Goal: Answer question/provide support

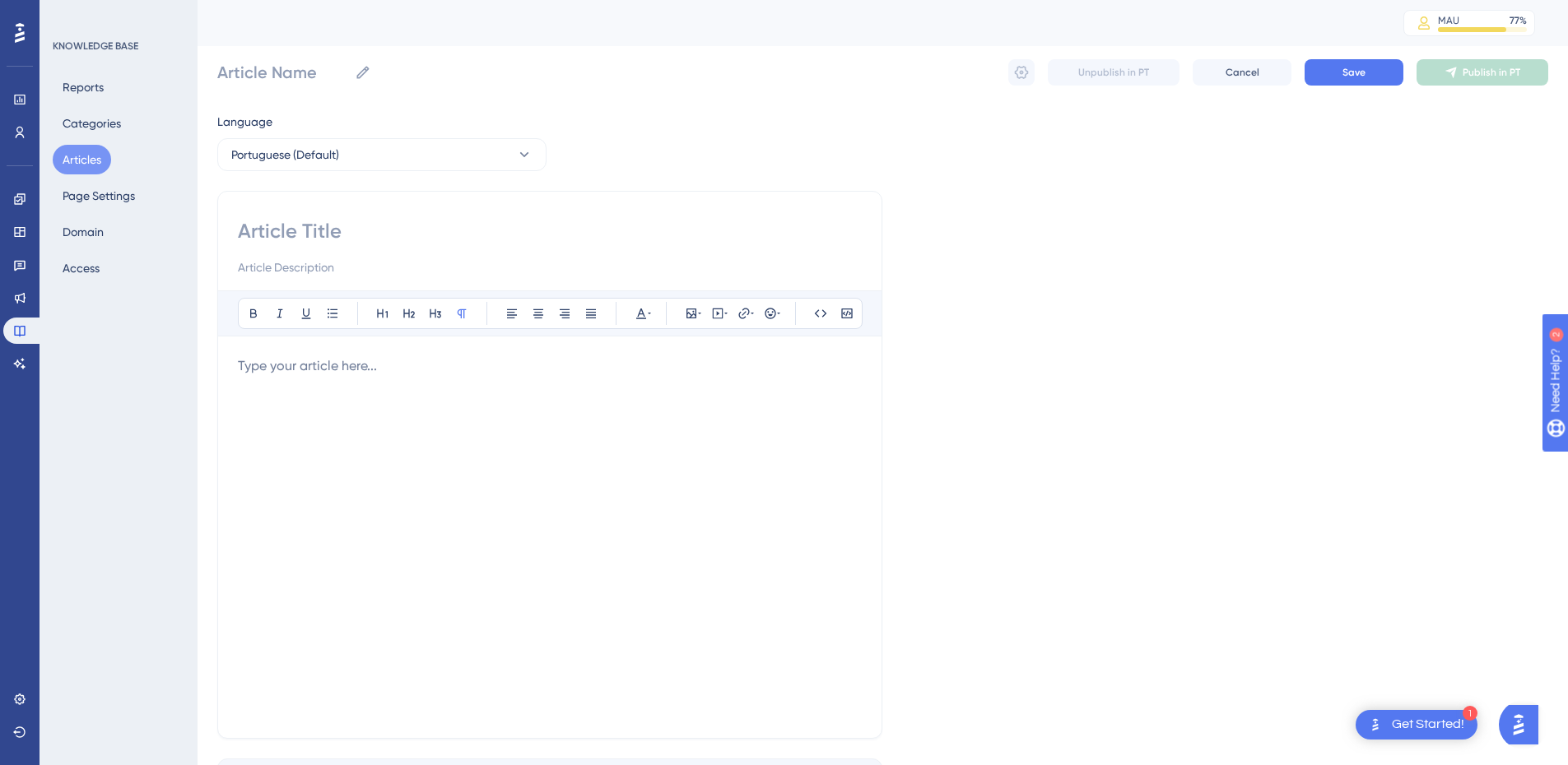
click at [79, 166] on button "Articles" at bounding box center [82, 160] width 59 height 29
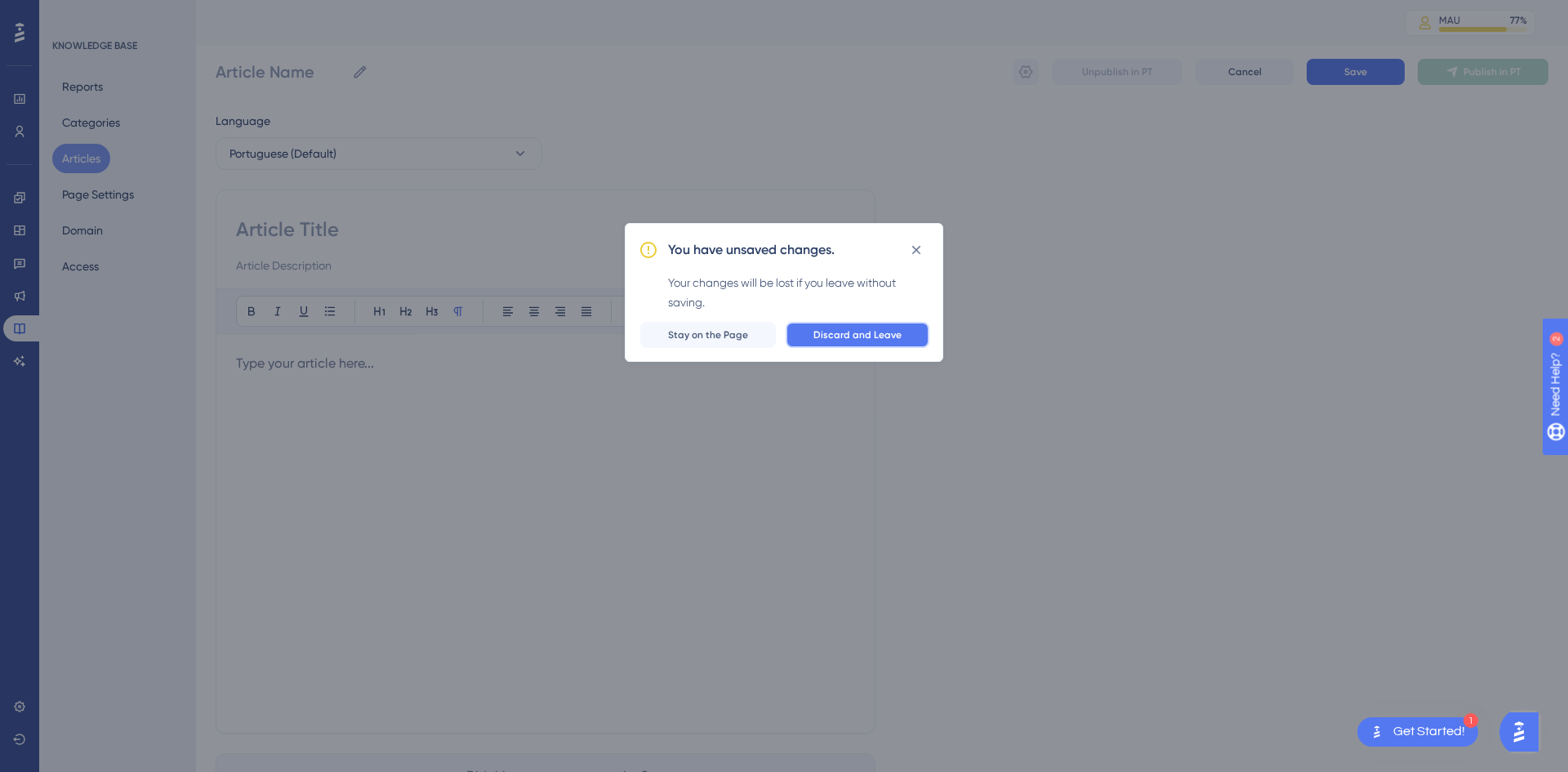
click at [856, 335] on span "Discard and Leave" at bounding box center [857, 335] width 88 height 13
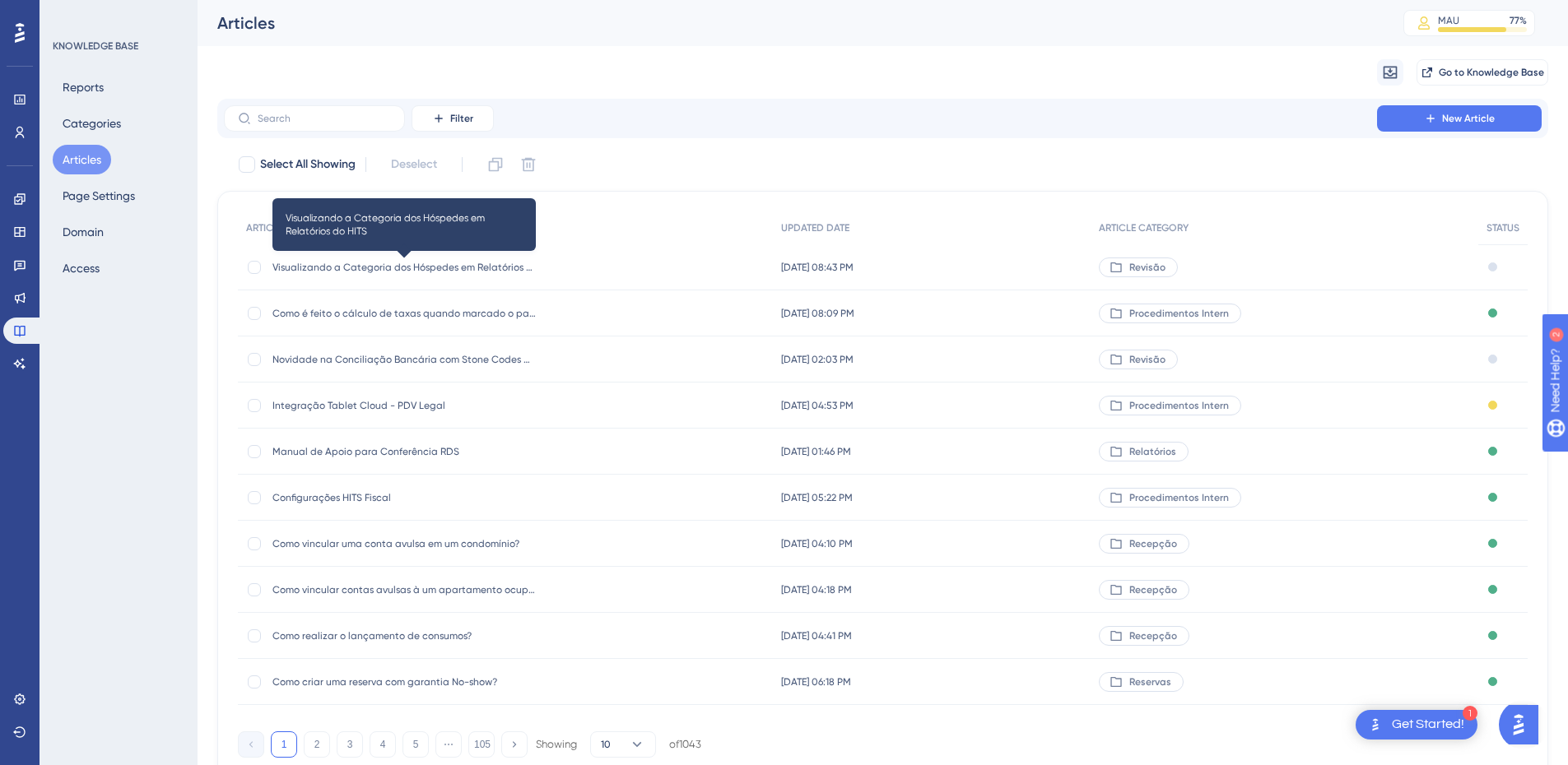
click at [378, 273] on span "Visualizando a Categoria dos Hóspedes em Relatórios do HITS" at bounding box center [403, 267] width 263 height 13
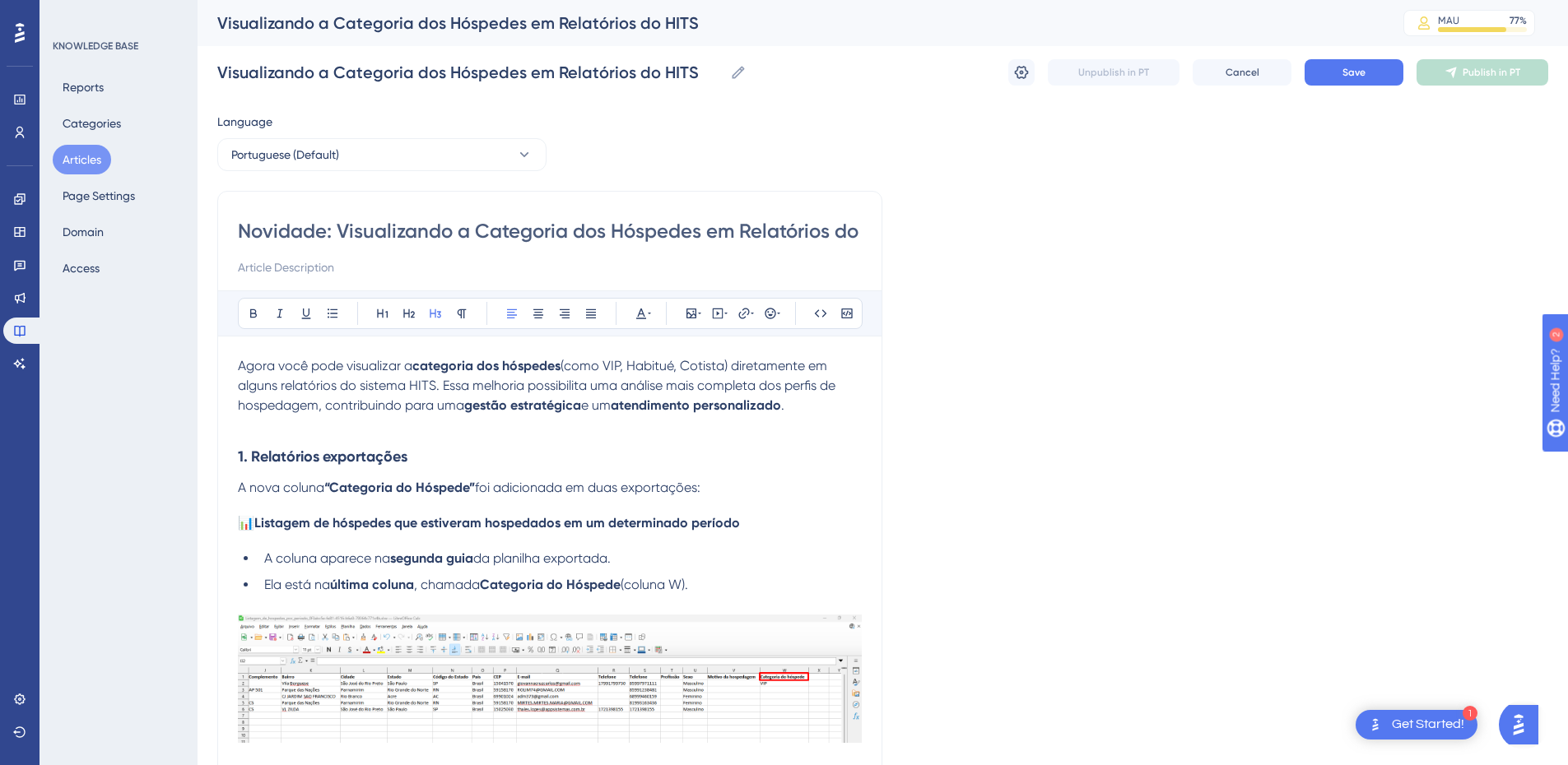
click at [435, 225] on input "Novidade: Visualizando a Categoria dos Hóspedes em Relatórios do HITS" at bounding box center [549, 231] width 624 height 26
click at [781, 405] on strong "atendimento personalizado" at bounding box center [695, 405] width 170 height 16
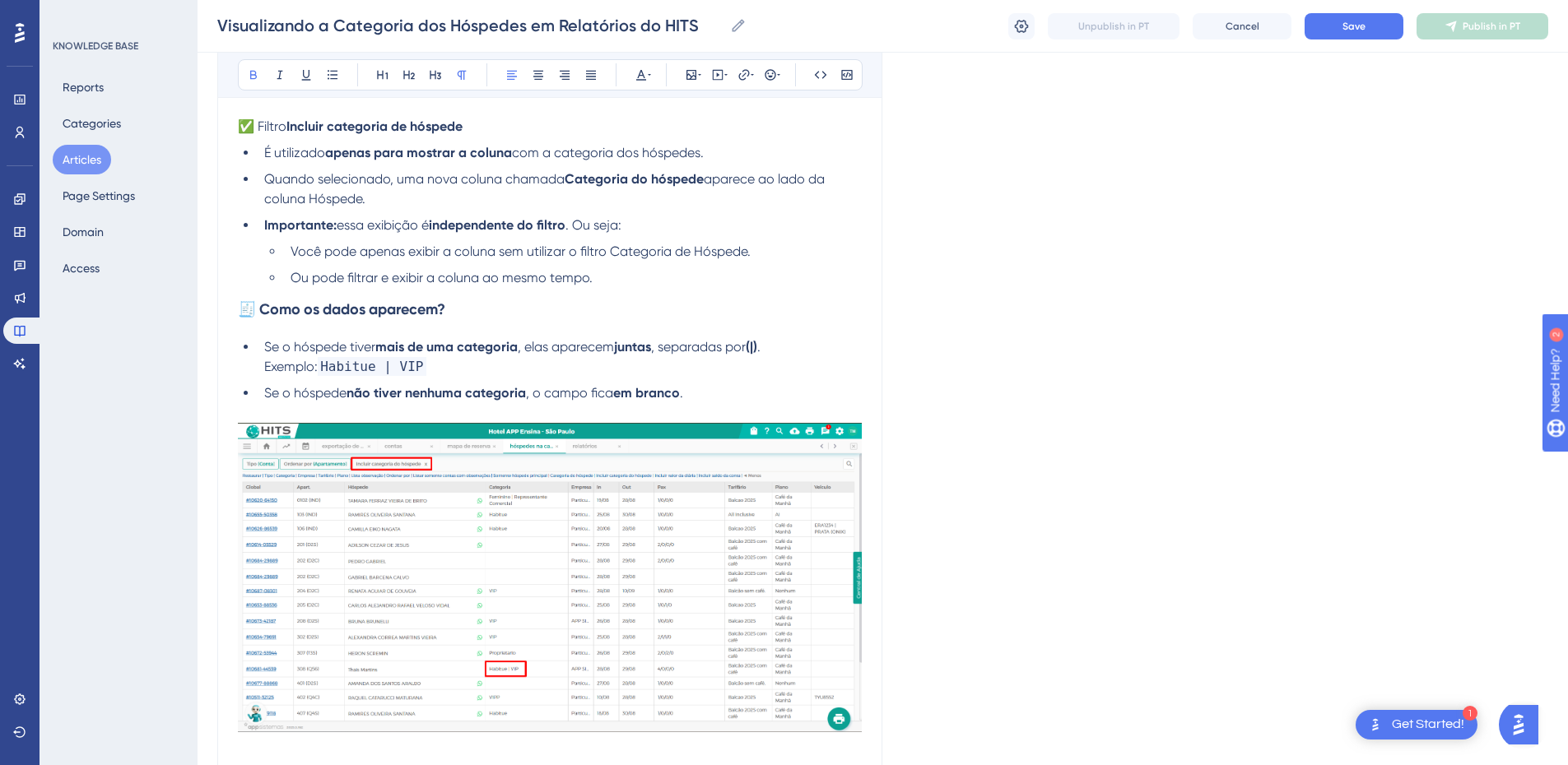
scroll to position [1767, 0]
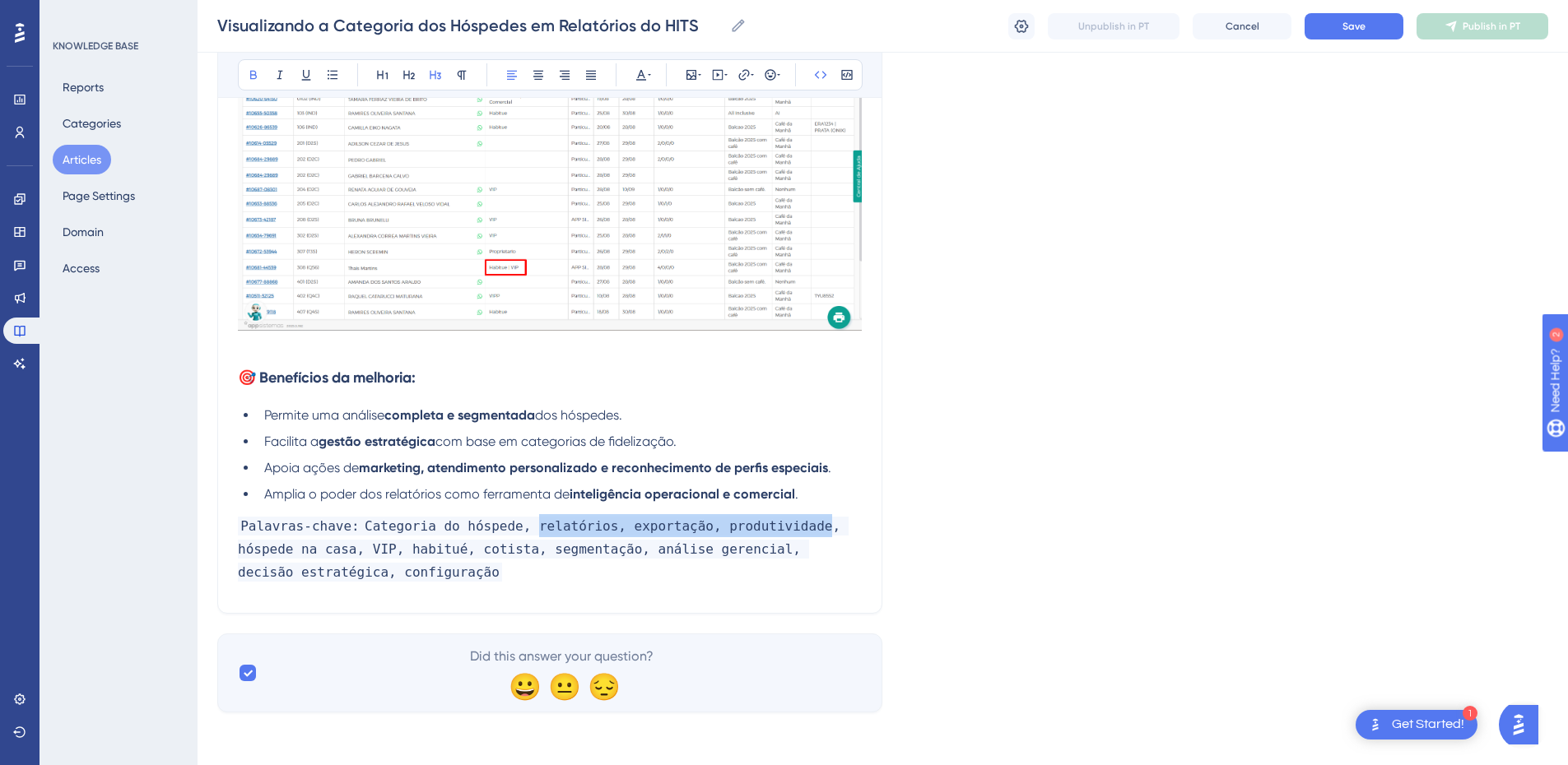
drag, startPoint x: 783, startPoint y: 528, endPoint x: 511, endPoint y: 530, distance: 272.0
click at [511, 530] on strong "Categoria do hóspede, relatórios, exportação, produtividade, hóspede na casa, V…" at bounding box center [543, 548] width 611 height 65
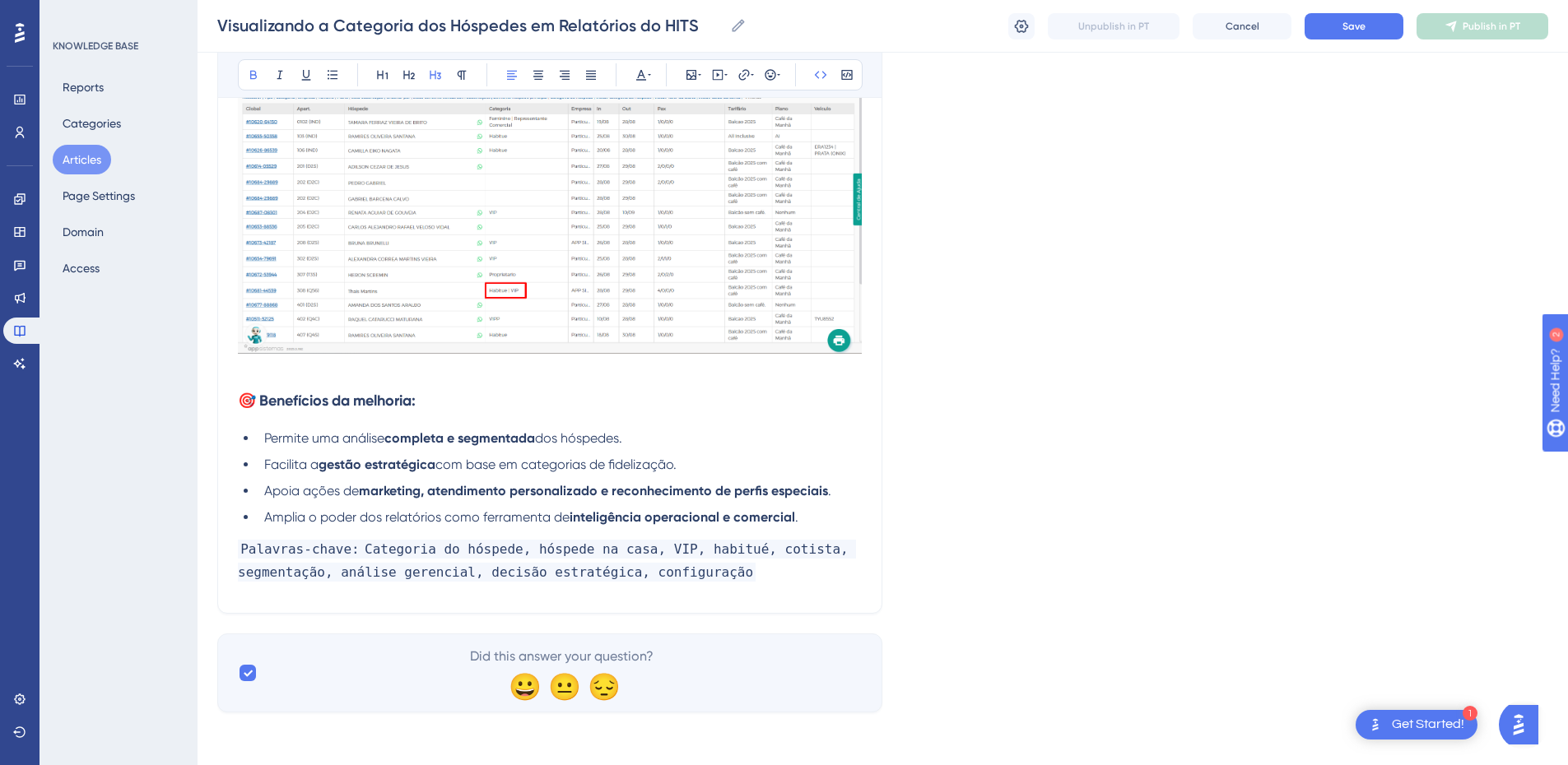
drag, startPoint x: 472, startPoint y: 573, endPoint x: 727, endPoint y: 570, distance: 255.0
click at [727, 570] on h3 "Palavras-chave: Categoria do hóspede, hóspede na casa, VIP, habitué, cotista, s…" at bounding box center [549, 560] width 624 height 66
click at [317, 566] on strong "Categoria do hóspede, hóspede na casa, VIP, habitué, cotista, segmentação, anál…" at bounding box center [546, 560] width 618 height 42
drag, startPoint x: 318, startPoint y: 570, endPoint x: 210, endPoint y: 570, distance: 108.0
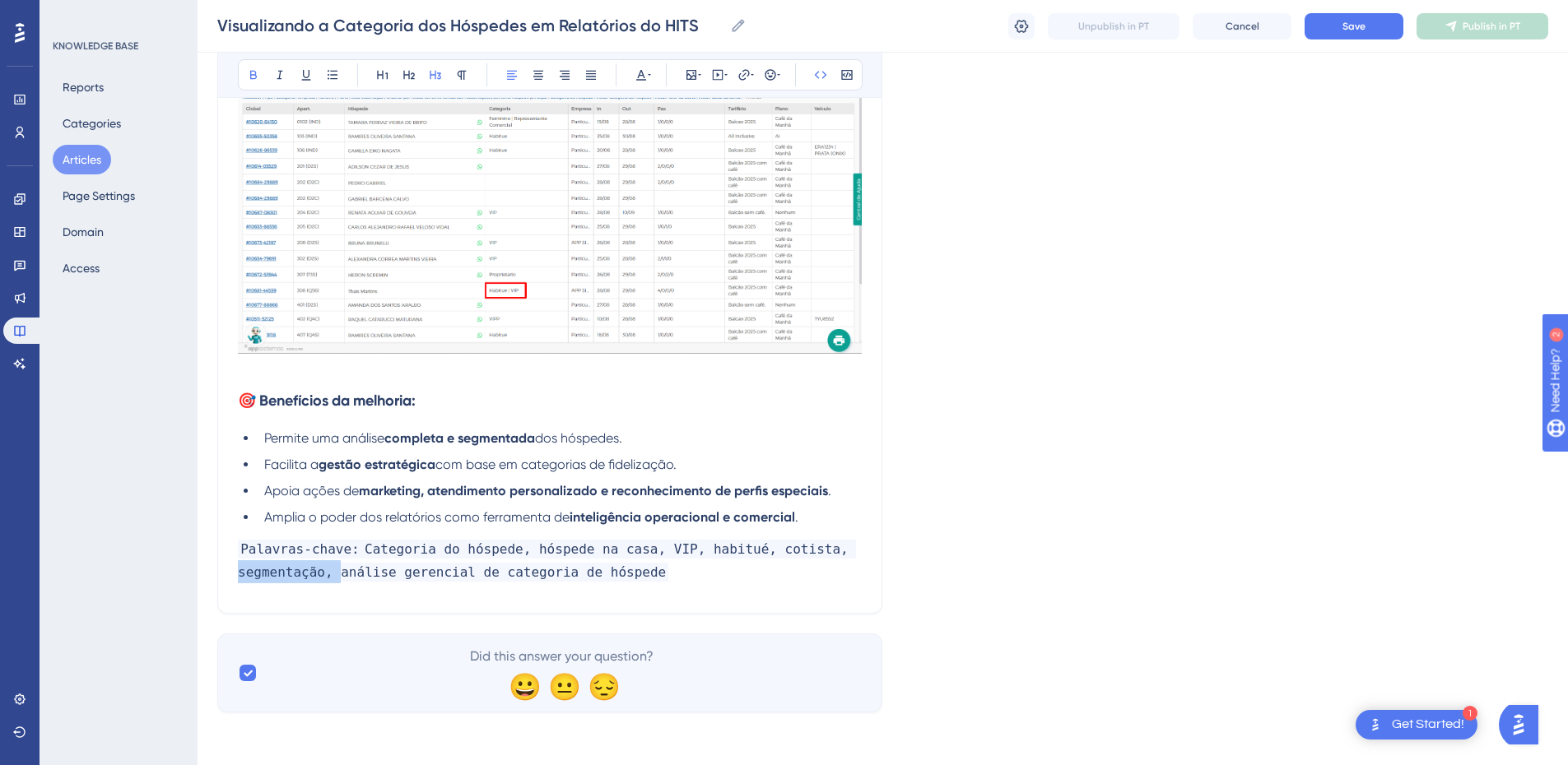
drag, startPoint x: 329, startPoint y: 572, endPoint x: 215, endPoint y: 574, distance: 114.0
click at [769, 547] on strong "Categoria do hóspede, hóspede na casa, VIP, habitué, cotista, análise gerencial…" at bounding box center [546, 560] width 618 height 42
click at [713, 585] on h3 "Palavras-chave: Categoria do hóspede, hóspede na casa, VIP, habitué, análise ge…" at bounding box center [549, 560] width 624 height 66
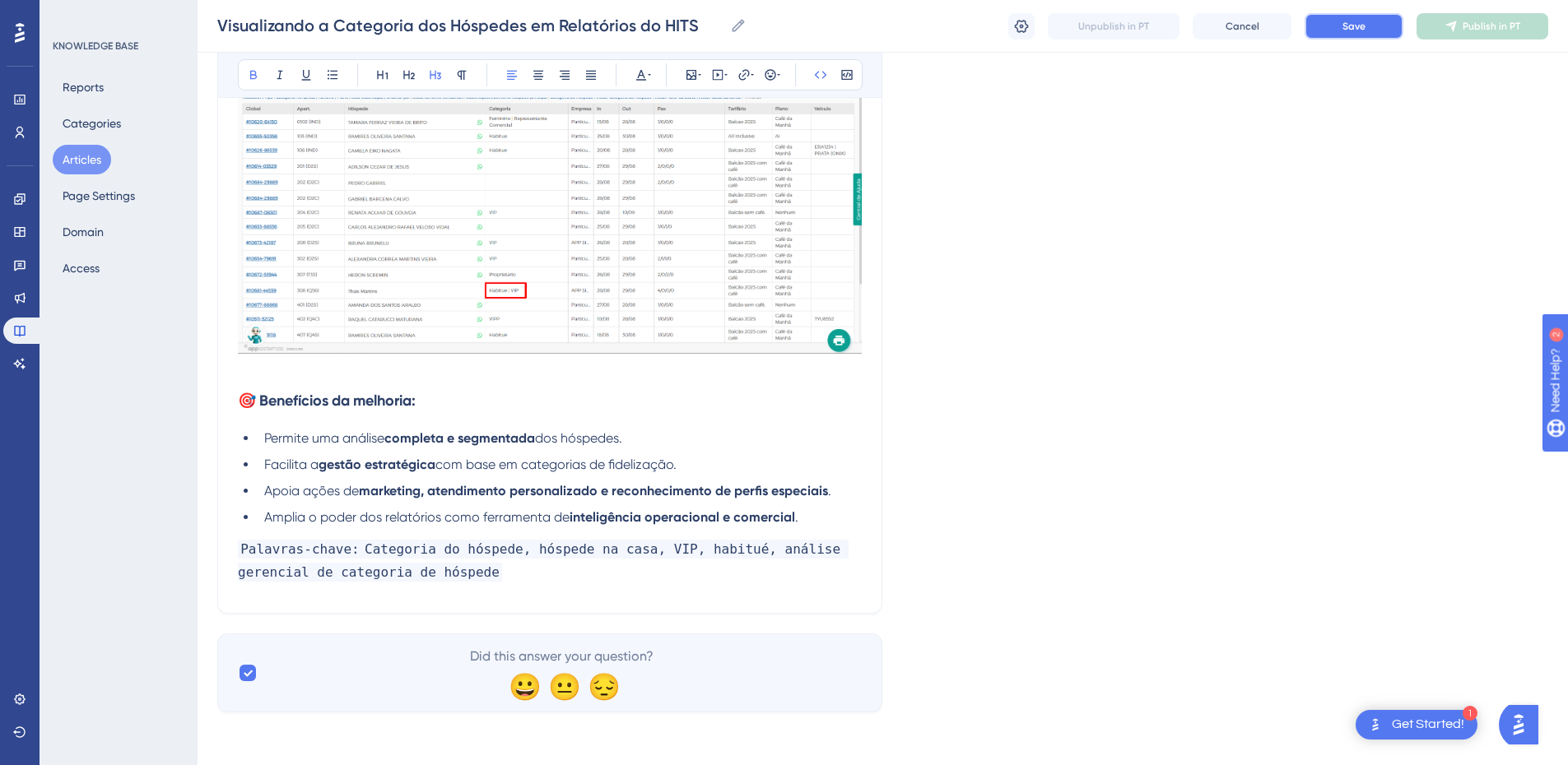
click at [1340, 36] on button "Save" at bounding box center [1354, 26] width 98 height 26
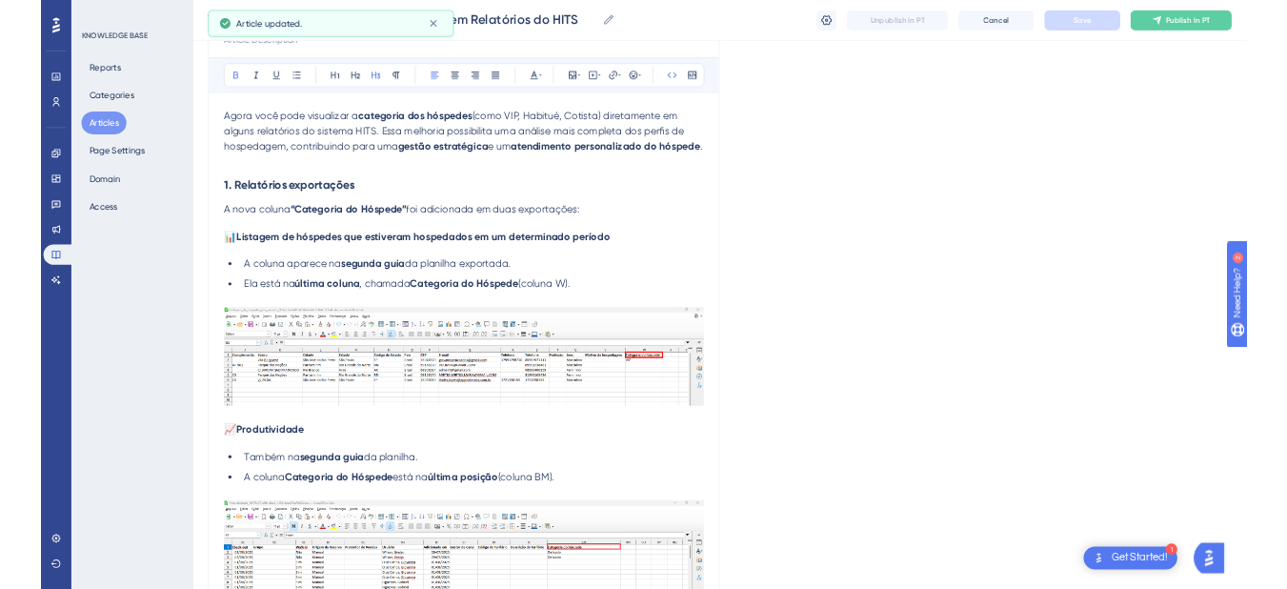
scroll to position [0, 0]
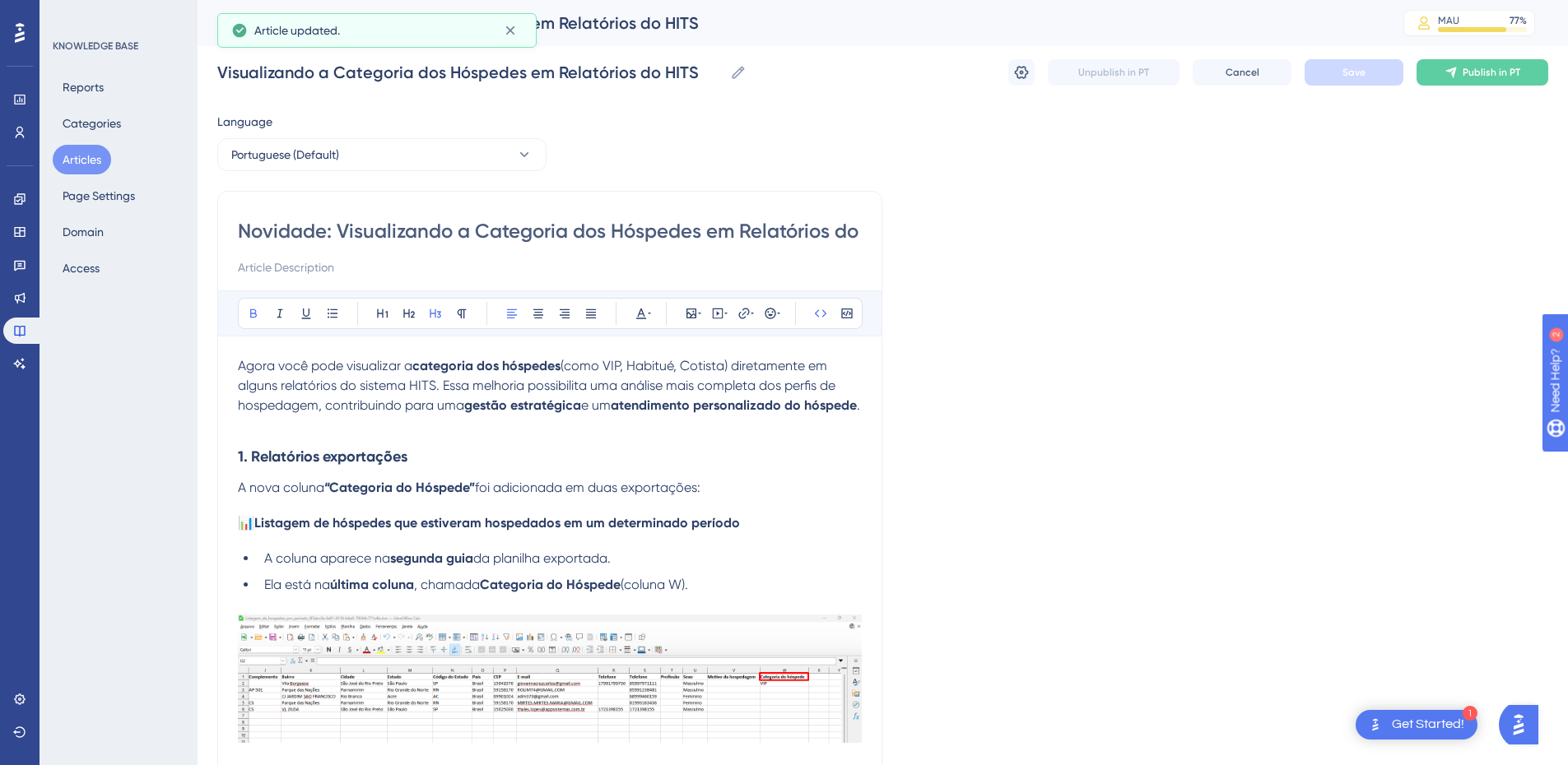
click at [74, 154] on button "Articles" at bounding box center [82, 160] width 59 height 29
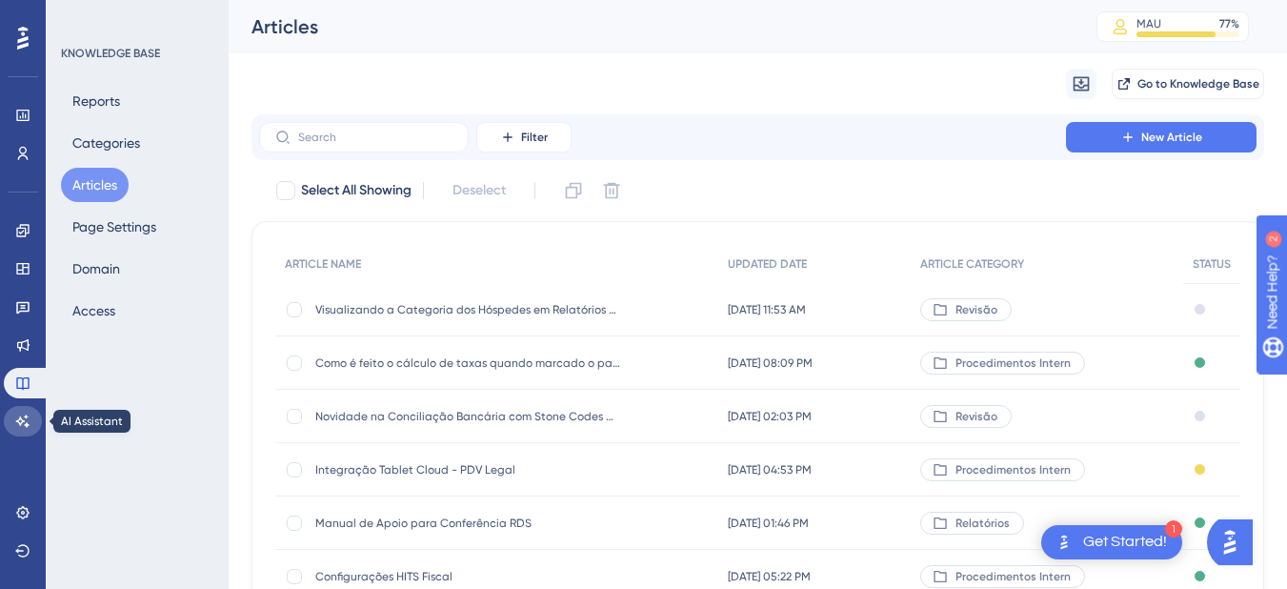
click at [23, 424] on icon at bounding box center [22, 420] width 15 height 15
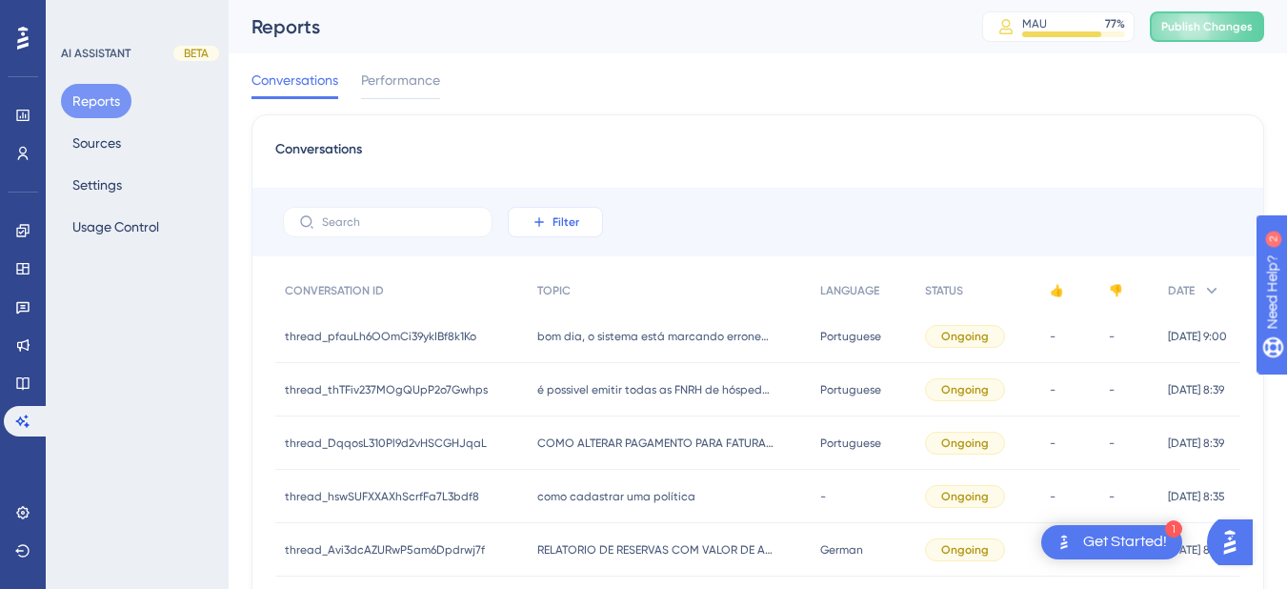
click at [543, 227] on icon at bounding box center [539, 221] width 15 height 15
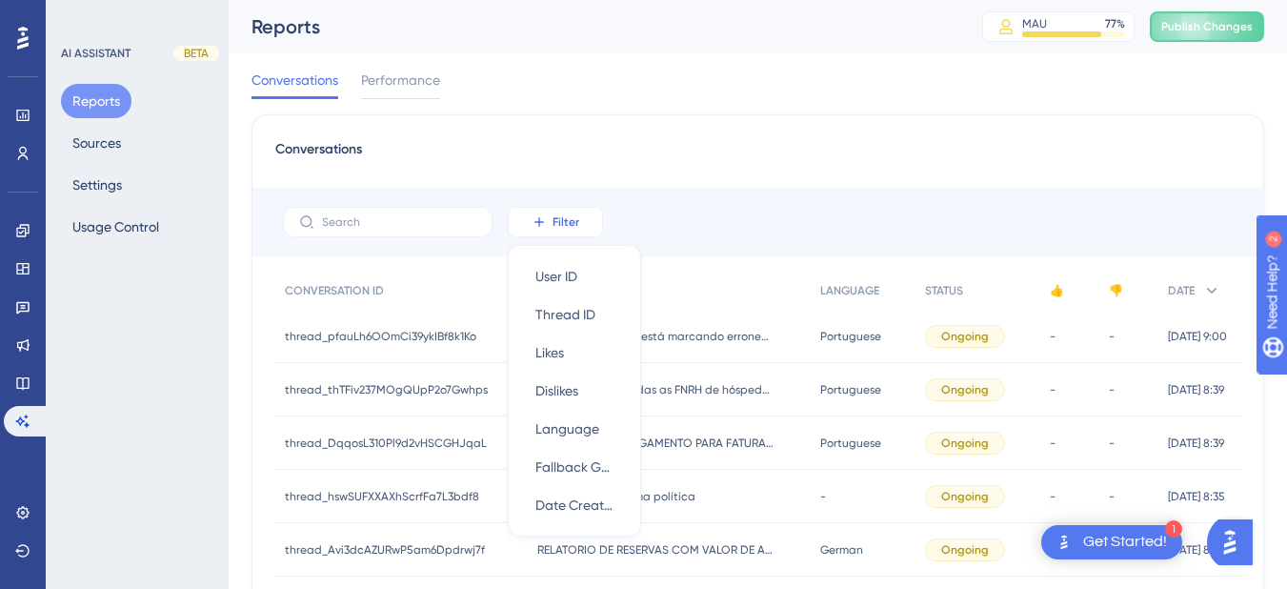
scroll to position [96, 0]
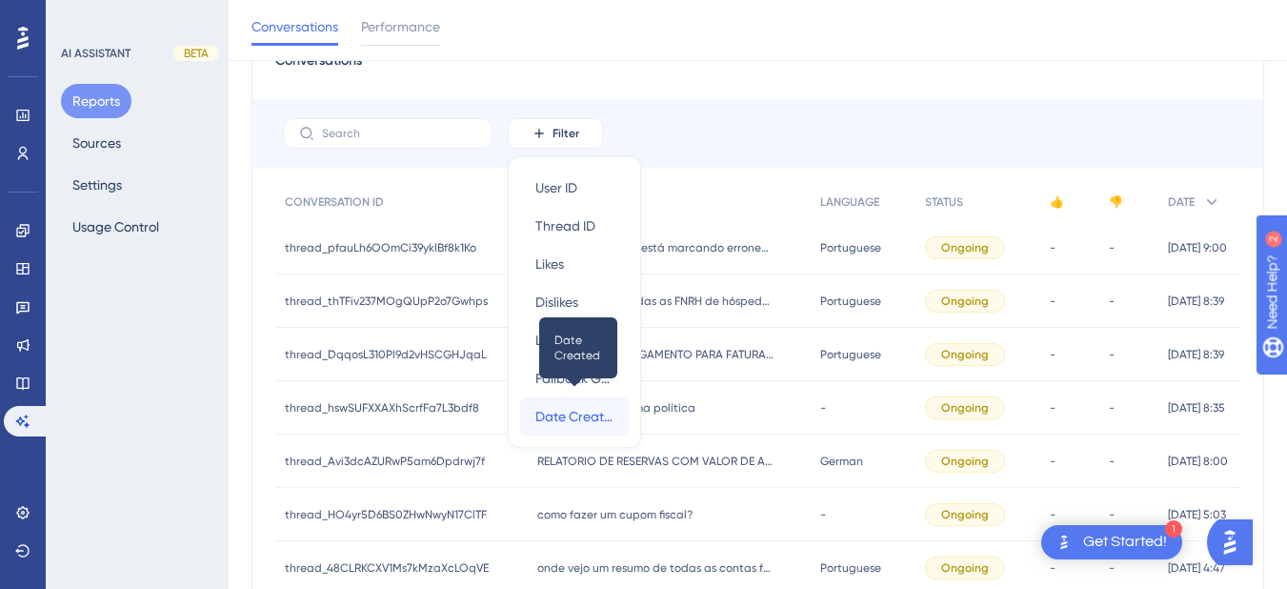
click at [563, 414] on span "Date Created" at bounding box center [574, 416] width 78 height 23
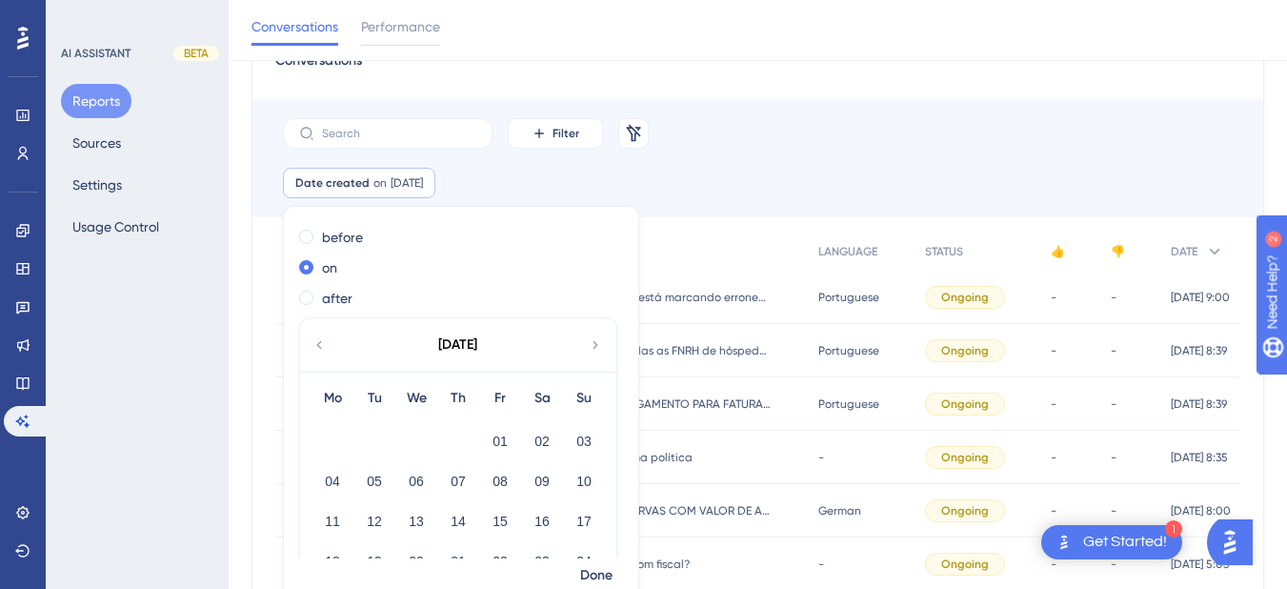
scroll to position [85, 0]
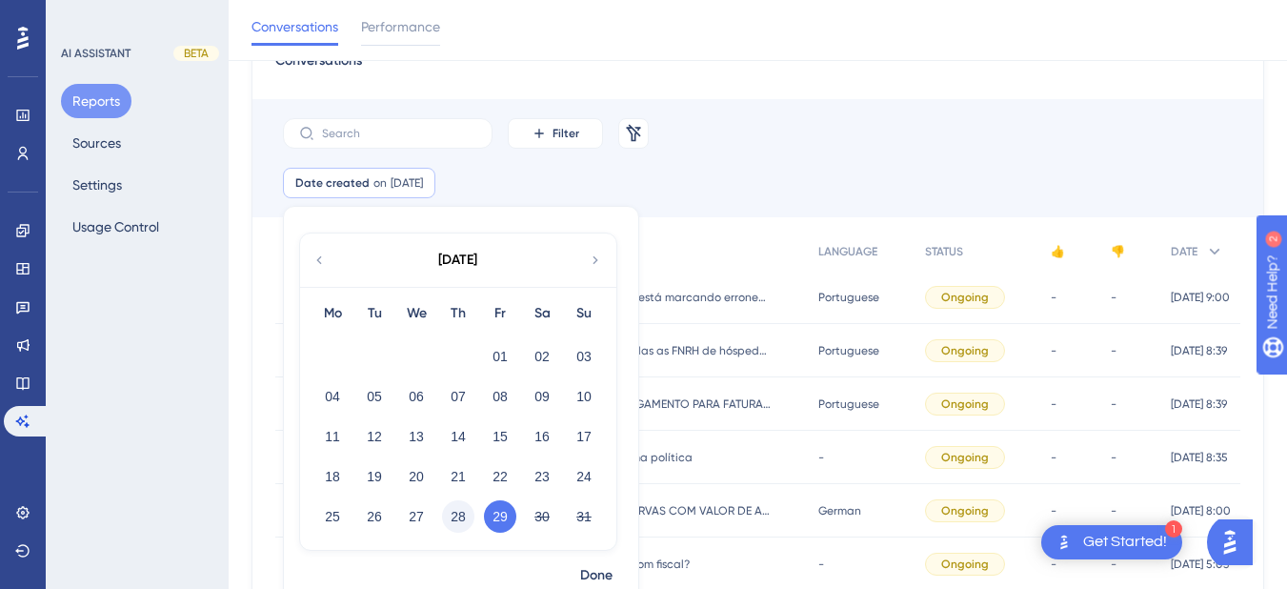
click at [460, 517] on button "28" at bounding box center [458, 516] width 32 height 32
click at [591, 580] on span "Done" at bounding box center [596, 575] width 32 height 23
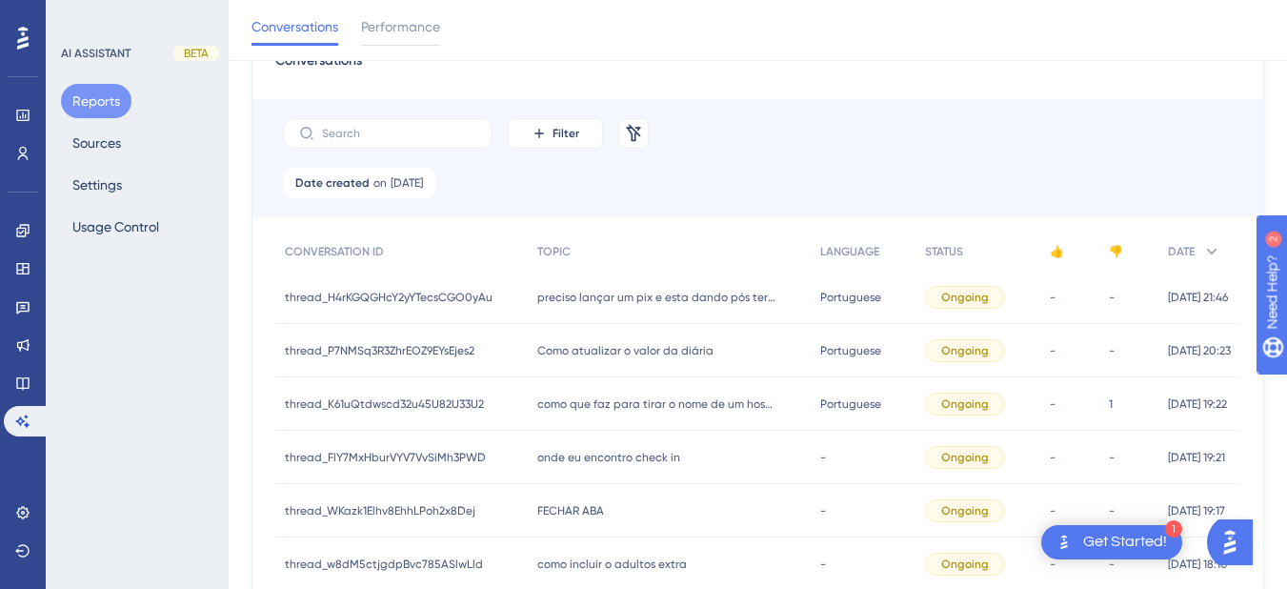
scroll to position [991, 0]
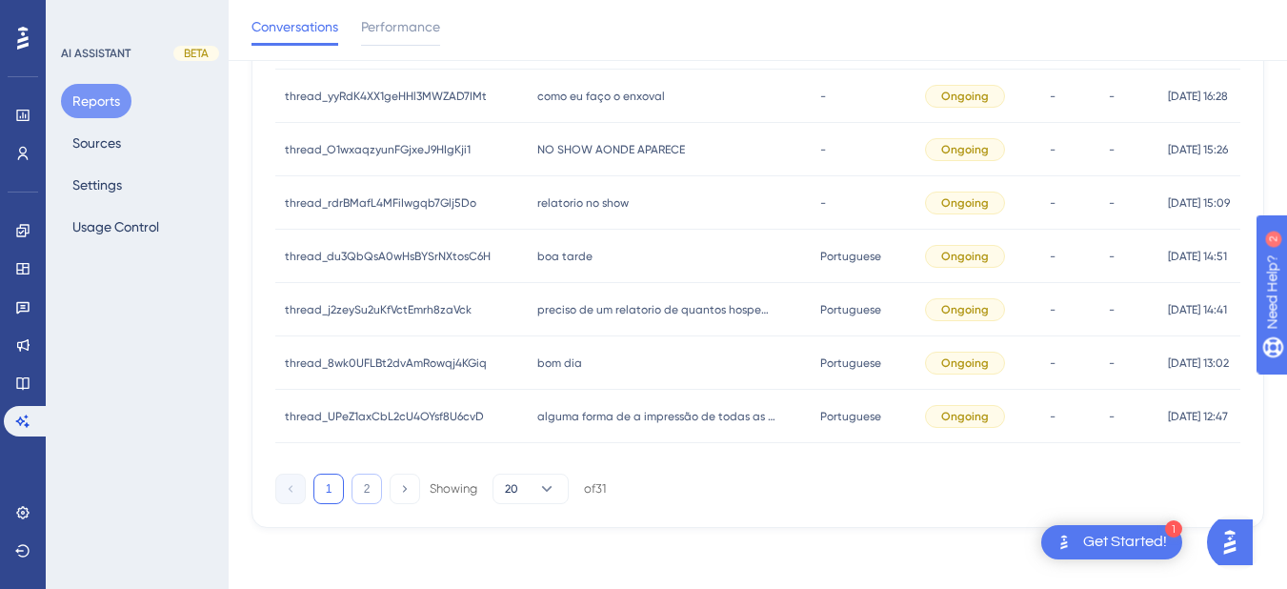
click at [374, 485] on button "2" at bounding box center [367, 488] width 30 height 30
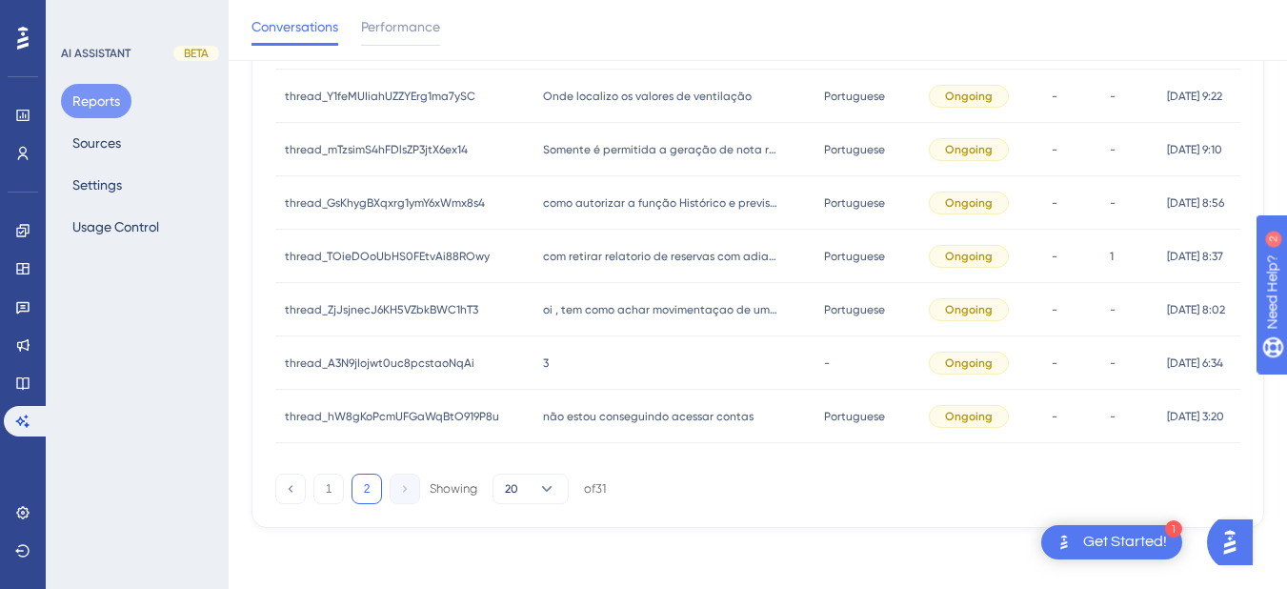
scroll to position [511, 0]
click at [553, 412] on span "não estou conseguindo acessar contas" at bounding box center [648, 416] width 211 height 15
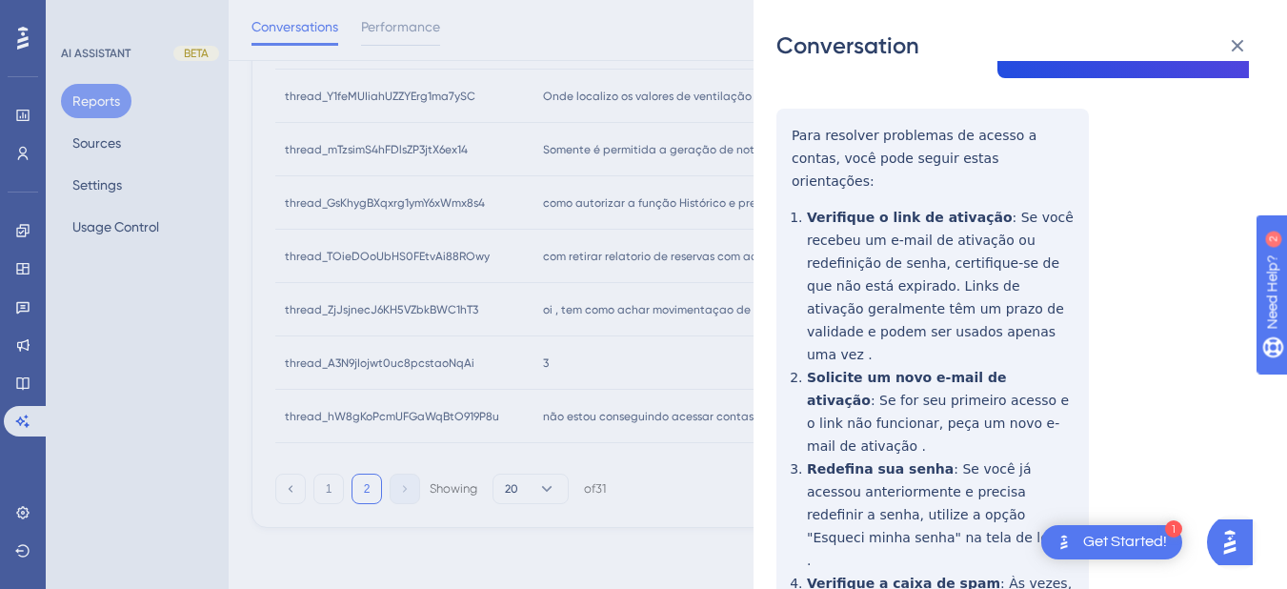
scroll to position [289, 0]
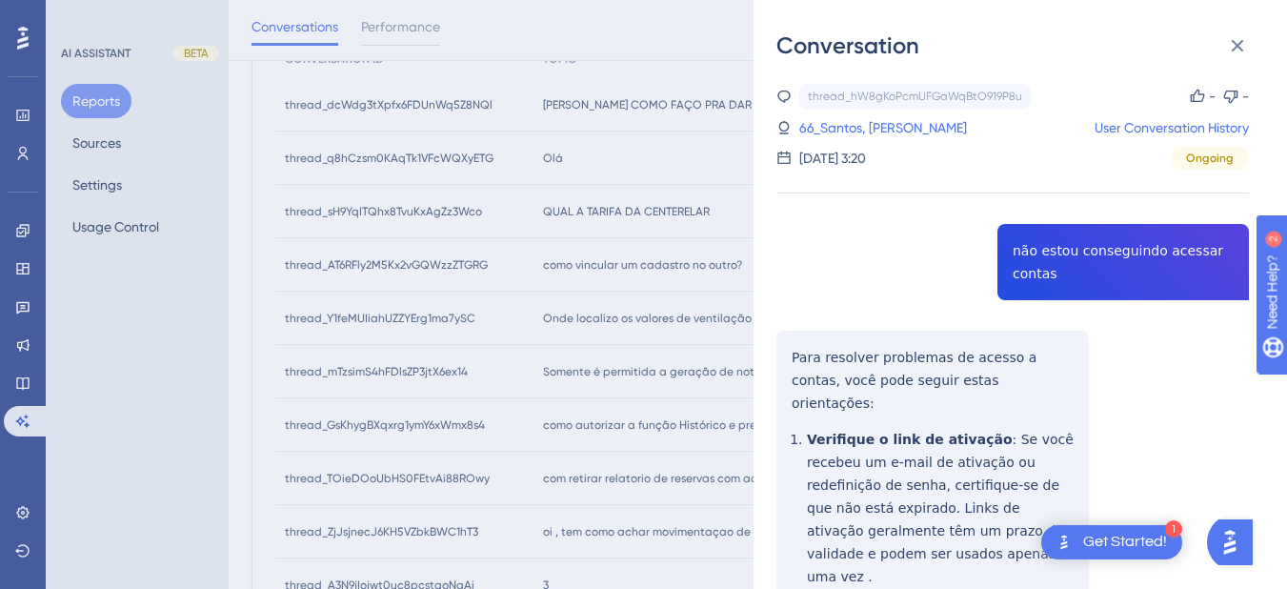
click at [863, 113] on div "thread_hW8gKoPcmUFGaWqBtO919P8u Copy - - 66_Santos, Ana Caroline User Conversat…" at bounding box center [1012, 127] width 472 height 86
click at [858, 126] on link "66_Santos, Ana Caroline" at bounding box center [883, 127] width 168 height 23
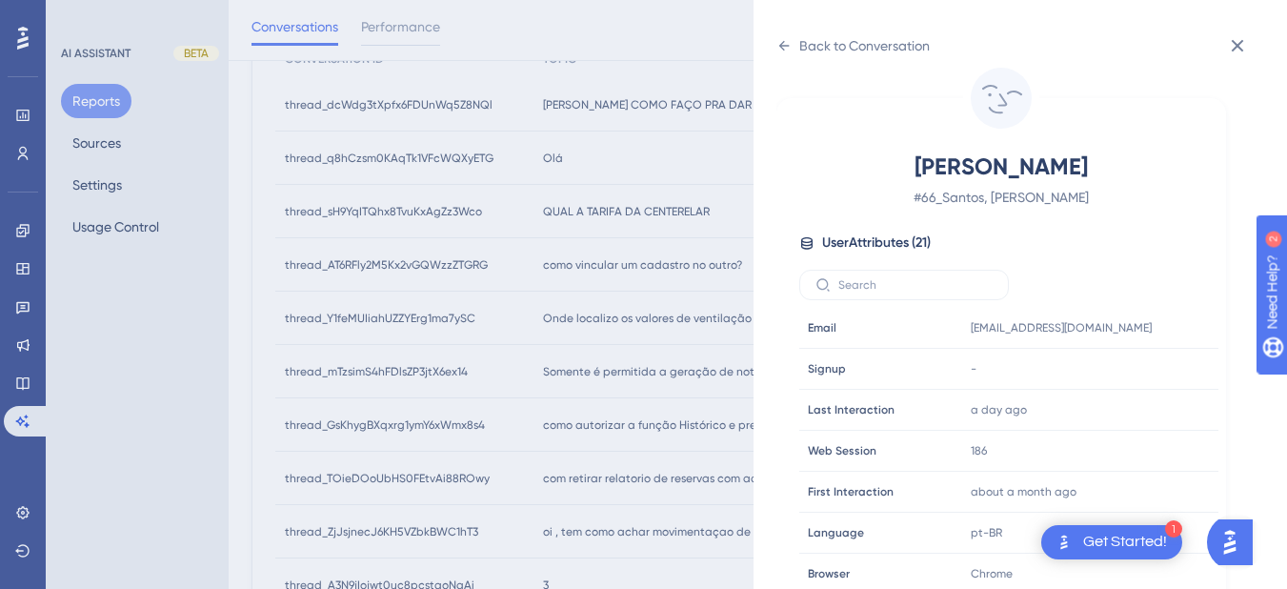
scroll to position [580, 0]
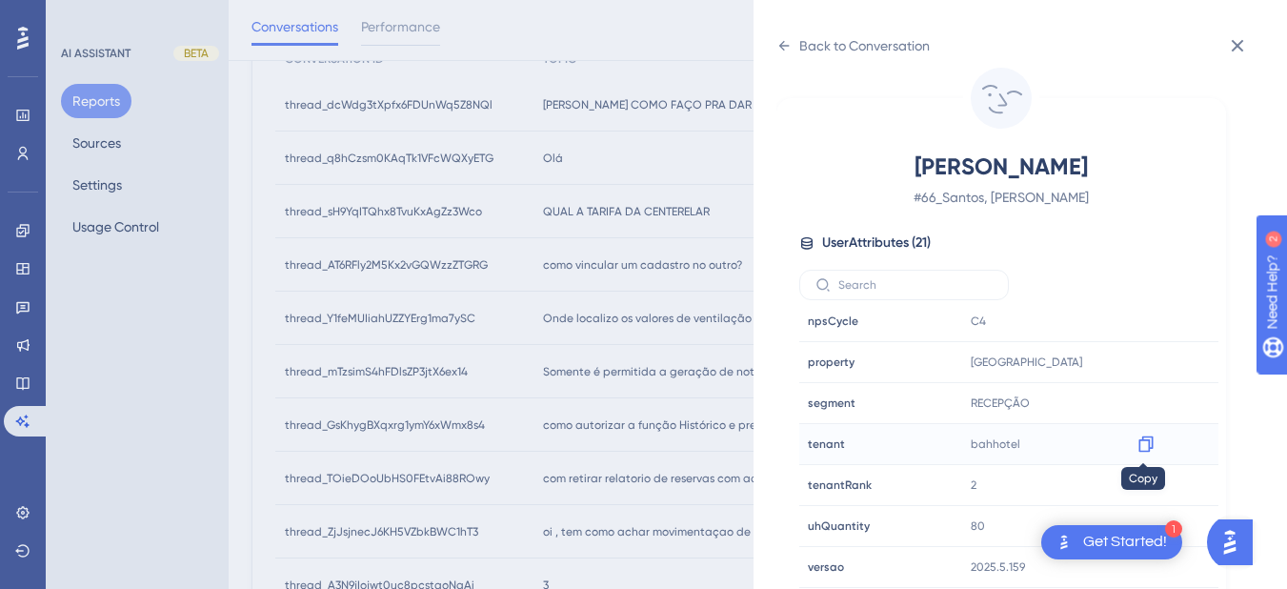
drag, startPoint x: 1133, startPoint y: 448, endPoint x: 1169, endPoint y: 436, distance: 38.0
click at [1136, 448] on icon at bounding box center [1145, 443] width 19 height 19
click at [775, 41] on div "Back to Conversation Santos, Ana Caroline # 66_Santos, Ana Caroline User Attrib…" at bounding box center [1020, 294] width 533 height 589
click at [787, 46] on icon at bounding box center [784, 46] width 10 height 10
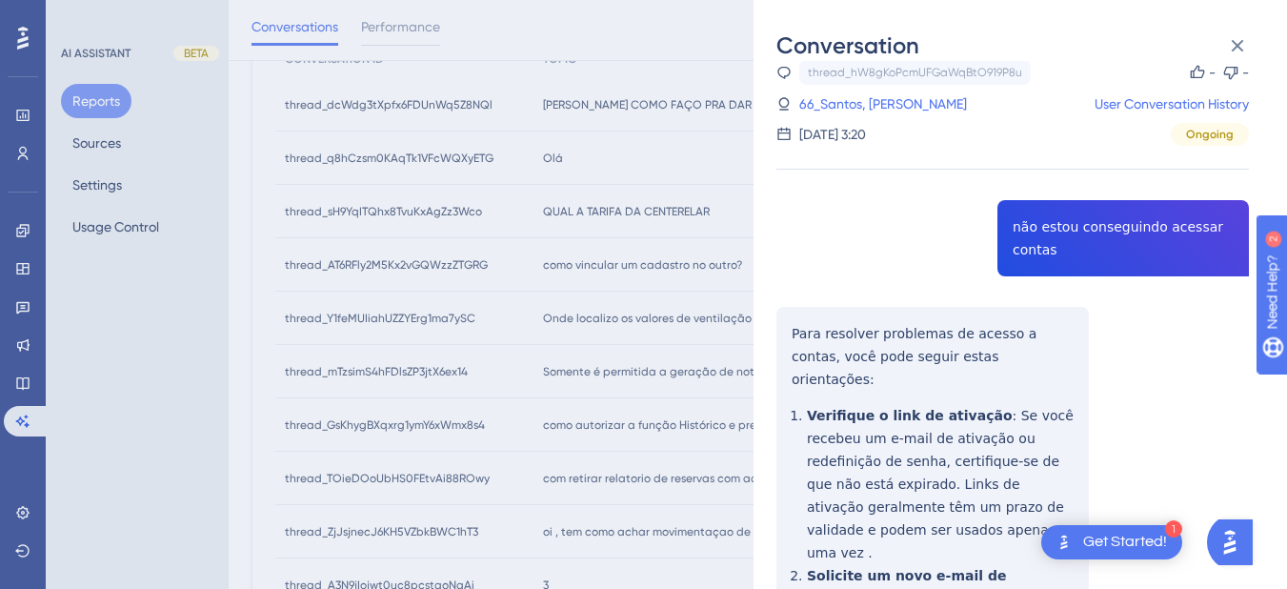
click at [1039, 225] on div "thread_hW8gKoPcmUFGaWqBtO919P8u Copy - - 66_Santos, Ana Caroline User Conversat…" at bounding box center [1012, 546] width 472 height 973
copy span "não estou conseguindo acessar contas"
click at [793, 333] on div "thread_hW8gKoPcmUFGaWqBtO919P8u Copy - - 66_Santos, Ana Caroline User Conversat…" at bounding box center [1012, 546] width 472 height 973
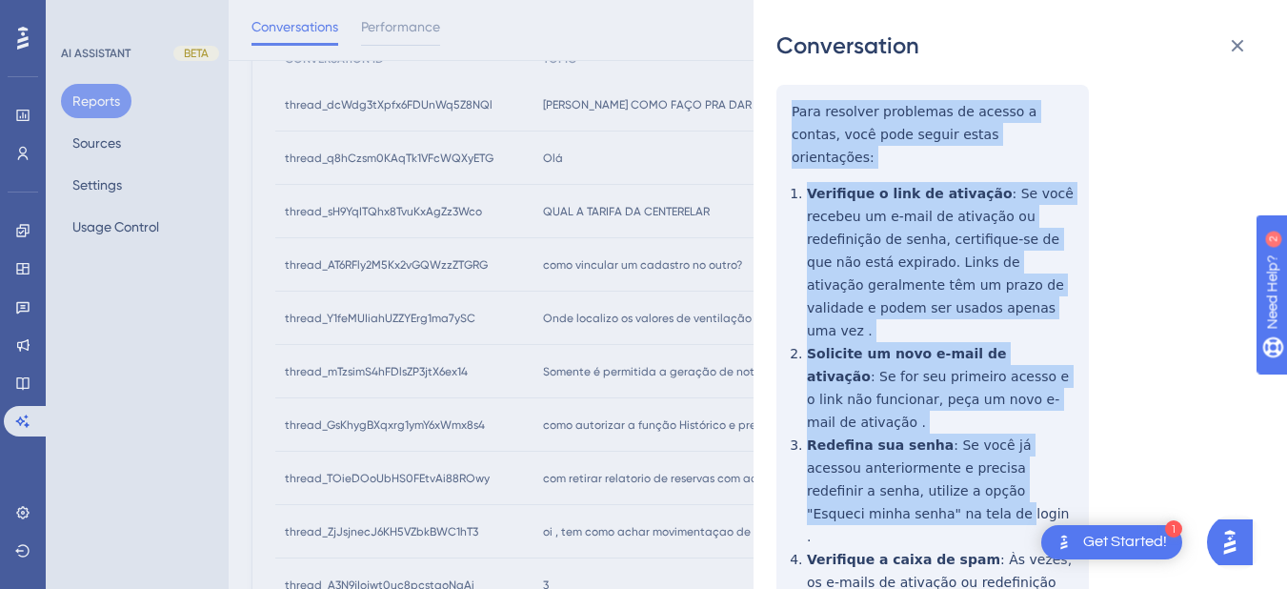
scroll to position [339, 0]
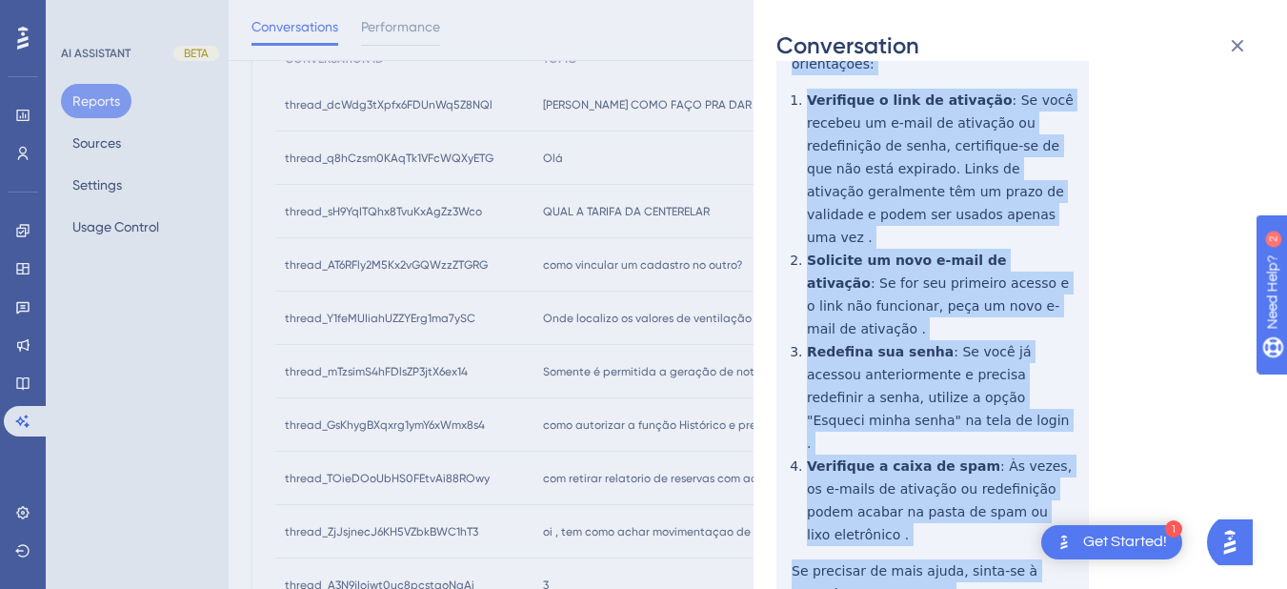
drag, startPoint x: 793, startPoint y: 333, endPoint x: 925, endPoint y: 487, distance: 202.6
click at [925, 487] on div "thread_hW8gKoPcmUFGaWqBtO919P8u Copy - - 66_Santos, Ana Caroline User Conversat…" at bounding box center [1012, 231] width 472 height 973
click at [1196, 187] on div "thread_hW8gKoPcmUFGaWqBtO919P8u Copy - - 66_Santos, Ana Caroline User Conversat…" at bounding box center [1012, 231] width 472 height 973
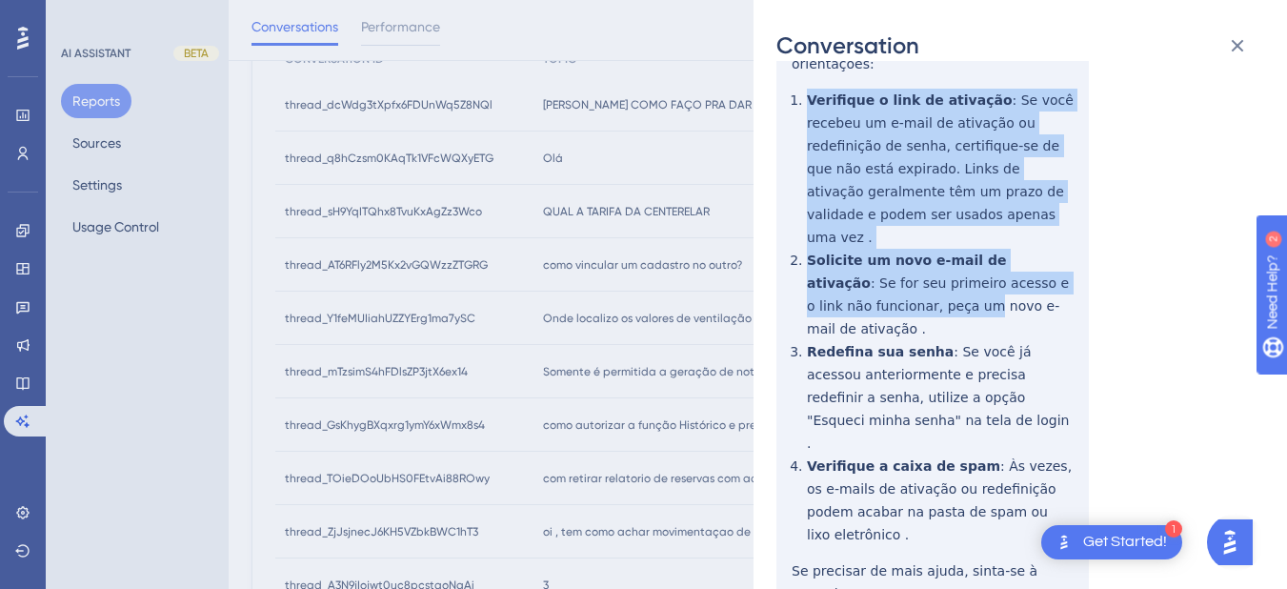
scroll to position [511, 0]
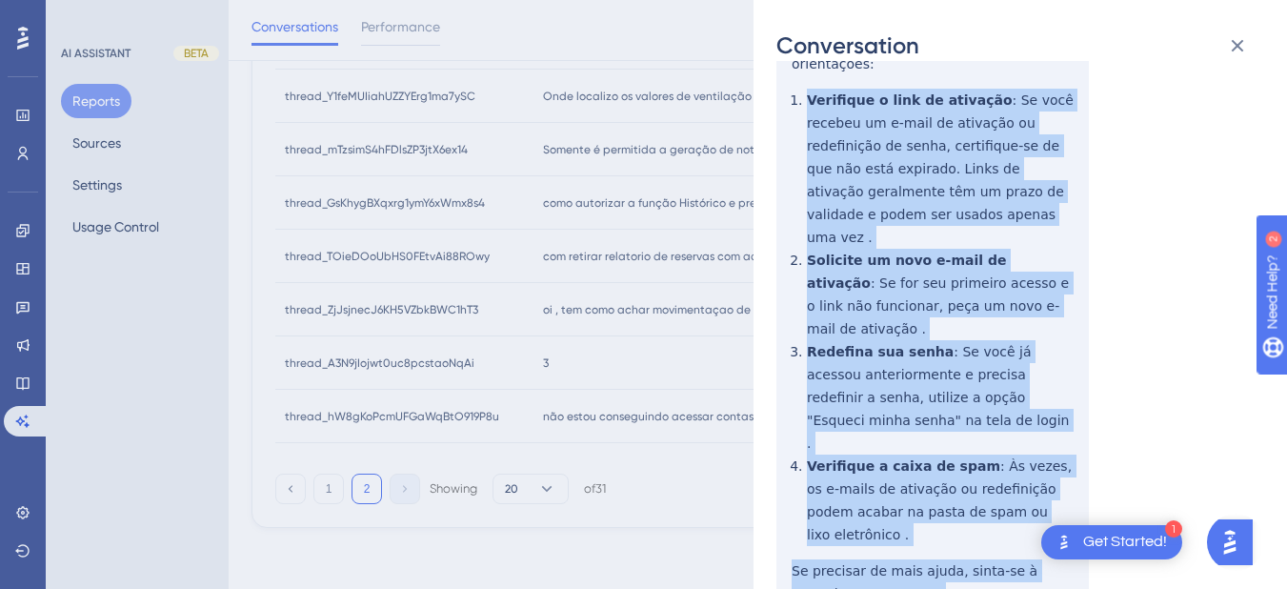
drag, startPoint x: 799, startPoint y: 305, endPoint x: 874, endPoint y: 482, distance: 192.1
click at [874, 482] on div "thread_hW8gKoPcmUFGaWqBtO919P8u Copy - - 66_Santos, Ana Caroline User Conversat…" at bounding box center [1012, 231] width 472 height 973
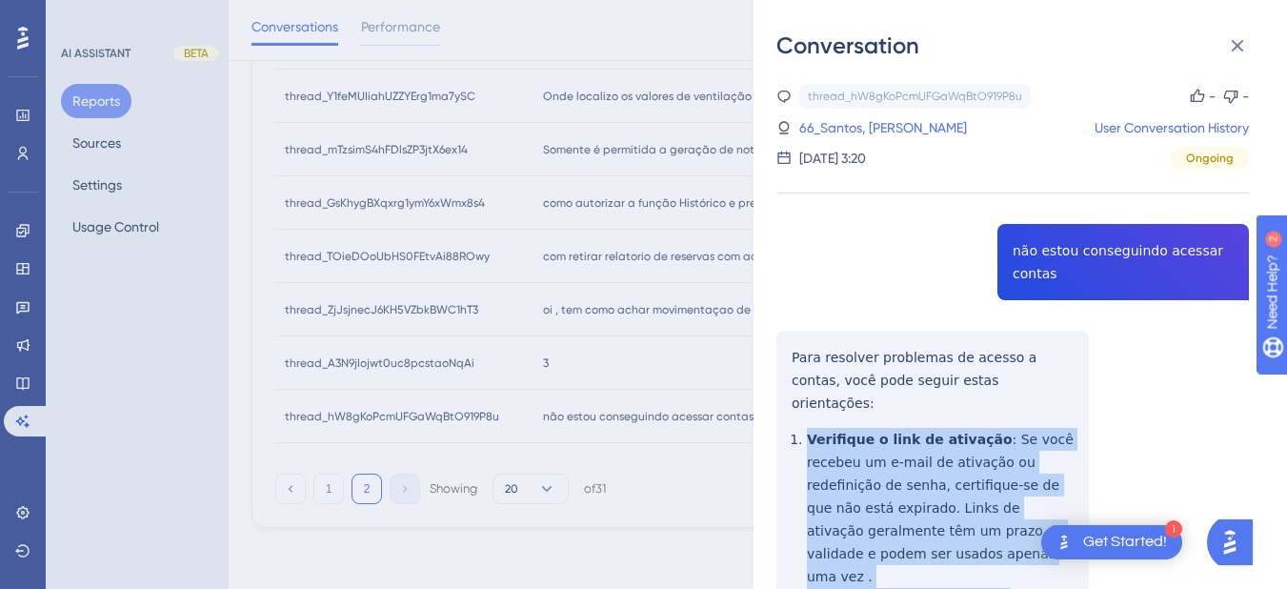
scroll to position [289, 0]
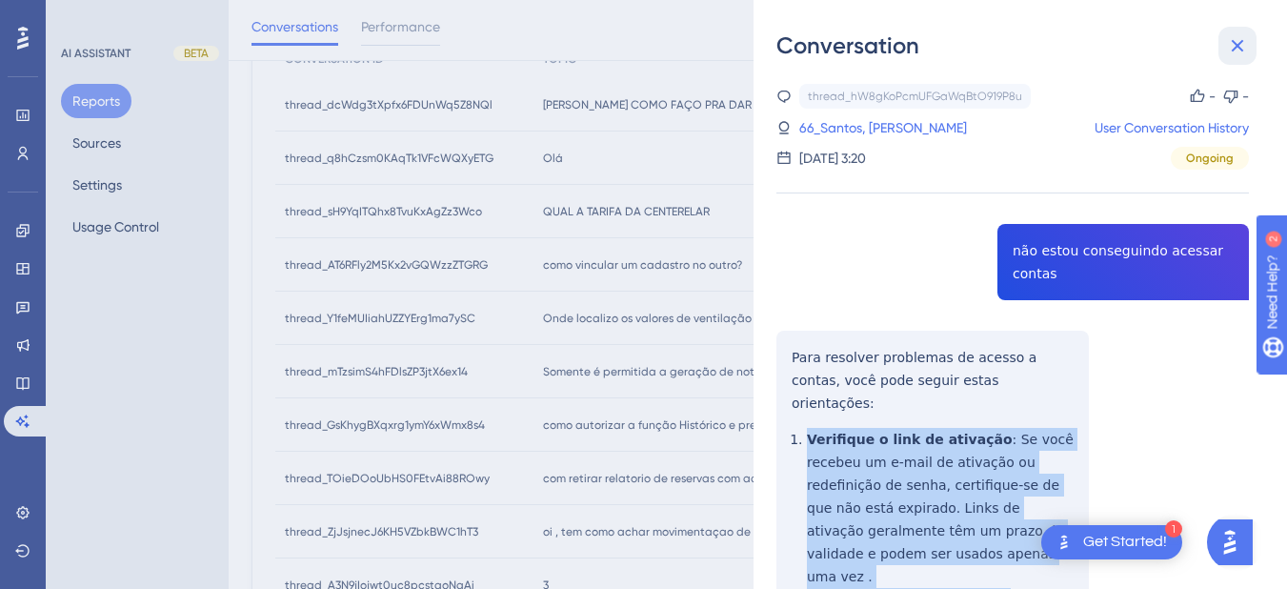
drag, startPoint x: 1236, startPoint y: 41, endPoint x: 992, endPoint y: 80, distance: 247.0
click at [1236, 41] on icon at bounding box center [1237, 45] width 23 height 23
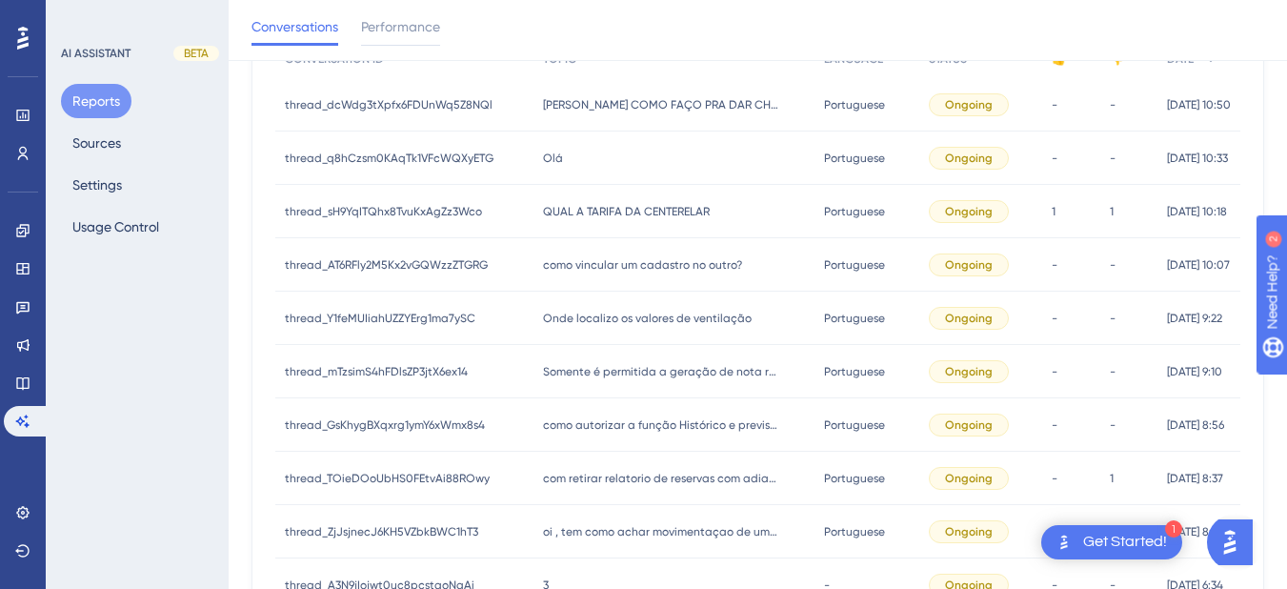
scroll to position [511, 0]
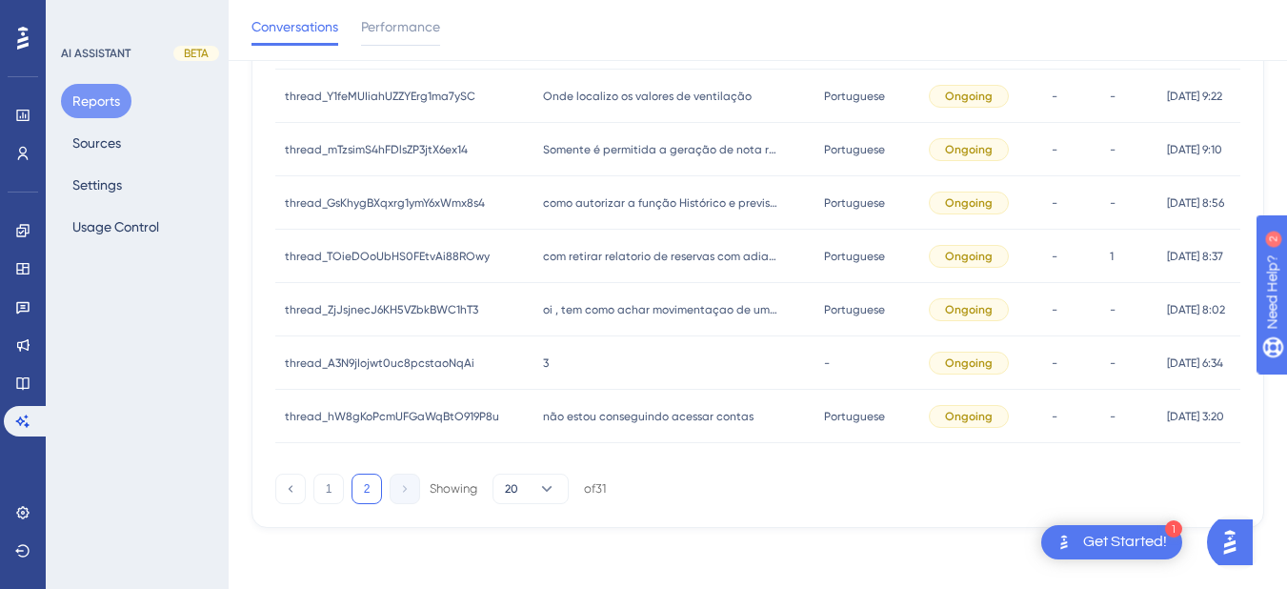
click at [568, 366] on div "3 3" at bounding box center [674, 362] width 282 height 53
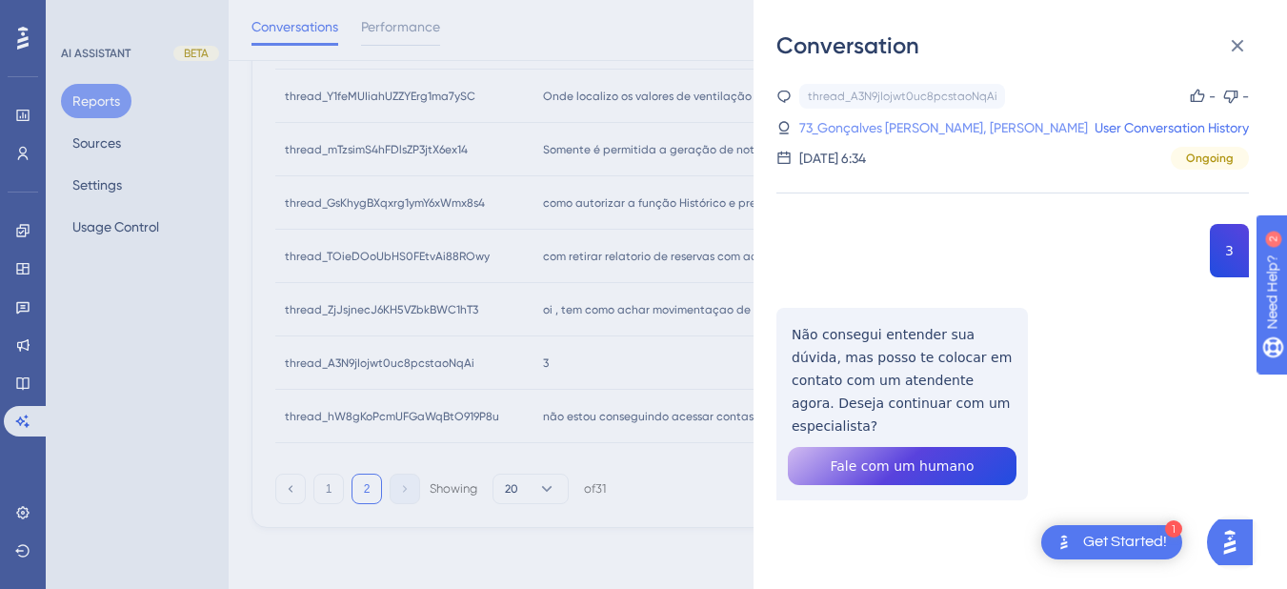
click at [954, 131] on link "73_Gonçalves Borges Duarte, Raquel" at bounding box center [943, 127] width 289 height 23
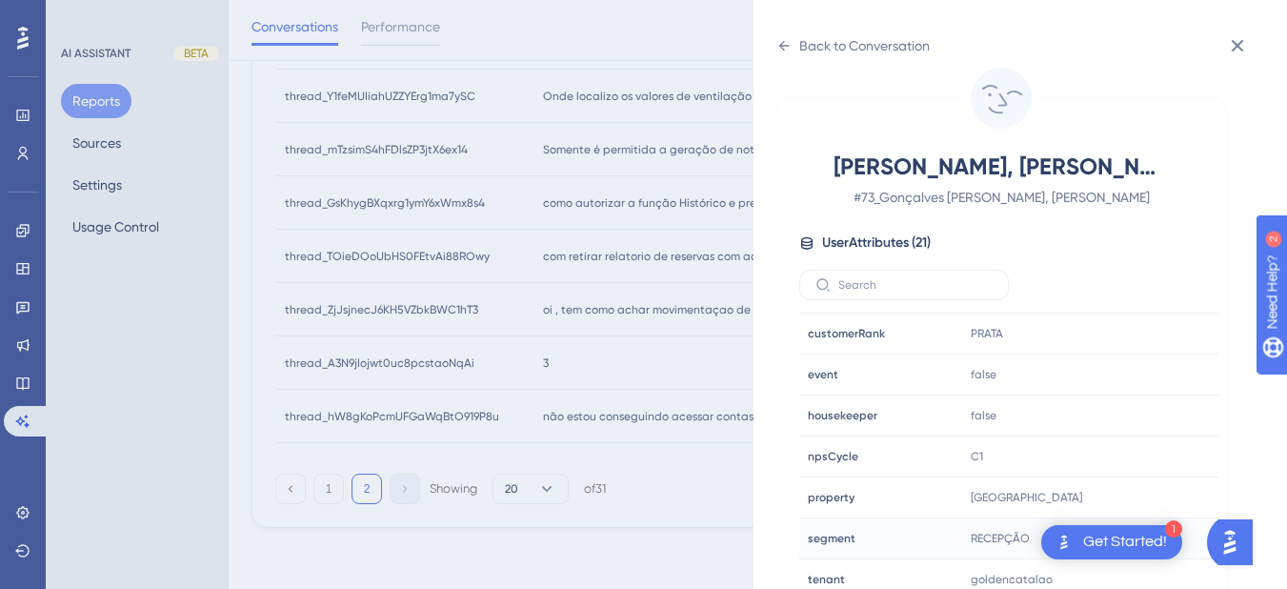
scroll to position [580, 0]
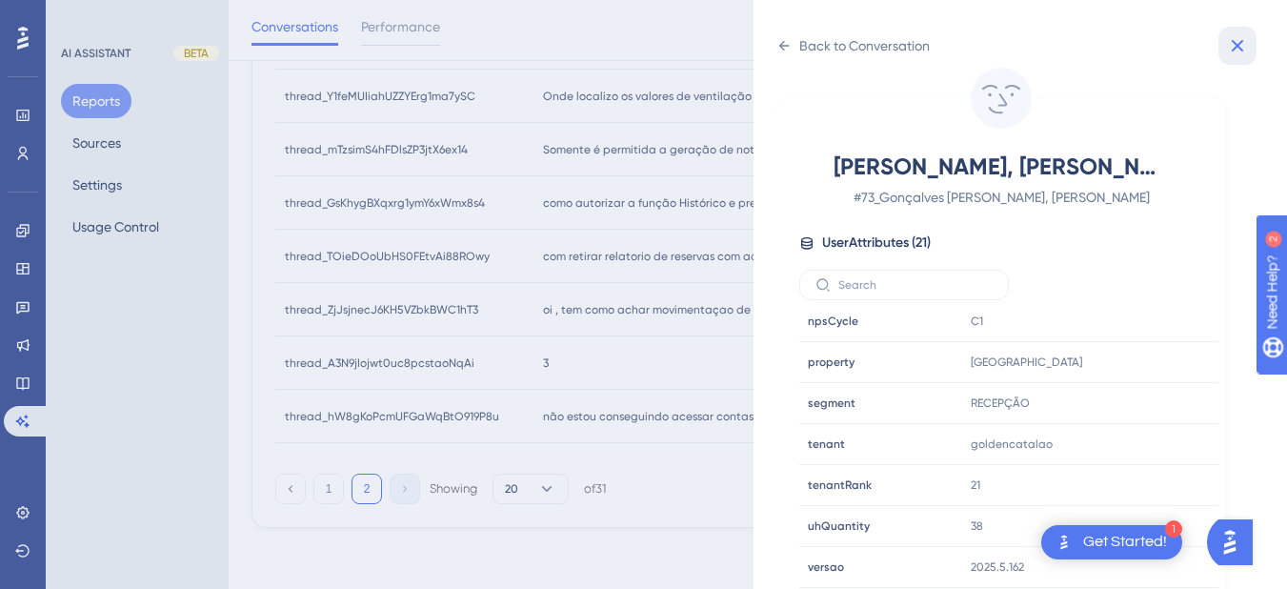
click at [1242, 40] on icon at bounding box center [1238, 46] width 12 height 12
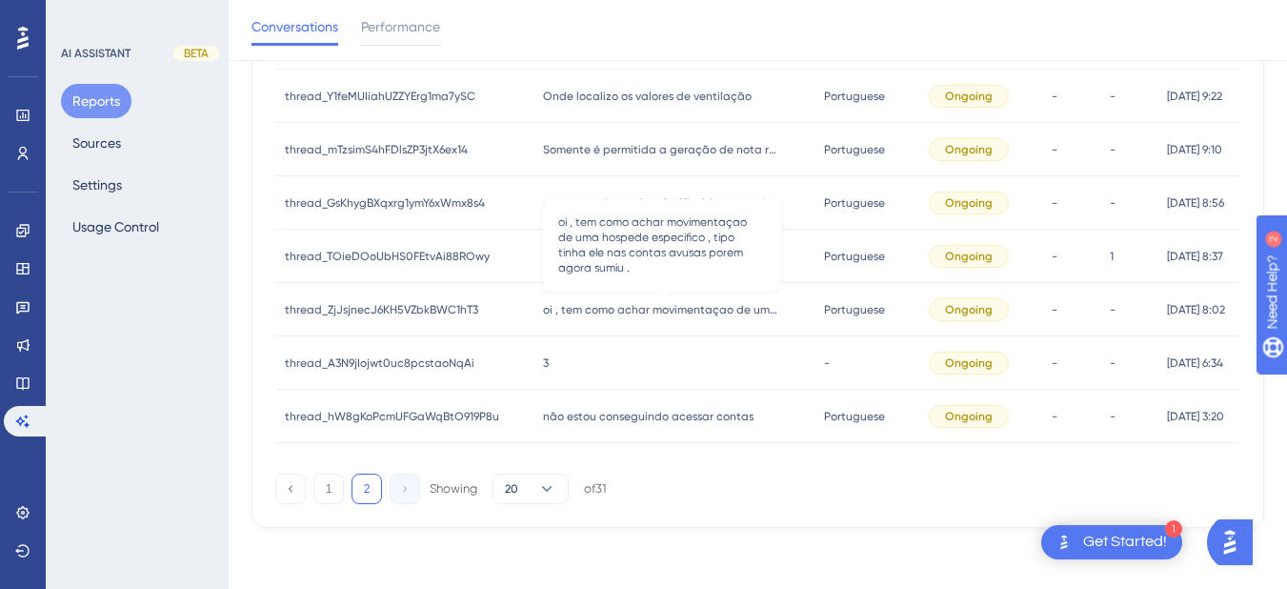
click at [621, 308] on span "oi , tem como achar movimentaçao de uma hospede especifico , tipo tinha ele nas…" at bounding box center [662, 309] width 238 height 15
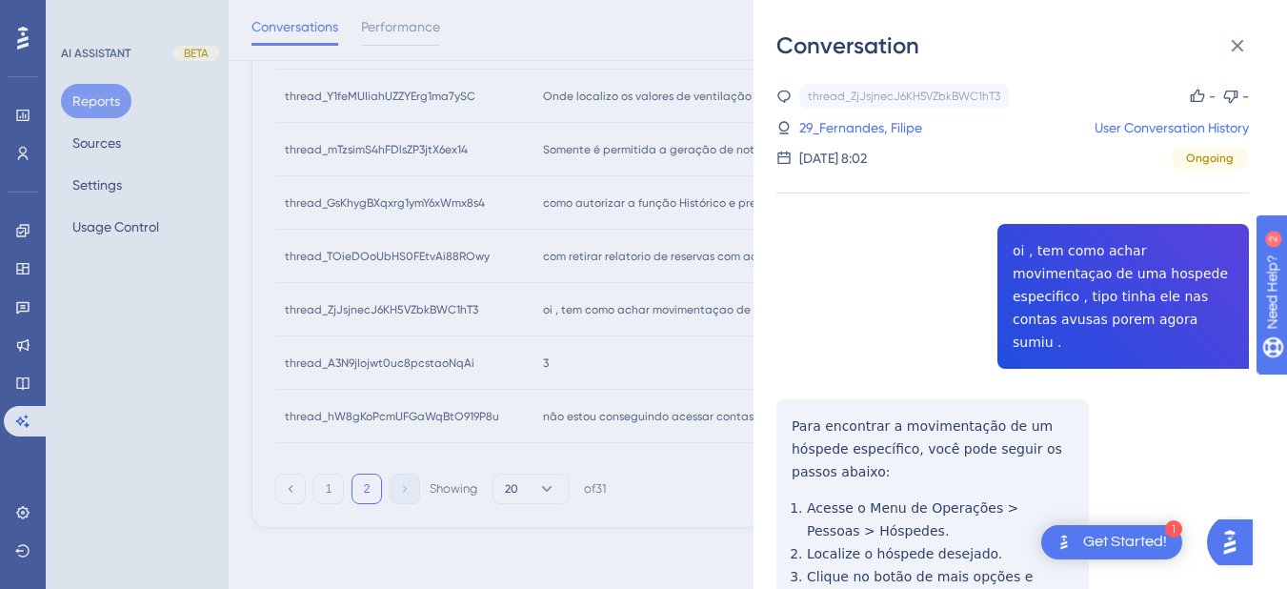
click at [1031, 258] on div "thread_ZjJsjnecJ6KH5VZbkBWC1hT3 Copy - - 29_Fernandes, Filipe User Conversation…" at bounding box center [1012, 490] width 472 height 813
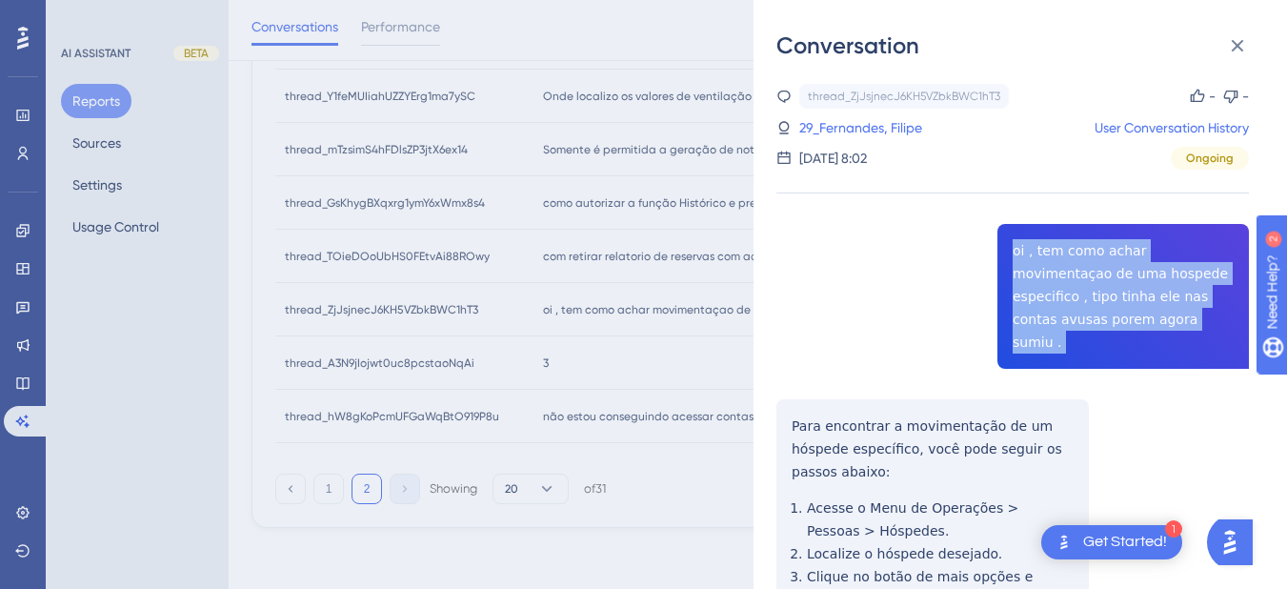
click at [1031, 258] on div "thread_ZjJsjnecJ6KH5VZbkBWC1hT3 Copy - - 29_Fernandes, Filipe User Conversation…" at bounding box center [1012, 490] width 472 height 813
copy span "oi , tem como achar movimentaçao de uma hospede especifico , tipo tinha ele nas…"
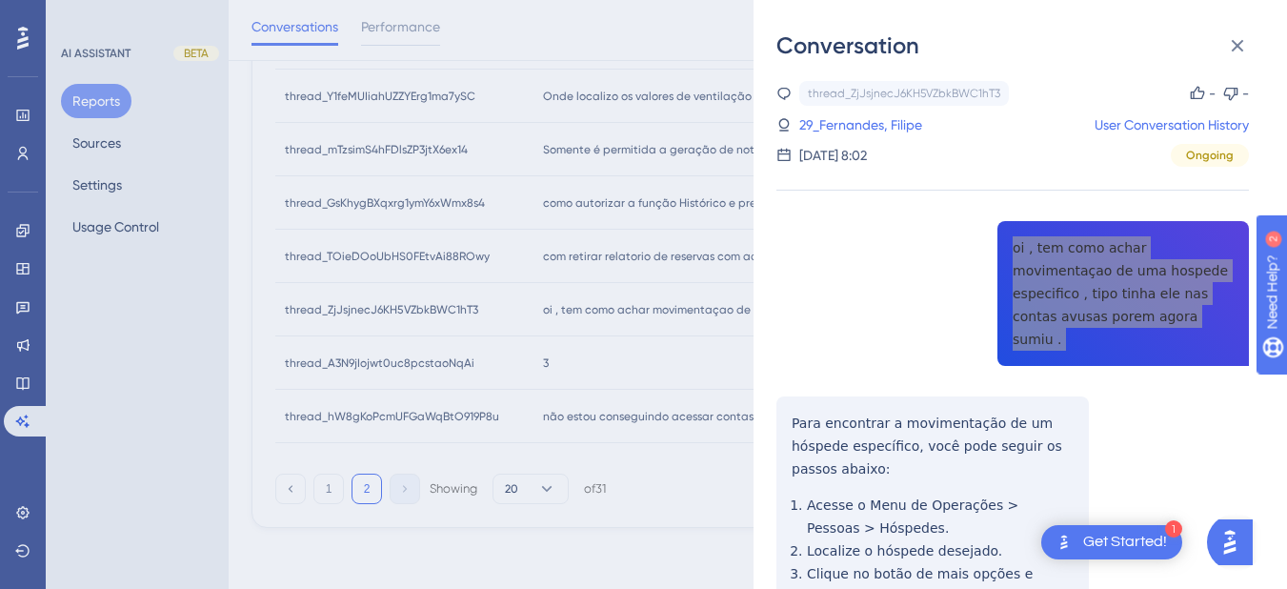
scroll to position [225, 0]
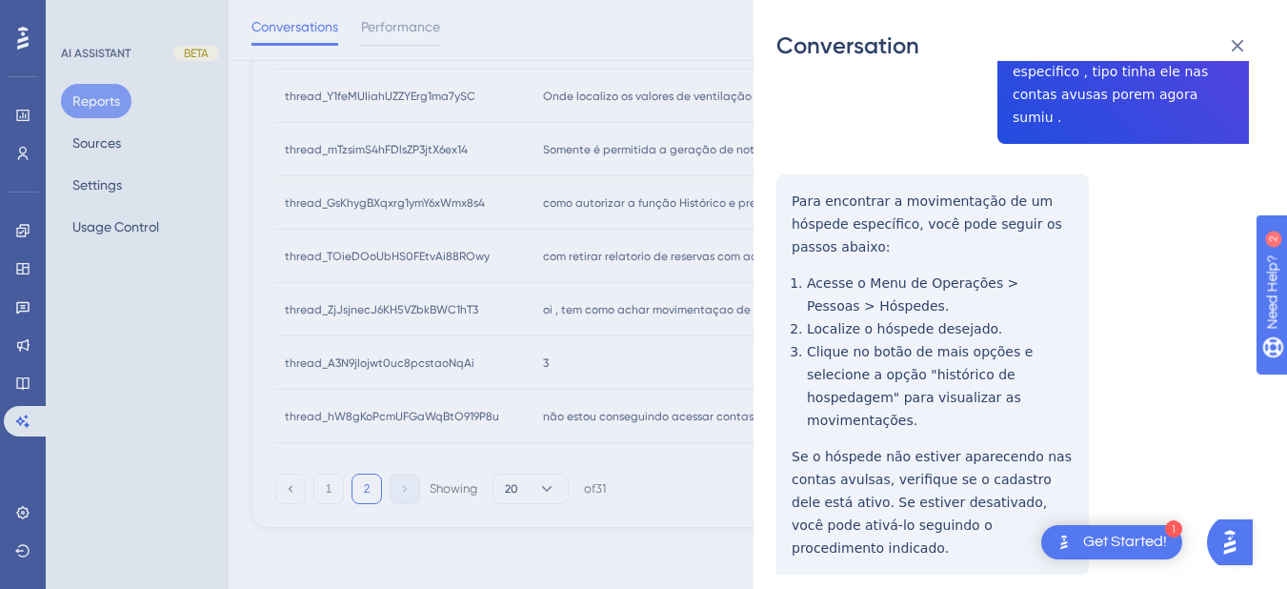
click at [803, 174] on div "thread_ZjJsjnecJ6KH5VZbkBWC1hT3 Copy - - 29_Fernandes, Filipe User Conversation…" at bounding box center [1012, 265] width 472 height 813
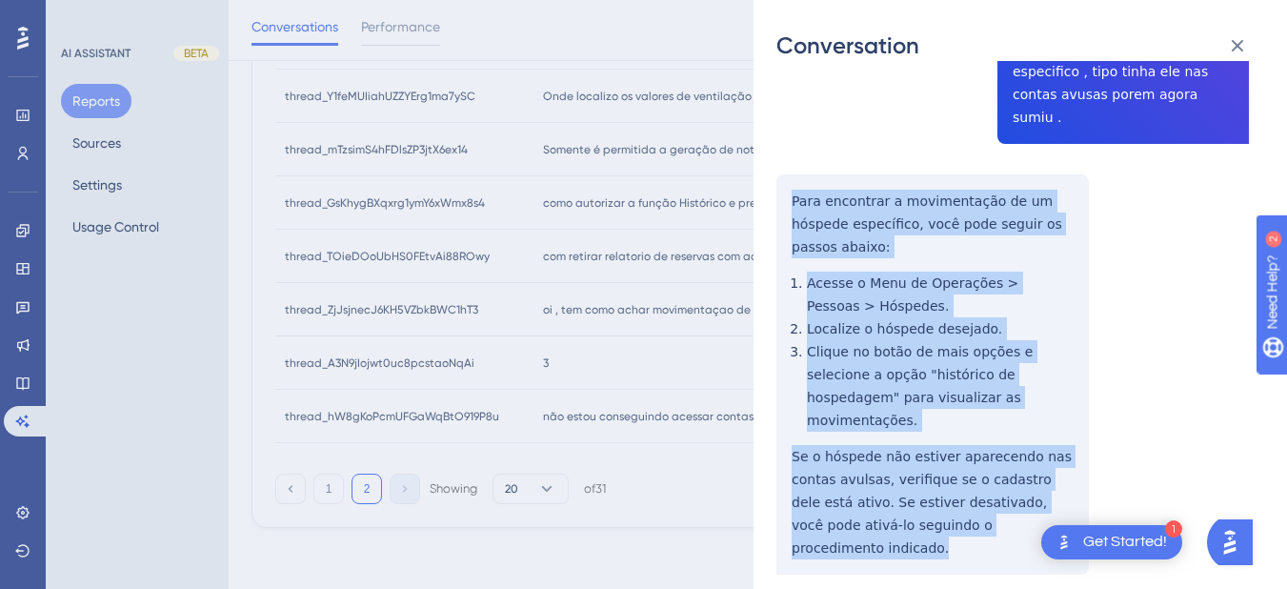
drag, startPoint x: 792, startPoint y: 171, endPoint x: 914, endPoint y: 408, distance: 266.7
click at [1021, 491] on div "thread_ZjJsjnecJ6KH5VZbkBWC1hT3 Copy - - 29_Fernandes, Filipe User Conversation…" at bounding box center [1012, 265] width 472 height 813
copy div "Para encontrar a movimentação de um hóspede específico, você pode seguir os pas…"
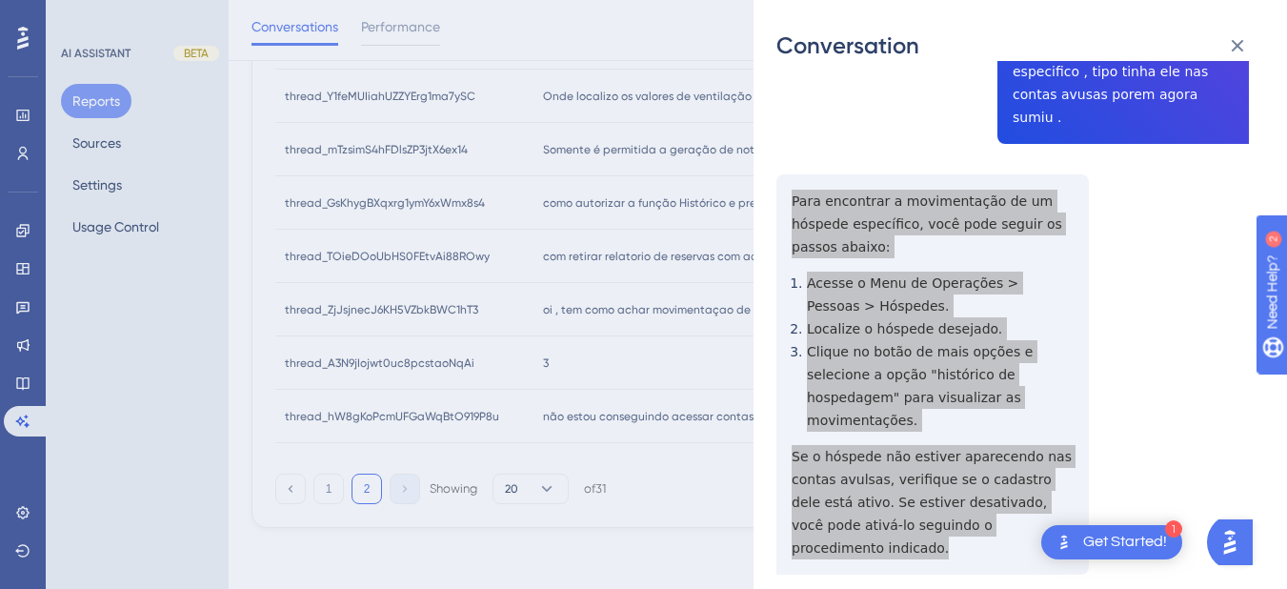
scroll to position [0, 0]
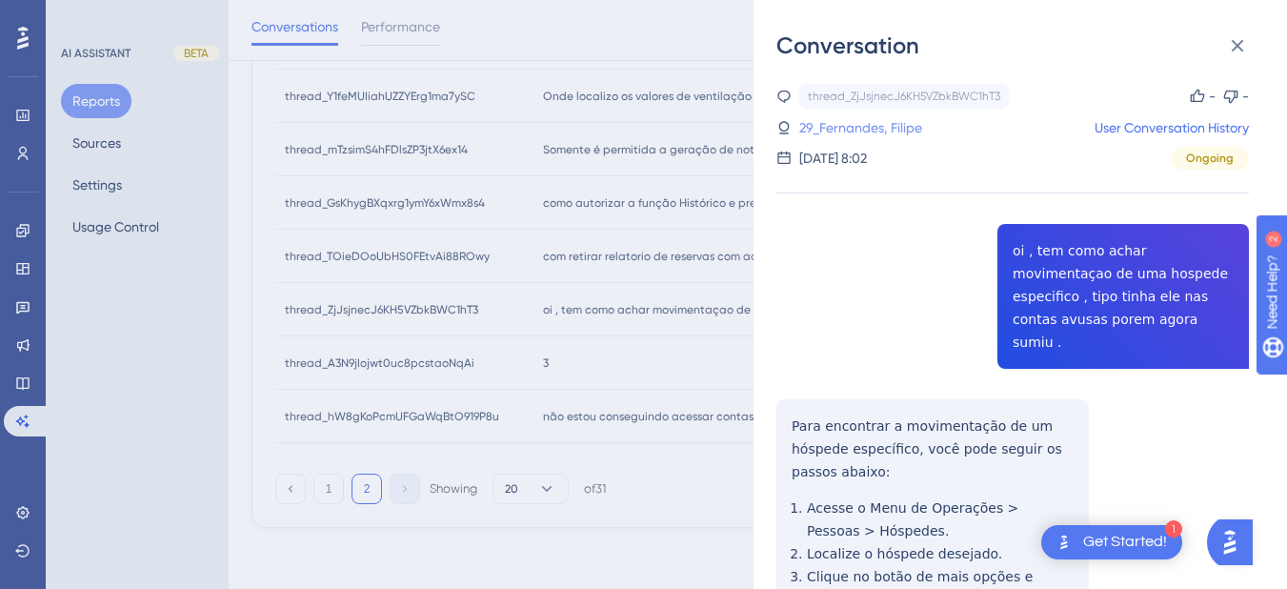
click at [862, 124] on link "29_Fernandes, Filipe" at bounding box center [860, 127] width 123 height 23
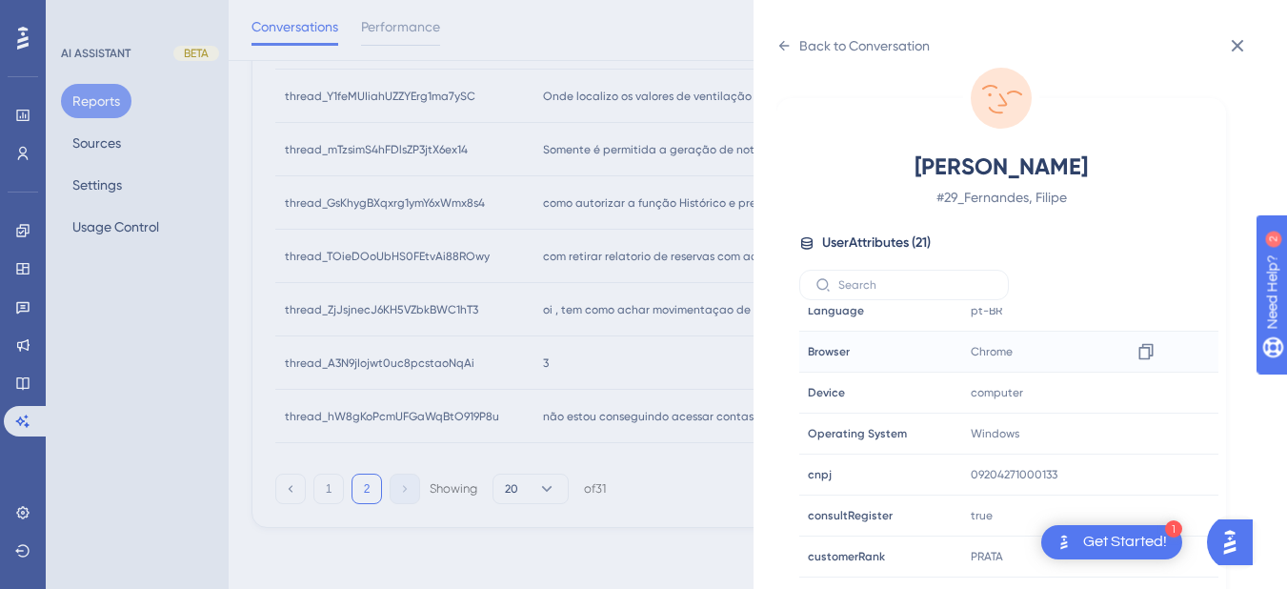
scroll to position [580, 0]
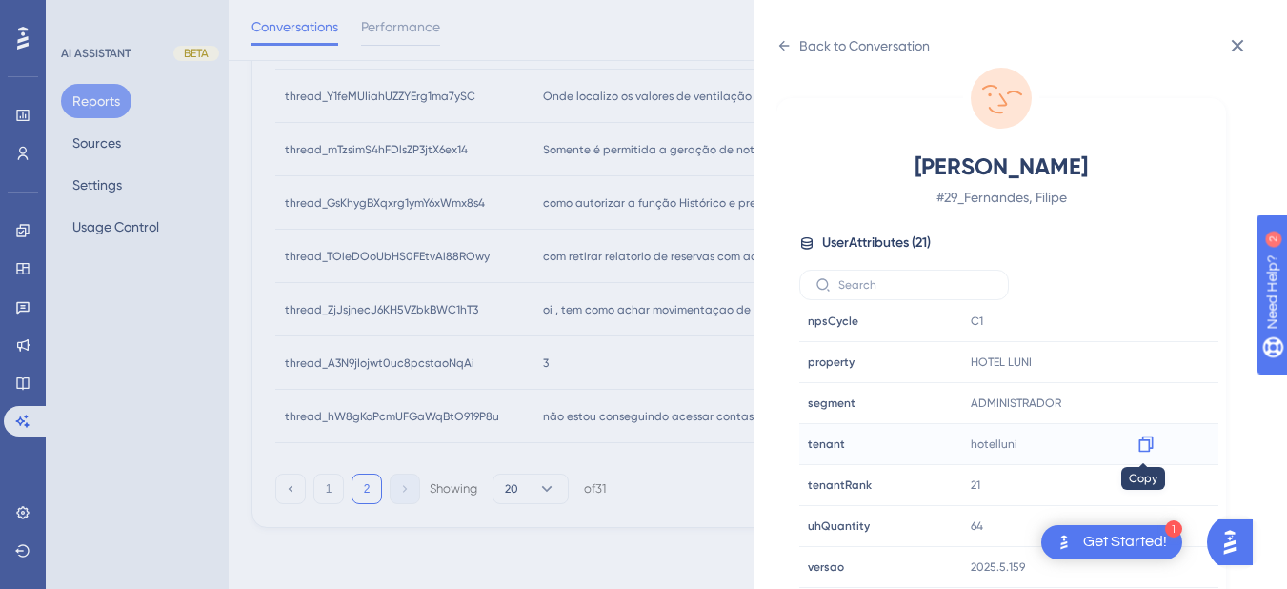
click at [1138, 451] on icon at bounding box center [1145, 444] width 14 height 16
click at [1136, 357] on icon at bounding box center [1145, 361] width 19 height 19
click at [777, 46] on icon at bounding box center [783, 45] width 15 height 15
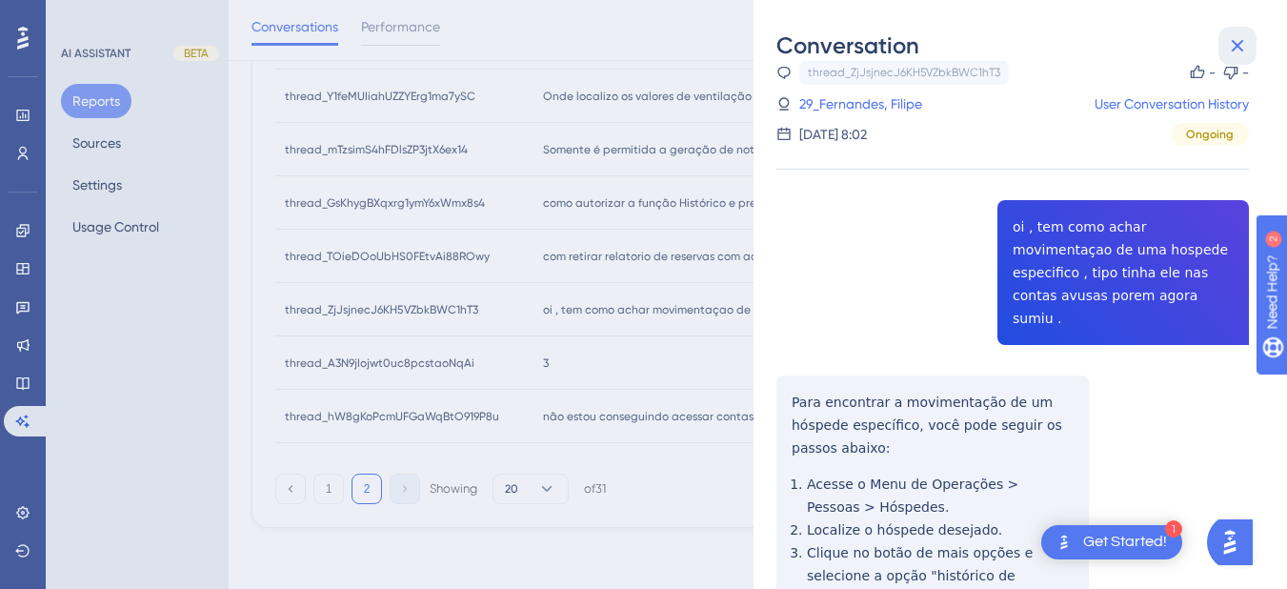
click at [1246, 37] on icon at bounding box center [1237, 45] width 23 height 23
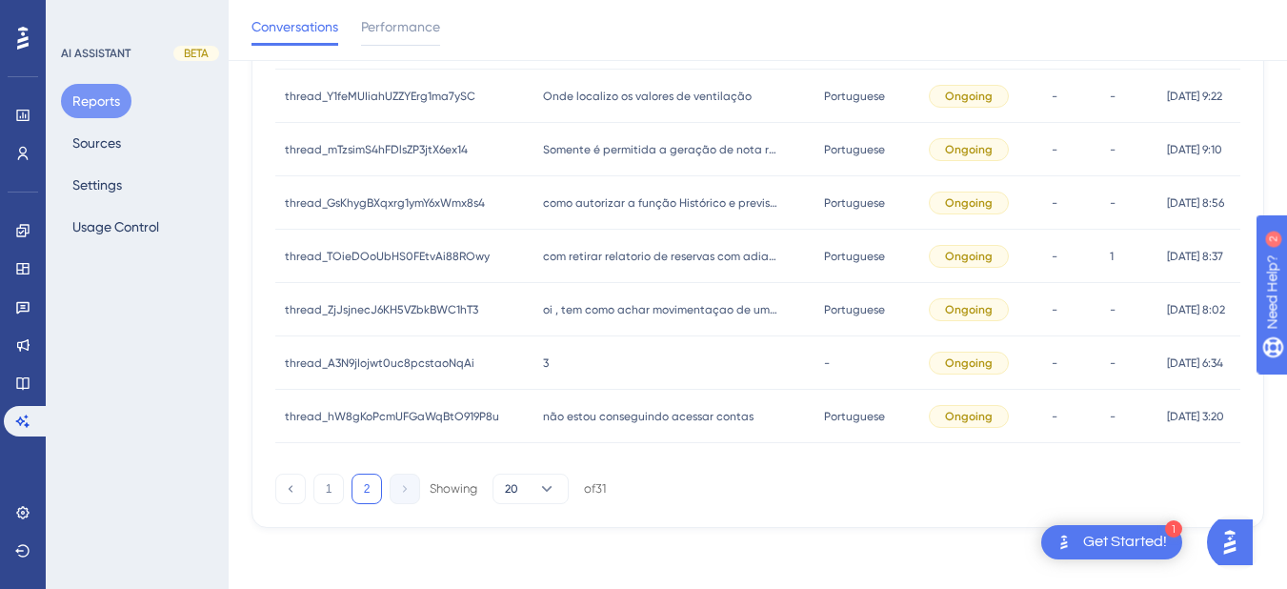
click at [629, 242] on div "com retirar relatorio de reservas com adiantamento num determinado periodo com …" at bounding box center [674, 256] width 282 height 53
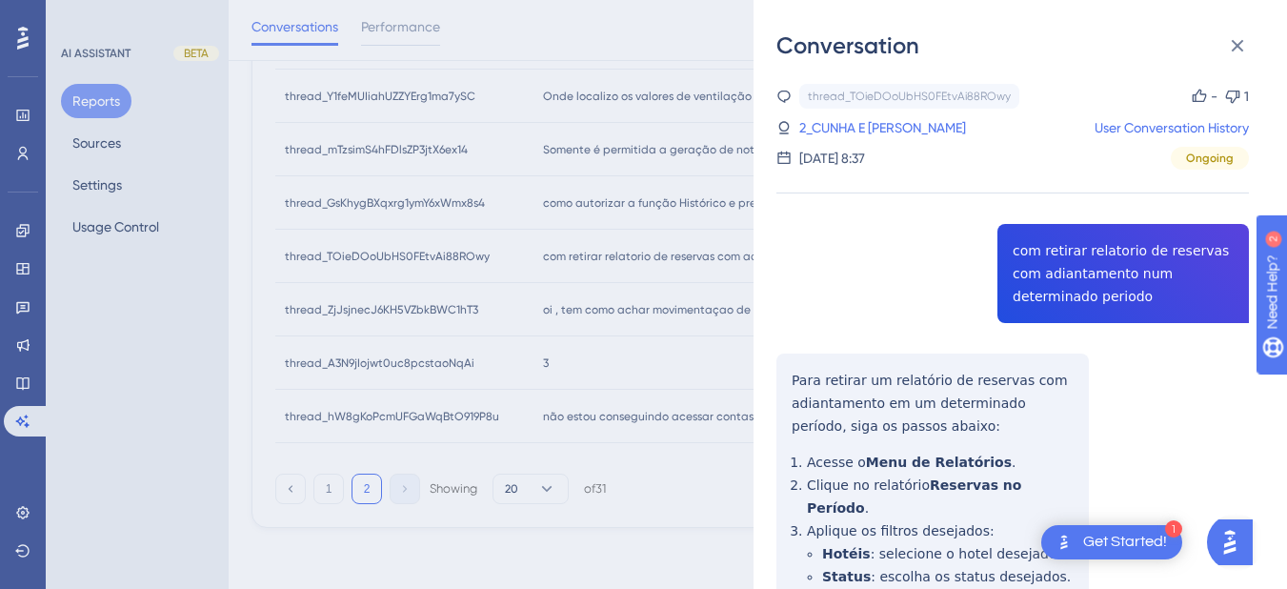
click at [893, 115] on div "thread_TOieDOoUbHS0FEtvAi88ROwy Copy - 1 2_CUNHA E SOUZA, ROBERTA DA User Conve…" at bounding box center [1012, 127] width 472 height 86
click at [888, 136] on link "2_CUNHA E [PERSON_NAME]" at bounding box center [882, 127] width 167 height 23
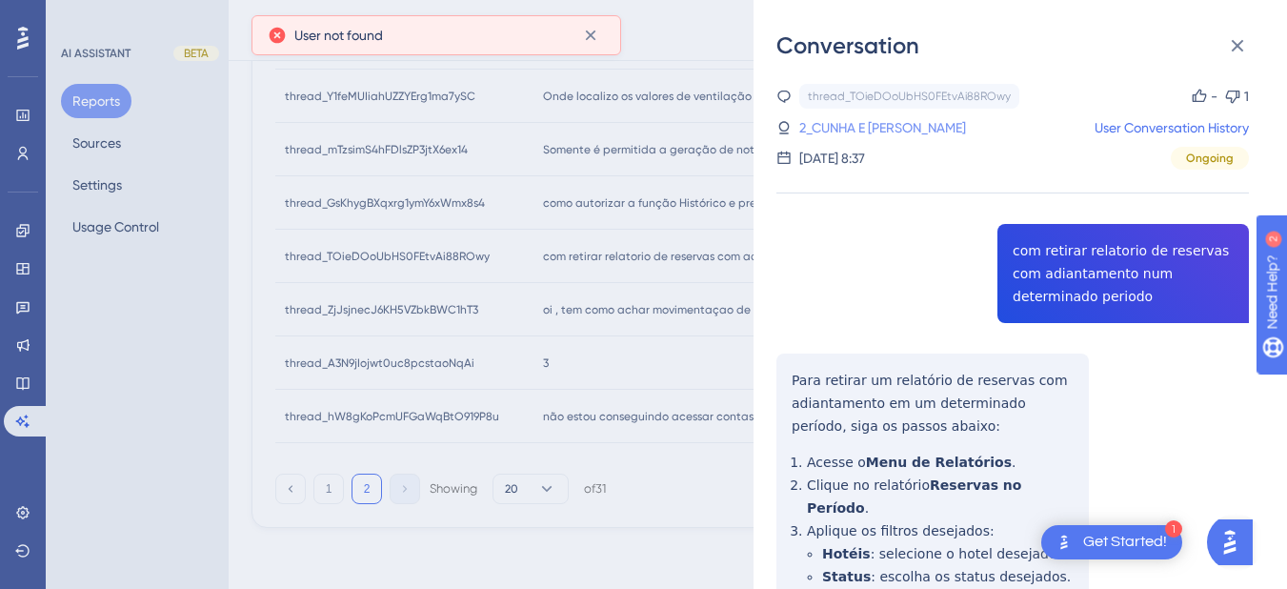
click at [909, 124] on link "2_CUNHA E [PERSON_NAME]" at bounding box center [882, 127] width 167 height 23
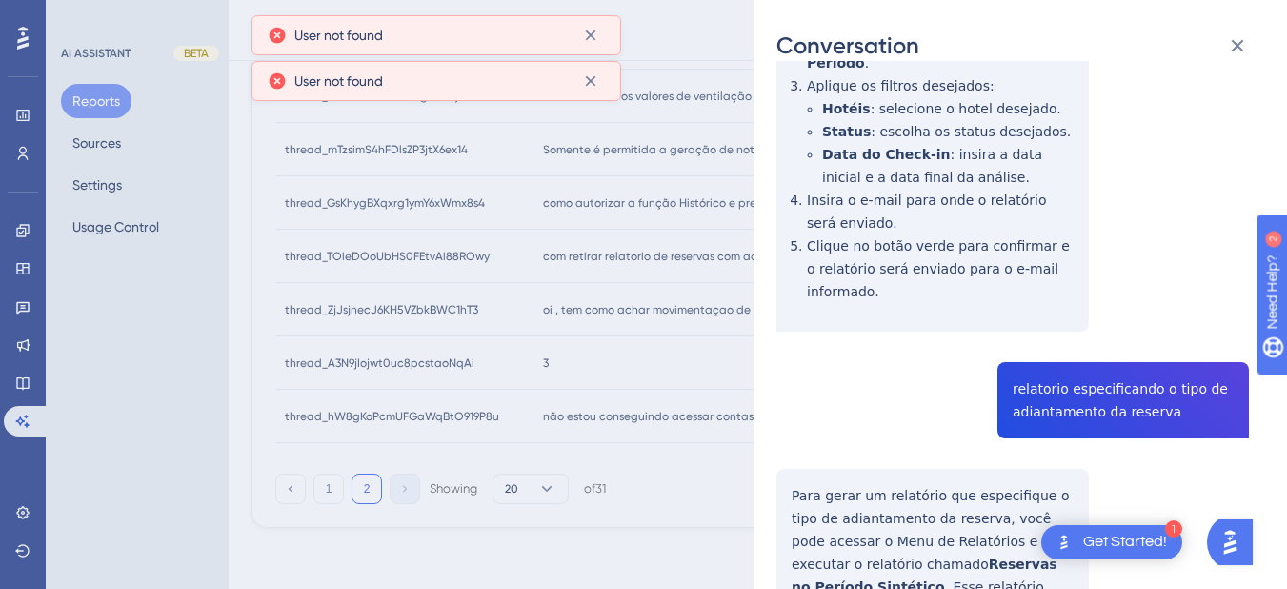
scroll to position [0, 0]
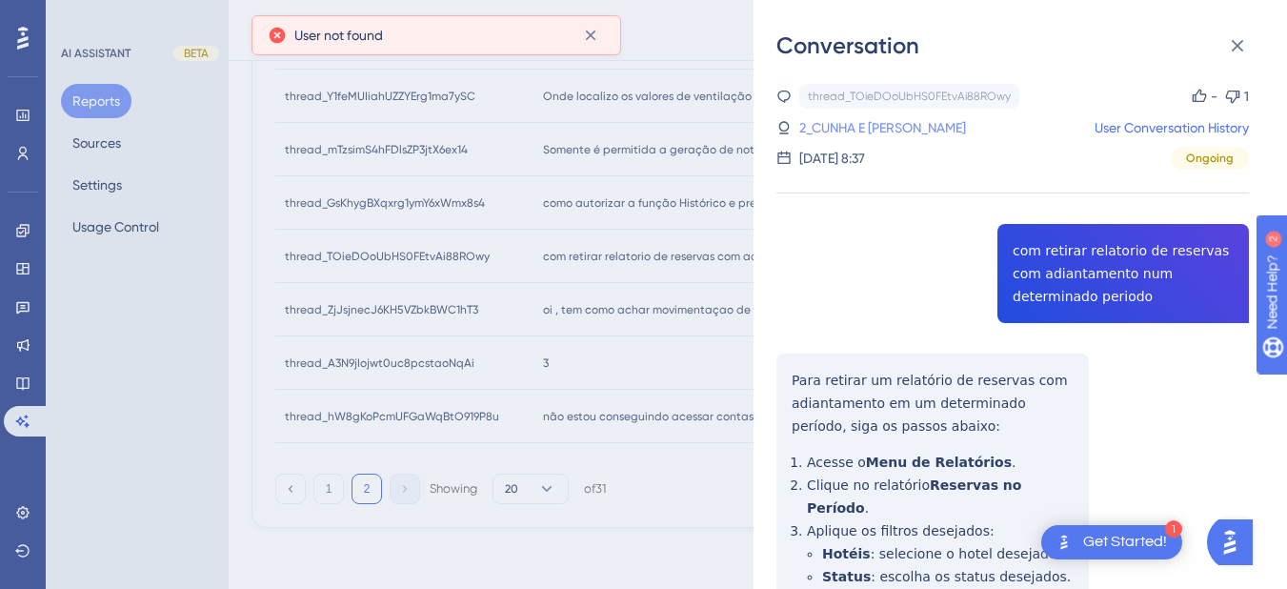
click at [965, 117] on link "2_CUNHA E [PERSON_NAME]" at bounding box center [882, 127] width 167 height 23
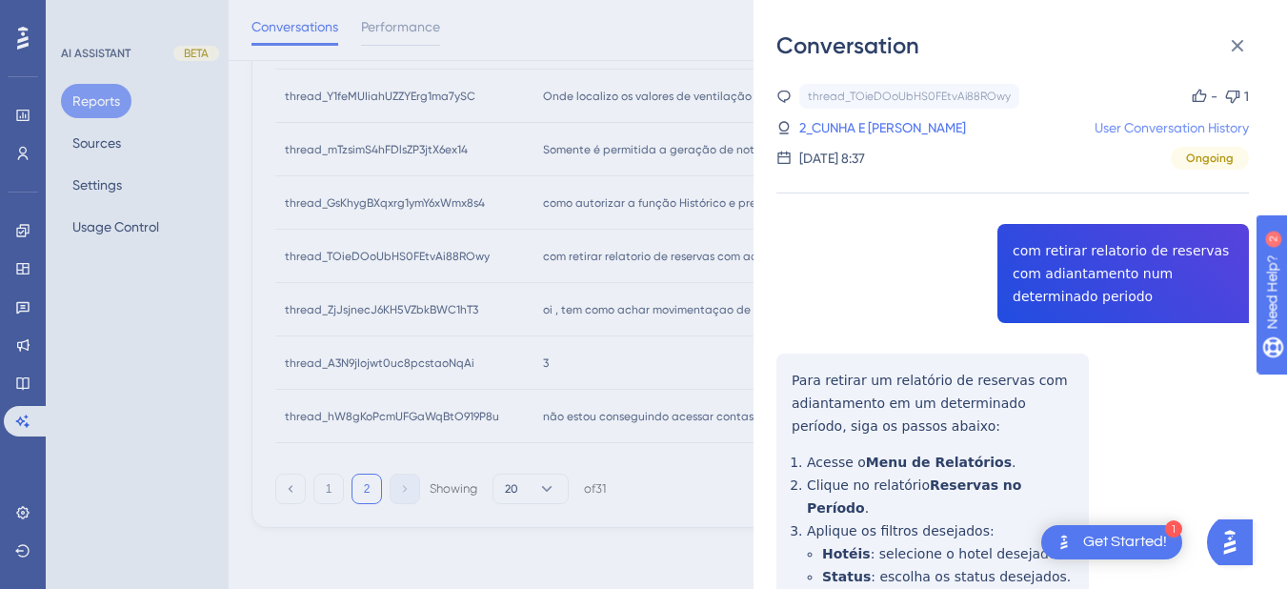
click at [1102, 133] on link "User Conversation History" at bounding box center [1172, 127] width 154 height 23
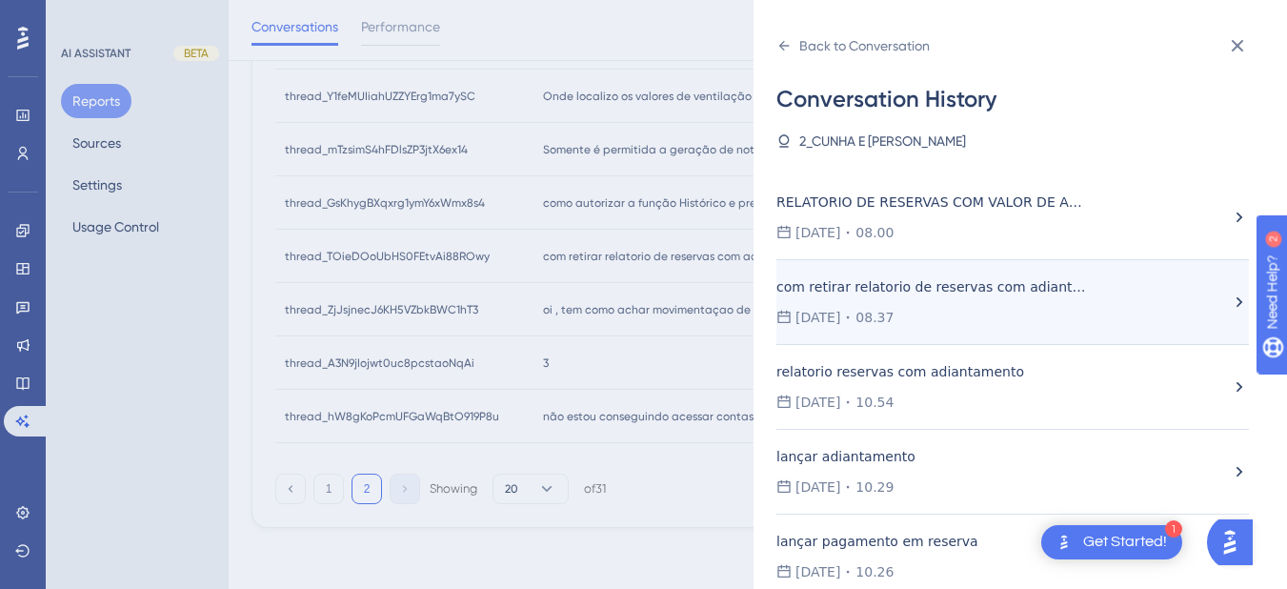
click at [962, 321] on div "28.08.2025 08.37" at bounding box center [1002, 317] width 453 height 23
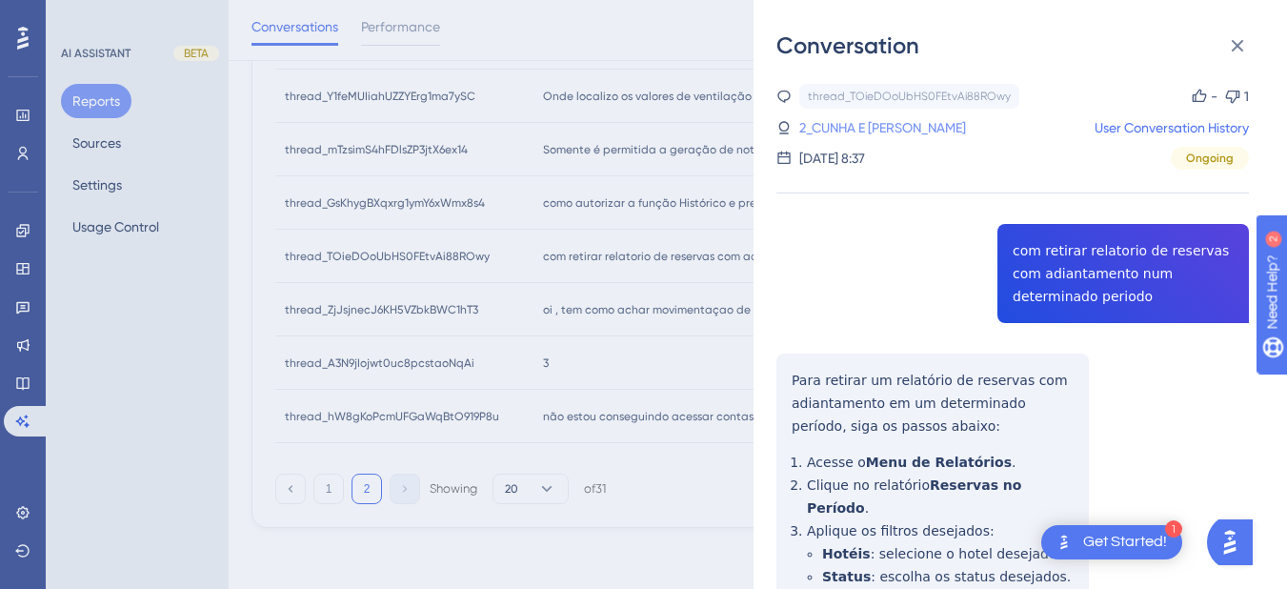
click at [893, 129] on link "2_CUNHA E [PERSON_NAME]" at bounding box center [882, 127] width 167 height 23
click at [870, 124] on link "2_CUNHA E [PERSON_NAME]" at bounding box center [882, 127] width 167 height 23
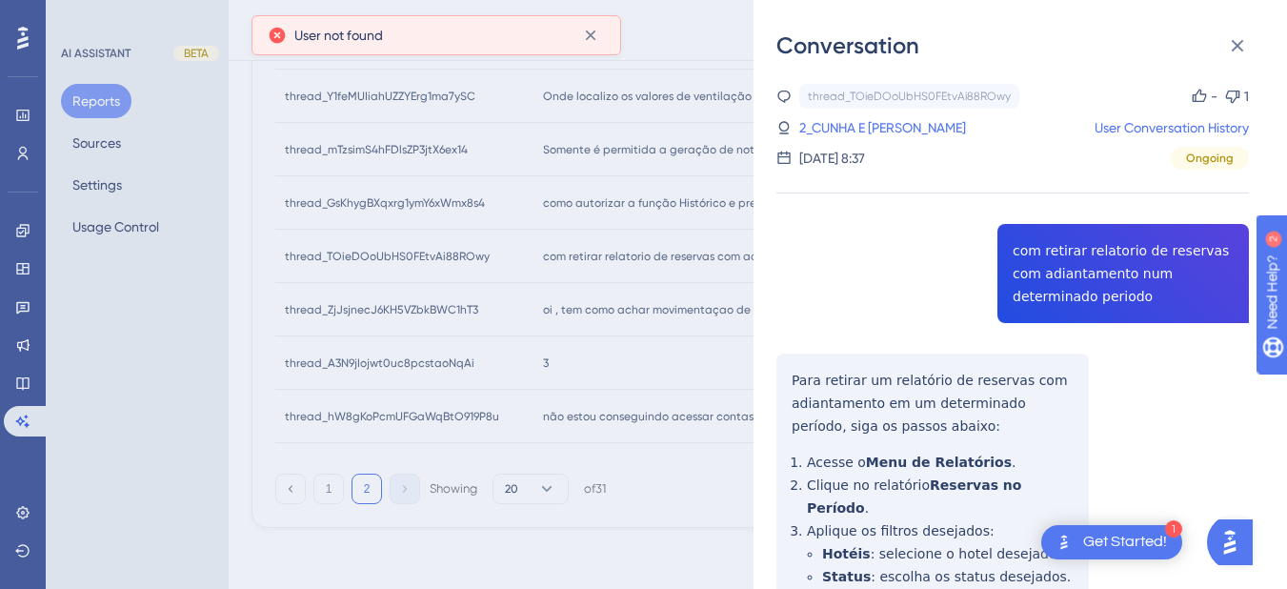
scroll to position [222, 0]
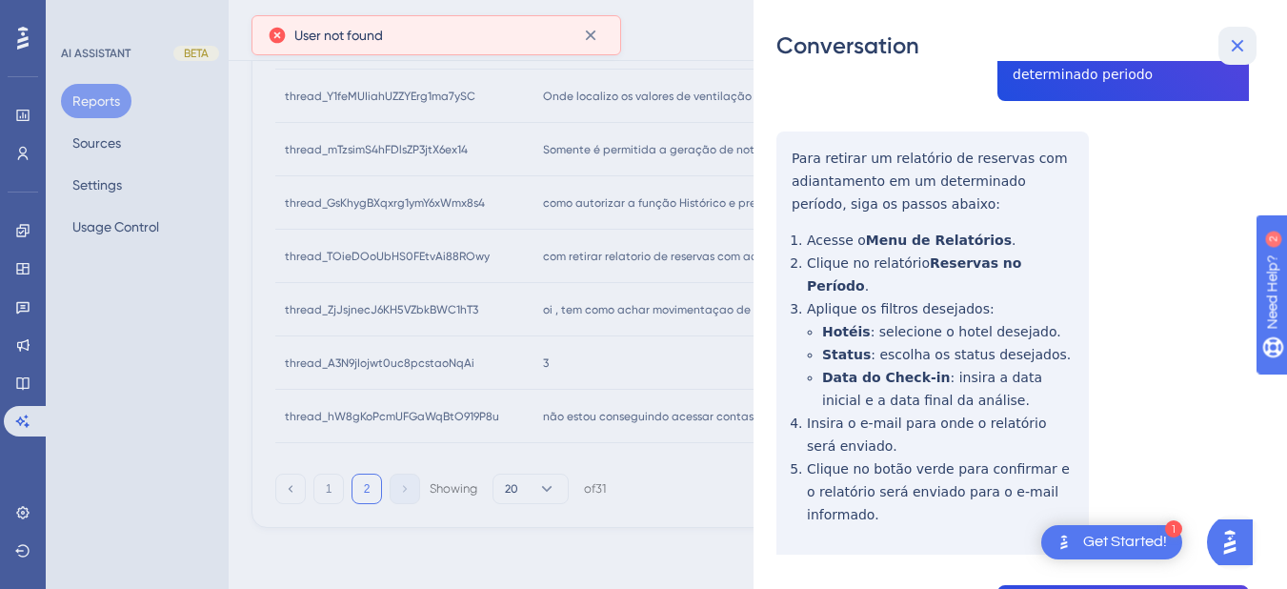
click at [1239, 56] on icon at bounding box center [1237, 45] width 23 height 23
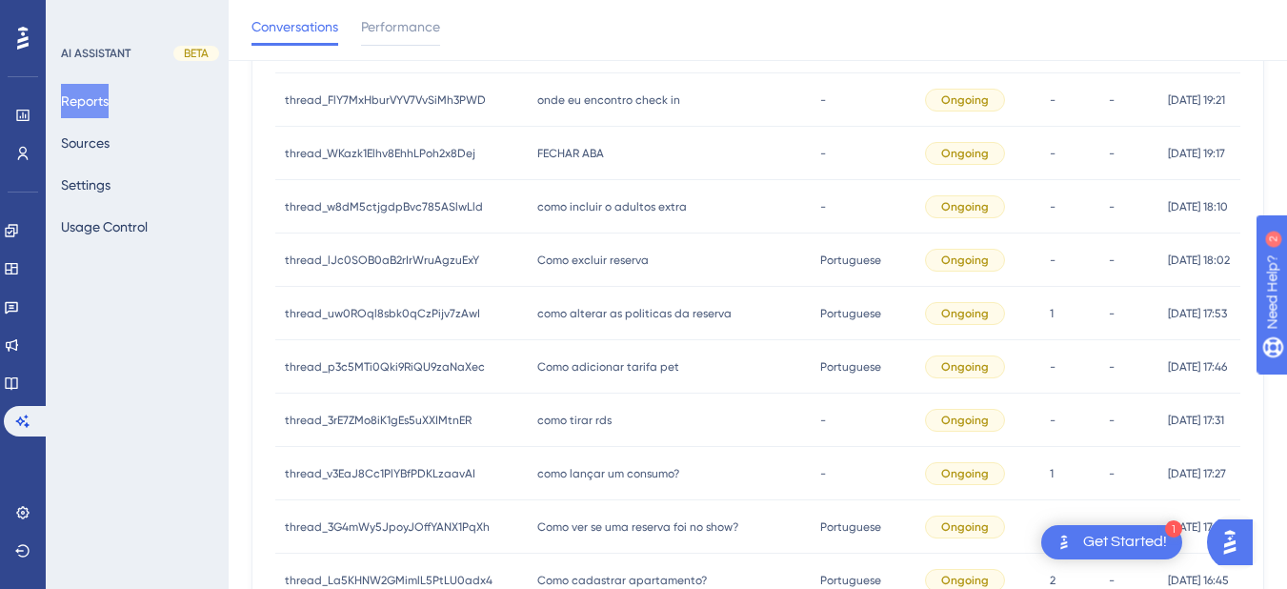
scroll to position [991, 2]
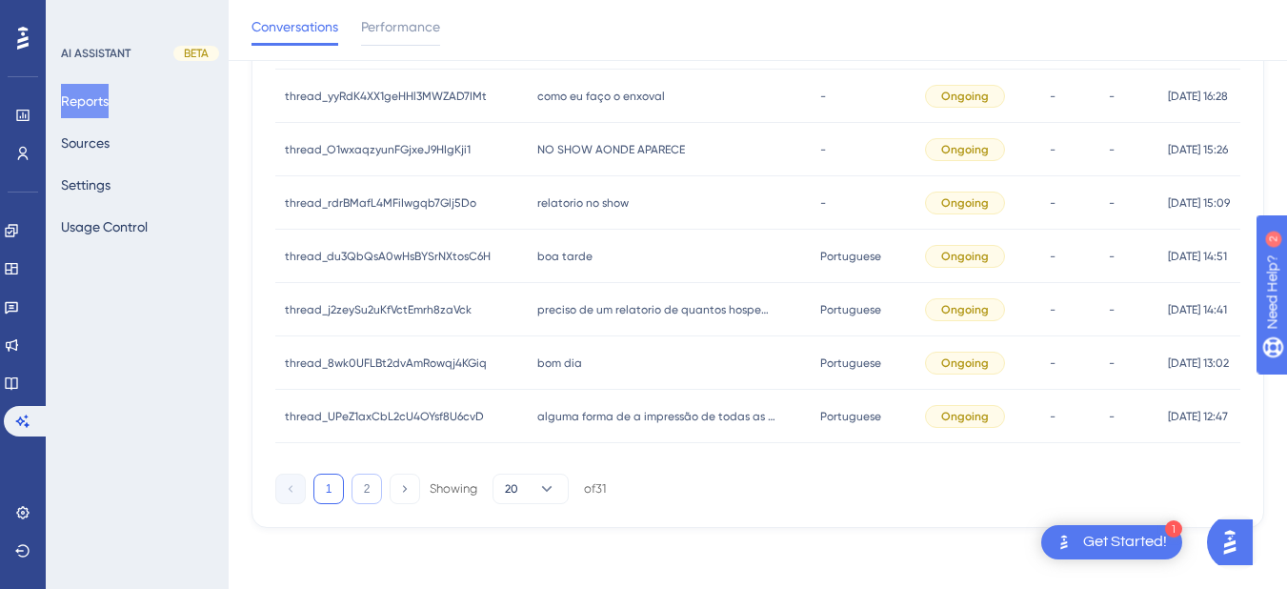
click at [367, 495] on button "2" at bounding box center [367, 488] width 30 height 30
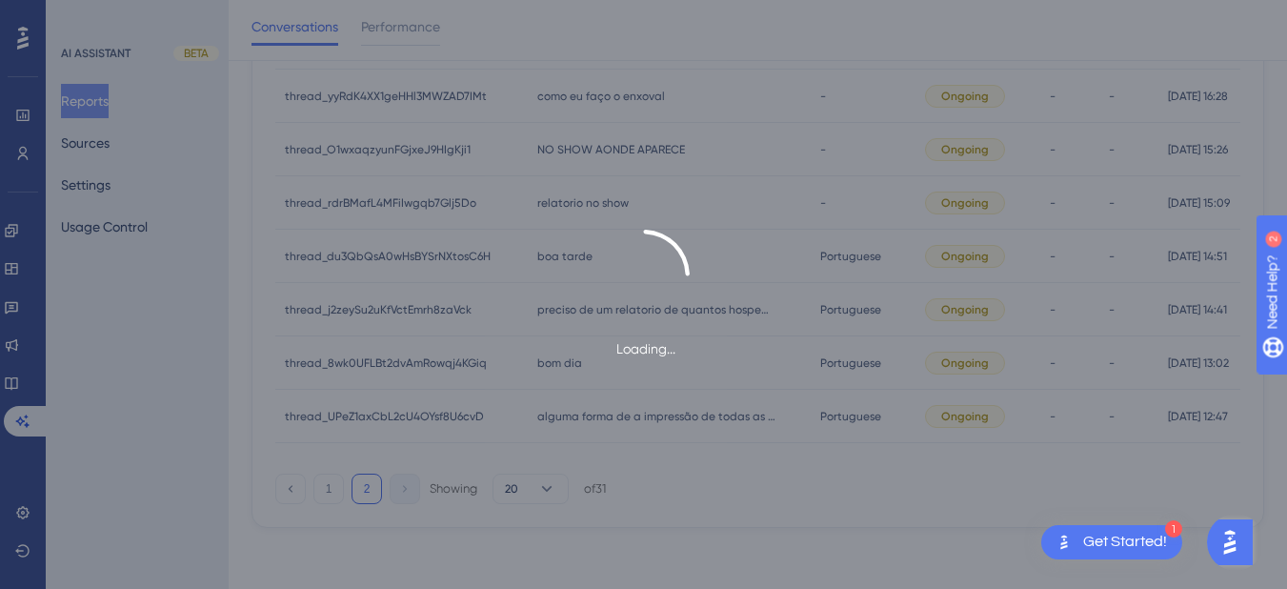
scroll to position [511, 2]
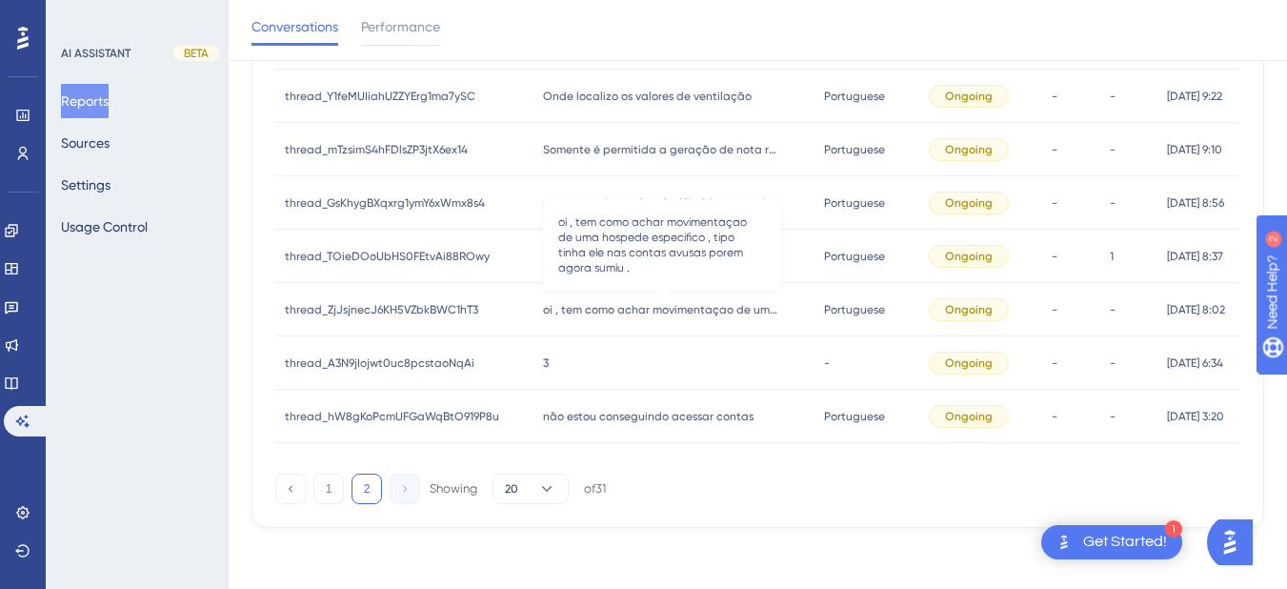
click at [543, 304] on span "oi , tem como achar movimentaçao de uma hospede especifico , tipo tinha ele nas…" at bounding box center [662, 309] width 238 height 15
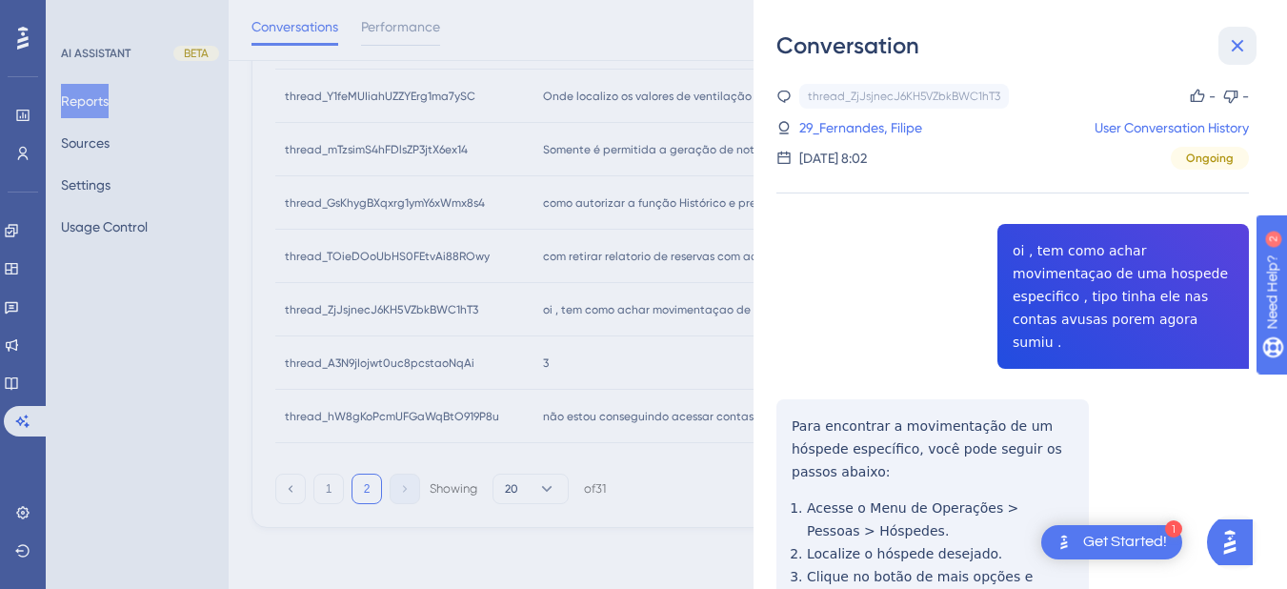
click at [1240, 47] on icon at bounding box center [1237, 45] width 23 height 23
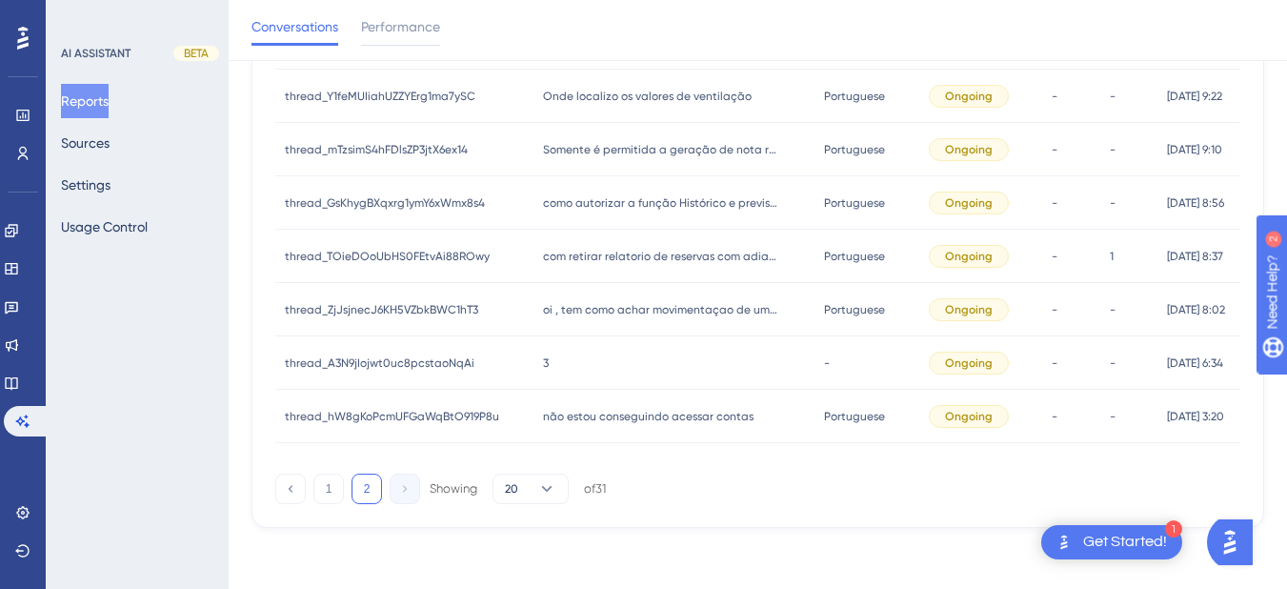
click at [588, 249] on span "com retirar relatorio de reservas com adiantamento num determinado periodo" at bounding box center [662, 256] width 238 height 15
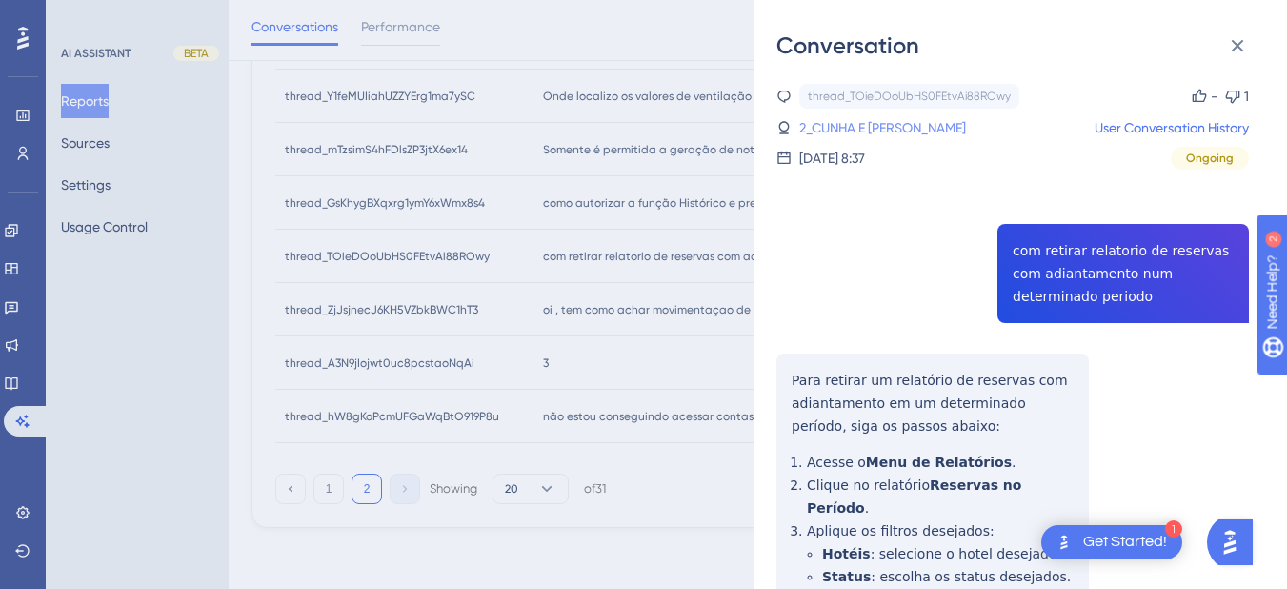
drag, startPoint x: 1059, startPoint y: 254, endPoint x: 835, endPoint y: 128, distance: 257.2
click at [835, 128] on link "2_CUNHA E SOUZA, ROBERTA DA" at bounding box center [882, 127] width 167 height 23
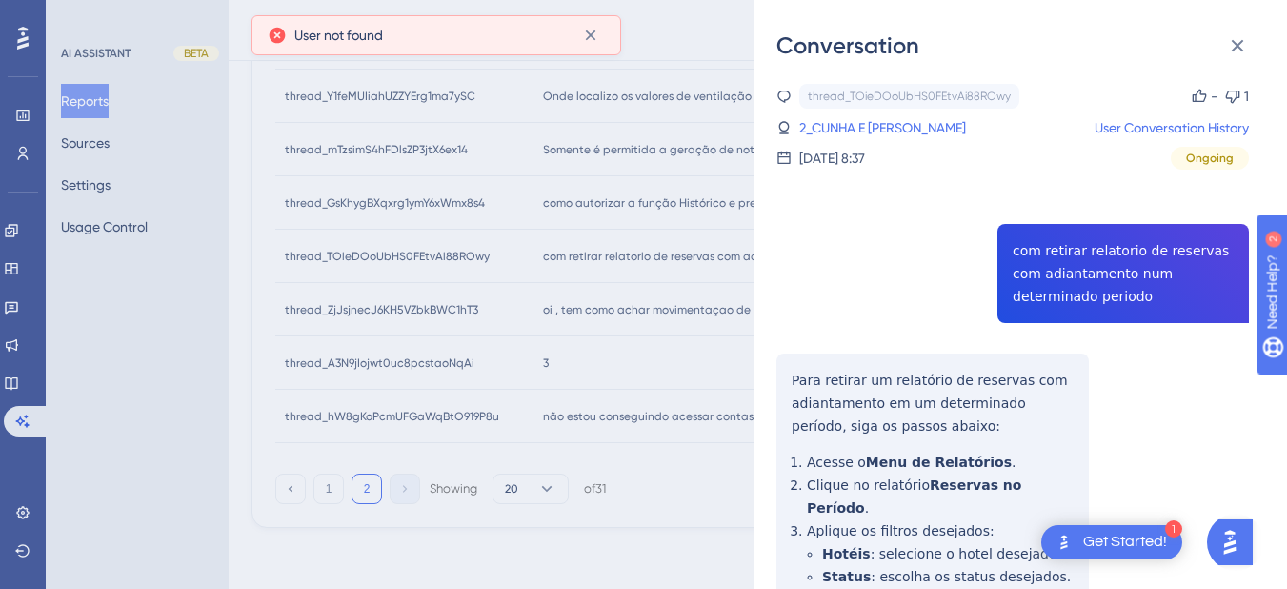
click at [332, 39] on span "User not found" at bounding box center [338, 35] width 89 height 23
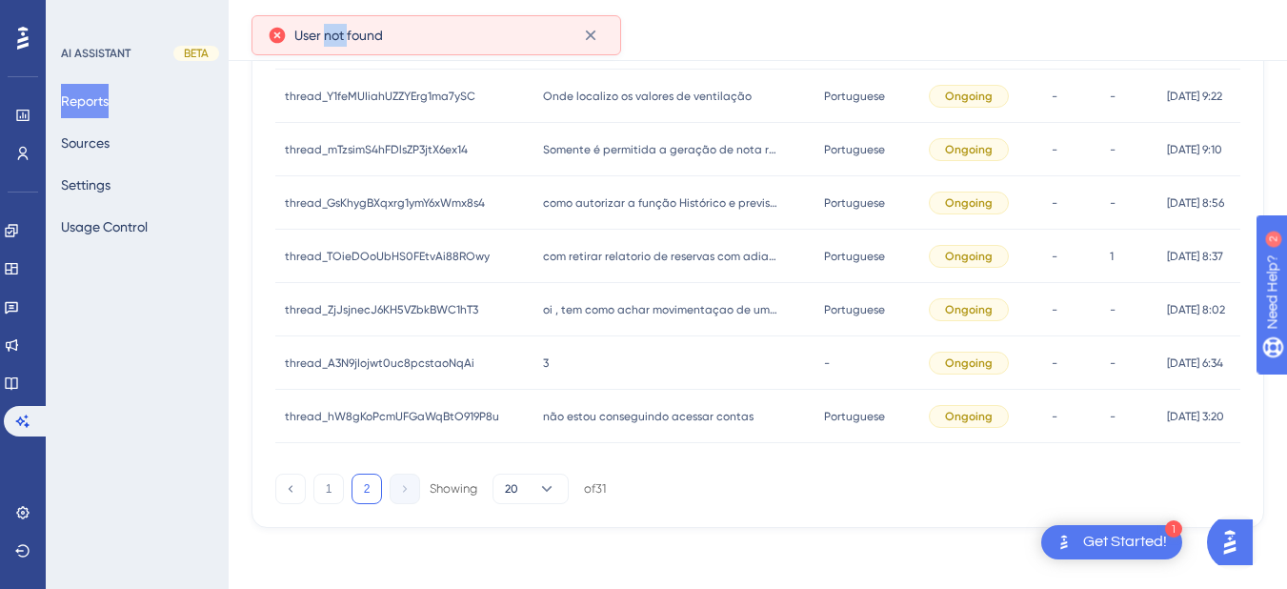
click at [332, 39] on span "User not found" at bounding box center [338, 35] width 89 height 23
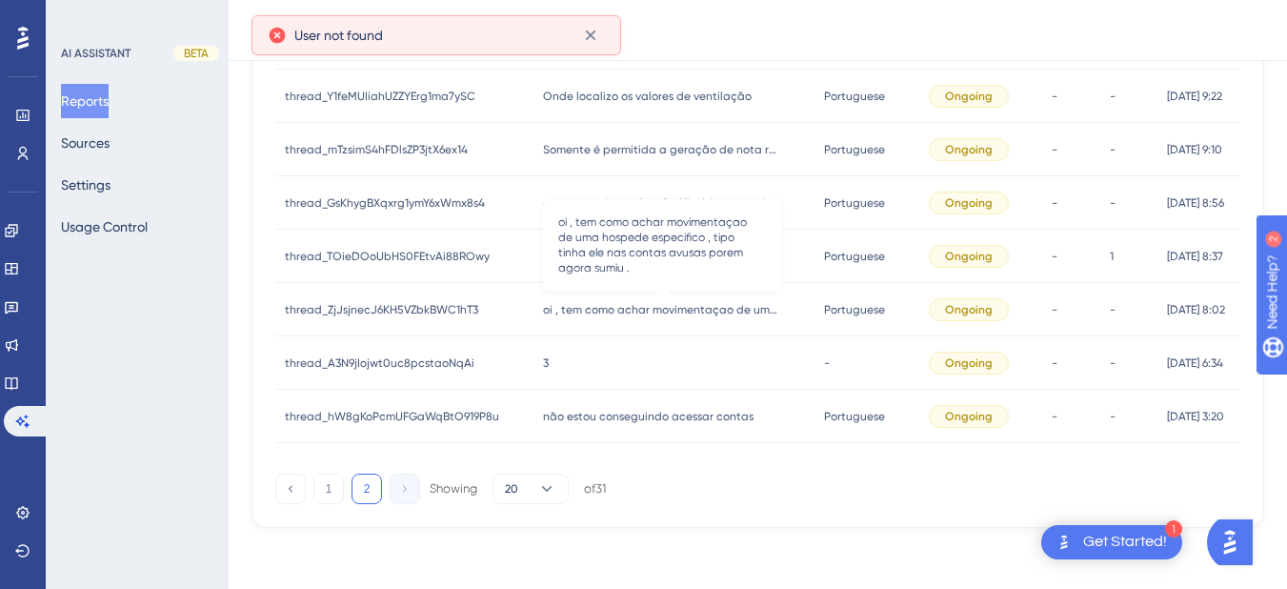
click at [590, 310] on span "oi , tem como achar movimentaçao de uma hospede especifico , tipo tinha ele nas…" at bounding box center [662, 309] width 238 height 15
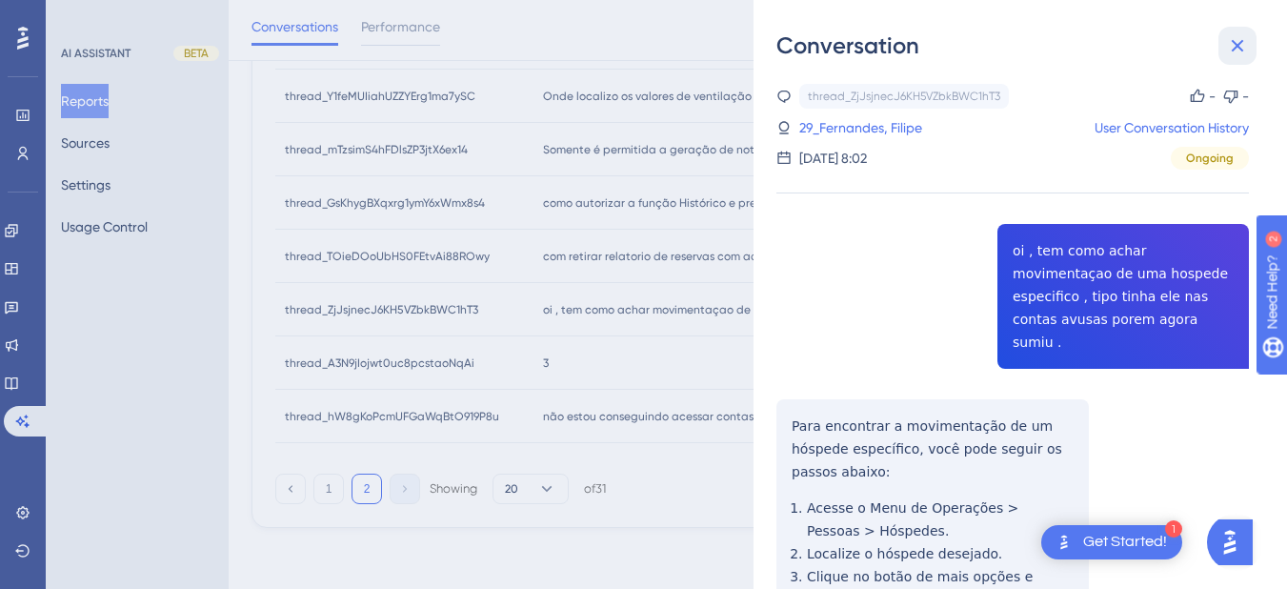
click at [1236, 48] on icon at bounding box center [1238, 46] width 12 height 12
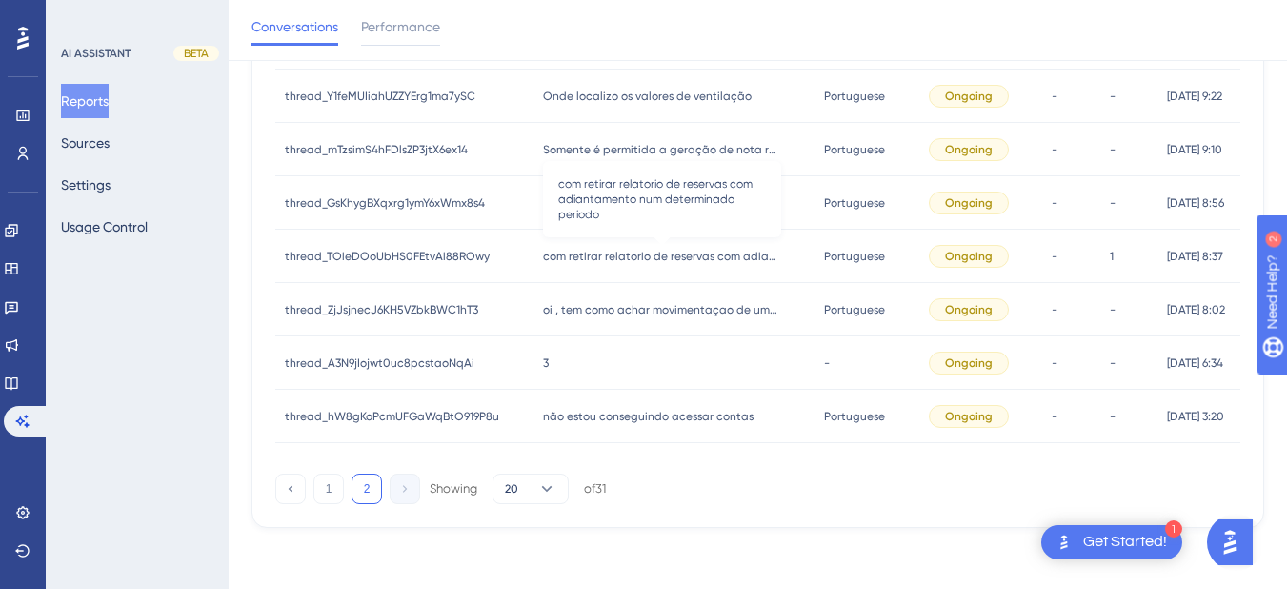
click at [590, 257] on span "com retirar relatorio de reservas com adiantamento num determinado periodo" at bounding box center [662, 256] width 238 height 15
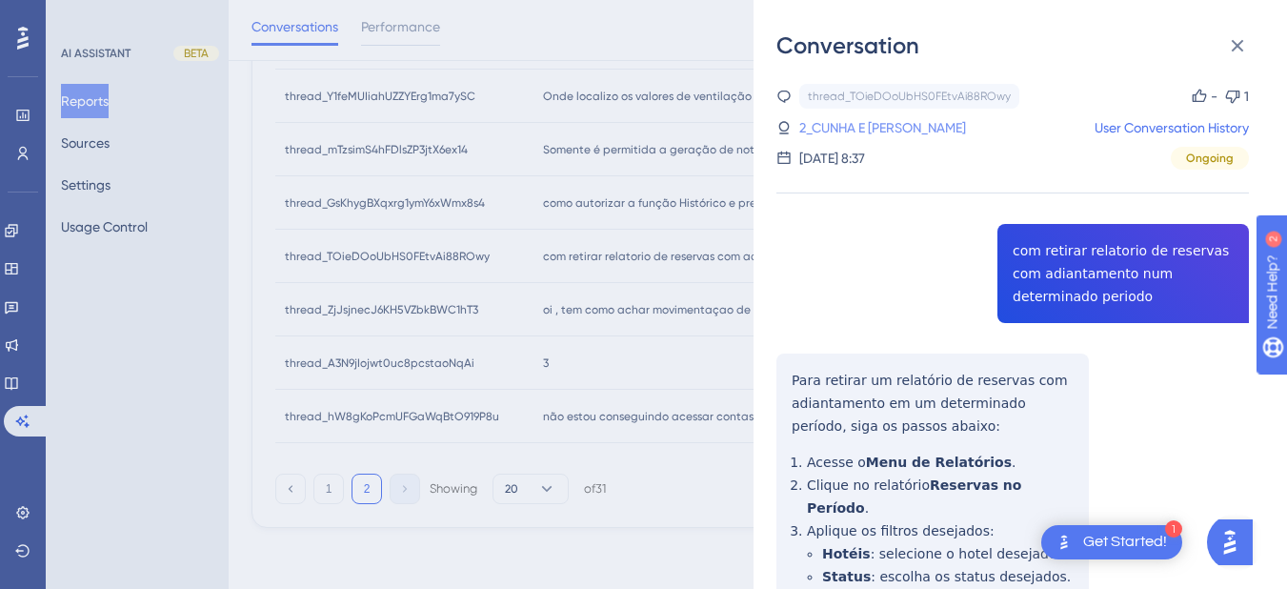
click at [966, 132] on link "2_CUNHA E SOUZA, ROBERTA DA" at bounding box center [882, 127] width 167 height 23
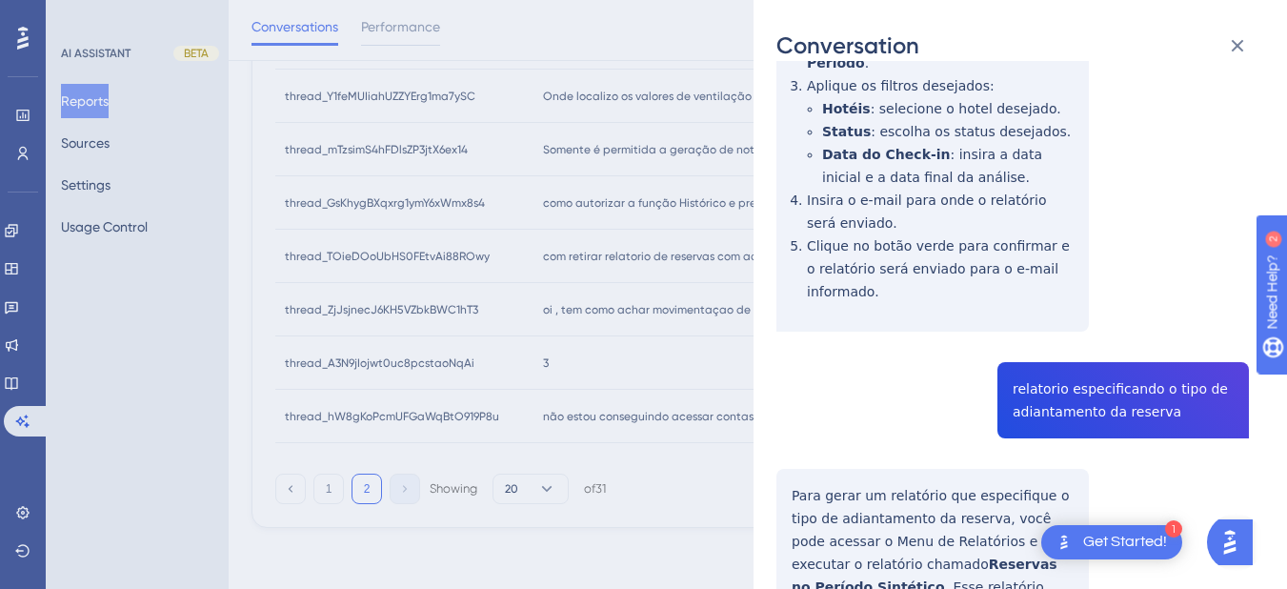
scroll to position [667, 0]
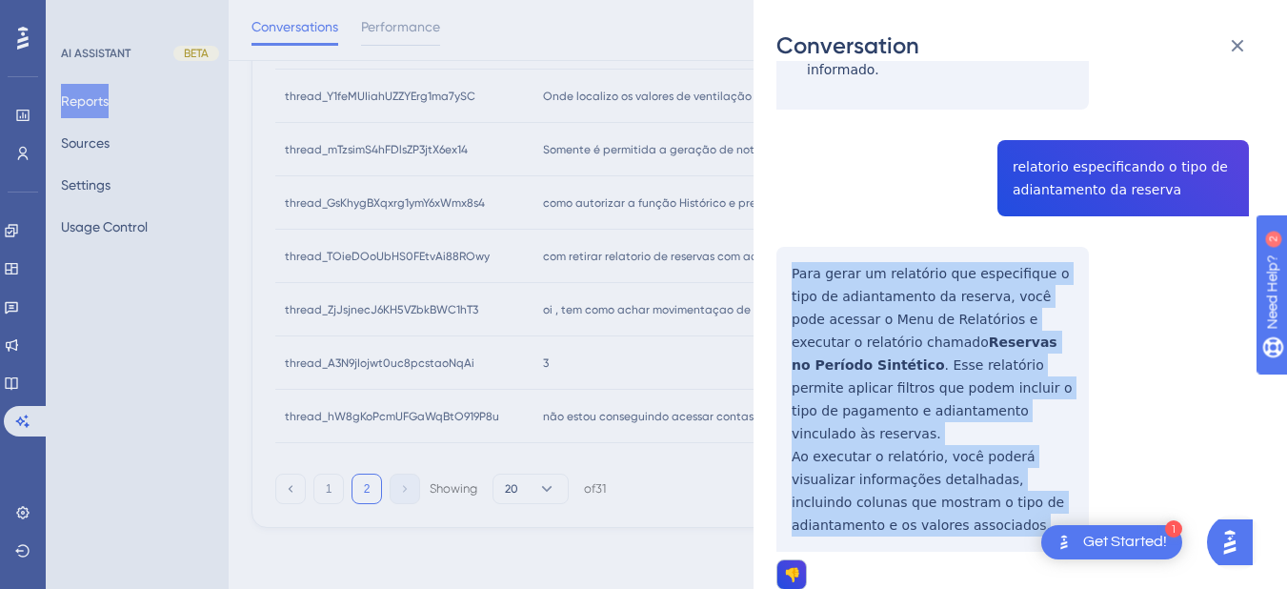
drag, startPoint x: 792, startPoint y: 253, endPoint x: 894, endPoint y: 479, distance: 248.1
click at [894, 479] on div "thread_TOieDOoUbHS0FEtvAi88ROwy Copy - 1 2_CUNHA E SOUZA, ROBERTA DA User Conve…" at bounding box center [1012, 52] width 472 height 1270
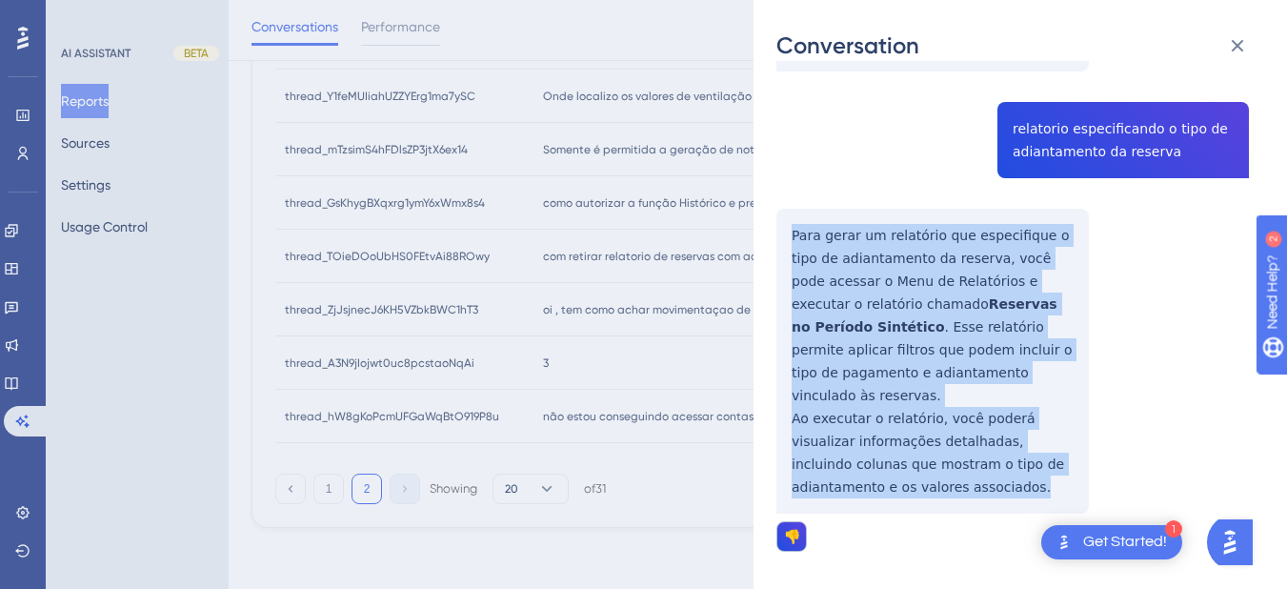
click at [866, 453] on div "thread_TOieDOoUbHS0FEtvAi88ROwy Copy - 1 2_CUNHA E SOUZA, ROBERTA DA User Conve…" at bounding box center [1012, 14] width 472 height 1270
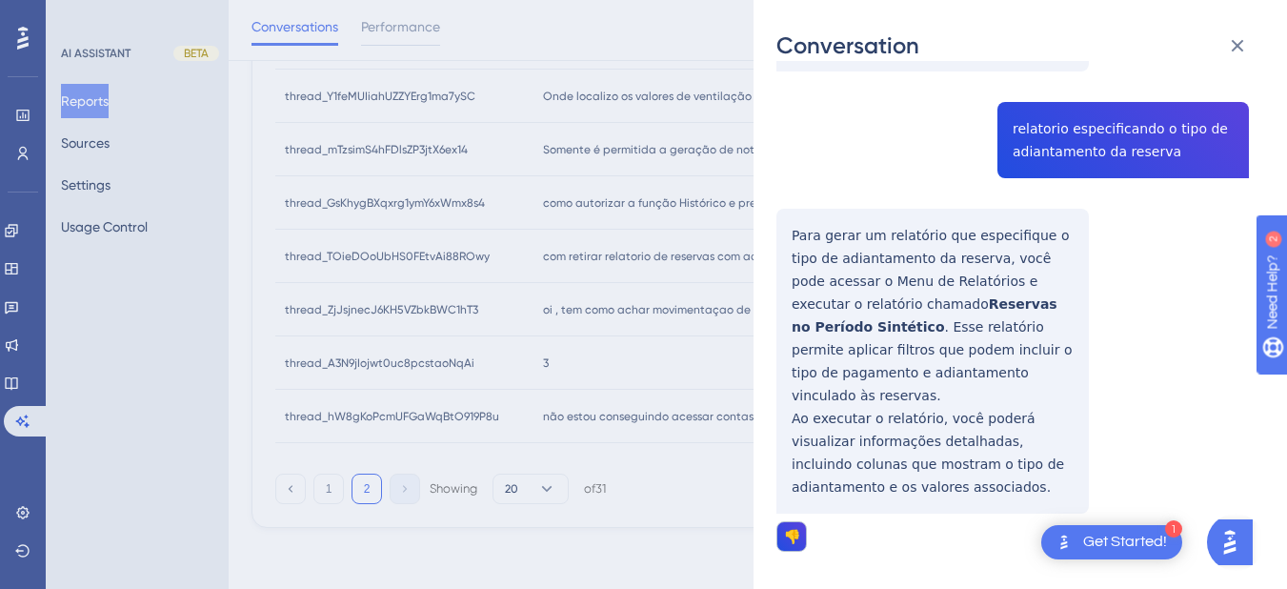
scroll to position [0, 0]
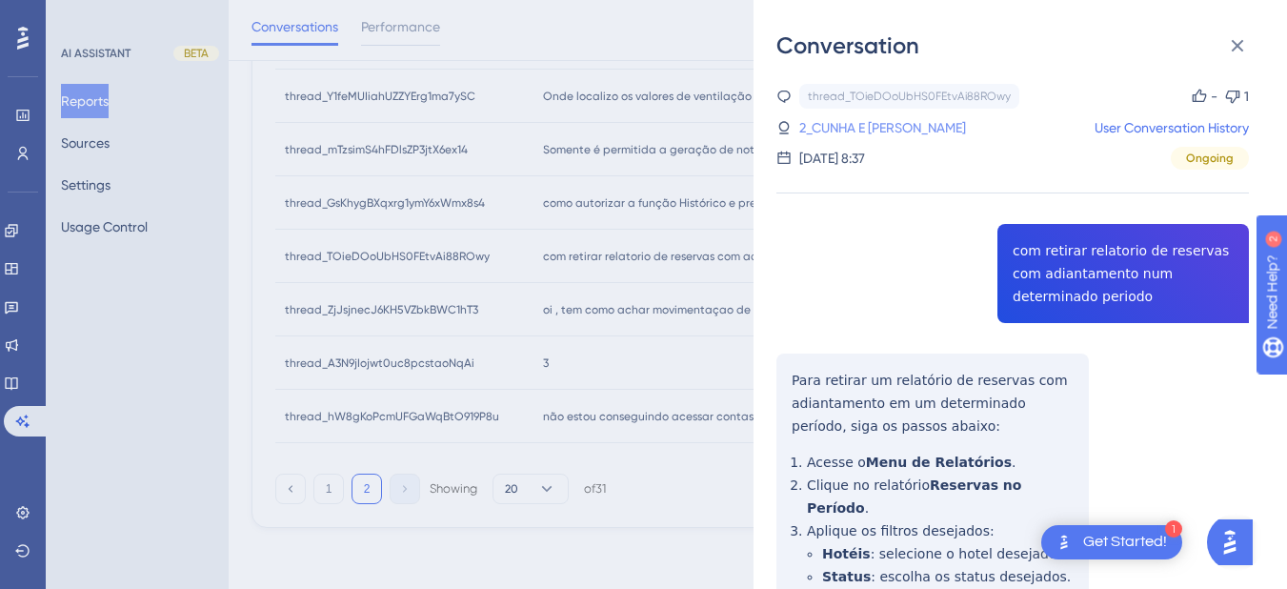
click at [930, 125] on link "2_CUNHA E SOUZA, ROBERTA DA" at bounding box center [882, 127] width 167 height 23
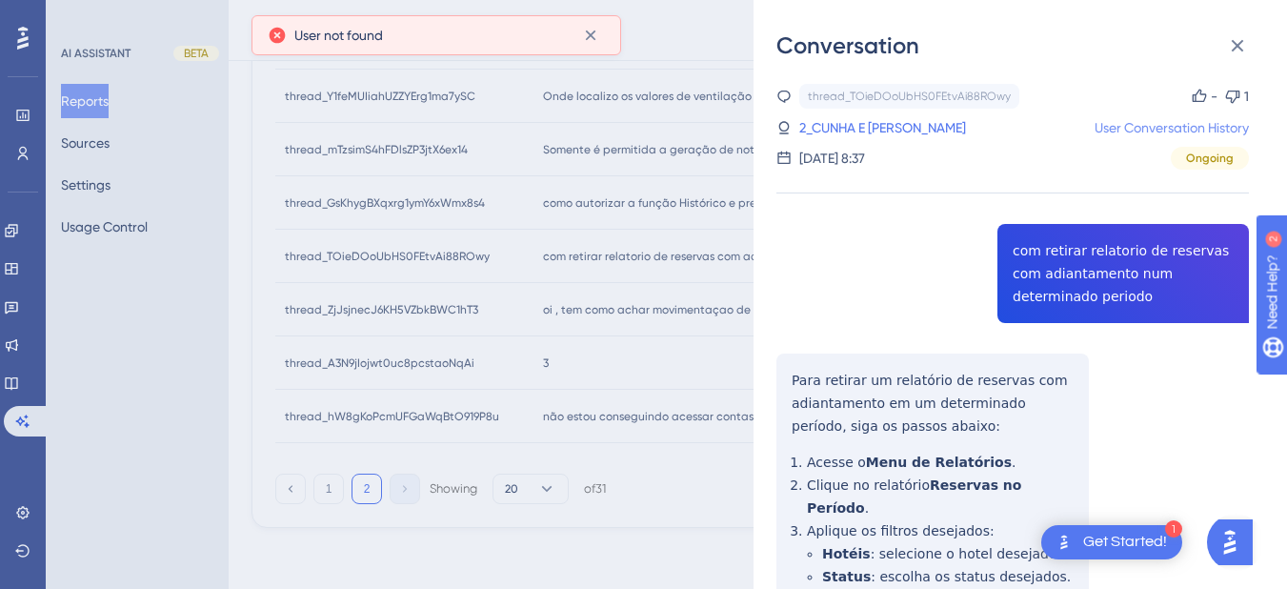
click at [1095, 129] on link "User Conversation History" at bounding box center [1172, 127] width 154 height 23
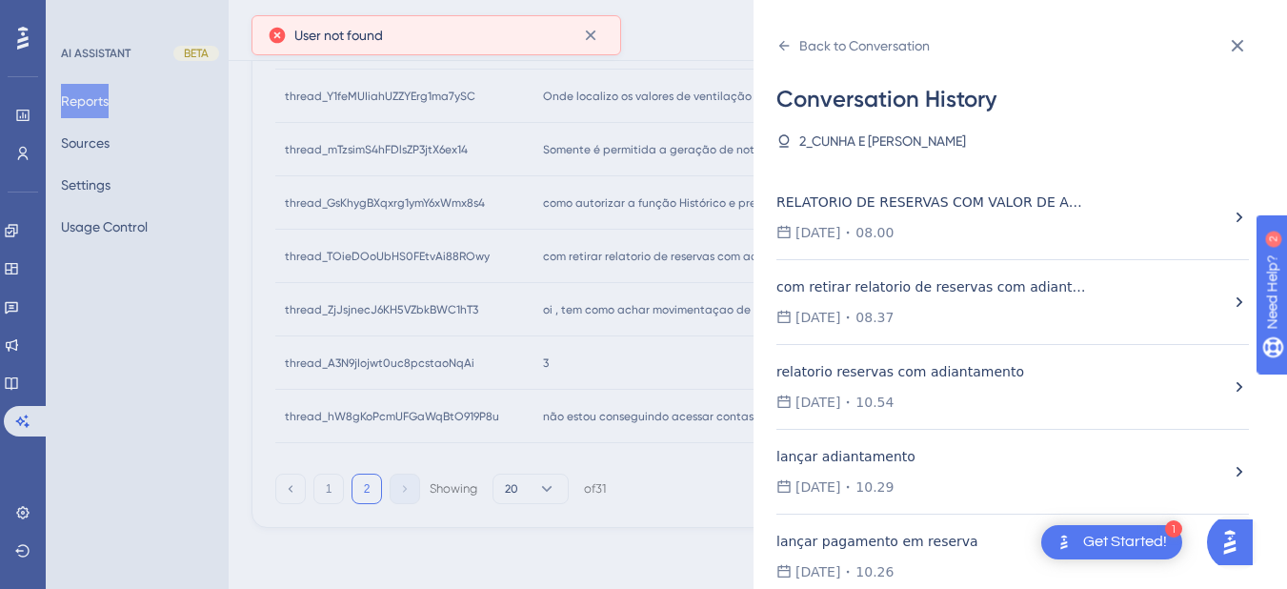
scroll to position [166, 0]
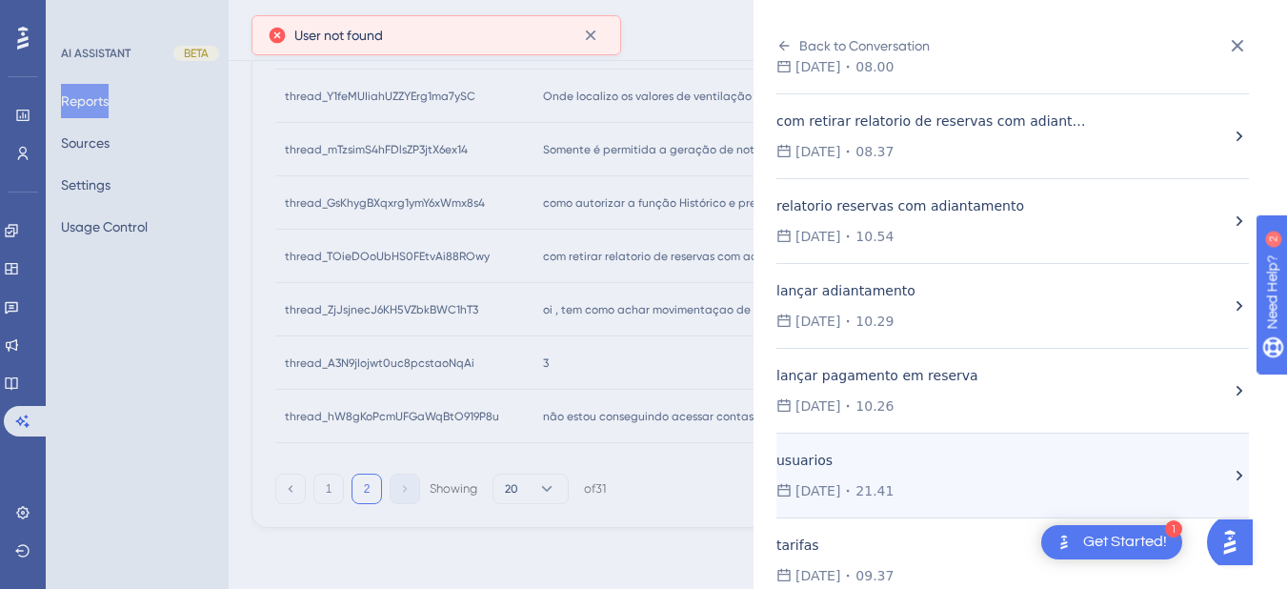
click at [941, 457] on div "usuarios" at bounding box center [932, 460] width 312 height 23
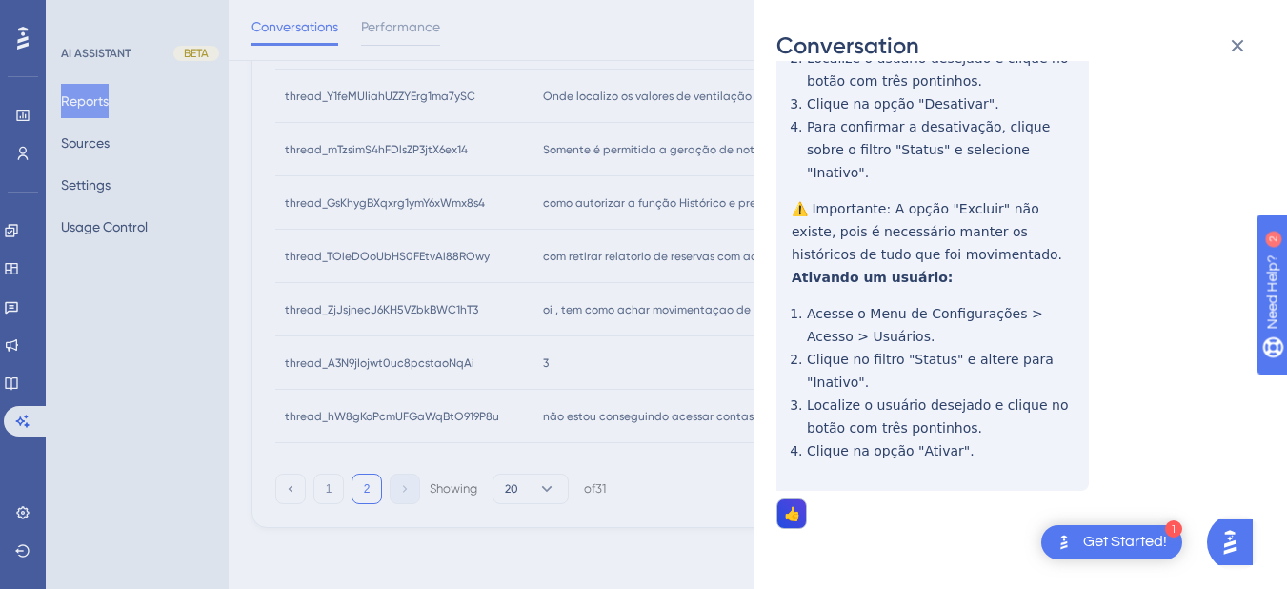
scroll to position [0, 0]
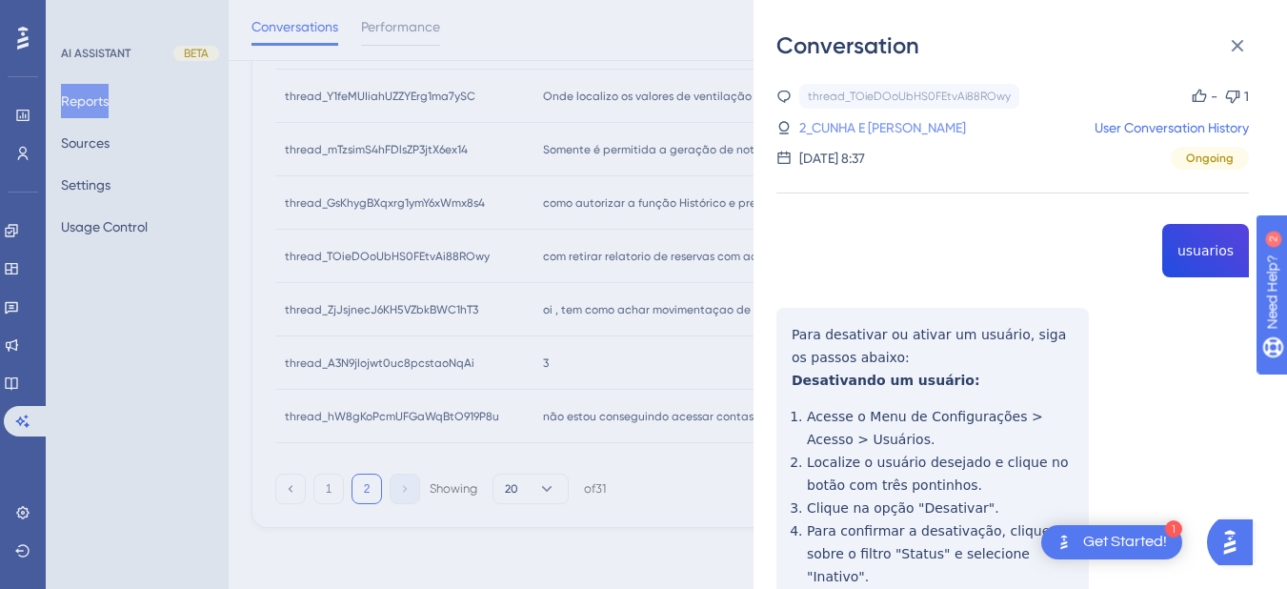
click at [927, 120] on link "2_CUNHA E SOUZA, ROBERTA DA" at bounding box center [882, 127] width 167 height 23
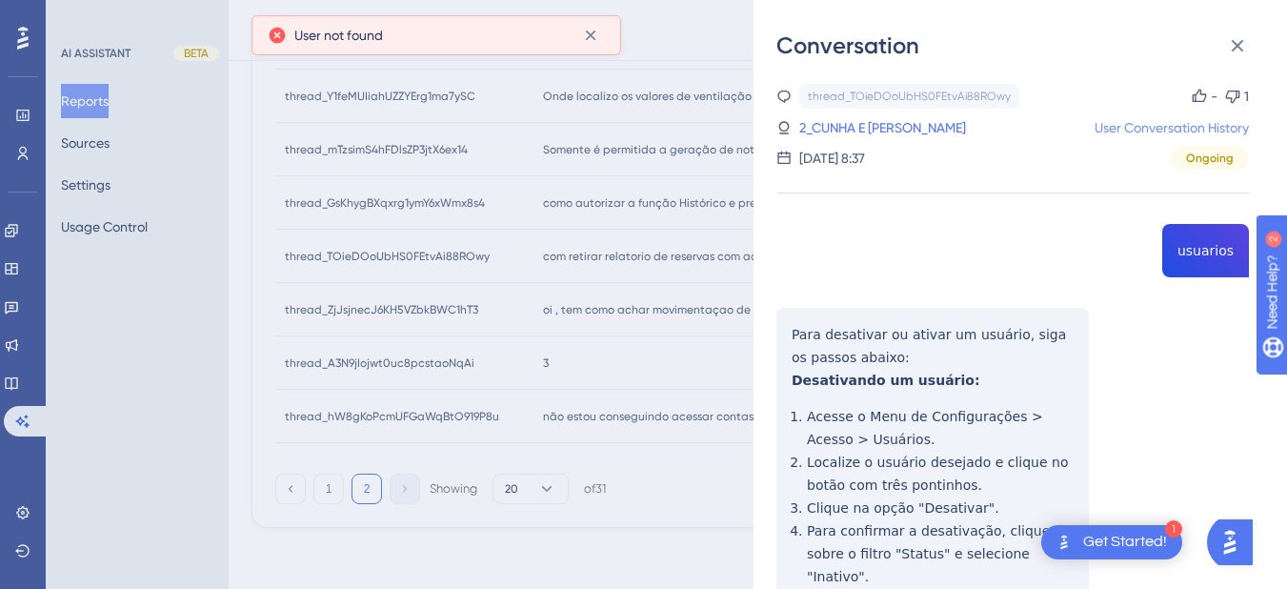
click at [1134, 131] on link "User Conversation History" at bounding box center [1172, 127] width 154 height 23
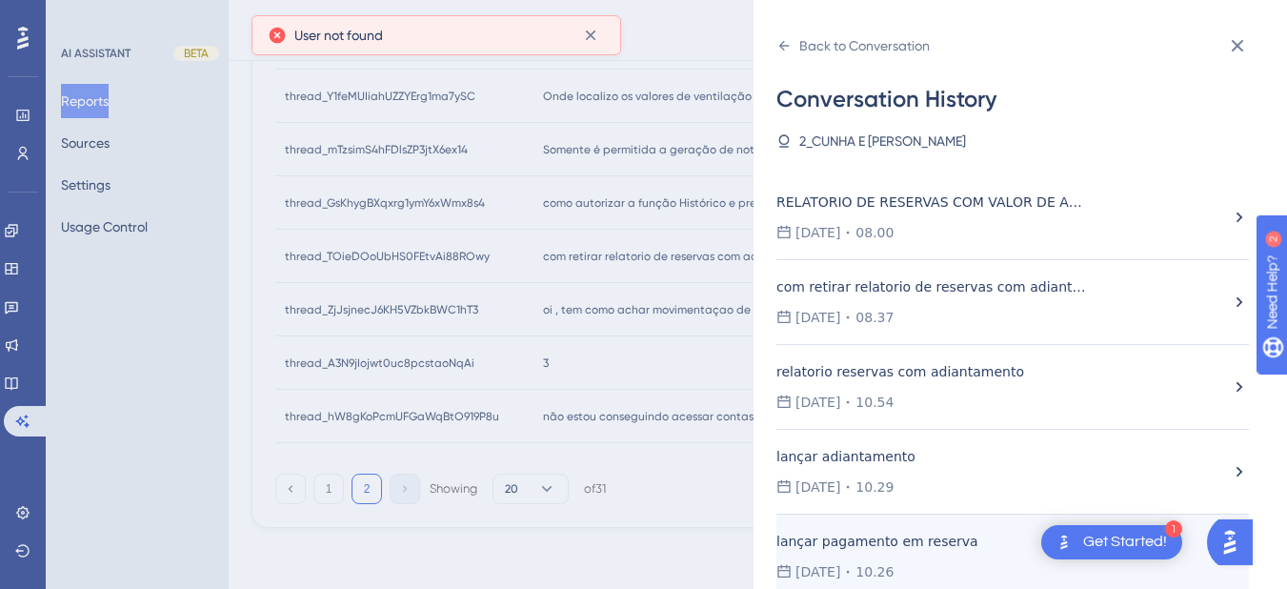
scroll to position [166, 0]
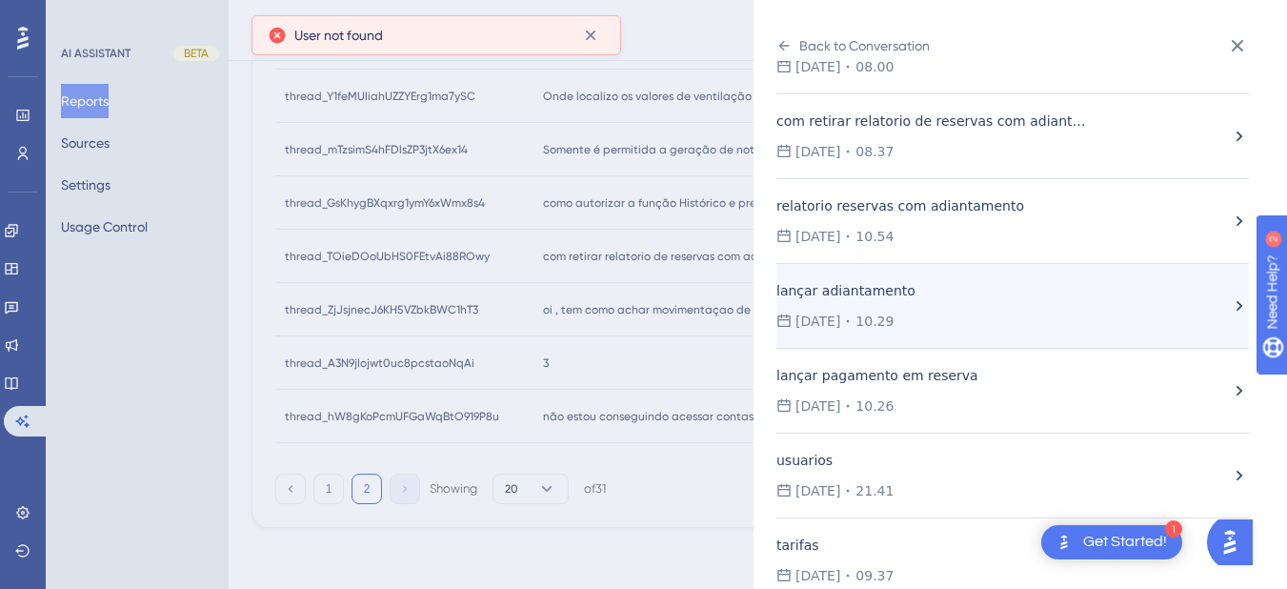
click at [853, 297] on div "lançar adiantamento" at bounding box center [932, 290] width 312 height 23
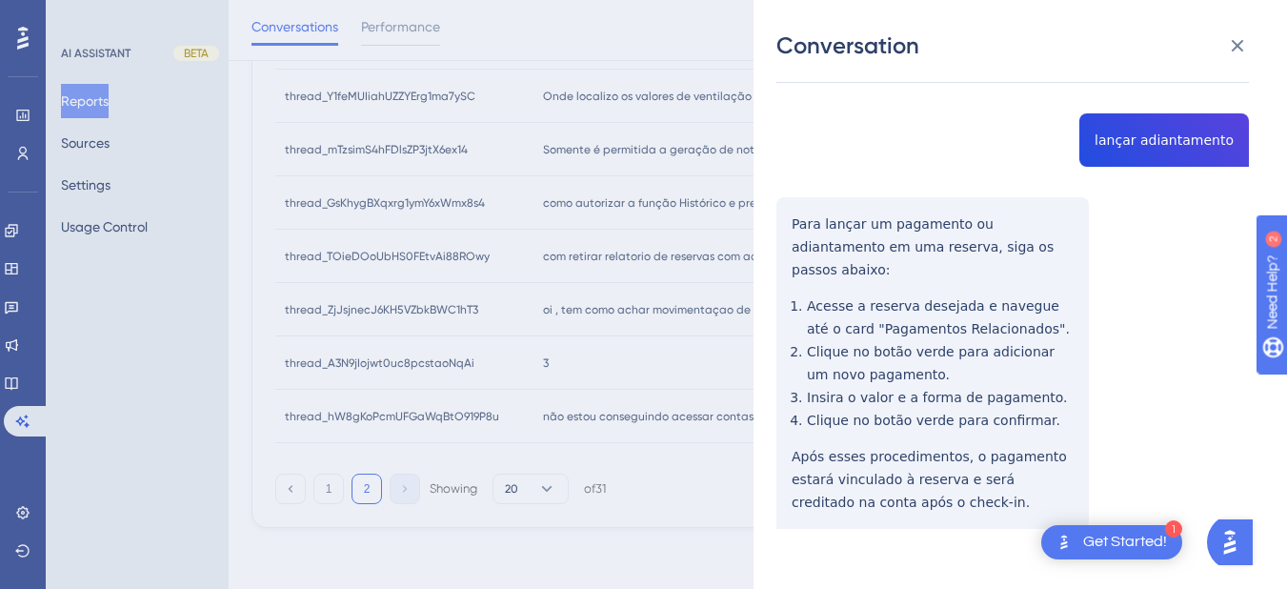
scroll to position [0, 0]
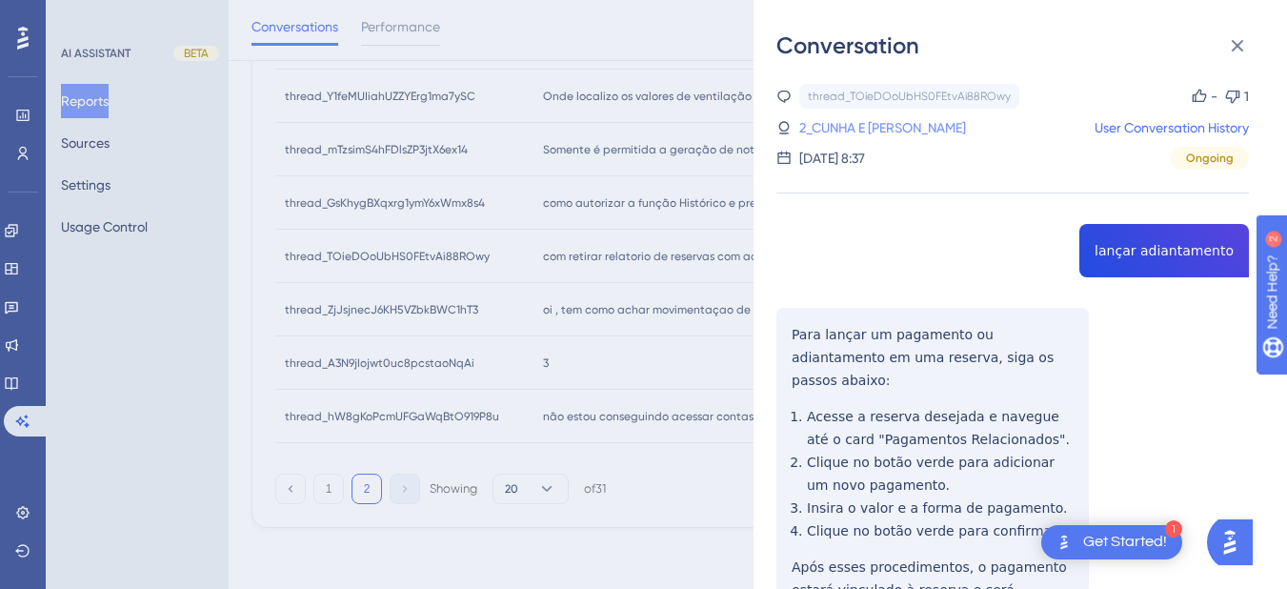
click at [889, 125] on link "2_CUNHA E SOUZA, ROBERTA DA" at bounding box center [882, 127] width 167 height 23
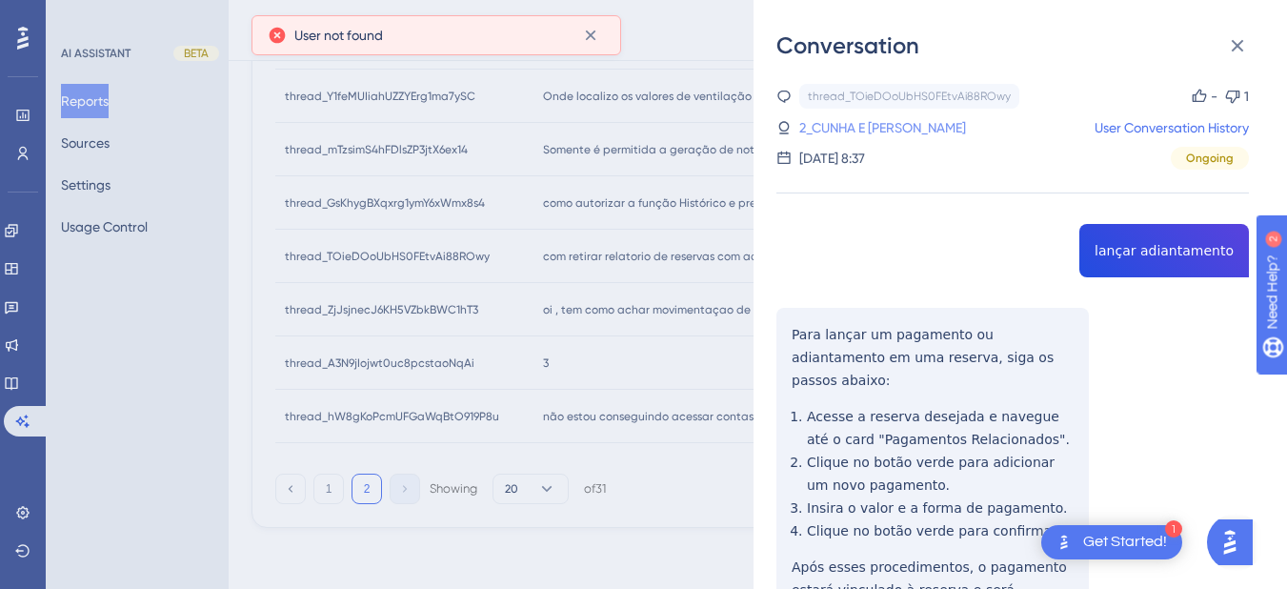
click at [963, 128] on link "2_CUNHA E SOUZA, ROBERTA DA" at bounding box center [882, 127] width 167 height 23
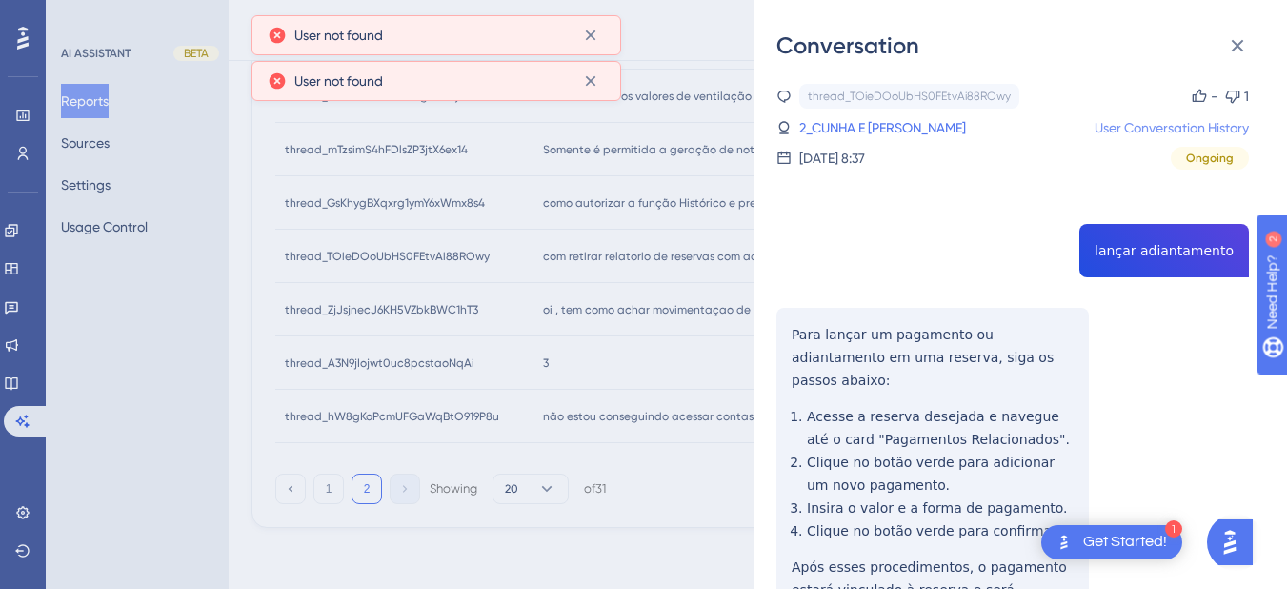
click at [1156, 124] on link "User Conversation History" at bounding box center [1172, 127] width 154 height 23
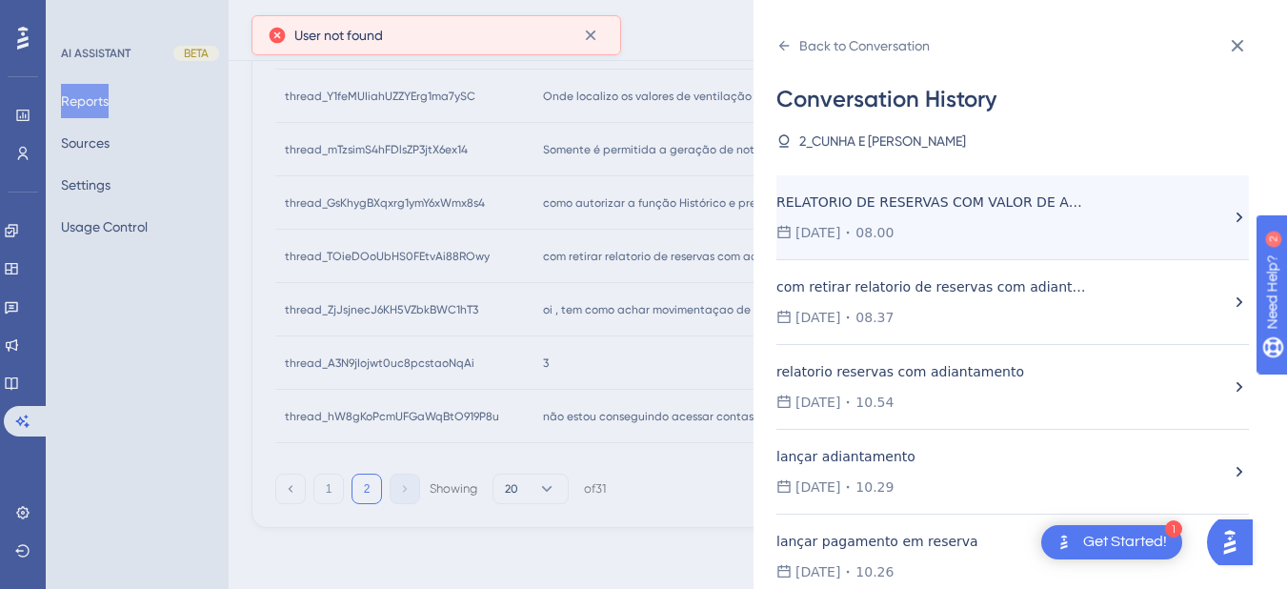
scroll to position [166, 0]
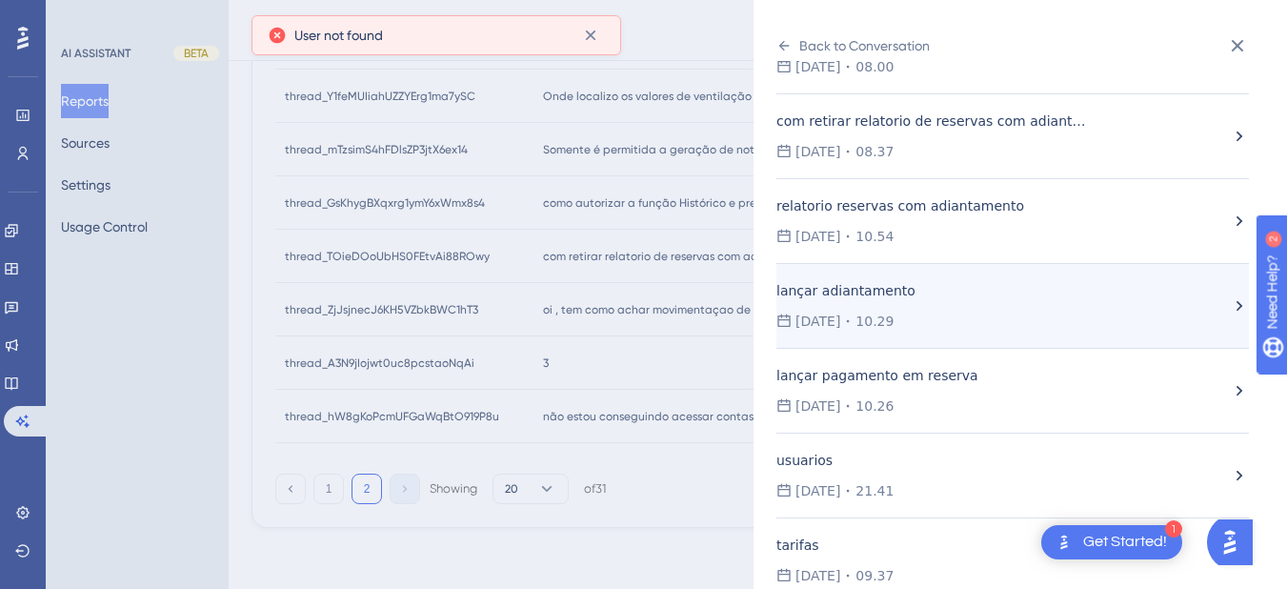
click at [935, 292] on div "lançar adiantamento" at bounding box center [932, 290] width 312 height 23
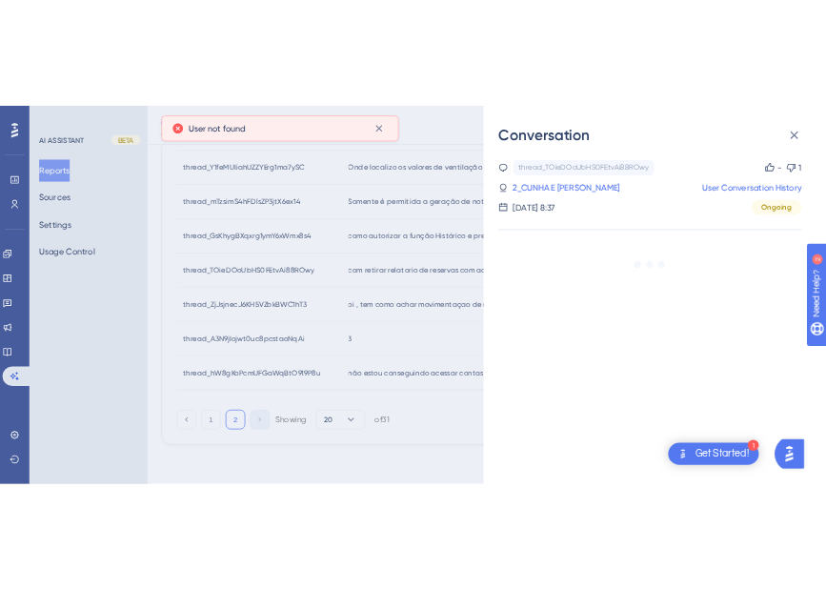
scroll to position [0, 0]
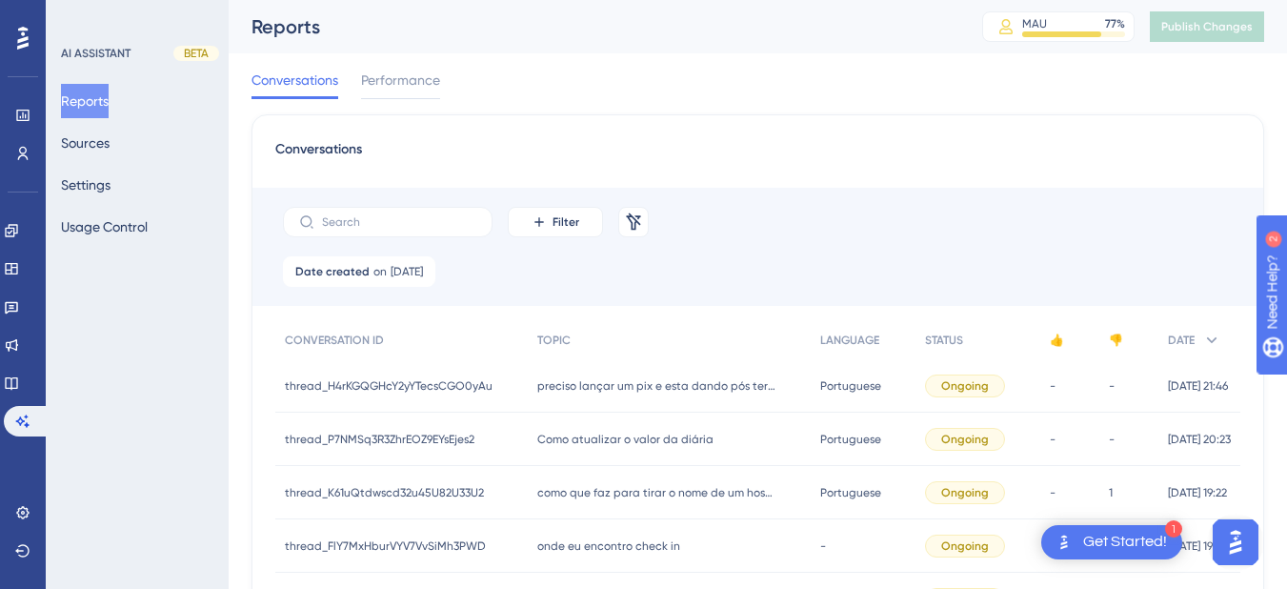
scroll to position [991, 2]
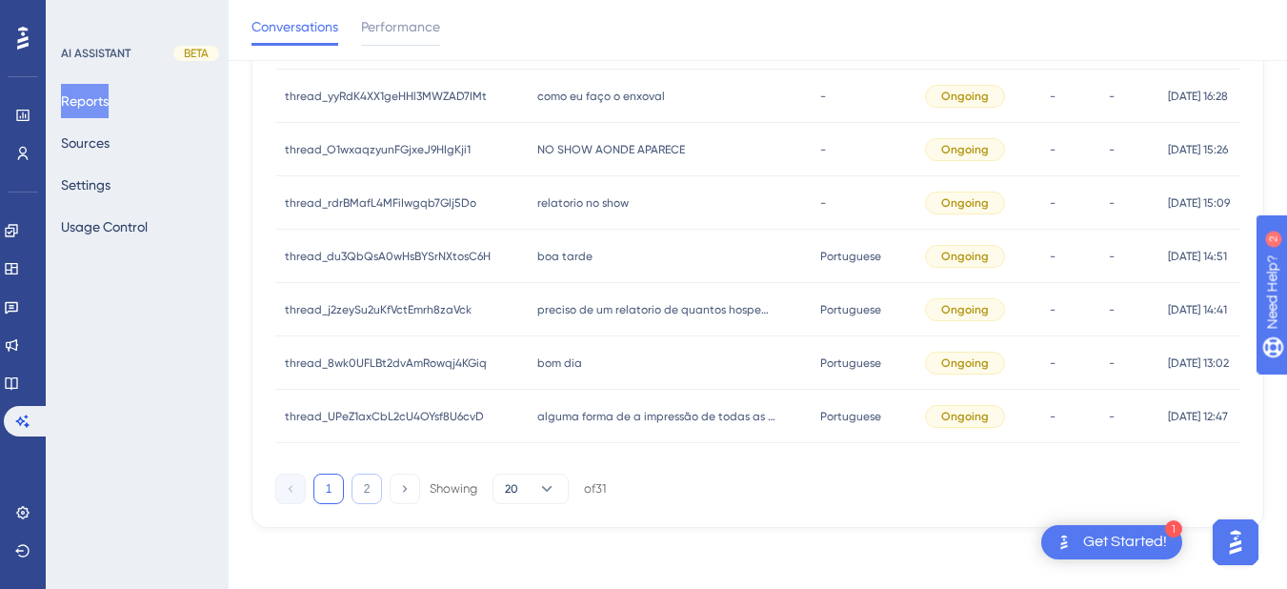
click at [367, 492] on button "2" at bounding box center [367, 488] width 30 height 30
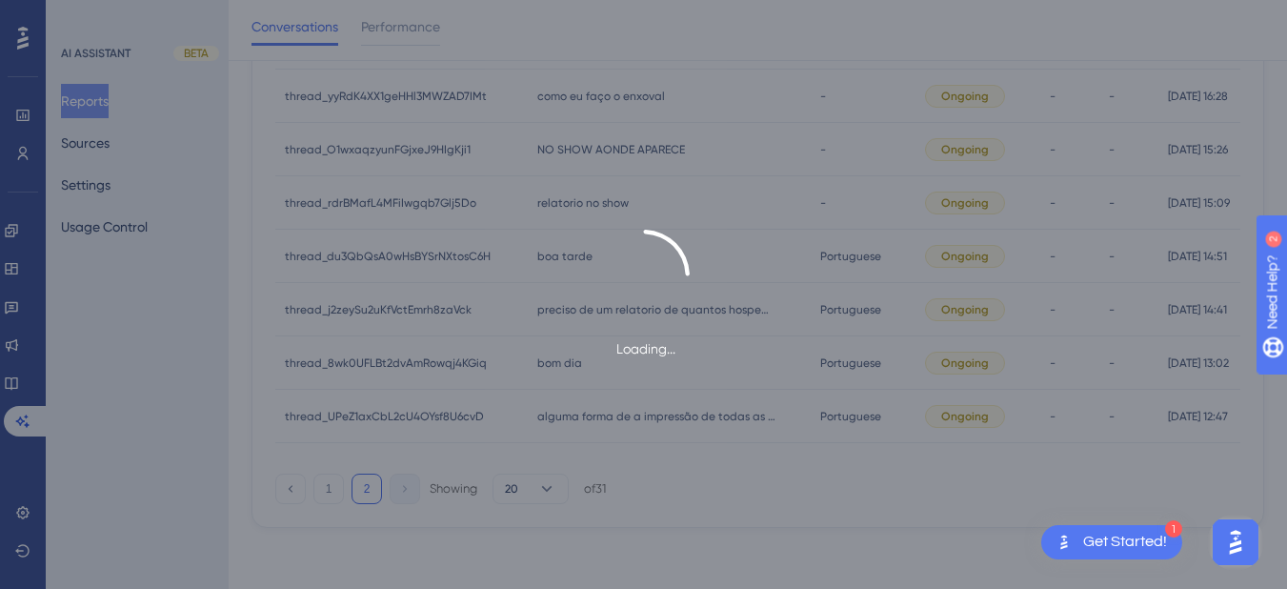
scroll to position [511, 2]
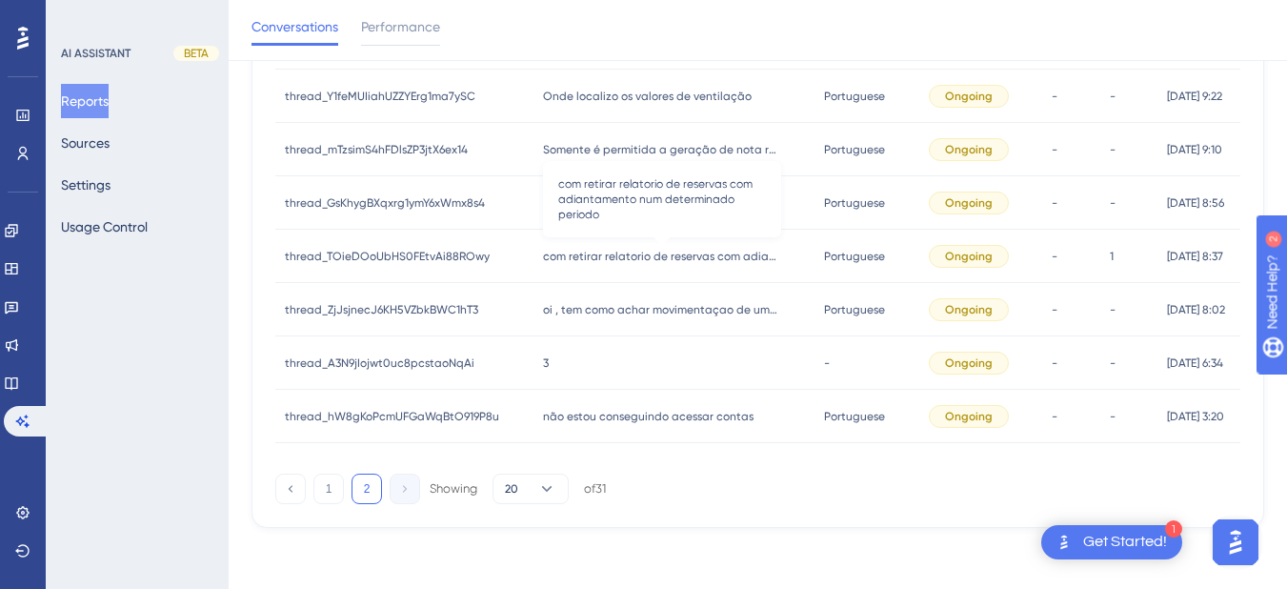
click at [572, 258] on span "com retirar relatorio de reservas com adiantamento num determinado periodo" at bounding box center [662, 256] width 238 height 15
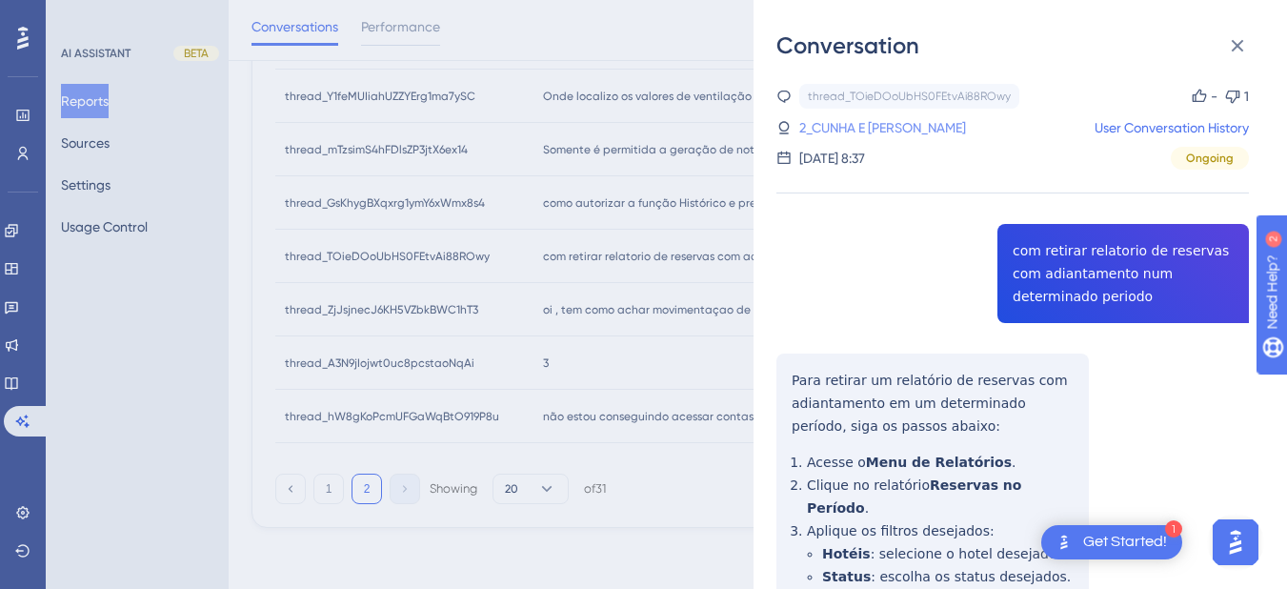
click at [839, 126] on link "2_CUNHA E SOUZA, ROBERTA DA" at bounding box center [882, 127] width 167 height 23
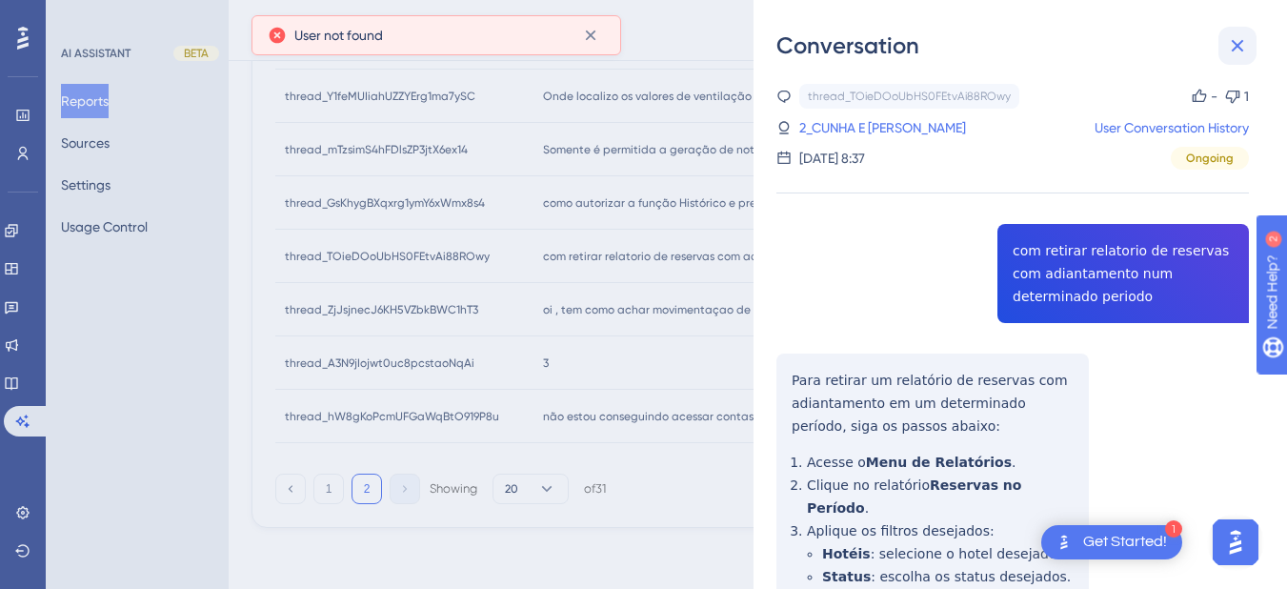
click at [839, 47] on icon at bounding box center [1237, 45] width 23 height 23
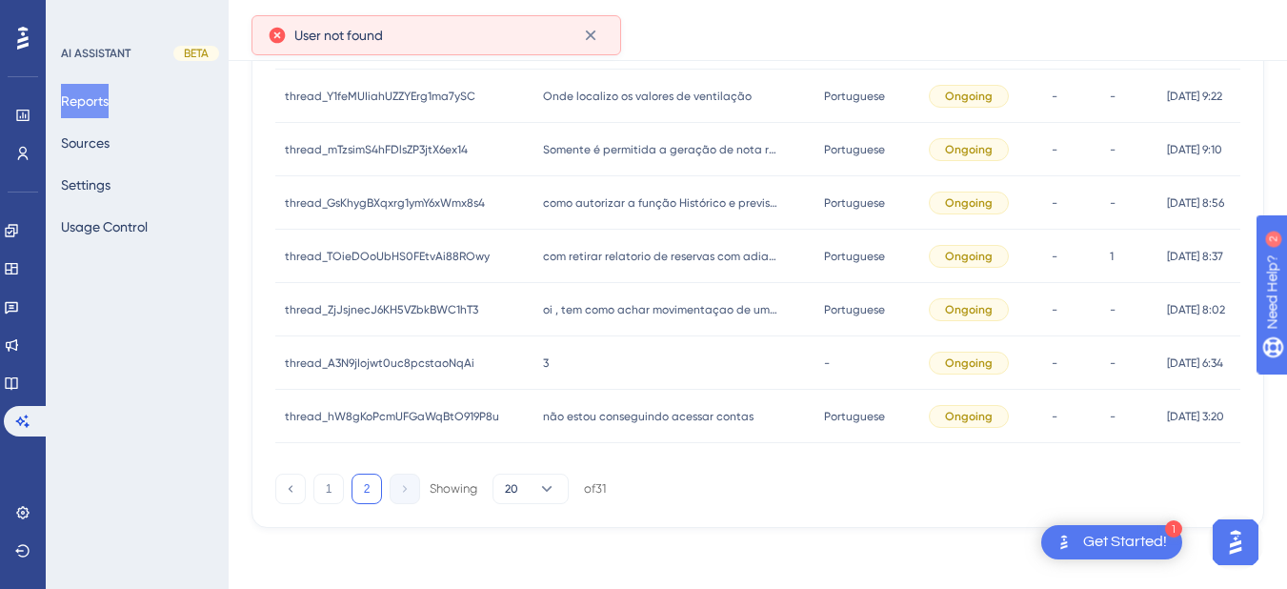
click at [619, 217] on div "como autorizar a função Histórico e previsão das receitas e ocupações dos apart…" at bounding box center [674, 202] width 282 height 53
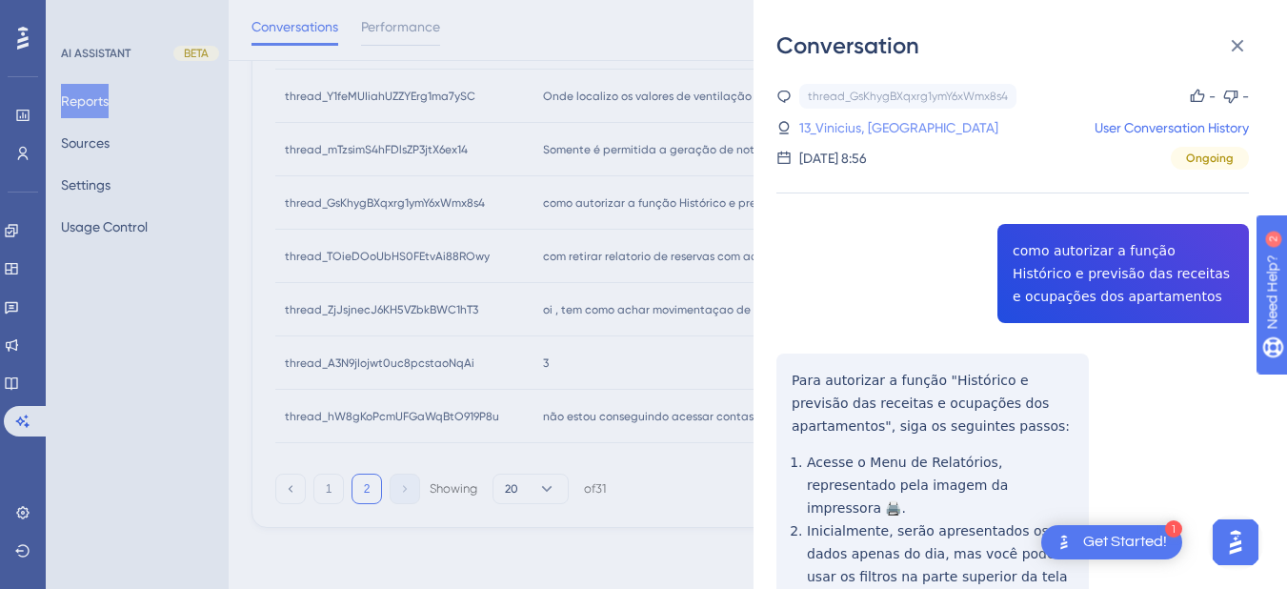
click at [839, 121] on link "13_Vinicius, Paulo" at bounding box center [898, 127] width 199 height 23
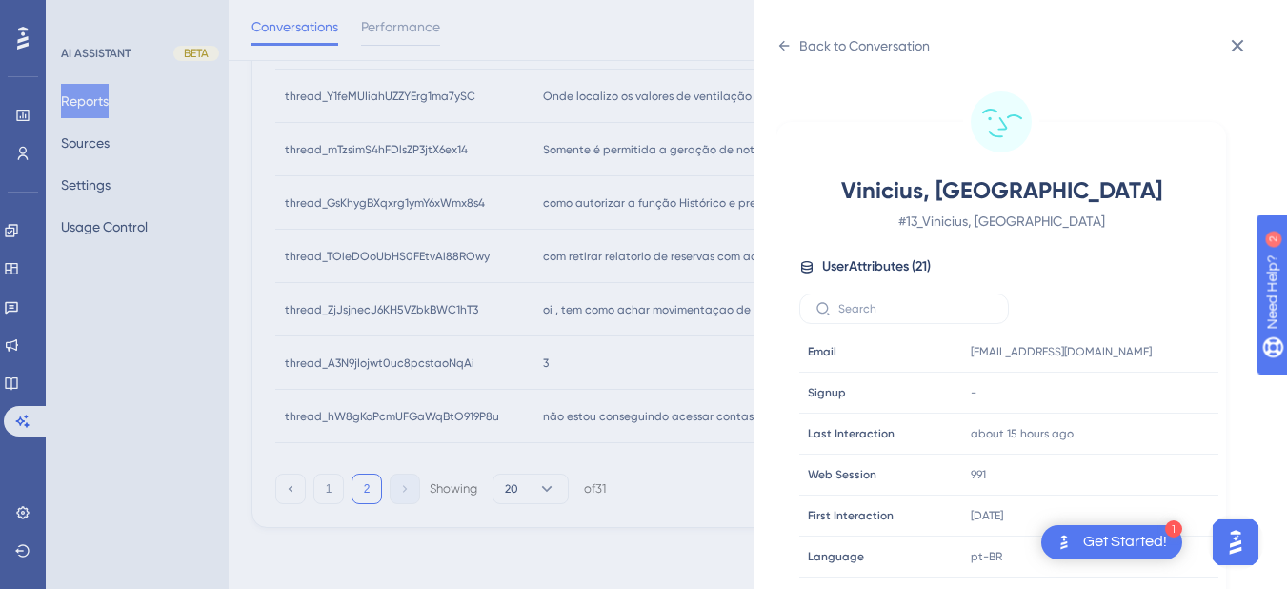
scroll to position [580, 0]
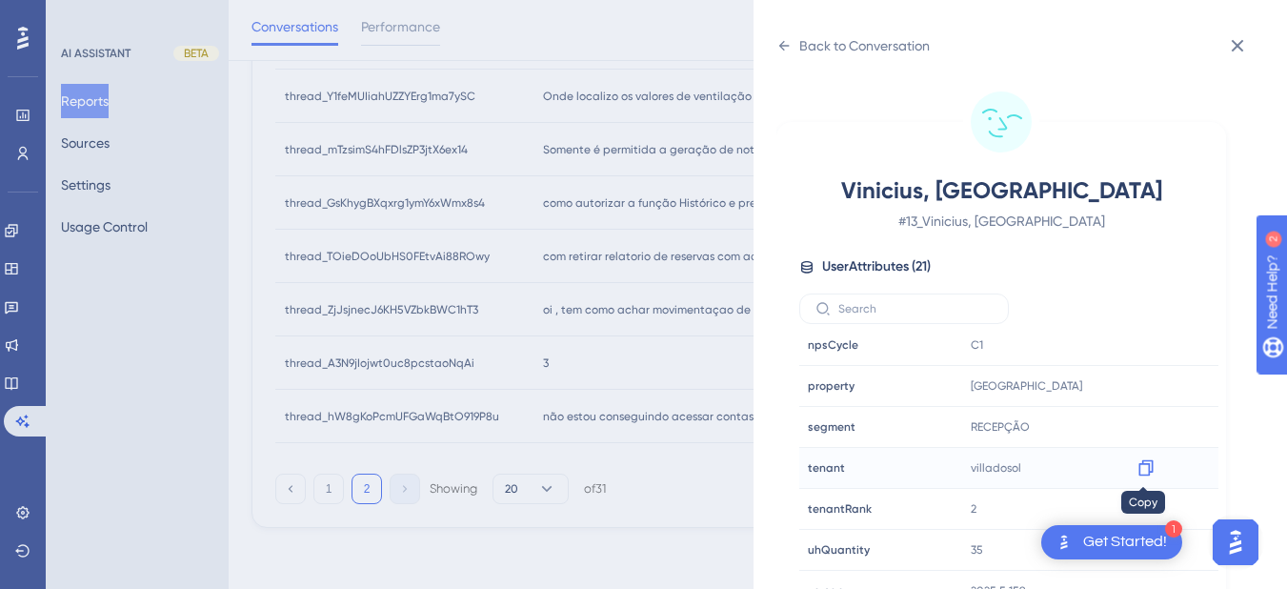
click at [839, 472] on icon at bounding box center [1145, 468] width 14 height 16
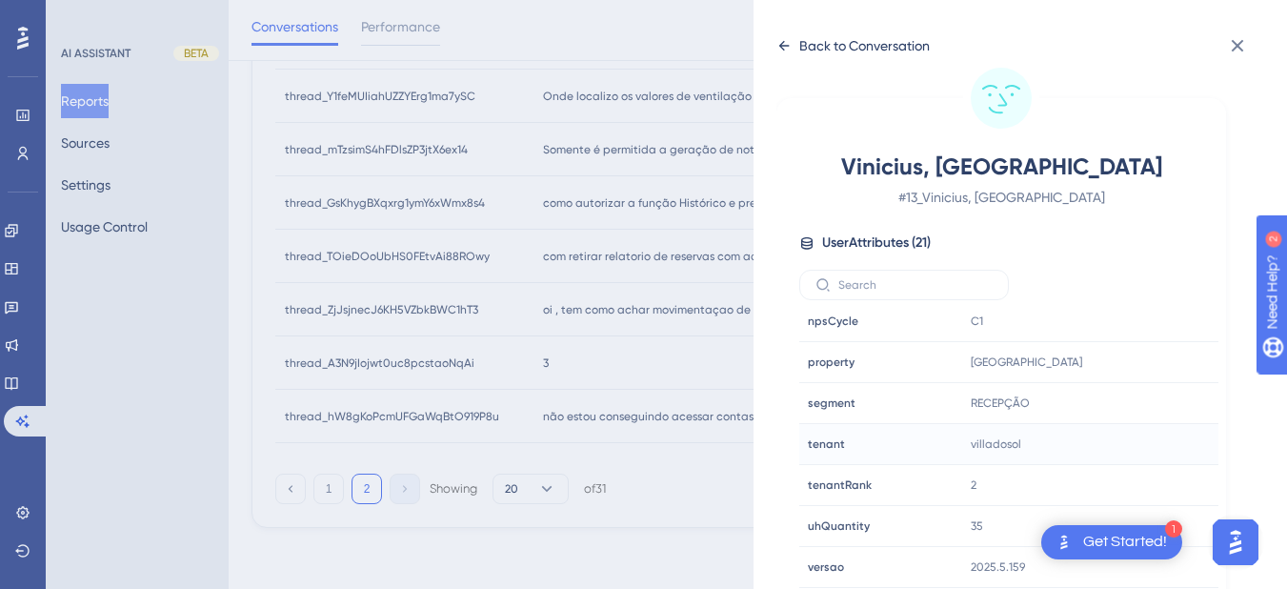
click at [788, 40] on icon at bounding box center [783, 45] width 15 height 15
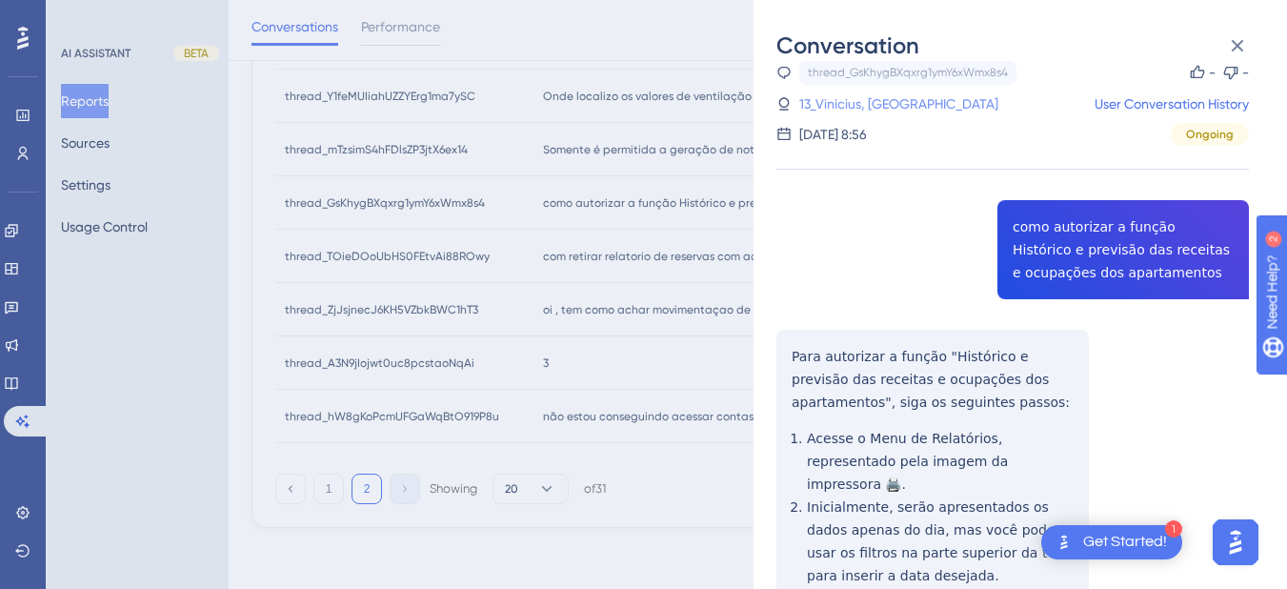
click at [839, 104] on link "13_Vinicius, Paulo" at bounding box center [898, 103] width 199 height 23
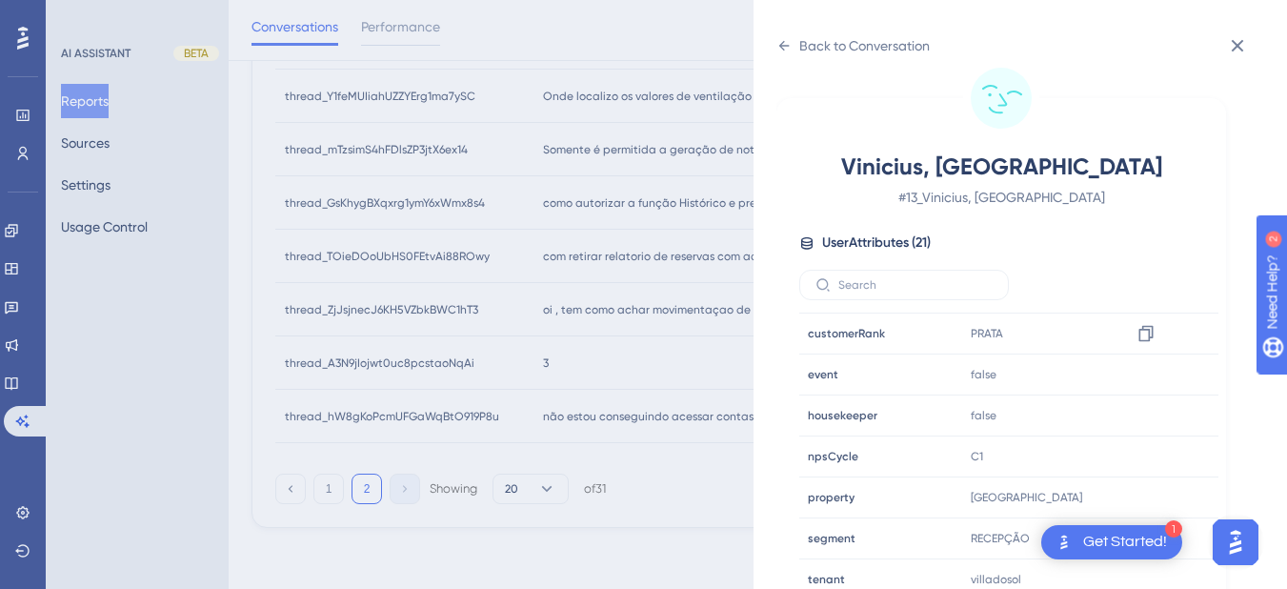
scroll to position [580, 0]
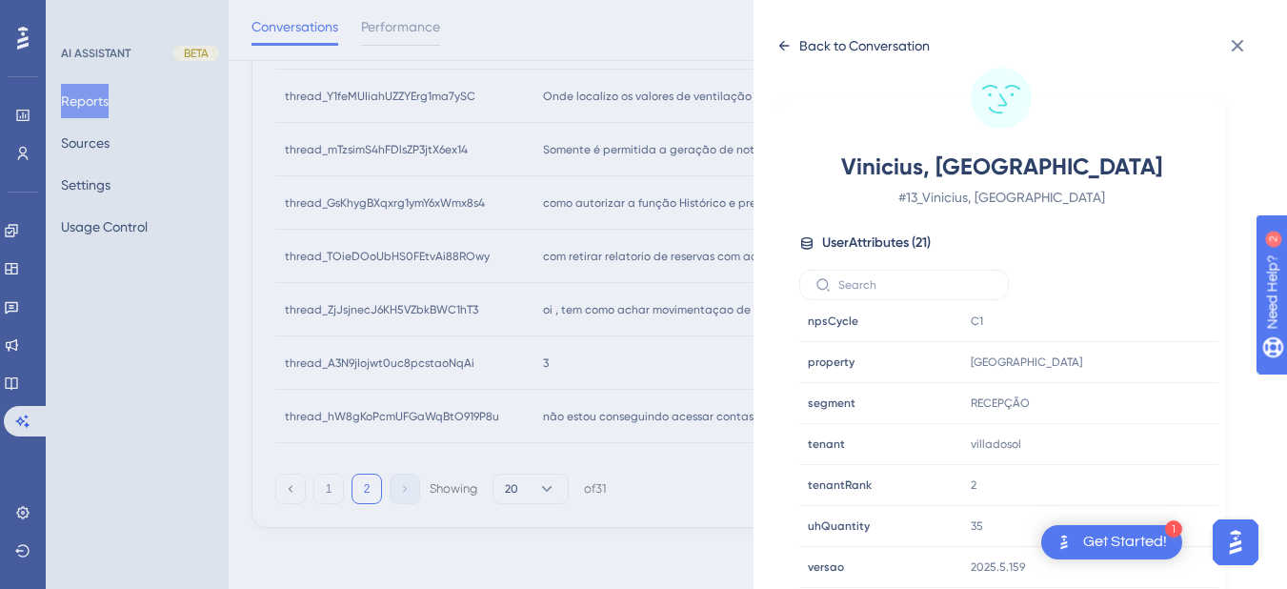
click at [778, 50] on icon at bounding box center [783, 45] width 15 height 15
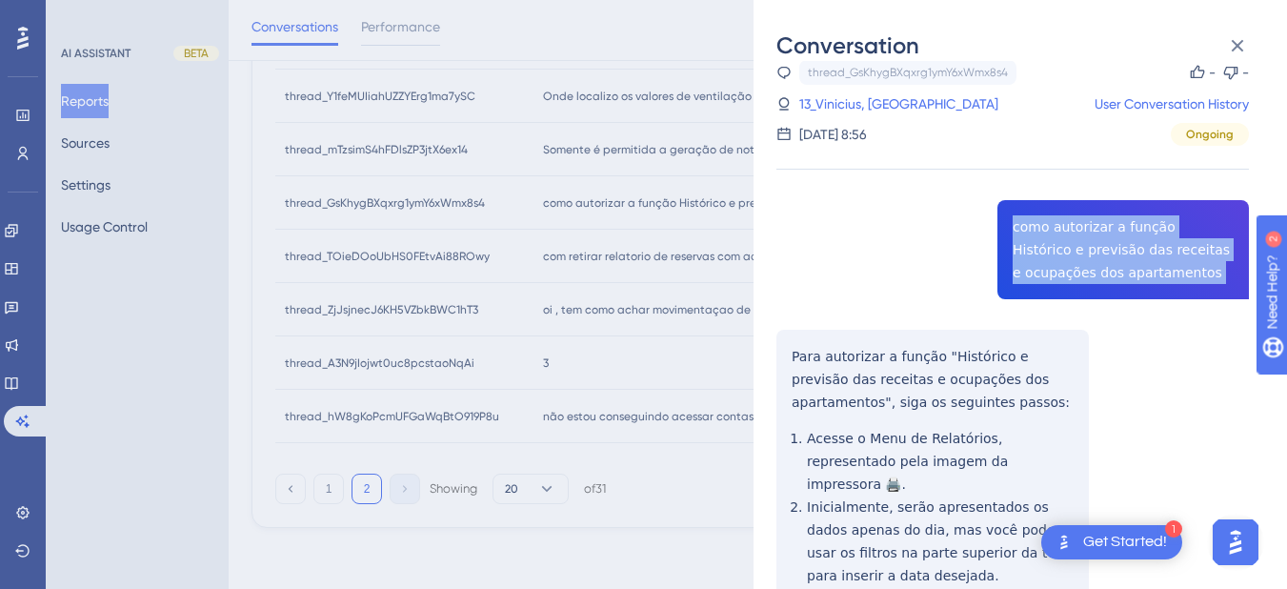
copy span "como autorizar a função Histórico e previsão das receitas e ocupações dos apart…"
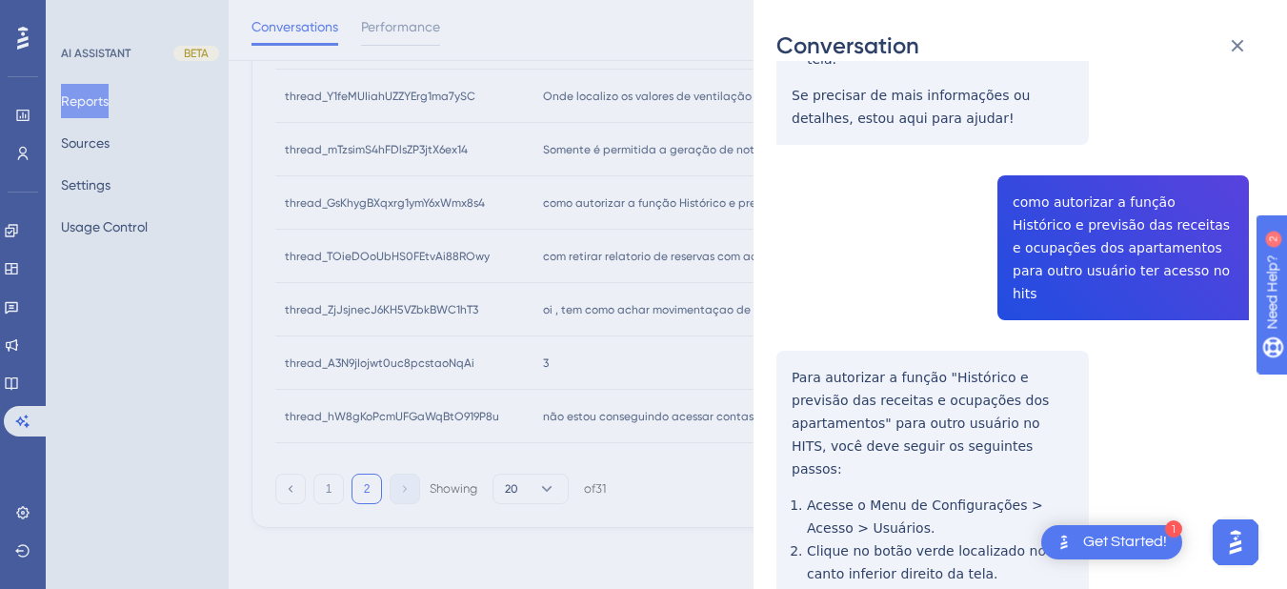
scroll to position [454, 0]
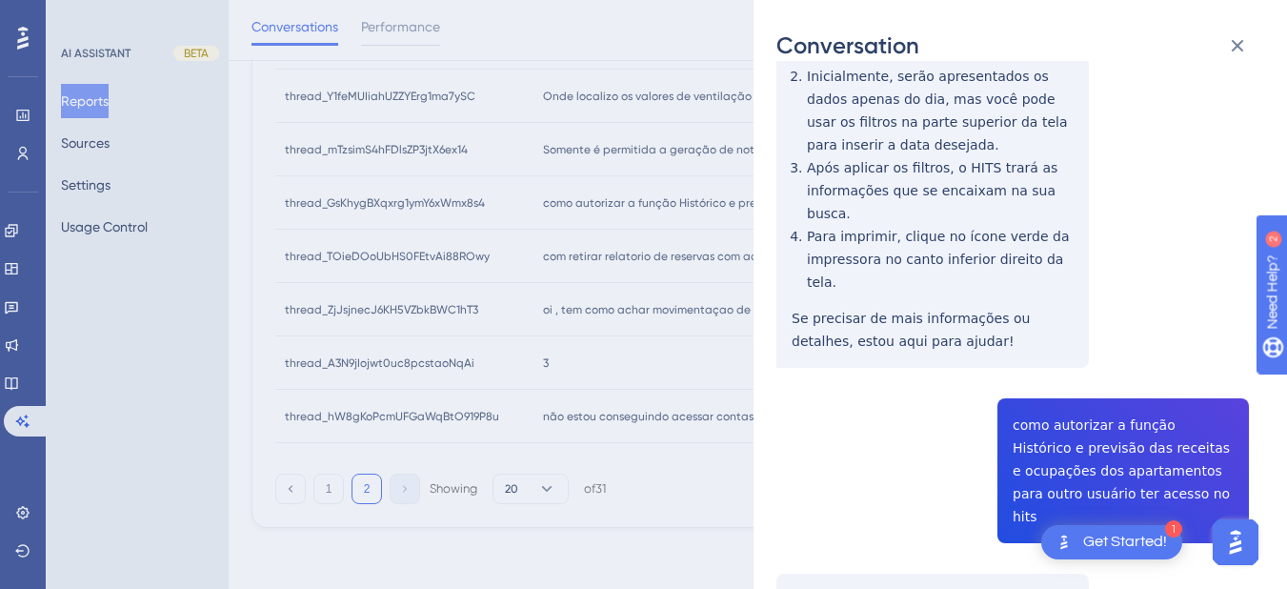
click at [839, 252] on div "thread_GsKhygBXqxrg1ymY6xWmx8s4 Copy - - 13_Vinicius, Paulo User Conversation H…" at bounding box center [1012, 407] width 472 height 1556
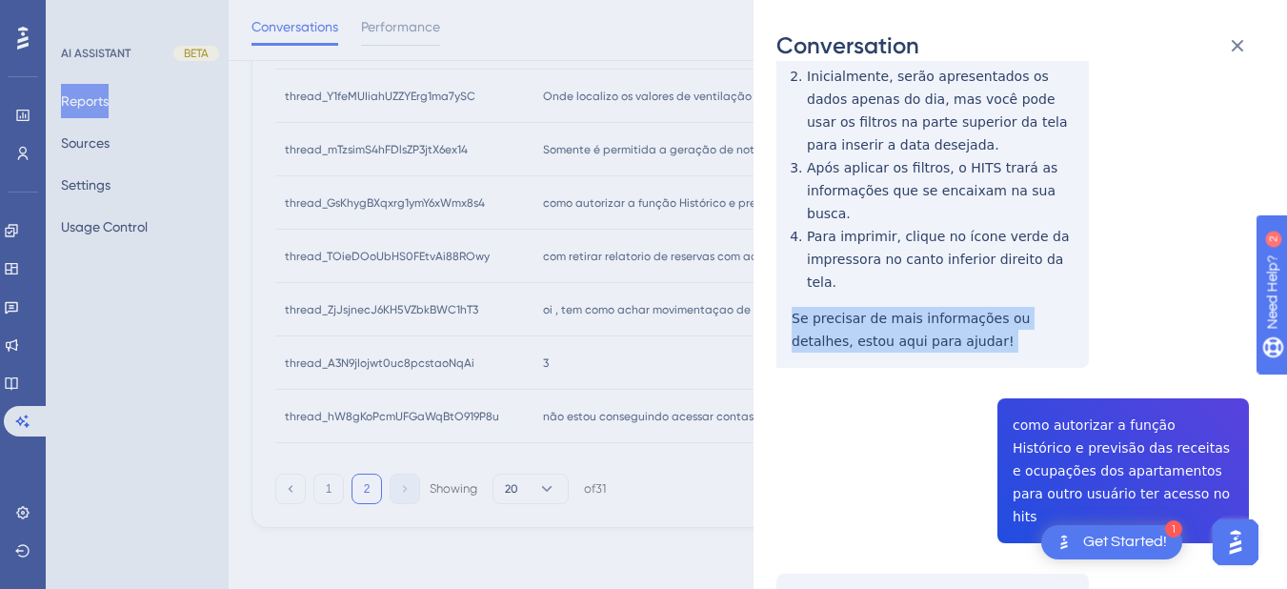
click at [839, 252] on div "thread_GsKhygBXqxrg1ymY6xWmx8s4 Copy - - 13_Vinicius, Paulo User Conversation H…" at bounding box center [1012, 407] width 472 height 1556
click at [839, 267] on div "thread_GsKhygBXqxrg1ymY6xWmx8s4 Copy - - 13_Vinicius, Paulo User Conversation H…" at bounding box center [1012, 407] width 472 height 1556
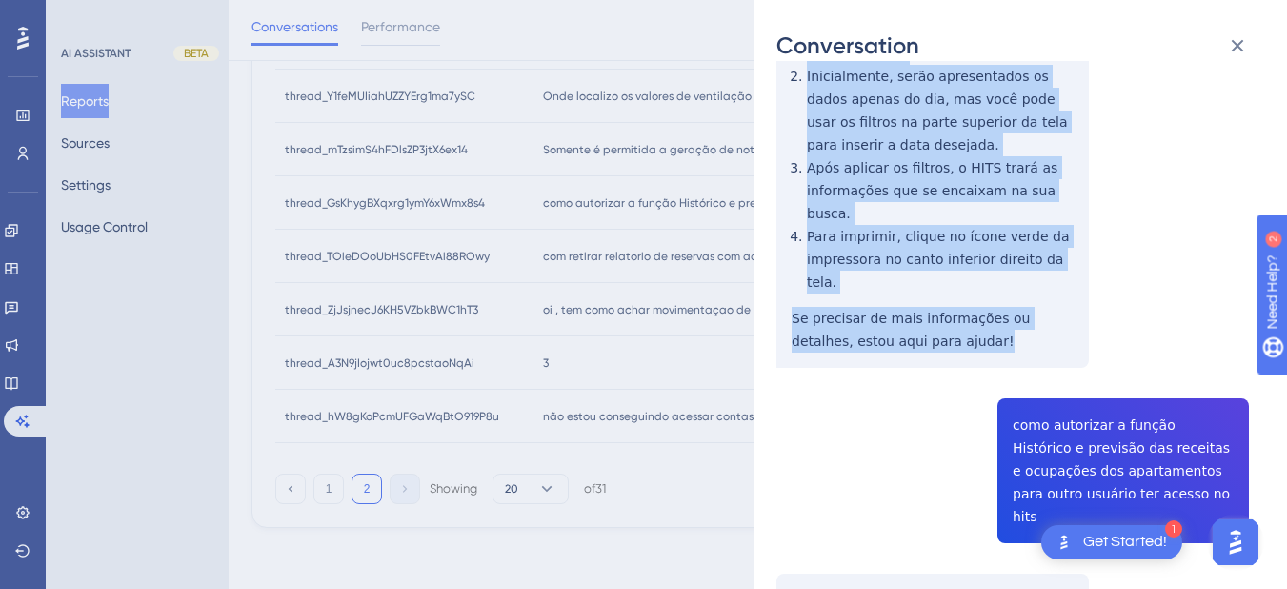
scroll to position [10, 0]
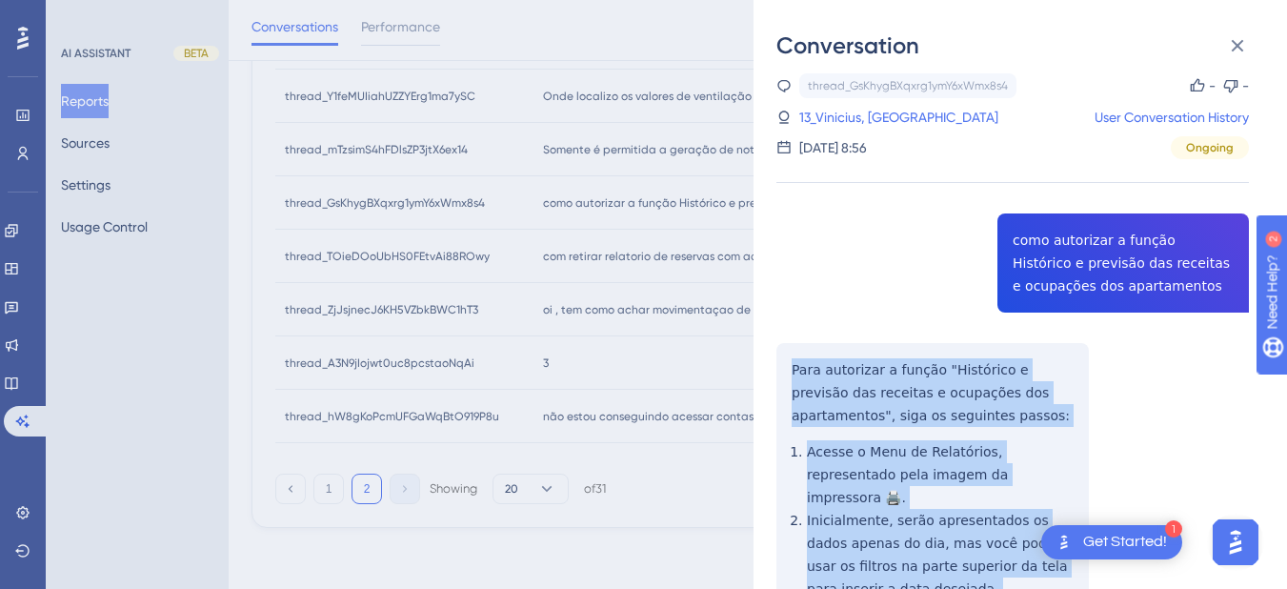
drag, startPoint x: 949, startPoint y: 274, endPoint x: 774, endPoint y: 366, distance: 196.9
click at [774, 366] on div "Conversation thread_GsKhygBXqxrg1ymY6xWmx8s4 Copy - - 13_Vinicius, Paulo User C…" at bounding box center [1020, 294] width 533 height 589
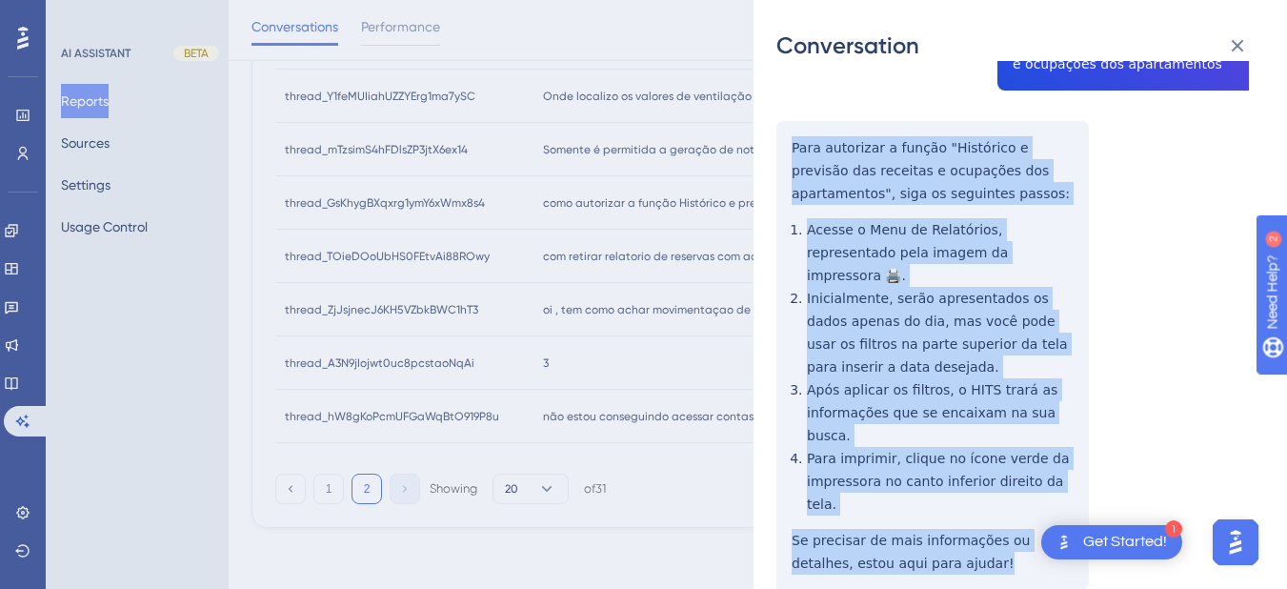
copy div "Para autorizar a função "Histórico e previsão das receitas e ocupações dos apar…"
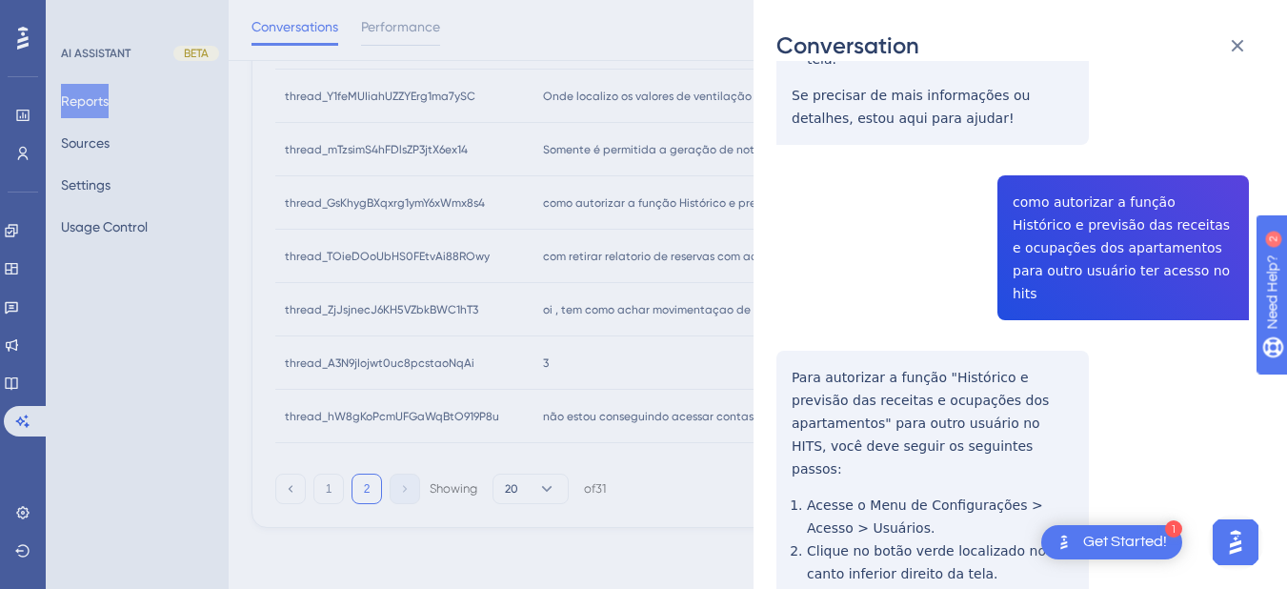
click at [839, 155] on div "thread_GsKhygBXqxrg1ymY6xWmx8s4 Copy - - 13_Vinicius, Paulo User Conversation H…" at bounding box center [1012, 185] width 472 height 1556
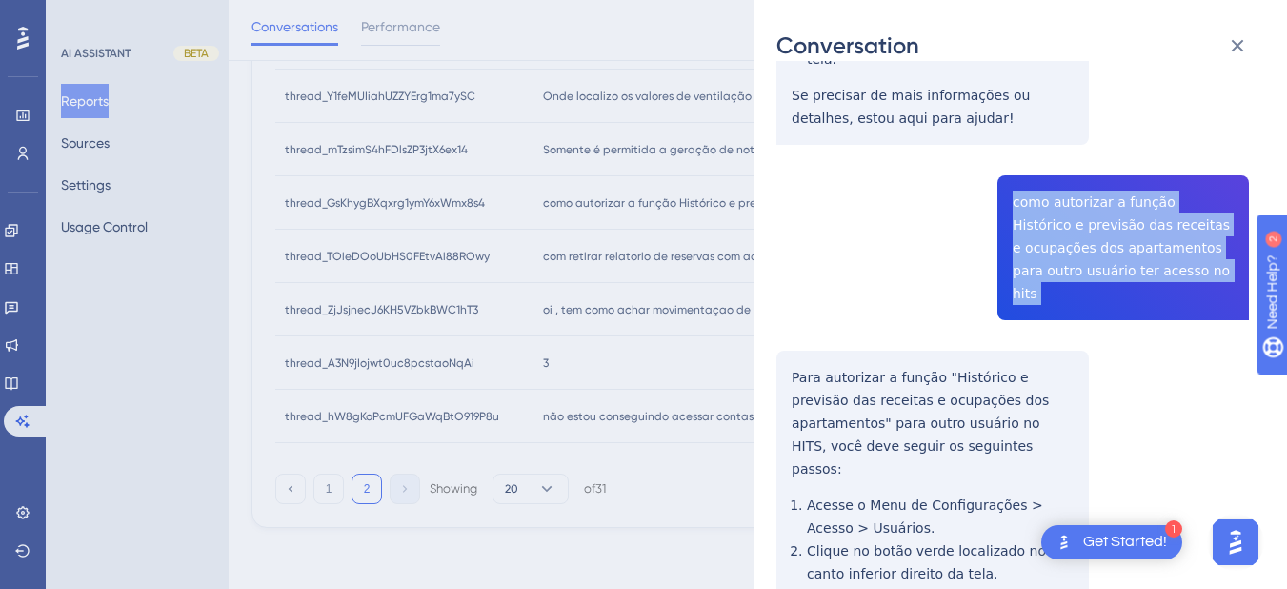
click at [839, 155] on div "thread_GsKhygBXqxrg1ymY6xWmx8s4 Copy - - 13_Vinicius, Paulo User Conversation H…" at bounding box center [1012, 185] width 472 height 1556
copy span "como autorizar a função Histórico e previsão das receitas e ocupações dos apart…"
click at [778, 285] on div "thread_GsKhygBXqxrg1ymY6xWmx8s4 Copy - - 13_Vinicius, Paulo User Conversation H…" at bounding box center [1012, 185] width 472 height 1556
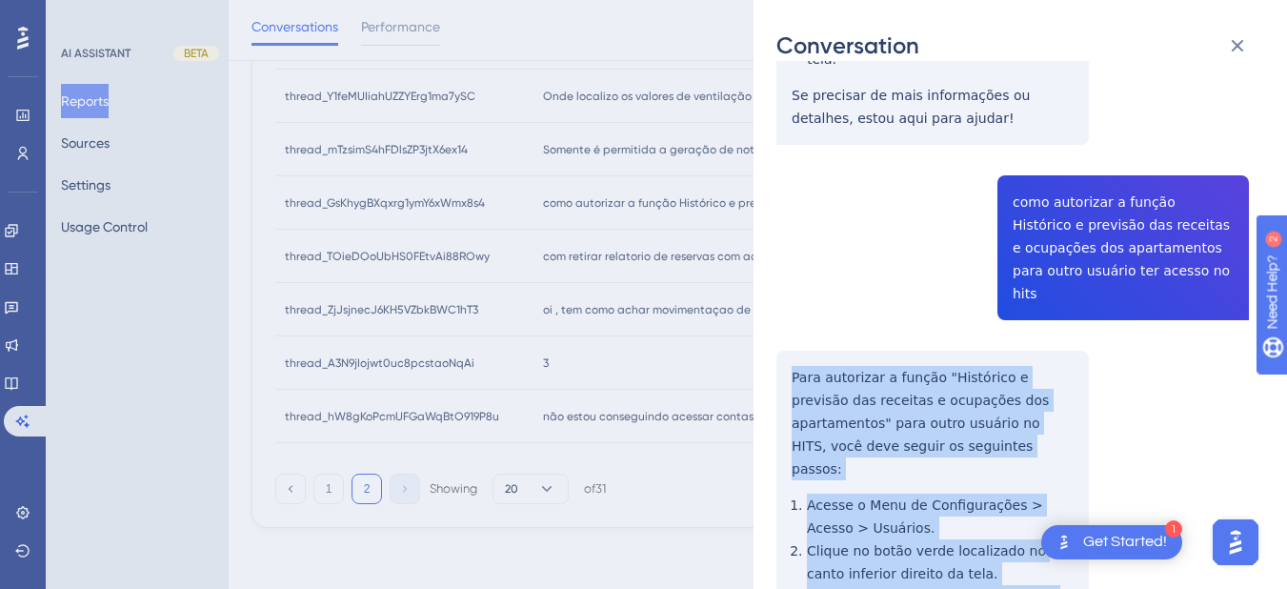
scroll to position [899, 0]
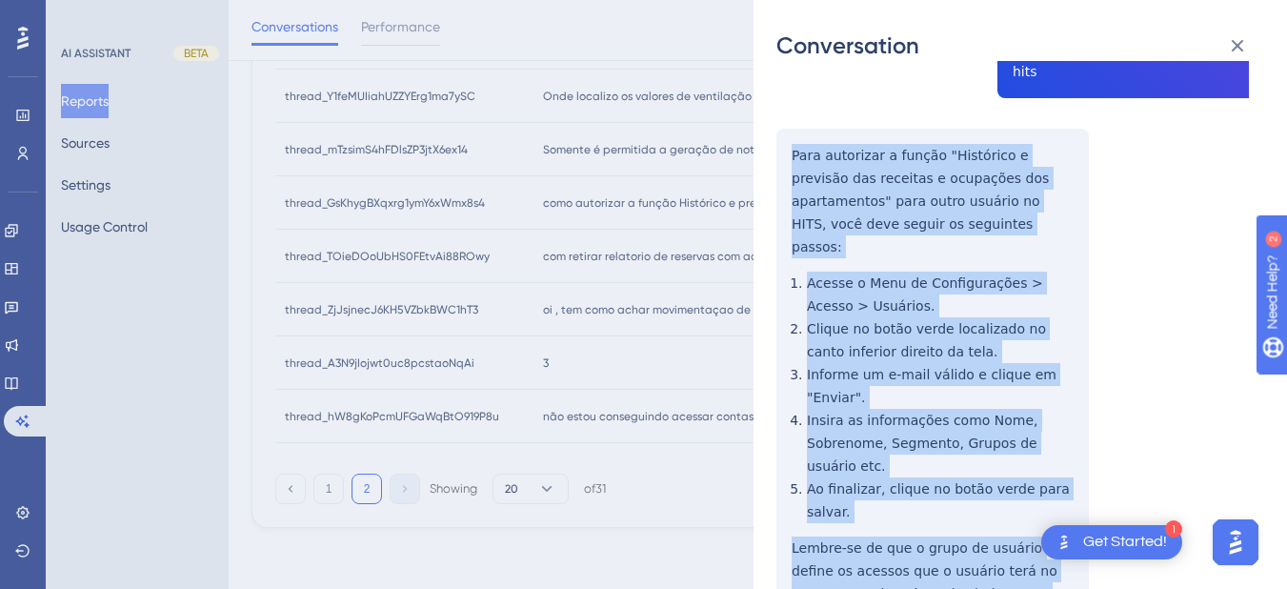
drag, startPoint x: 789, startPoint y: 285, endPoint x: 954, endPoint y: 474, distance: 251.2
copy div "Para autorizar a função "Histórico e previsão das receitas e ocupações dos apar…"
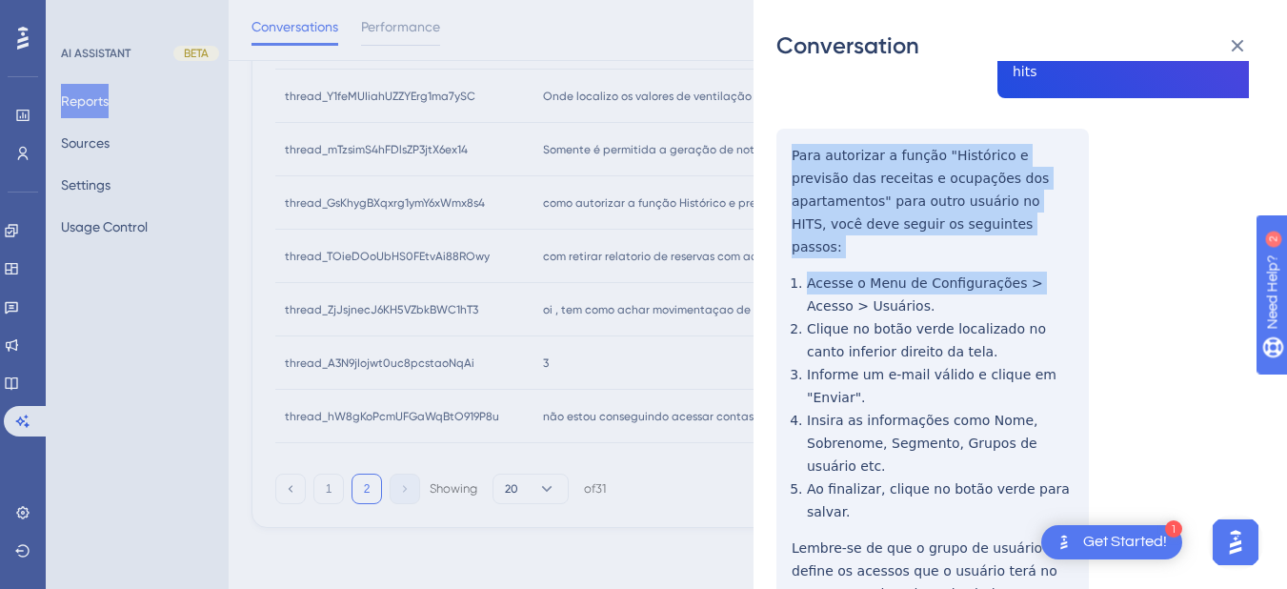
drag, startPoint x: 787, startPoint y: 287, endPoint x: 1020, endPoint y: 178, distance: 257.4
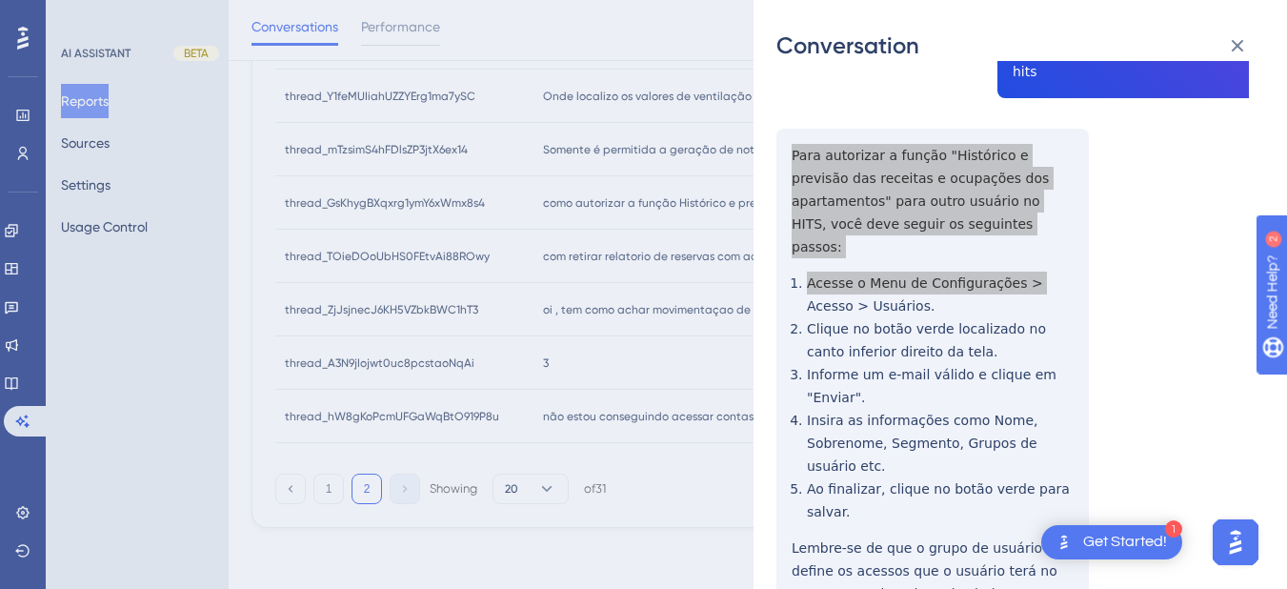
scroll to position [677, 0]
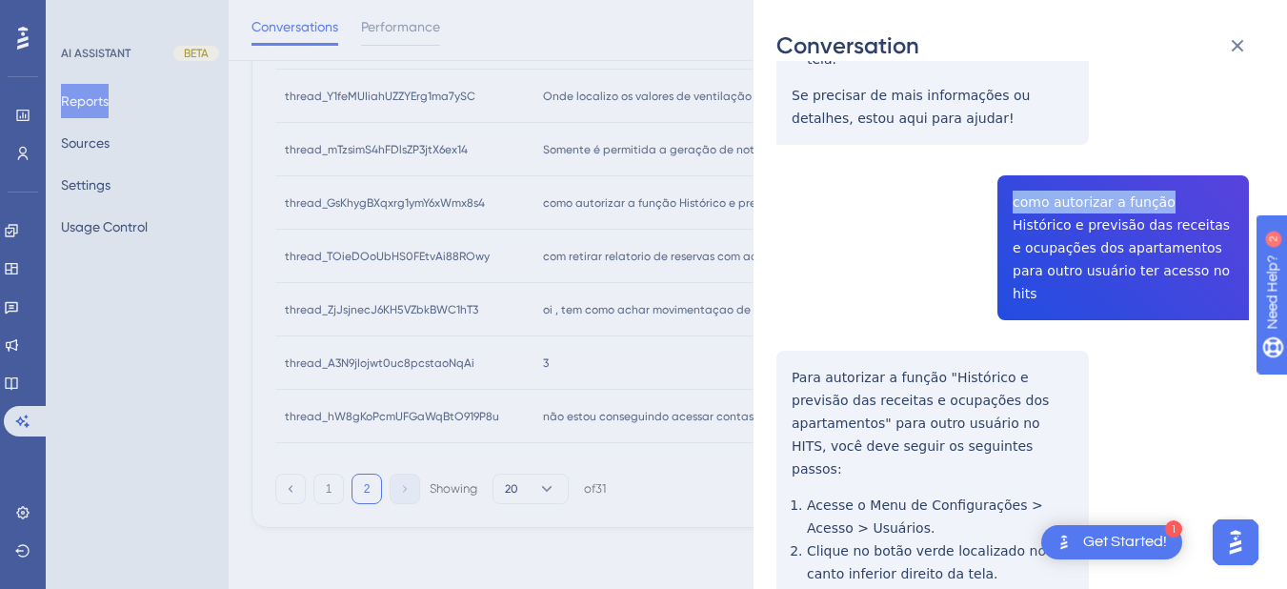
drag, startPoint x: 1009, startPoint y: 125, endPoint x: 1147, endPoint y: 134, distance: 138.5
click at [839, 134] on div "thread_GsKhygBXqxrg1ymY6xWmx8s4 Copy - - 13_Vinicius, Paulo User Conversation H…" at bounding box center [1012, 185] width 472 height 1556
copy span "como autorizar a função"
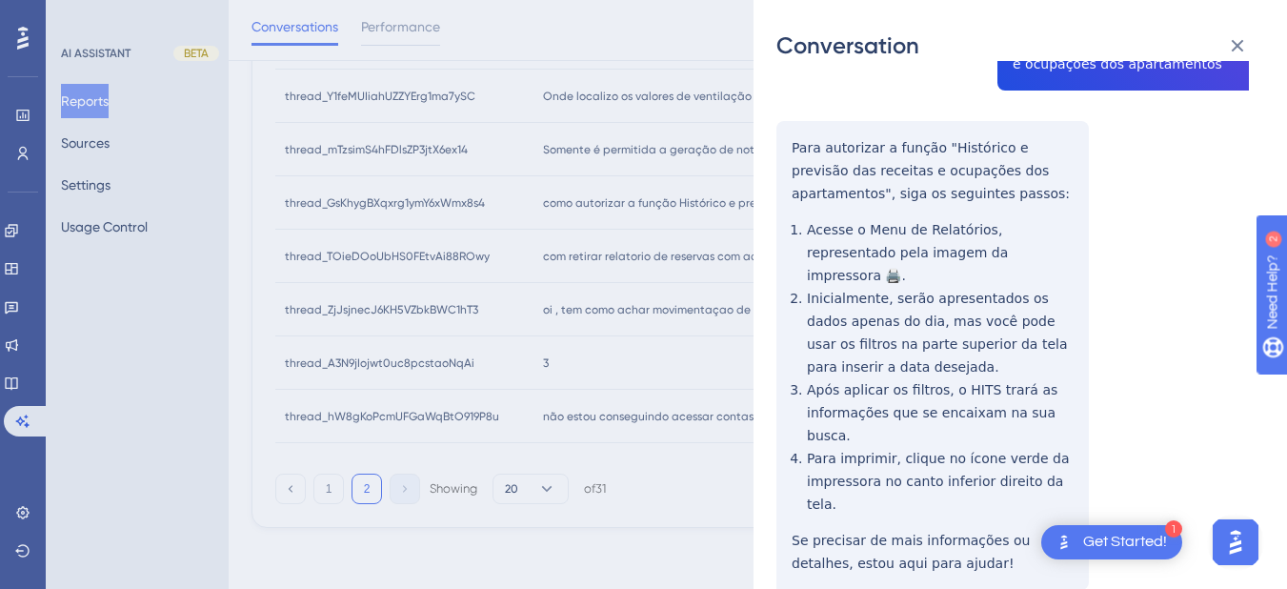
scroll to position [10, 0]
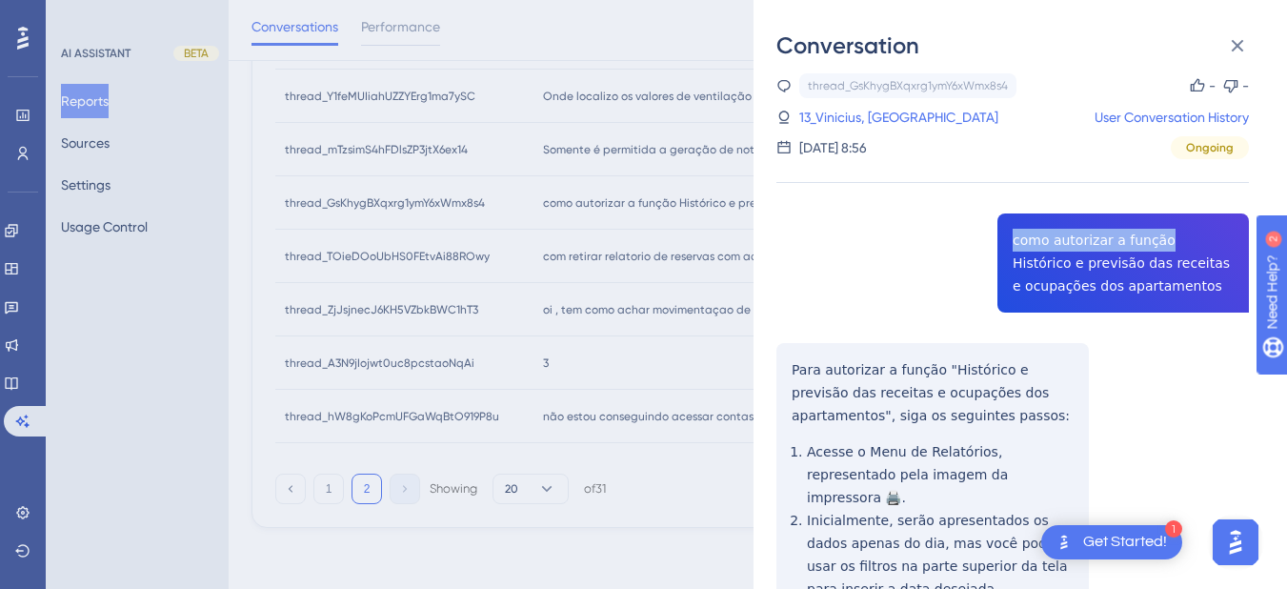
drag, startPoint x: 998, startPoint y: 245, endPoint x: 1173, endPoint y: 249, distance: 174.4
drag, startPoint x: 1235, startPoint y: 45, endPoint x: 594, endPoint y: 147, distance: 648.2
click at [839, 45] on icon at bounding box center [1237, 45] width 23 height 23
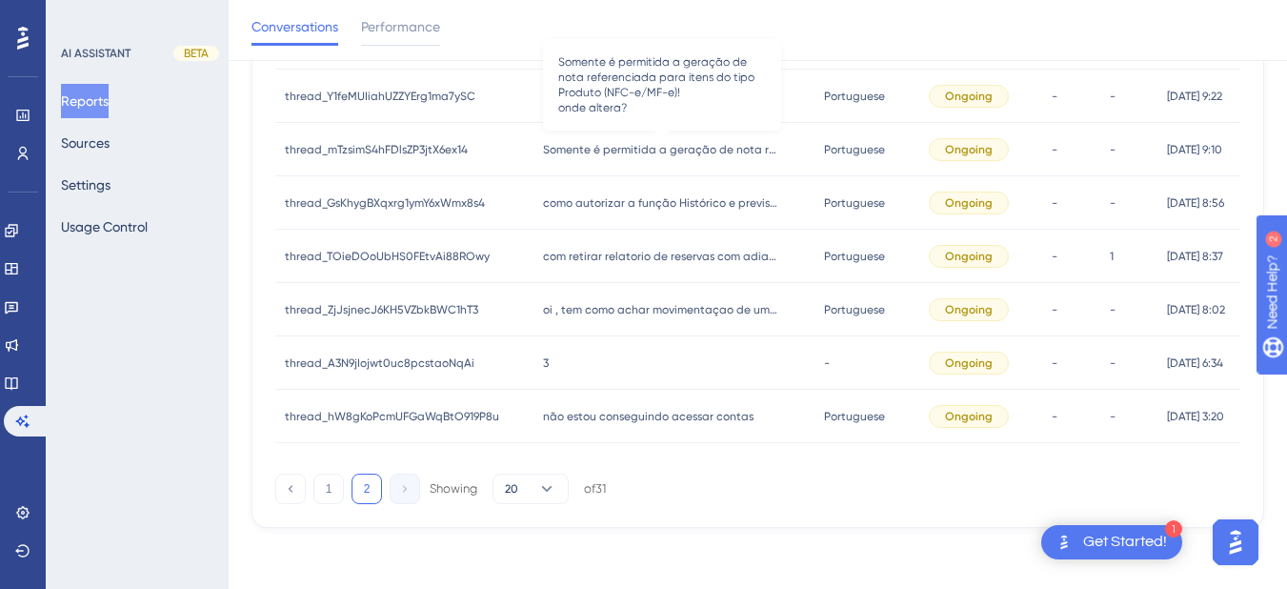
click at [592, 144] on span "Somente é permitida a geração de nota referenciada para itens do tipo Produto (…" at bounding box center [662, 149] width 238 height 15
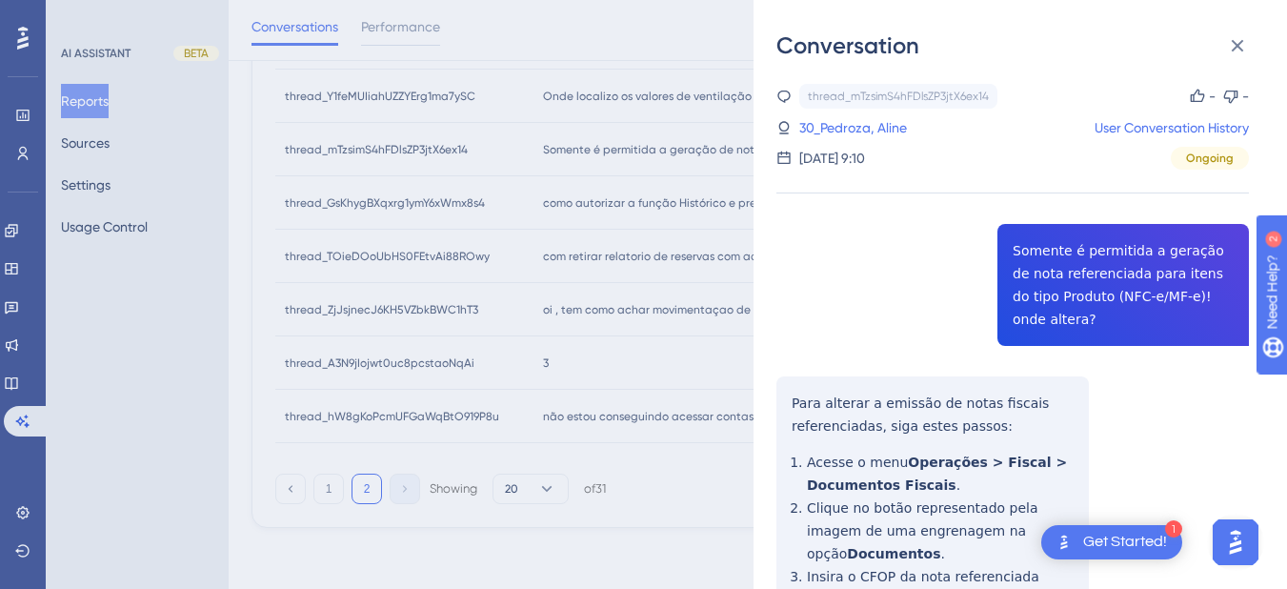
click at [839, 255] on div "thread_mTzsimS4hFDlsZP3jtX6ex14 Copy - - 30_Pedroza, Aline User Conversation Hi…" at bounding box center [1012, 467] width 472 height 767
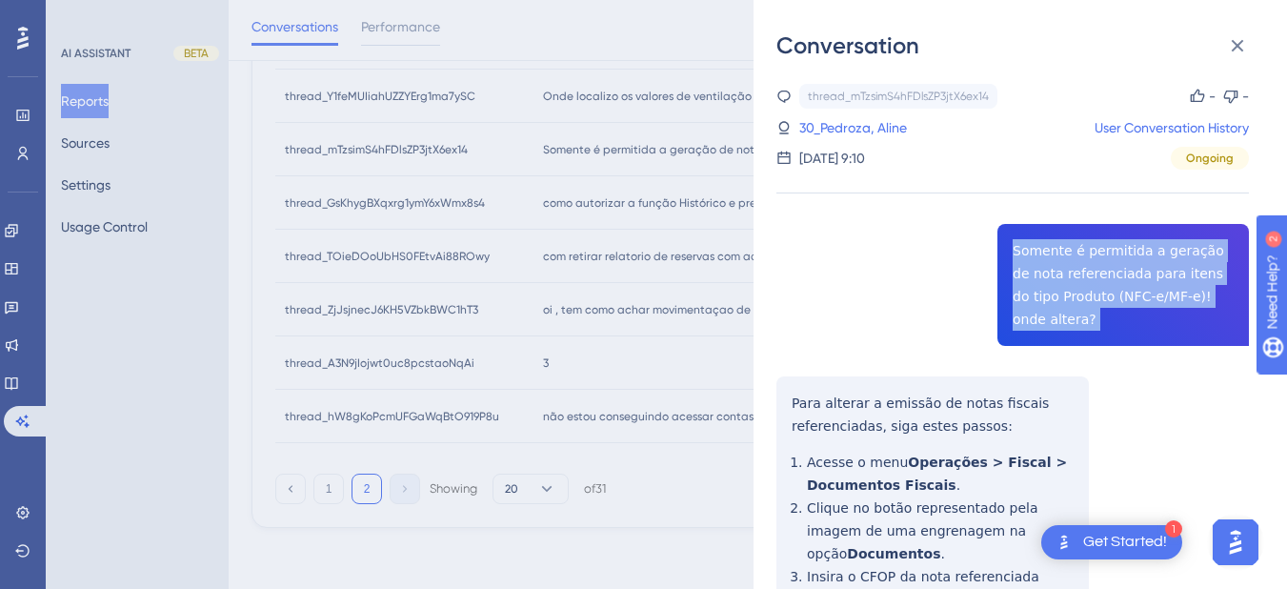
click at [839, 255] on div "thread_mTzsimS4hFDlsZP3jtX6ex14 Copy - - 30_Pedroza, Aline User Conversation Hi…" at bounding box center [1012, 467] width 472 height 767
copy span "Somente é permitida a geração de nota referenciada para itens do tipo Produto (…"
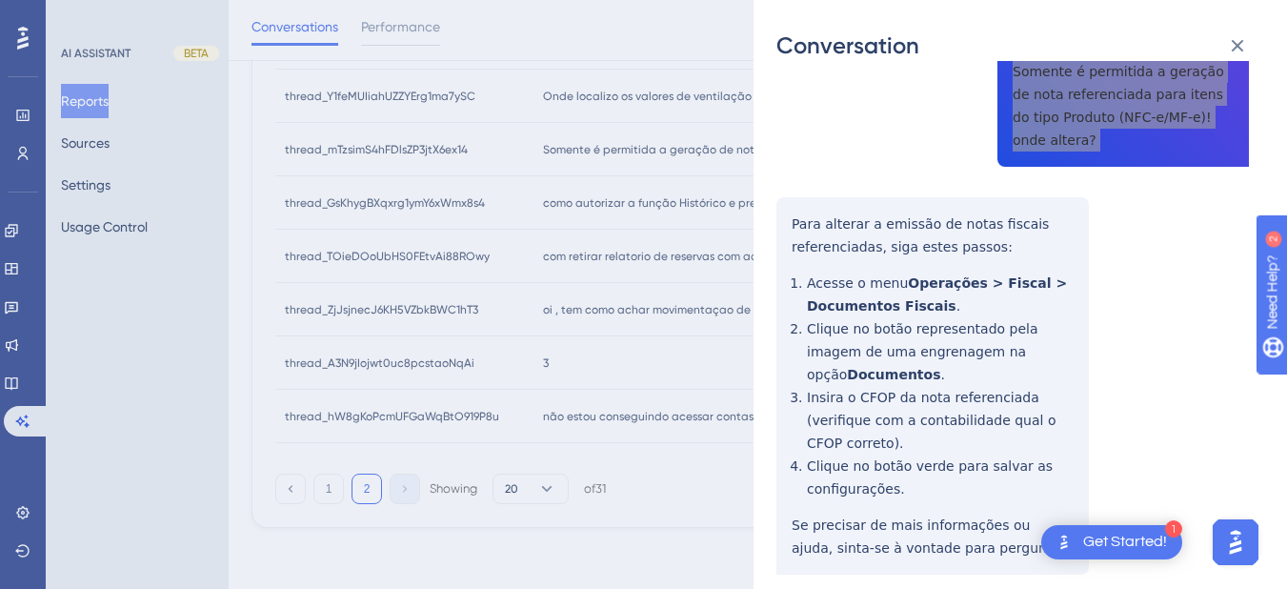
scroll to position [0, 0]
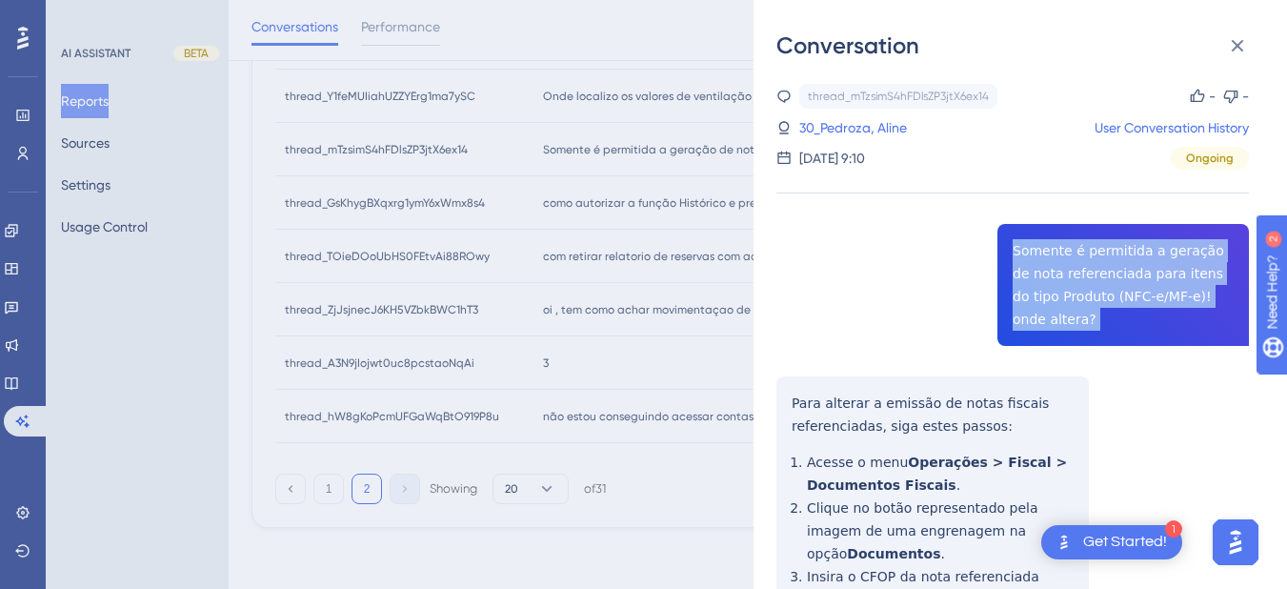
click at [788, 375] on div "thread_mTzsimS4hFDlsZP3jtX6ex14 Copy - - 30_Pedroza, Aline User Conversation Hi…" at bounding box center [1012, 467] width 472 height 767
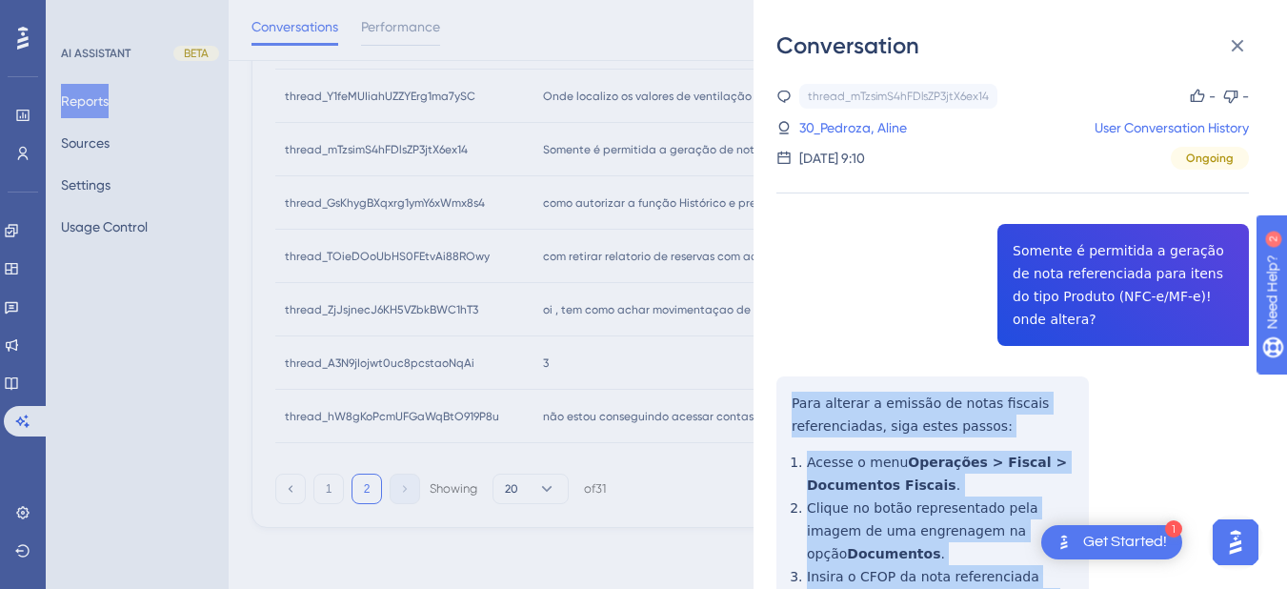
scroll to position [179, 0]
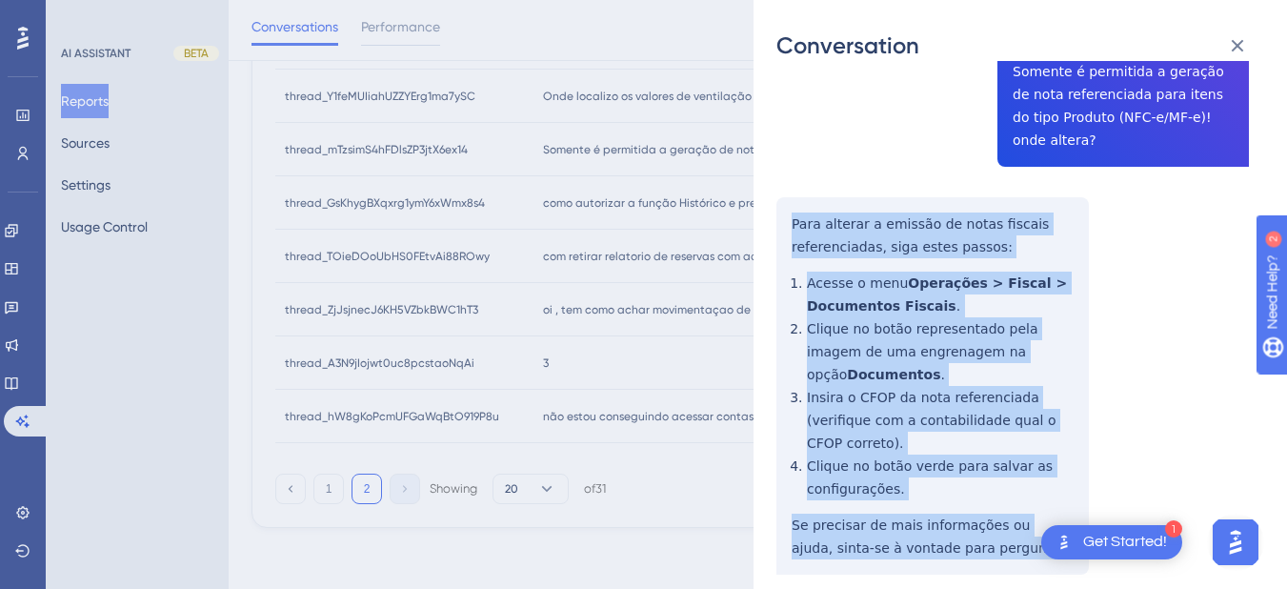
drag, startPoint x: 789, startPoint y: 379, endPoint x: 1002, endPoint y: 491, distance: 240.7
click at [839, 491] on div "thread_mTzsimS4hFDlsZP3jtX6ex14 Copy - - 30_Pedroza, Aline User Conversation Hi…" at bounding box center [1012, 288] width 472 height 767
copy div "Para alterar a emissão de notas fiscais referenciadas, siga estes passos: Acess…"
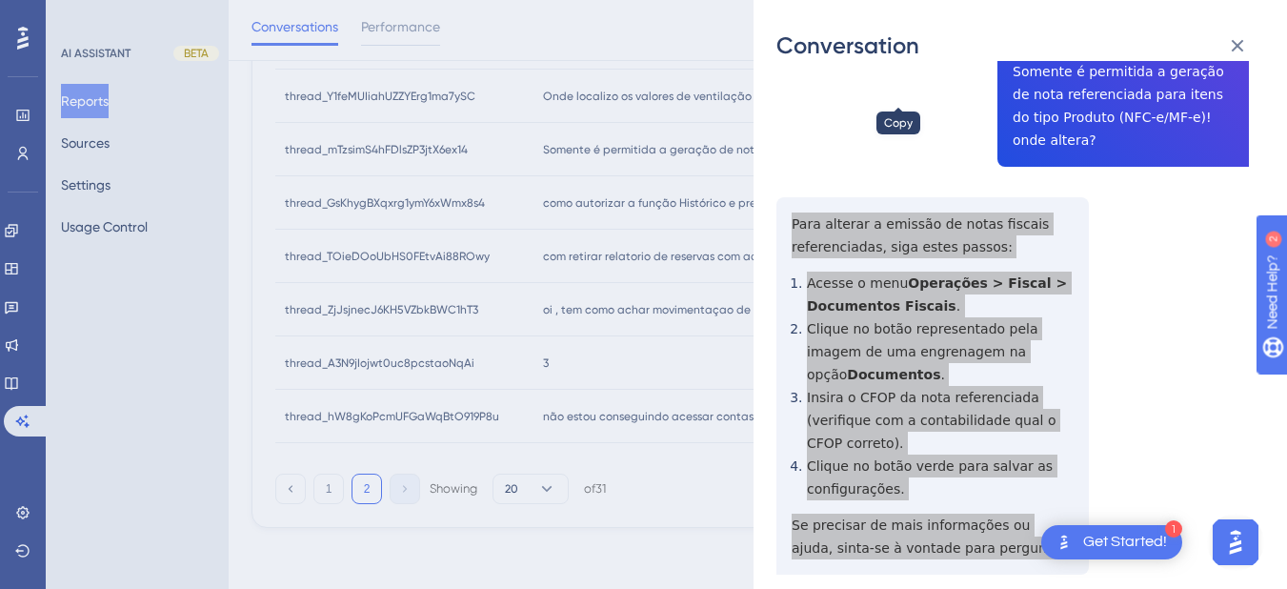
scroll to position [289, 2]
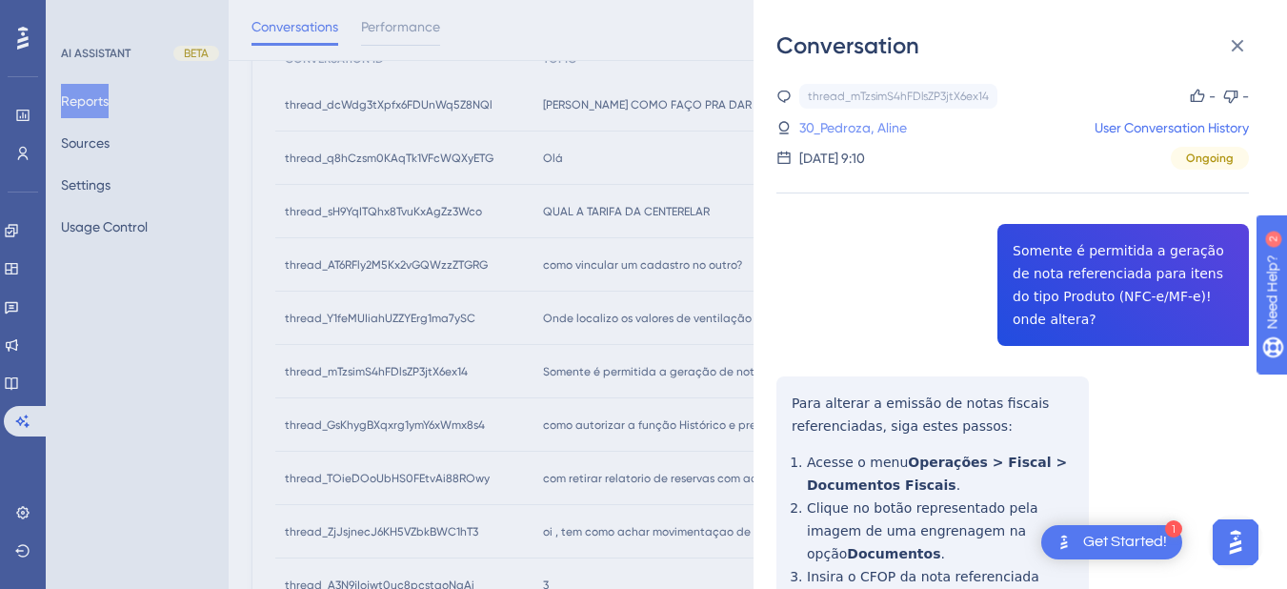
click at [839, 125] on link "30_Pedroza, Aline" at bounding box center [853, 127] width 108 height 23
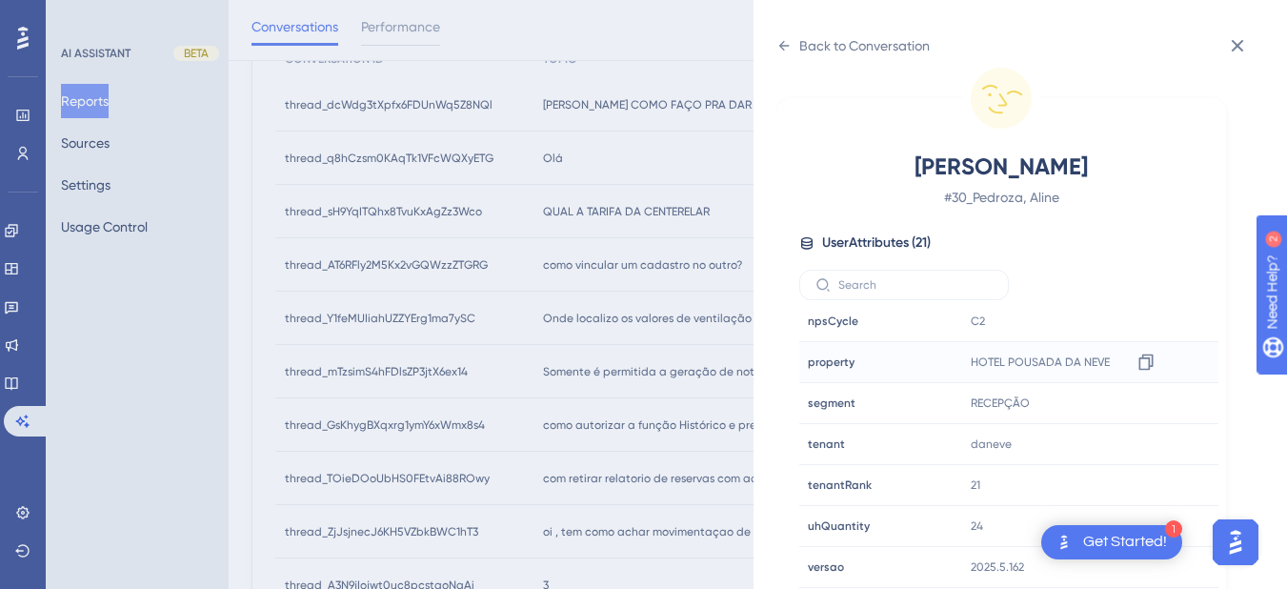
scroll to position [511, 2]
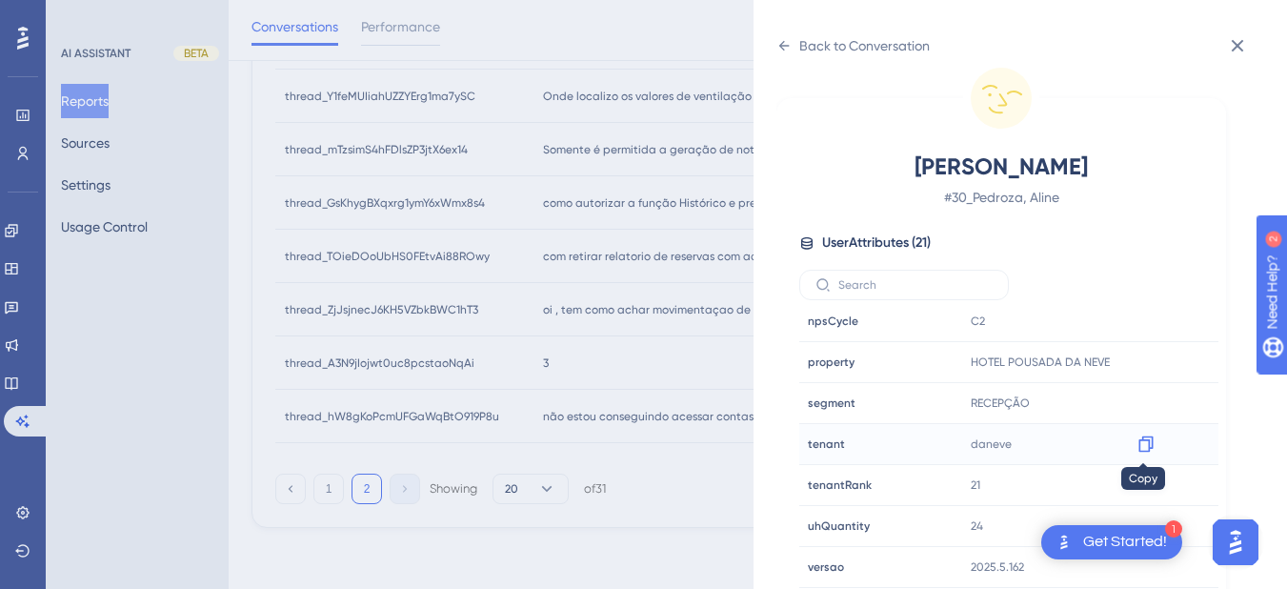
click at [839, 441] on icon at bounding box center [1145, 443] width 19 height 19
click at [770, 50] on div "Back to Conversation Pedroza, Aline # 30_Pedroza, Aline User Attributes ( 21 ) …" at bounding box center [1020, 294] width 533 height 589
click at [777, 49] on icon at bounding box center [783, 45] width 15 height 15
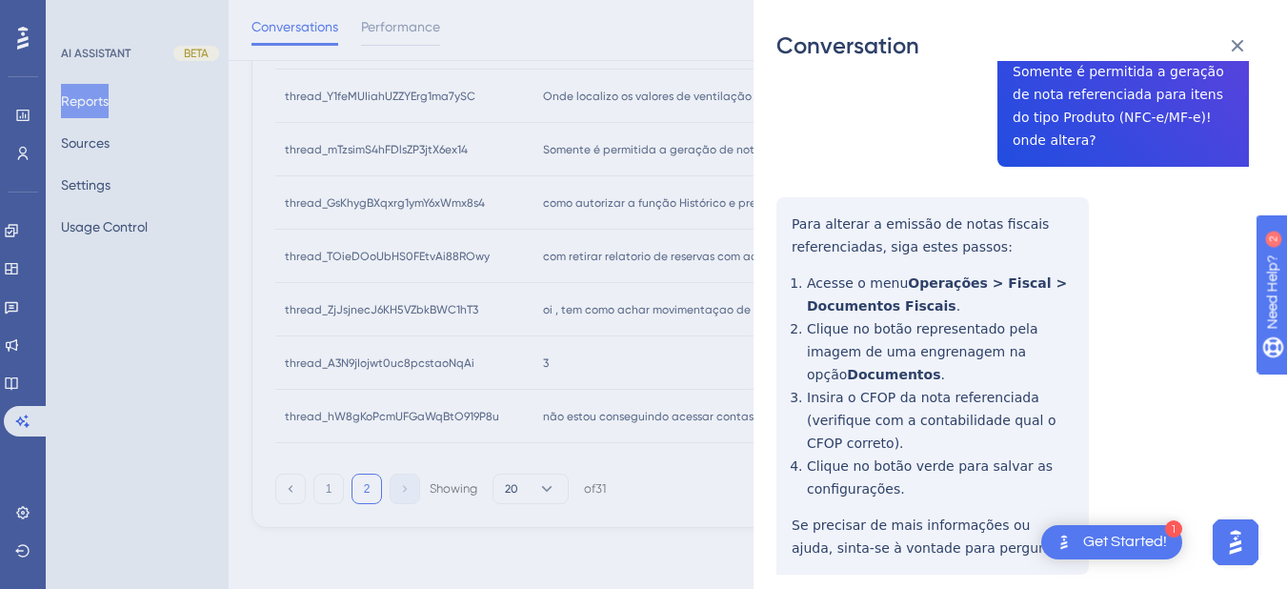
scroll to position [0, 0]
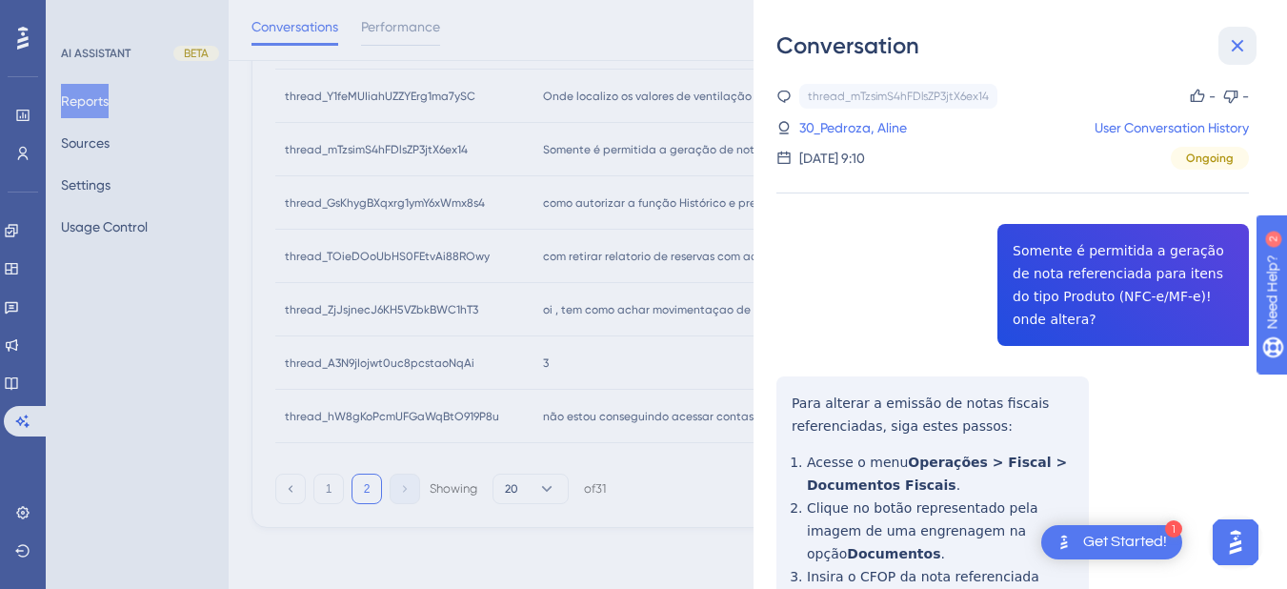
click at [839, 46] on icon at bounding box center [1237, 45] width 23 height 23
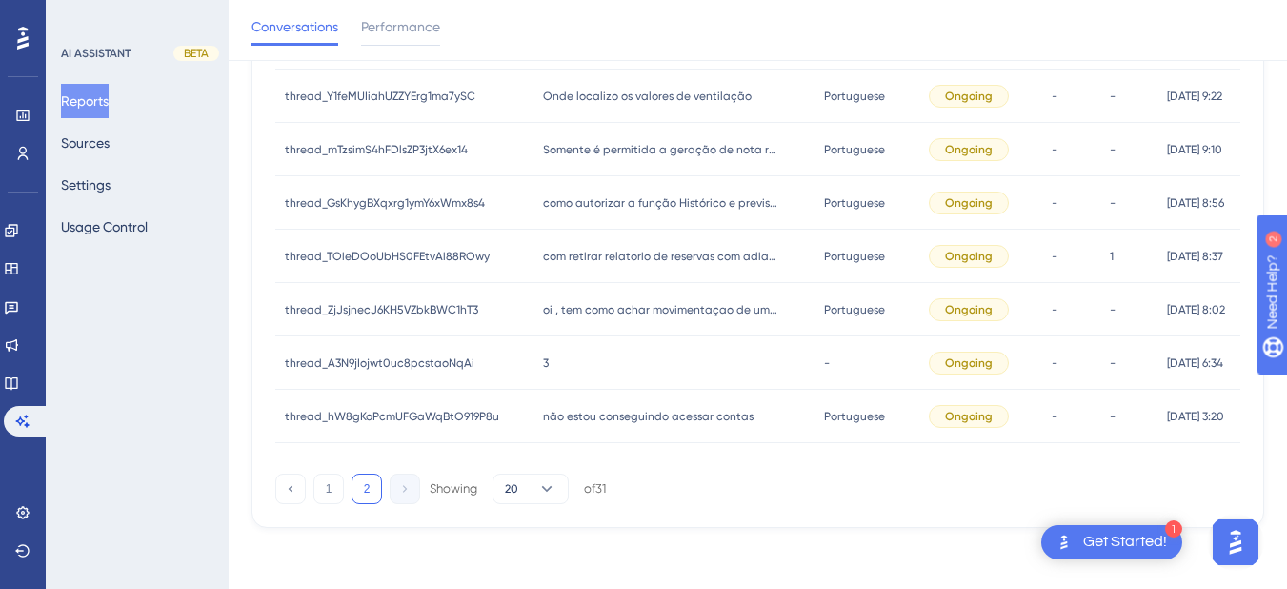
click at [574, 102] on span "Onde localizo os valores de ventilação" at bounding box center [647, 96] width 209 height 15
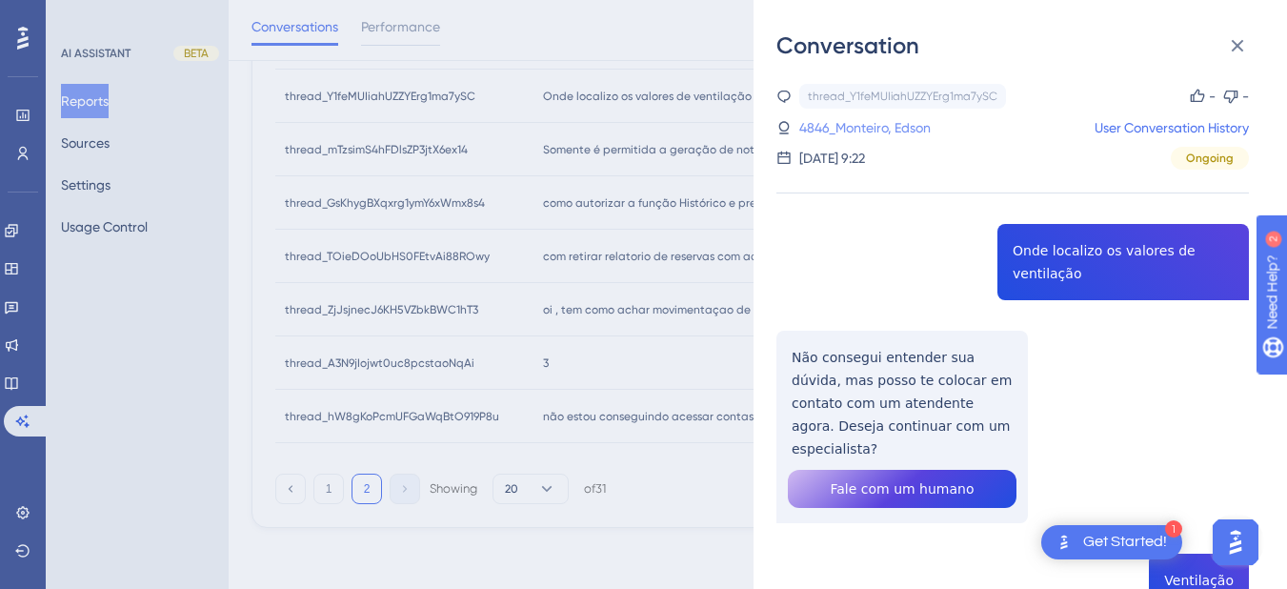
click at [839, 131] on link "4846_Monteiro, Edson" at bounding box center [864, 127] width 131 height 23
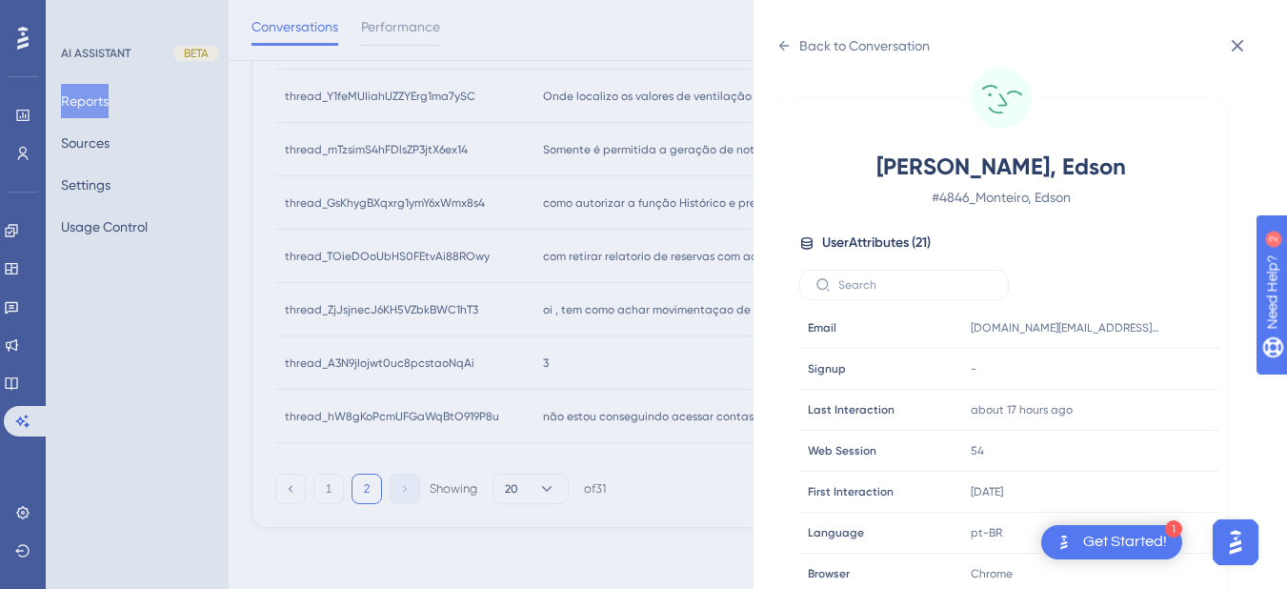
scroll to position [580, 0]
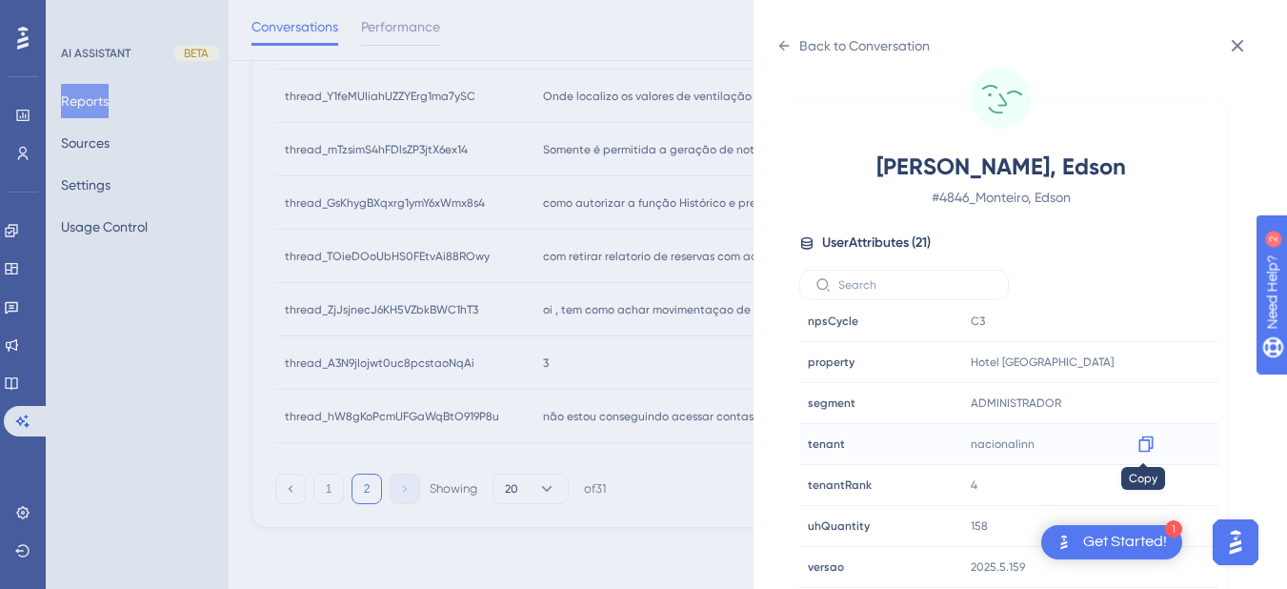
click at [839, 447] on icon at bounding box center [1145, 443] width 19 height 19
click at [839, 360] on icon at bounding box center [1145, 361] width 19 height 19
click at [790, 46] on icon at bounding box center [783, 45] width 15 height 15
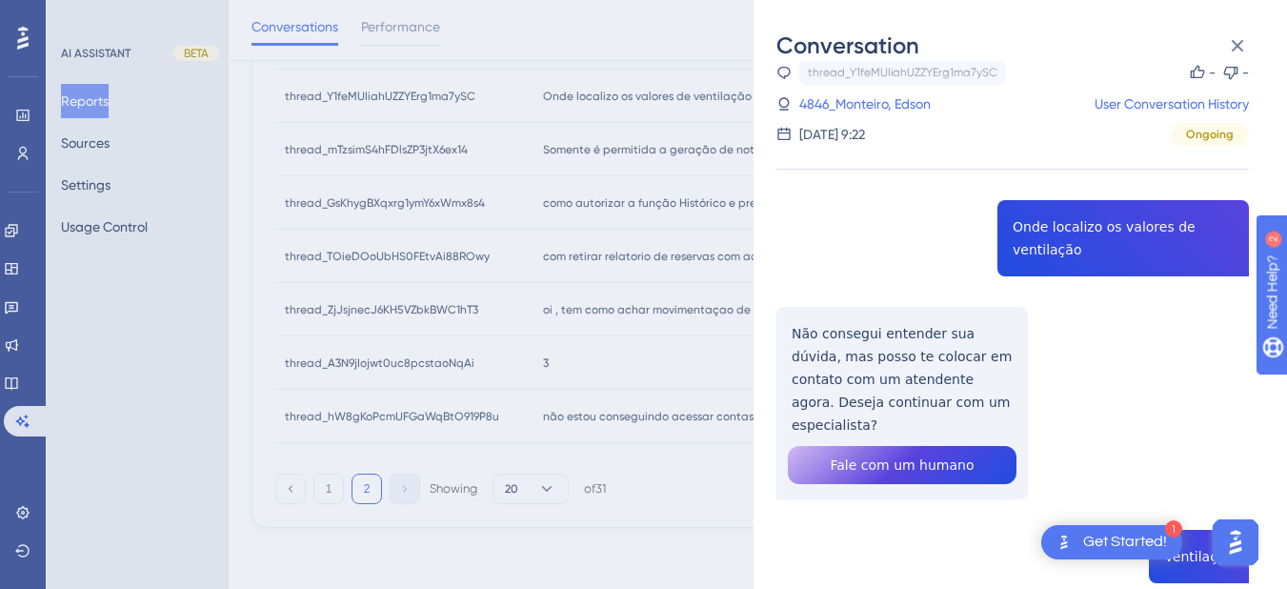
copy span "Onde localizo os valores de ventilação"
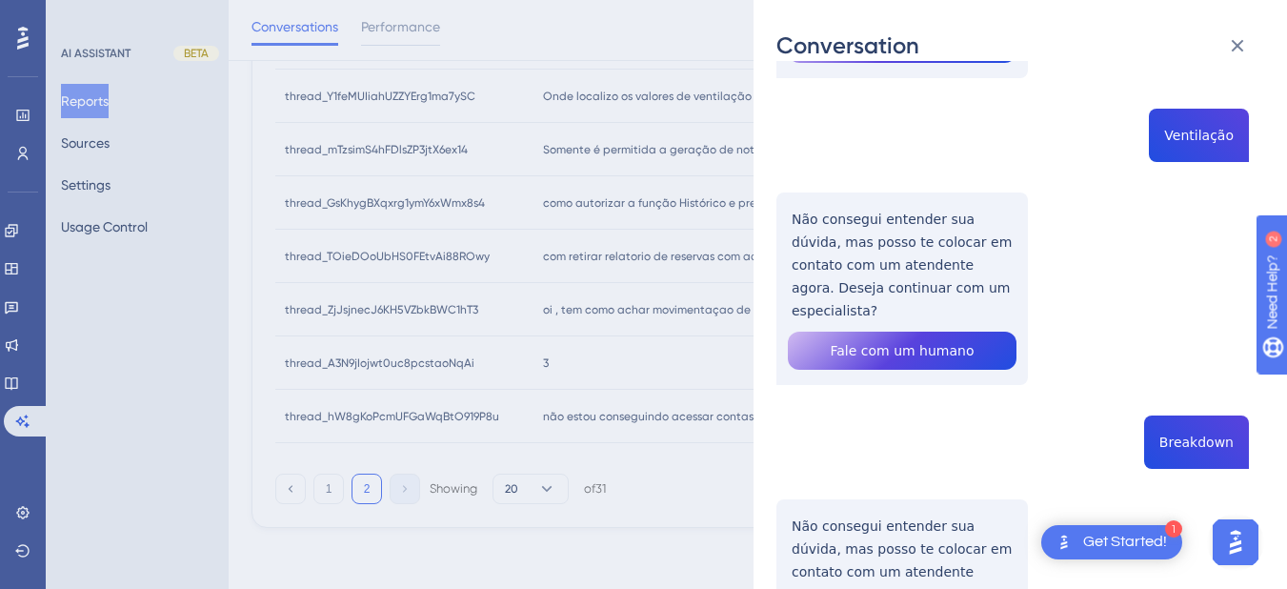
scroll to position [0, 0]
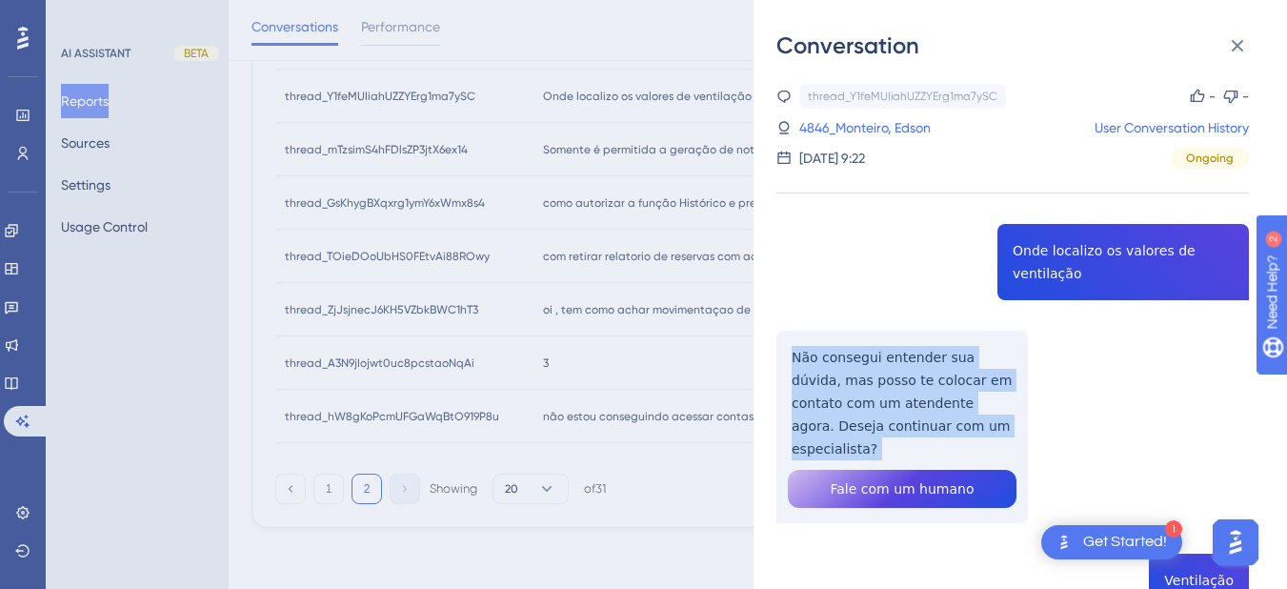
click at [839, 40] on button at bounding box center [1237, 46] width 38 height 38
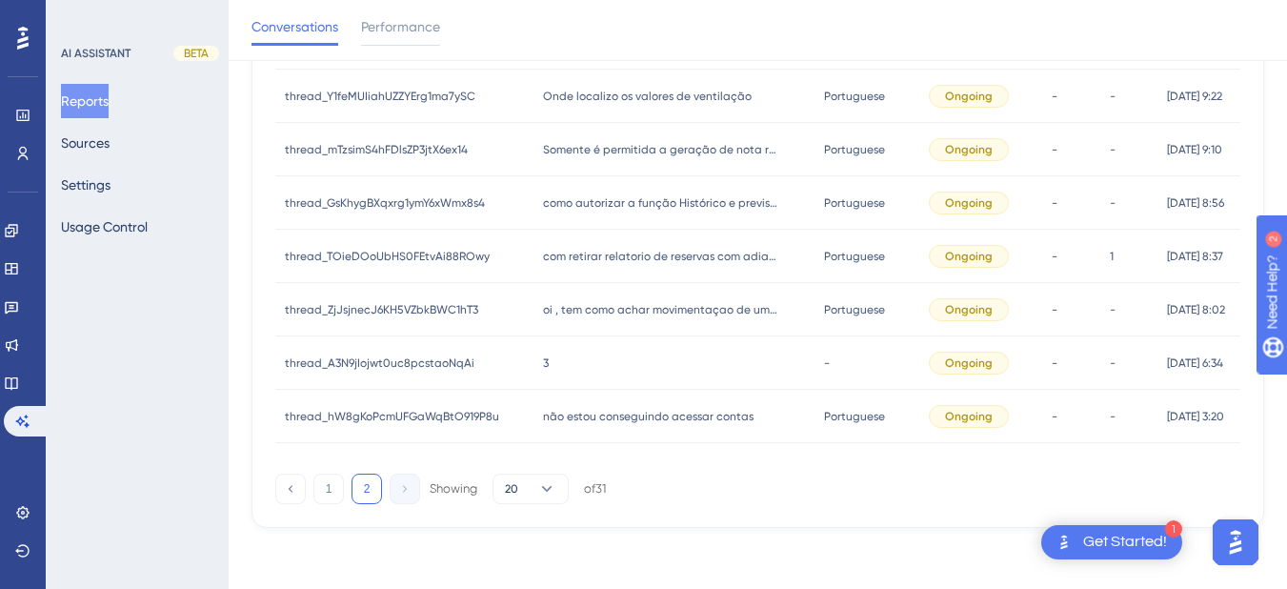
scroll to position [289, 2]
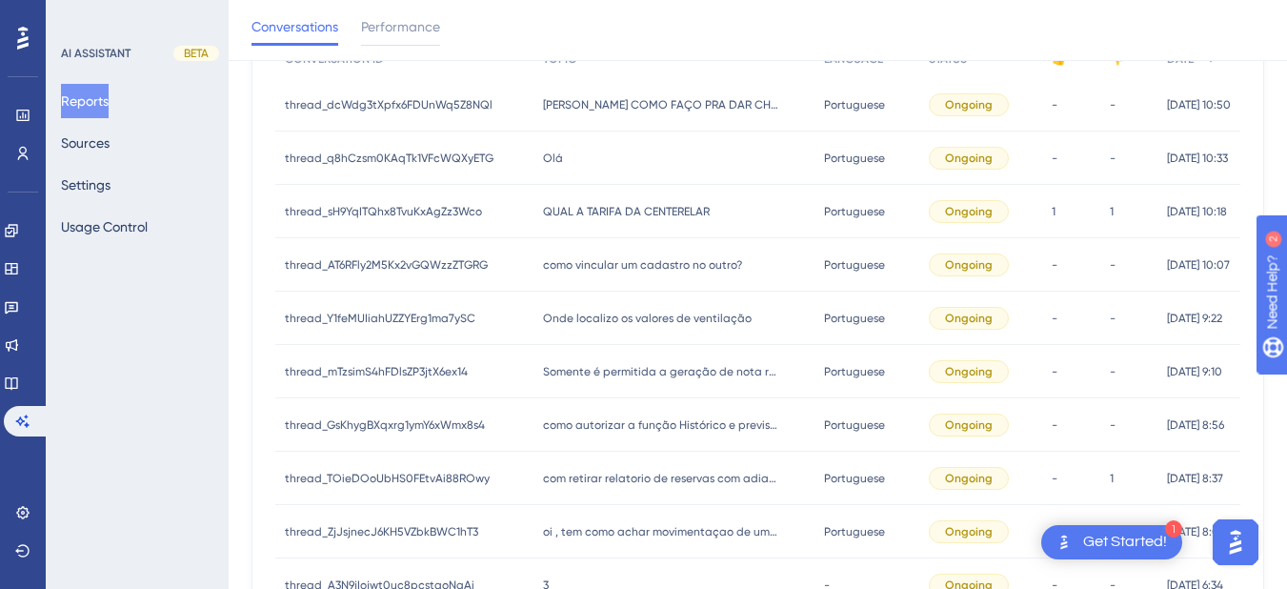
click at [650, 262] on span "como vincular um cadastro no outro?" at bounding box center [642, 264] width 199 height 15
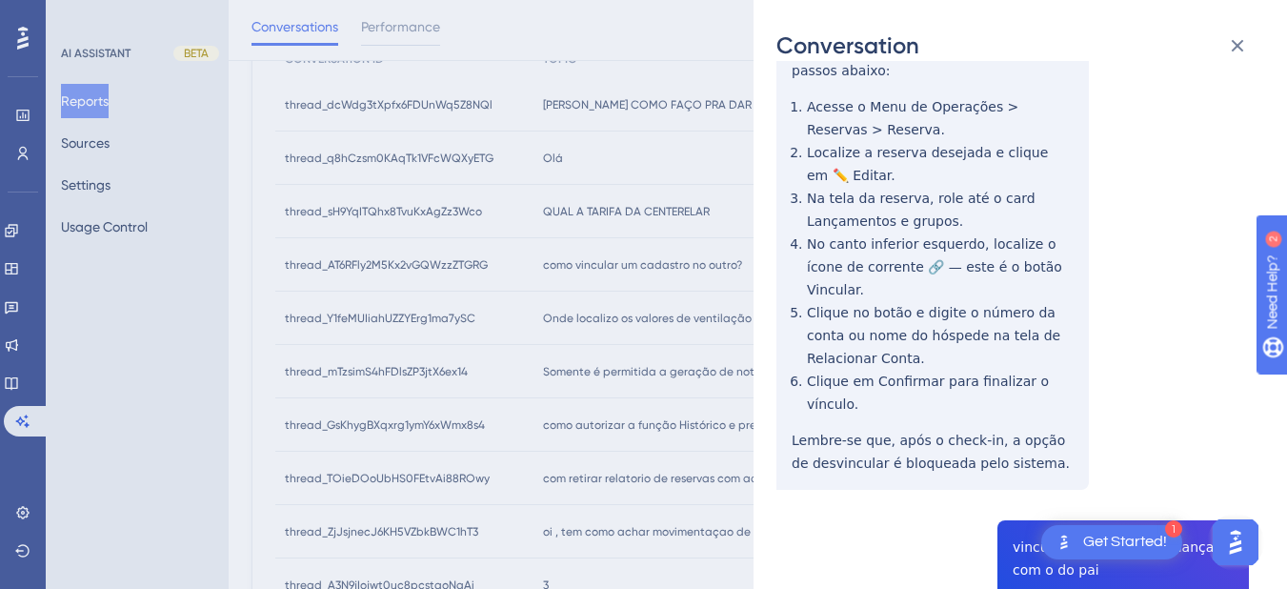
scroll to position [87, 0]
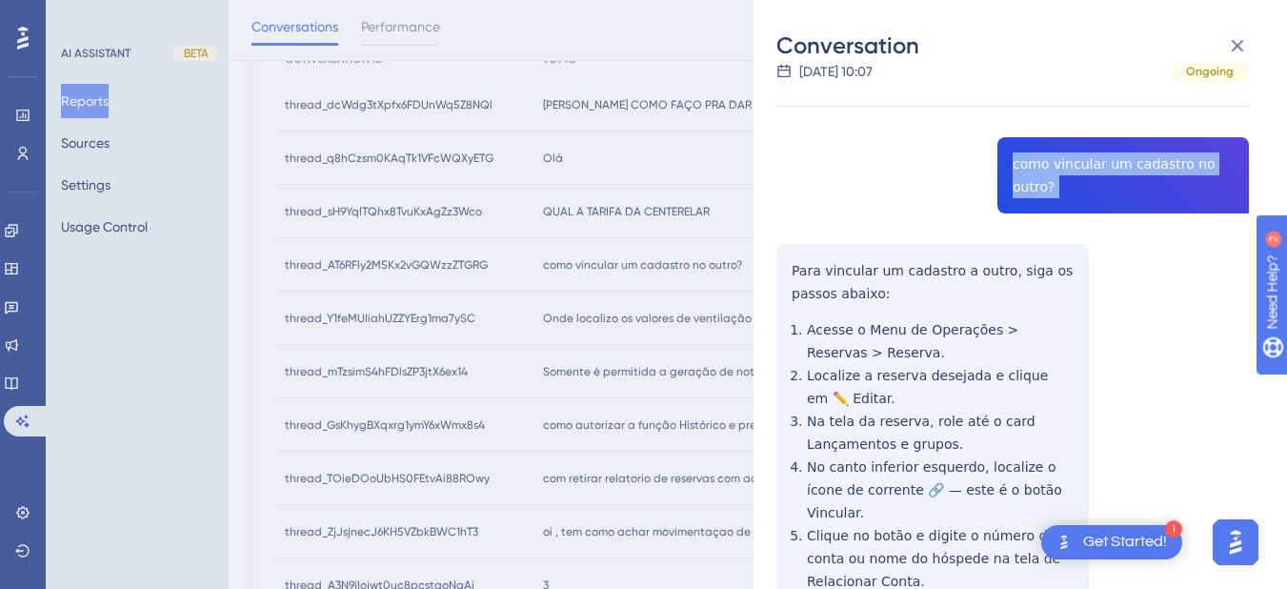
click at [790, 248] on div "thread_AT6RFly2M5Kx2vGQWzzZTGRG Copy - - 5_Ignacio More, Emilly Sayuri User Con…" at bounding box center [1012, 568] width 472 height 1142
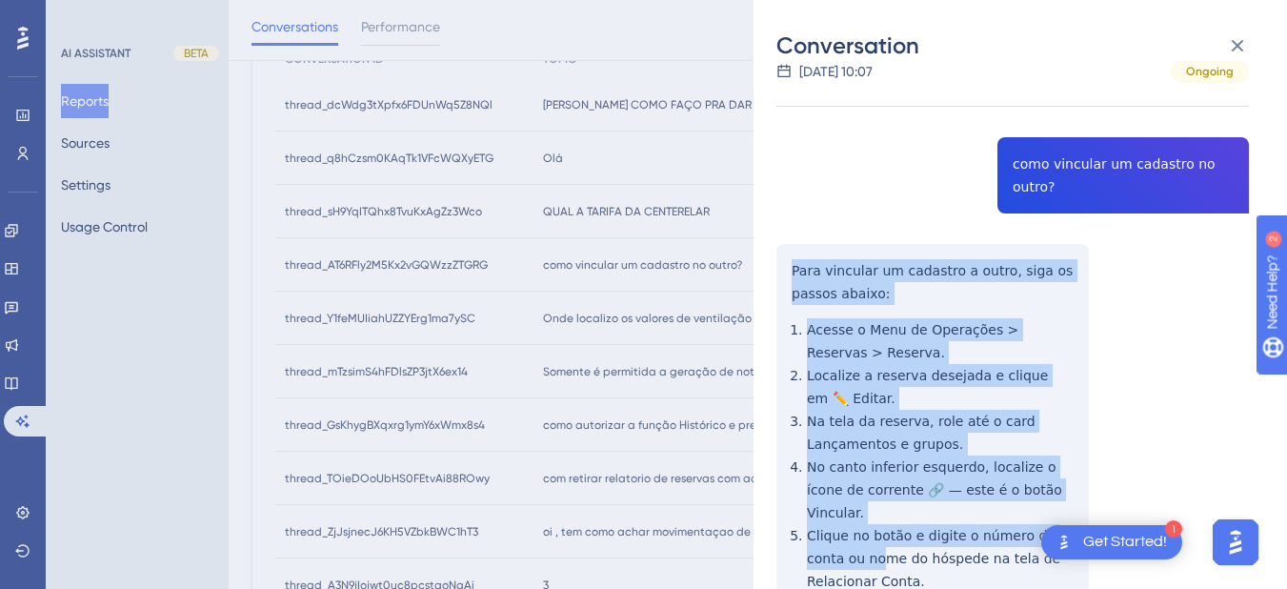
scroll to position [310, 0]
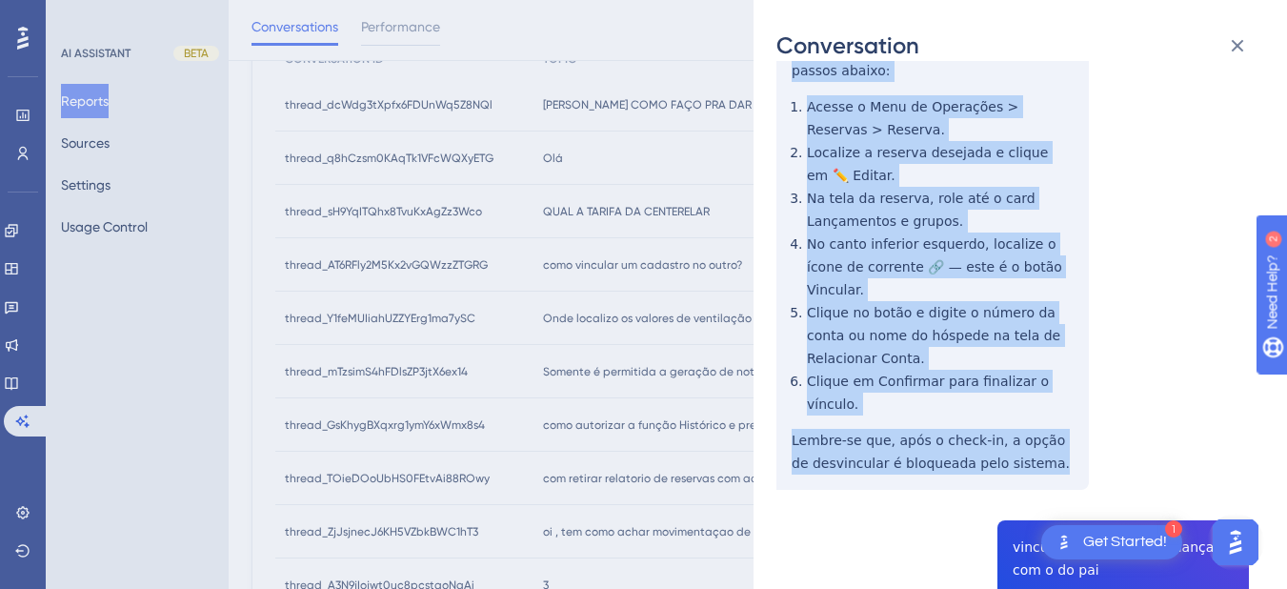
drag, startPoint x: 794, startPoint y: 246, endPoint x: 851, endPoint y: 258, distance: 58.5
click at [839, 401] on div "thread_AT6RFly2M5Kx2vGQWzzZTGRG Copy - - 5_Ignacio More, Emilly Sayuri User Con…" at bounding box center [1012, 345] width 472 height 1142
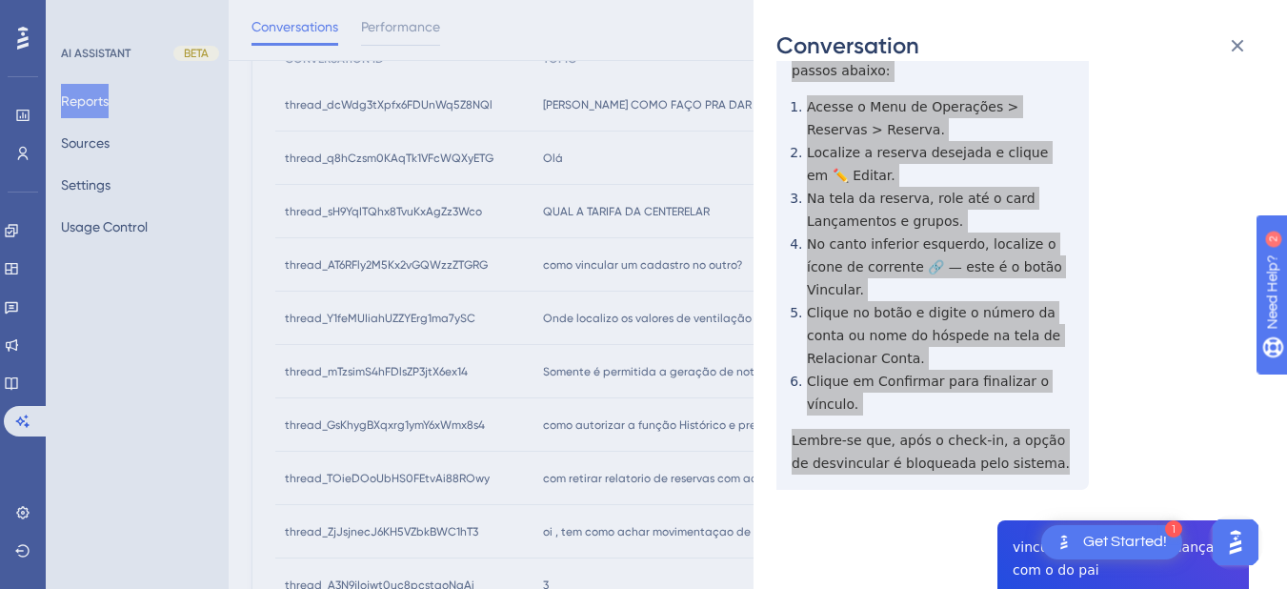
scroll to position [0, 0]
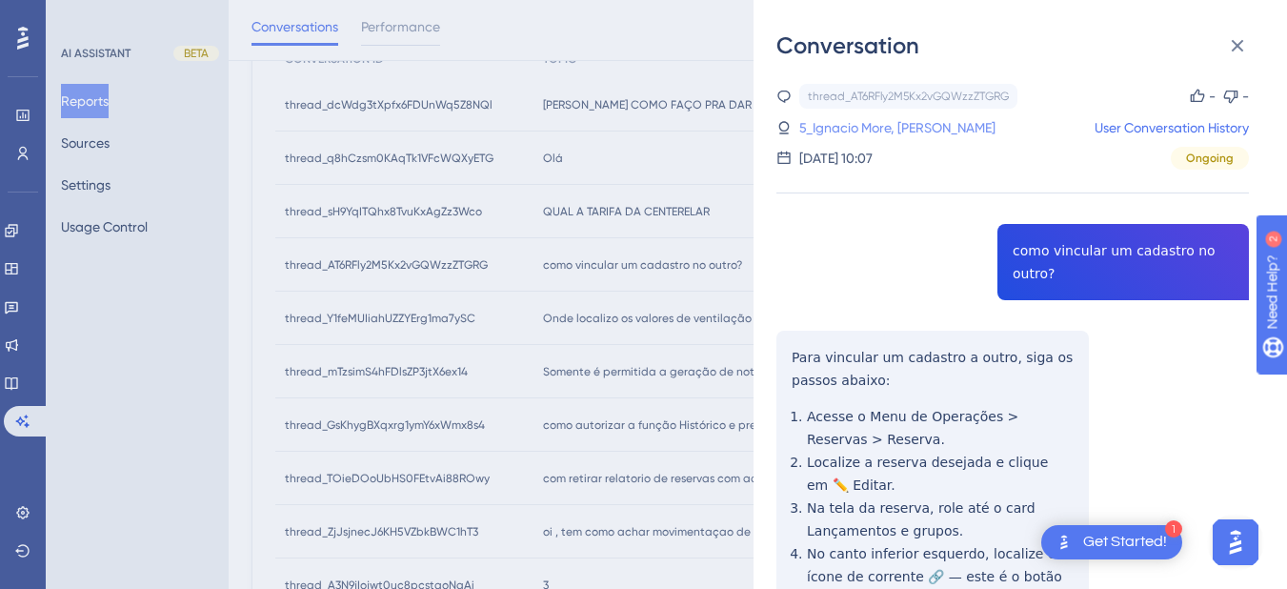
click at [839, 122] on link "5_Ignacio More, Emilly Sayuri" at bounding box center [897, 127] width 196 height 23
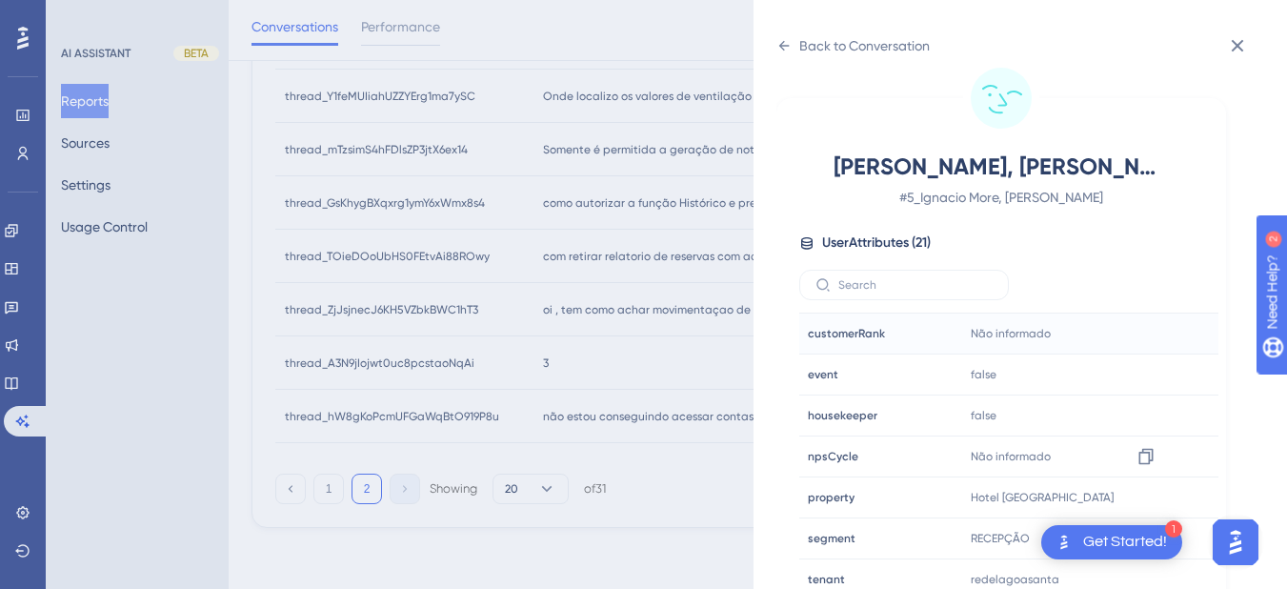
scroll to position [580, 0]
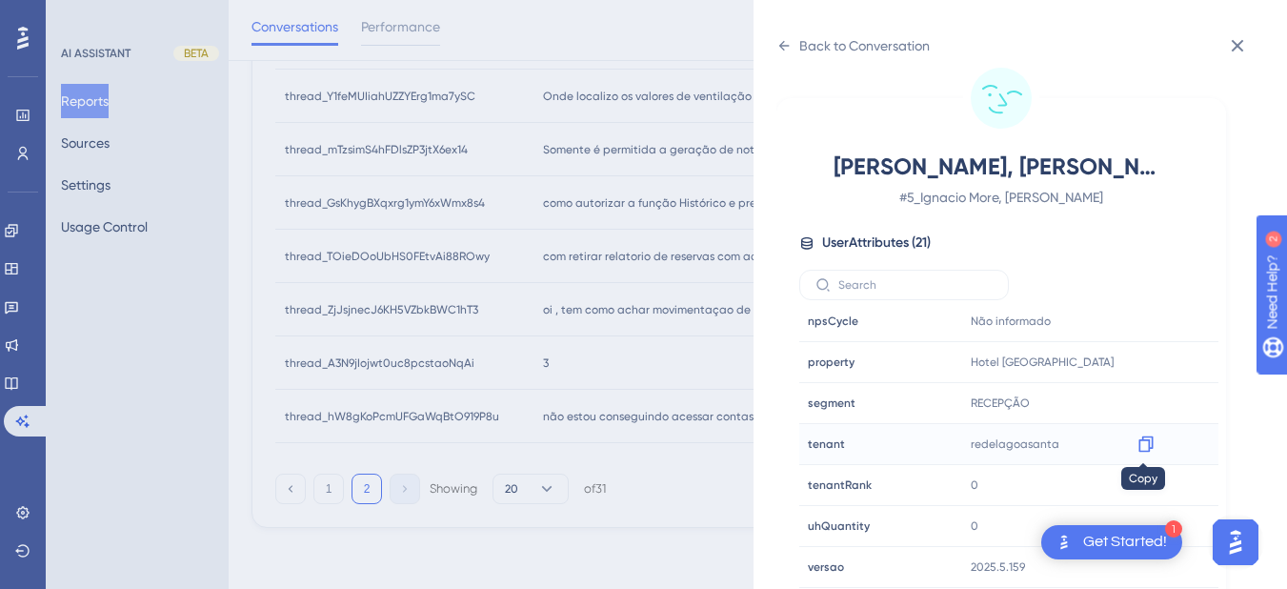
click at [839, 447] on icon at bounding box center [1145, 443] width 19 height 19
click at [839, 440] on span "redelagoasanta" at bounding box center [1015, 443] width 89 height 15
click at [839, 444] on icon at bounding box center [1145, 443] width 19 height 19
click at [793, 53] on div "Back to Conversation" at bounding box center [852, 45] width 153 height 30
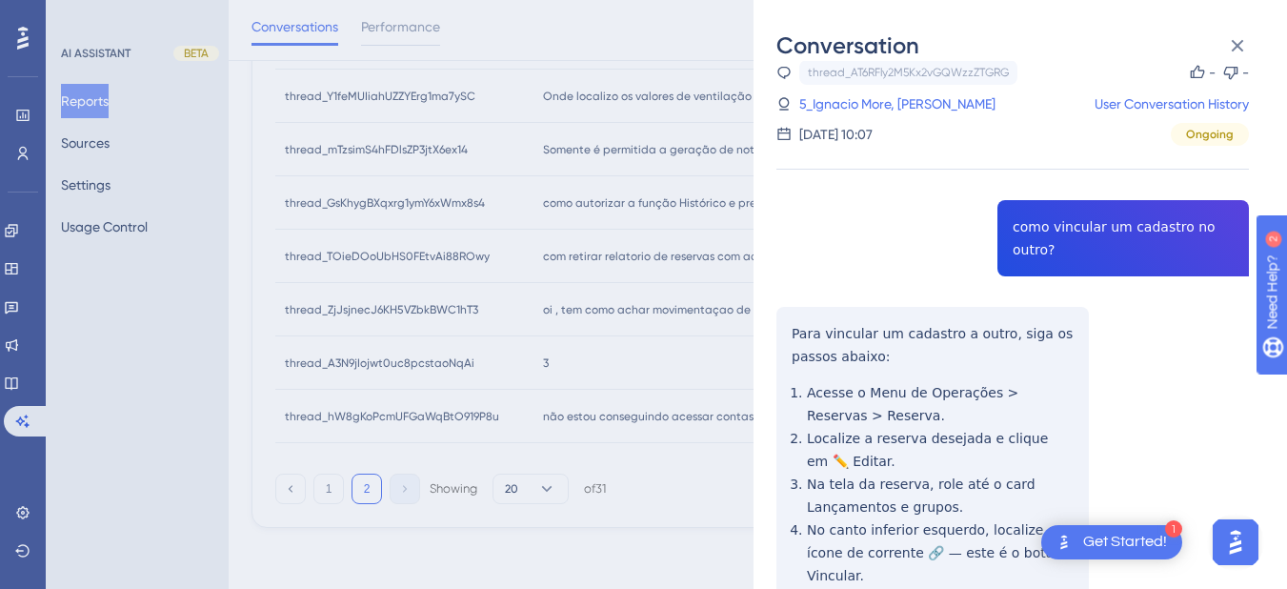
scroll to position [469, 0]
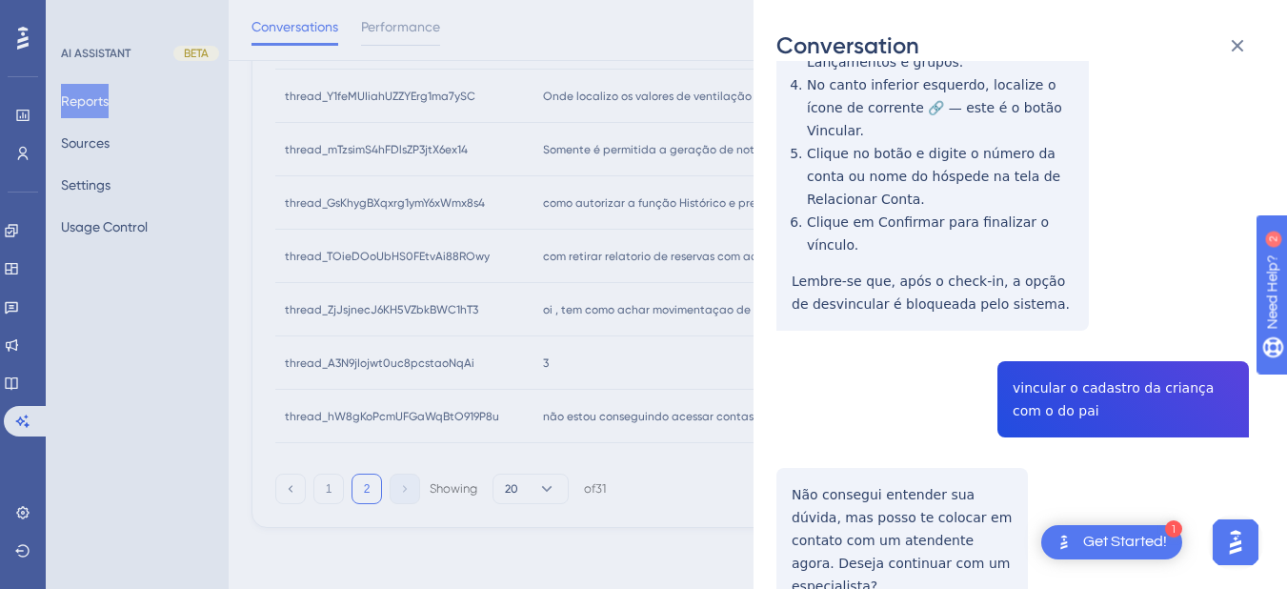
click at [839, 310] on div "thread_AT6RFly2M5Kx2vGQWzzZTGRG Copy - - 5_Ignacio More, Emilly Sayuri User Con…" at bounding box center [1012, 186] width 472 height 1142
click at [839, 327] on div "thread_AT6RFly2M5Kx2vGQWzzZTGRG Copy - - 5_Ignacio More, Emilly Sayuri User Con…" at bounding box center [1012, 186] width 472 height 1142
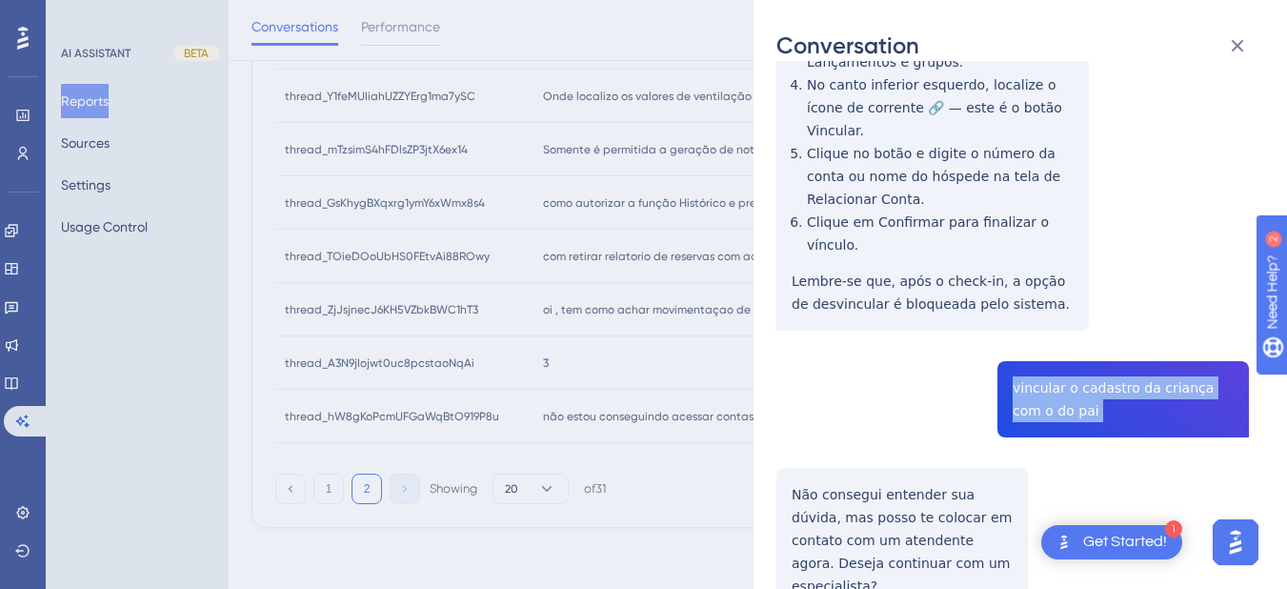
click at [839, 327] on div "thread_AT6RFly2M5Kx2vGQWzzZTGRG Copy - - 5_Ignacio More, Emilly Sayuri User Con…" at bounding box center [1012, 186] width 472 height 1142
click at [837, 452] on div "thread_AT6RFly2M5Kx2vGQWzzZTGRG Copy - - 5_Ignacio More, Emilly Sayuri User Con…" at bounding box center [1012, 186] width 472 height 1142
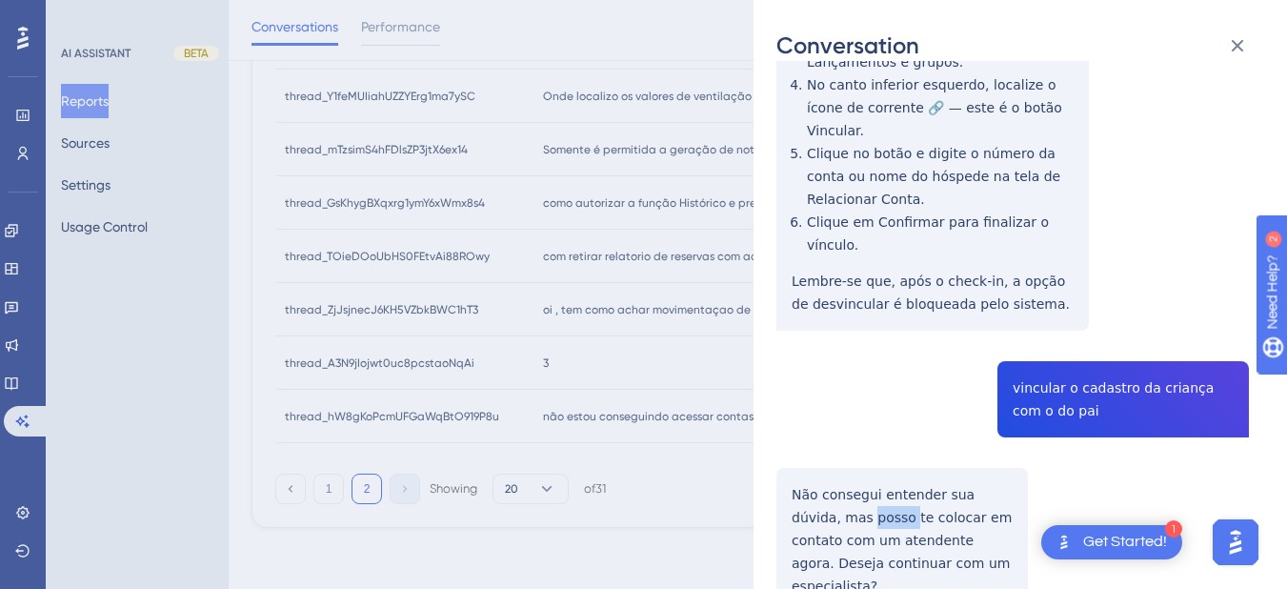
click at [837, 452] on div "thread_AT6RFly2M5Kx2vGQWzzZTGRG Copy - - 5_Ignacio More, Emilly Sayuri User Con…" at bounding box center [1012, 186] width 472 height 1142
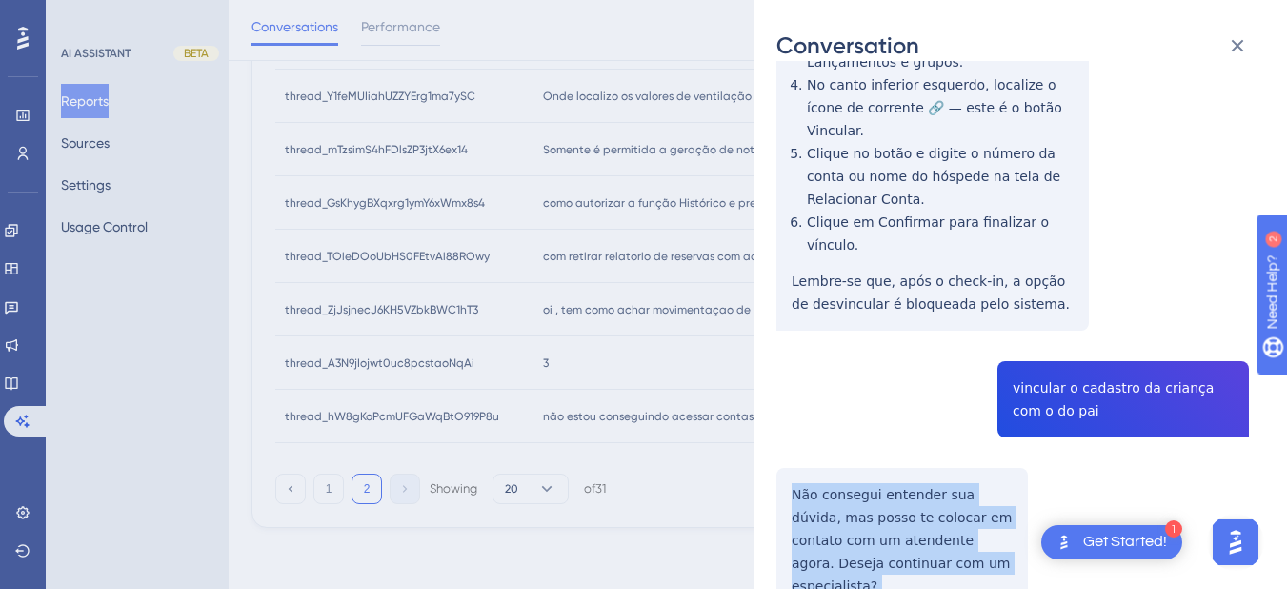
click at [837, 452] on div "thread_AT6RFly2M5Kx2vGQWzzZTGRG Copy - - 5_Ignacio More, Emilly Sayuri User Con…" at bounding box center [1012, 186] width 472 height 1142
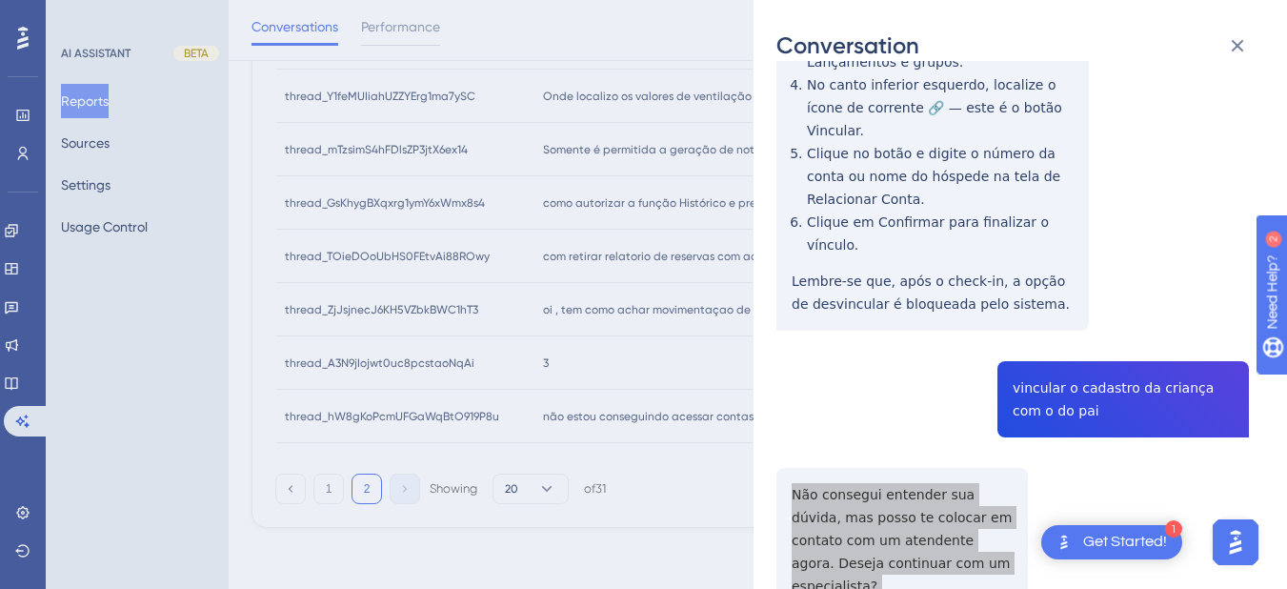
scroll to position [0, 0]
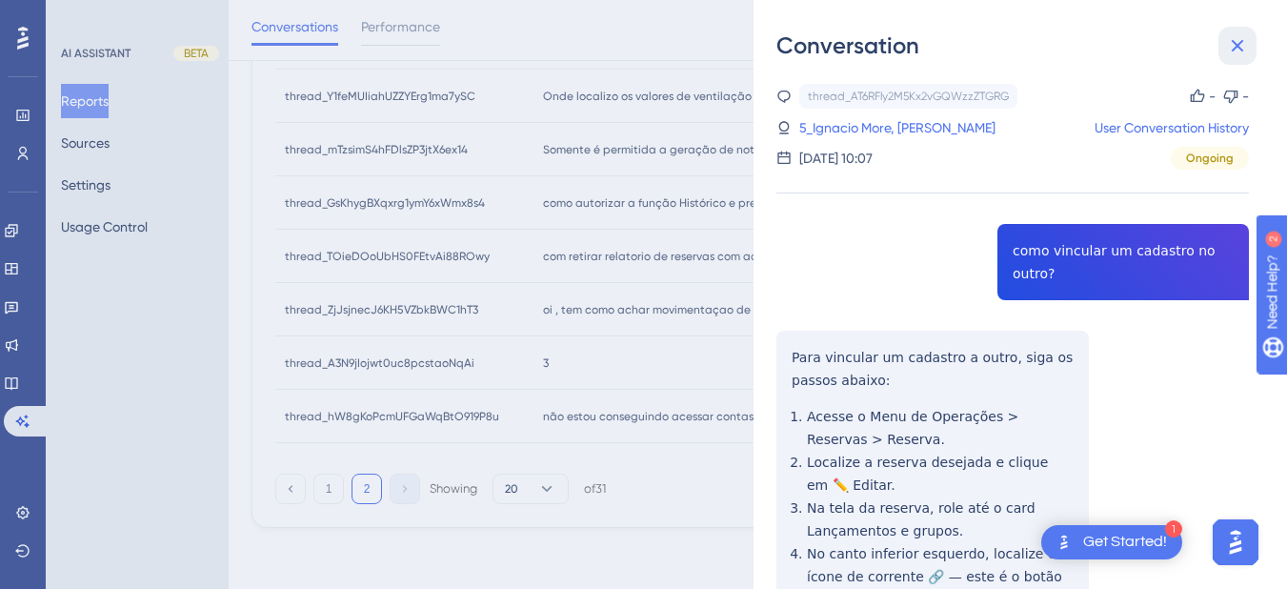
drag, startPoint x: 1228, startPoint y: 45, endPoint x: 546, endPoint y: 296, distance: 727.0
click at [839, 44] on icon at bounding box center [1237, 45] width 23 height 23
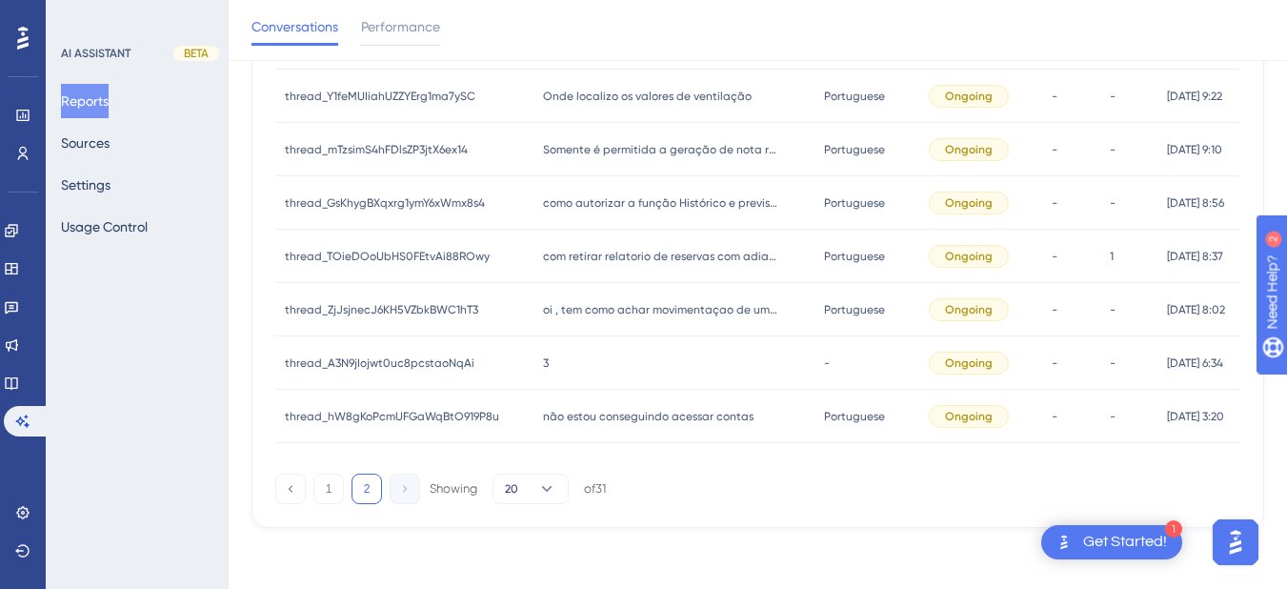
scroll to position [289, 2]
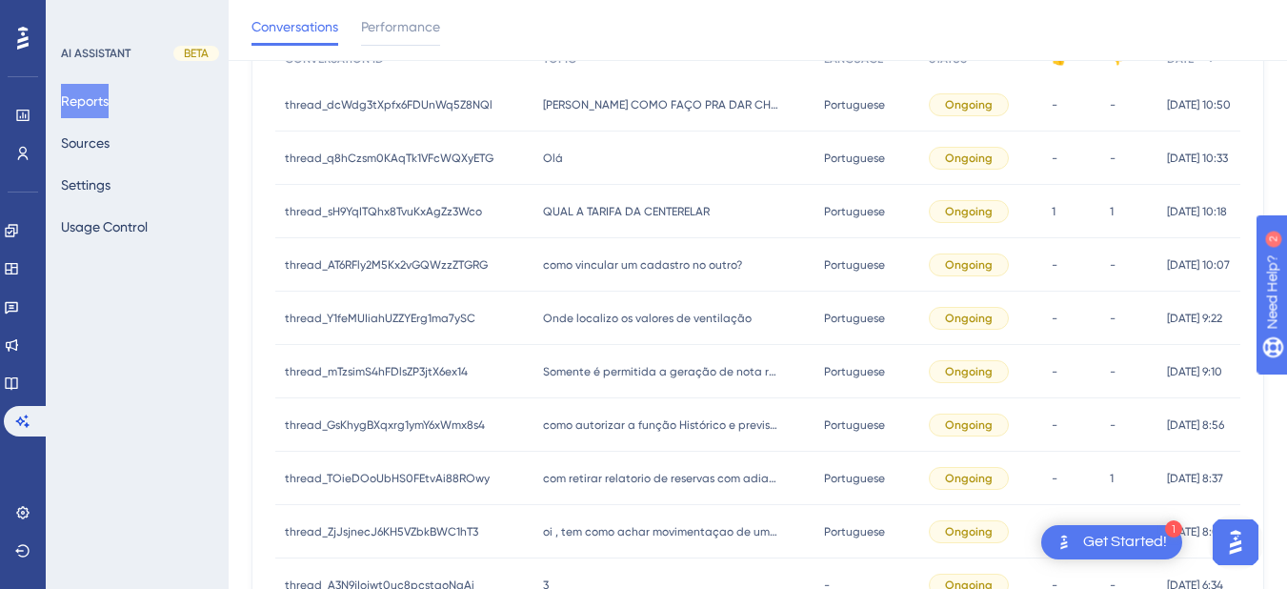
click at [631, 204] on span "QUAL A TARIFA DA CENTERELAR" at bounding box center [626, 211] width 167 height 15
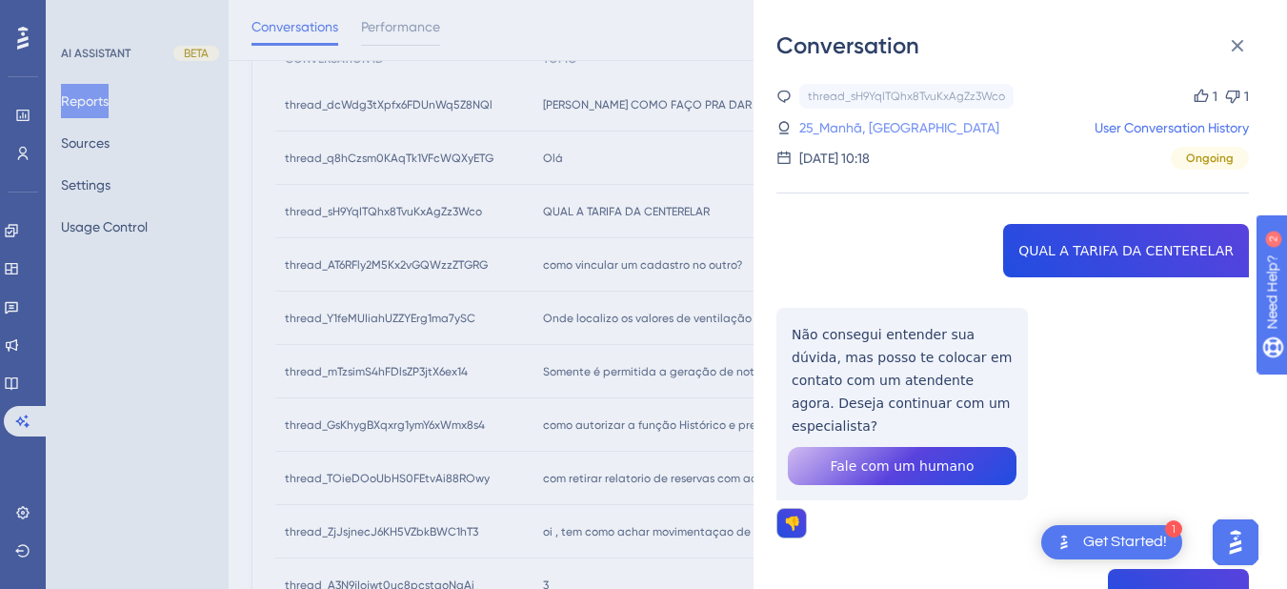
click at [839, 126] on link "25_Manhã, Recepçao" at bounding box center [899, 127] width 200 height 23
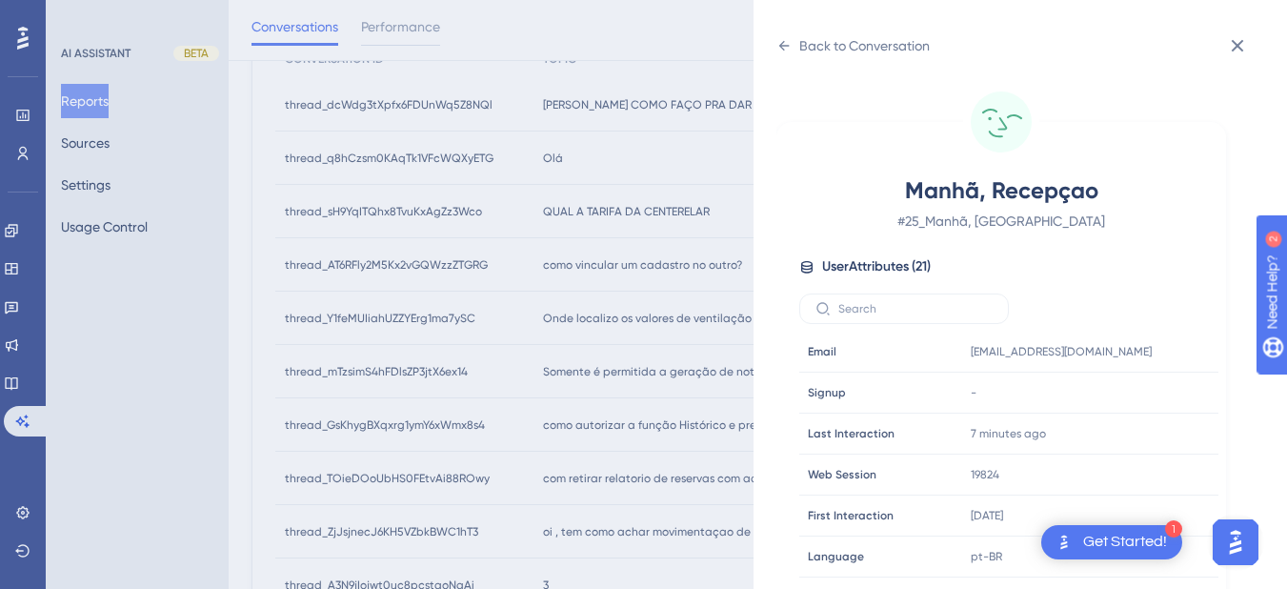
scroll to position [24, 0]
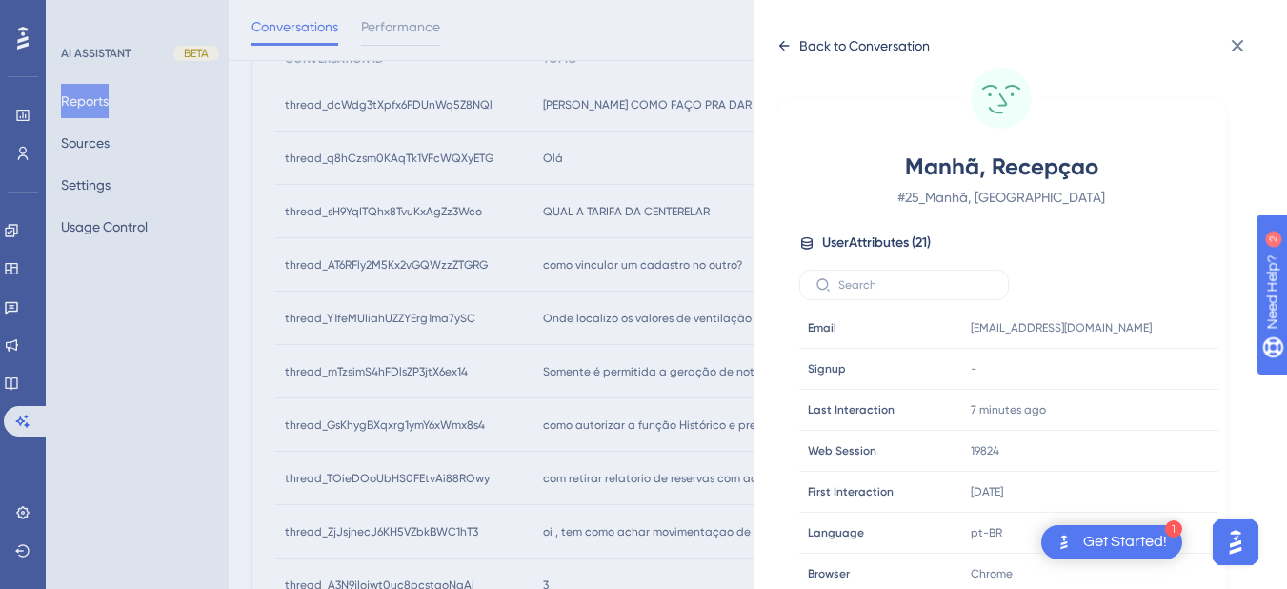
click at [786, 50] on icon at bounding box center [783, 45] width 15 height 15
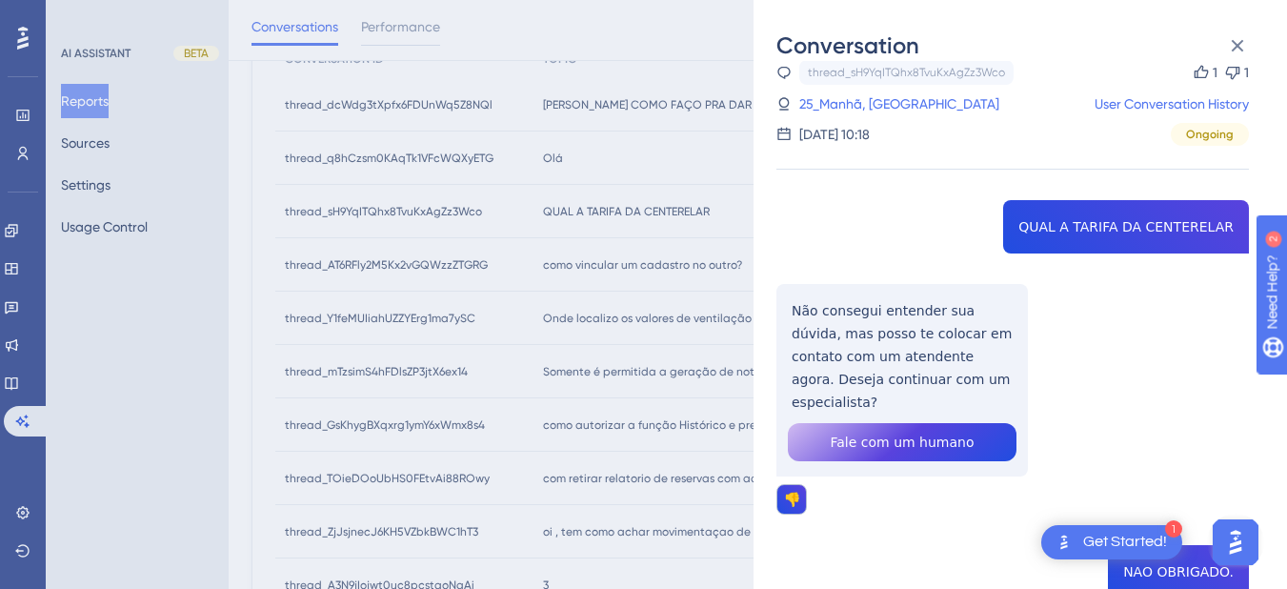
click at [839, 222] on div "thread_sH9YqITQhx8TvuKxAgZz3Wco Copy 1 1 25_Manhã, Recepçao User Conversation H…" at bounding box center [1012, 461] width 472 height 803
click at [839, 322] on div "thread_sH9YqITQhx8TvuKxAgZz3Wco Copy 1 1 25_Manhã, Recepçao User Conversation H…" at bounding box center [1012, 461] width 472 height 803
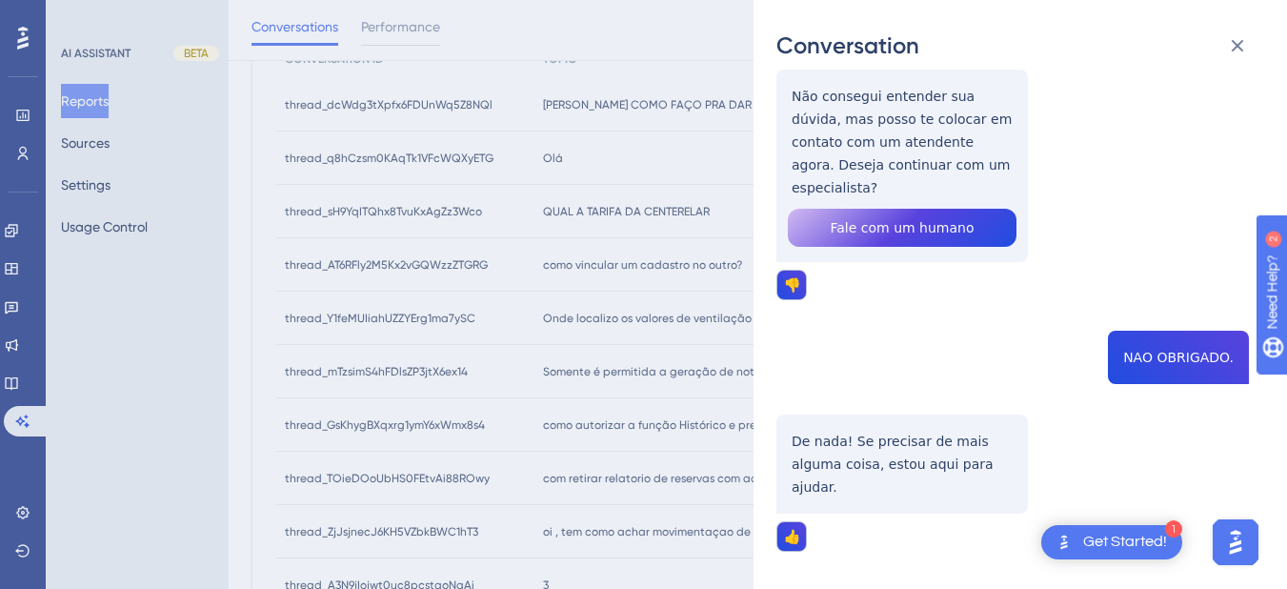
scroll to position [16, 0]
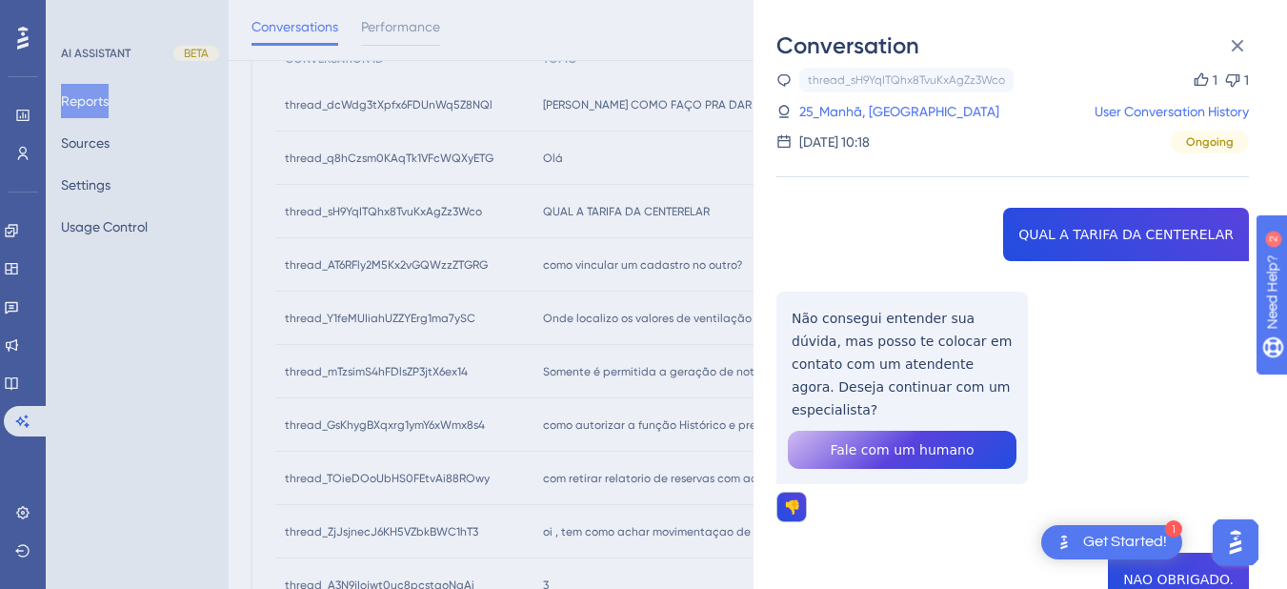
click at [839, 320] on div "thread_sH9YqITQhx8TvuKxAgZz3Wco Copy 1 1 25_Manhã, Recepçao User Conversation H…" at bounding box center [1012, 469] width 472 height 803
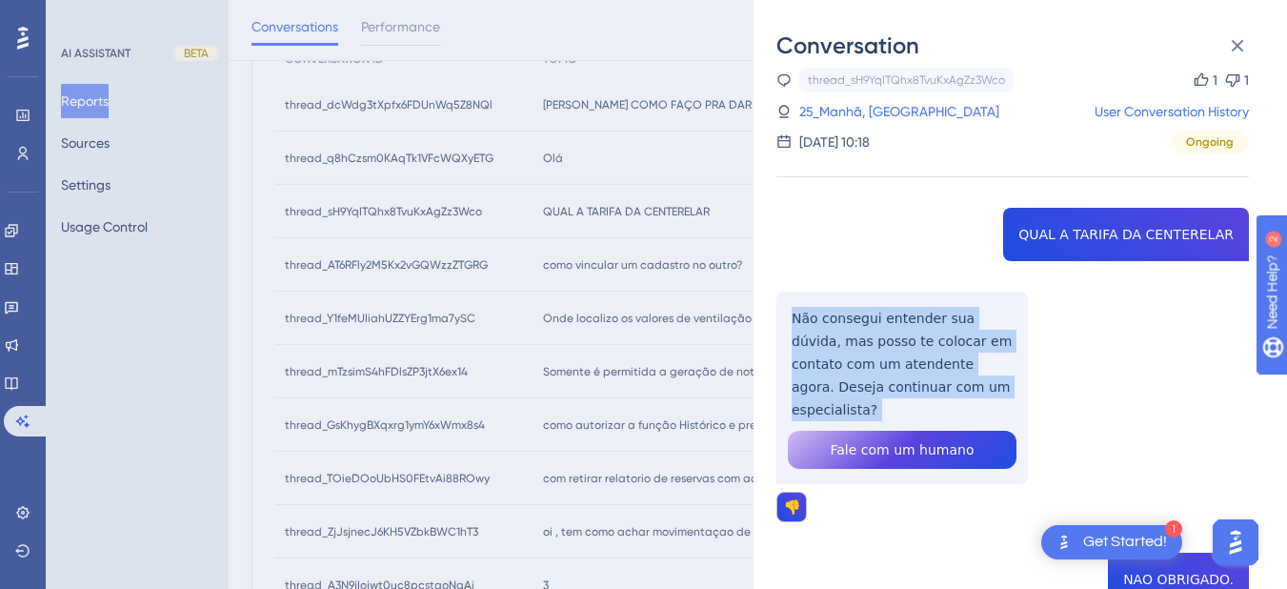
click at [839, 320] on div "thread_sH9YqITQhx8TvuKxAgZz3Wco Copy 1 1 25_Manhã, Recepçao User Conversation H…" at bounding box center [1012, 469] width 472 height 803
click at [839, 42] on button at bounding box center [1237, 46] width 38 height 38
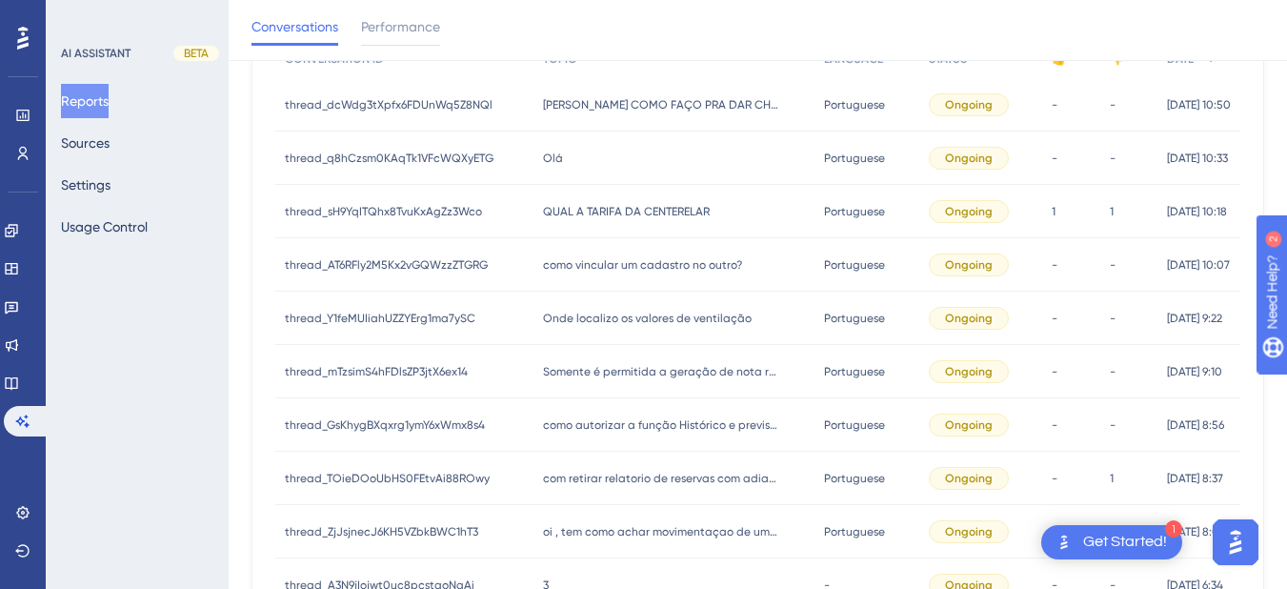
scroll to position [511, 2]
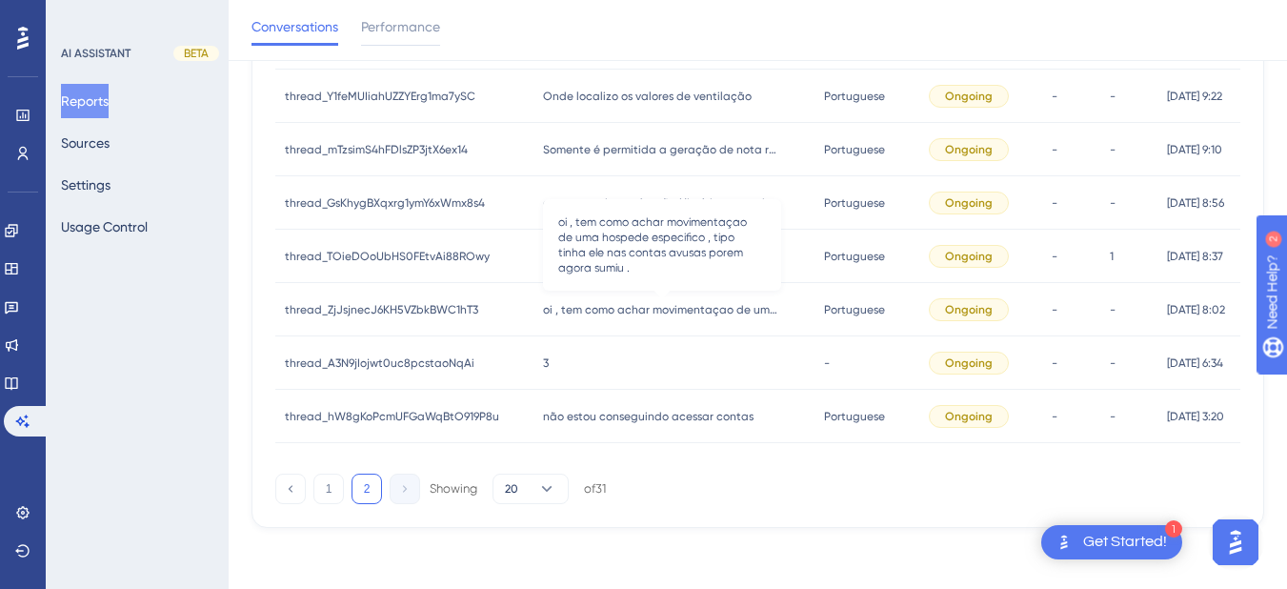
click at [596, 312] on span "oi , tem como achar movimentaçao de uma hospede especifico , tipo tinha ele nas…" at bounding box center [662, 309] width 238 height 15
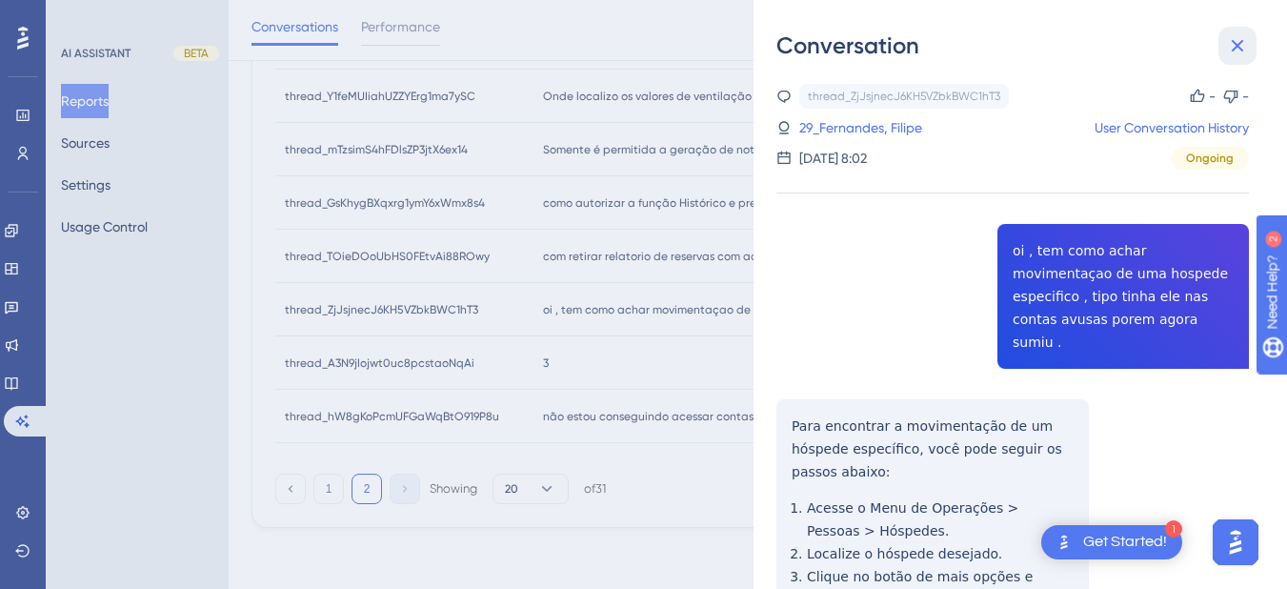
click at [839, 41] on icon at bounding box center [1237, 45] width 23 height 23
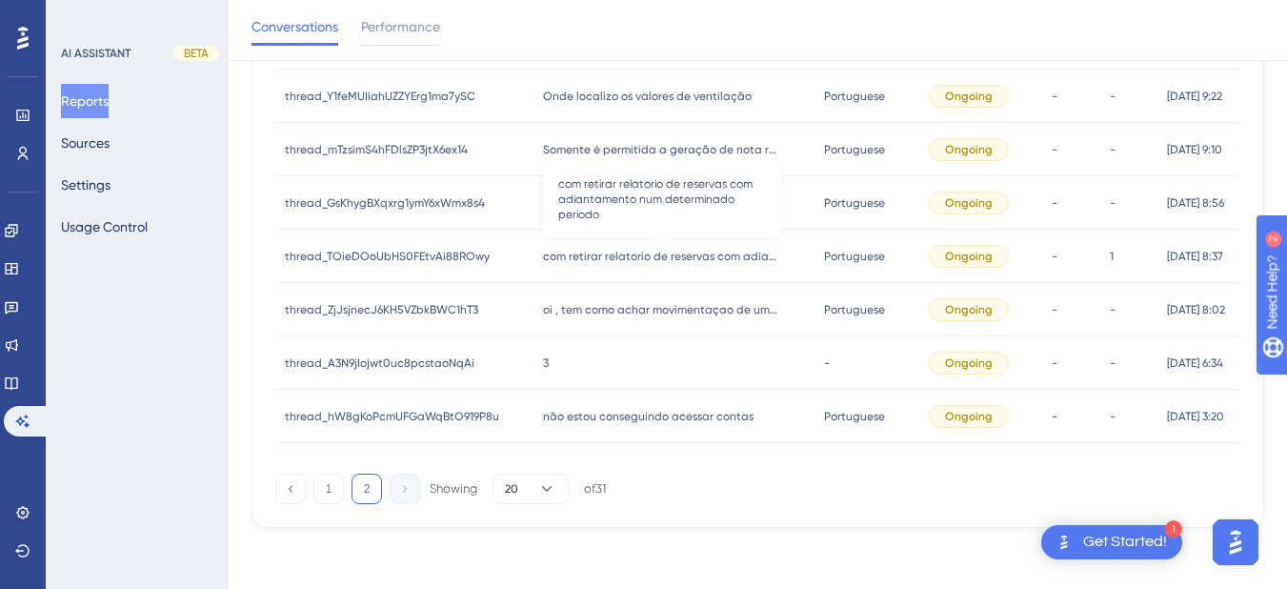
click at [583, 257] on span "com retirar relatorio de reservas com adiantamento num determinado periodo" at bounding box center [662, 256] width 238 height 15
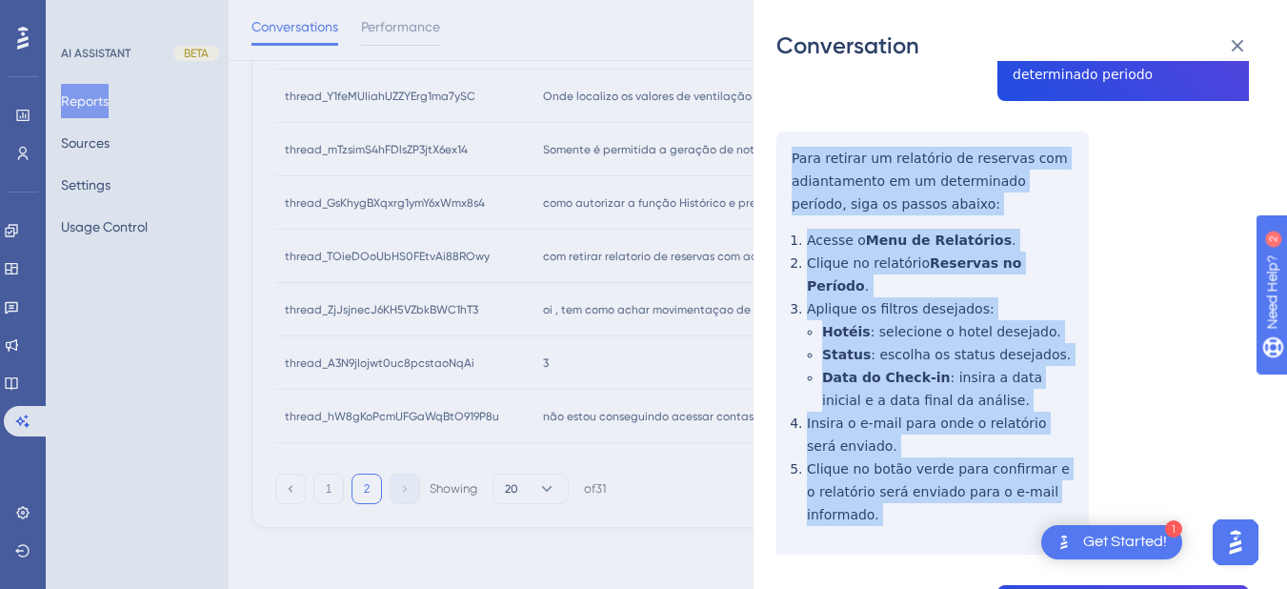
scroll to position [445, 0]
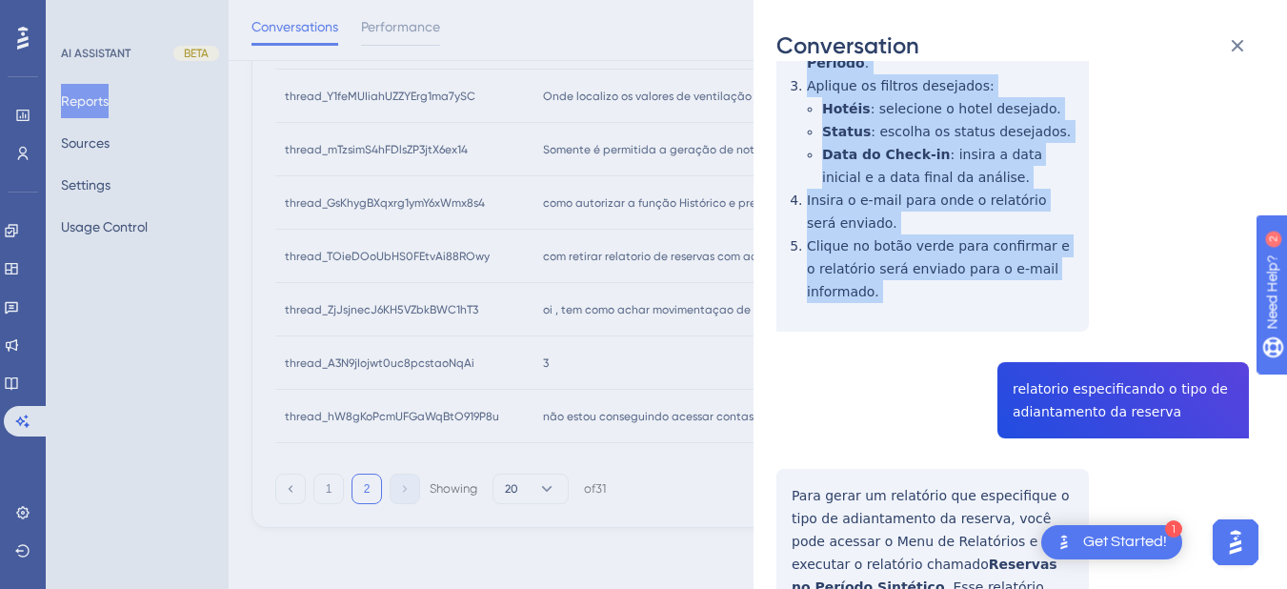
drag, startPoint x: 789, startPoint y: 377, endPoint x: 861, endPoint y: 228, distance: 166.2
click at [839, 277] on div "thread_TOieDOoUbHS0FEtvAi88ROwy Copy - 1 2_CUNHA E SOUZA, ROBERTA DA User Conve…" at bounding box center [1012, 274] width 472 height 1270
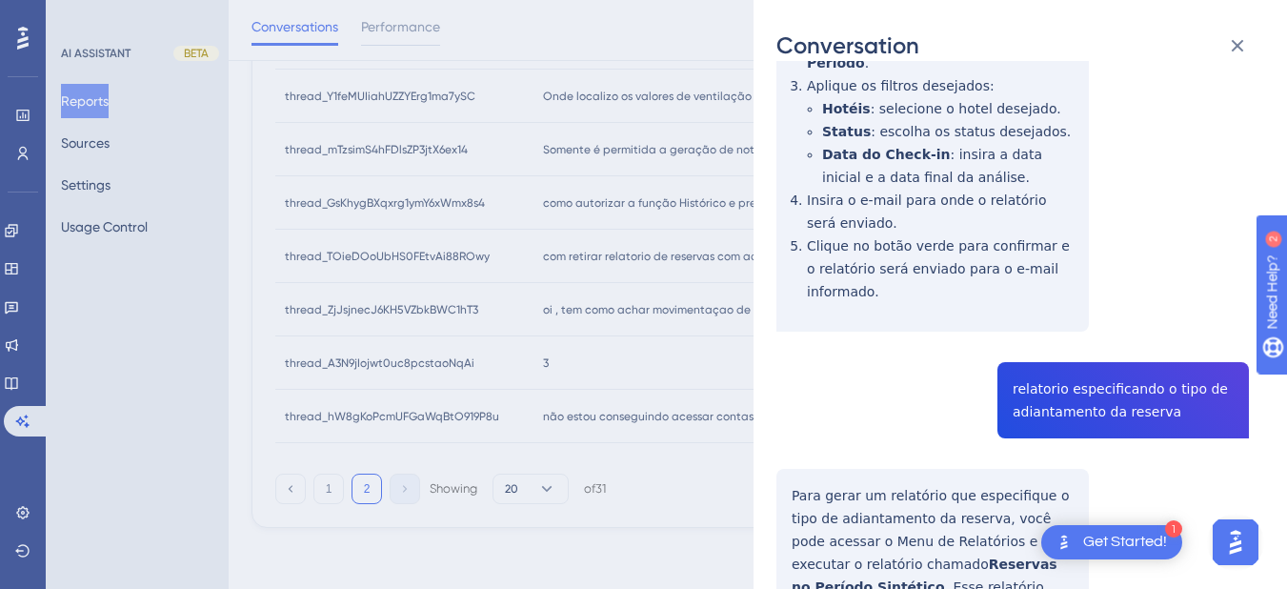
click at [839, 371] on div "thread_TOieDOoUbHS0FEtvAi88ROwy Copy - 1 2_CUNHA E SOUZA, ROBERTA DA User Conve…" at bounding box center [1012, 274] width 472 height 1270
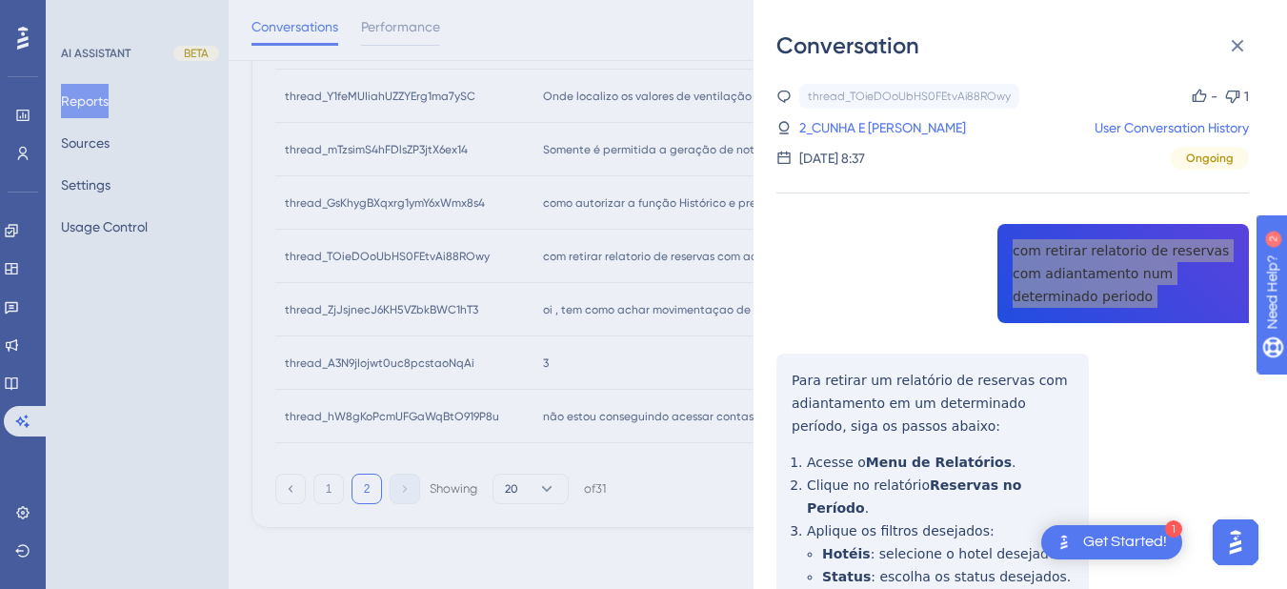
scroll to position [445, 0]
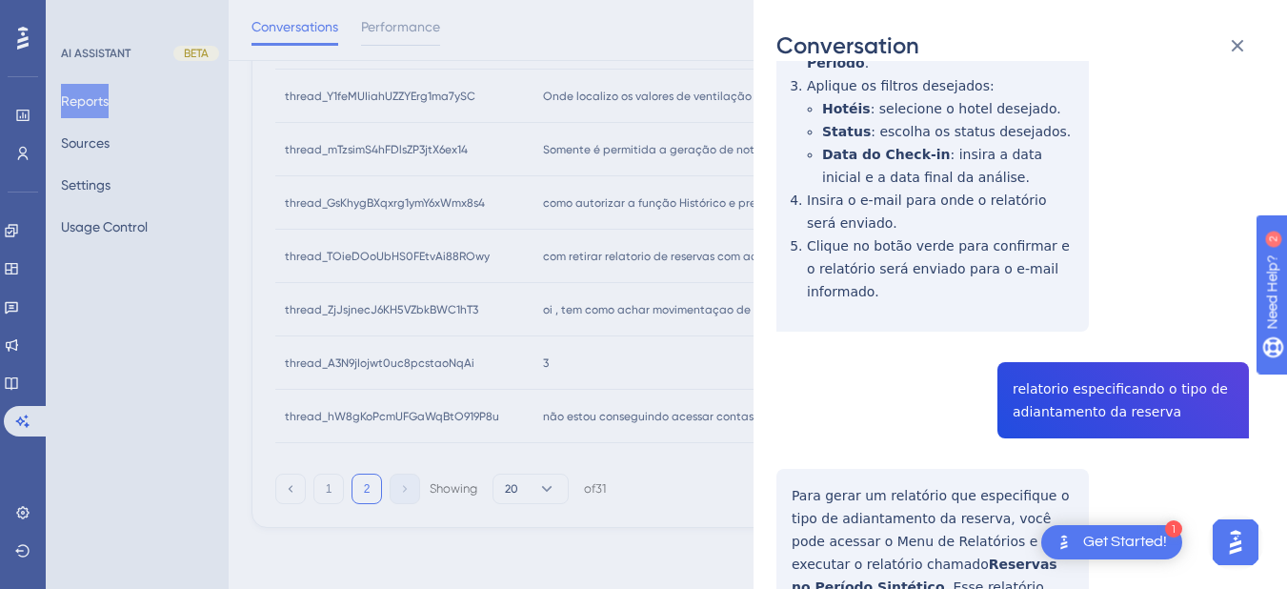
click at [839, 377] on div "thread_TOieDOoUbHS0FEtvAi88ROwy Copy - 1 2_CUNHA E SOUZA, ROBERTA DA User Conve…" at bounding box center [1012, 274] width 472 height 1270
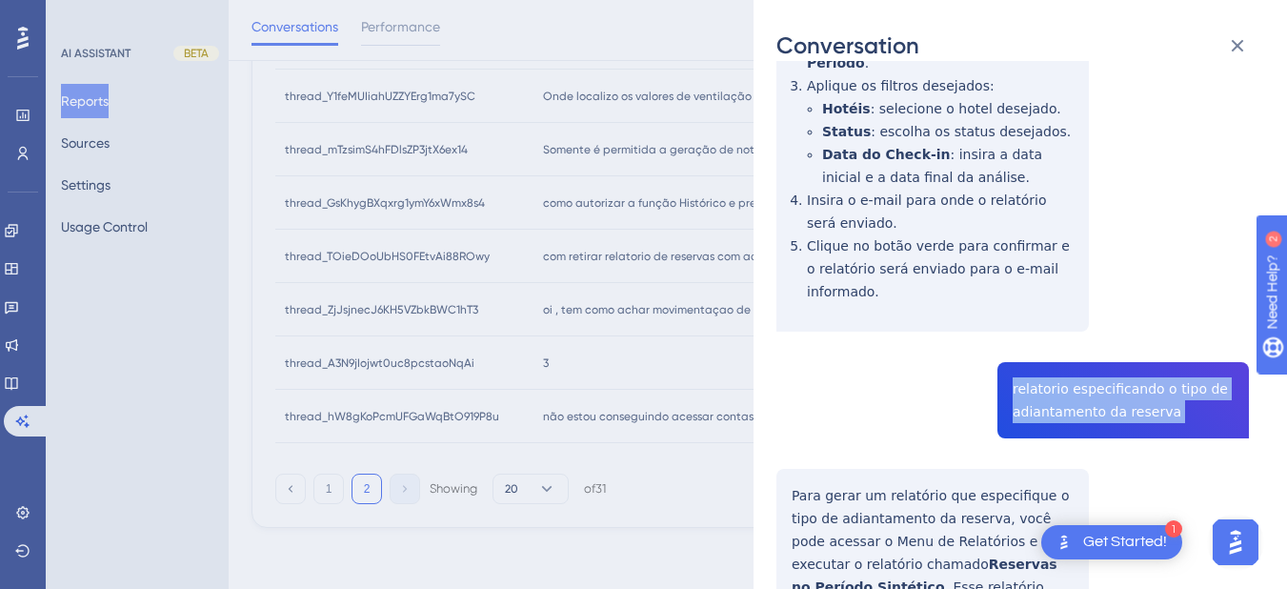
click at [839, 377] on div "thread_TOieDOoUbHS0FEtvAi88ROwy Copy - 1 2_CUNHA E SOUZA, ROBERTA DA User Conve…" at bounding box center [1012, 274] width 472 height 1270
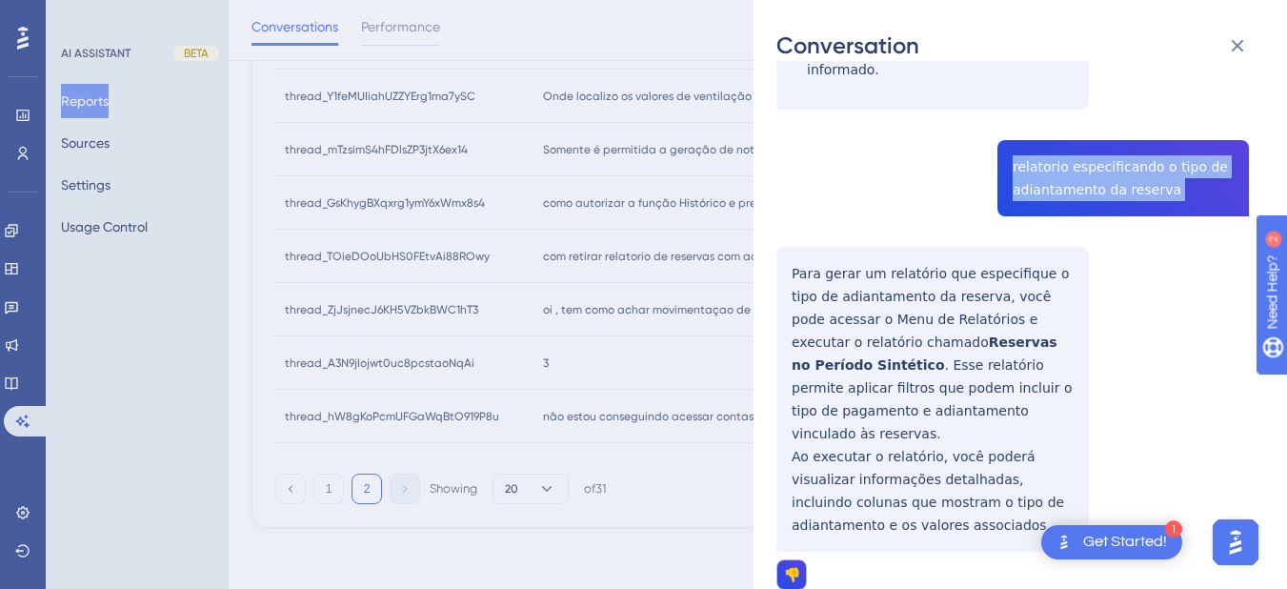
click at [789, 241] on div "thread_TOieDOoUbHS0FEtvAi88ROwy Copy - 1 2_CUNHA E SOUZA, ROBERTA DA User Conve…" at bounding box center [1012, 52] width 472 height 1270
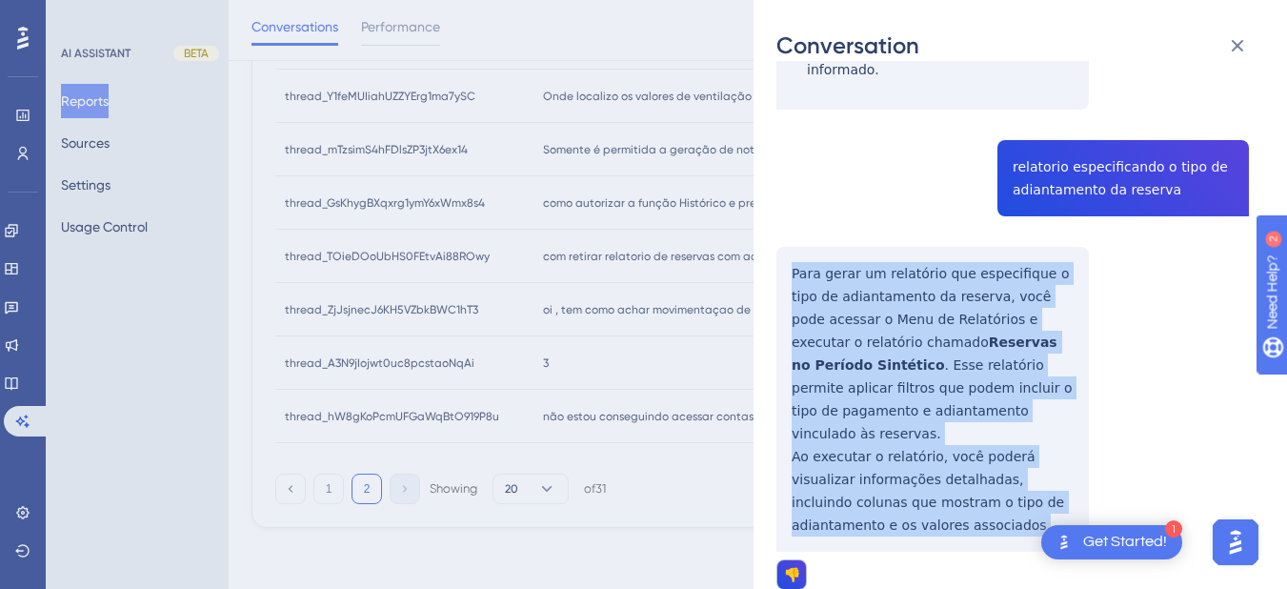
drag, startPoint x: 787, startPoint y: 246, endPoint x: 876, endPoint y: 472, distance: 242.9
click at [839, 472] on div "thread_TOieDOoUbHS0FEtvAi88ROwy Copy - 1 2_CUNHA E SOUZA, ROBERTA DA User Conve…" at bounding box center [1012, 52] width 472 height 1270
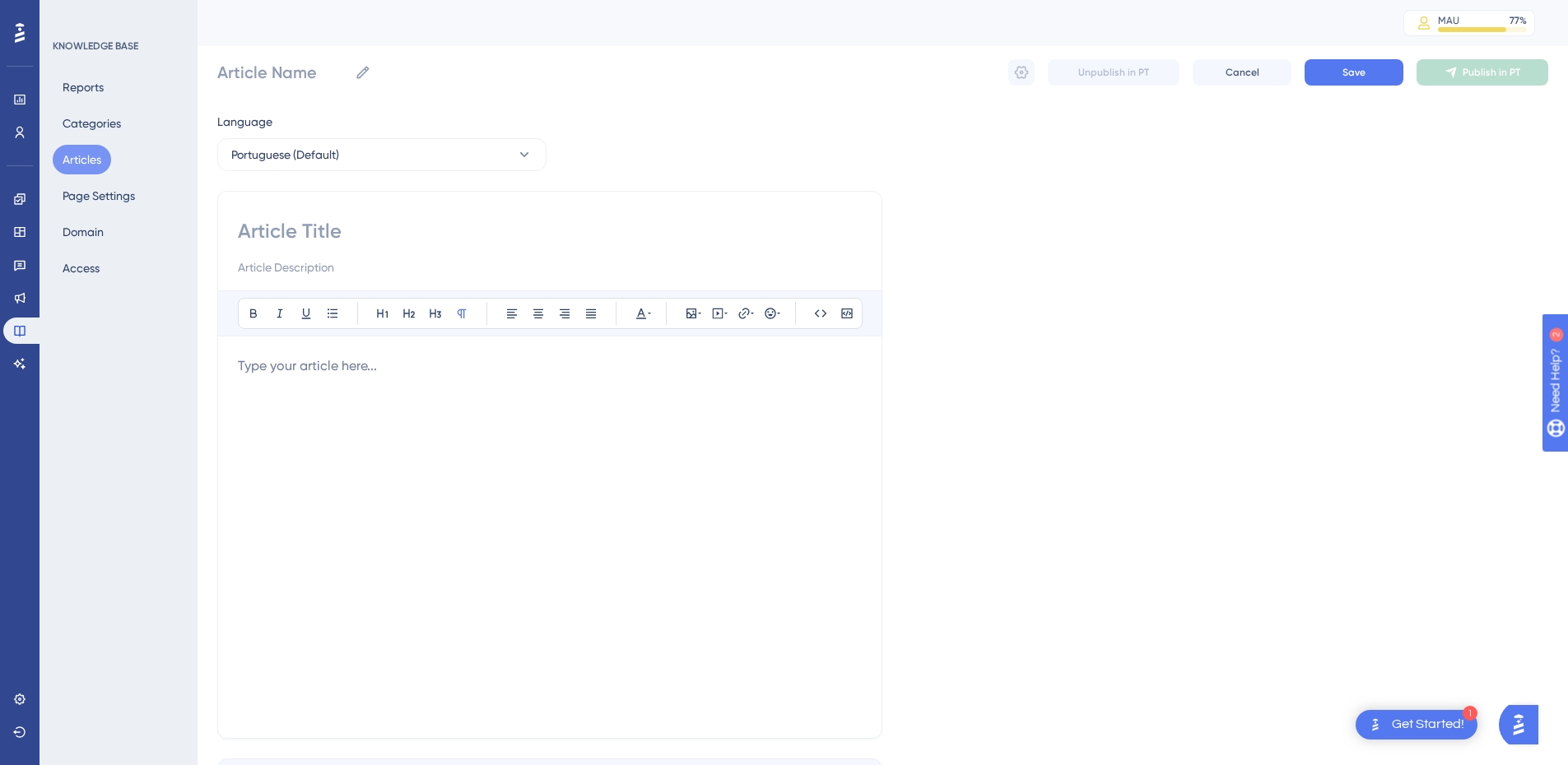
click at [98, 149] on button "Articles" at bounding box center [82, 160] width 59 height 29
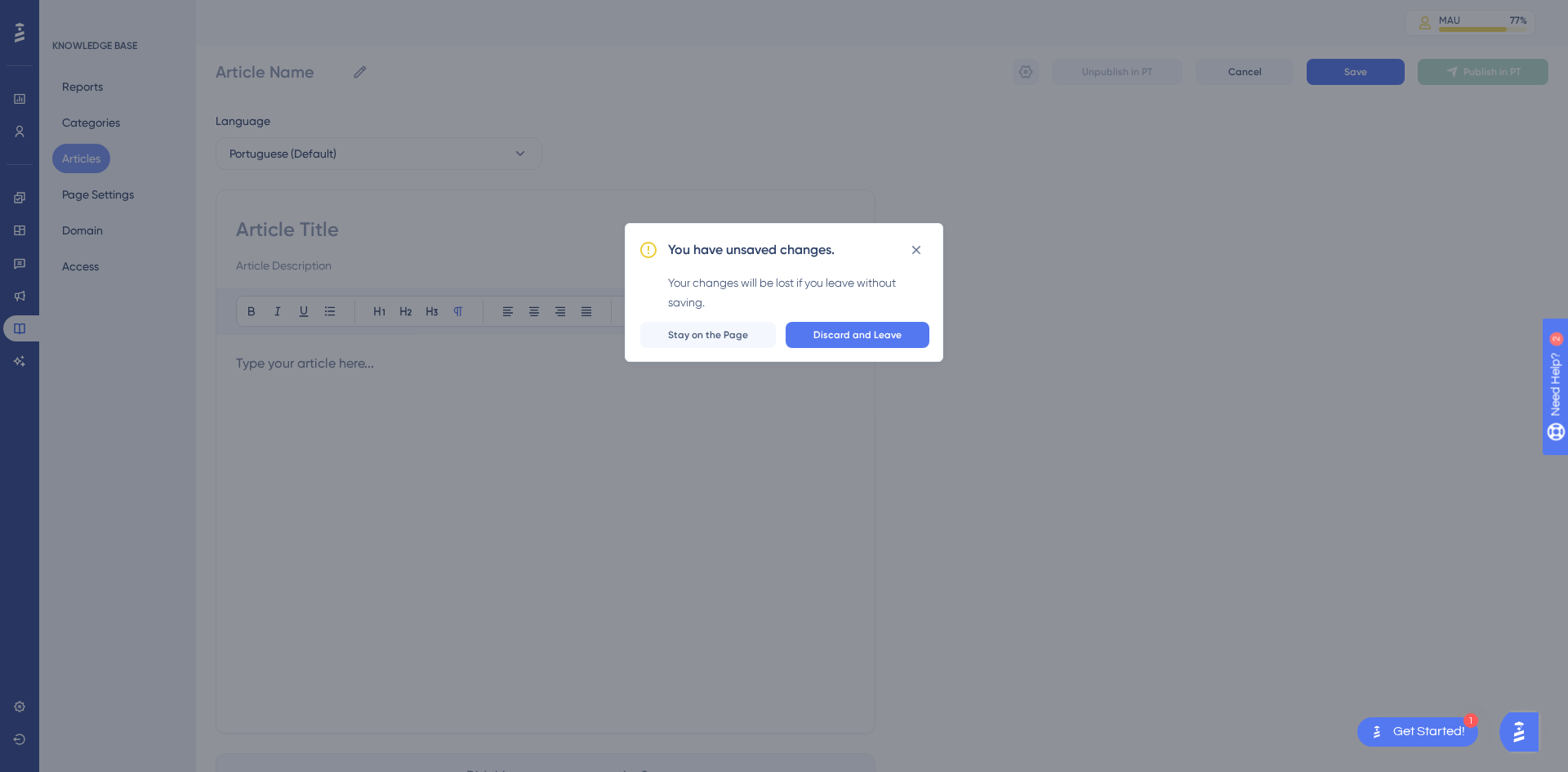
click at [812, 348] on div "You have unsaved changes. Your changes will be lost if you leave without saving…" at bounding box center [784, 293] width 319 height 139
click at [814, 343] on button "Discard and Leave" at bounding box center [857, 335] width 144 height 26
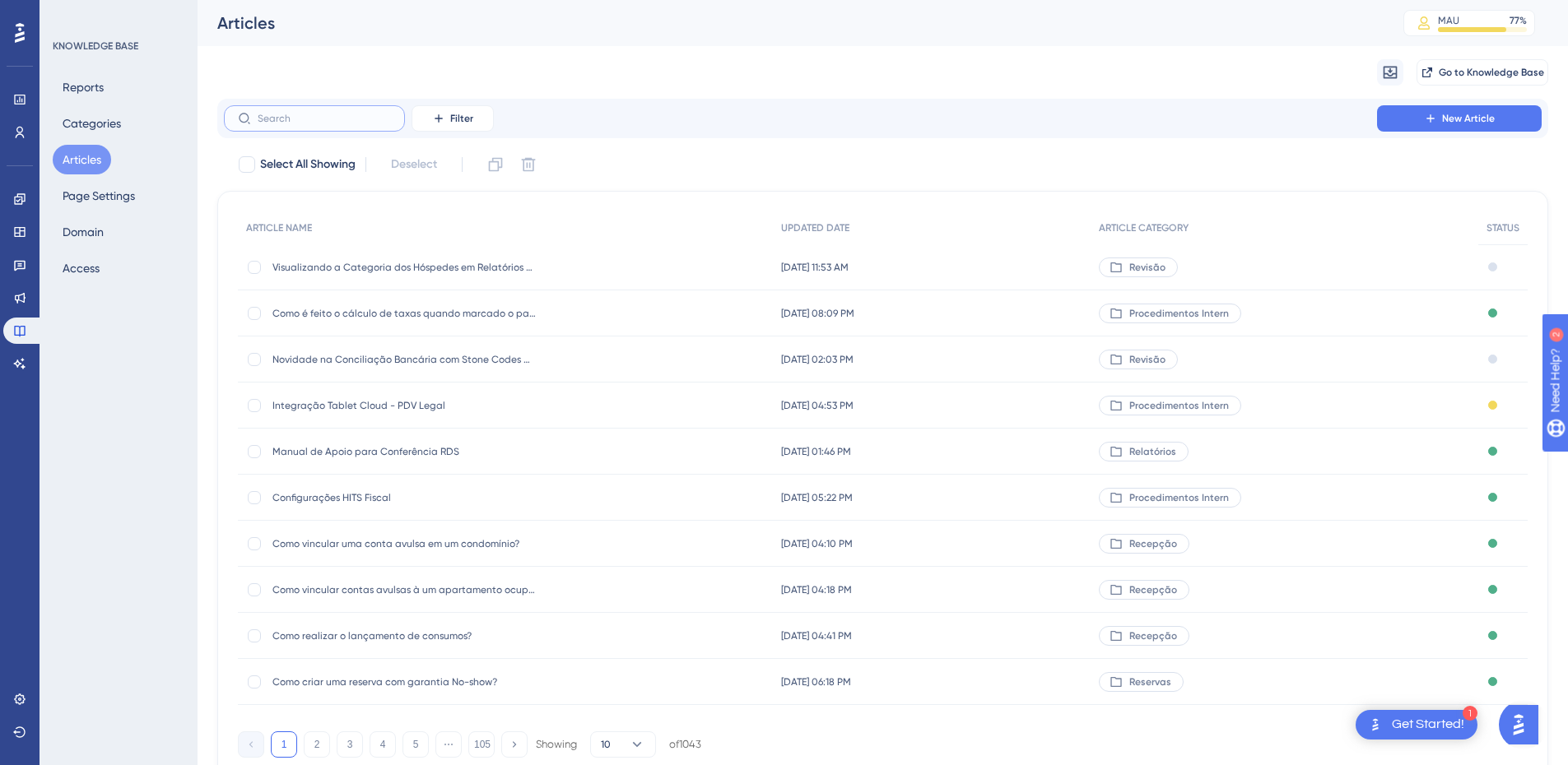
click at [303, 120] on input "text" at bounding box center [324, 118] width 133 height 11
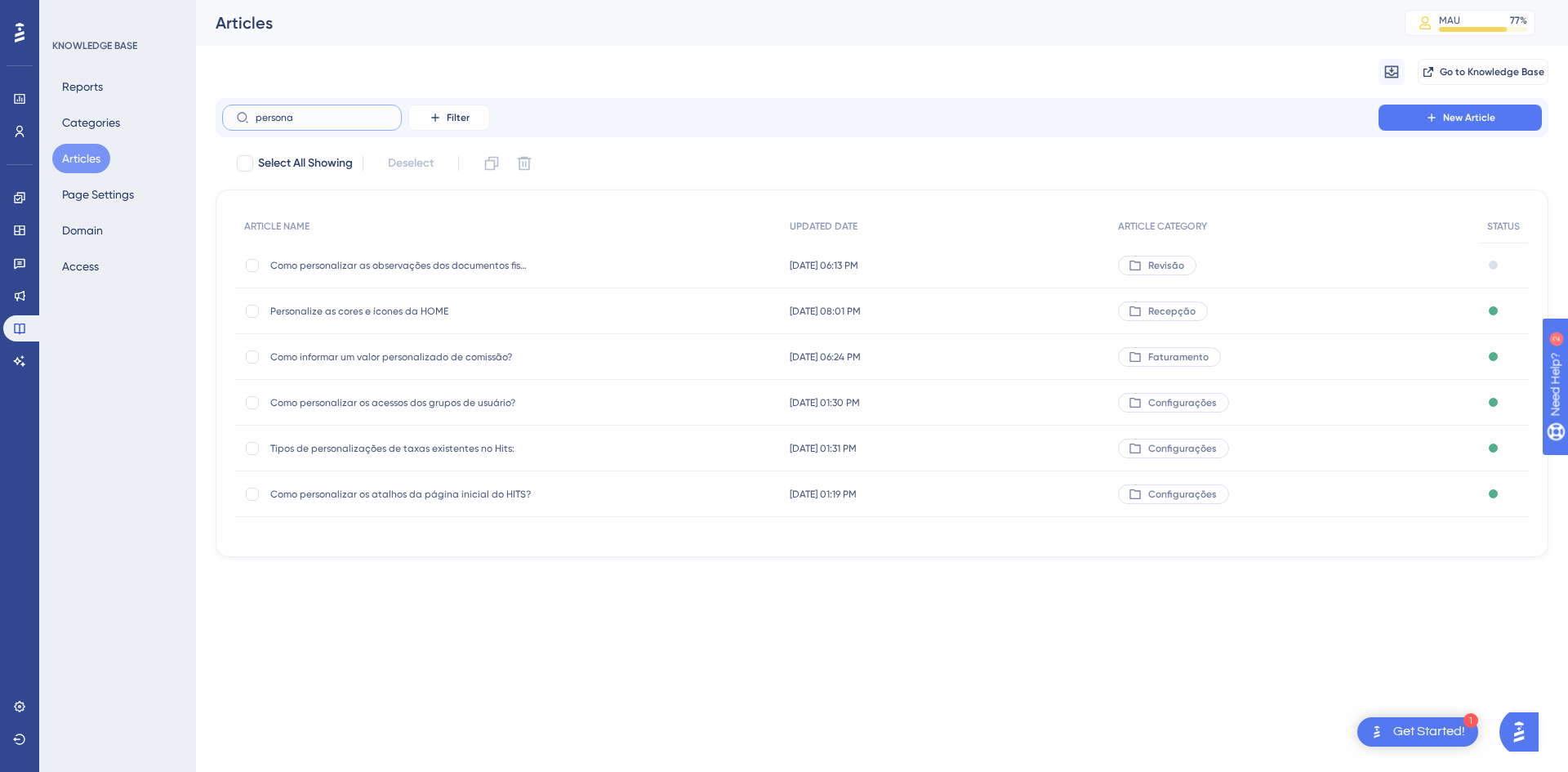
type input "persona"
click at [449, 407] on span "Como personalizar os acessos dos grupos de usuário?" at bounding box center [400, 402] width 261 height 13
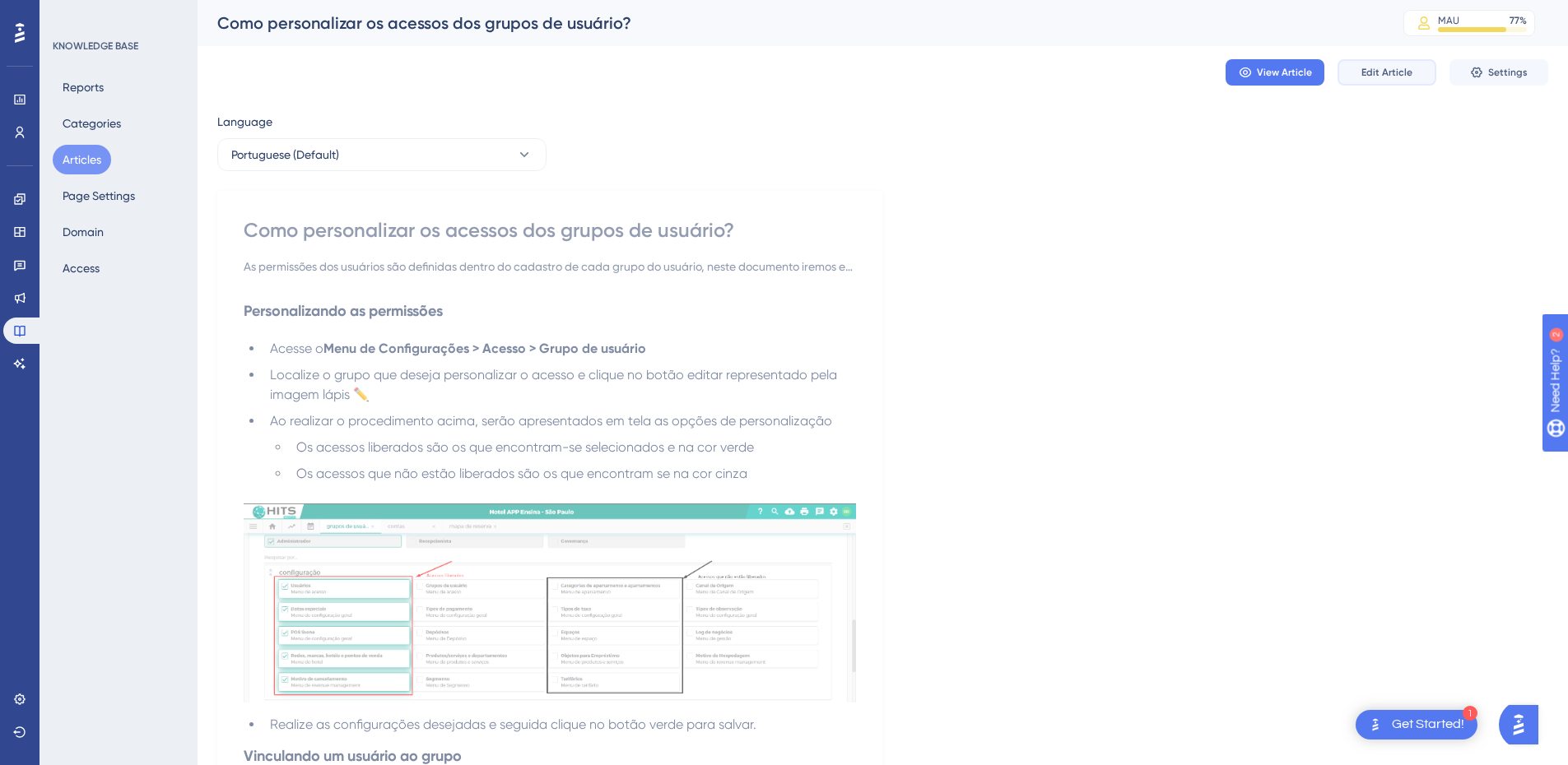
click at [1411, 78] on span "Edit Article" at bounding box center [1387, 72] width 51 height 13
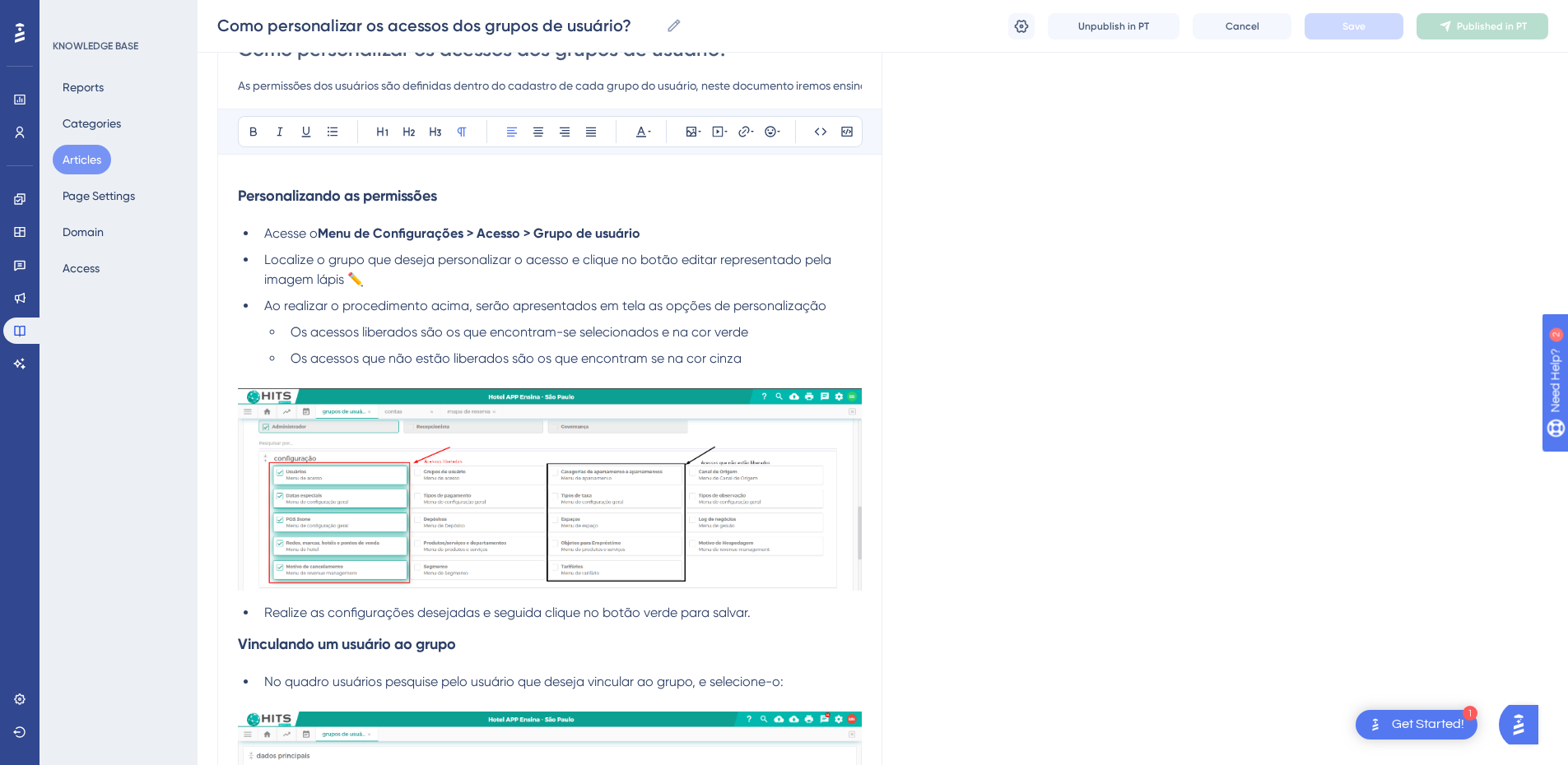
scroll to position [831, 0]
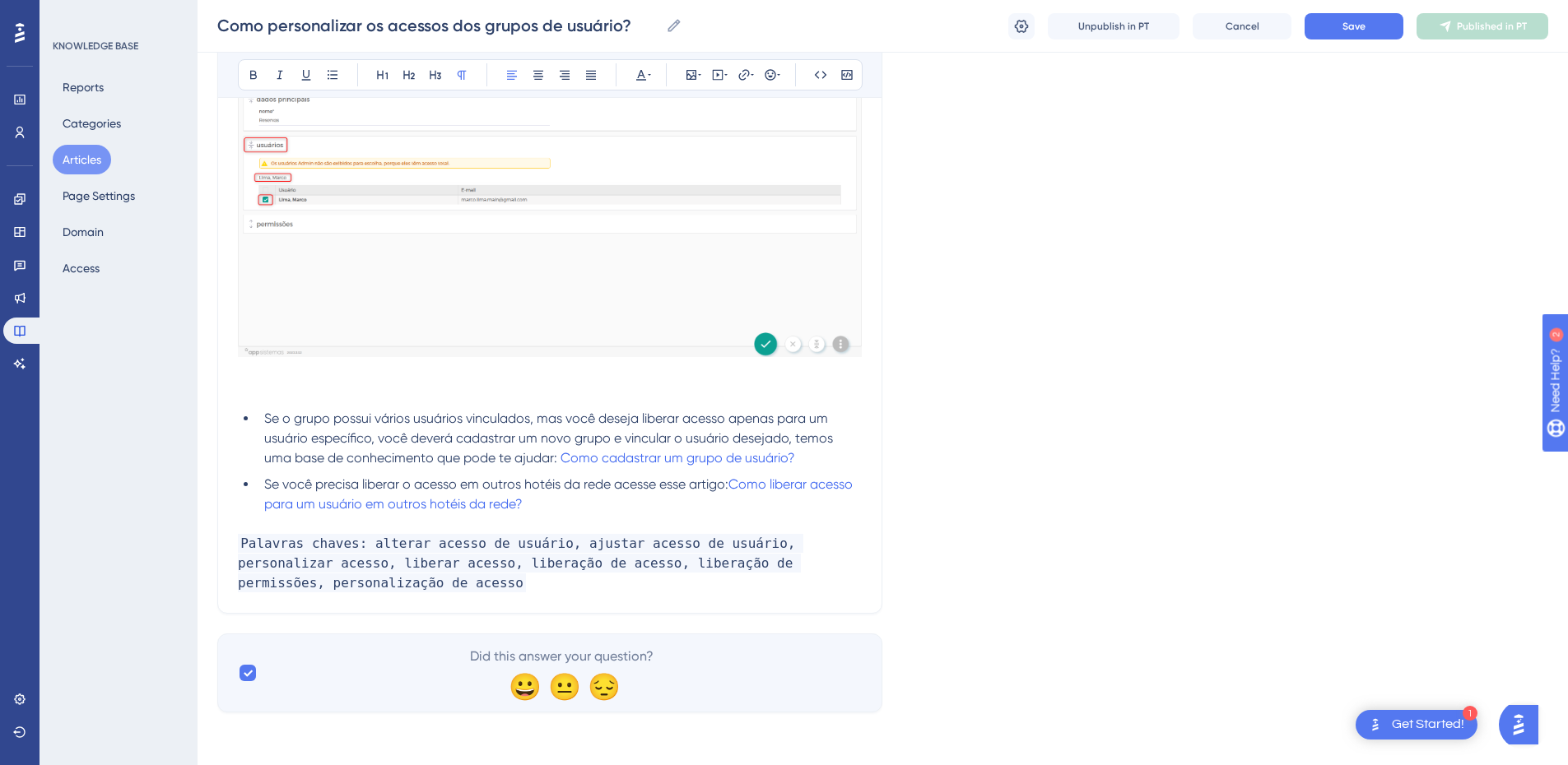
click at [384, 578] on p "Palavras chaves: alterar acesso de usuário, ajustar acesso de usuário, personal…" at bounding box center [549, 563] width 624 height 60
click at [352, 591] on p "Palavras chaves: alterar acesso de usuário, ajustar acesso de usuário, personal…" at bounding box center [549, 563] width 624 height 60
click at [313, 588] on span "Palavras chaves: alterar acesso de usuário, ajustar acesso de usuário, personal…" at bounding box center [520, 563] width 565 height 59
click at [486, 591] on code "Palavras chaves: alterar acesso de usuário, ajustar acesso de usuário, personal…" at bounding box center [520, 563] width 565 height 59
click at [543, 585] on p "Palavras chaves: alterar acesso de usuário, ajustar acesso de usuário, personal…" at bounding box center [549, 563] width 624 height 60
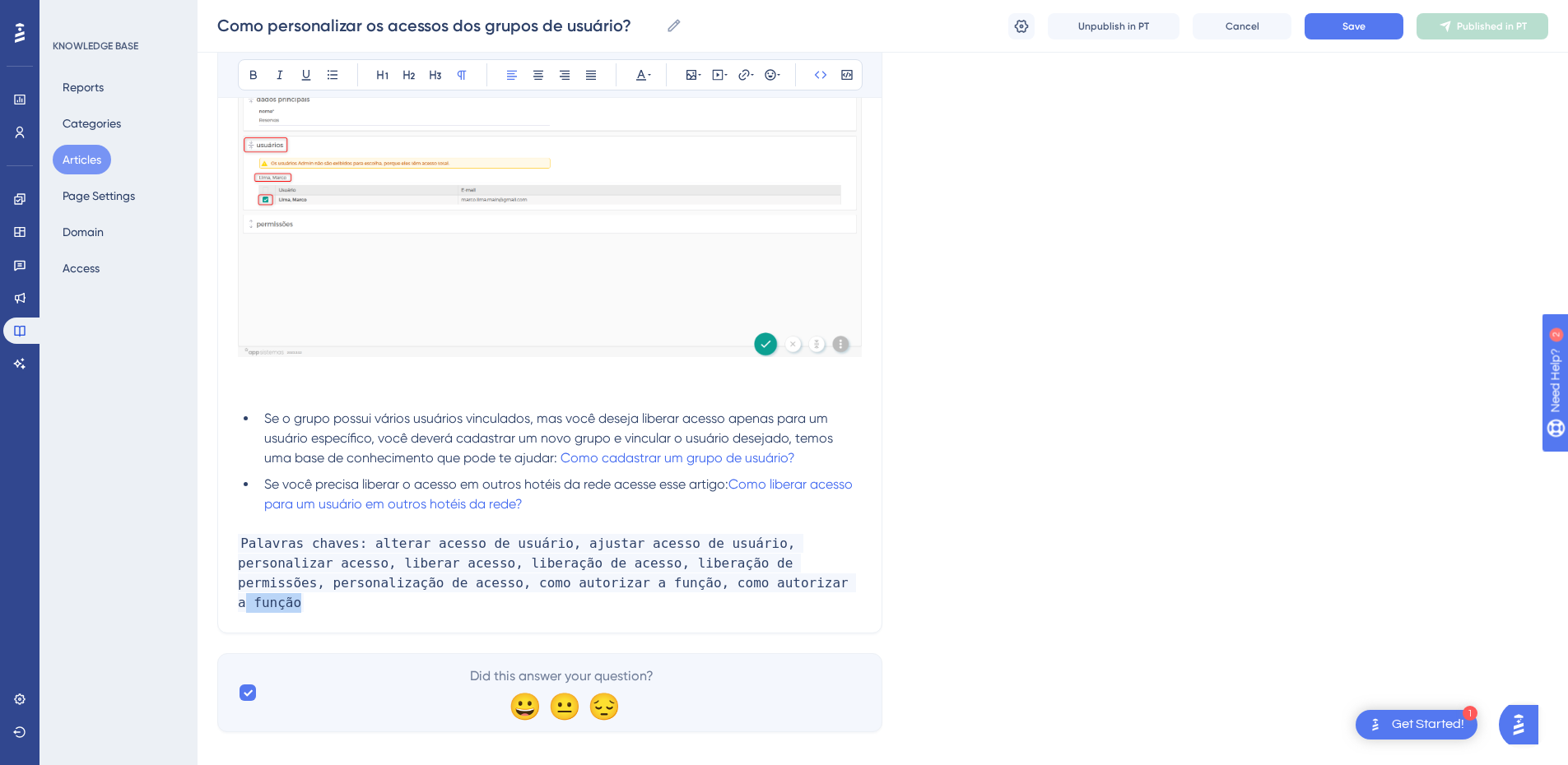
drag, startPoint x: 612, startPoint y: 580, endPoint x: 681, endPoint y: 589, distance: 69.6
click at [681, 589] on p "Palavras chaves: alterar acesso de usuário, ajustar acesso de usuário, personal…" at bounding box center [549, 572] width 624 height 79
click at [1362, 18] on button "Save" at bounding box center [1354, 26] width 98 height 26
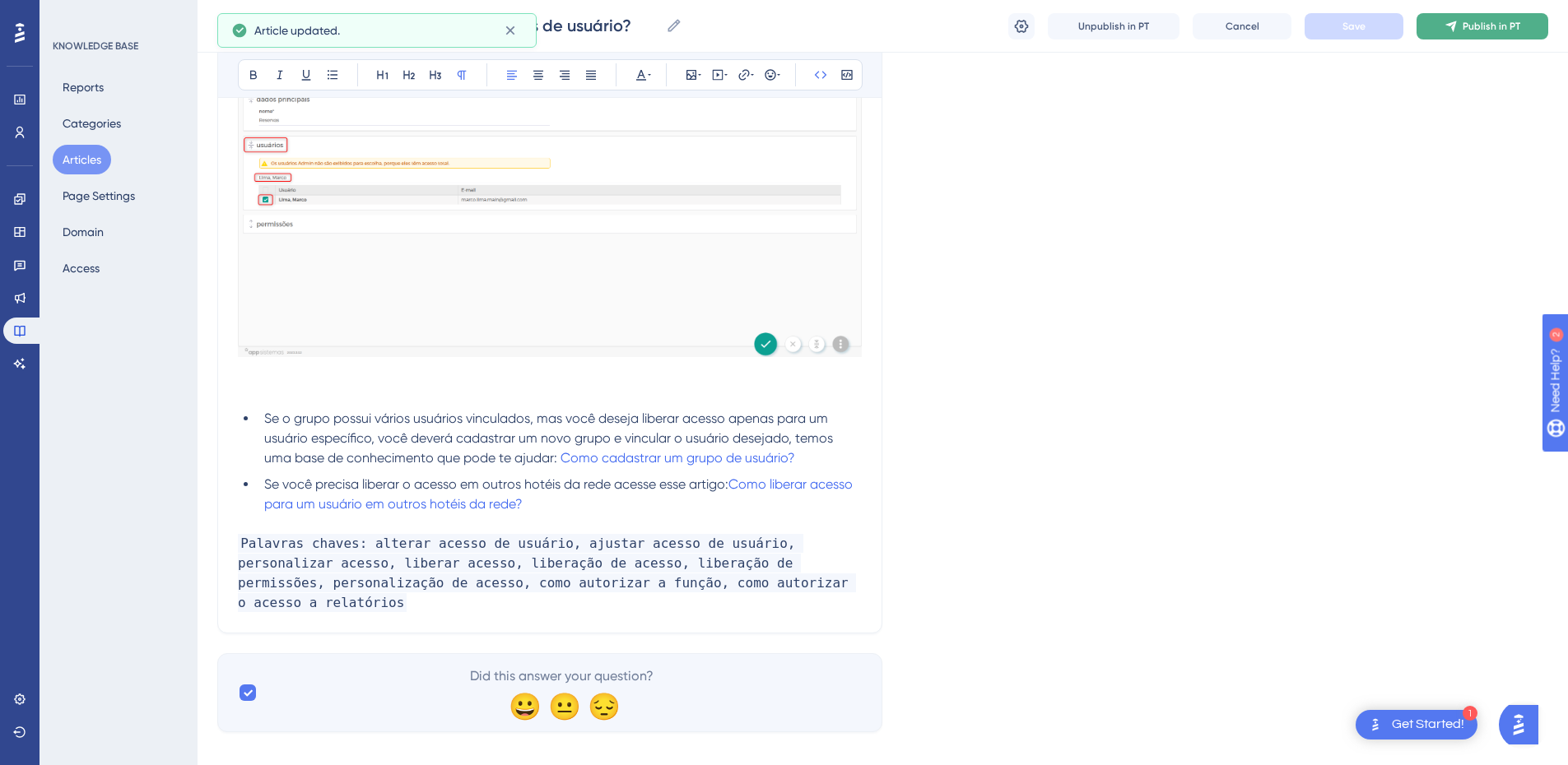
click at [1478, 30] on span "Publish in PT" at bounding box center [1491, 26] width 58 height 13
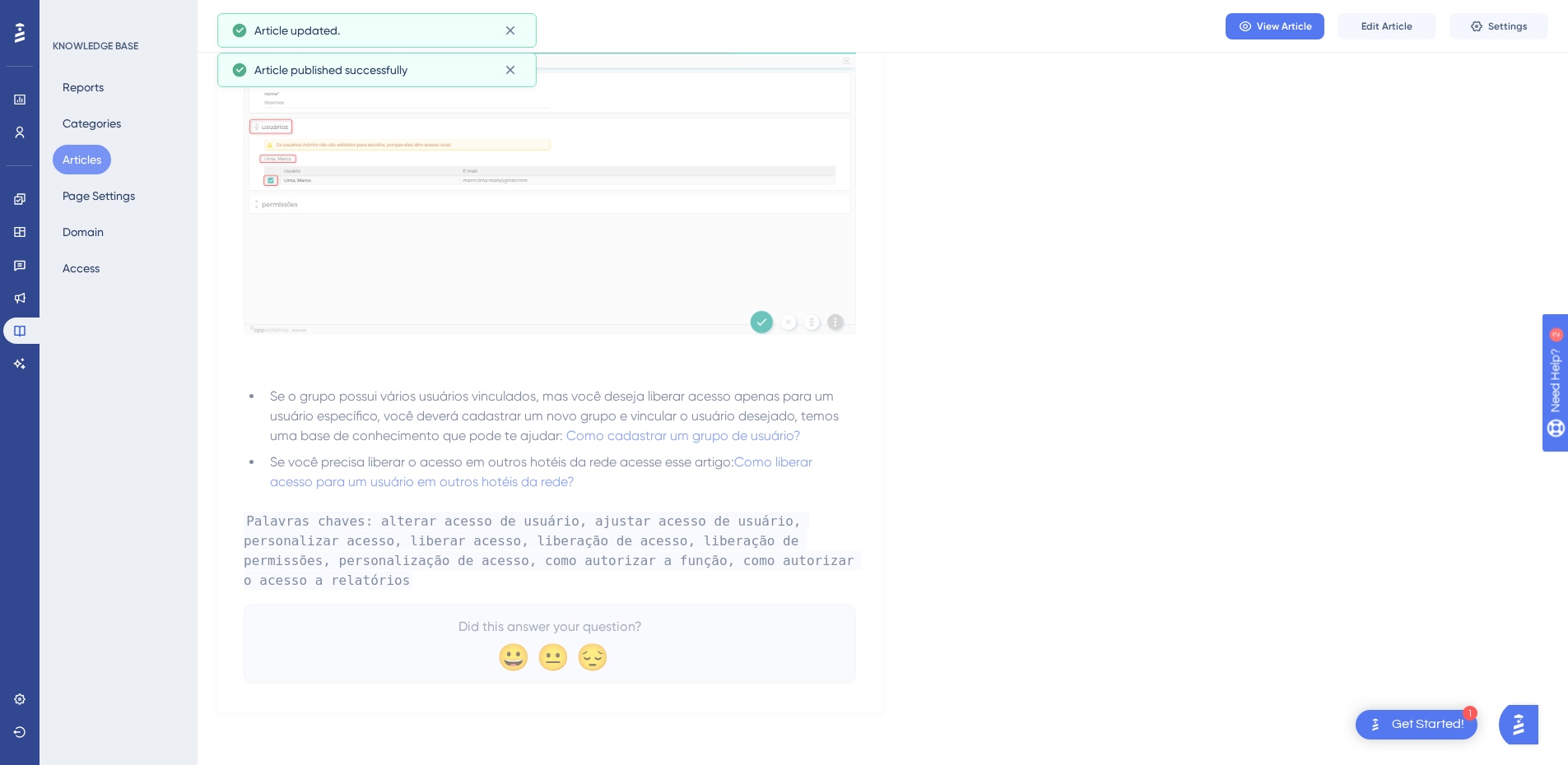
scroll to position [758, 0]
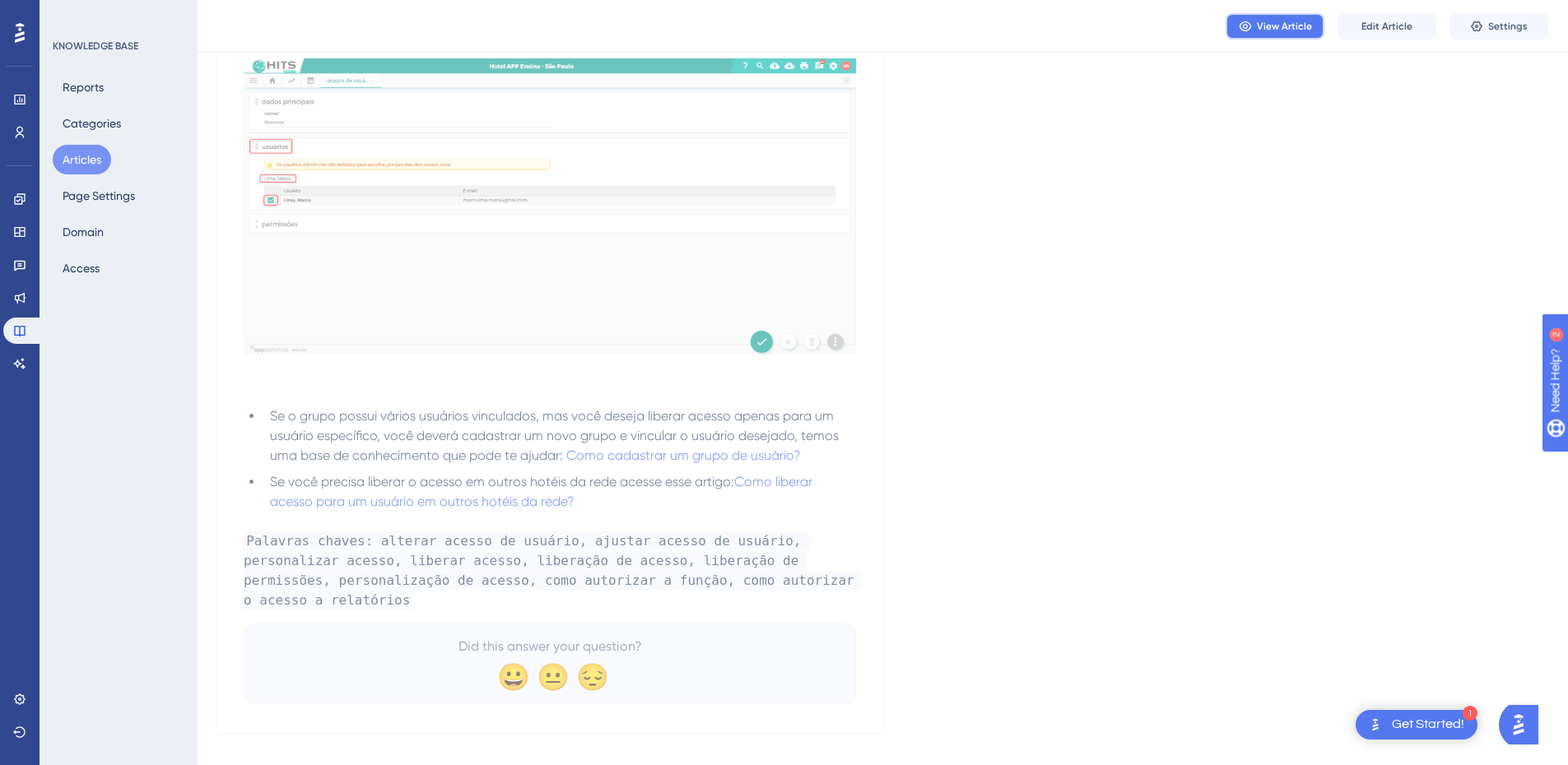
click at [1272, 28] on span "View Article" at bounding box center [1285, 26] width 55 height 13
click at [92, 153] on button "Articles" at bounding box center [82, 160] width 59 height 29
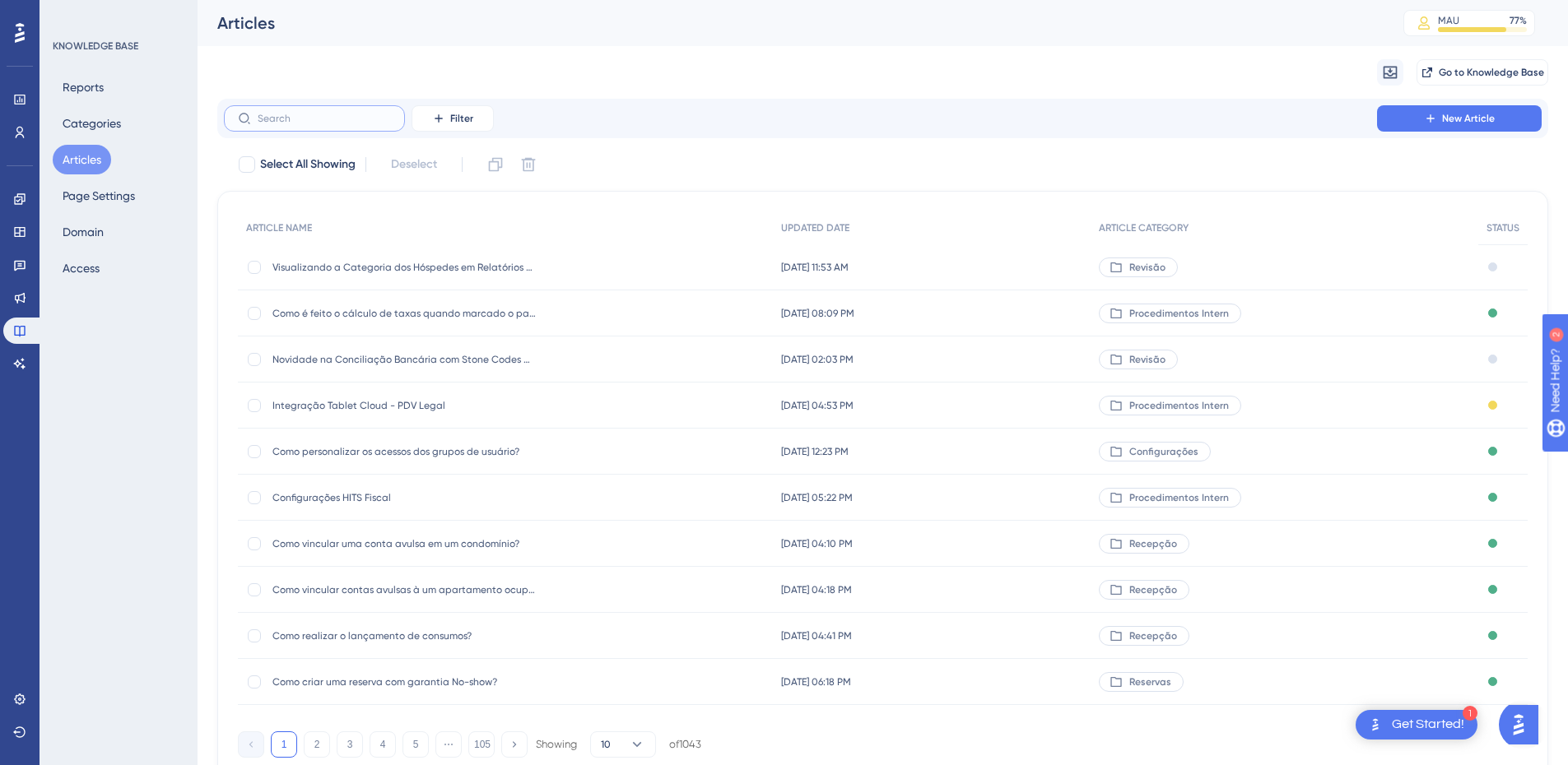
click at [276, 113] on input "text" at bounding box center [324, 118] width 133 height 11
type input "plano"
click at [378, 633] on span "Como cadastrar um plano tarifário?" at bounding box center [403, 635] width 263 height 13
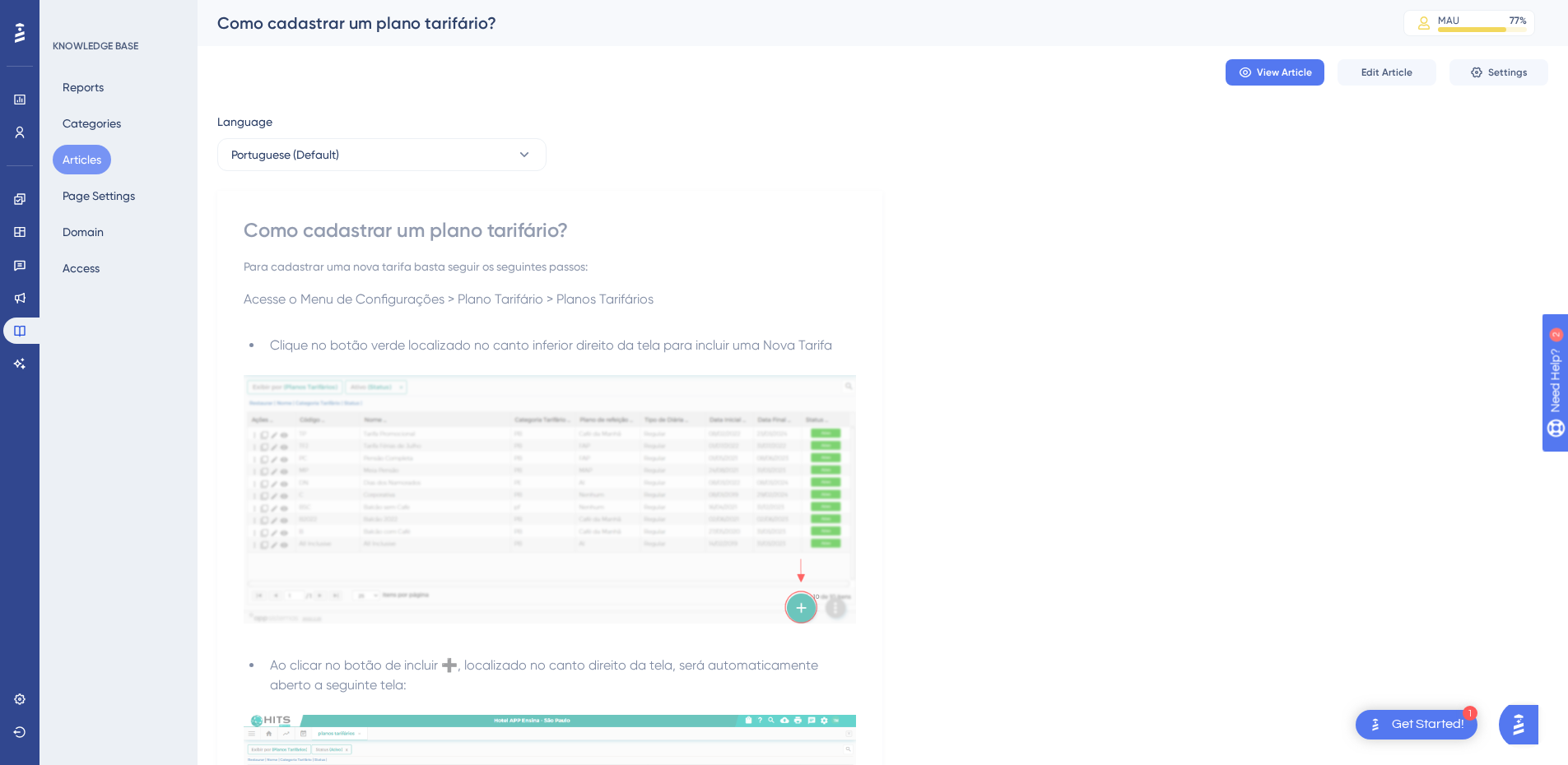
click at [87, 166] on button "Articles" at bounding box center [82, 160] width 59 height 29
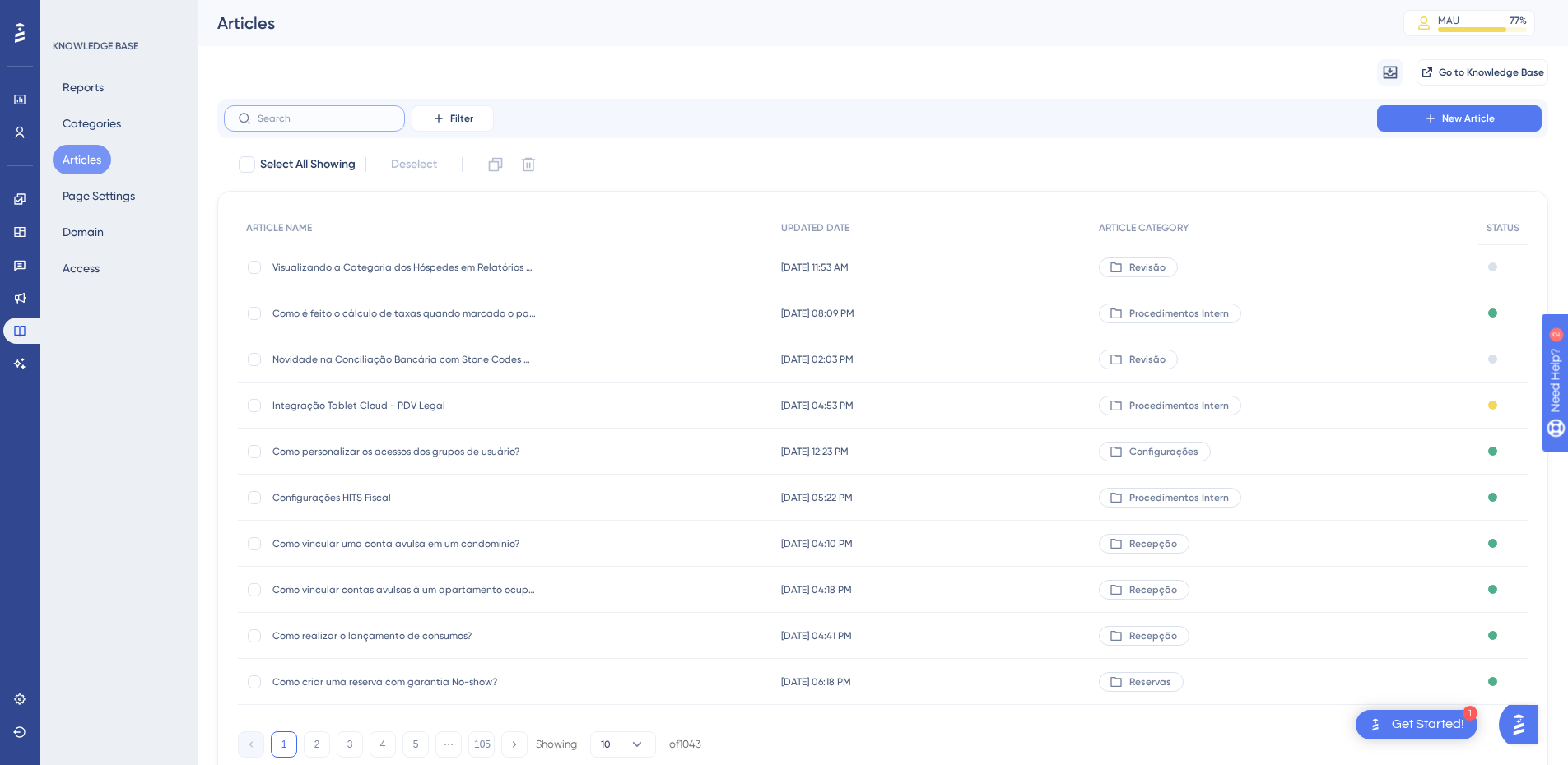
click at [343, 117] on input "text" at bounding box center [324, 118] width 133 height 11
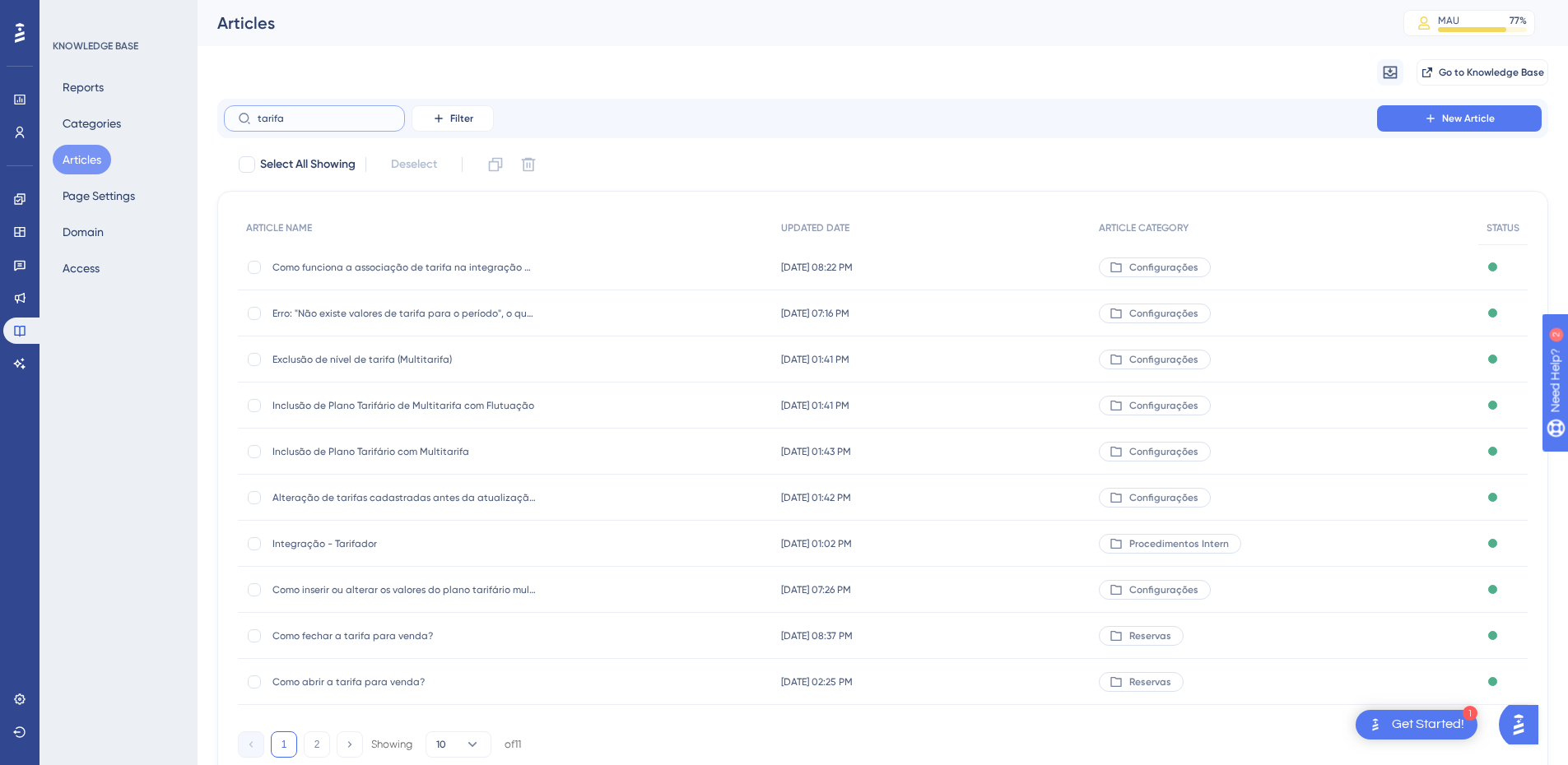
type input "tarifar"
checkbox input "true"
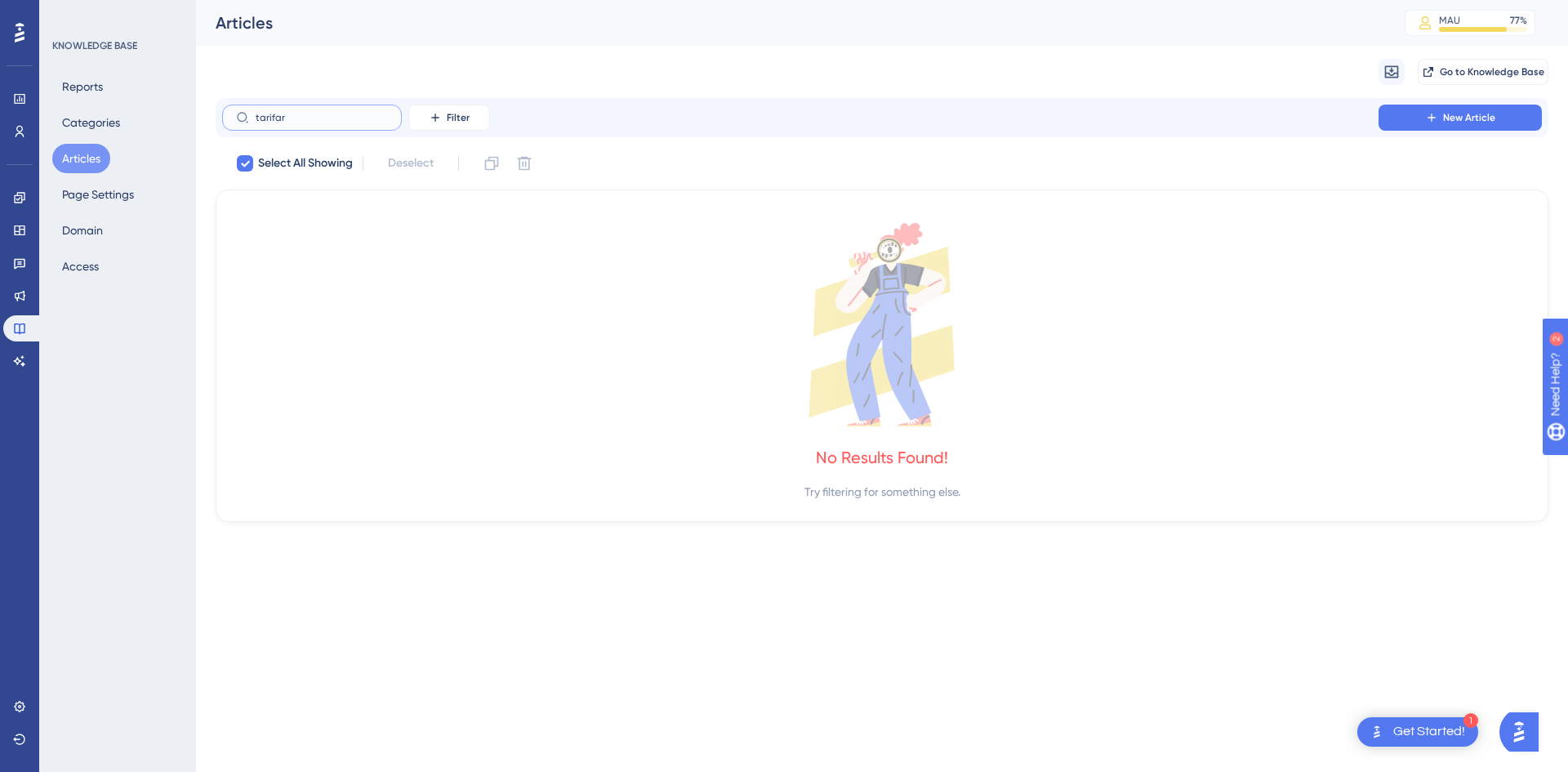
type input "tarifa"
checkbox input "false"
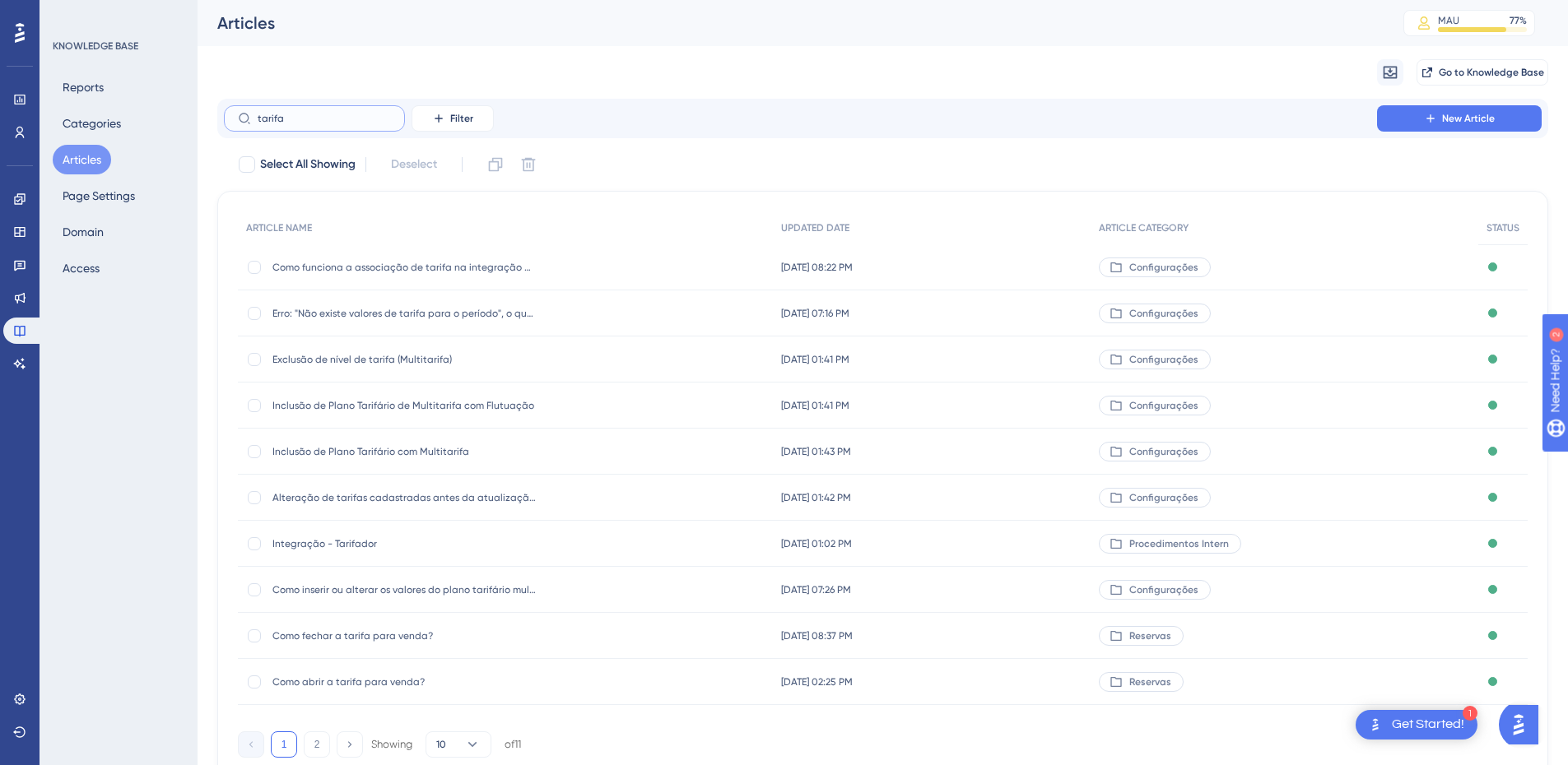
type input "tarifa"
click at [272, 123] on input "tarifa" at bounding box center [324, 118] width 133 height 11
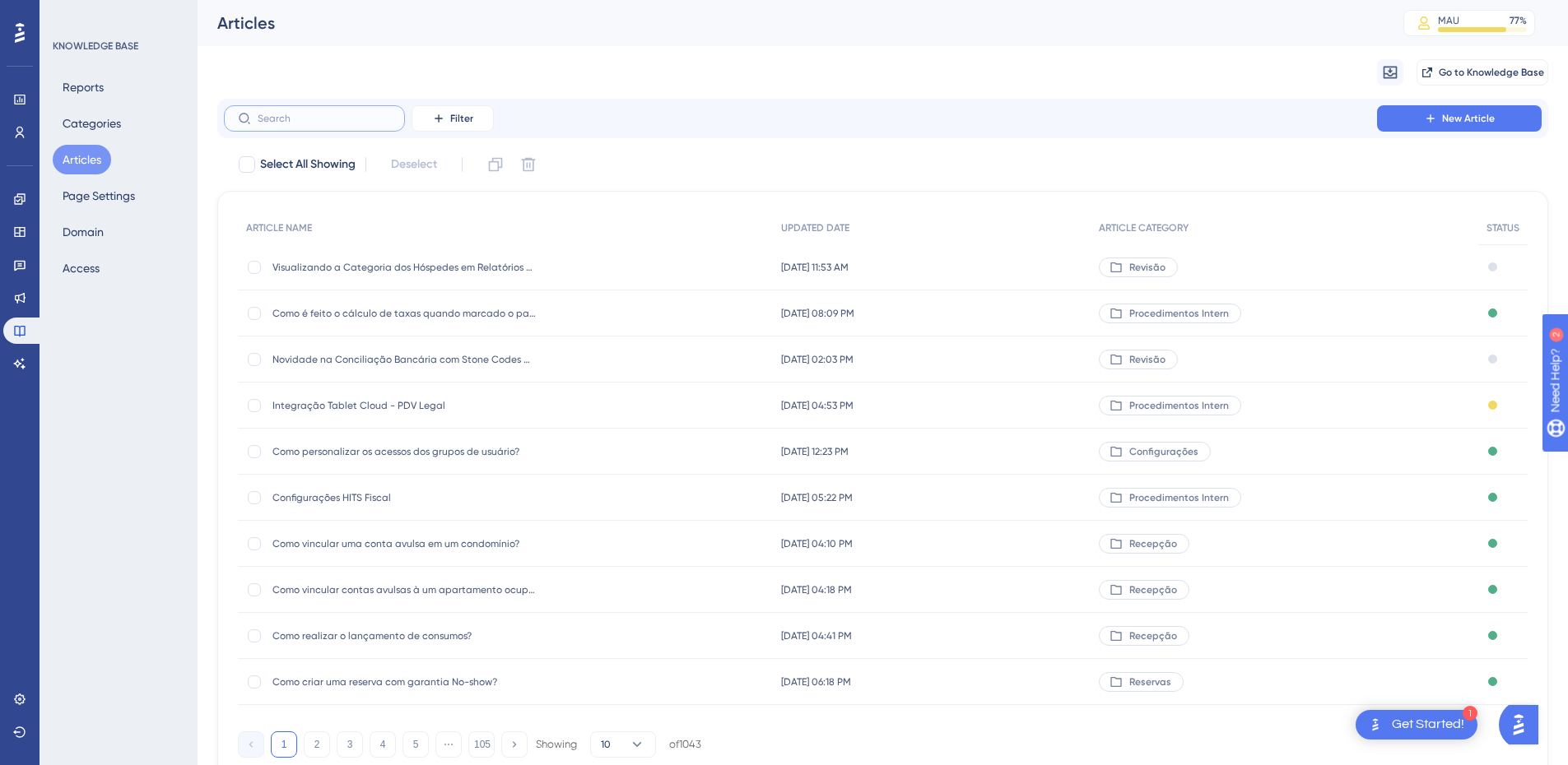
paste input "Como emitir um relatório de pagamentos lançados em um determinado período?"
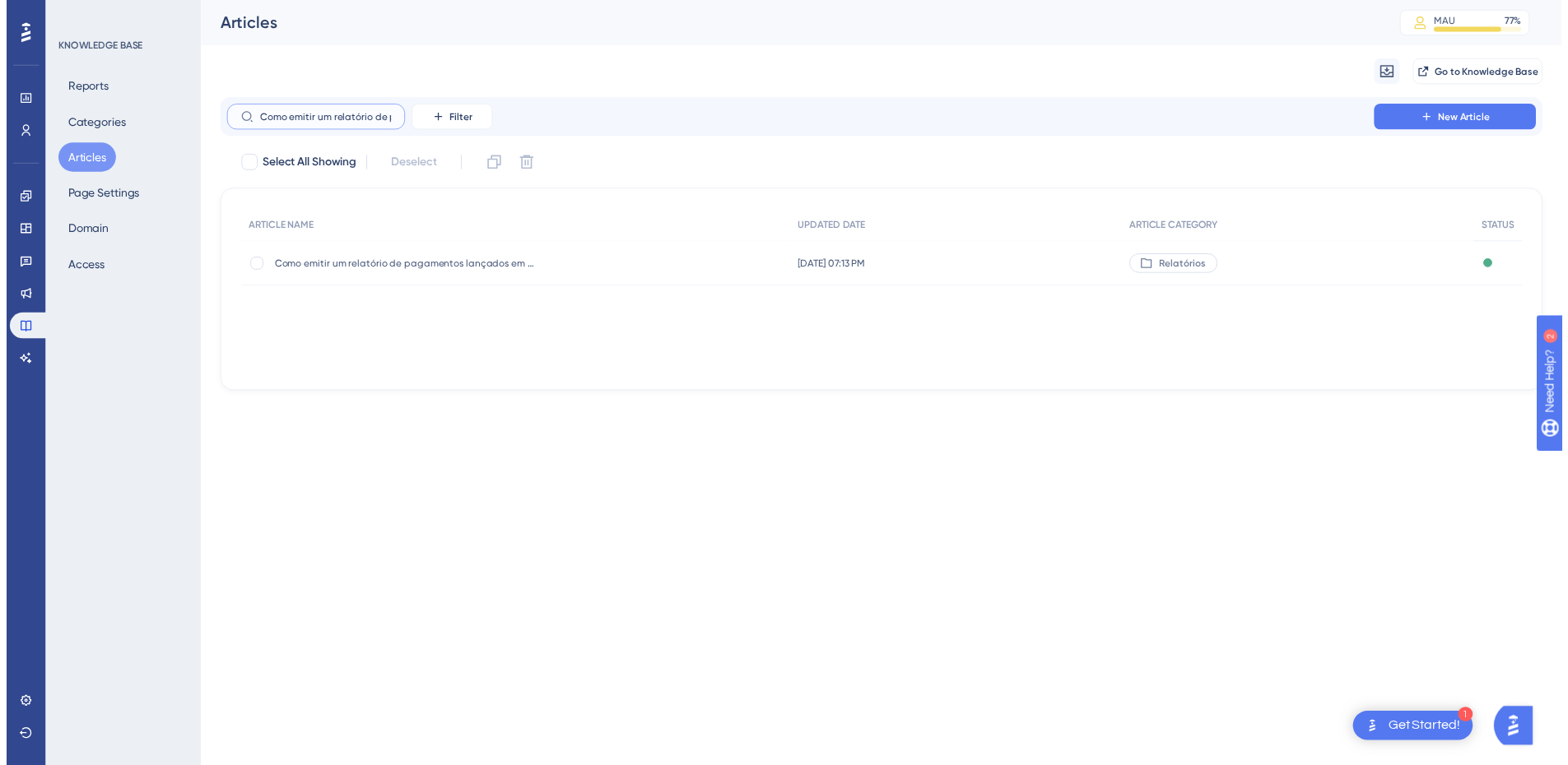
scroll to position [0, 235]
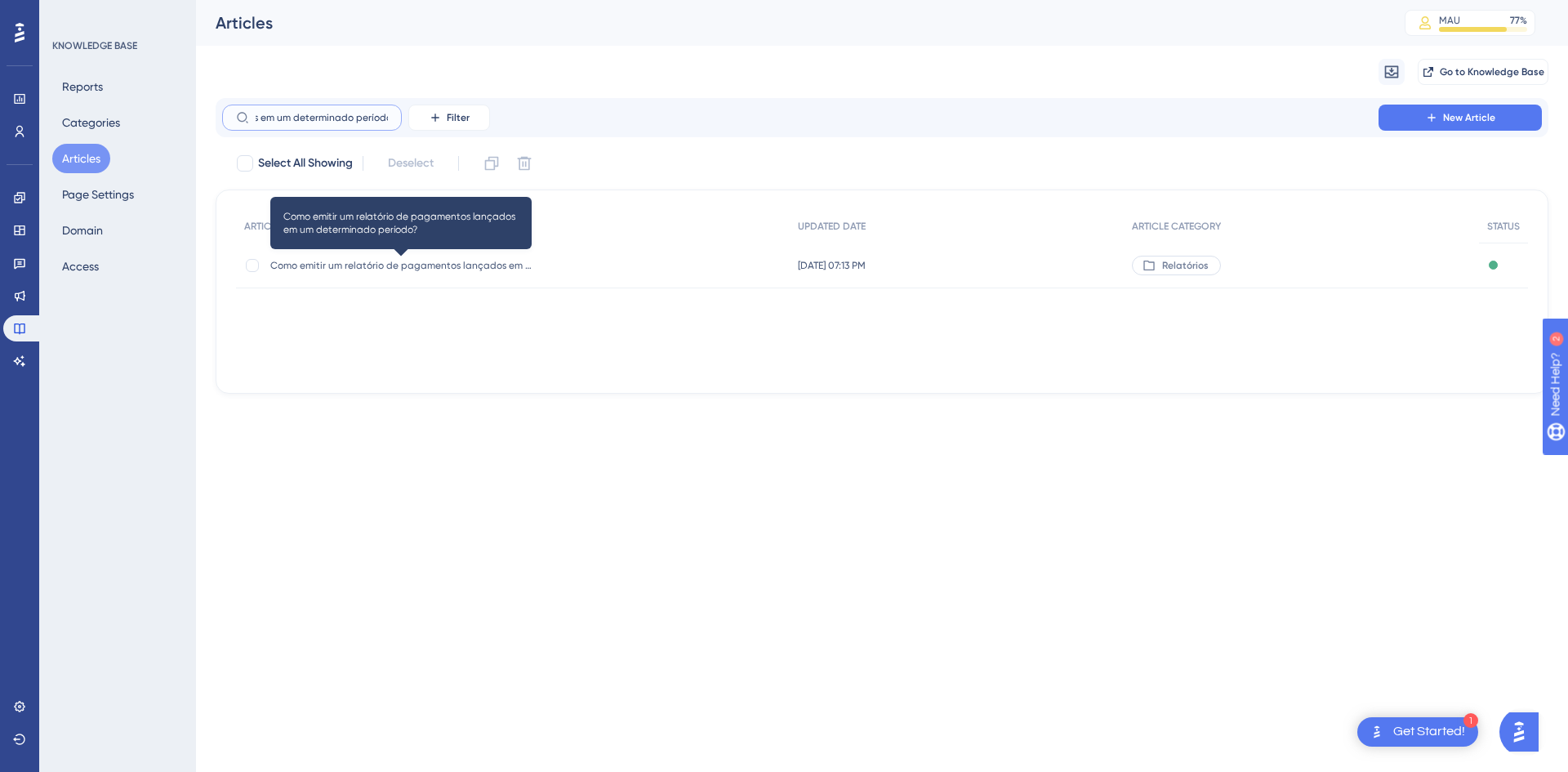
type input "Como emitir um relatório de pagamentos lançados em um determinado período?"
click at [290, 260] on span "Como emitir um relatório de pagamentos lançados em um determinado período?" at bounding box center [400, 265] width 261 height 13
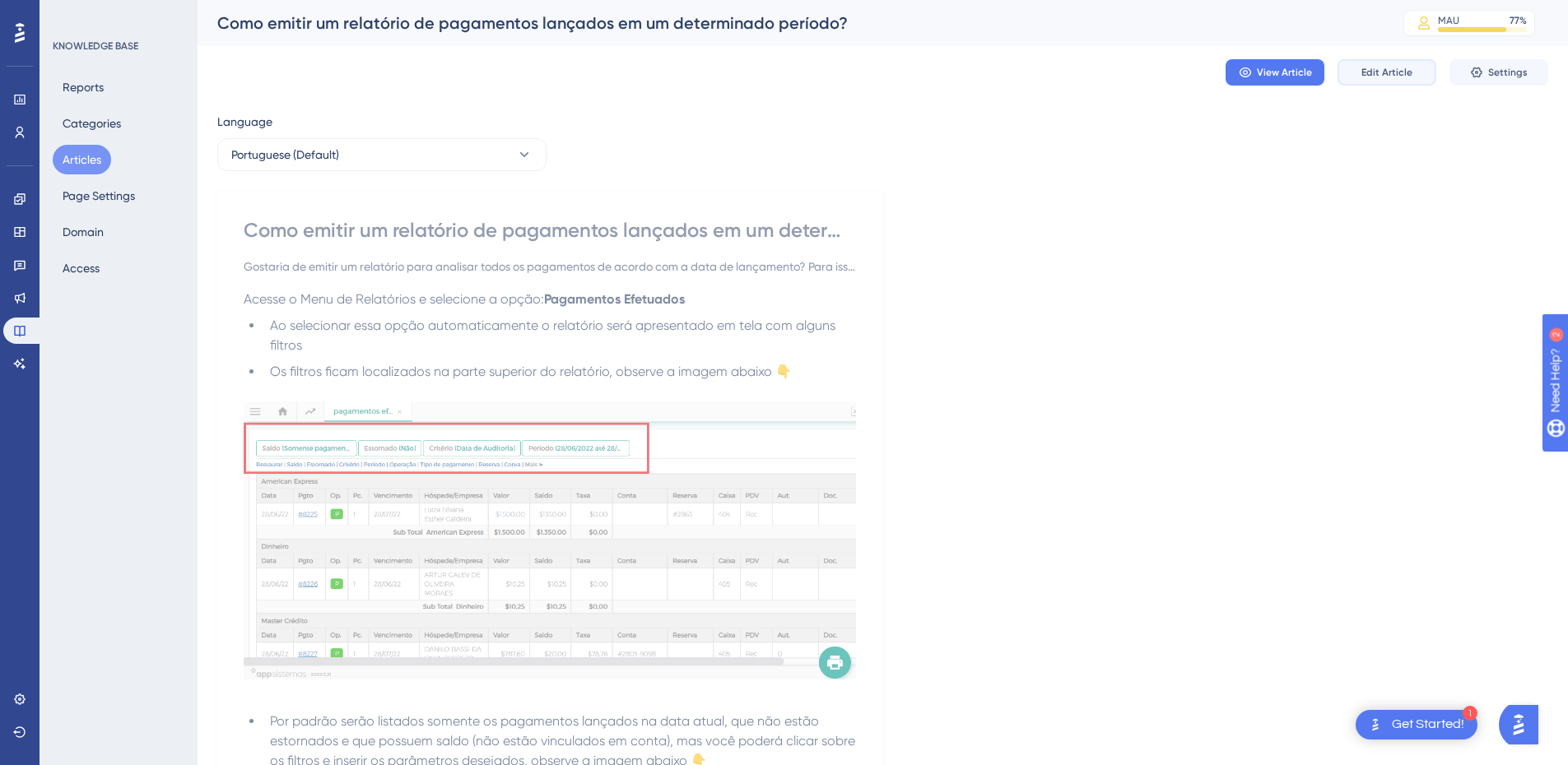
click at [1383, 71] on span "Edit Article" at bounding box center [1387, 72] width 51 height 13
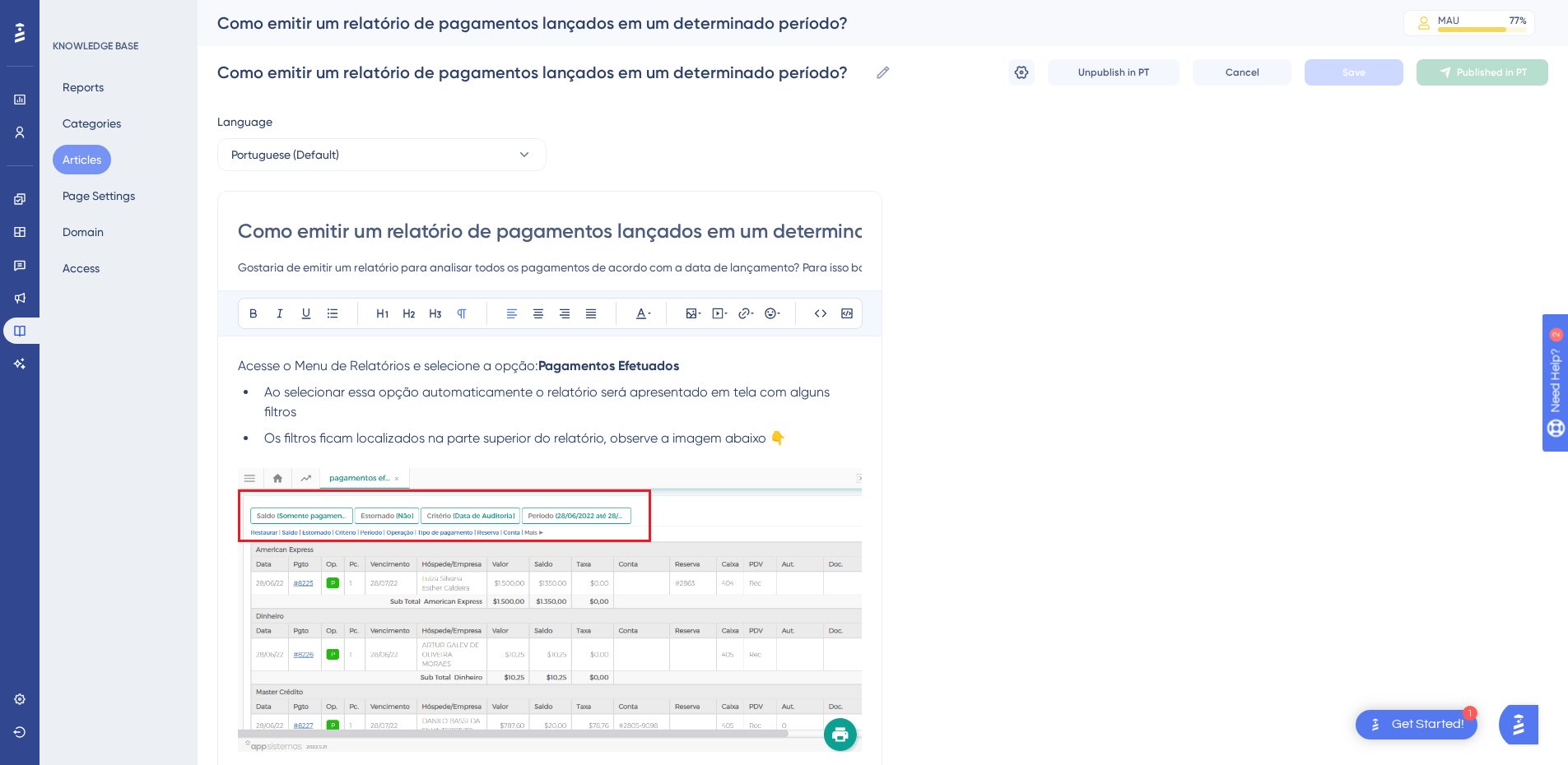
scroll to position [3468, 0]
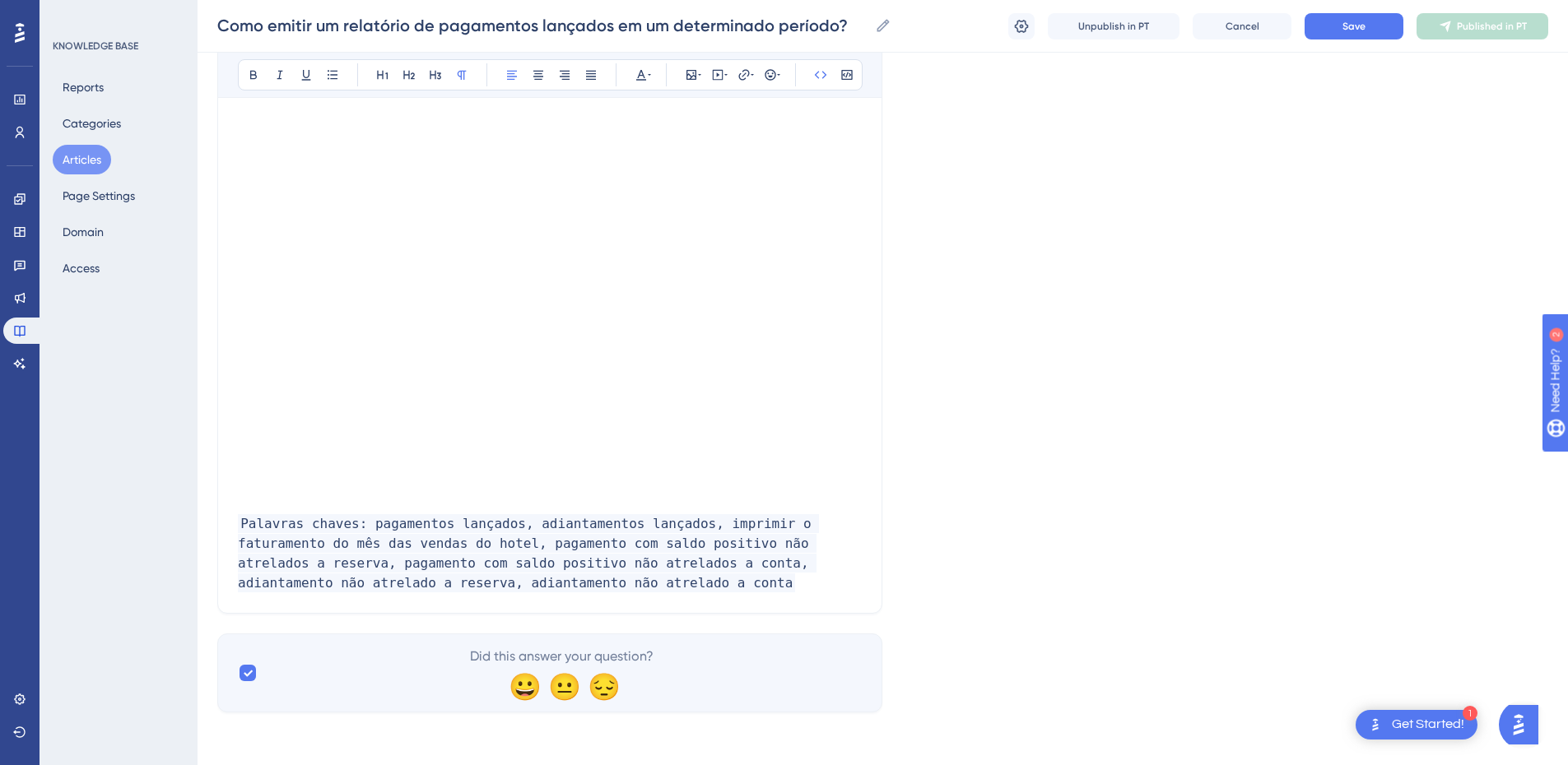
click at [567, 569] on span "Palavras chaves: pagamentos lançados, adiantamentos lançados, imprimir o fatura…" at bounding box center [528, 553] width 581 height 78
click at [570, 587] on p "Palavras chaves: pagamentos lançados, adiantamentos lançados, imprimir o fatura…" at bounding box center [549, 553] width 624 height 79
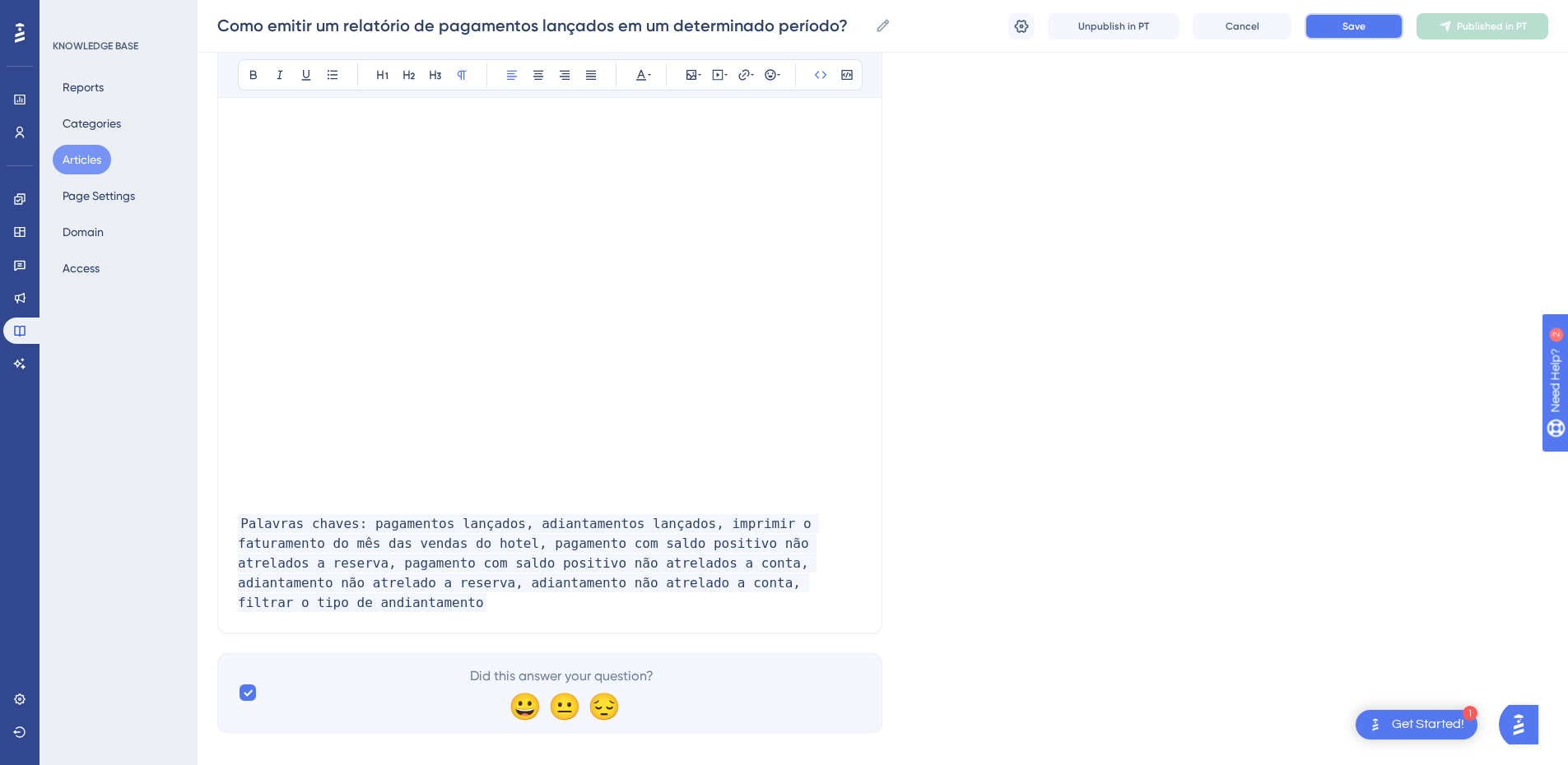
click at [1386, 31] on button "Save" at bounding box center [1354, 26] width 98 height 26
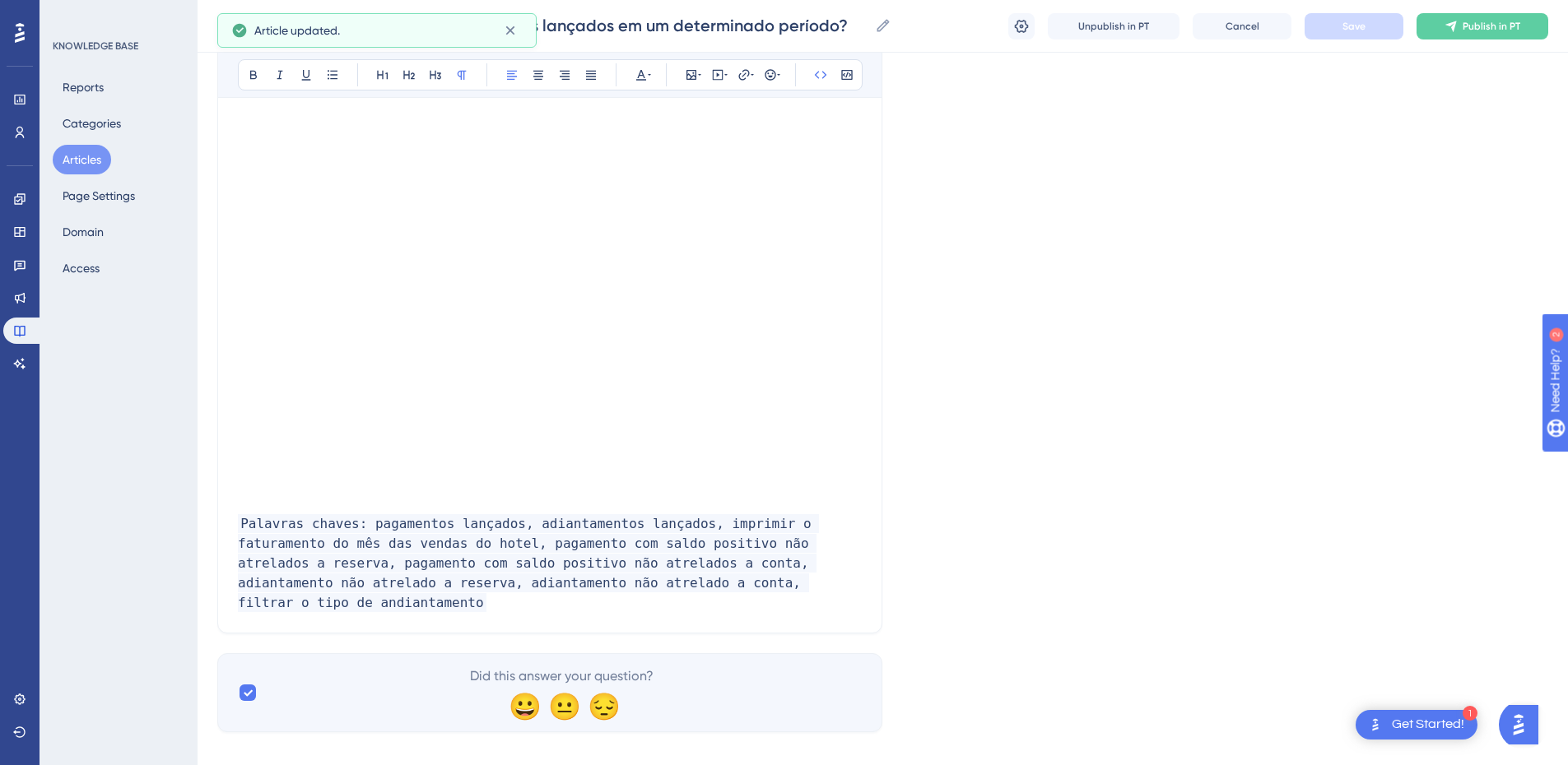
click at [1485, 24] on span "Publish in PT" at bounding box center [1491, 26] width 58 height 13
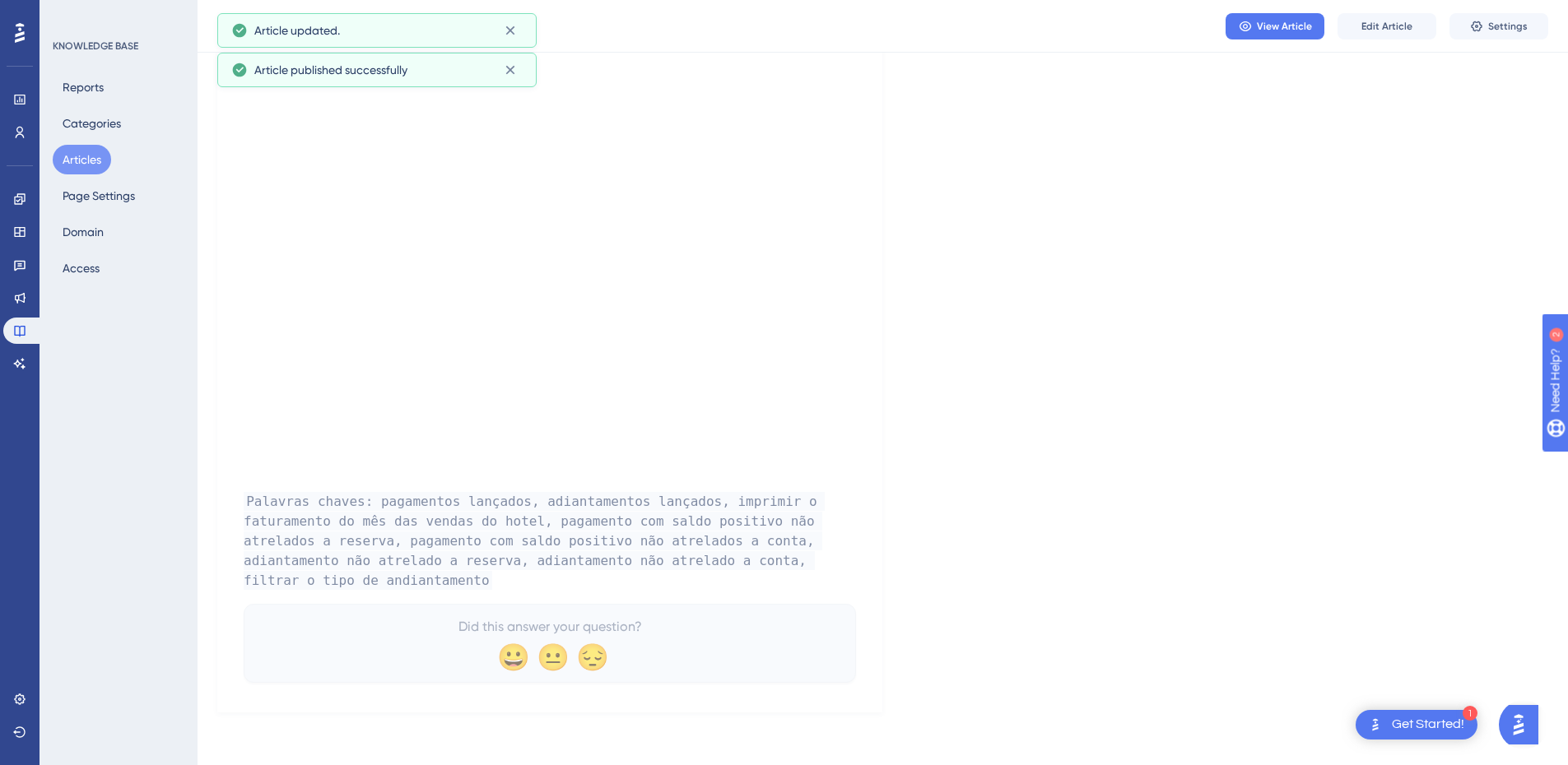
scroll to position [3400, 0]
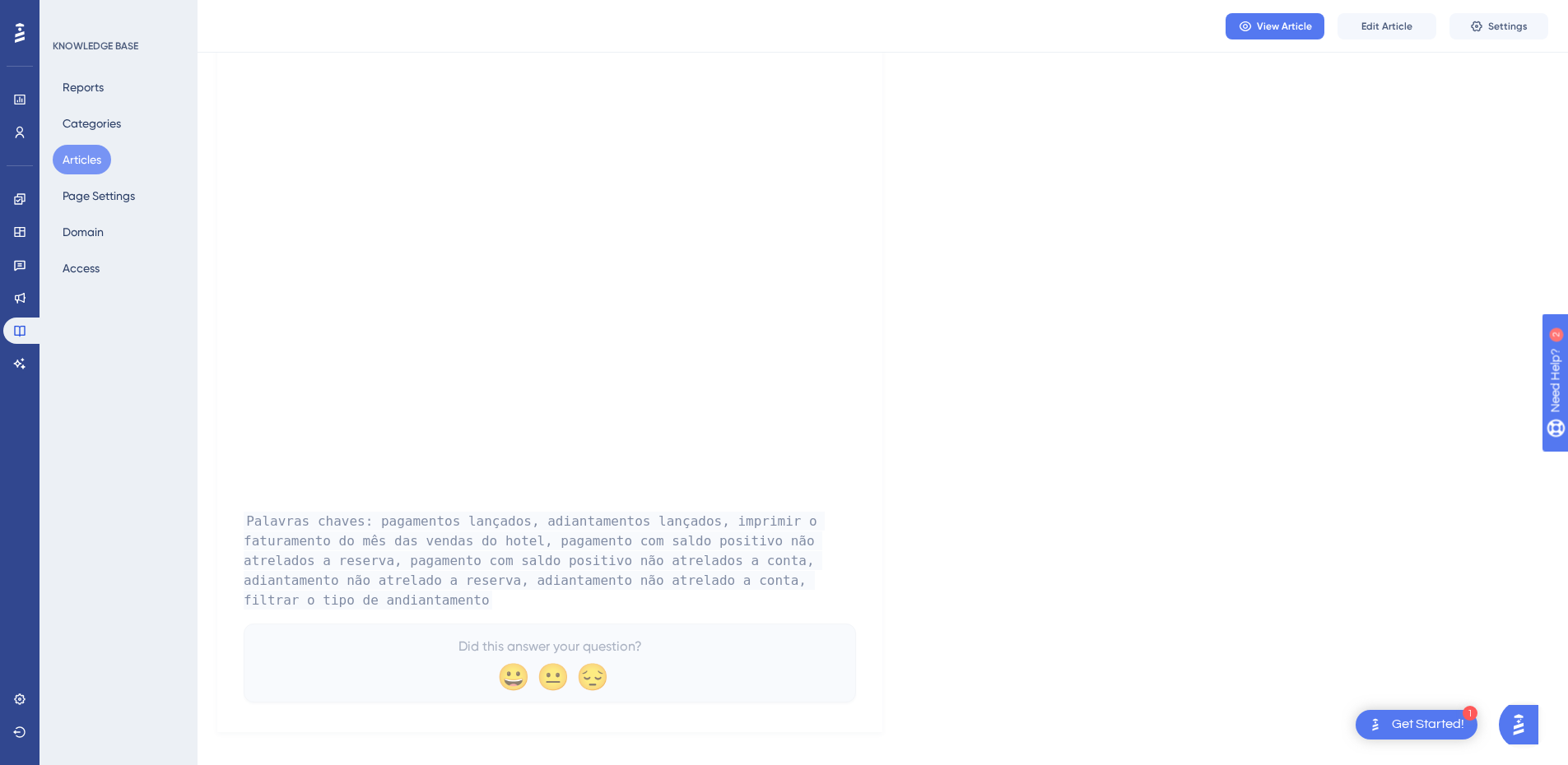
click at [85, 168] on button "Articles" at bounding box center [82, 160] width 59 height 29
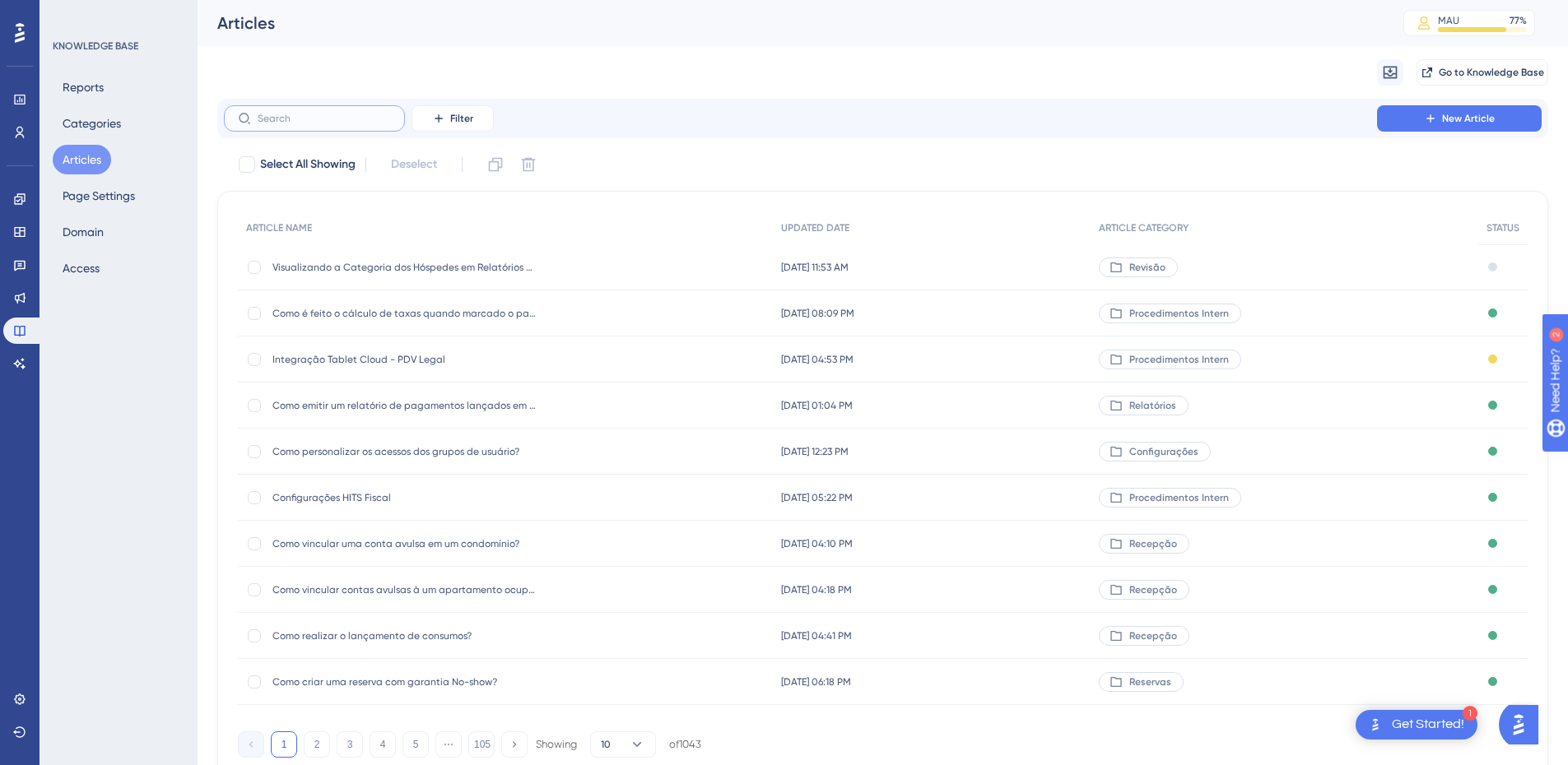
click at [284, 118] on input "text" at bounding box center [324, 118] width 133 height 11
paste input "Reservas no Período"
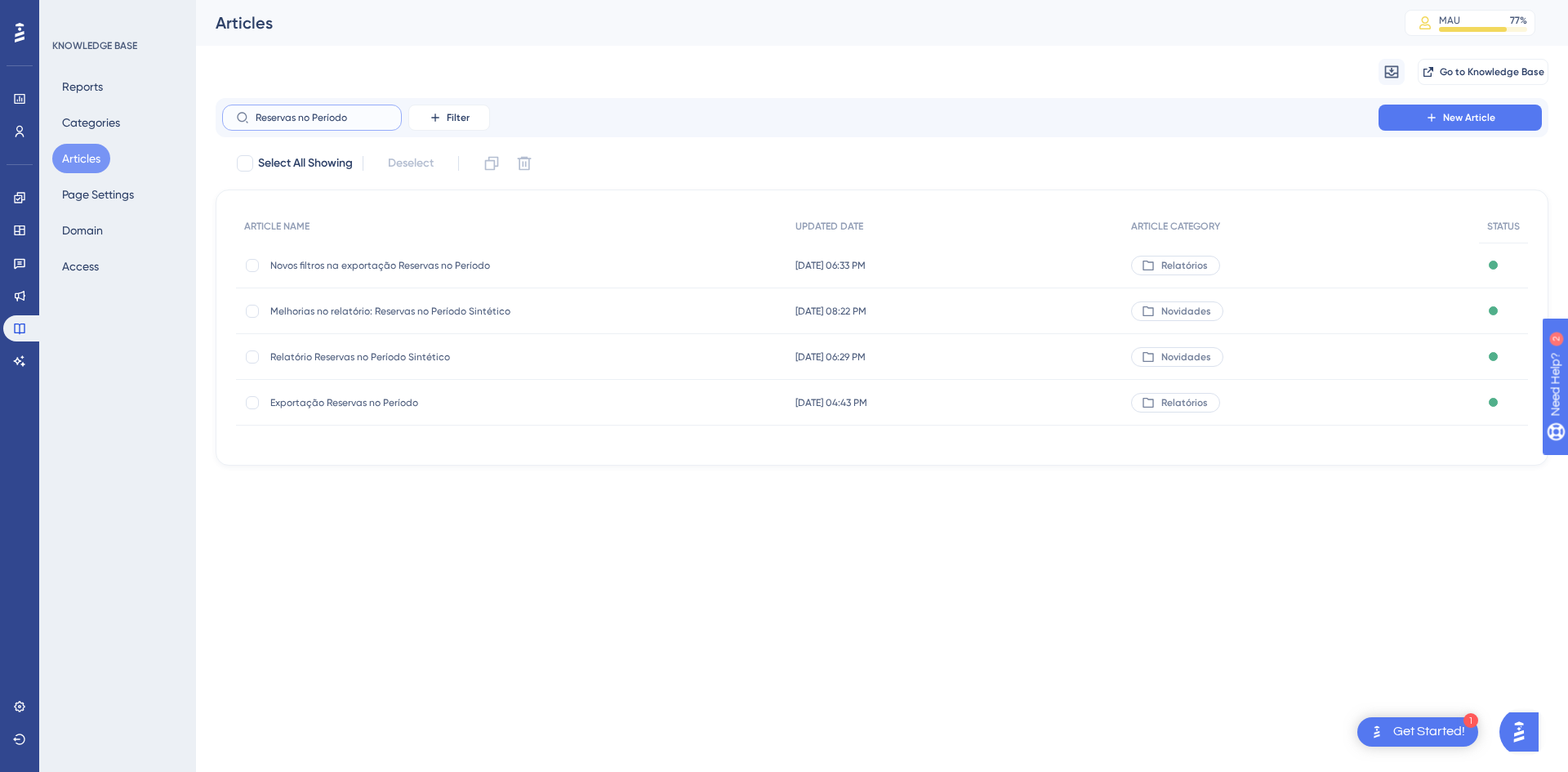
type input "Reservas no Período"
click at [362, 402] on span "Exportação Reservas no Período" at bounding box center [400, 402] width 261 height 13
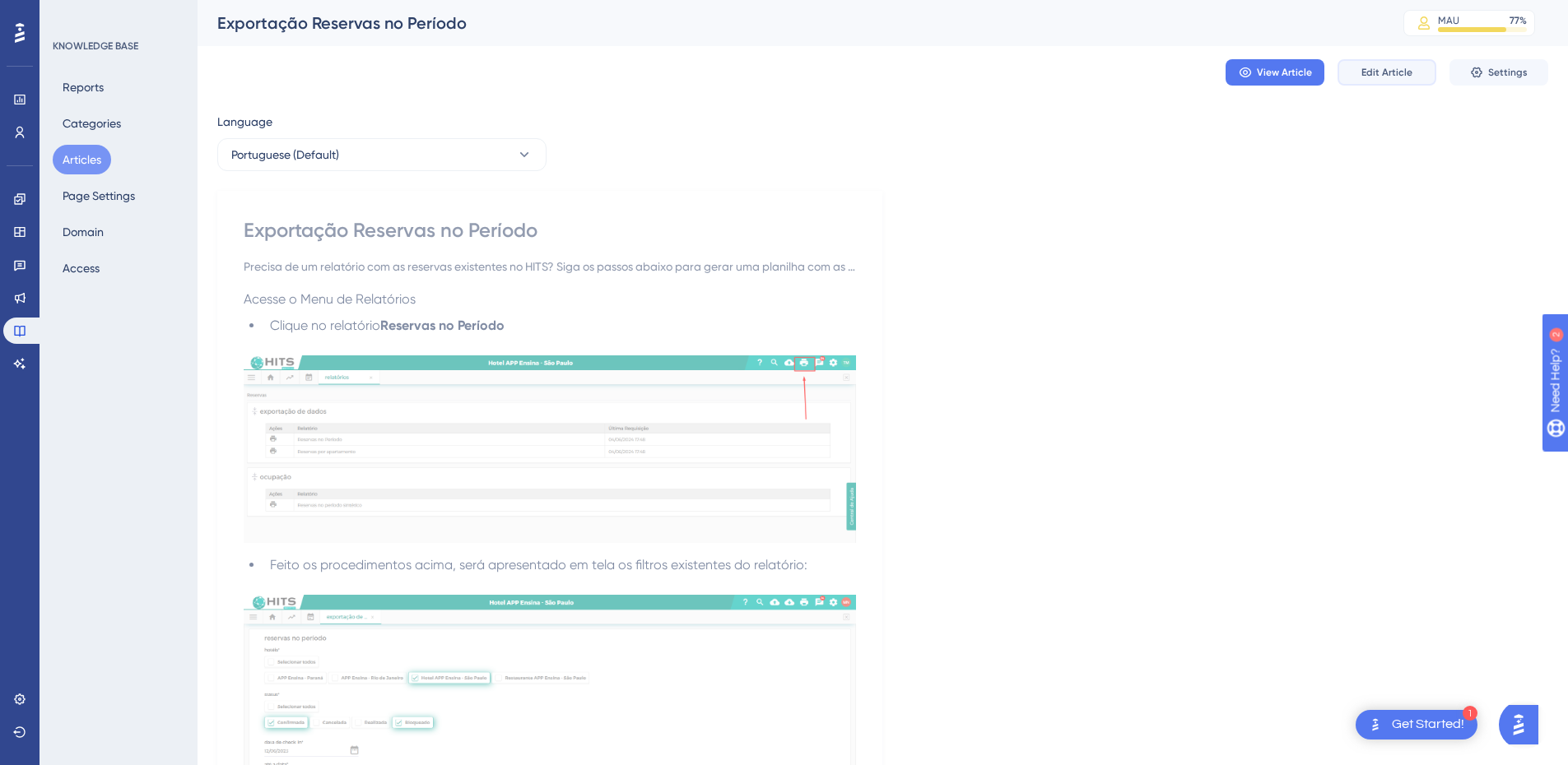
click at [1403, 79] on button "Edit Article" at bounding box center [1387, 73] width 98 height 26
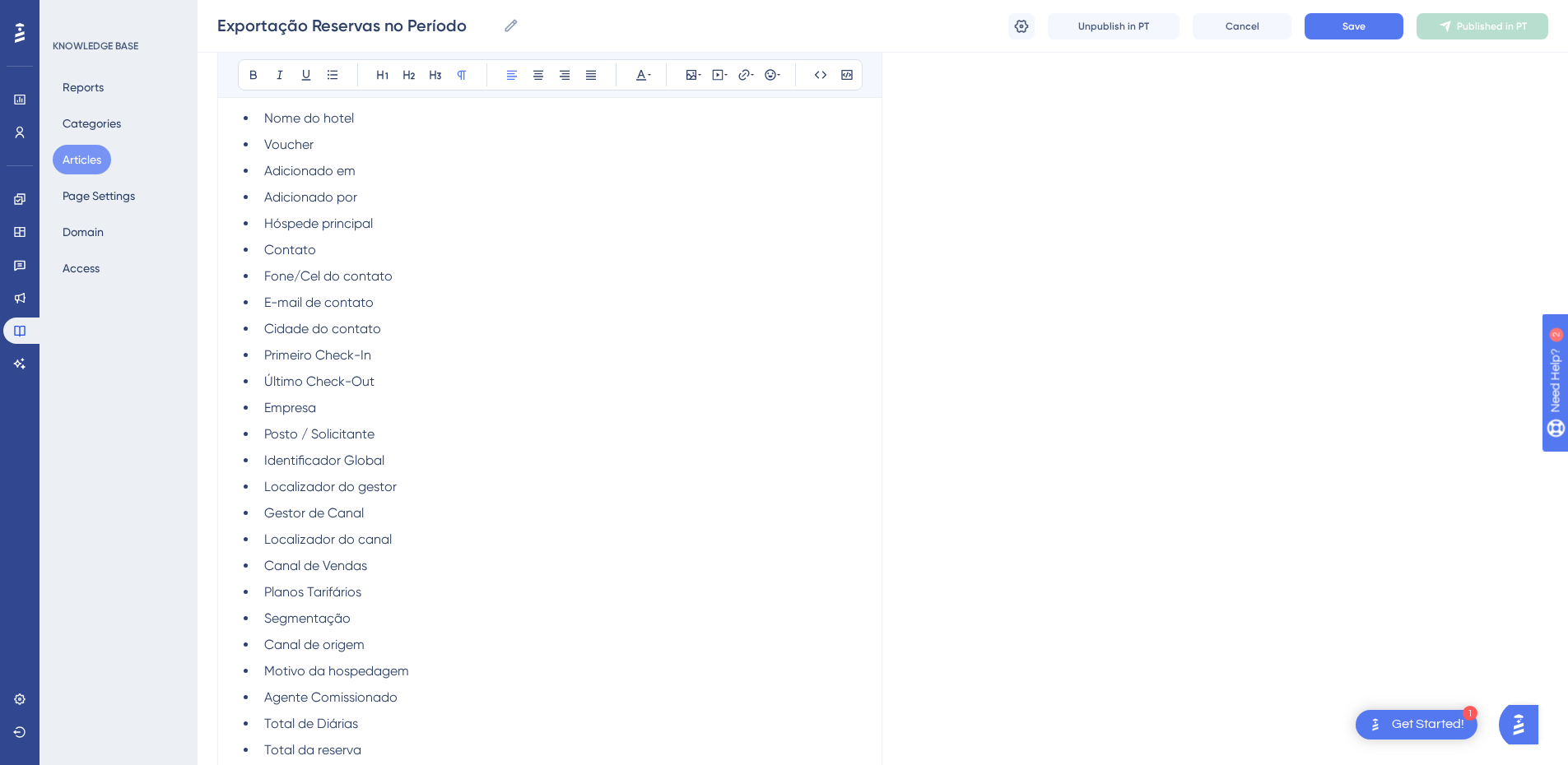
scroll to position [1375, 0]
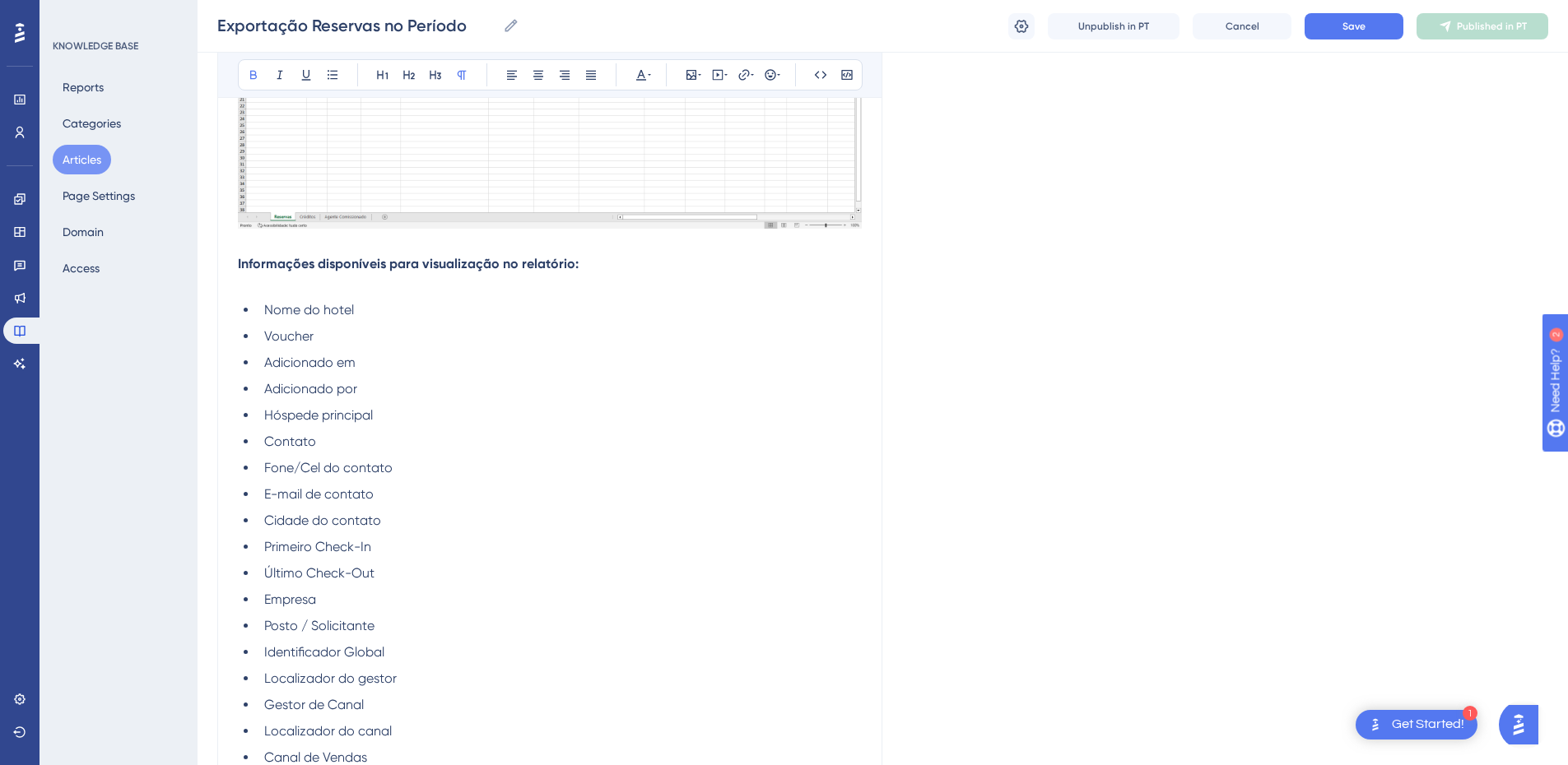
click at [276, 292] on p at bounding box center [549, 283] width 624 height 20
click at [569, 264] on strong "Informações disponíveis para visualização no relatório:" at bounding box center [408, 263] width 340 height 16
click at [670, 261] on strong "Informações disponíveis para visualização no relatório na primeira aba:" at bounding box center [459, 263] width 443 height 16
drag, startPoint x: 601, startPoint y: 265, endPoint x: 232, endPoint y: 262, distance: 369.0
click at [232, 262] on div "Exportação Reservas no Período Precisa de um relatório com as reservas existent…" at bounding box center [549, 9] width 665 height 2399
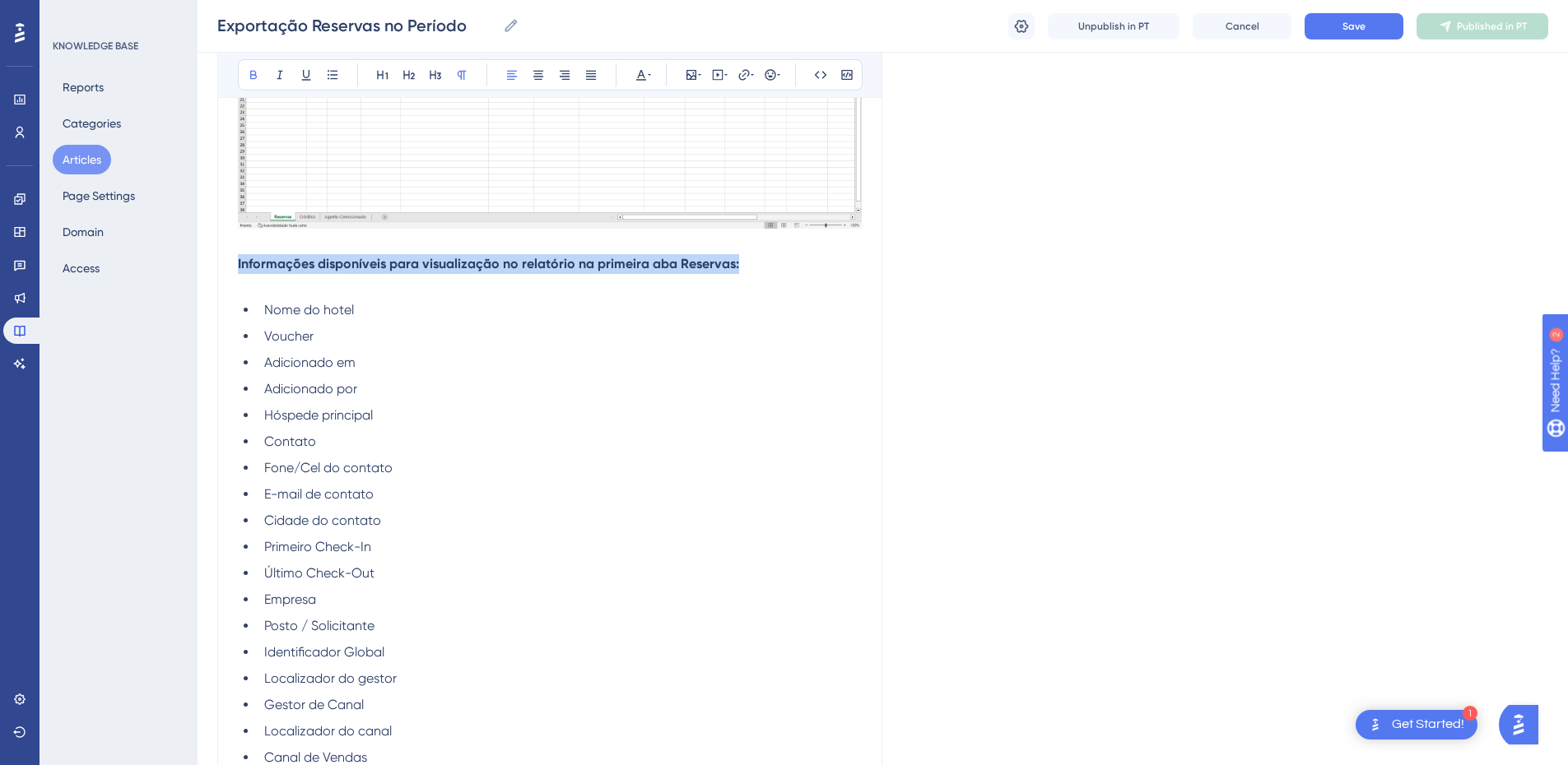
copy strong "Informações disponíveis para visualização no relatório na primeira aba Reservas:"
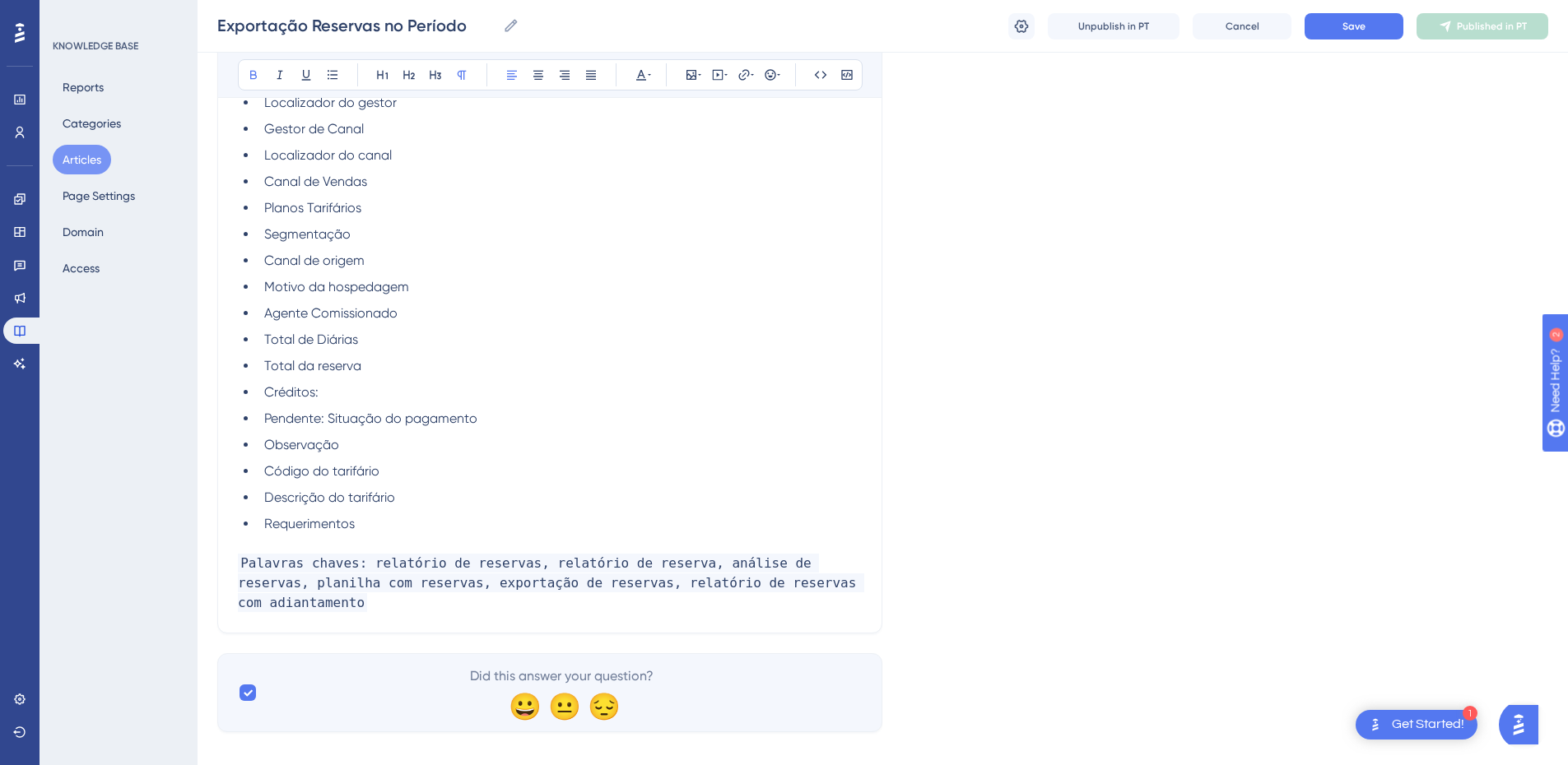
click at [390, 529] on li "Requerimentos" at bounding box center [559, 523] width 604 height 20
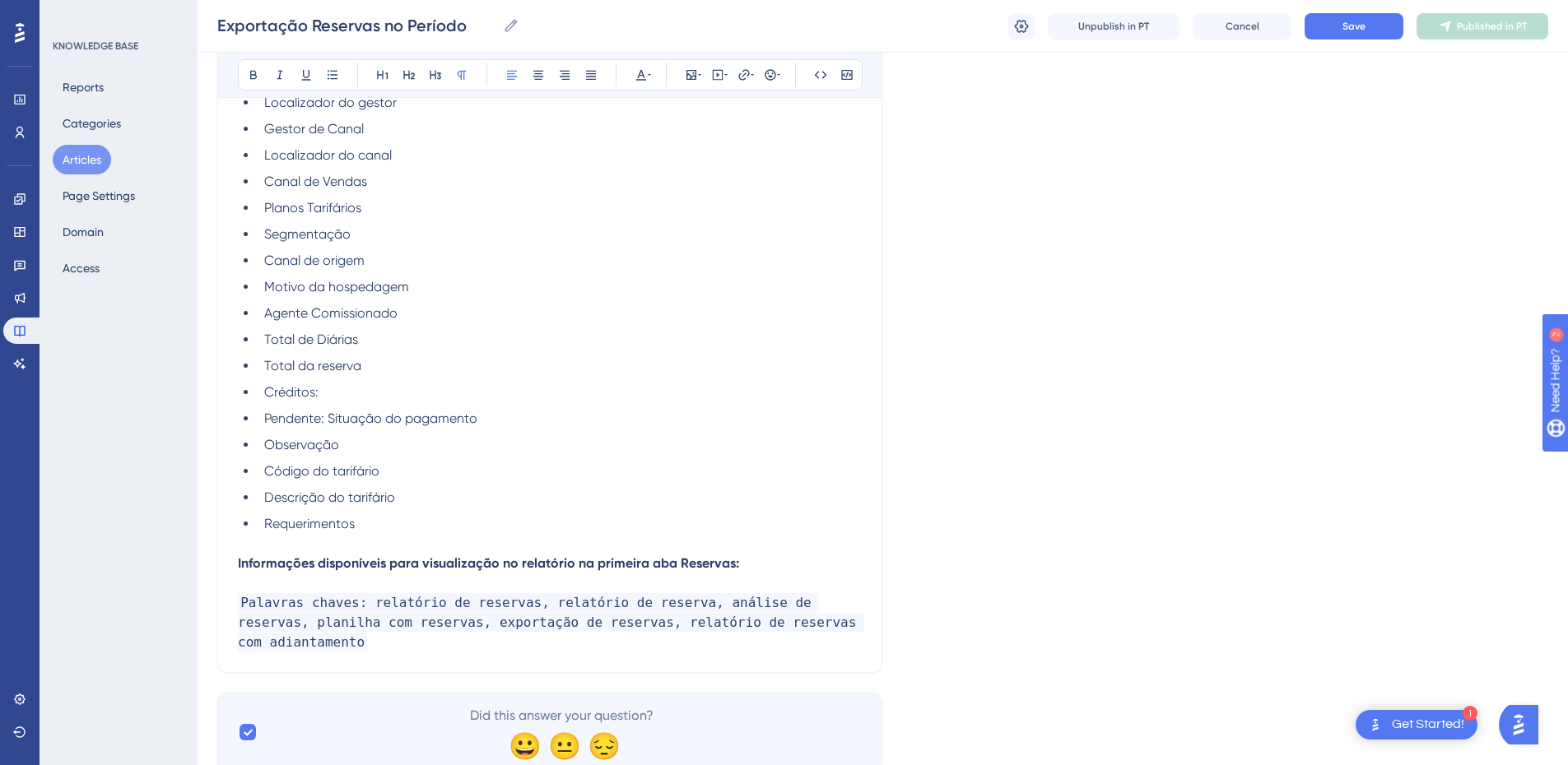
click at [708, 564] on strong "Informações disponíveis para visualização no relatório na primeira aba Reservas:" at bounding box center [488, 563] width 501 height 16
click at [806, 553] on p "Informações disponíveis para visualização no relatório na primeira aba Créditos:" at bounding box center [549, 563] width 624 height 20
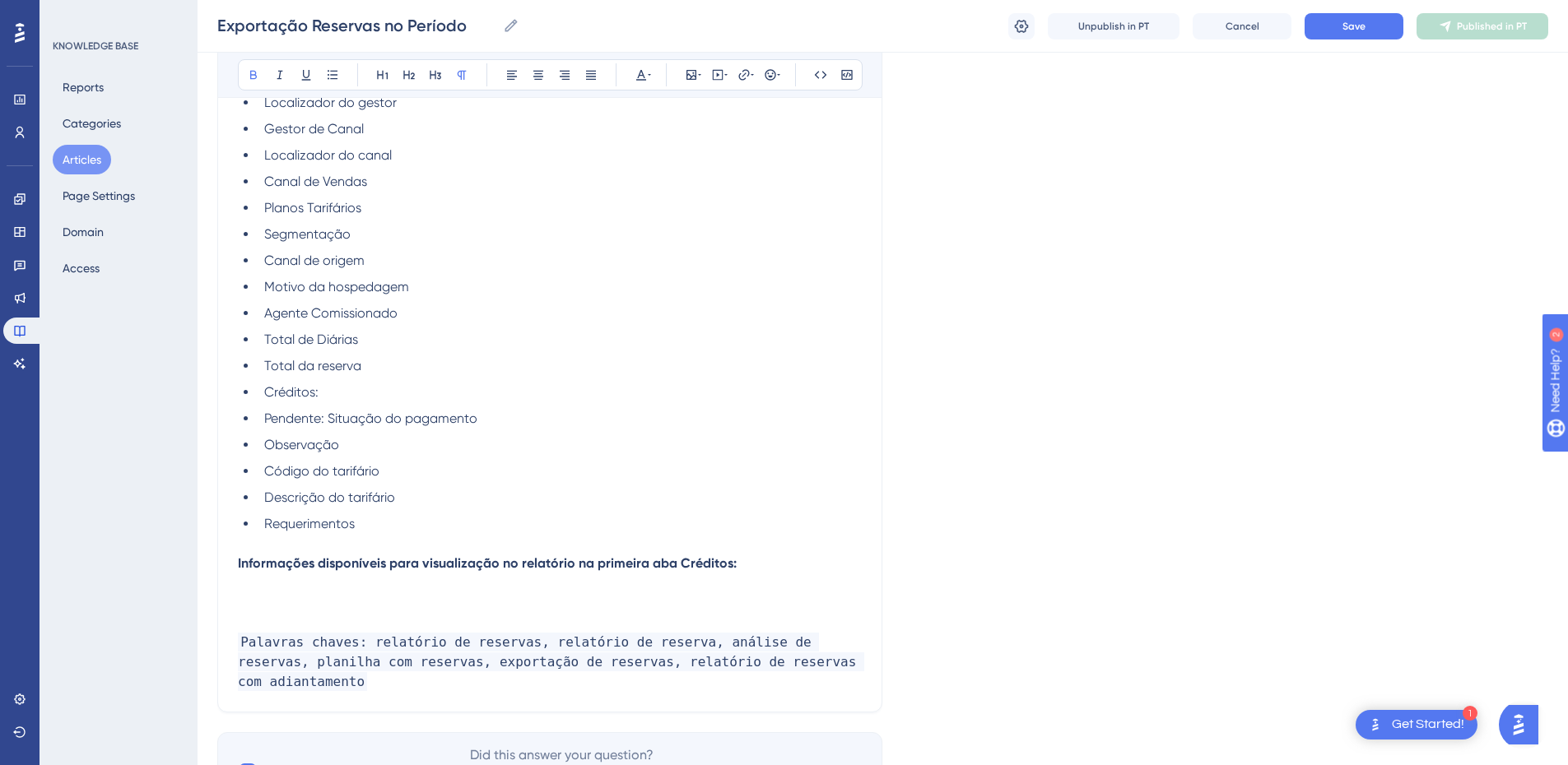
click at [312, 602] on p at bounding box center [549, 603] width 624 height 20
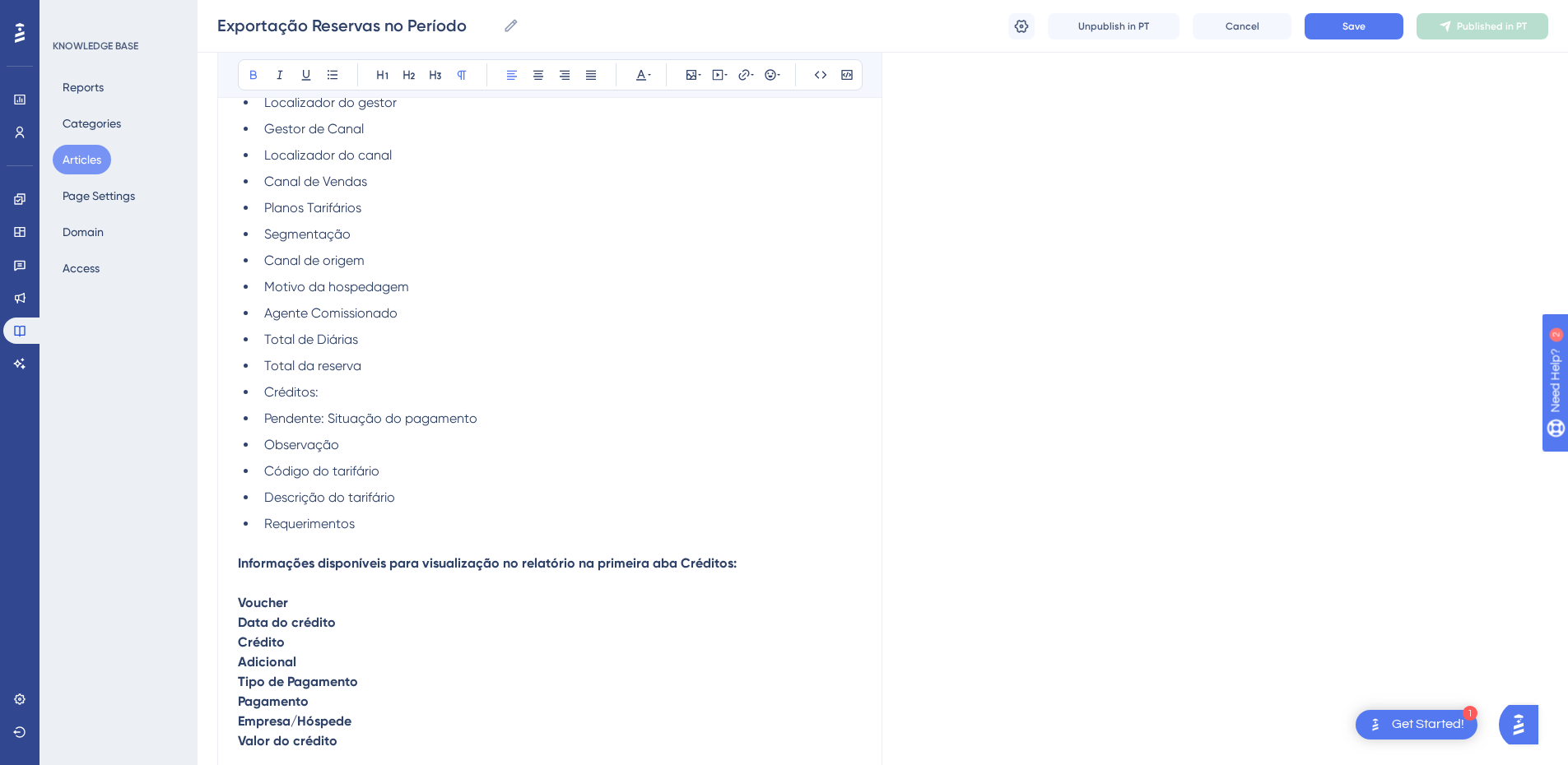
scroll to position [2142, 0]
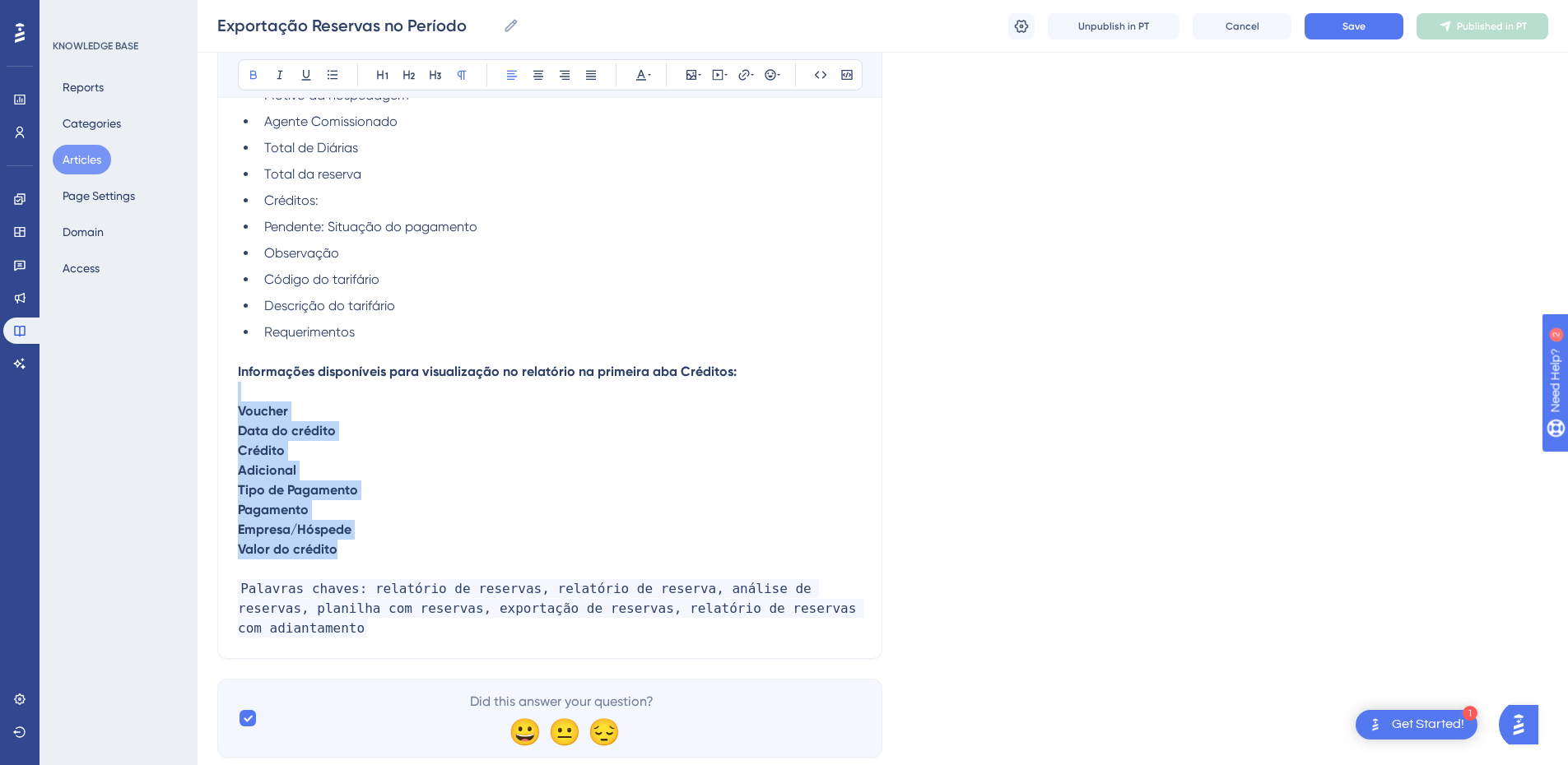
drag, startPoint x: 359, startPoint y: 547, endPoint x: 229, endPoint y: 386, distance: 206.9
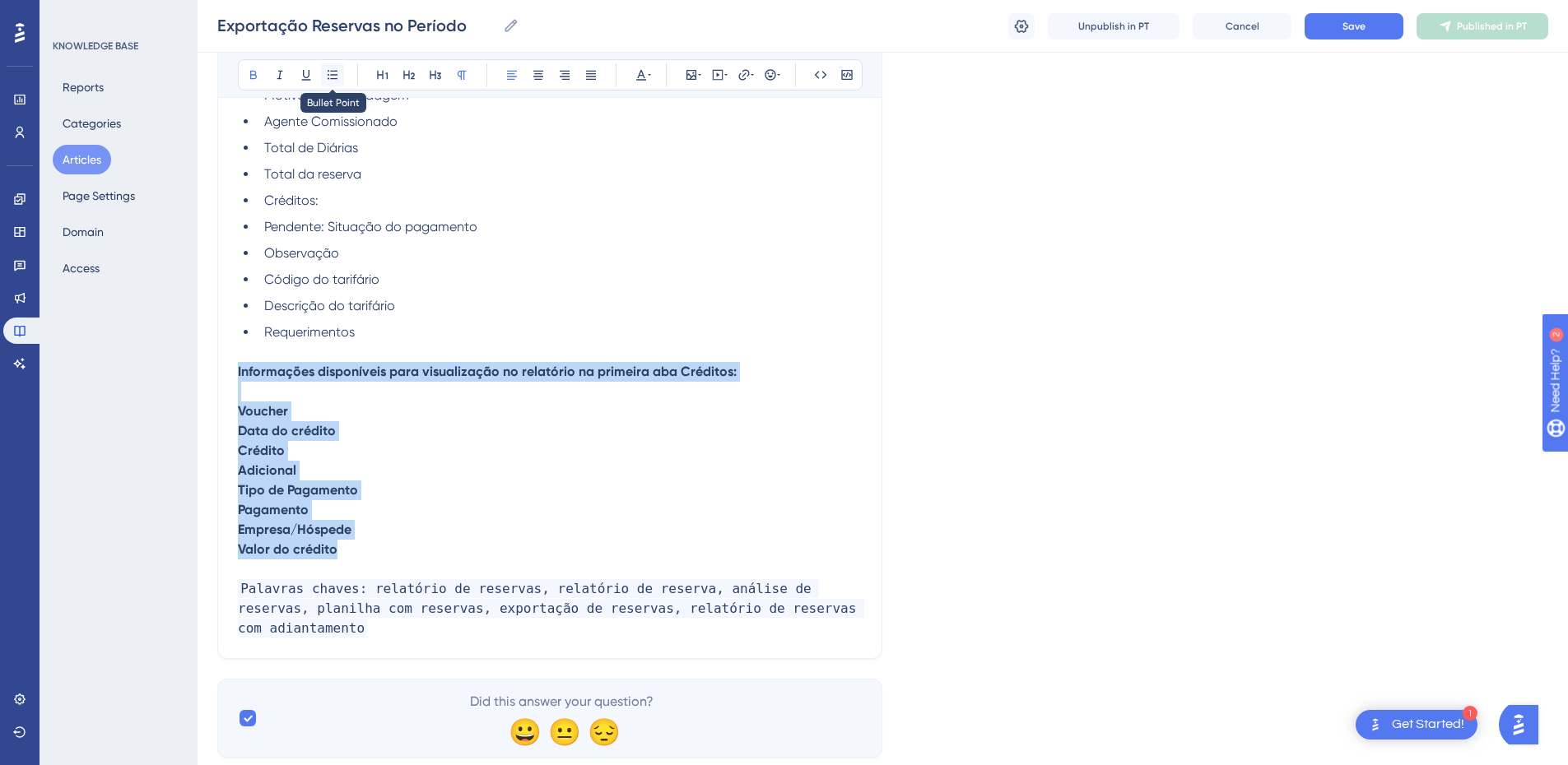
click at [335, 66] on button at bounding box center [333, 74] width 23 height 23
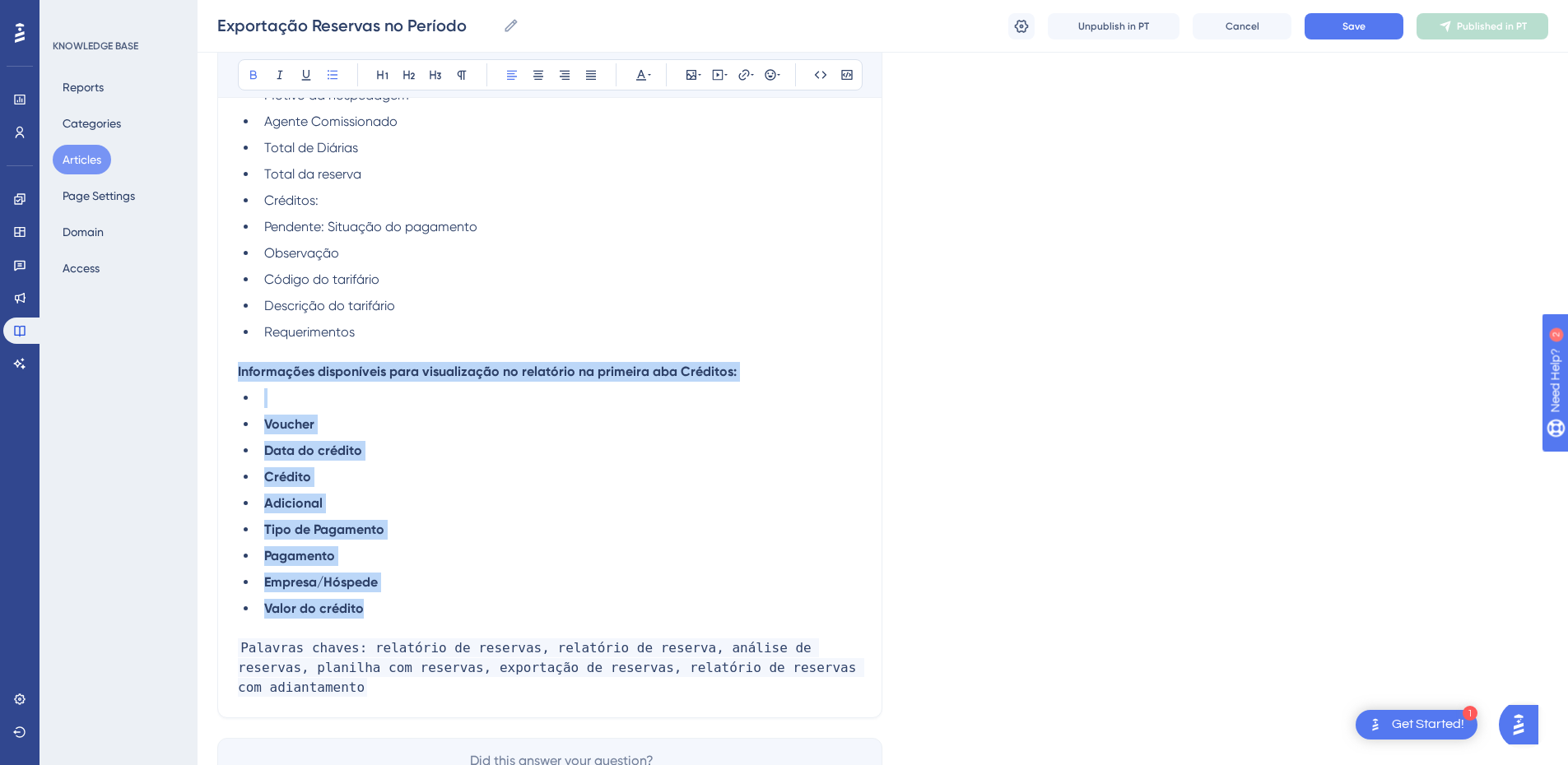
click at [380, 490] on ul "Voucher Data do crédito Crédito Adicional Tipo de Pagamento Pagamento Empresa/H…" at bounding box center [549, 503] width 624 height 231
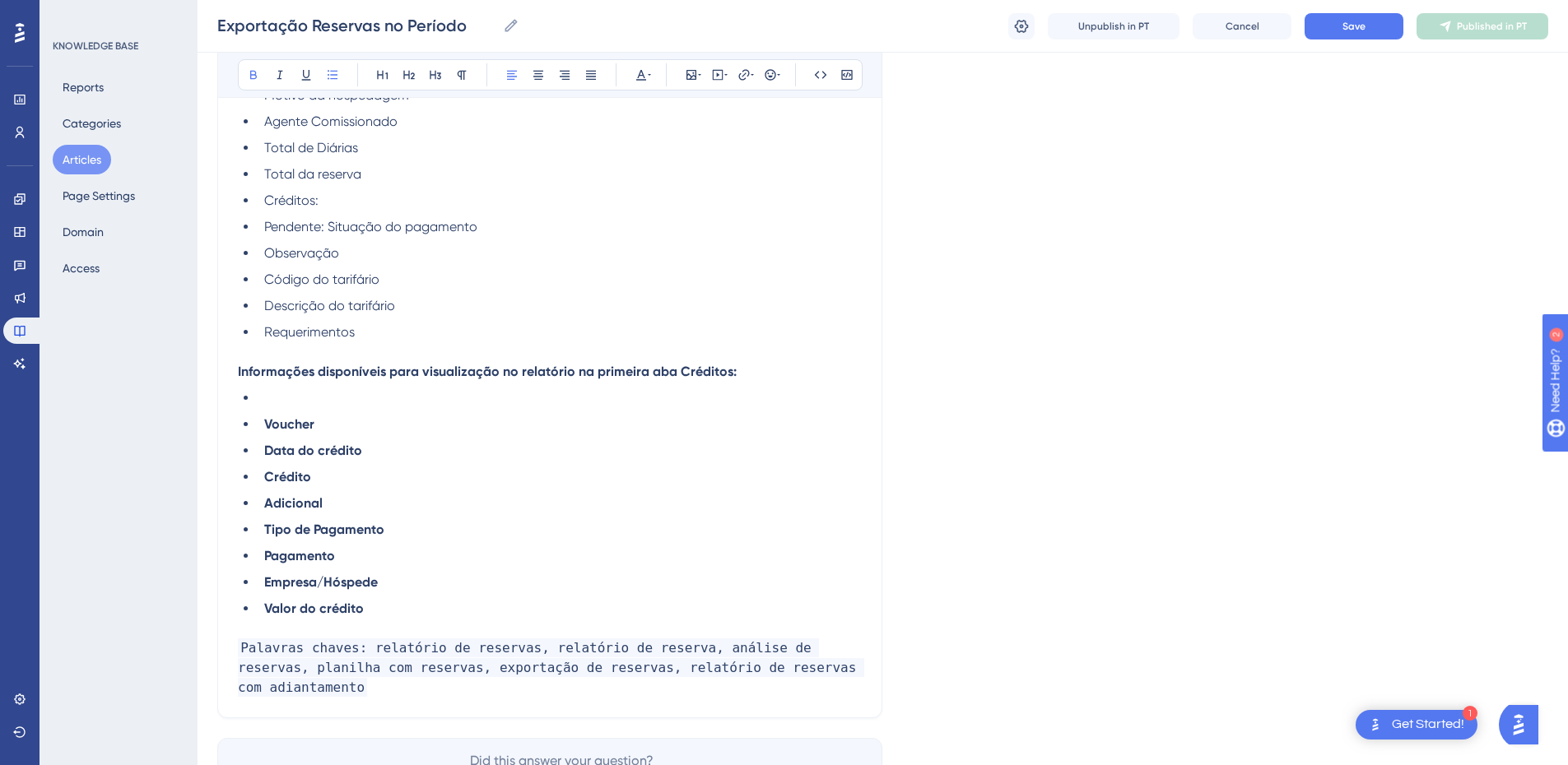
click at [261, 427] on li "Voucher" at bounding box center [559, 424] width 604 height 20
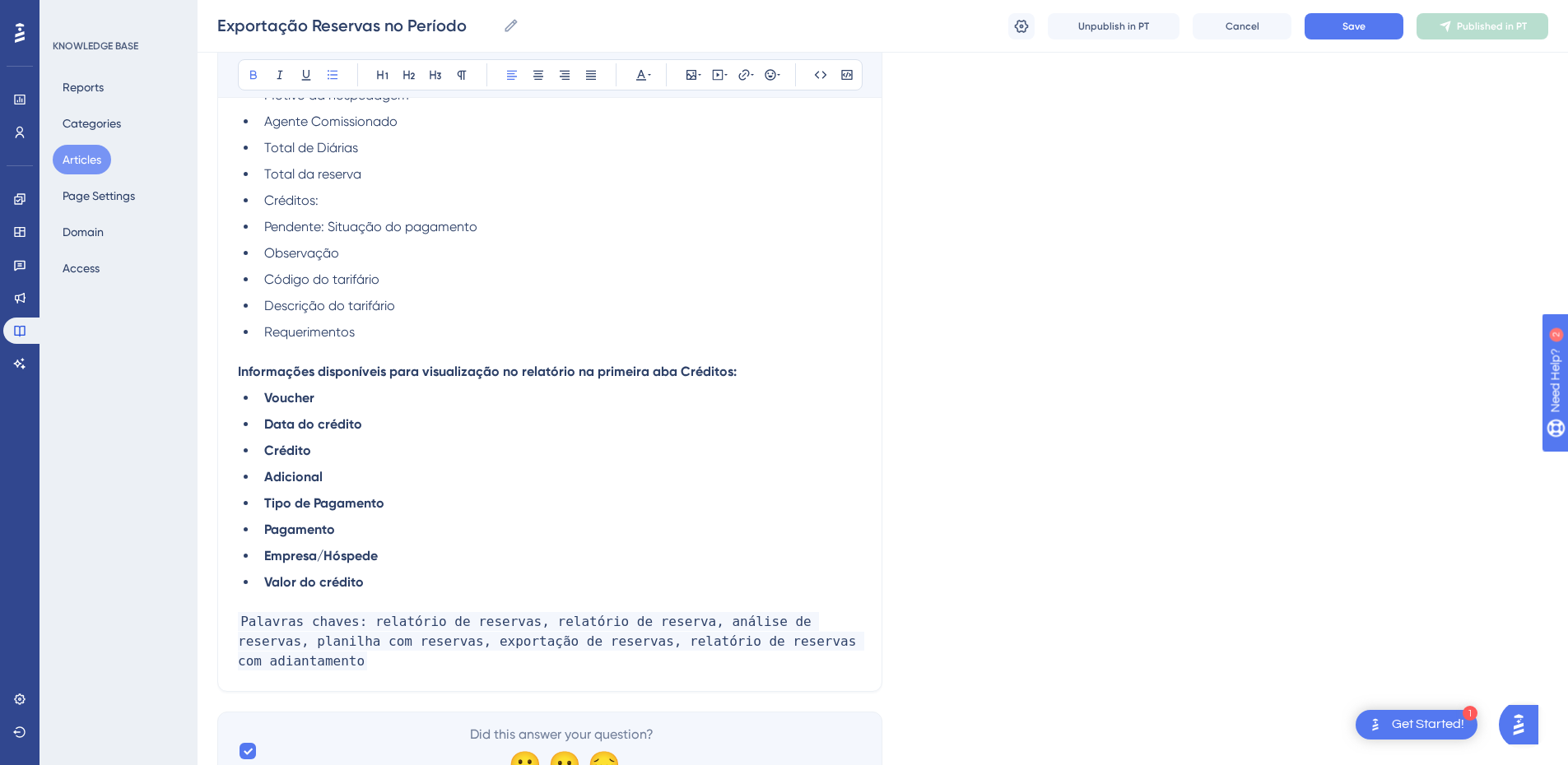
click at [343, 487] on li "Adicional" at bounding box center [559, 477] width 604 height 20
click at [465, 370] on strong "Informações disponíveis para visualização no relatório na primeira aba Créditos:" at bounding box center [486, 371] width 498 height 16
drag, startPoint x: 465, startPoint y: 370, endPoint x: 433, endPoint y: 370, distance: 32.0
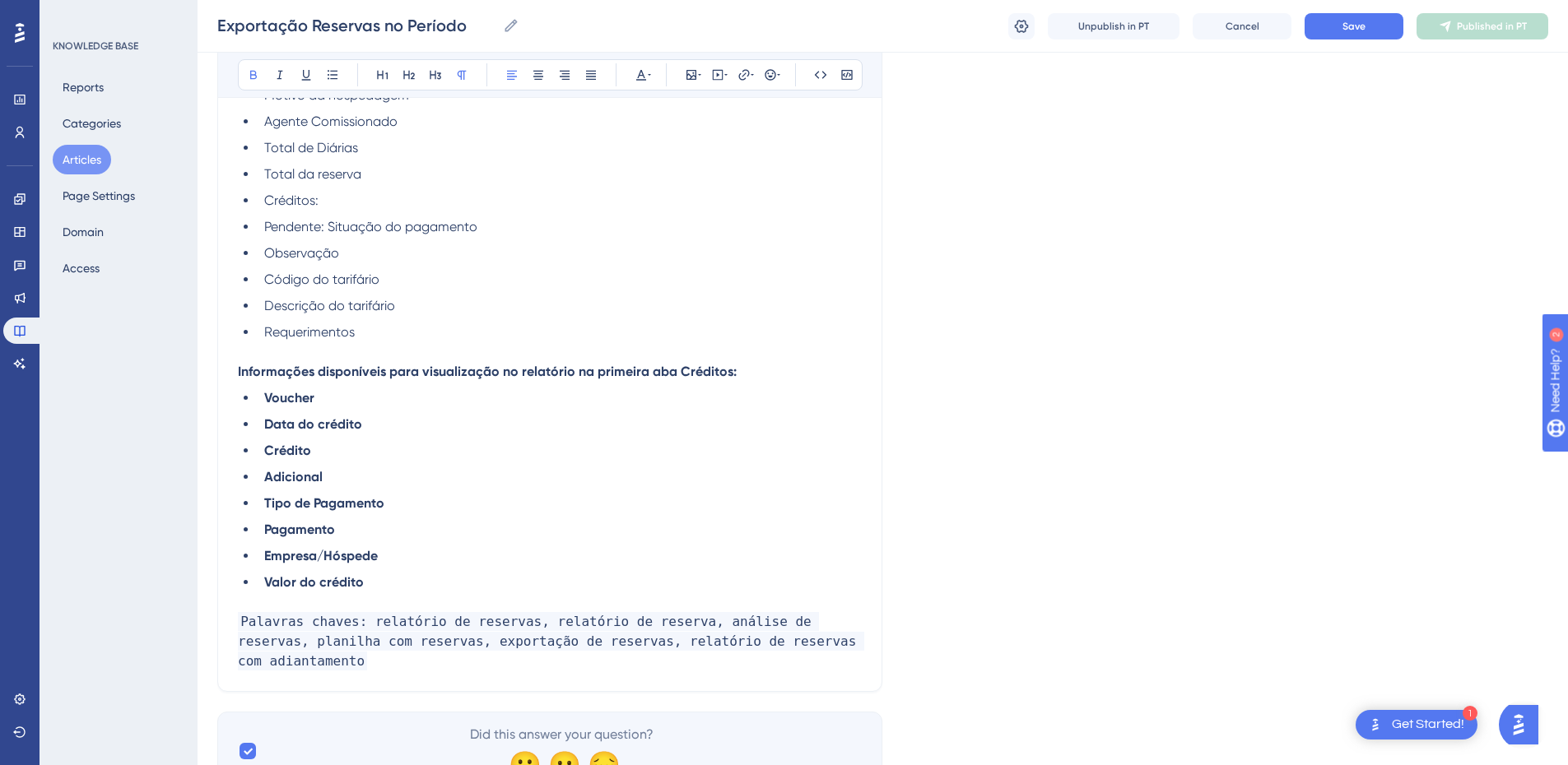
click at [433, 370] on strong "Informações disponíveis para visualização no relatório na primeira aba Créditos:" at bounding box center [486, 371] width 498 height 16
click at [625, 371] on strong "Informações disponíveis para visualização no relatório na primeira aba Créditos:" at bounding box center [486, 371] width 498 height 16
click at [651, 370] on strong "Informações disponíveis para visualização no relatório na segunda aba Créditos:" at bounding box center [487, 371] width 499 height 16
click at [660, 372] on strong "Informações disponíveis para visualização no relatório na segunda aba Créditos:" at bounding box center [487, 371] width 499 height 16
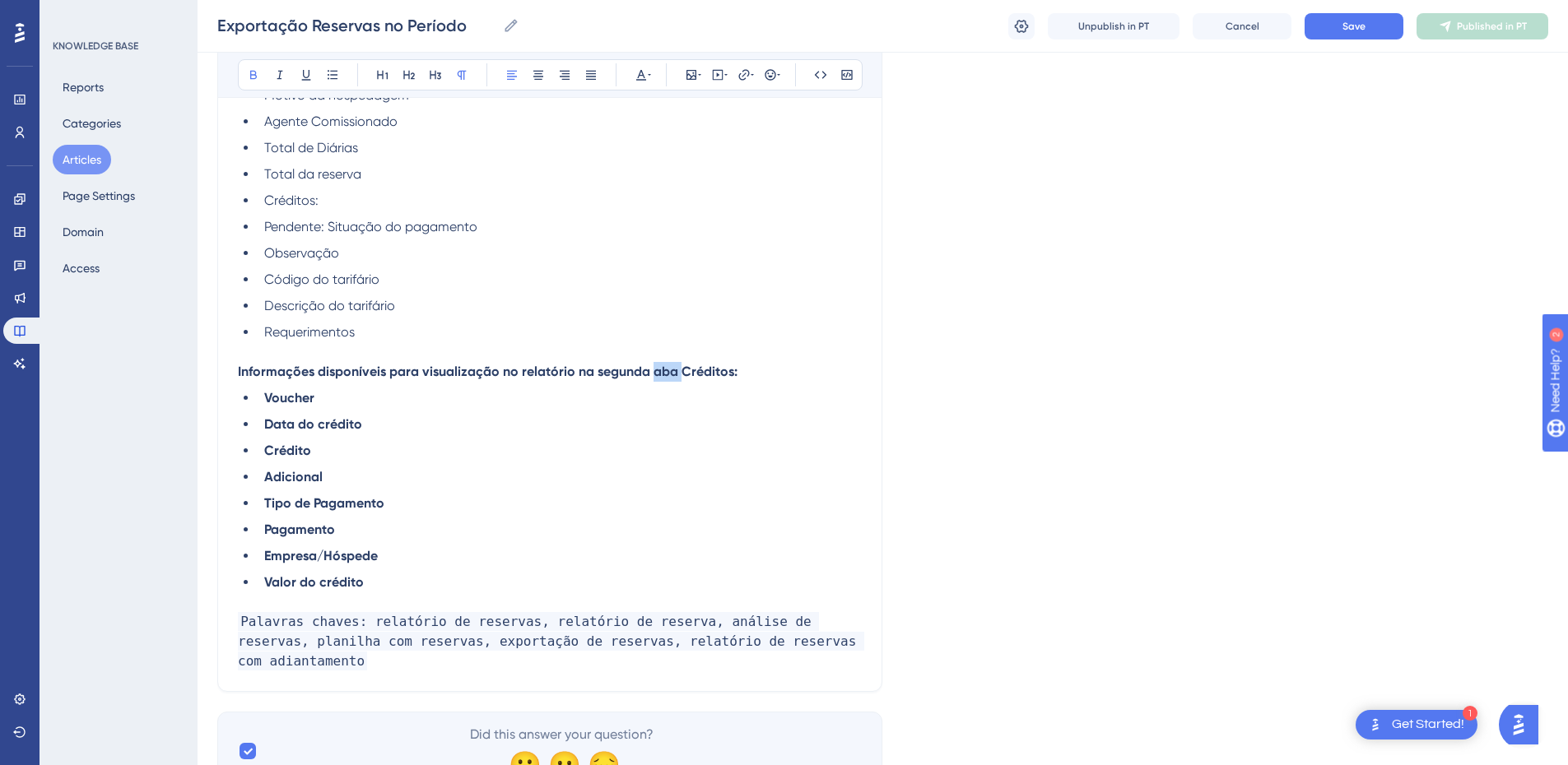
click at [660, 372] on strong "Informações disponíveis para visualização no relatório na segunda aba Créditos:" at bounding box center [487, 371] width 499 height 16
click at [609, 367] on strong "Informações disponíveis para visualização no relatório na segunda aba Créditos:" at bounding box center [487, 371] width 499 height 16
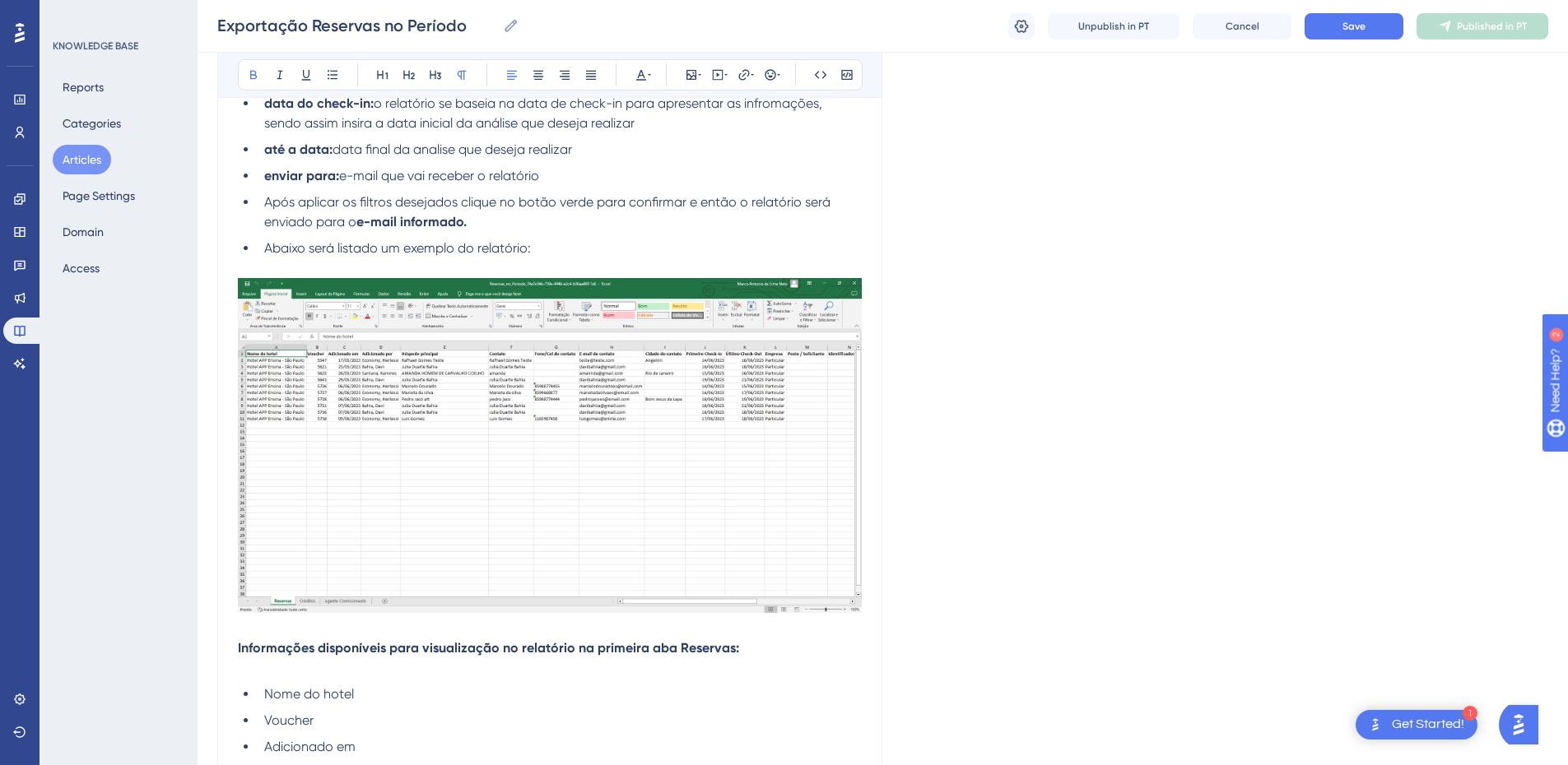
scroll to position [1183, 0]
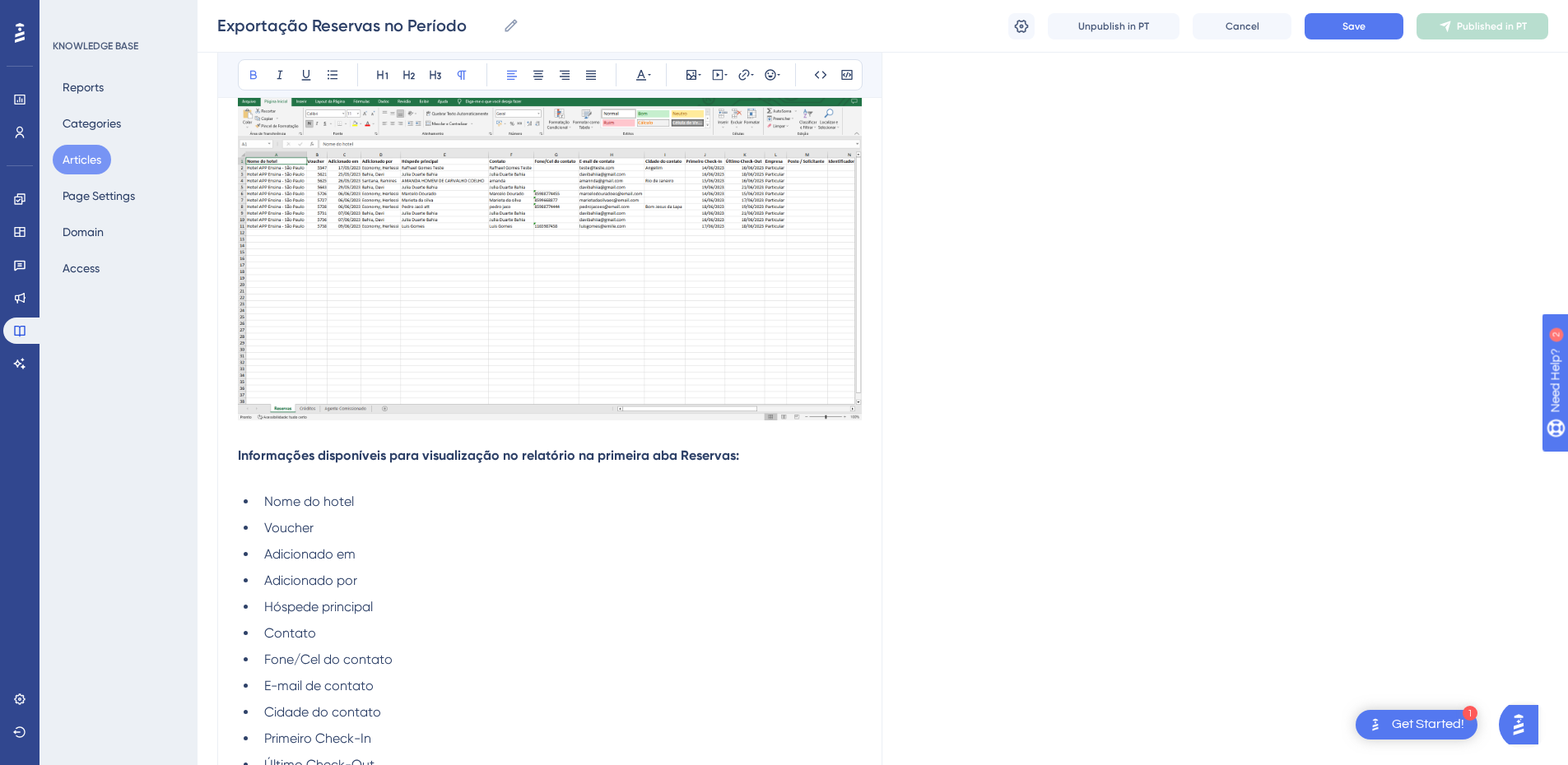
click at [238, 462] on strong "Informações disponíveis para visualização no relatório na primeira aba Reservas:" at bounding box center [488, 455] width 501 height 16
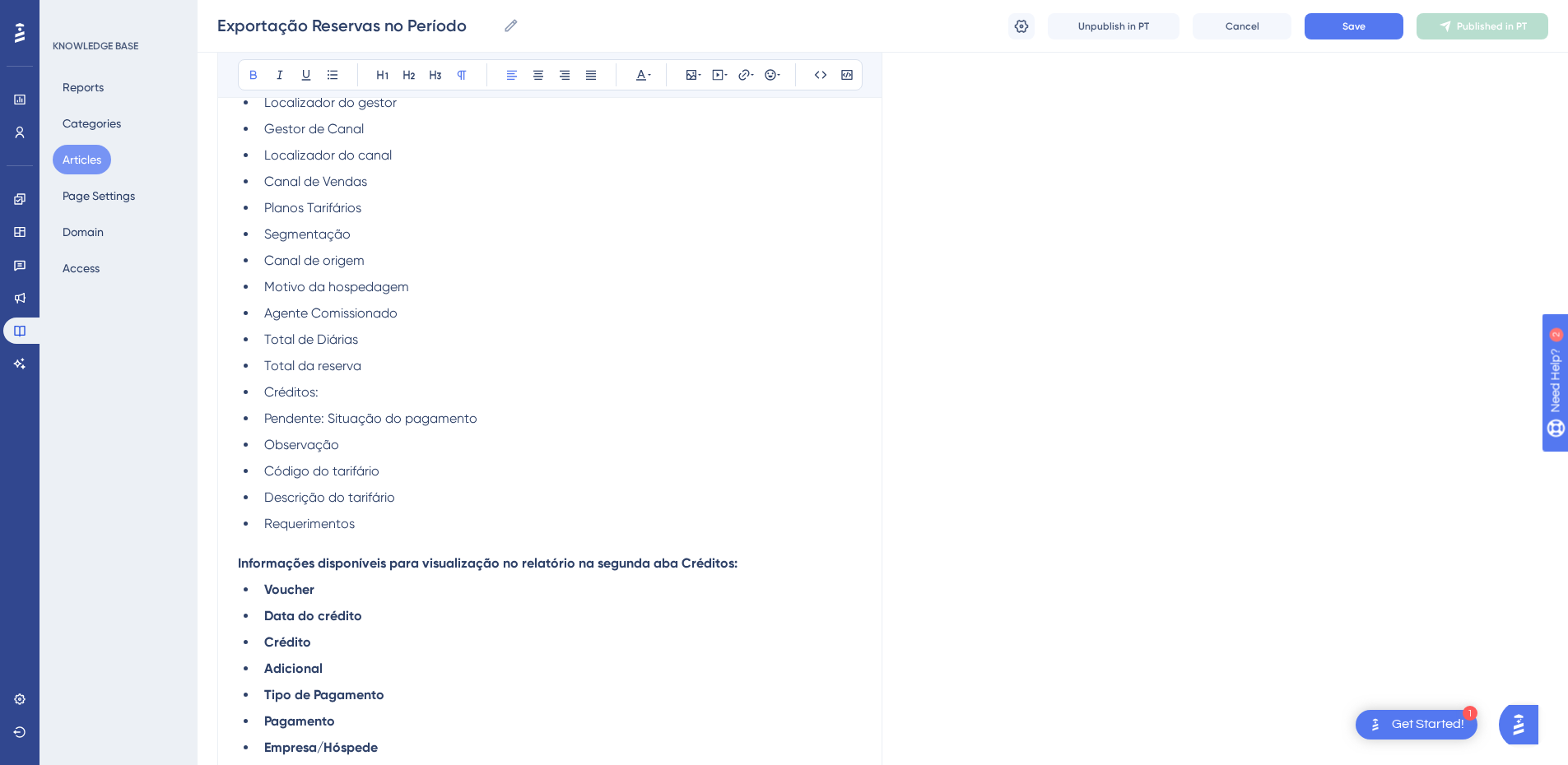
scroll to position [2142, 0]
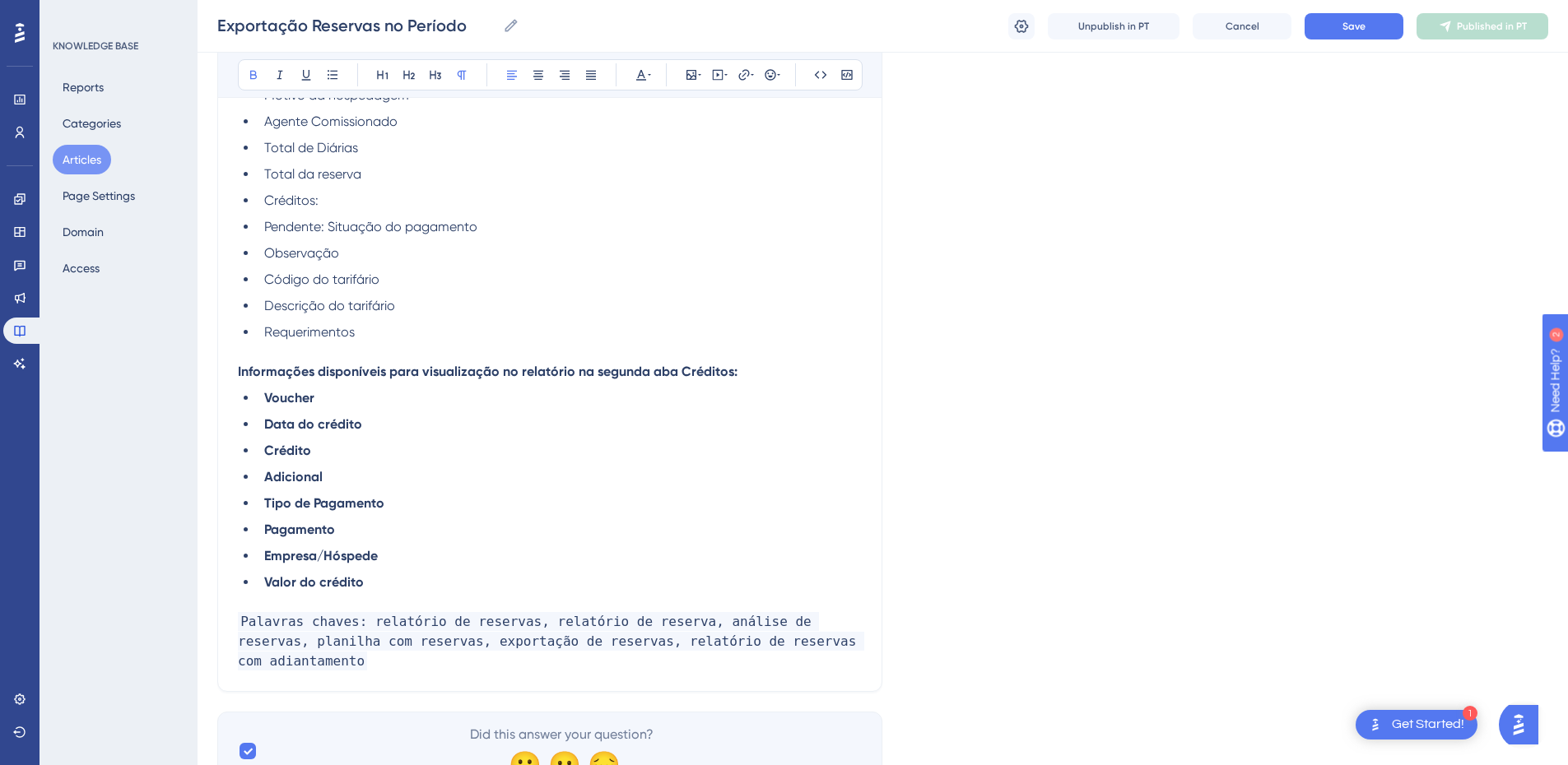
click at [388, 578] on li "Valor do crédito" at bounding box center [559, 582] width 604 height 20
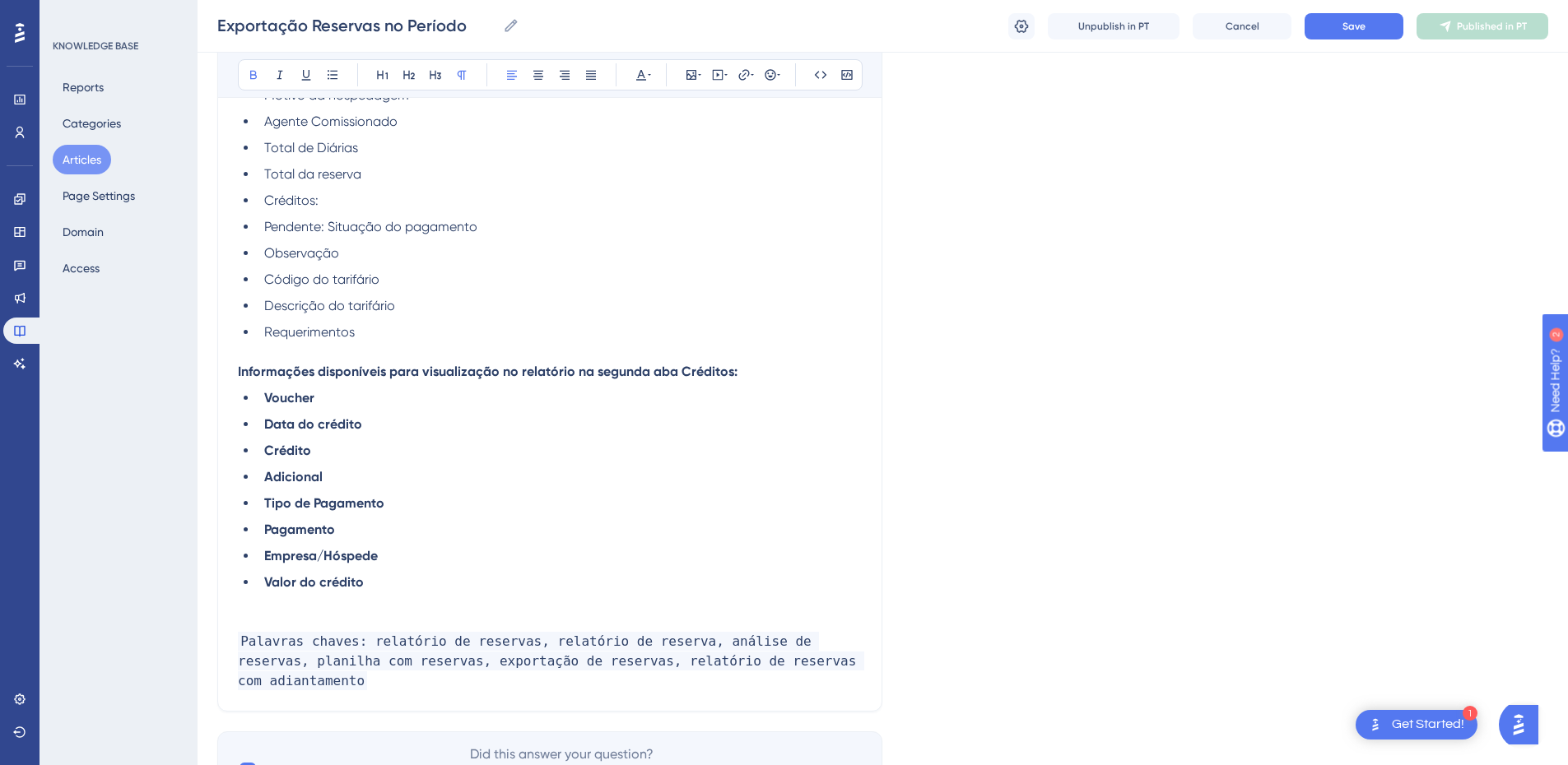
click at [390, 369] on strong "Informações disponíveis para visualização no relatório na segunda aba Créditos:" at bounding box center [487, 371] width 499 height 16
click at [302, 616] on p at bounding box center [549, 622] width 624 height 20
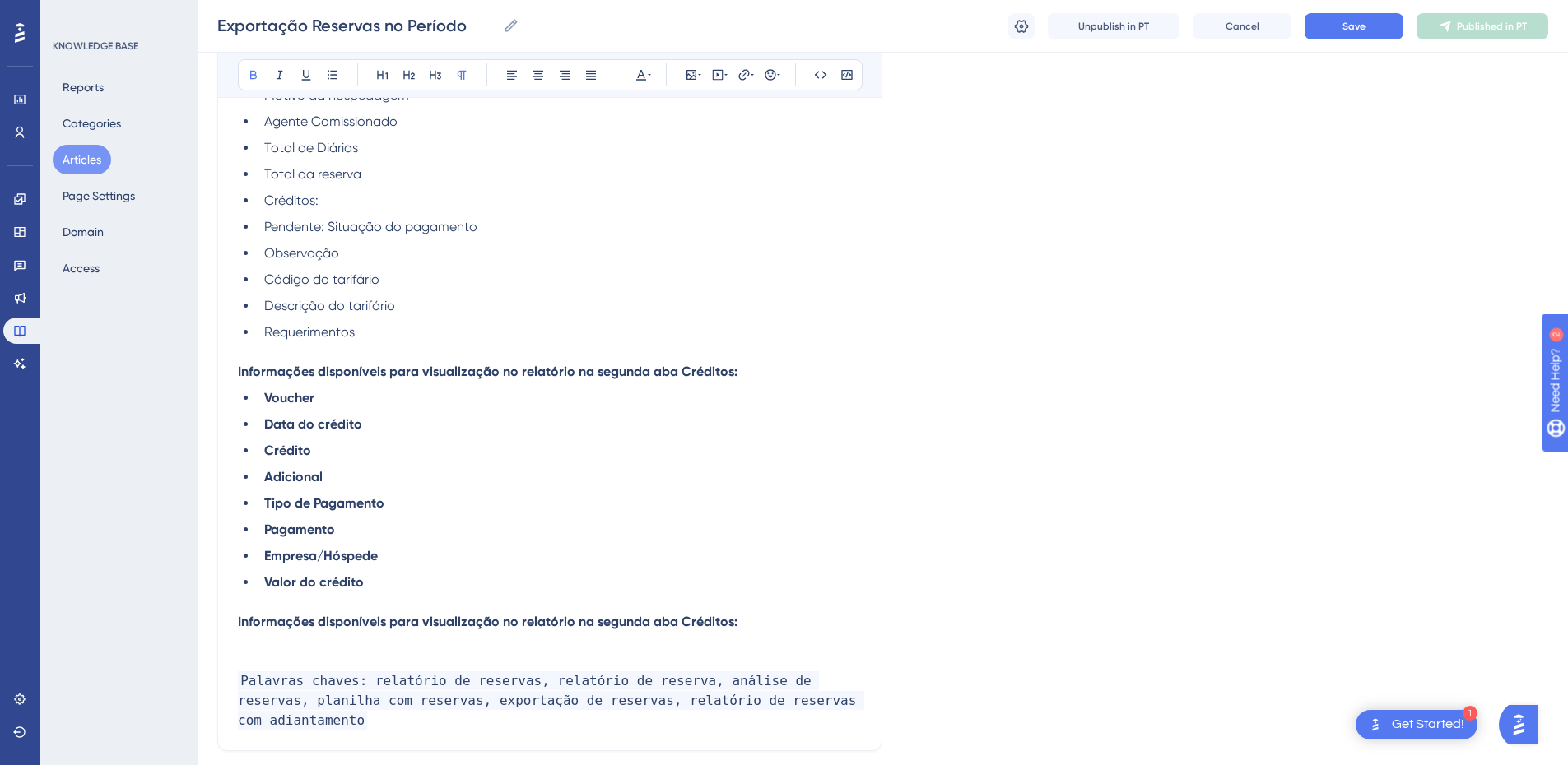
click at [617, 616] on strong "Informações disponíveis para visualização no relatório na segunda aba Créditos:" at bounding box center [487, 622] width 499 height 16
click at [690, 623] on strong "Informações disponíveis para visualização no relatório na terceira aba Créditos:" at bounding box center [485, 622] width 495 height 16
click at [276, 653] on p at bounding box center [549, 661] width 624 height 20
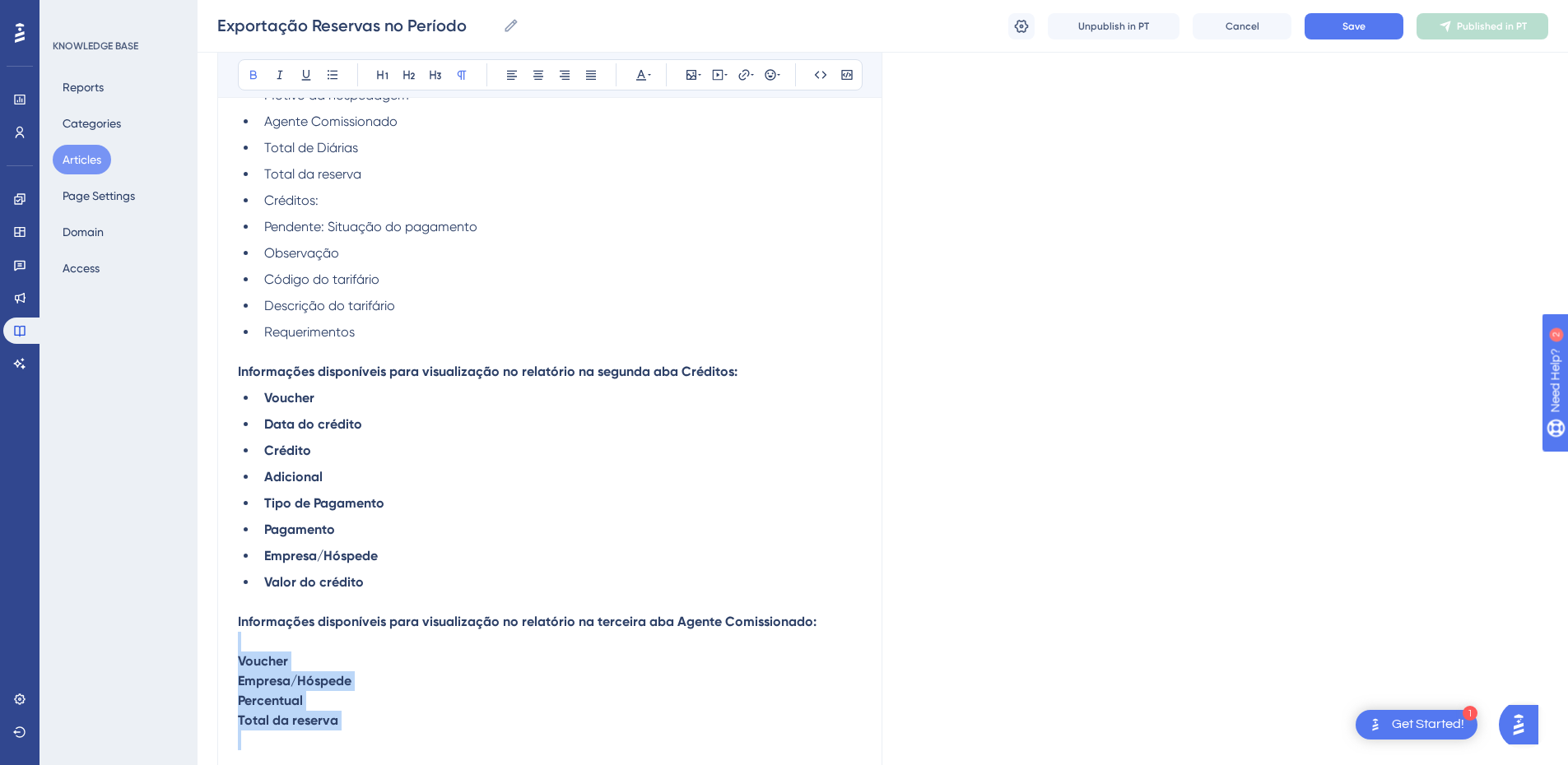
drag, startPoint x: 330, startPoint y: 720, endPoint x: 234, endPoint y: 650, distance: 118.8
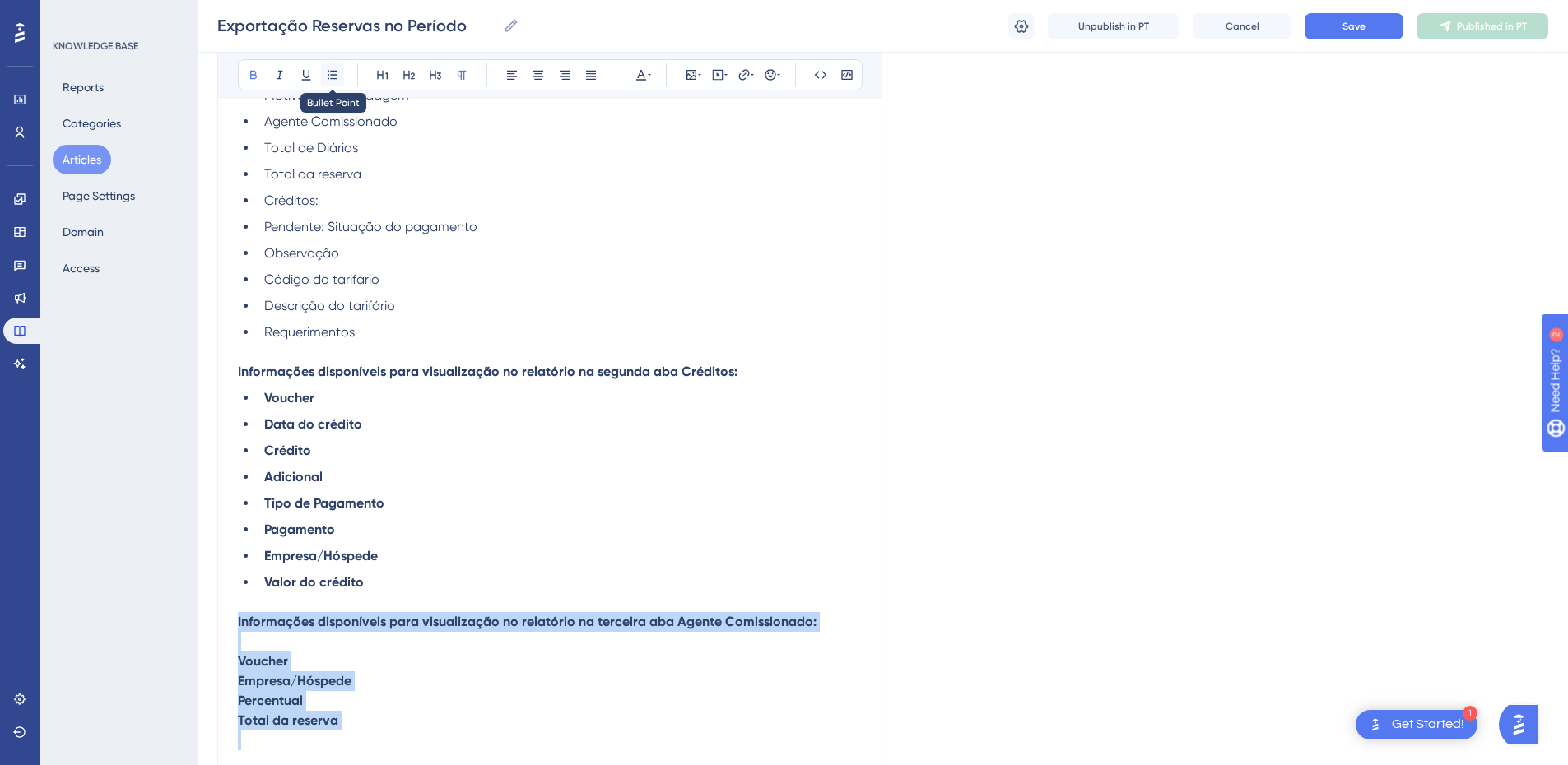
click at [341, 77] on button at bounding box center [333, 74] width 23 height 23
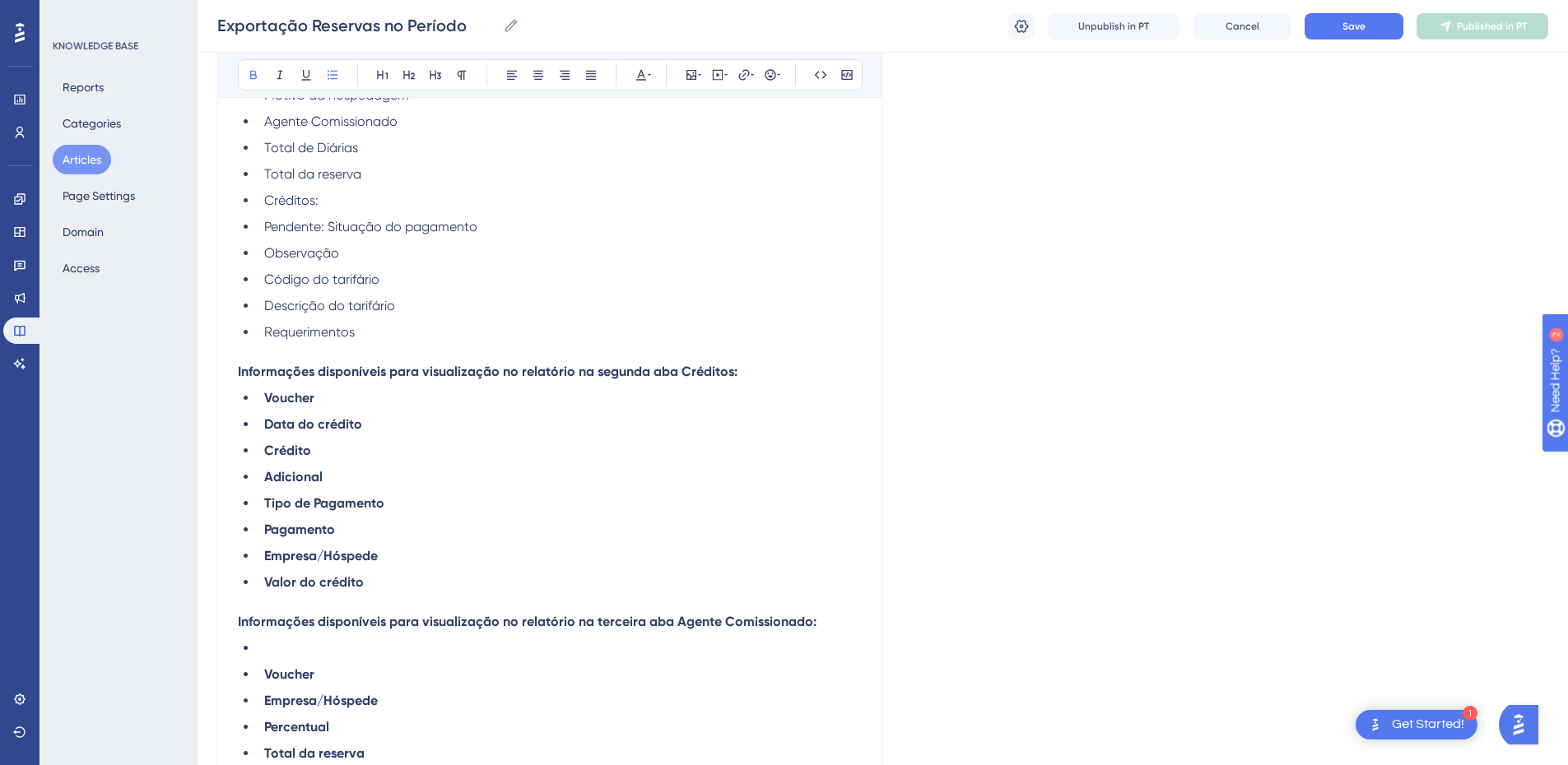
click at [362, 490] on ul "Voucher Data do crédito Crédito Adicional Tipo de Pagamento Pagamento Empresa/H…" at bounding box center [549, 490] width 624 height 204
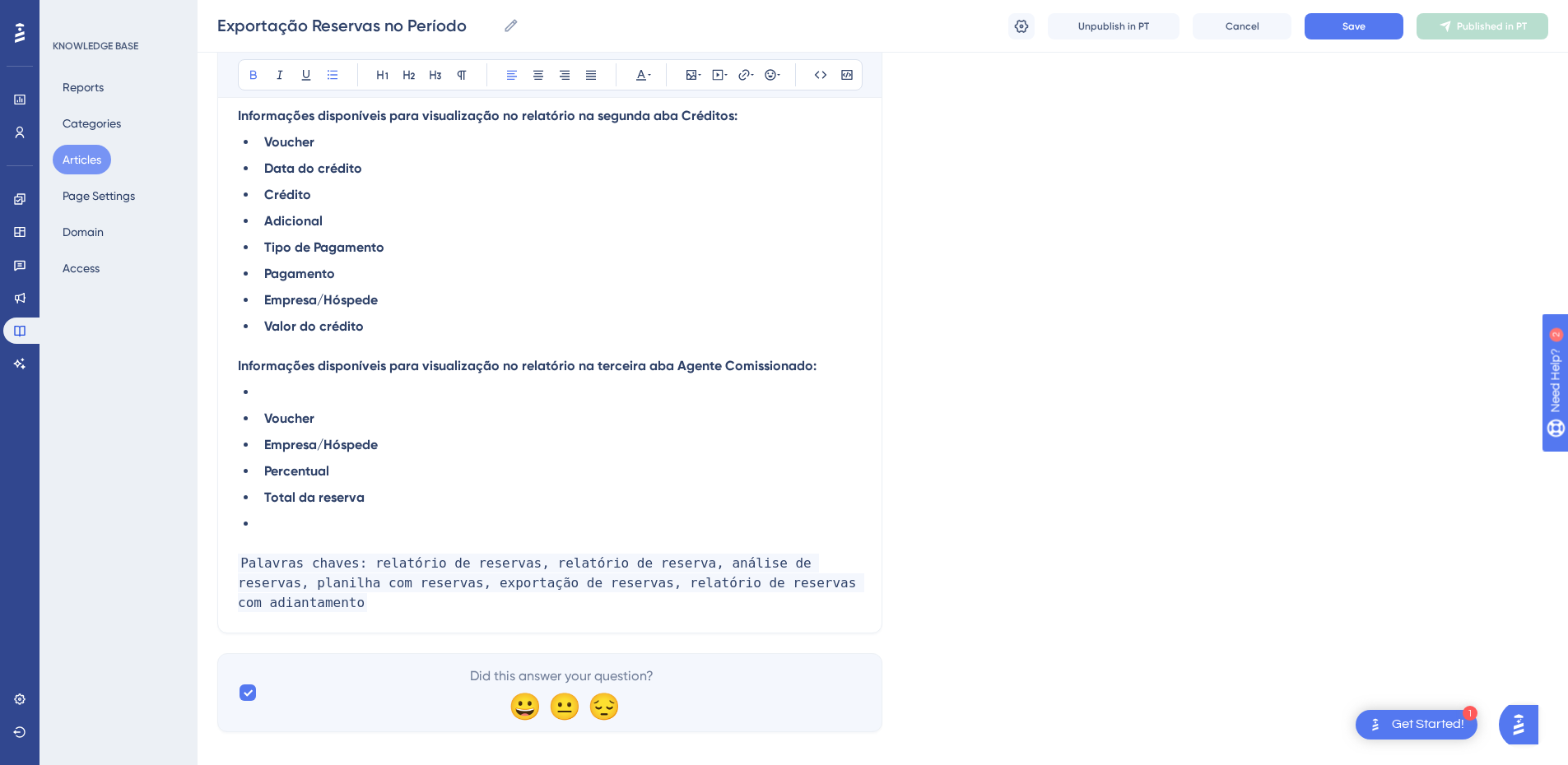
click at [384, 519] on li at bounding box center [559, 523] width 604 height 20
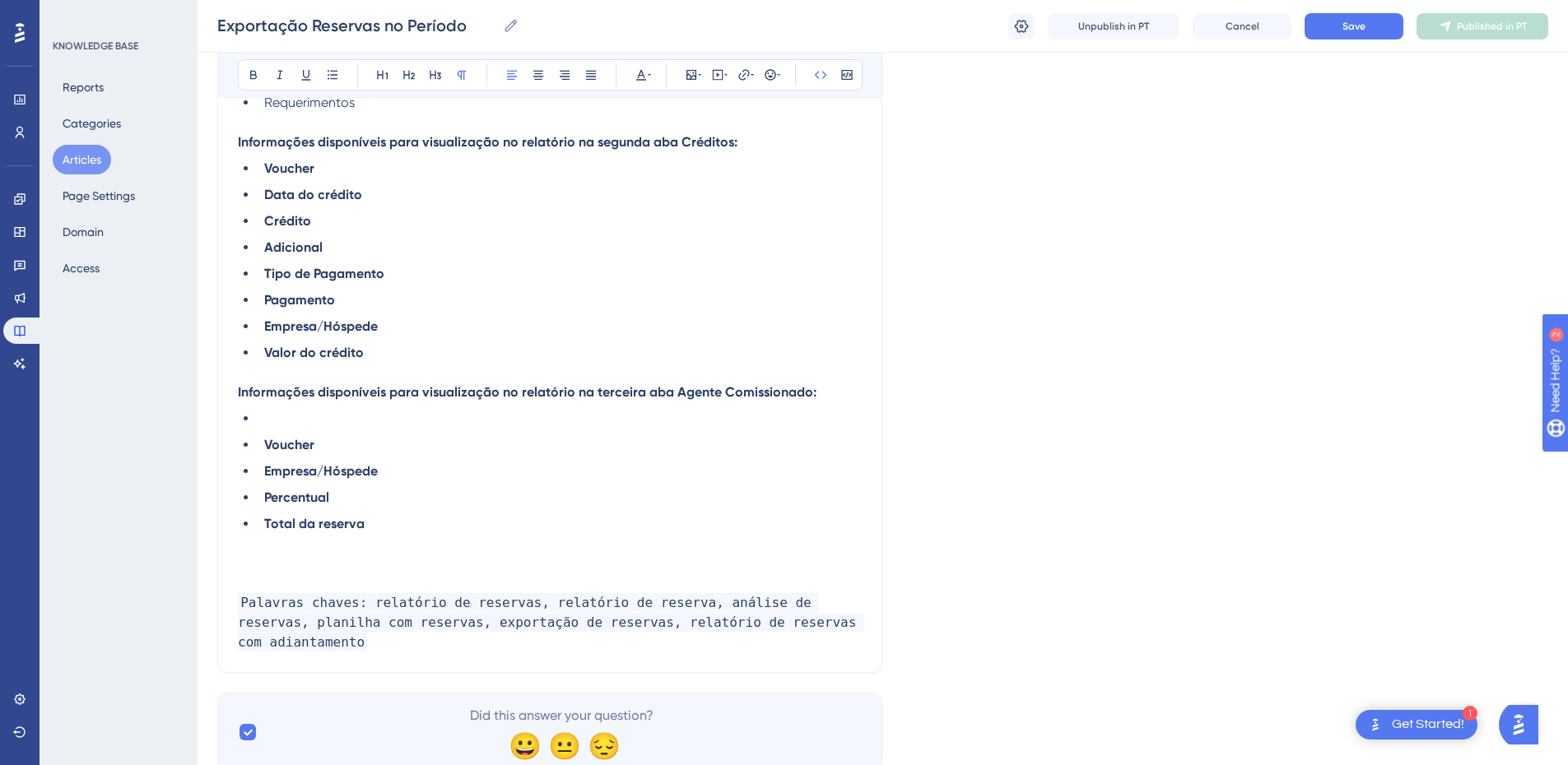
click at [851, 623] on span "Palavras chaves: relatório de reservas, relatório de reserva, análise de reserv…" at bounding box center [550, 623] width 626 height 59
click at [310, 565] on p at bounding box center [549, 563] width 624 height 20
click at [615, 566] on p "Nesse relatório você consegue visualizar os pagamentos" at bounding box center [549, 563] width 624 height 20
click at [615, 566] on span "Nesse relatório você consegue visualizar as reservas relacionadas aos pagamentos" at bounding box center [487, 563] width 500 height 16
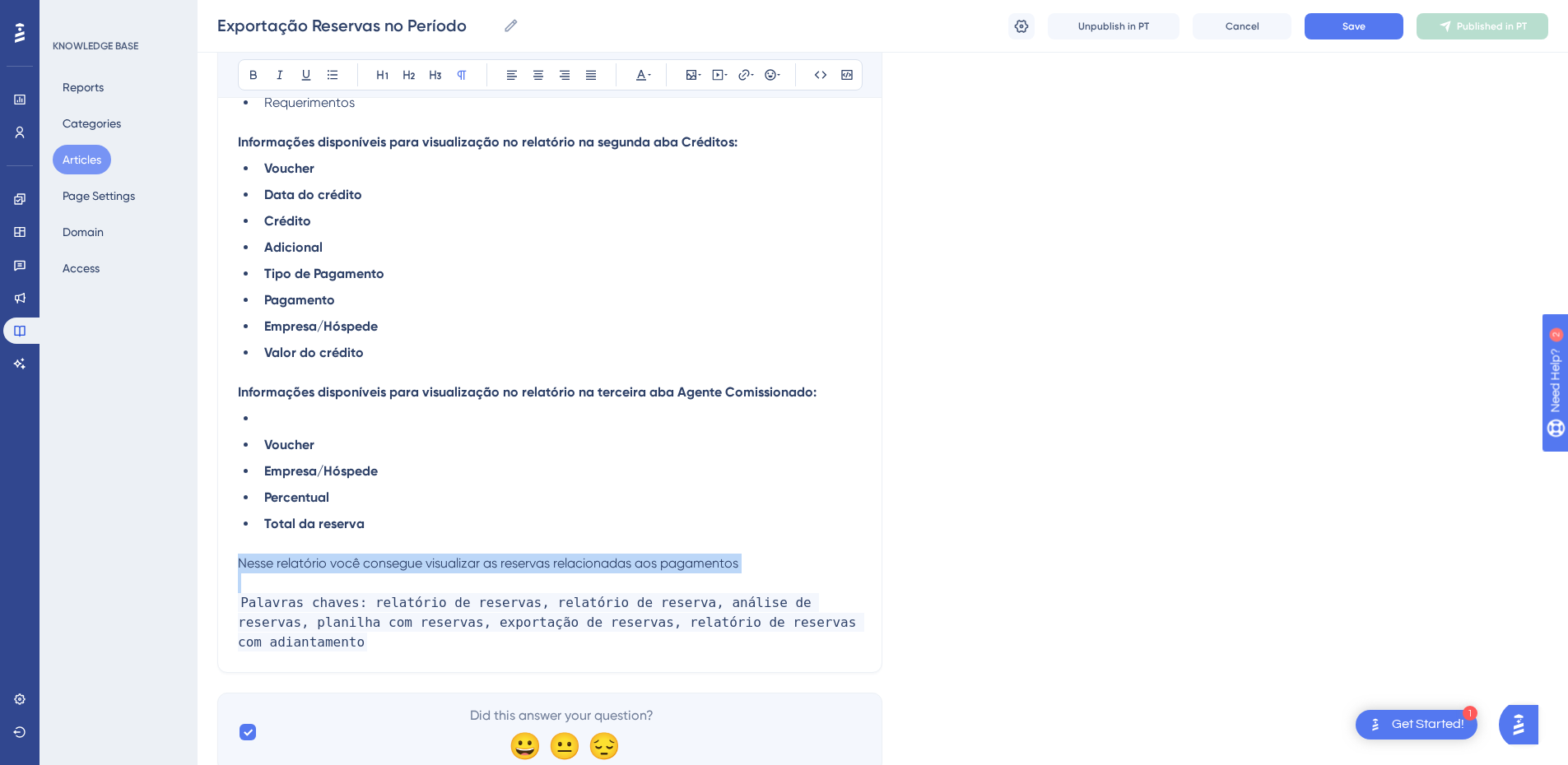
click at [615, 566] on span "Nesse relatório você consegue visualizar as reservas relacionadas aos pagamentos" at bounding box center [487, 563] width 500 height 16
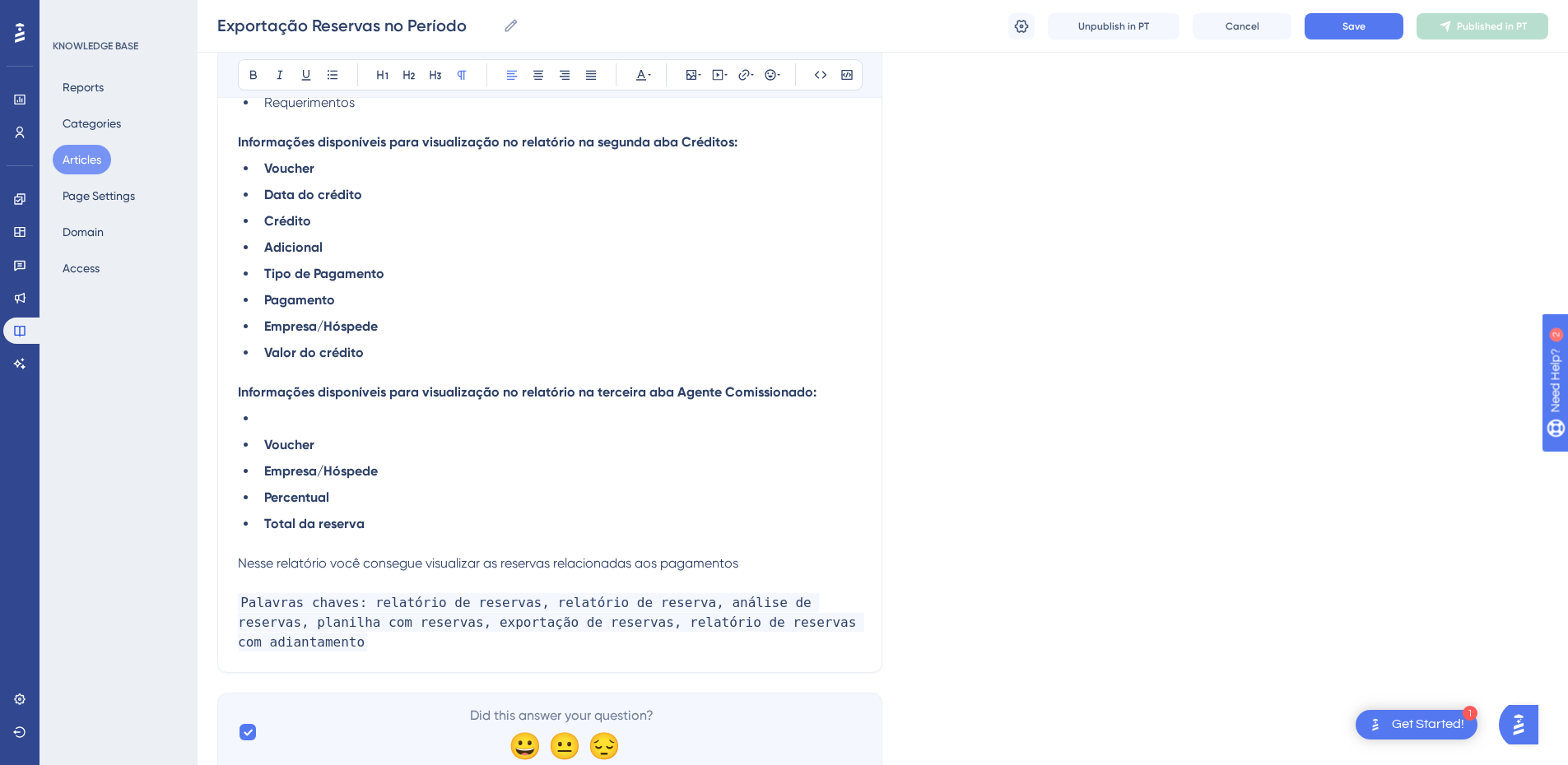
drag, startPoint x: 382, startPoint y: 564, endPoint x: 367, endPoint y: 564, distance: 15.0
click at [367, 564] on span "Nesse relatório você consegue visualizar as reservas relacionadas aos pagamentos" at bounding box center [487, 563] width 500 height 16
click at [794, 567] on p "Nesse relatório você consegue visualizar as reservas relacionadas aos pagamentos" at bounding box center [549, 563] width 624 height 20
click at [768, 566] on p "Nesse relatório você consegue visualizar as reservas relacionadas aos pagamentos" at bounding box center [549, 563] width 624 height 20
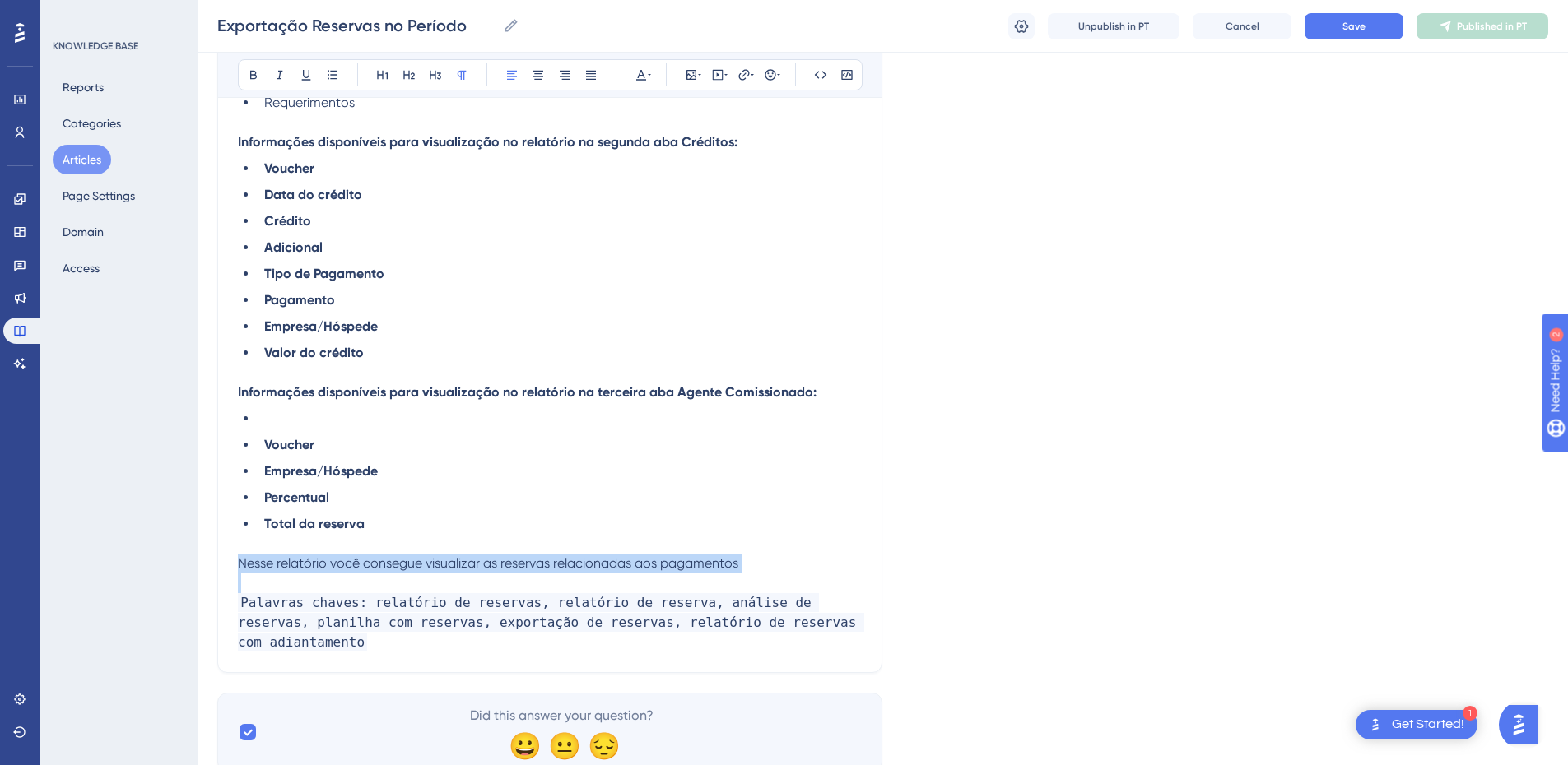
drag, startPoint x: 768, startPoint y: 566, endPoint x: 228, endPoint y: 560, distance: 540.0
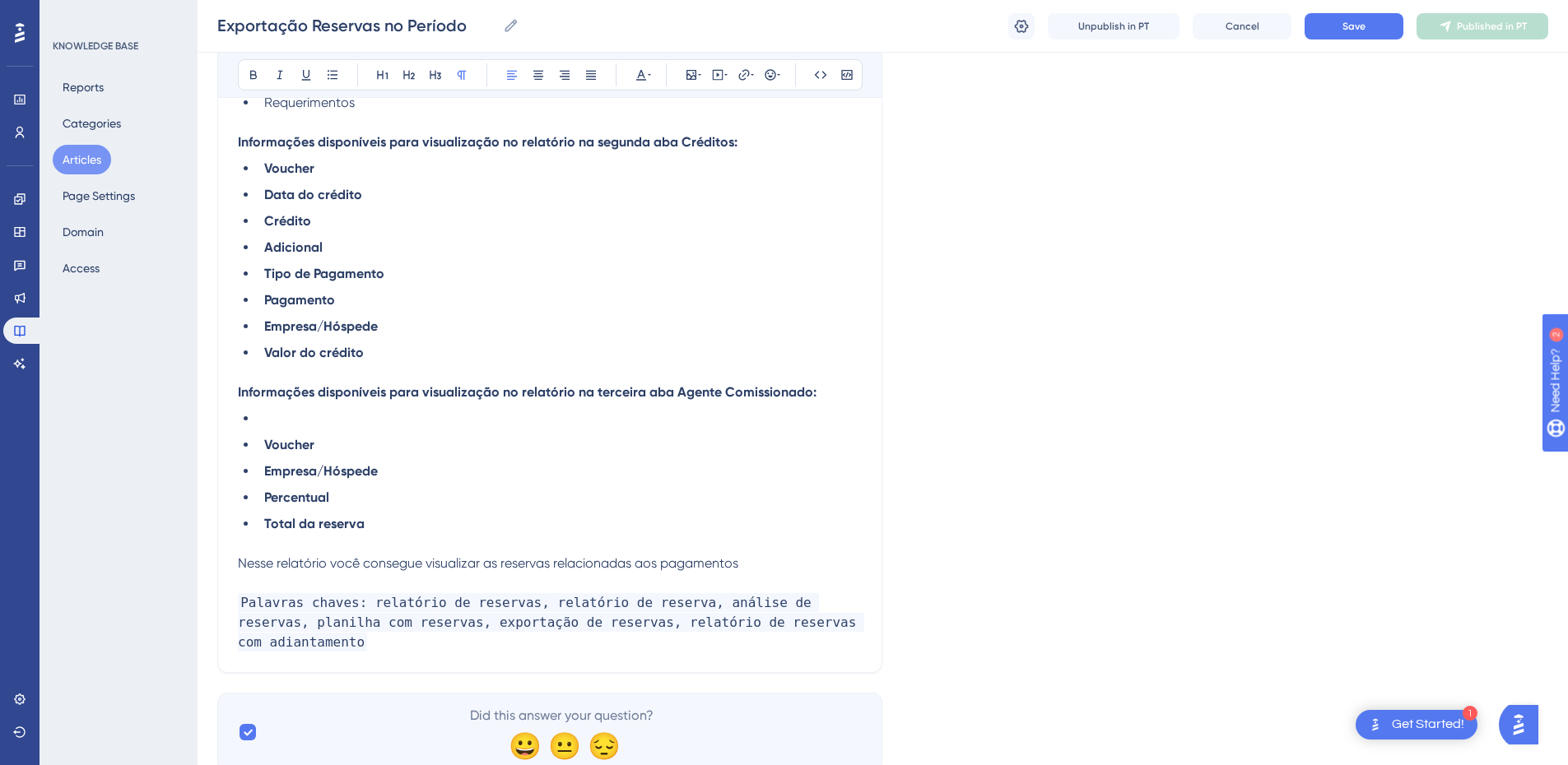
drag, startPoint x: 267, startPoint y: 565, endPoint x: 558, endPoint y: 274, distance: 411.5
click at [753, 215] on li "Crédito" at bounding box center [559, 221] width 604 height 20
click at [410, 352] on li "Valor do crédito" at bounding box center [559, 352] width 604 height 20
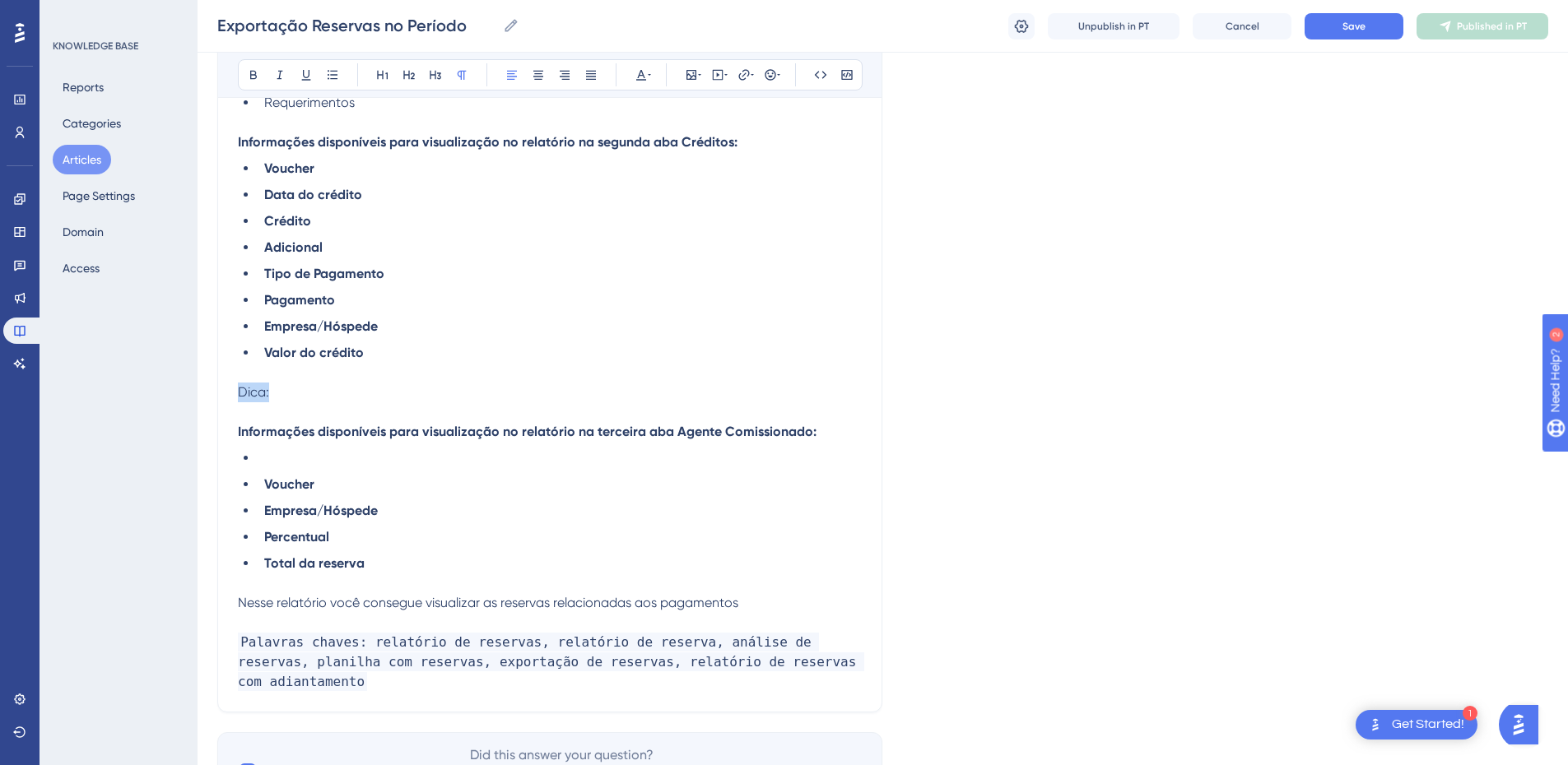
drag, startPoint x: 272, startPoint y: 389, endPoint x: 220, endPoint y: 390, distance: 52.0
click at [257, 72] on icon at bounding box center [253, 74] width 13 height 13
click at [238, 392] on strong "Dica:" at bounding box center [253, 392] width 31 height 16
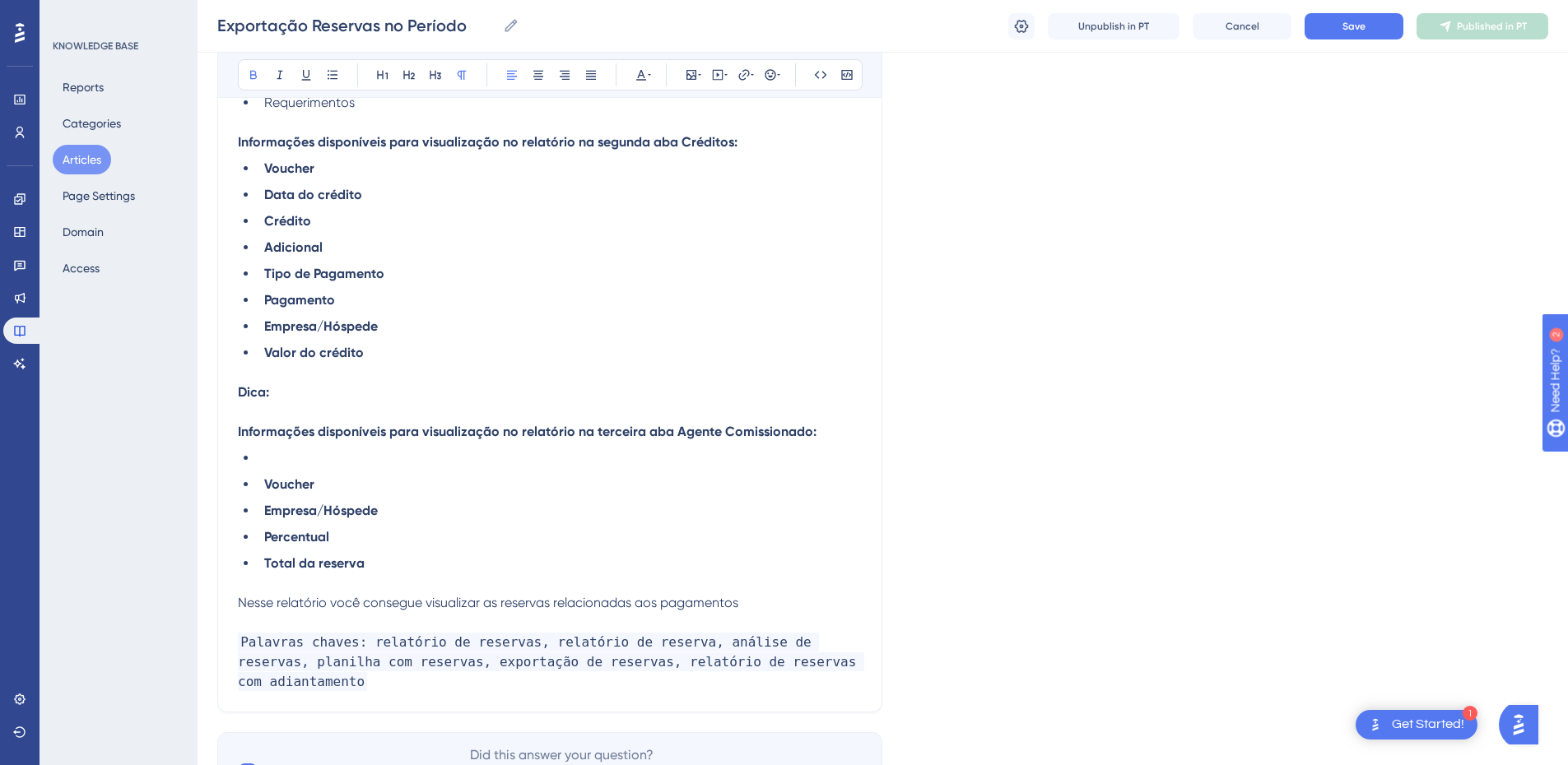
click at [244, 392] on strong "Dica:" at bounding box center [253, 392] width 31 height 16
click at [241, 391] on strong "Dica:" at bounding box center [253, 392] width 31 height 16
click at [771, 73] on icon at bounding box center [770, 74] width 13 height 13
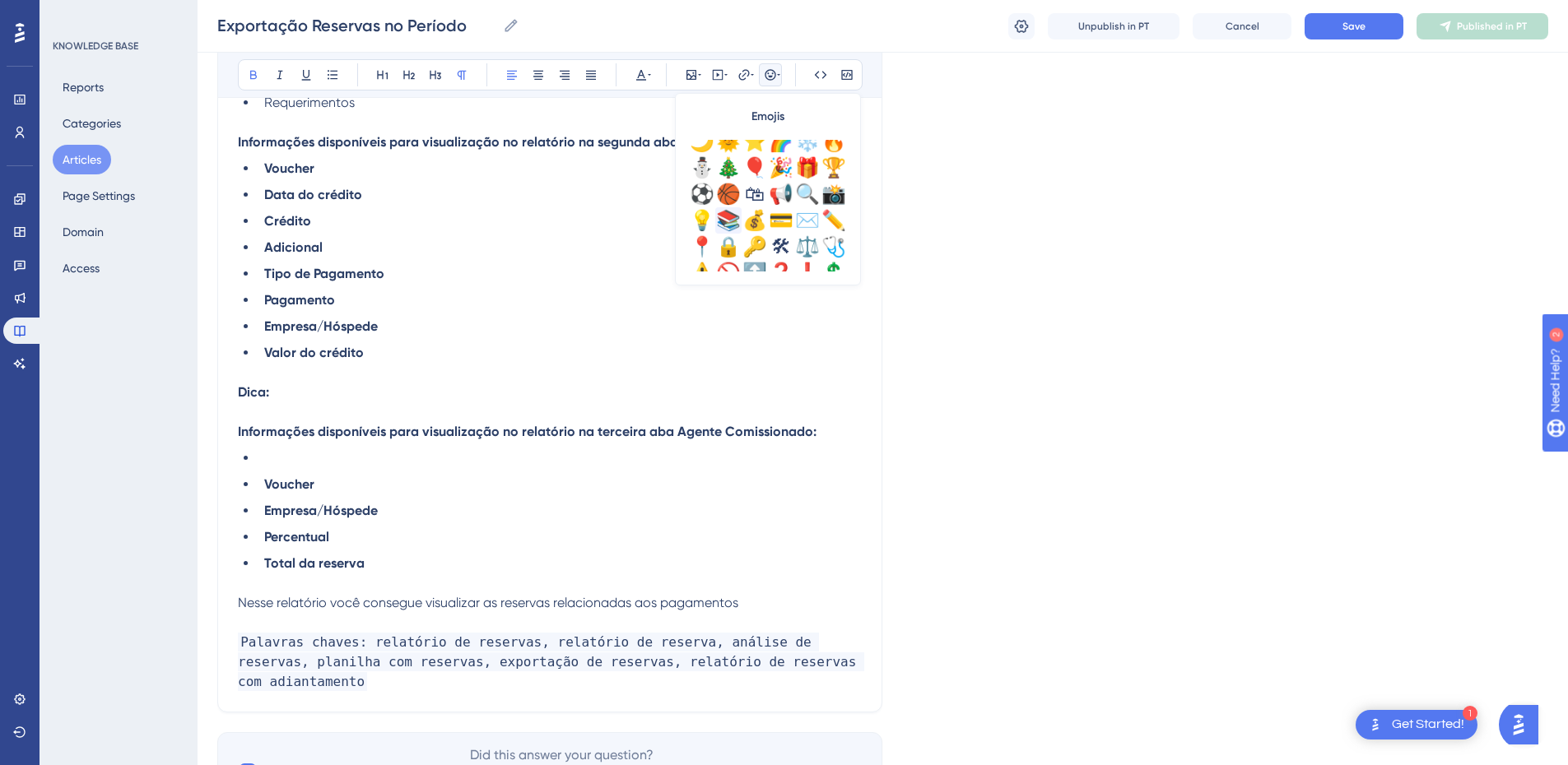
scroll to position [477, 0]
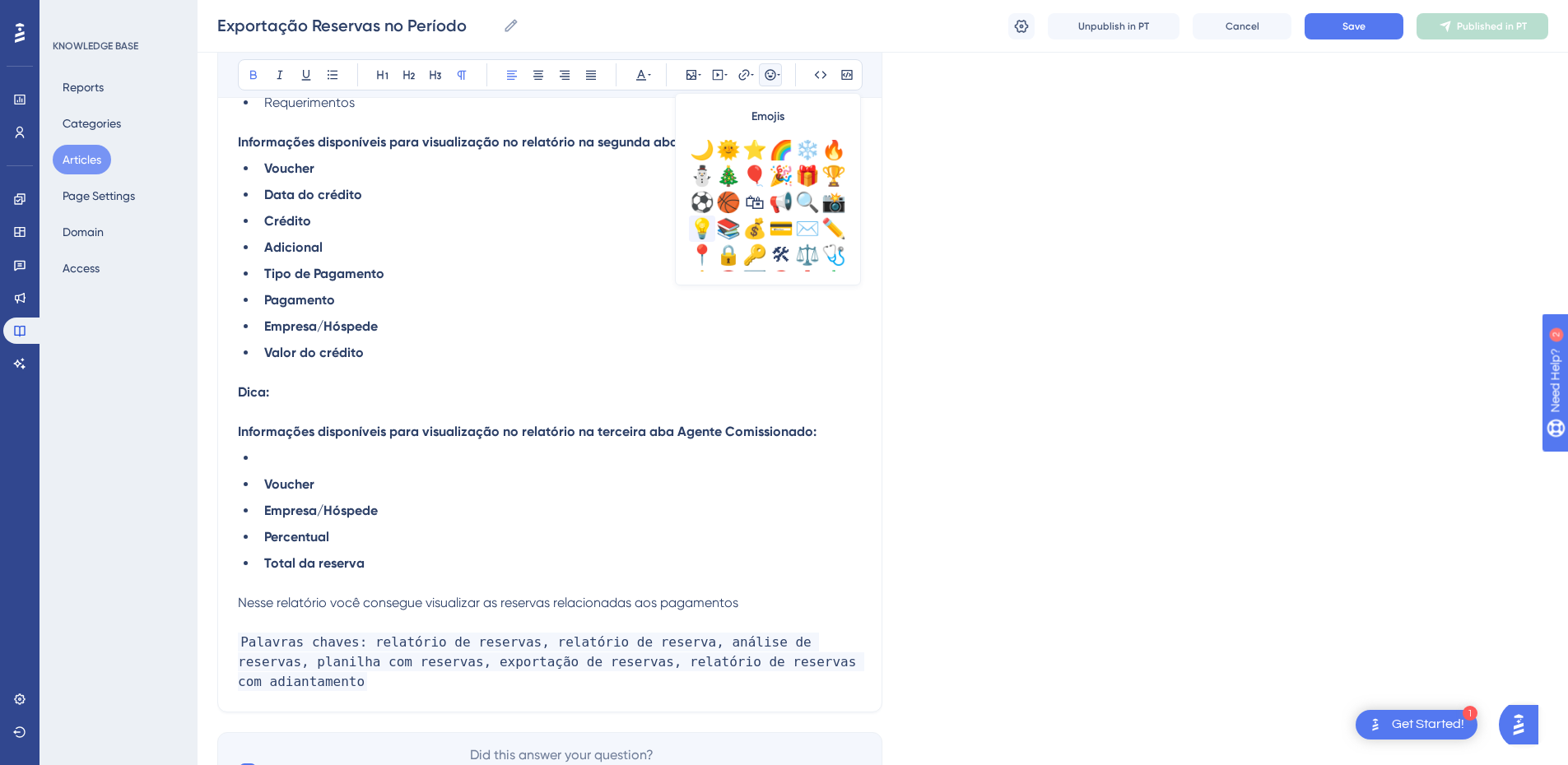
click at [713, 226] on div "💡" at bounding box center [701, 229] width 26 height 26
click at [363, 382] on p "💡 Dica:" at bounding box center [549, 392] width 624 height 20
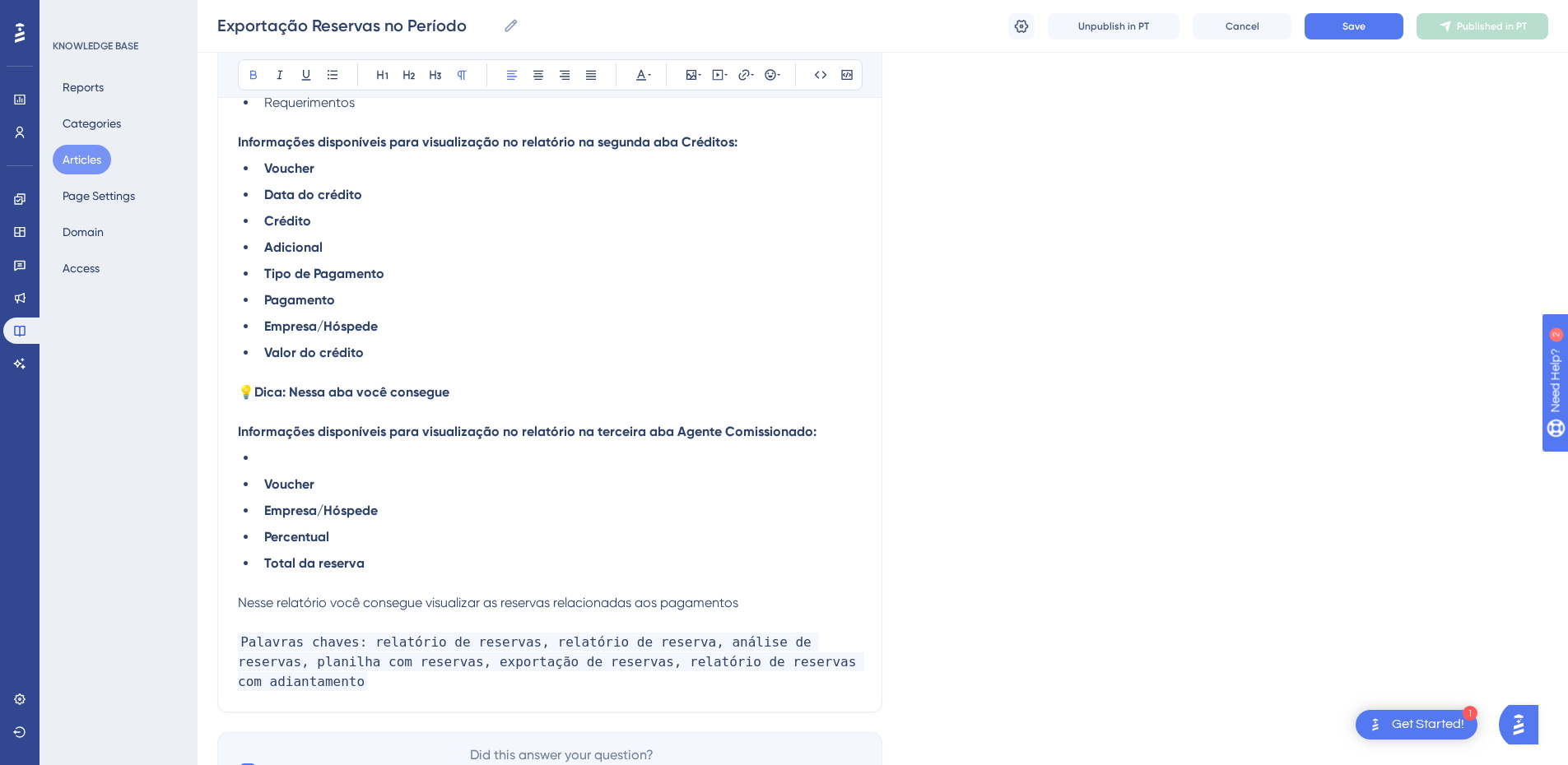
click at [314, 602] on span "Nesse relatório você consegue visualizar as reservas relacionadas aos pagamentos" at bounding box center [487, 603] width 500 height 16
click at [343, 392] on strong "Dica: Nessa aba você consegue" at bounding box center [352, 392] width 195 height 16
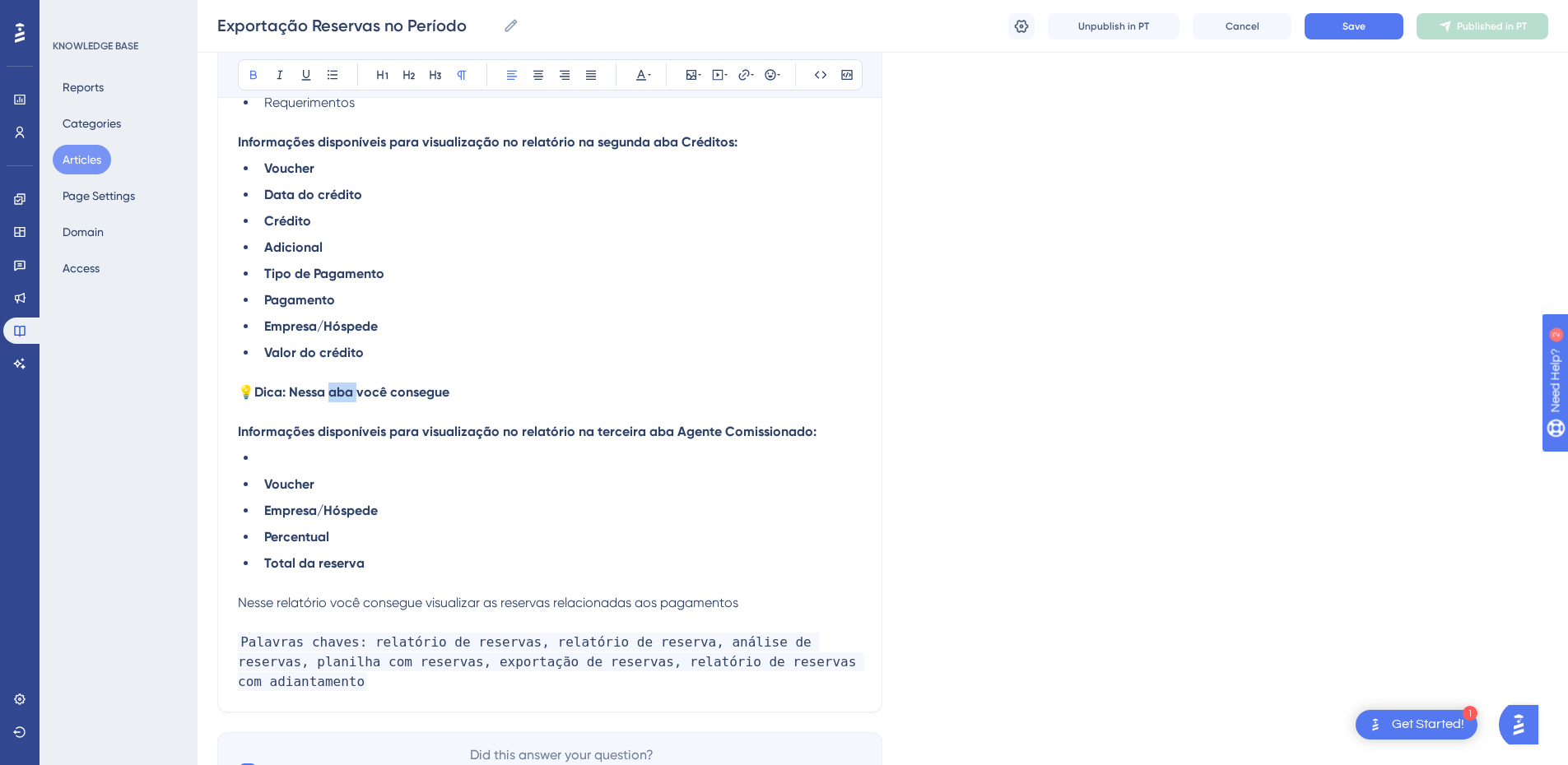
drag, startPoint x: 469, startPoint y: 398, endPoint x: 291, endPoint y: 395, distance: 178.0
click at [291, 395] on p "💡 Dica: Nessa aba você consegue" at bounding box center [549, 392] width 624 height 20
click at [291, 395] on span "Nesse relatório você consegue visualizar as reservas relacionadas aos pagamentos" at bounding box center [536, 392] width 500 height 16
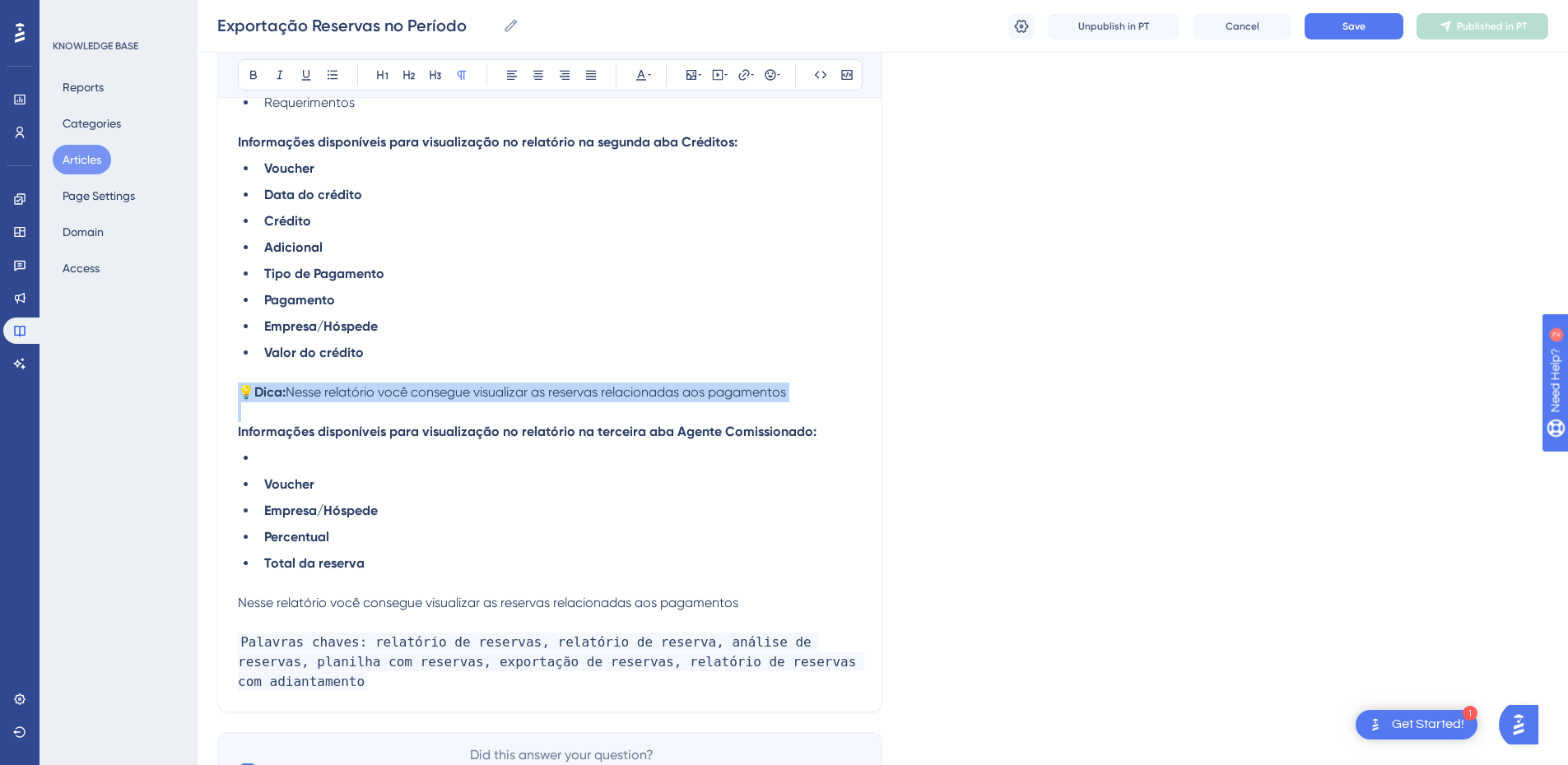
click at [291, 395] on span "Nesse relatório você consegue visualizar as reservas relacionadas aos pagamentos" at bounding box center [536, 392] width 500 height 16
click at [361, 395] on span "Nesse relatório você consegue visualizar as reservas relacionadas aos pagamentos" at bounding box center [536, 392] width 500 height 16
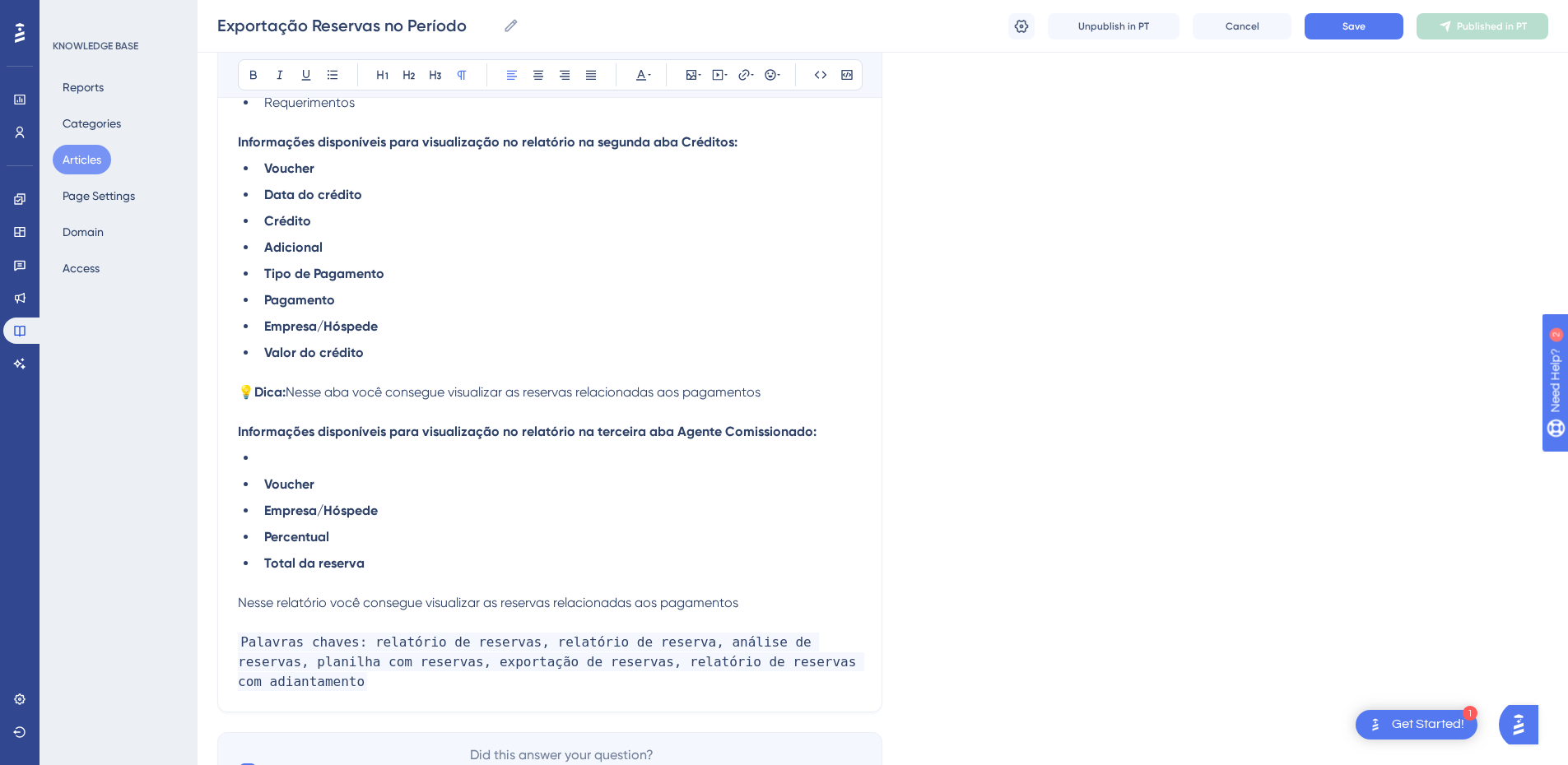
click at [361, 395] on span "Nesse aba você consegue visualizar as reservas relacionadas aos pagamentos" at bounding box center [524, 392] width 475 height 16
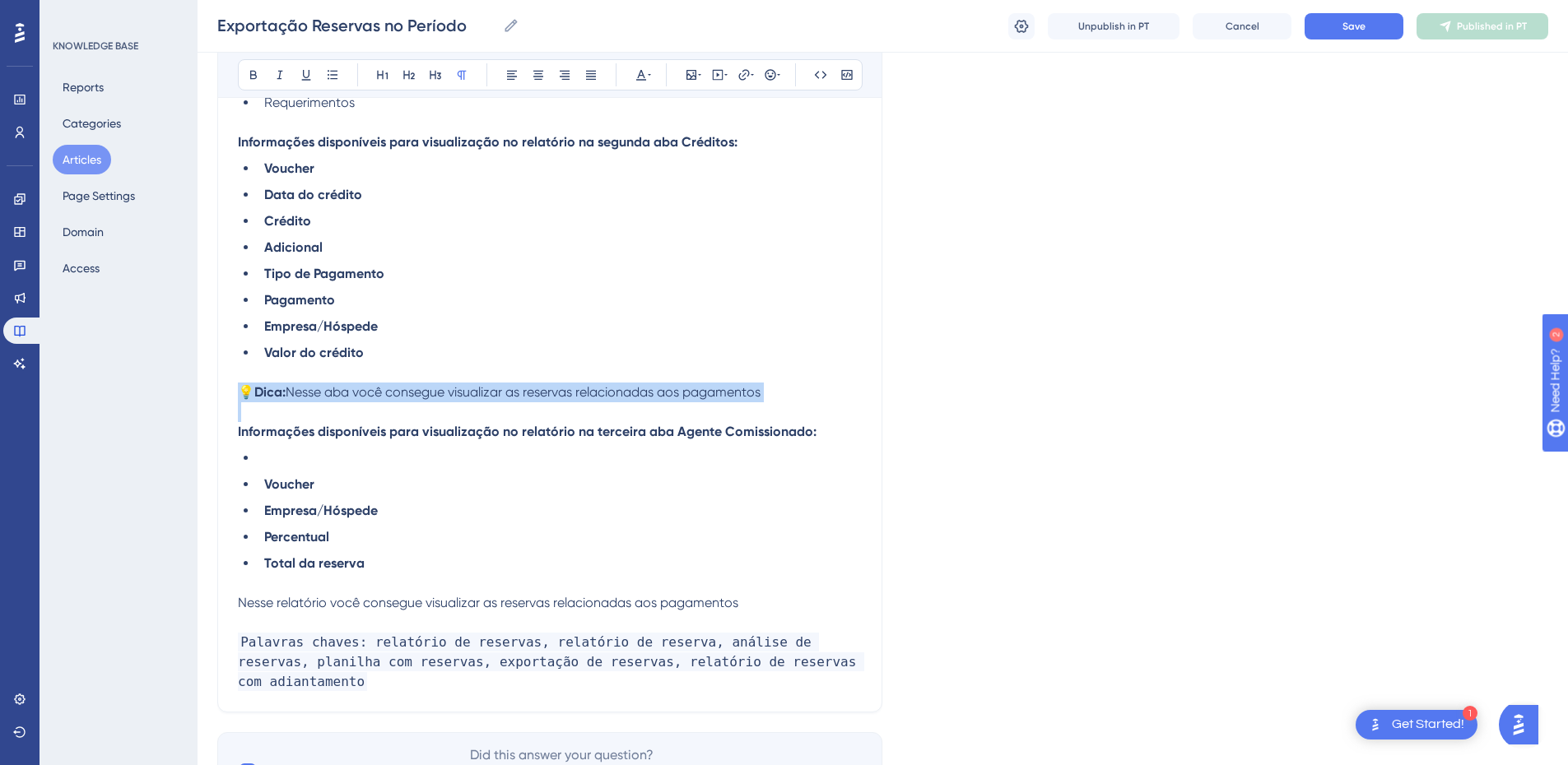
click at [361, 395] on span "Nesse aba você consegue visualizar as reservas relacionadas aos pagamentos" at bounding box center [524, 392] width 475 height 16
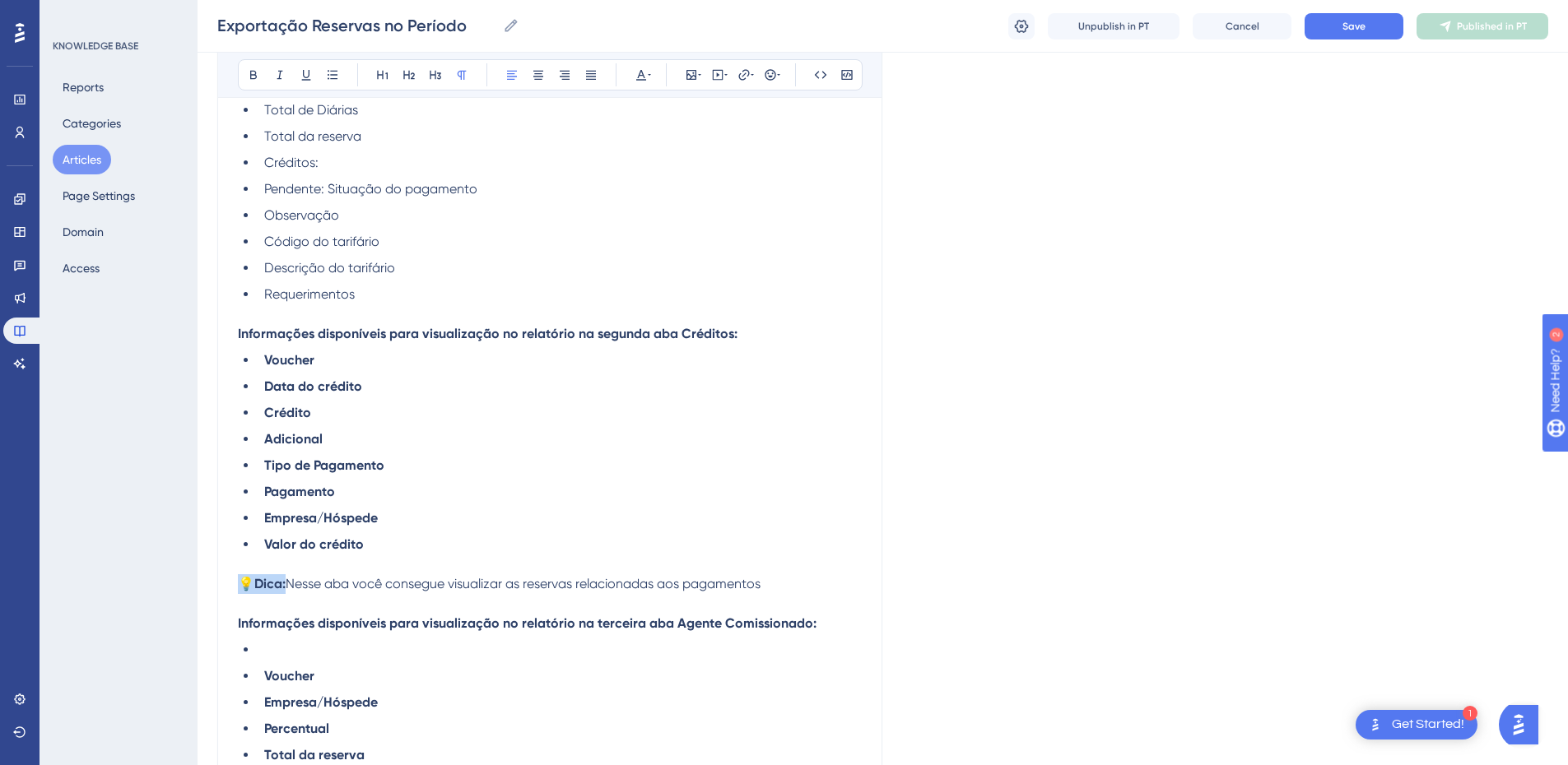
scroll to position [2371, 0]
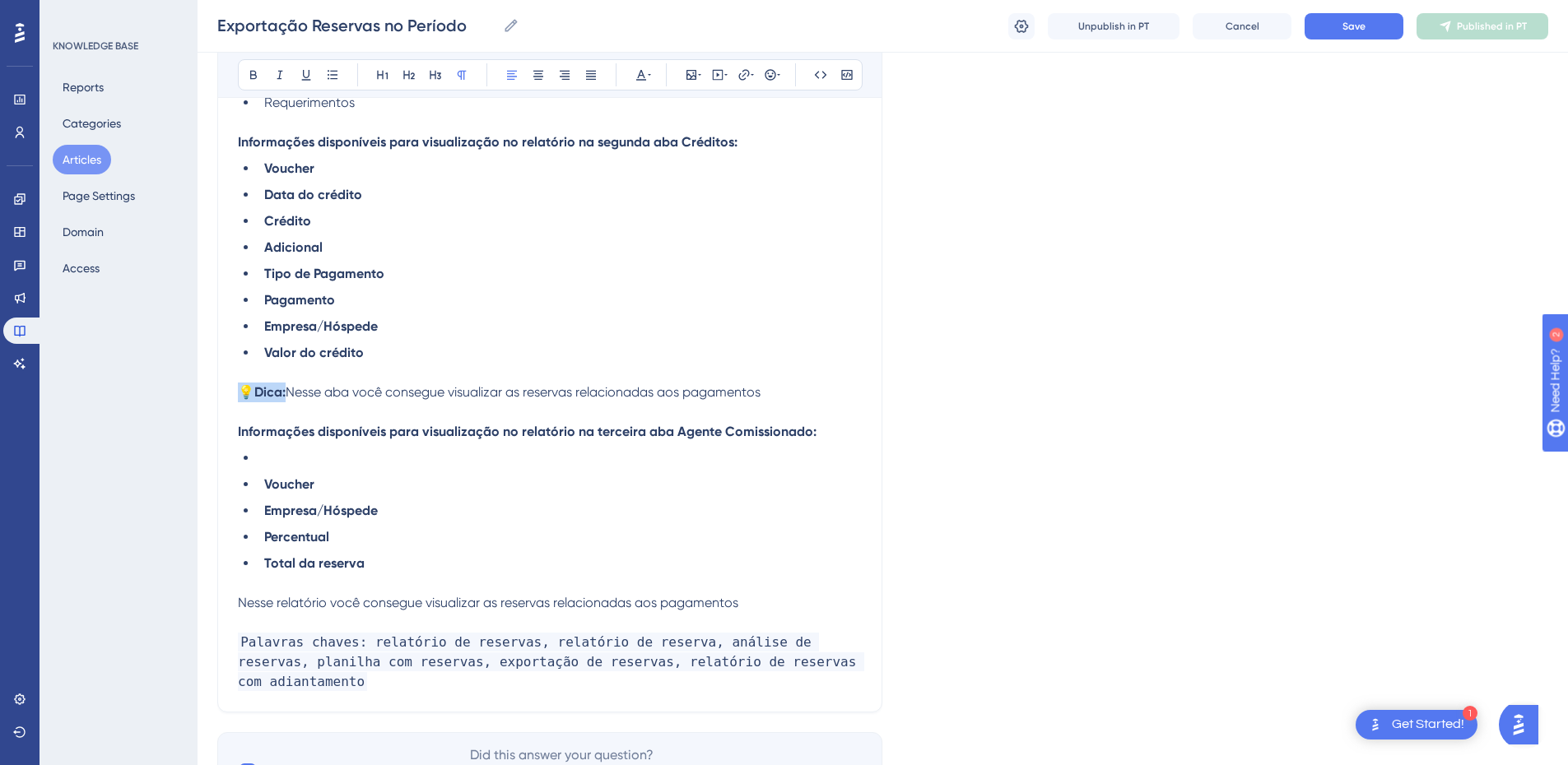
click at [790, 392] on p "💡 Dica: Nesse aba você consegue visualizar as reservas relacionadas aos pagamen…" at bounding box center [549, 392] width 624 height 20
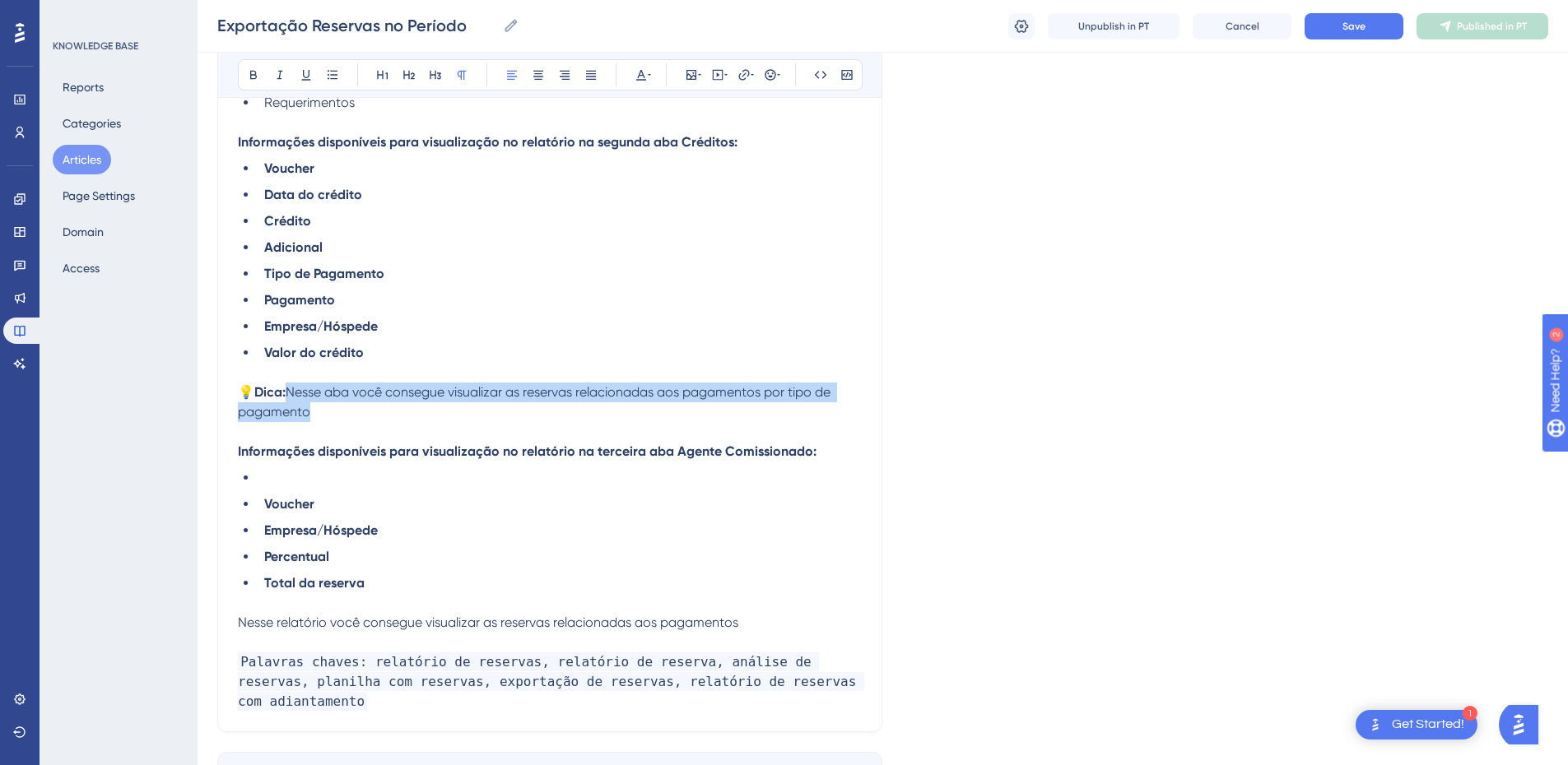
drag, startPoint x: 351, startPoint y: 413, endPoint x: 293, endPoint y: 396, distance: 60.4
click at [293, 396] on p "💡 Dica: Nesse aba você consegue visualizar as reservas relacionadas aos pagamen…" at bounding box center [549, 402] width 624 height 40
copy span "Nesse aba você consegue visualizar as reservas relacionadas aos pagamentos por …"
drag, startPoint x: 311, startPoint y: 408, endPoint x: 332, endPoint y: 408, distance: 21.0
click at [311, 408] on p "💡 Dica: Nesse aba você consegue visualizar as reservas relacionadas aos pagamen…" at bounding box center [549, 402] width 624 height 40
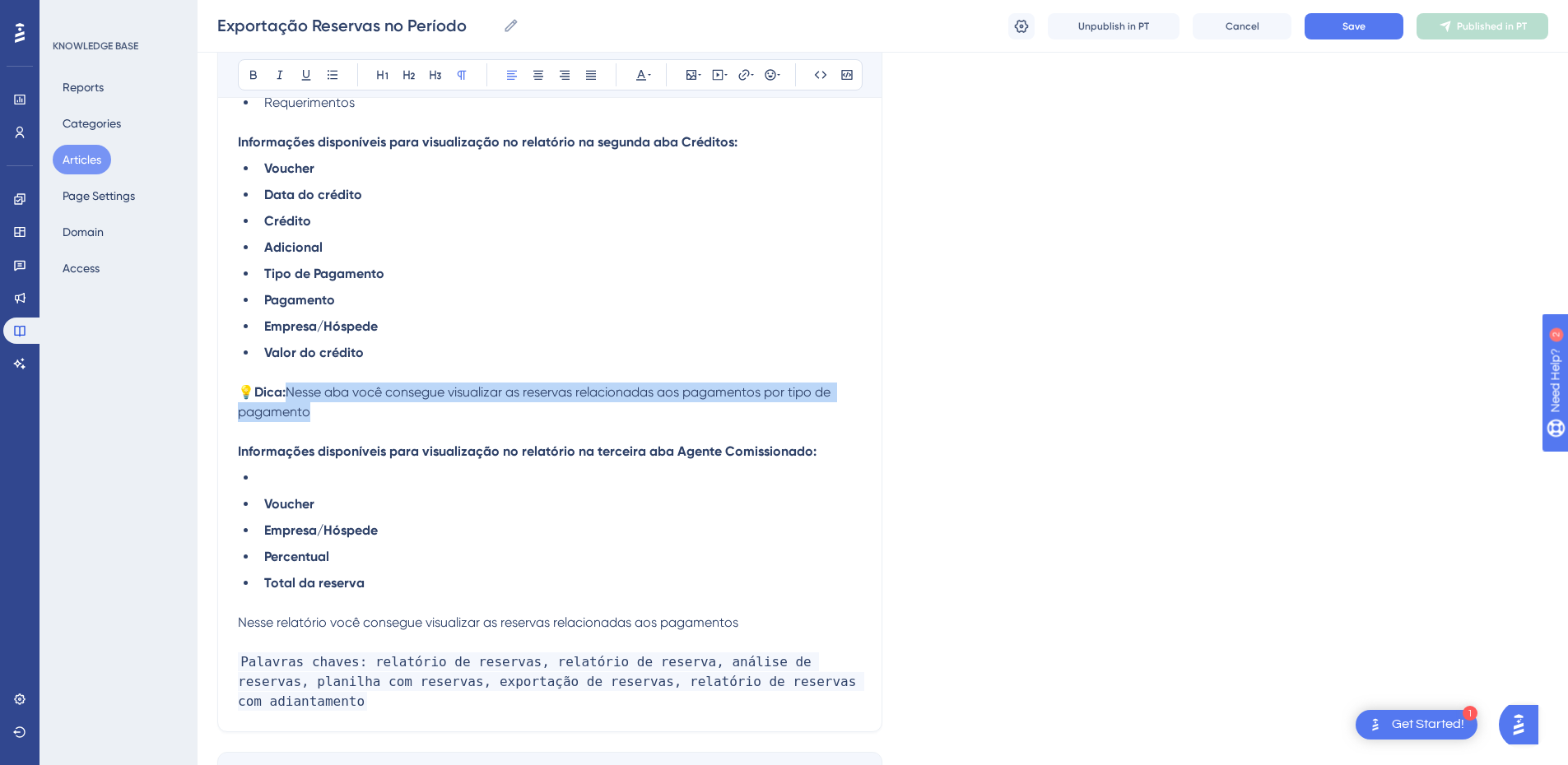
drag, startPoint x: 332, startPoint y: 408, endPoint x: 290, endPoint y: 395, distance: 44.0
click at [290, 395] on p "💡 Dica: Nesse aba você consegue visualizar as reservas relacionadas aos pagamen…" at bounding box center [549, 402] width 624 height 40
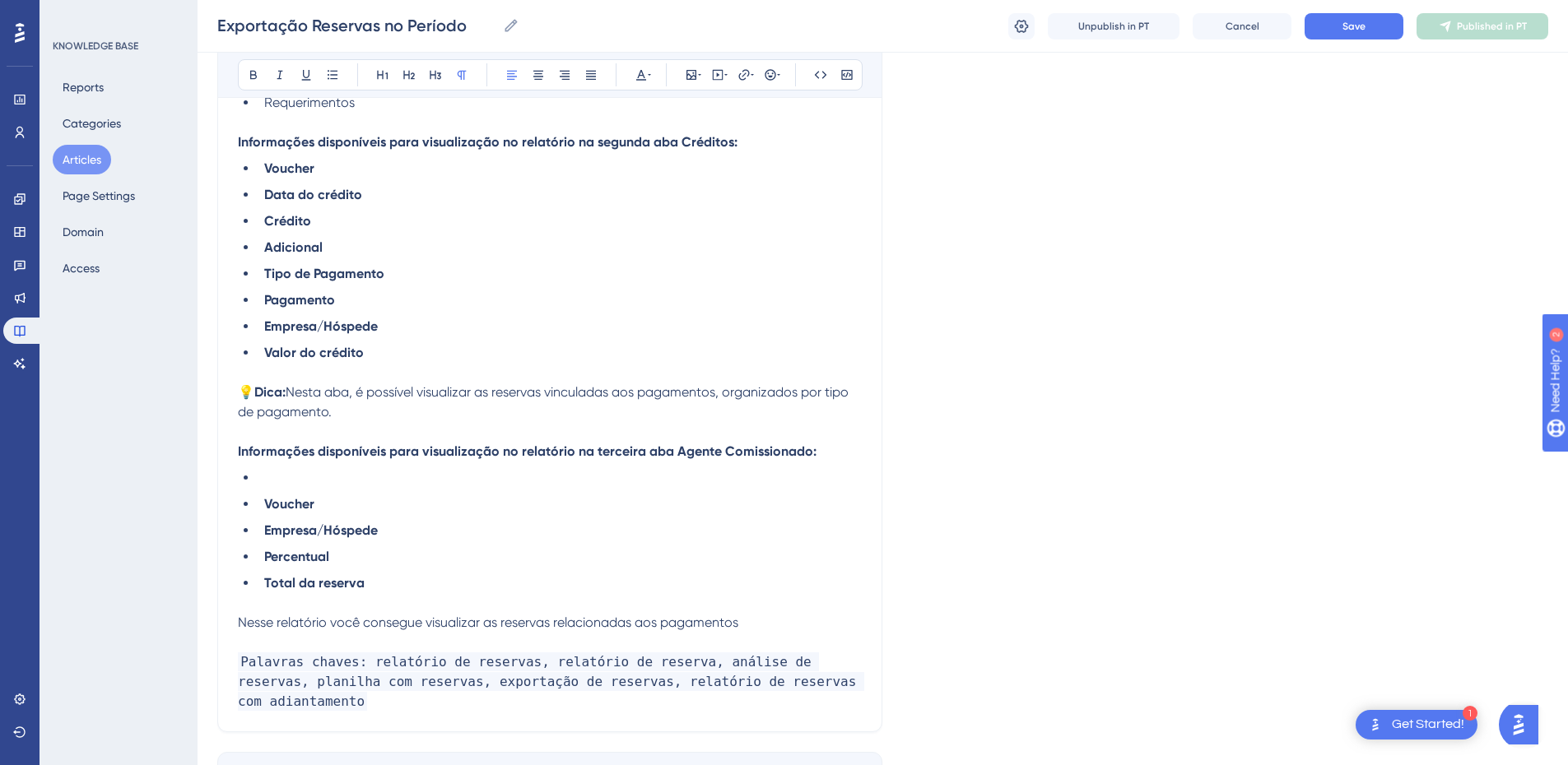
click at [298, 391] on span "Nesta aba, é possível visualizar as reservas vinculadas aos pagamentos, organiz…" at bounding box center [544, 401] width 614 height 35
click at [292, 390] on span "Nesta aba, é possível visualizar as reservas vinculadas aos pagamentos, organiz…" at bounding box center [544, 401] width 614 height 35
click at [340, 410] on p "💡 Dica: Nesta aba, é possível visualizar as reservas vinculadas aos pagamentos,…" at bounding box center [549, 402] width 624 height 40
click at [262, 508] on li "Voucher" at bounding box center [559, 504] width 604 height 20
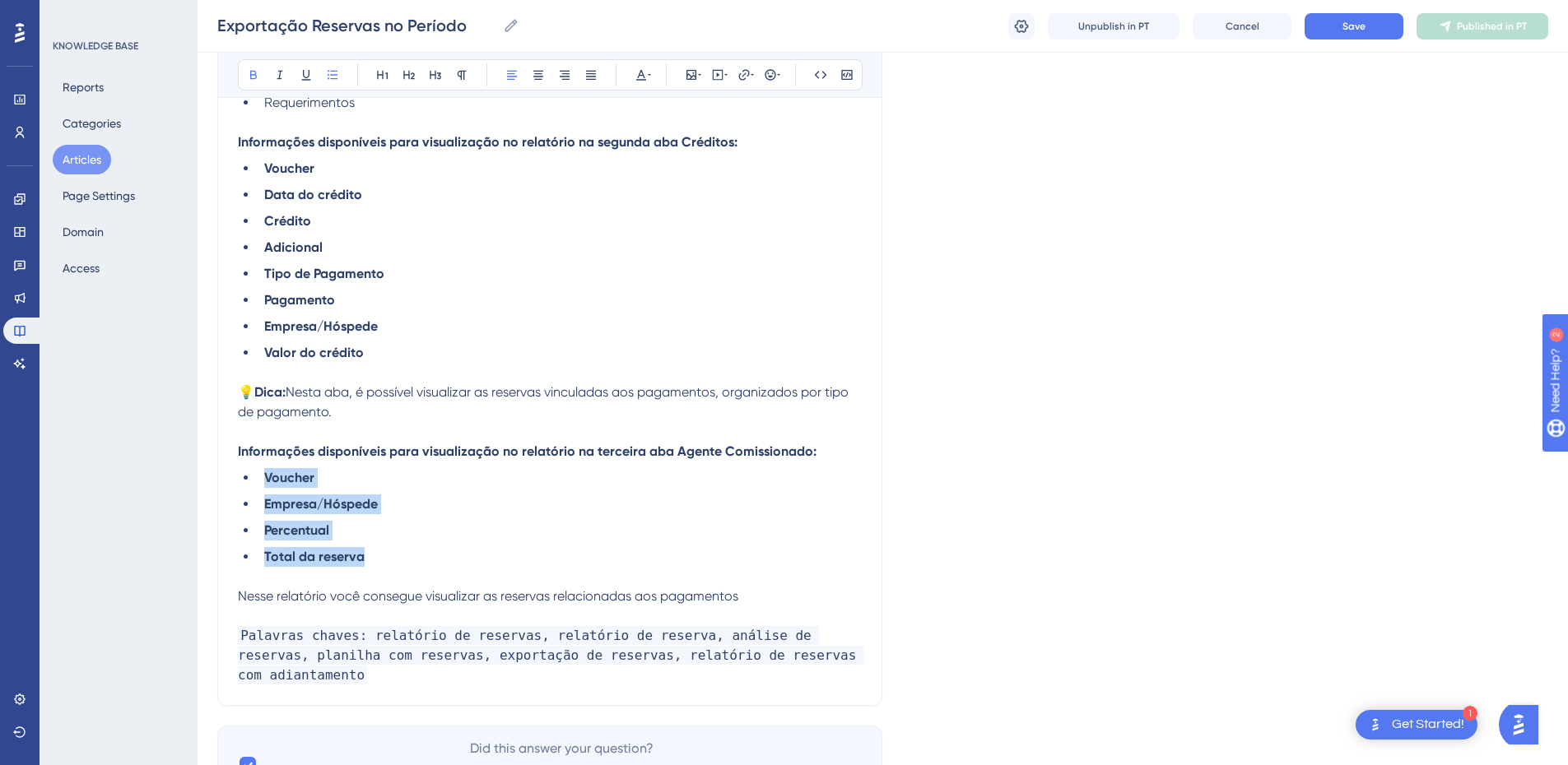
drag, startPoint x: 371, startPoint y: 553, endPoint x: 240, endPoint y: 482, distance: 149.0
click at [240, 482] on ul "Voucher Empresa/Hóspede Percentual Total da reserva" at bounding box center [549, 517] width 624 height 98
click at [250, 72] on icon at bounding box center [253, 74] width 13 height 13
click at [454, 492] on ul "Voucher Empresa/Hóspede Percentual Total da reserva" at bounding box center [549, 517] width 624 height 98
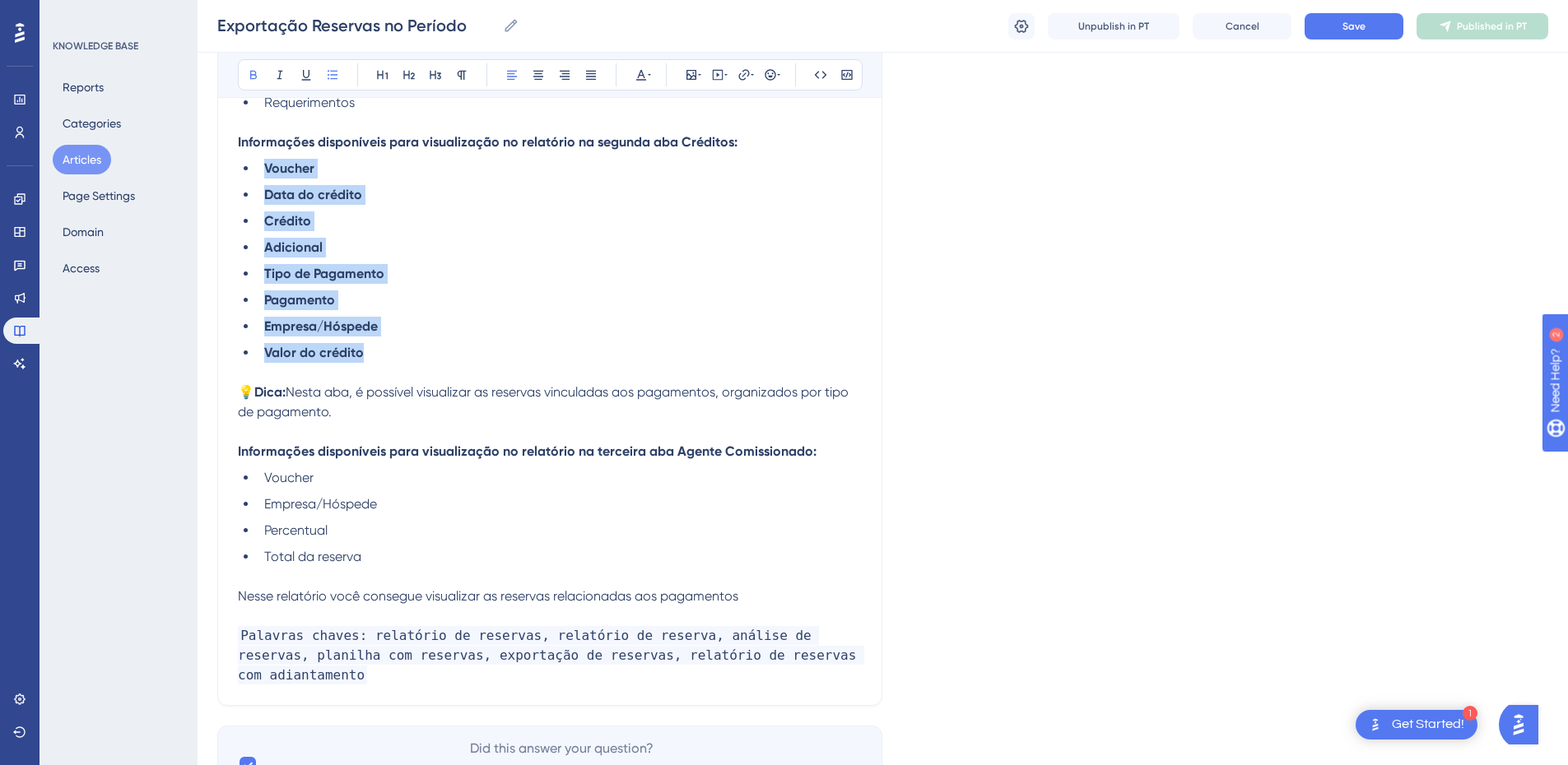
drag, startPoint x: 399, startPoint y: 357, endPoint x: 263, endPoint y: 173, distance: 228.8
click at [263, 173] on ul "Voucher Data do crédito Crédito Adicional Tipo de Pagamento Pagamento Empresa/H…" at bounding box center [549, 261] width 624 height 204
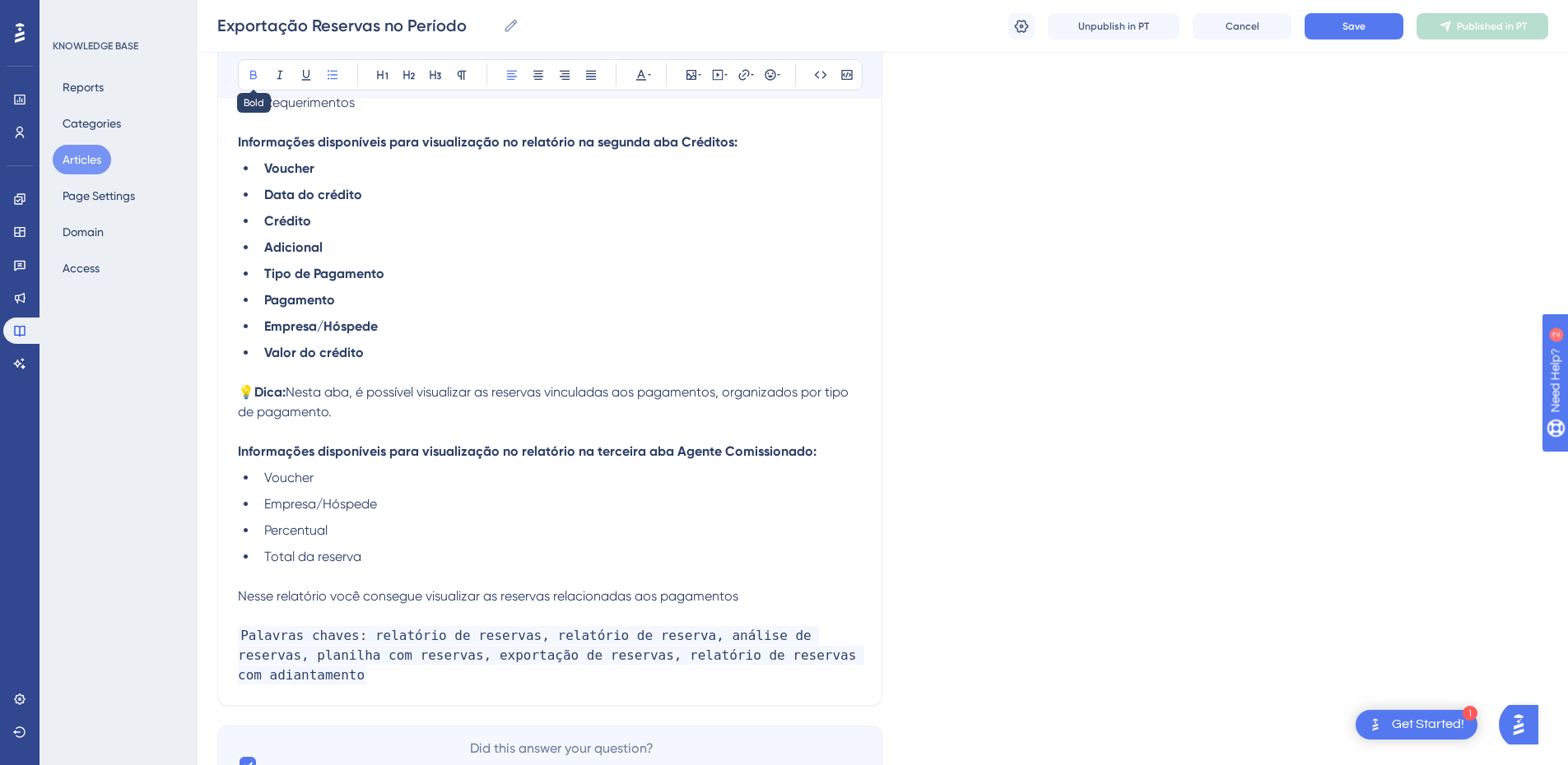
click at [243, 61] on div "Bold Italic Underline Bullet Point Heading 1 Heading 2 Heading 3 Normal Align L…" at bounding box center [549, 75] width 625 height 31
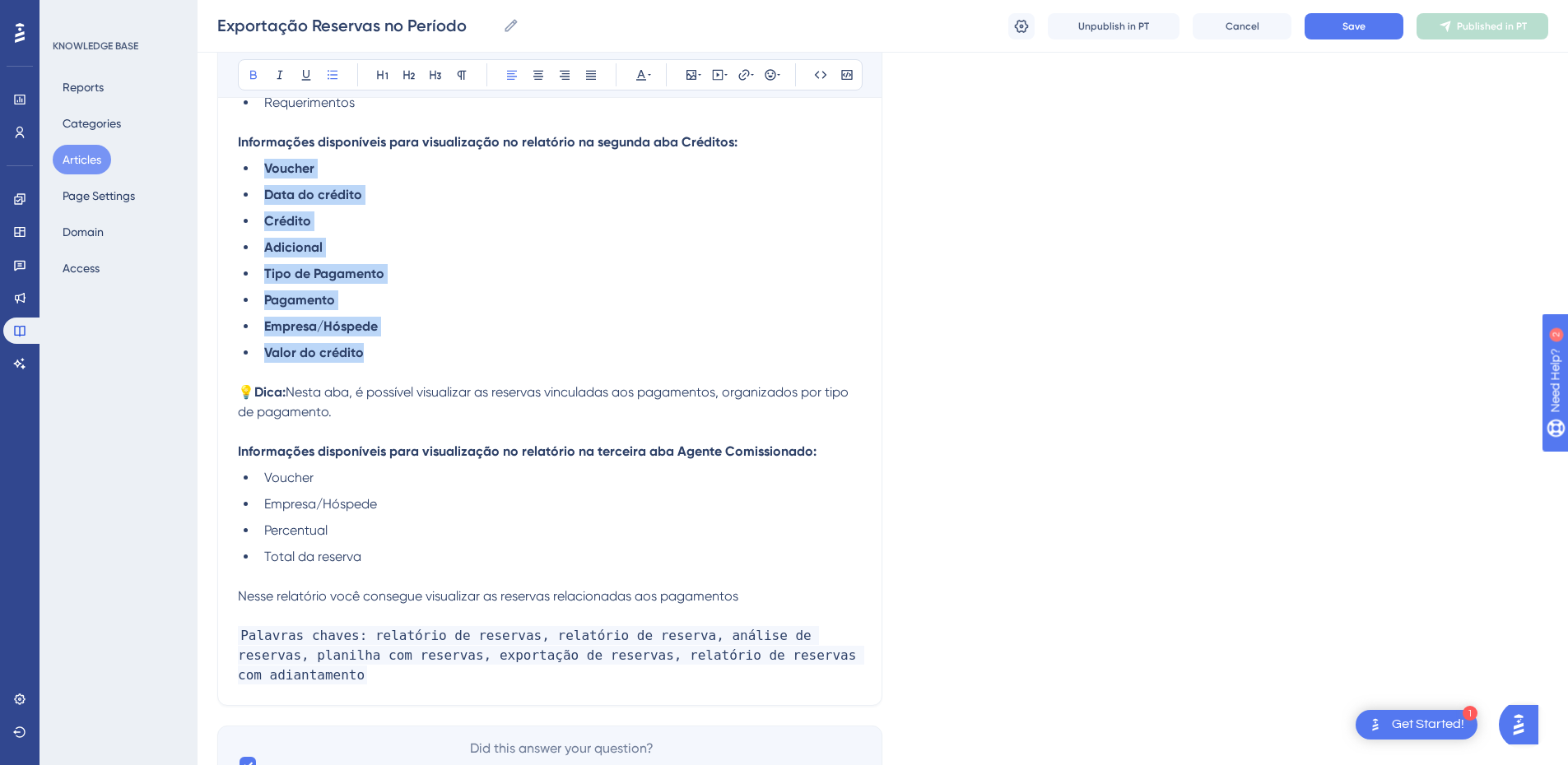
drag, startPoint x: 387, startPoint y: 359, endPoint x: 263, endPoint y: 175, distance: 221.9
click at [263, 175] on ul "Voucher Data do crédito Crédito Adicional Tipo de Pagamento Pagamento Empresa/H…" at bounding box center [549, 261] width 624 height 204
click at [257, 78] on icon at bounding box center [253, 74] width 13 height 13
click at [467, 316] on ul "Voucher Data do crédito Crédito Adicional Tipo de Pagamento Pagamento Empresa/H…" at bounding box center [549, 261] width 624 height 204
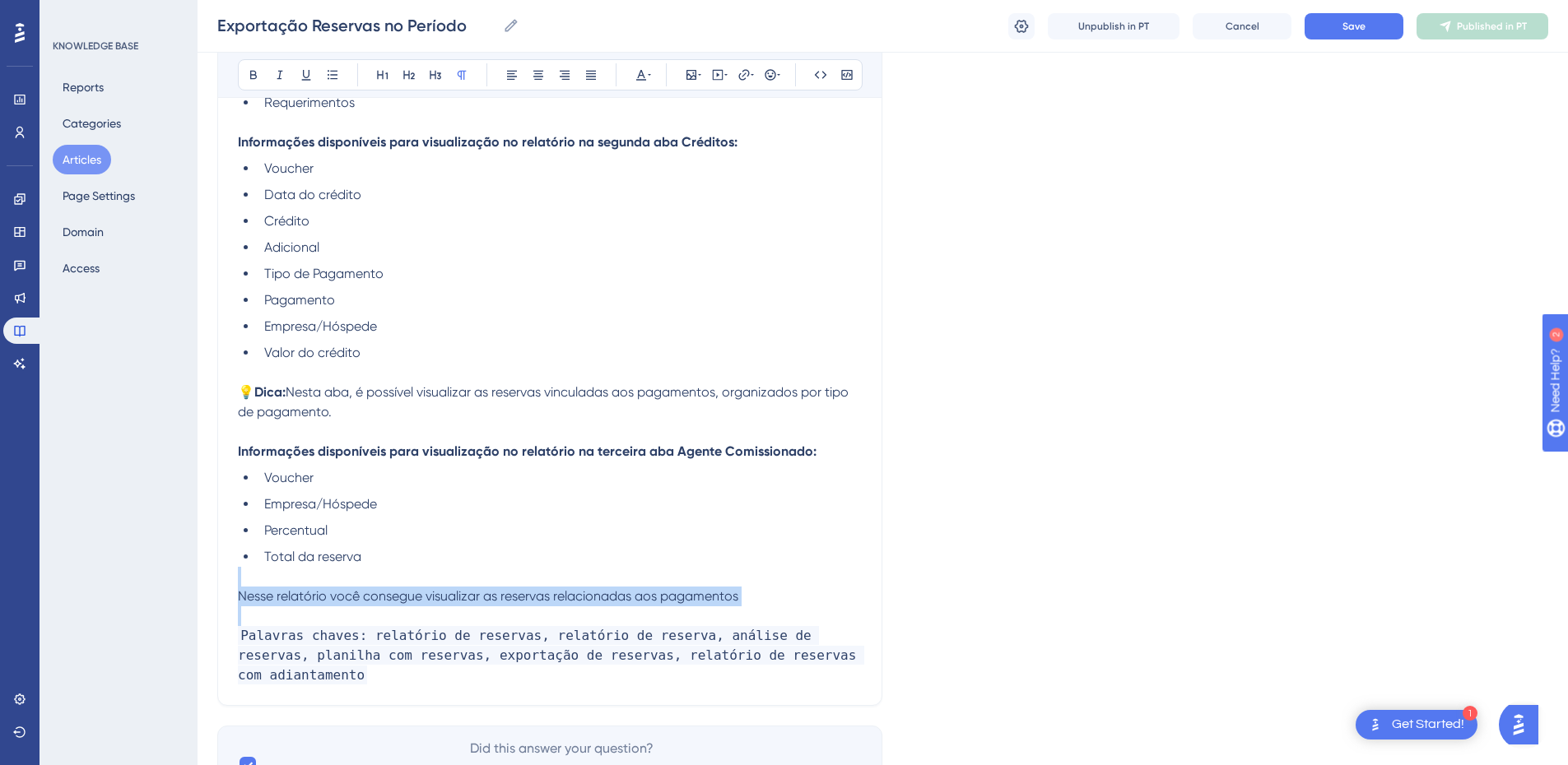
drag, startPoint x: 748, startPoint y: 607, endPoint x: 200, endPoint y: 575, distance: 548.9
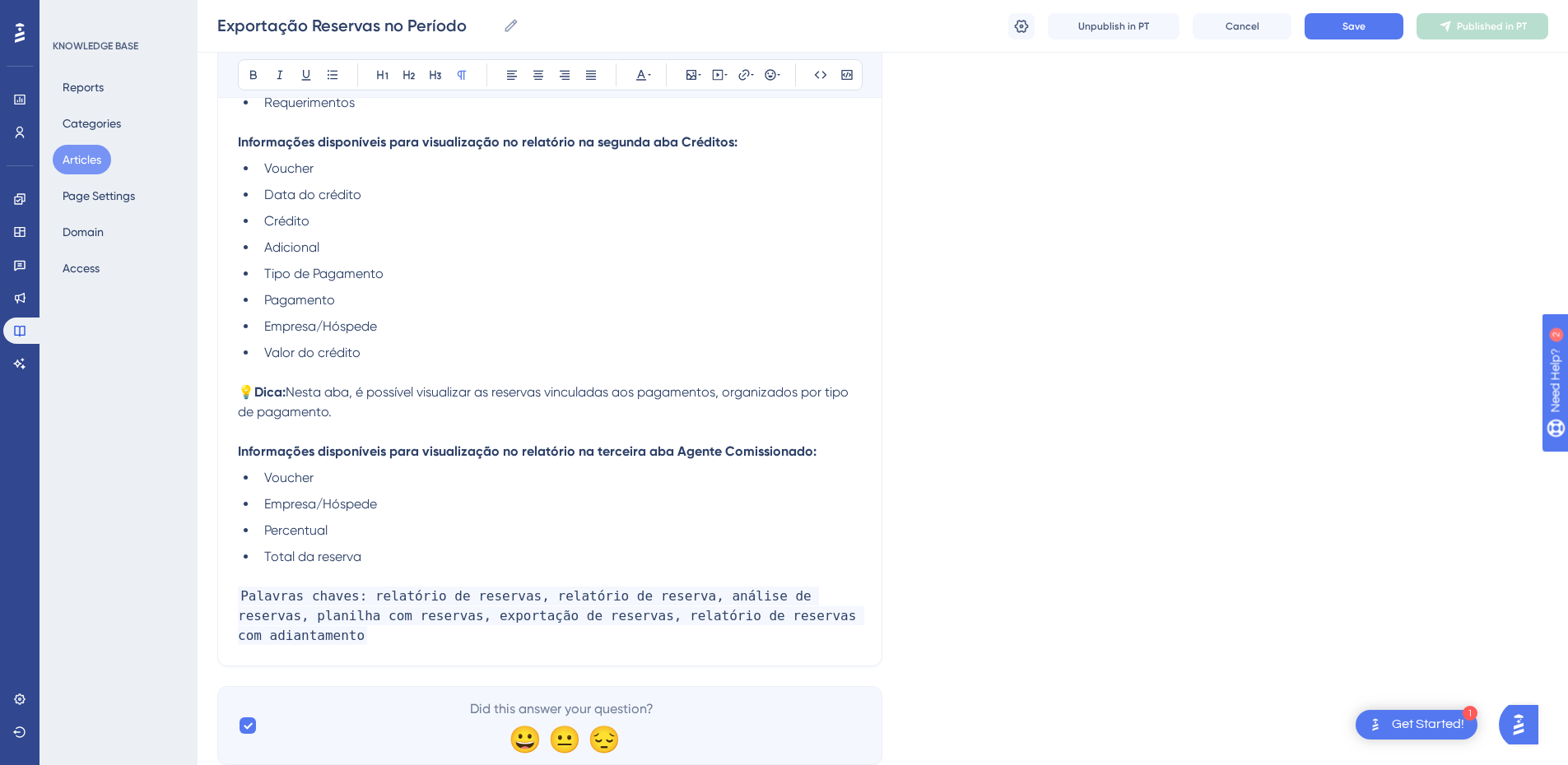
click at [860, 620] on p "Palavras chaves: relatório de reservas, relatório de reserva, análise de reserv…" at bounding box center [549, 616] width 624 height 60
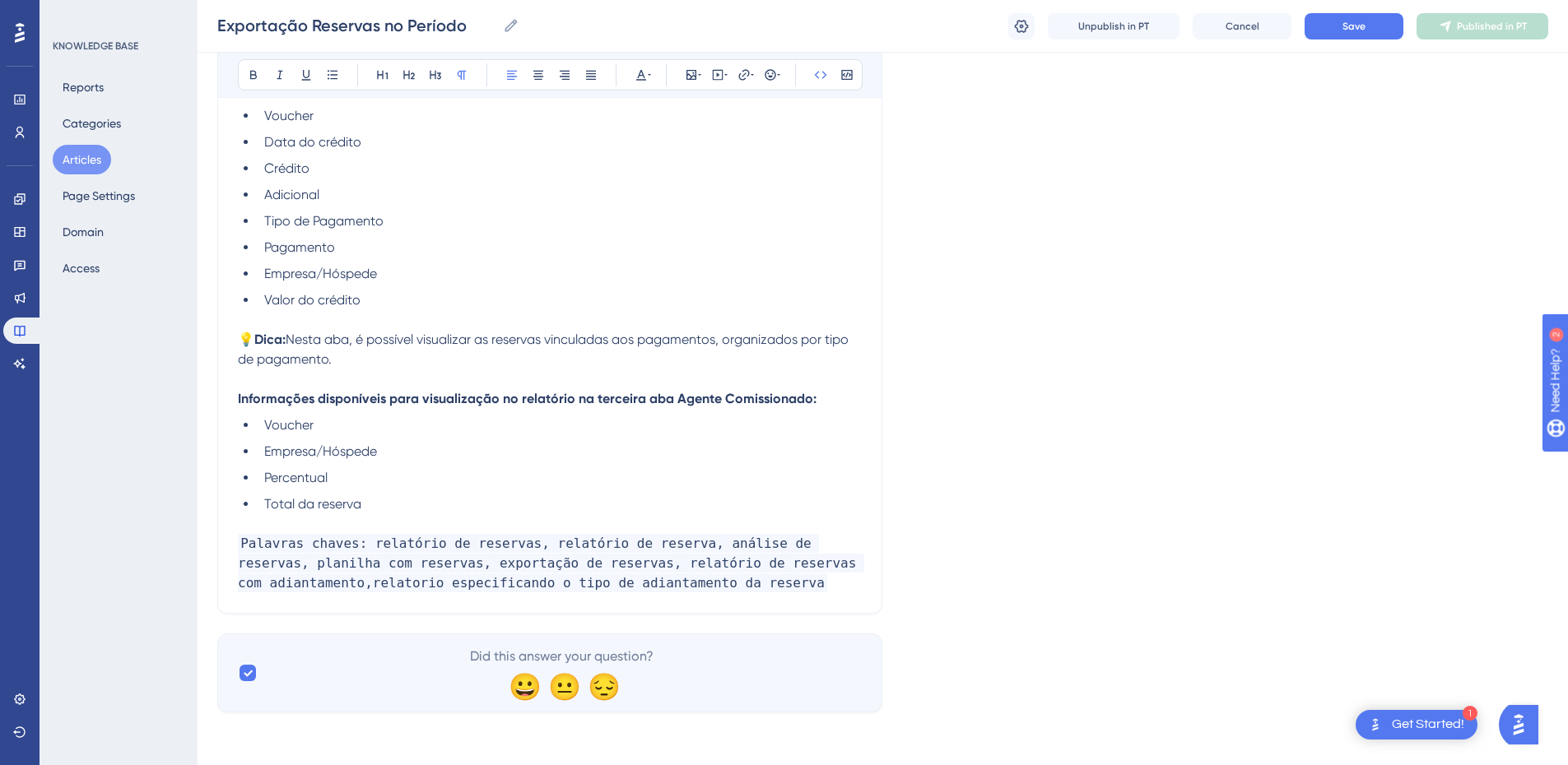
scroll to position [2232, 0]
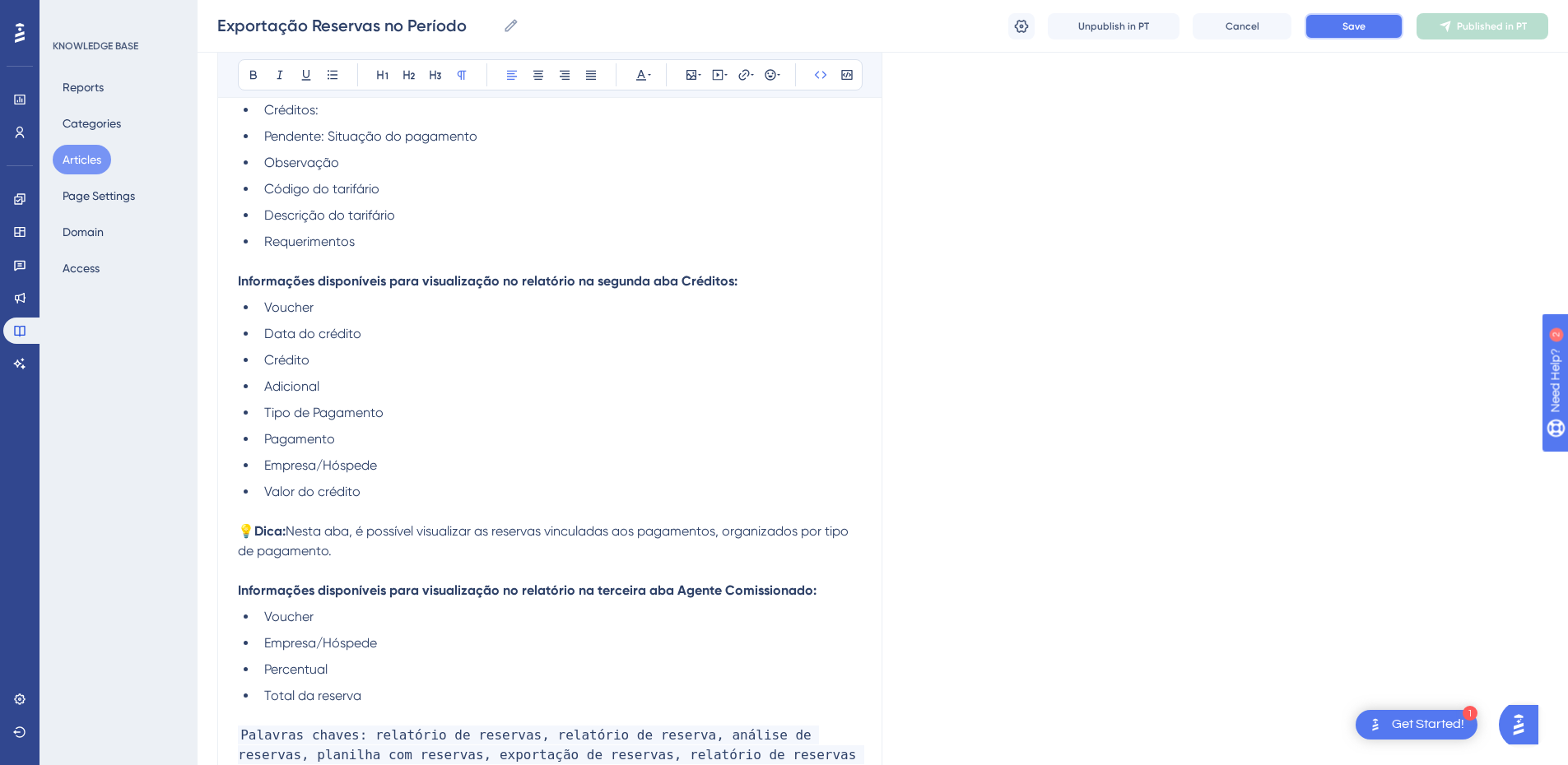
click at [1342, 20] on button "Save" at bounding box center [1354, 26] width 98 height 26
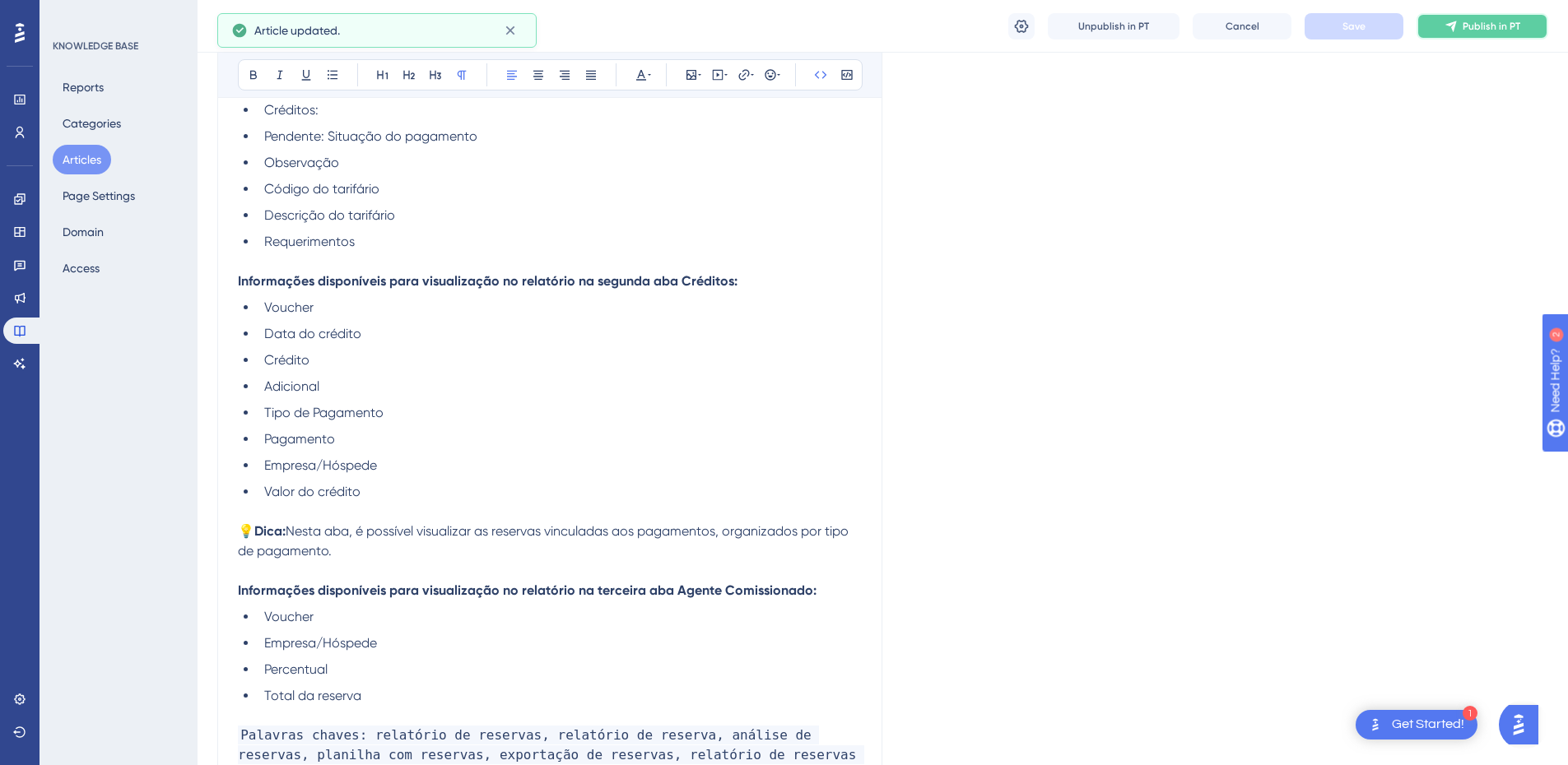
click at [1464, 22] on span "Publish in PT" at bounding box center [1491, 26] width 58 height 13
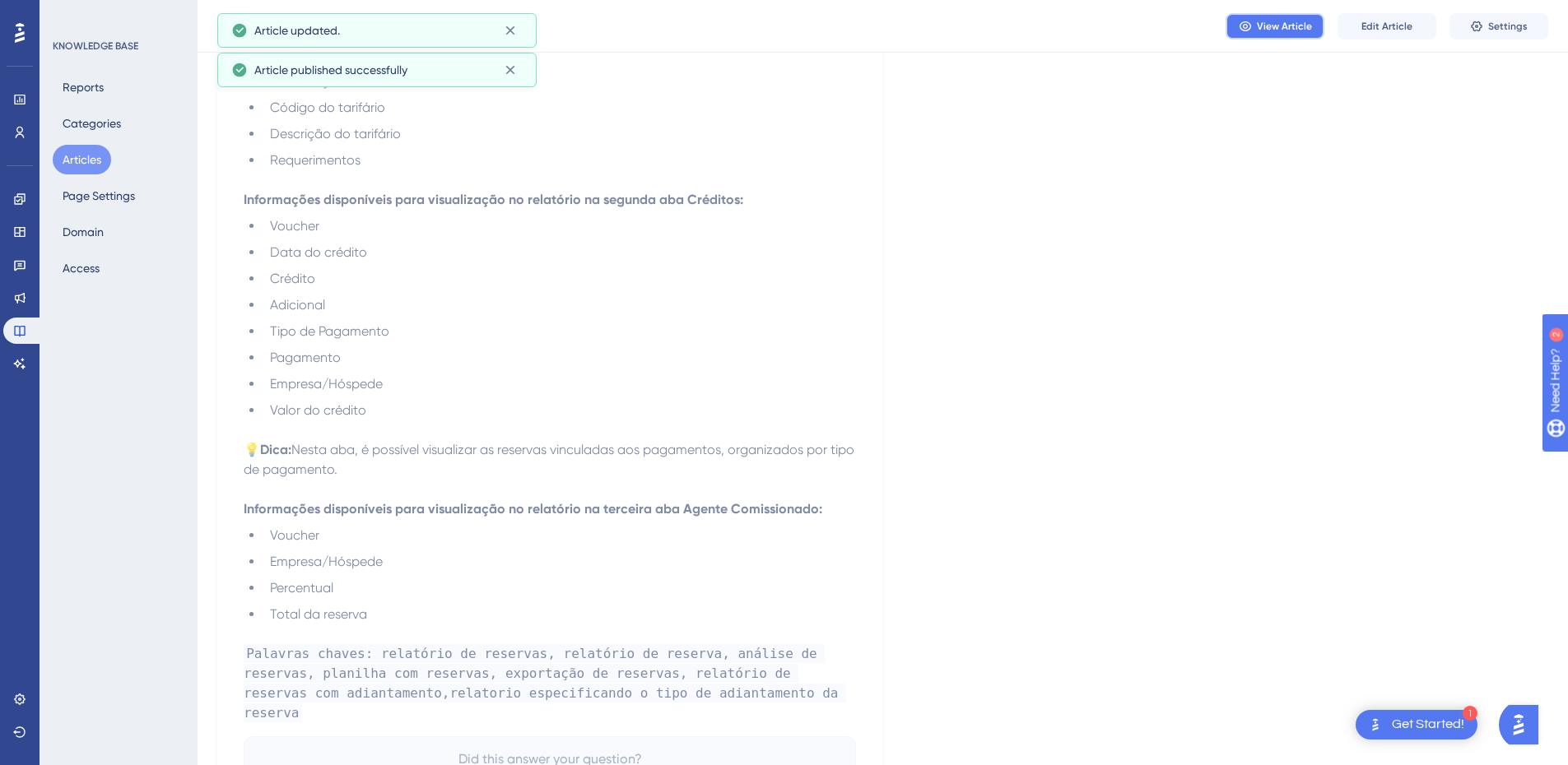
drag, startPoint x: 1286, startPoint y: 25, endPoint x: 1267, endPoint y: 25, distance: 19.0
click at [1282, 25] on span "View Article" at bounding box center [1285, 26] width 55 height 13
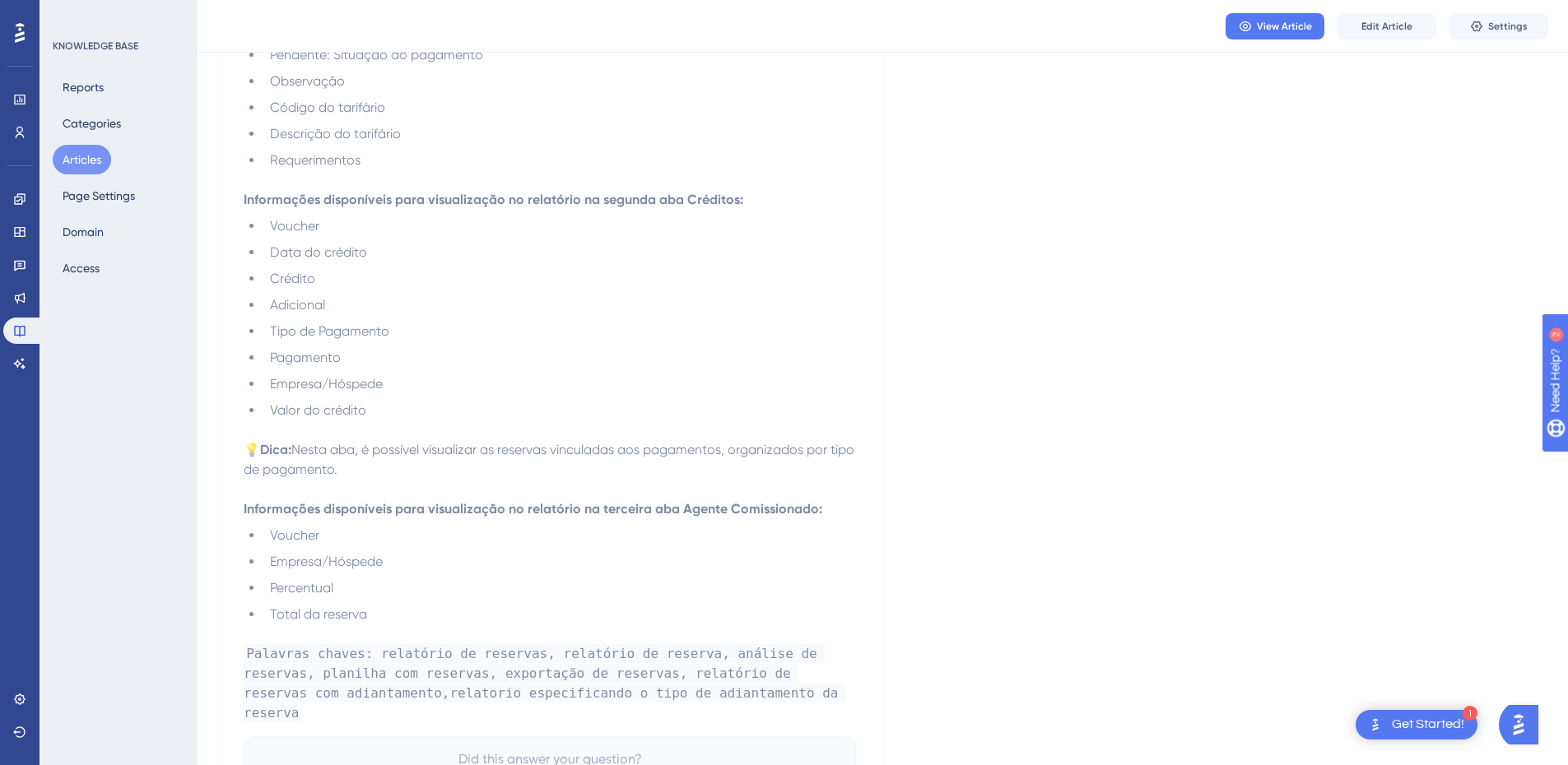
scroll to position [2345, 0]
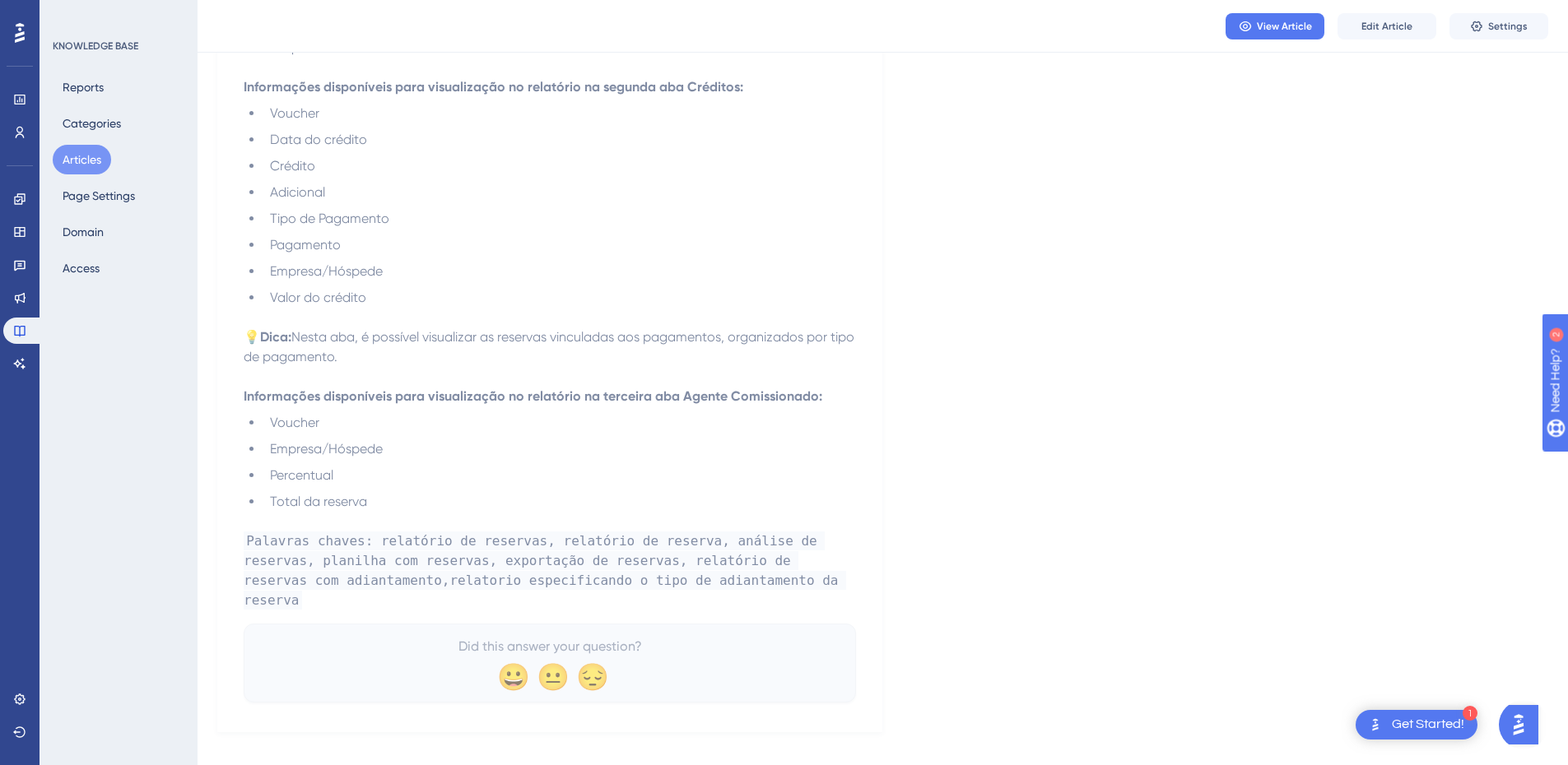
click at [86, 159] on button "Articles" at bounding box center [82, 160] width 59 height 29
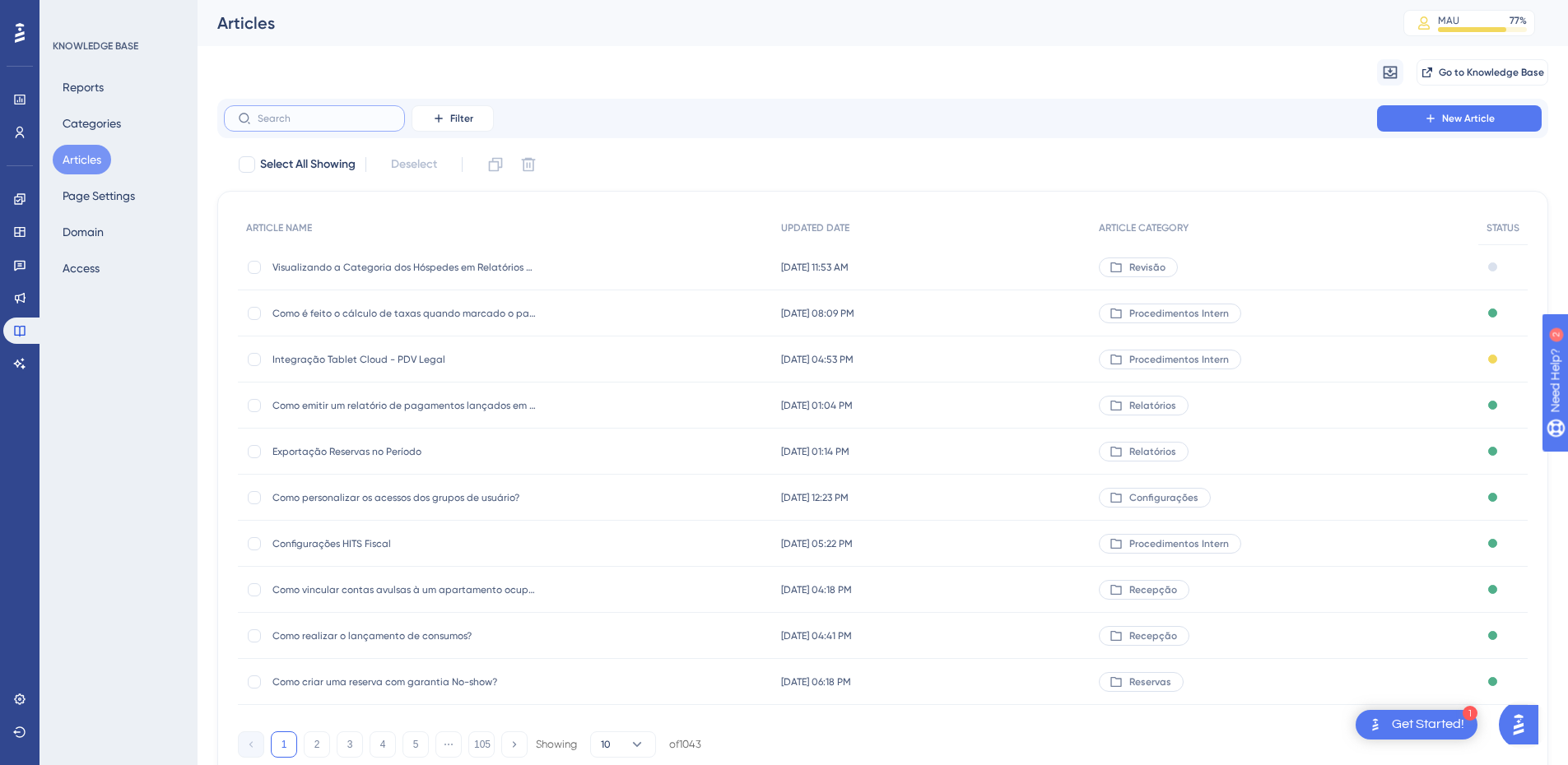
click at [267, 116] on input "text" at bounding box center [324, 118] width 133 height 11
paste input "Reserva online não integrou ou integrou com divergência: o que fazer?"
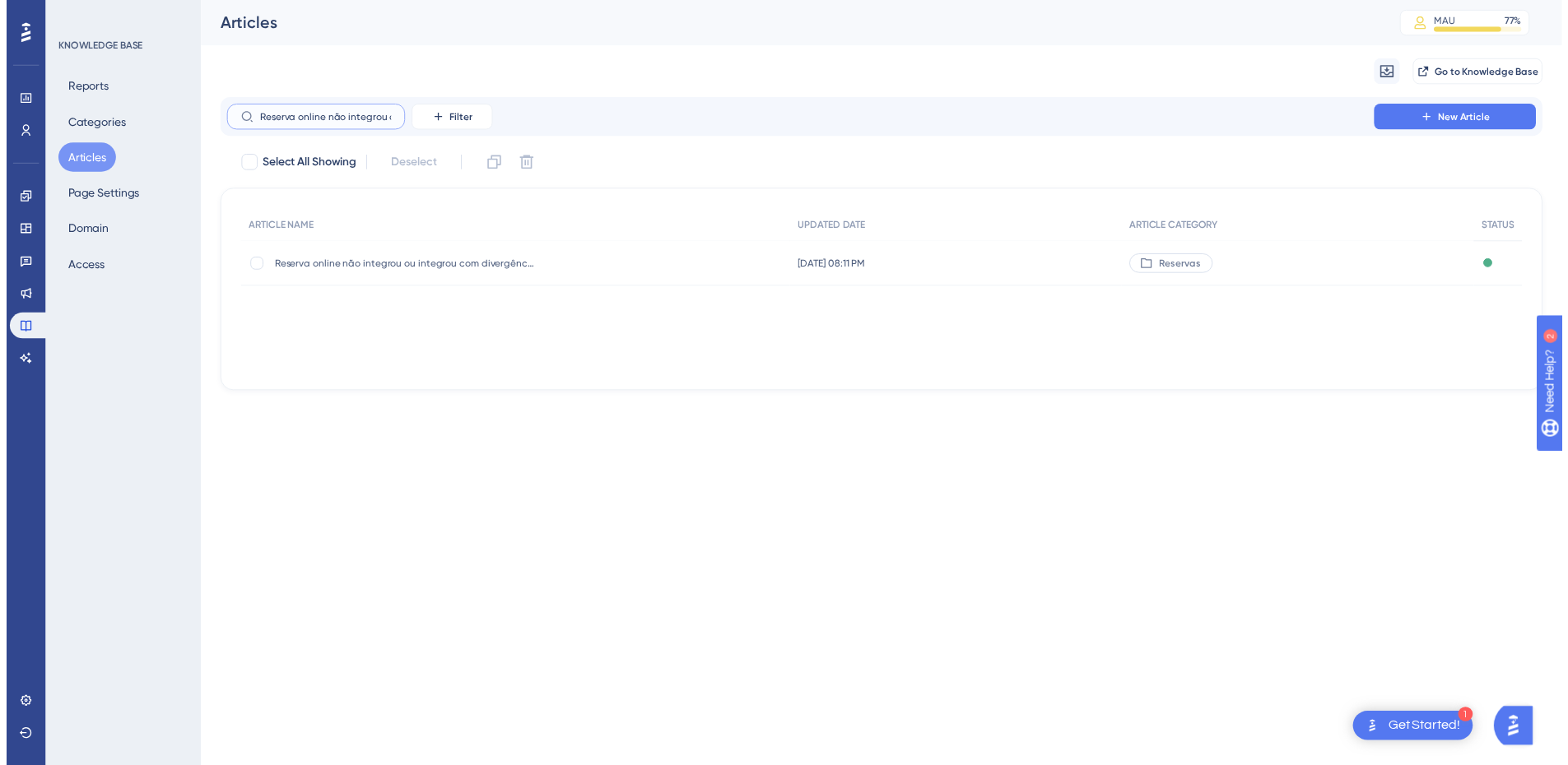
scroll to position [0, 186]
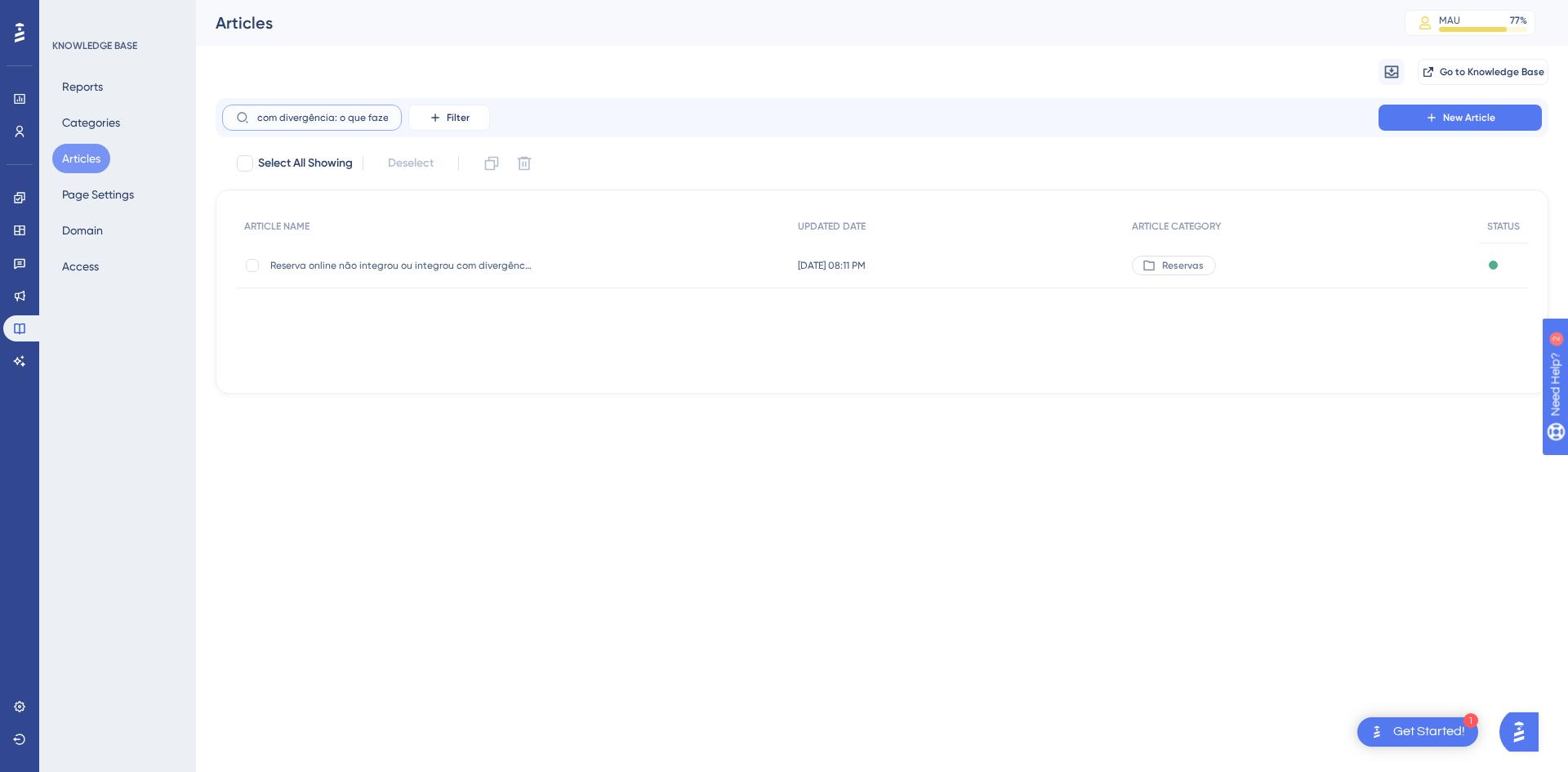
type input "Reserva online não integrou ou integrou com divergência: o que fazer?"
click at [343, 275] on div "Reserva online não integrou ou integrou com divergência: o que fazer? Reserva o…" at bounding box center [400, 265] width 261 height 45
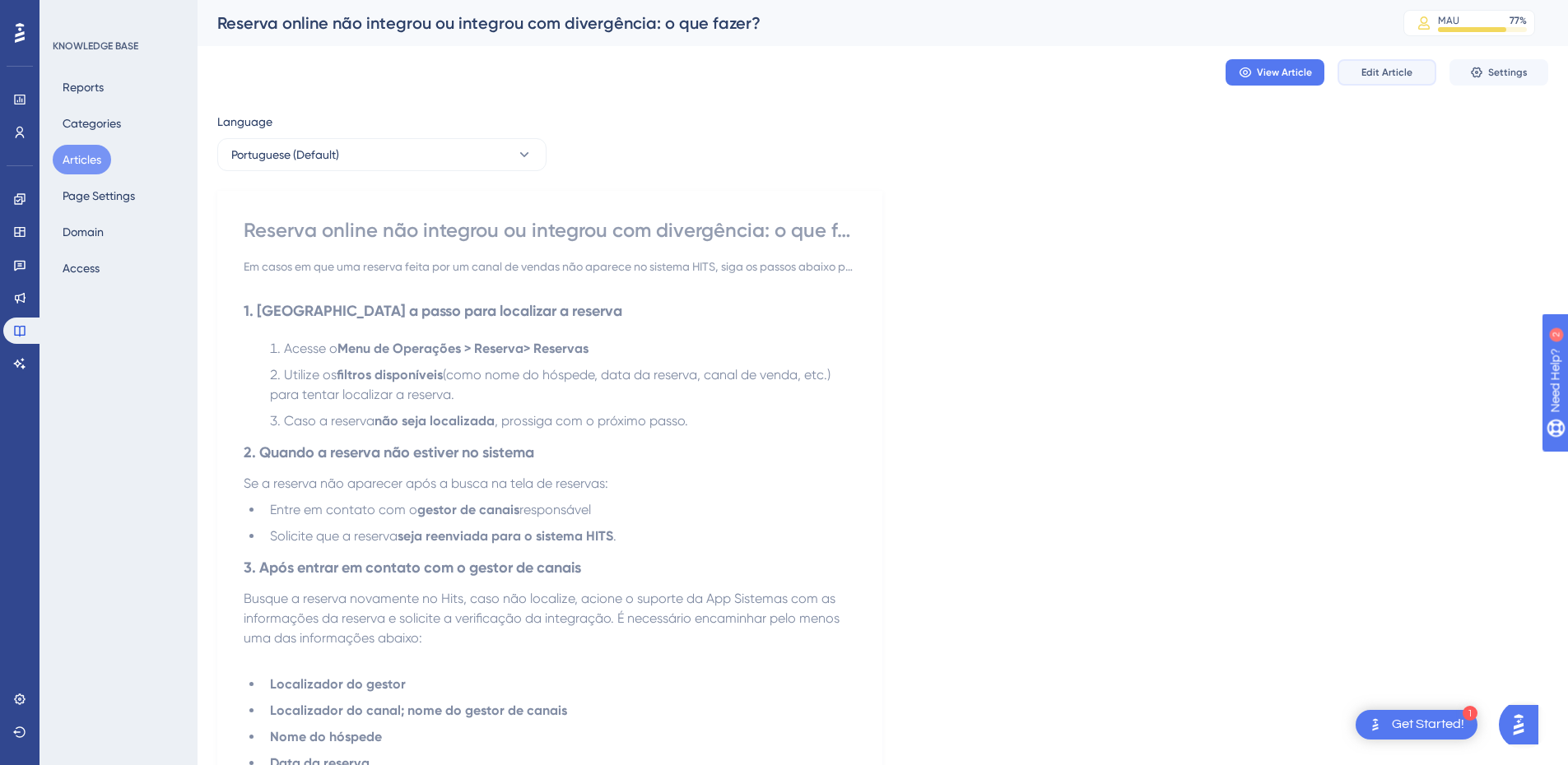
click at [1373, 61] on button "Edit Article" at bounding box center [1387, 73] width 98 height 26
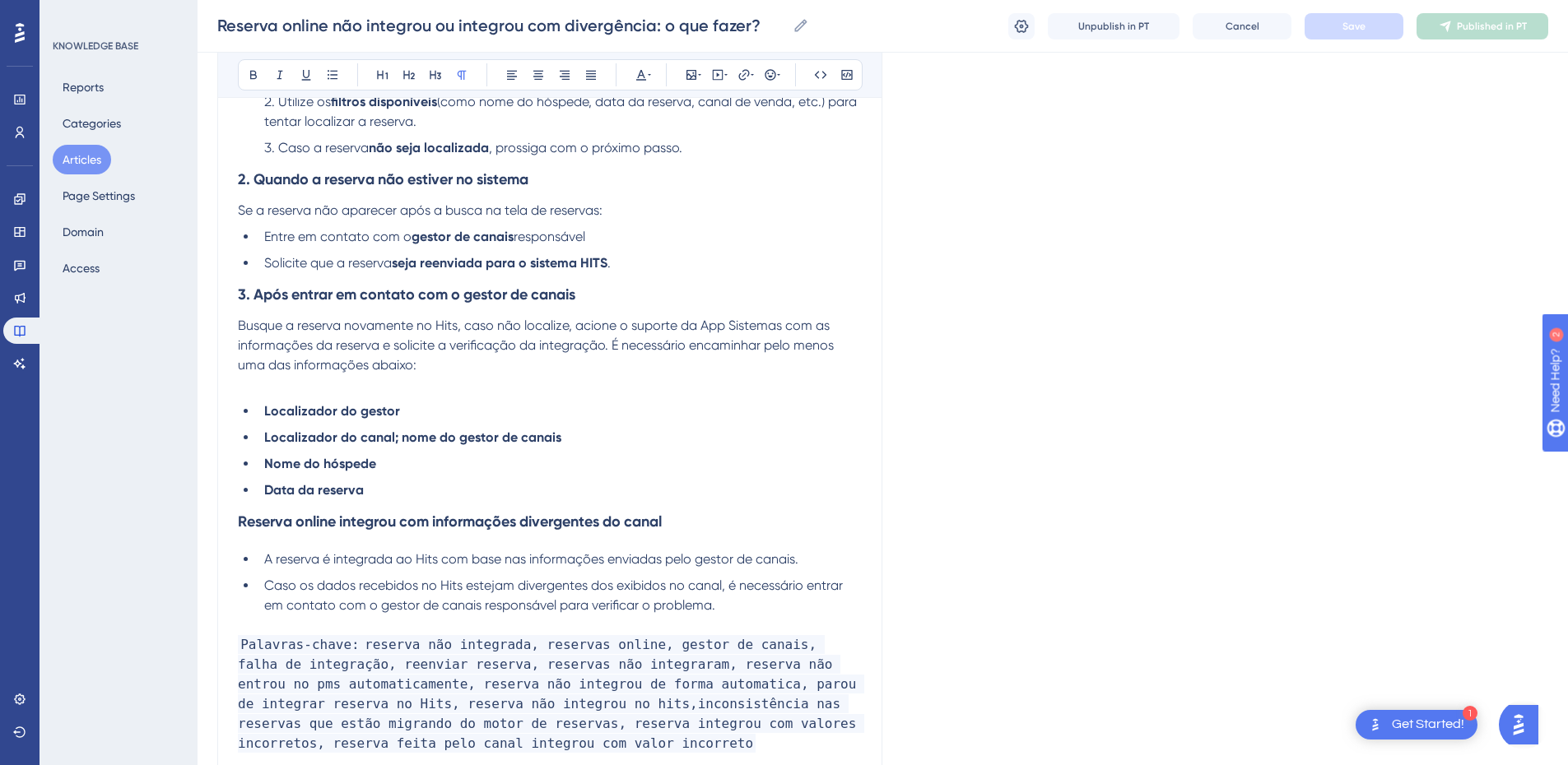
scroll to position [513, 0]
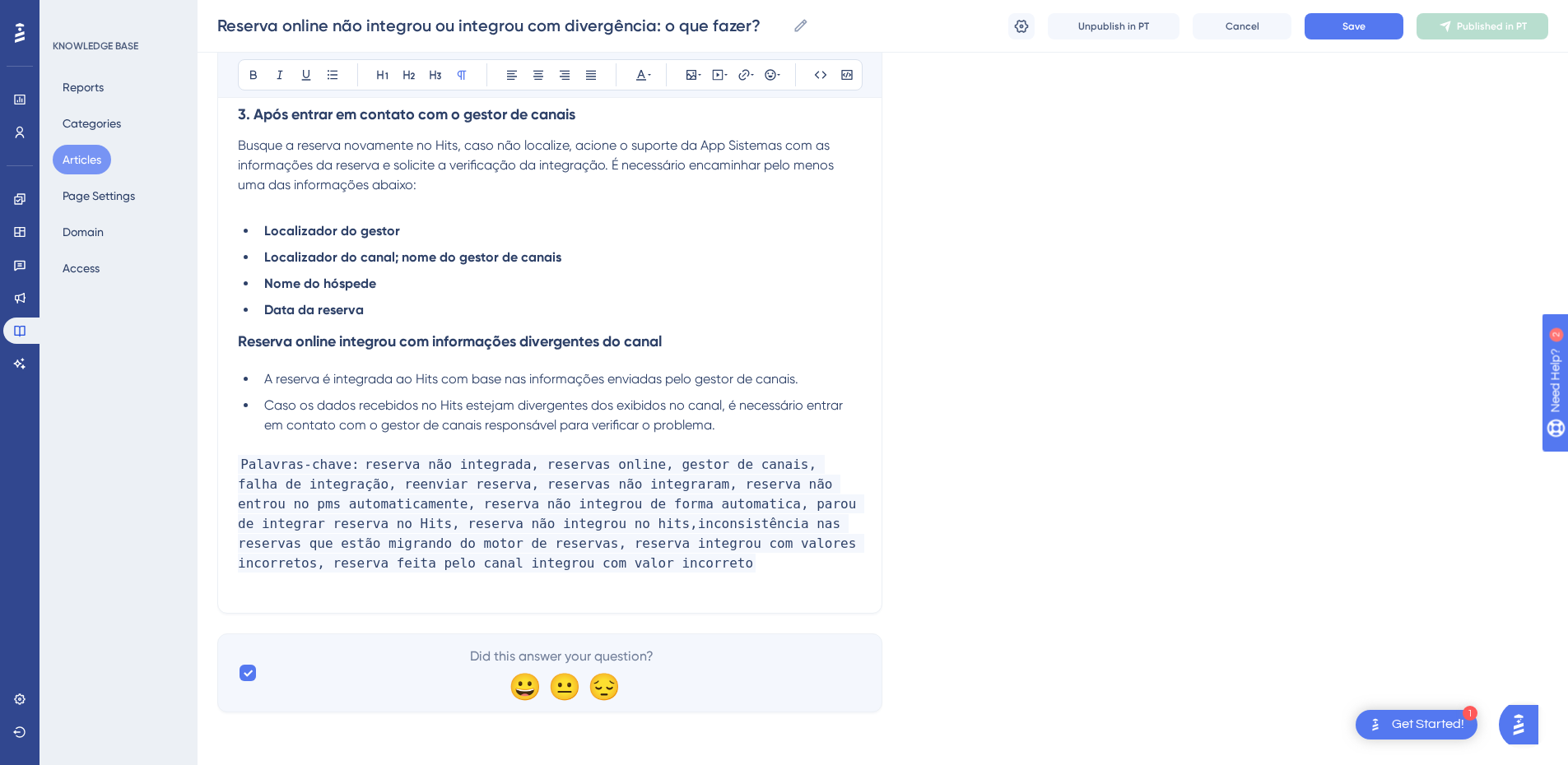
click at [512, 572] on p "Palavras-chave: reserva não integrada, reservas online, gestor de canais, falha…" at bounding box center [549, 514] width 624 height 118
click at [503, 553] on p "Palavras-chave: reserva não integrada, reservas online, gestor de canais, falha…" at bounding box center [549, 514] width 624 height 118
click at [517, 569] on p "Palavras-chave: reserva não integrada, reservas online, gestor de canais, falha…" at bounding box center [549, 514] width 624 height 118
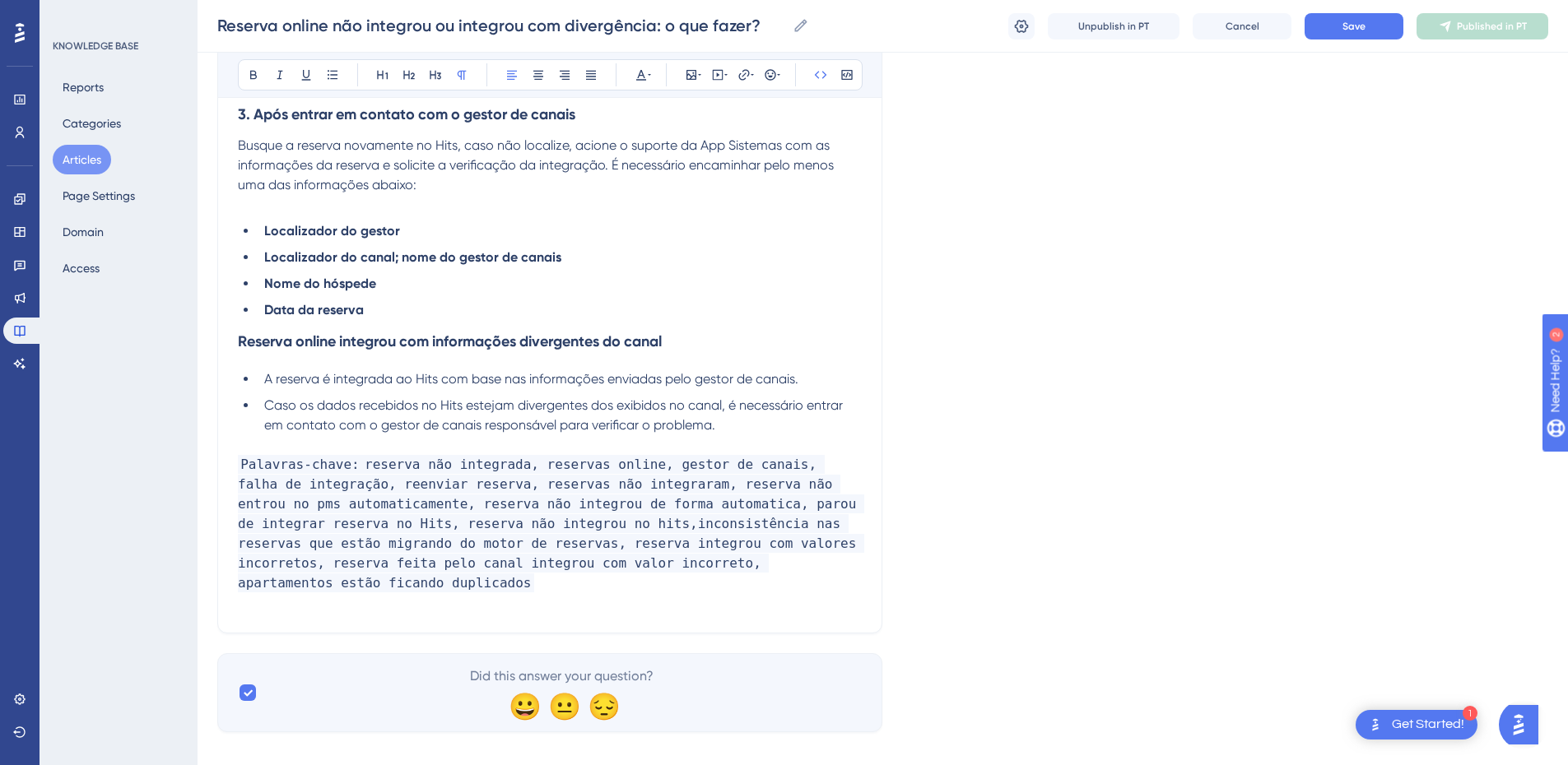
click at [757, 427] on li "Caso os dados recebidos no Hits estejam divergentes dos exibidos no canal, é ne…" at bounding box center [559, 415] width 604 height 40
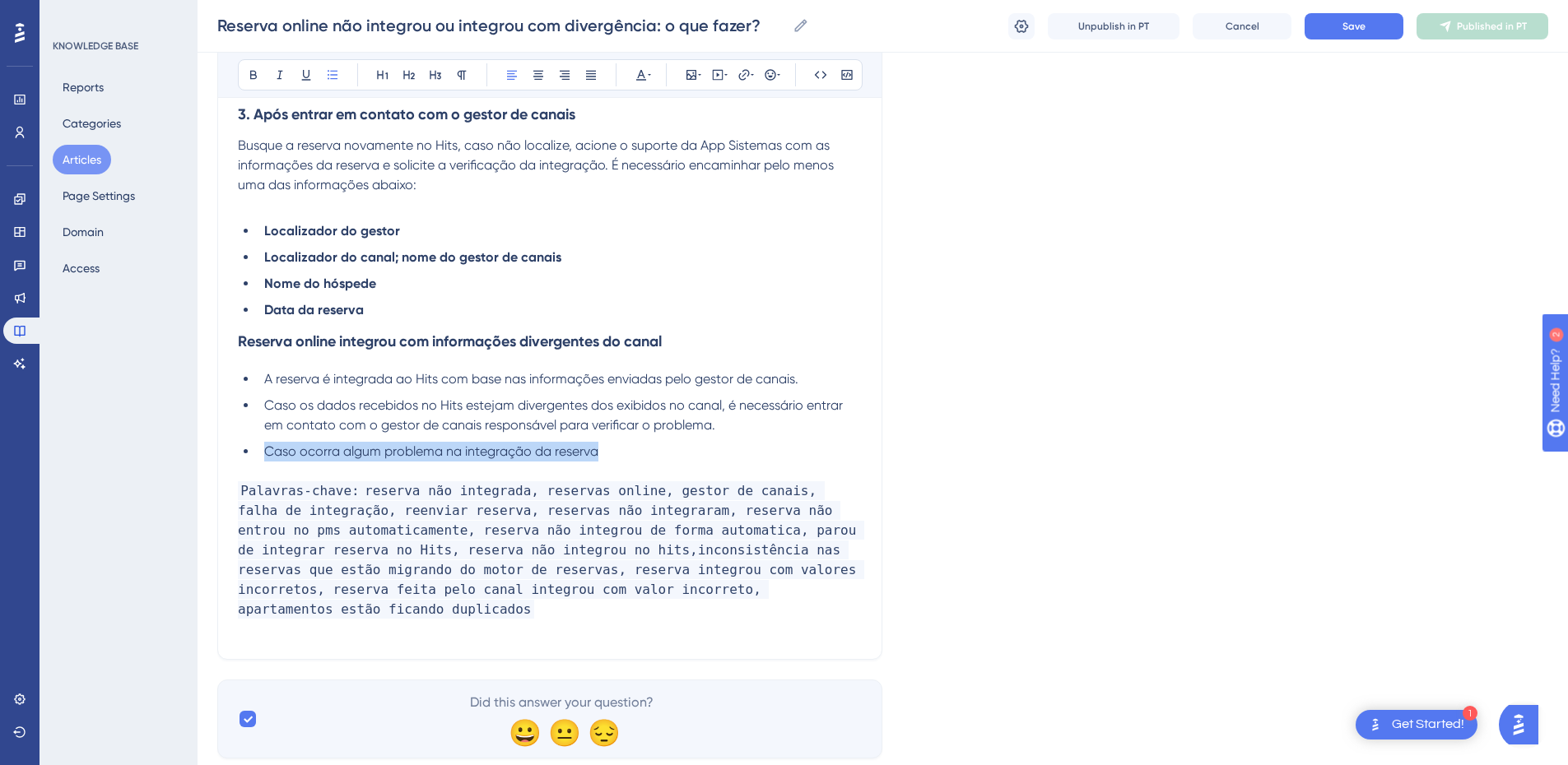
drag, startPoint x: 614, startPoint y: 448, endPoint x: 217, endPoint y: 448, distance: 397.0
click at [217, 448] on div "Reserva online não integrou ou integrou com divergência: o que fazer? Em casos …" at bounding box center [549, 165] width 665 height 989
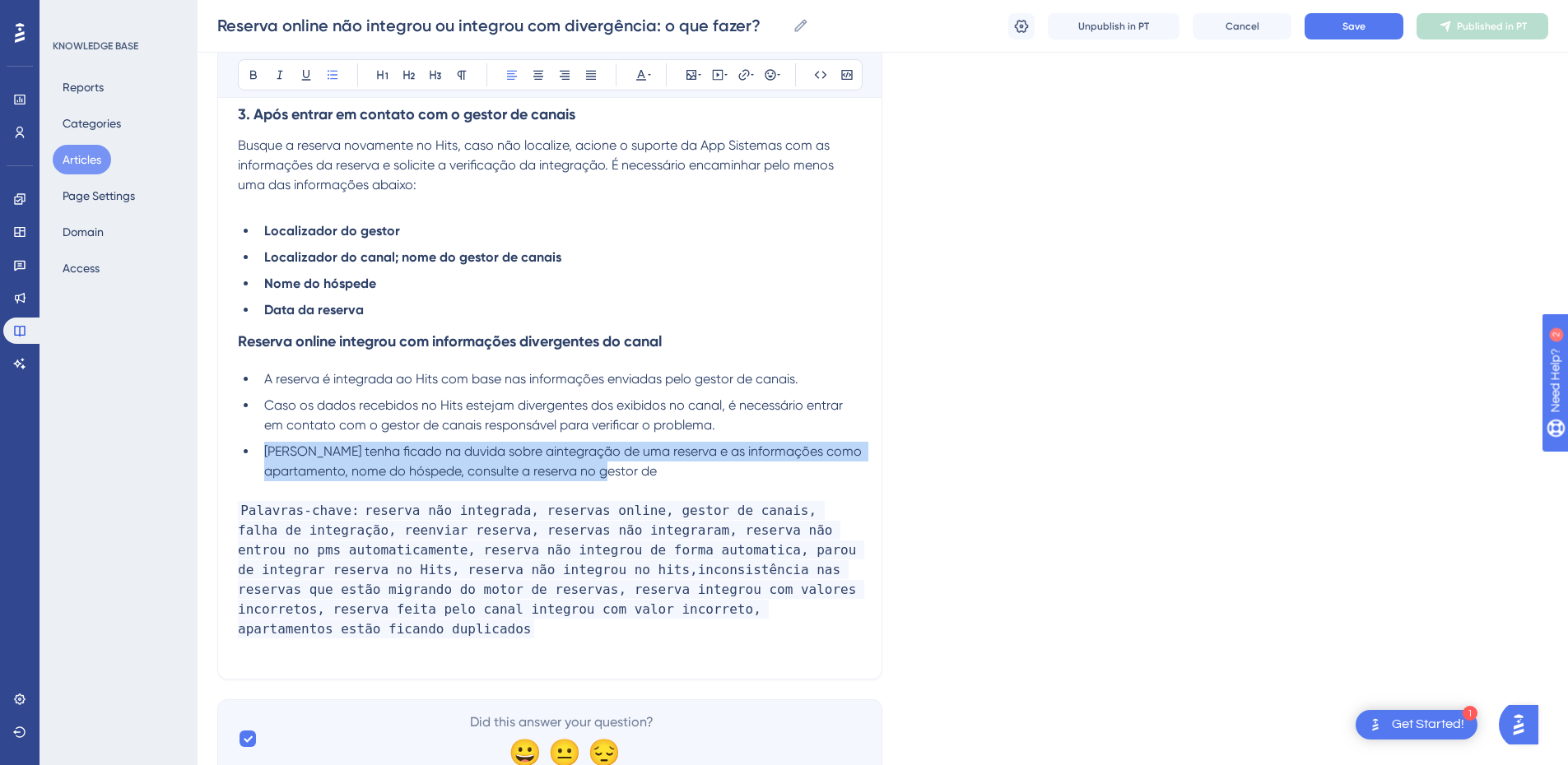
drag, startPoint x: 665, startPoint y: 469, endPoint x: 214, endPoint y: 439, distance: 452.0
click at [214, 439] on div "Performance Users Engagement Widgets Feedback Product Updates Knowledge Base AI…" at bounding box center [883, 146] width 1370 height 1318
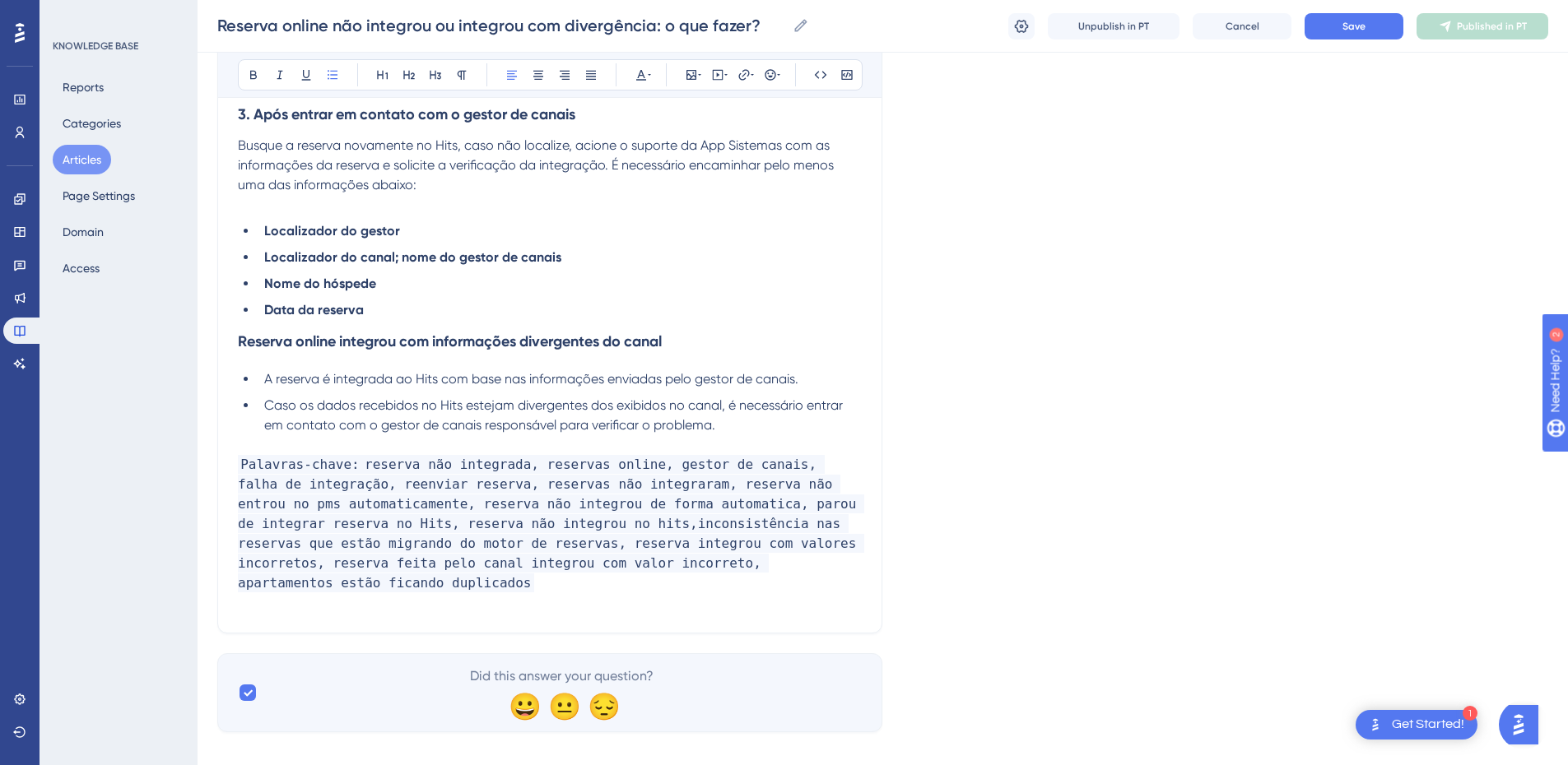
click at [822, 562] on p "Palavras-chave: reserva não integrada, reservas online, gestor de canais, falha…" at bounding box center [549, 524] width 624 height 138
click at [408, 585] on p "Palavras-chave: reserva não integrada, reservas online, gestor de canais, falha…" at bounding box center [549, 524] width 624 height 138
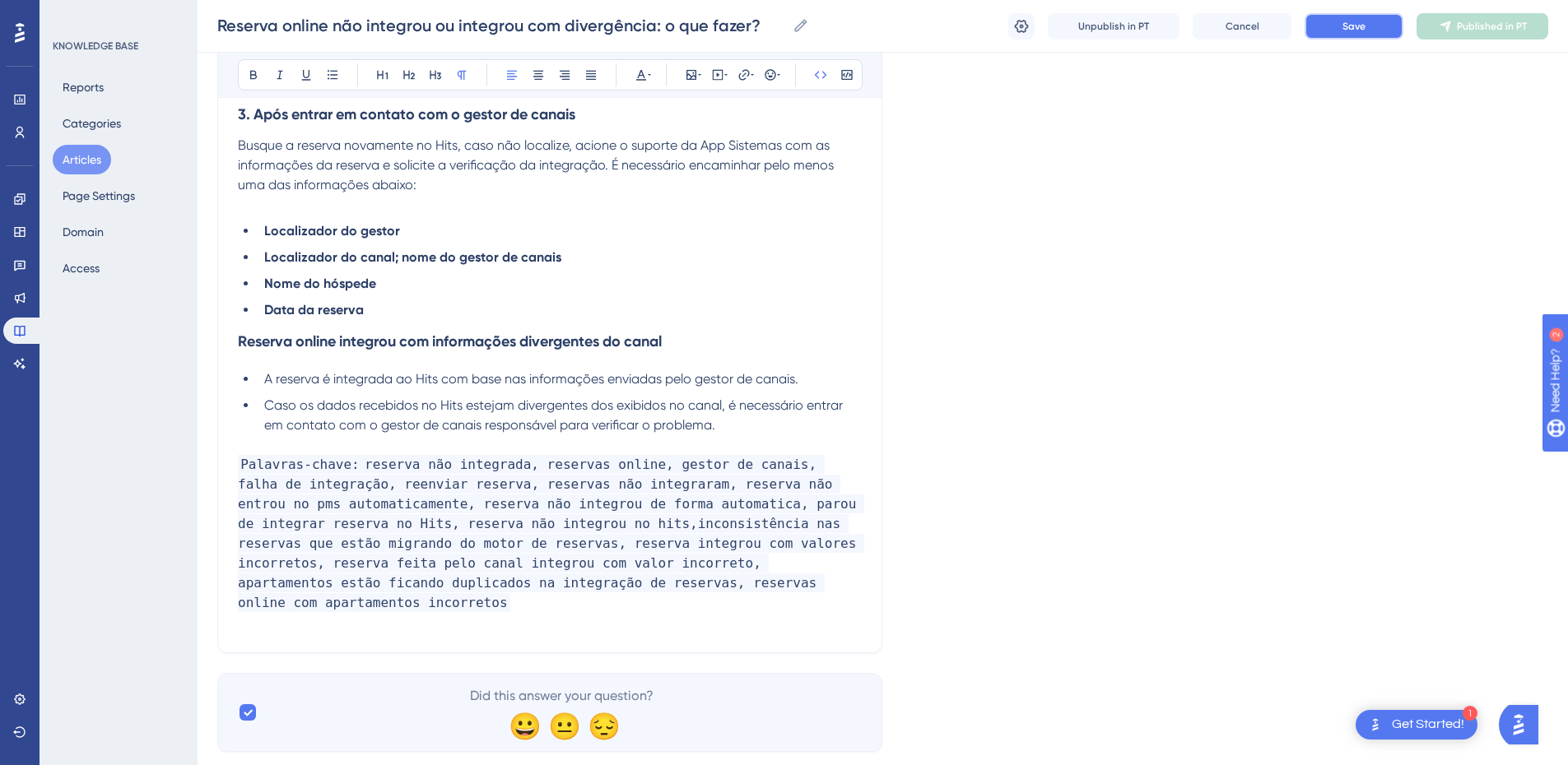
click at [1319, 17] on button "Save" at bounding box center [1354, 26] width 98 height 26
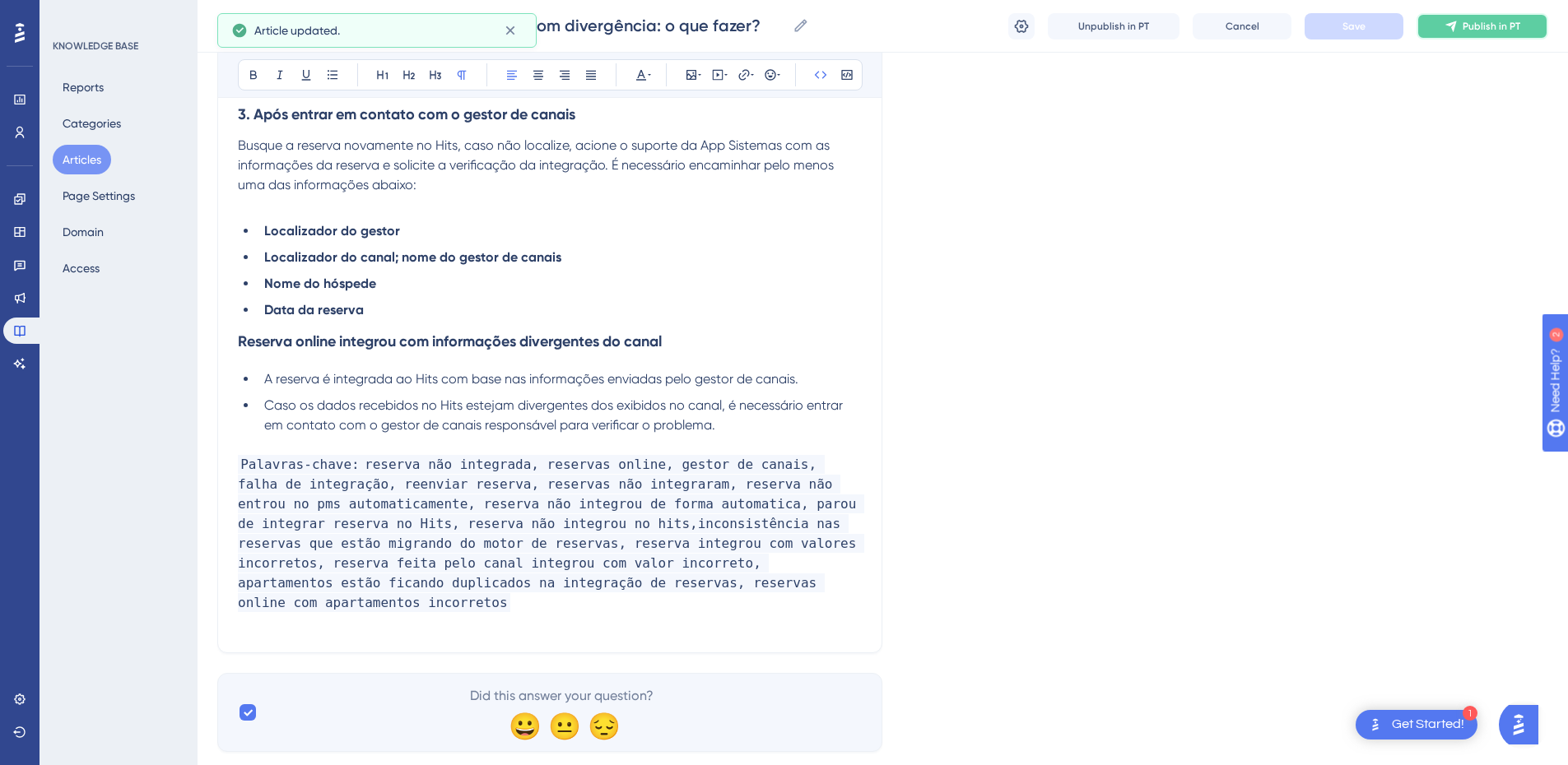
click at [1447, 24] on icon at bounding box center [1451, 26] width 13 height 13
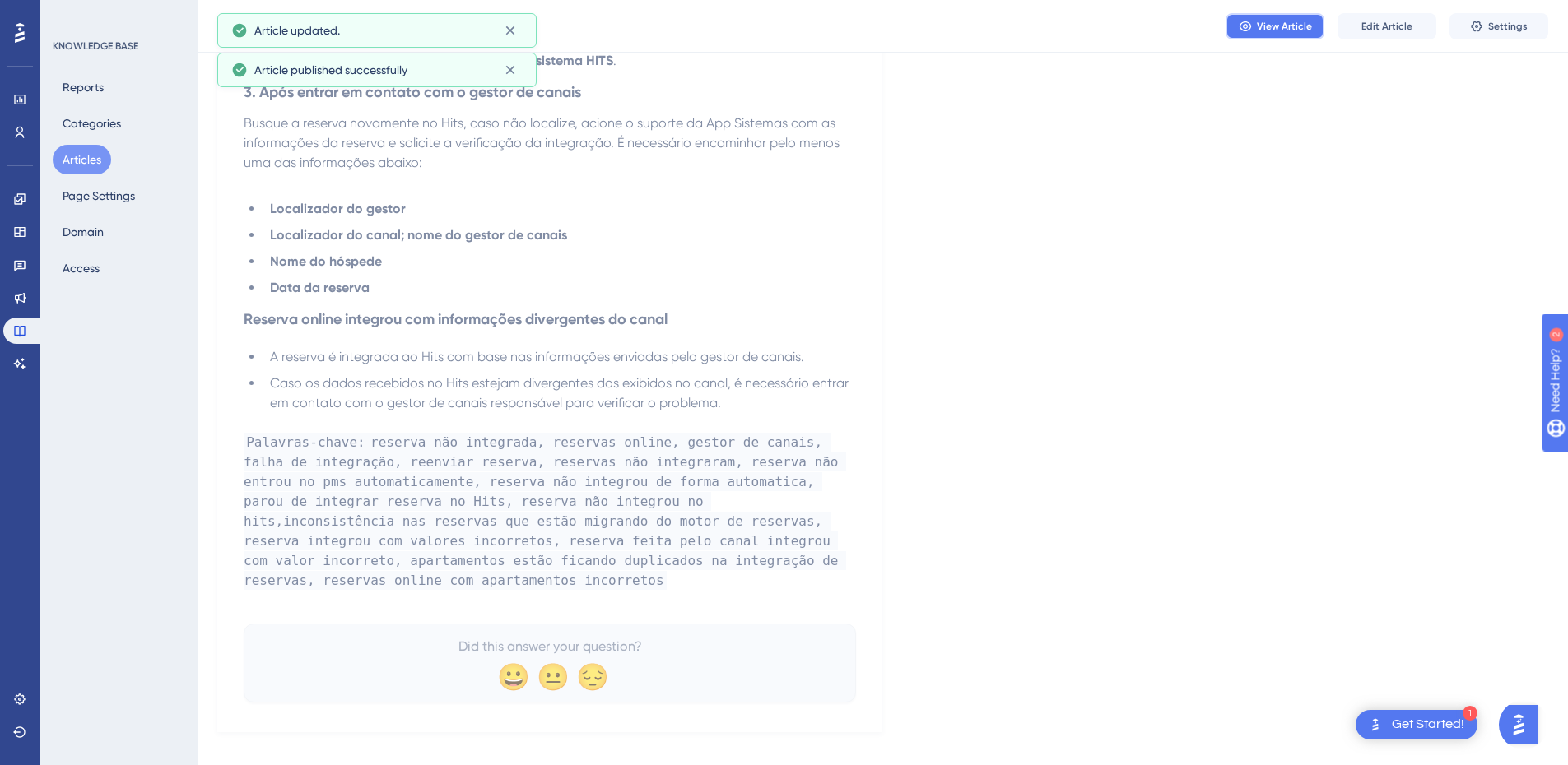
click at [1280, 16] on button "View Article" at bounding box center [1274, 26] width 98 height 26
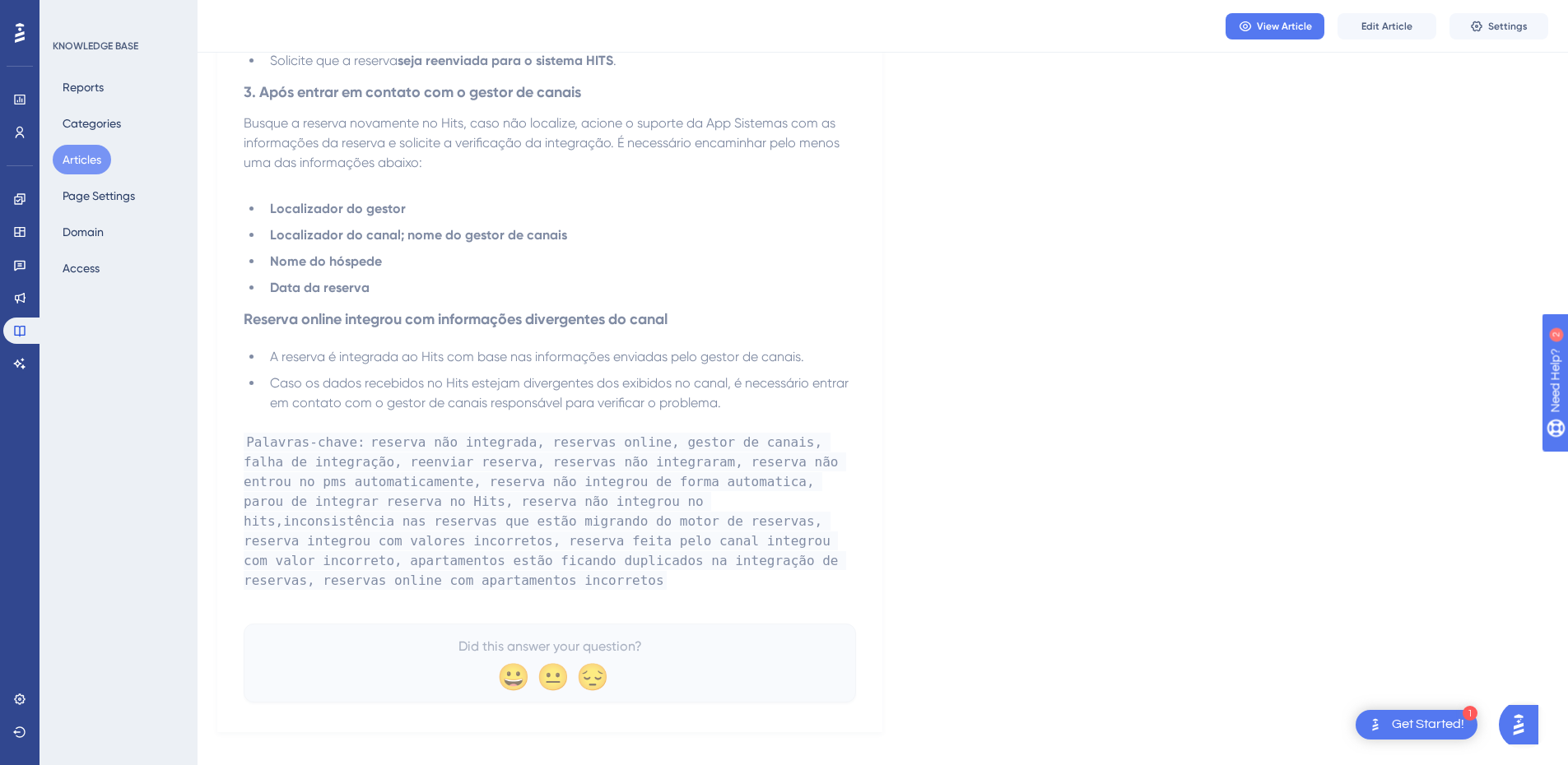
click at [88, 170] on button "Articles" at bounding box center [82, 160] width 59 height 29
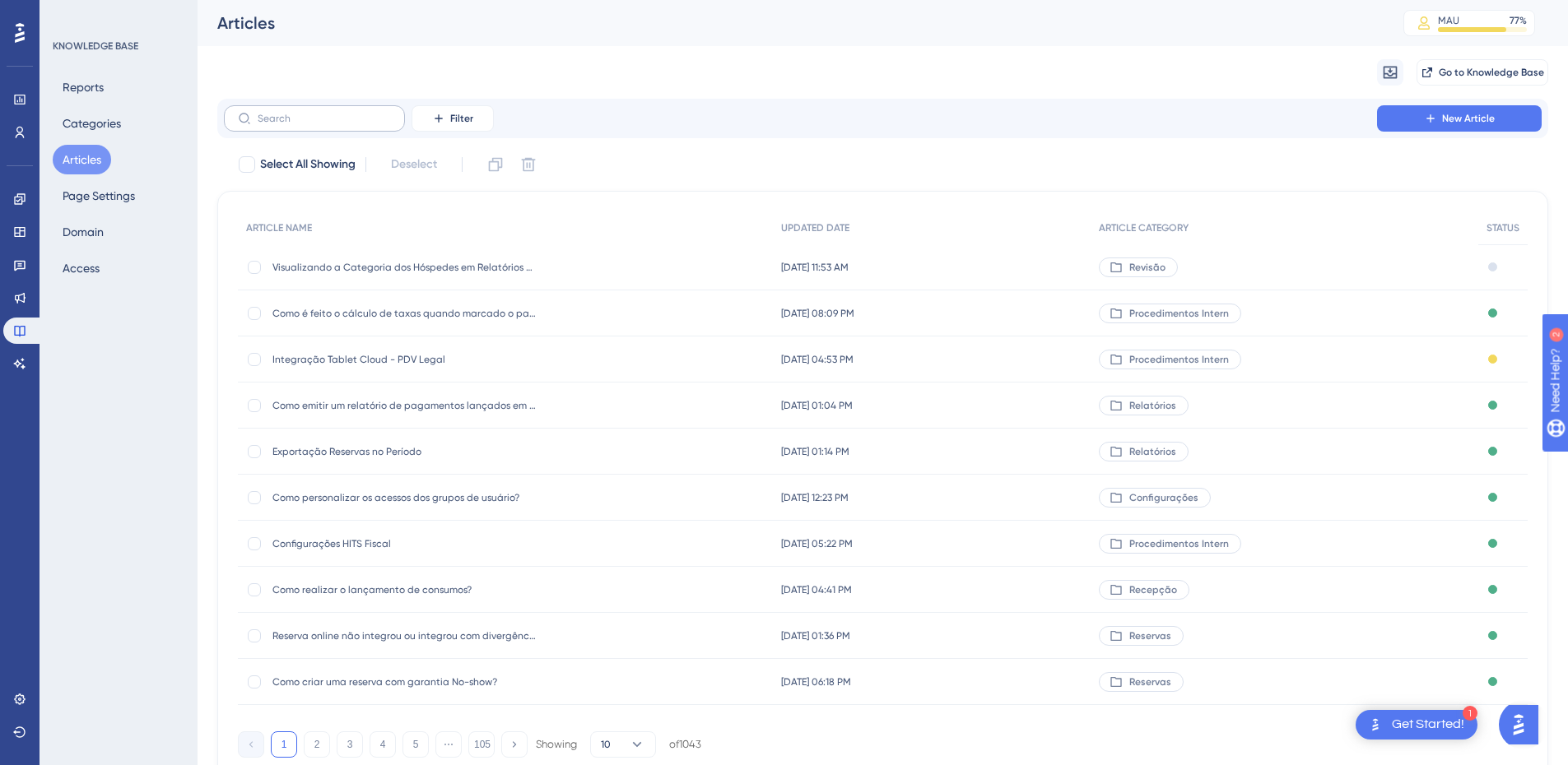
click at [290, 126] on label at bounding box center [314, 118] width 181 height 26
click at [290, 124] on input "text" at bounding box center [324, 118] width 133 height 11
drag, startPoint x: 290, startPoint y: 125, endPoint x: 276, endPoint y: 118, distance: 15.7
click at [276, 118] on input "text" at bounding box center [324, 118] width 133 height 11
paste input "Como analisar os no-shows processados?"
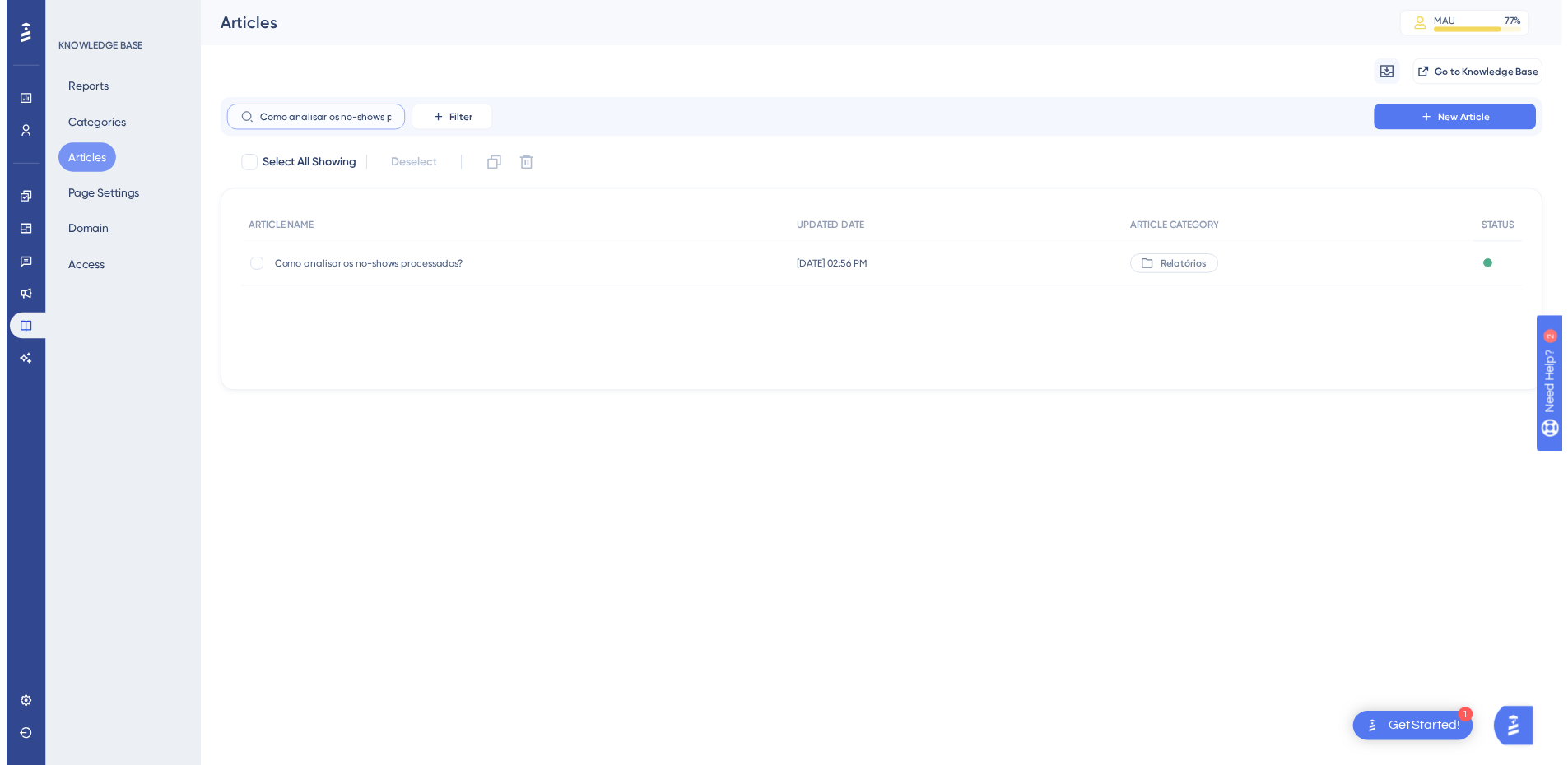
scroll to position [0, 57]
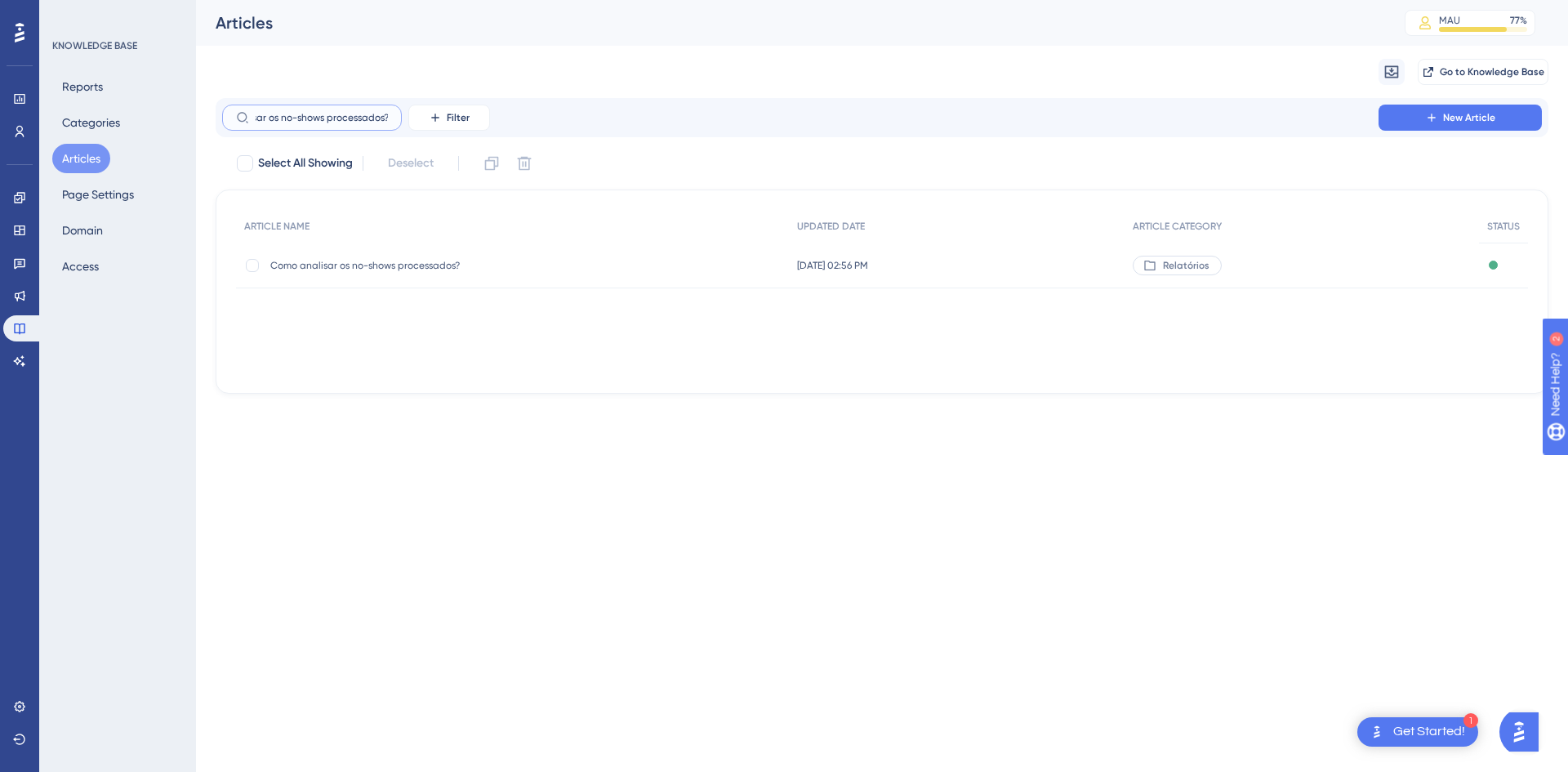
type input "Como analisar os no-shows processados?"
click at [373, 268] on span "Como analisar os no-shows processados?" at bounding box center [400, 265] width 261 height 13
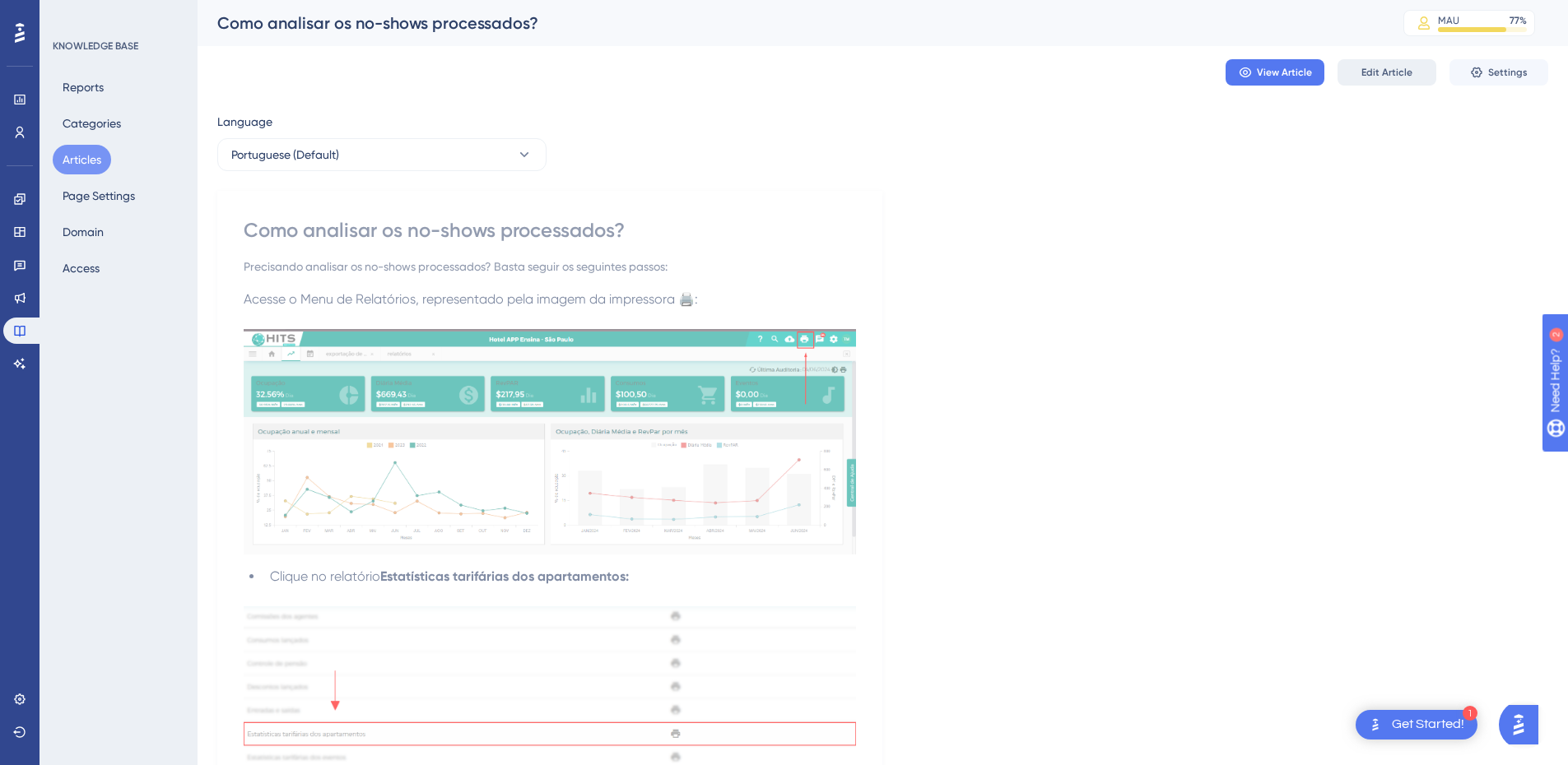
click at [1400, 69] on span "Edit Article" at bounding box center [1387, 72] width 51 height 13
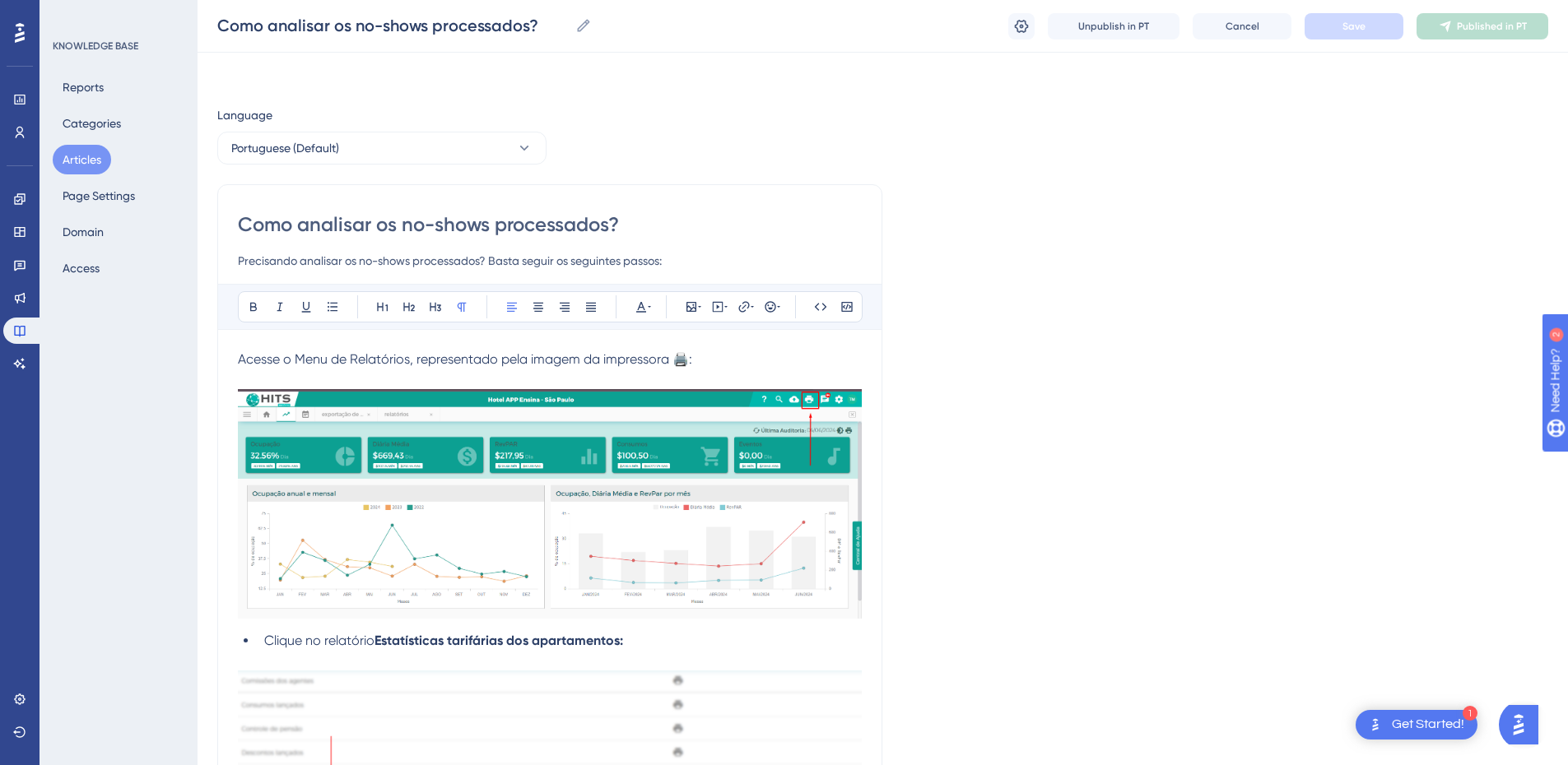
scroll to position [807, 0]
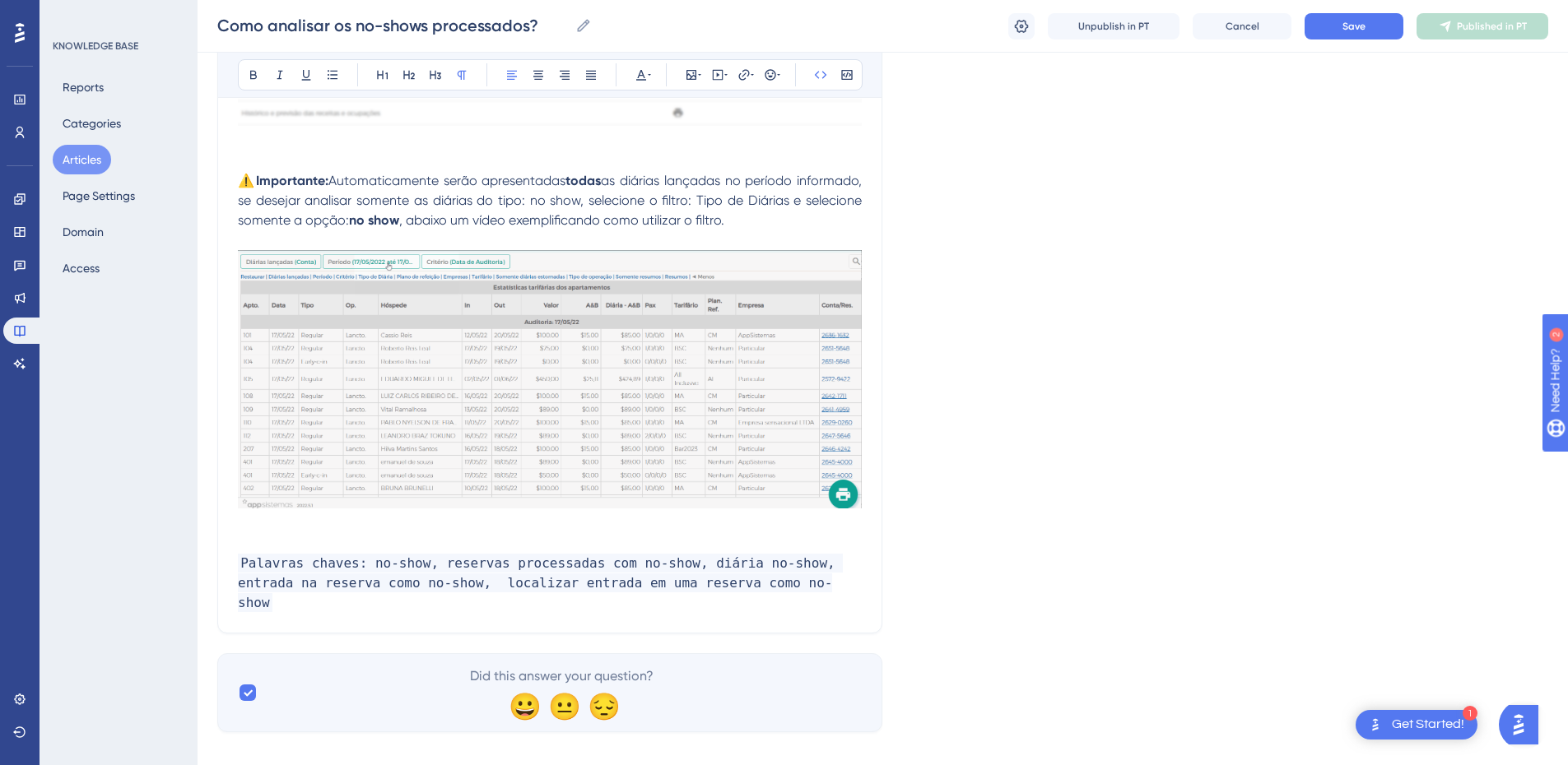
click at [778, 585] on p "Palavras chaves: no-show, reservas processadas com no-show, diária no-show, ent…" at bounding box center [549, 583] width 624 height 60
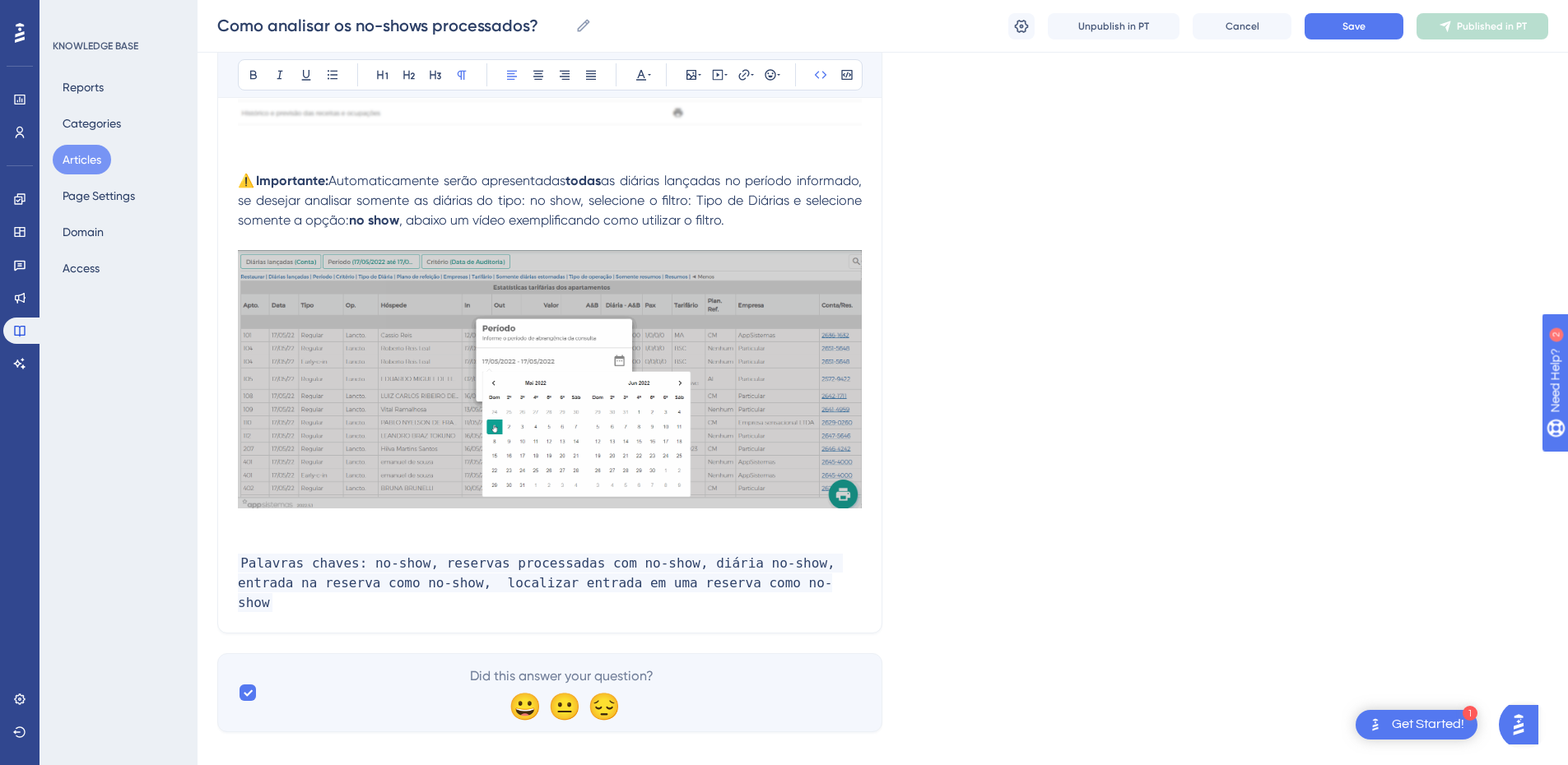
click at [755, 581] on span "Palavras chaves: no-show, reservas processadas com no-show, diária no-show, ent…" at bounding box center [540, 583] width 605 height 59
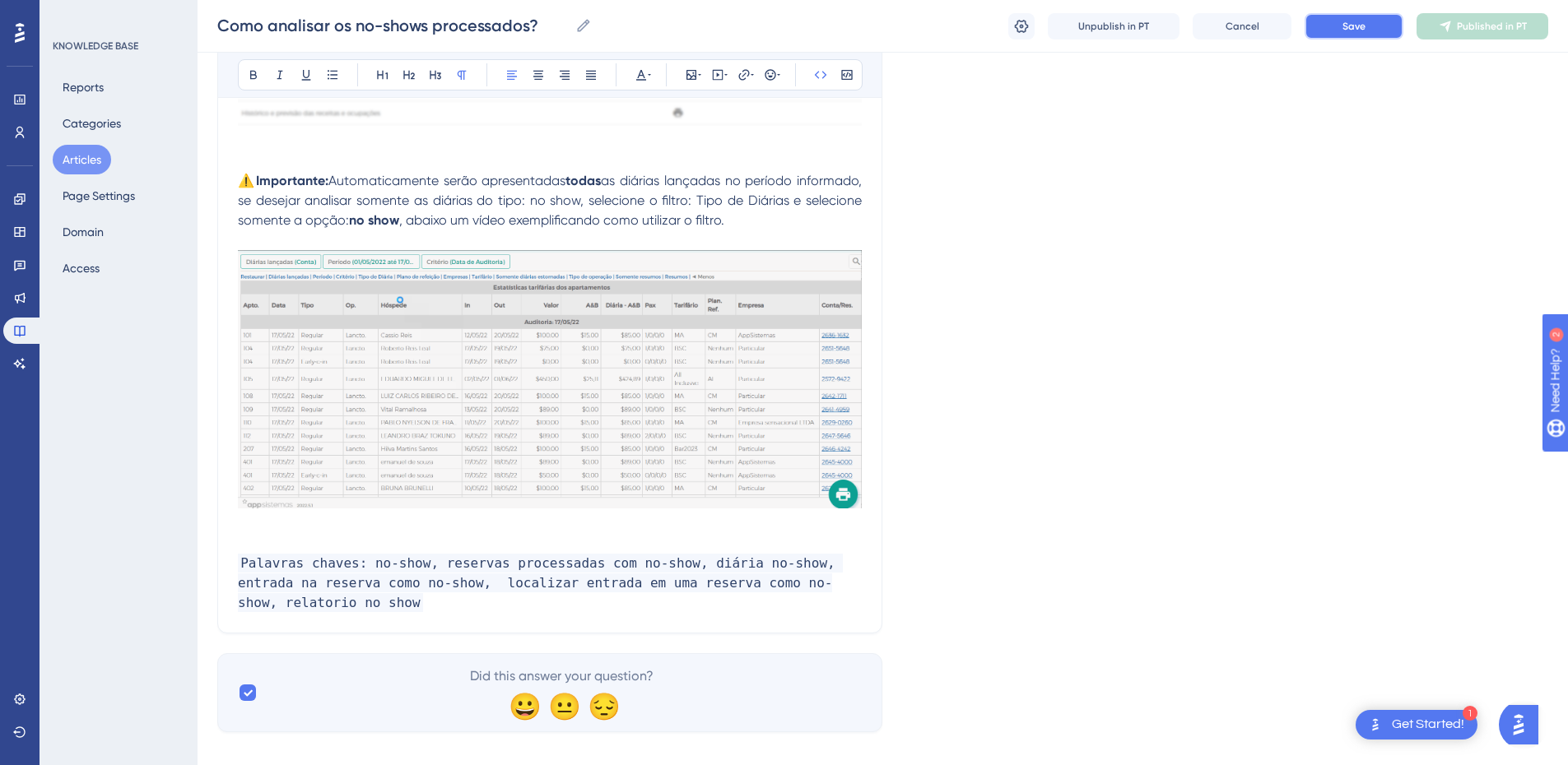
click at [1360, 22] on span "Save" at bounding box center [1354, 26] width 23 height 13
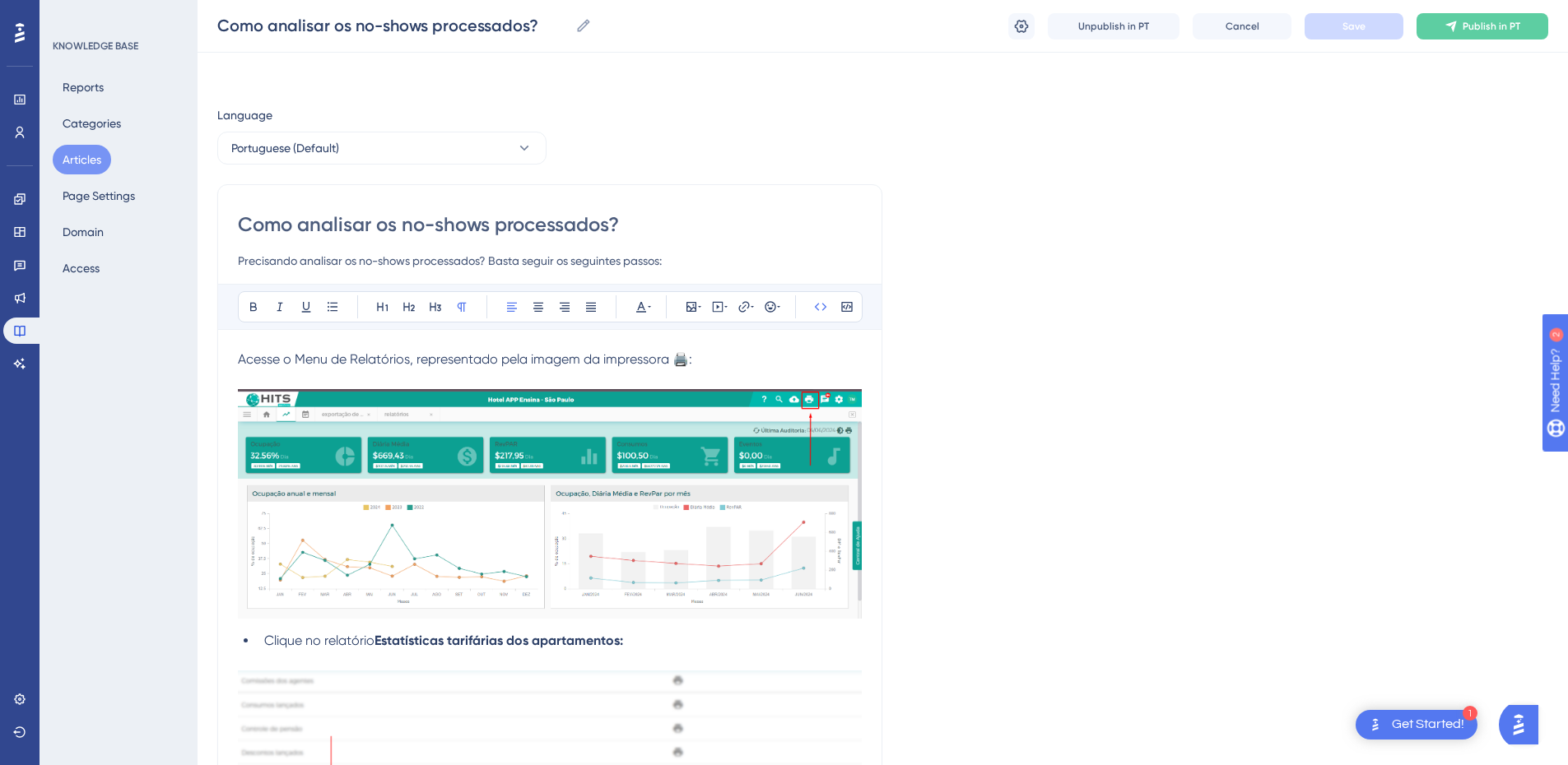
scroll to position [826, 0]
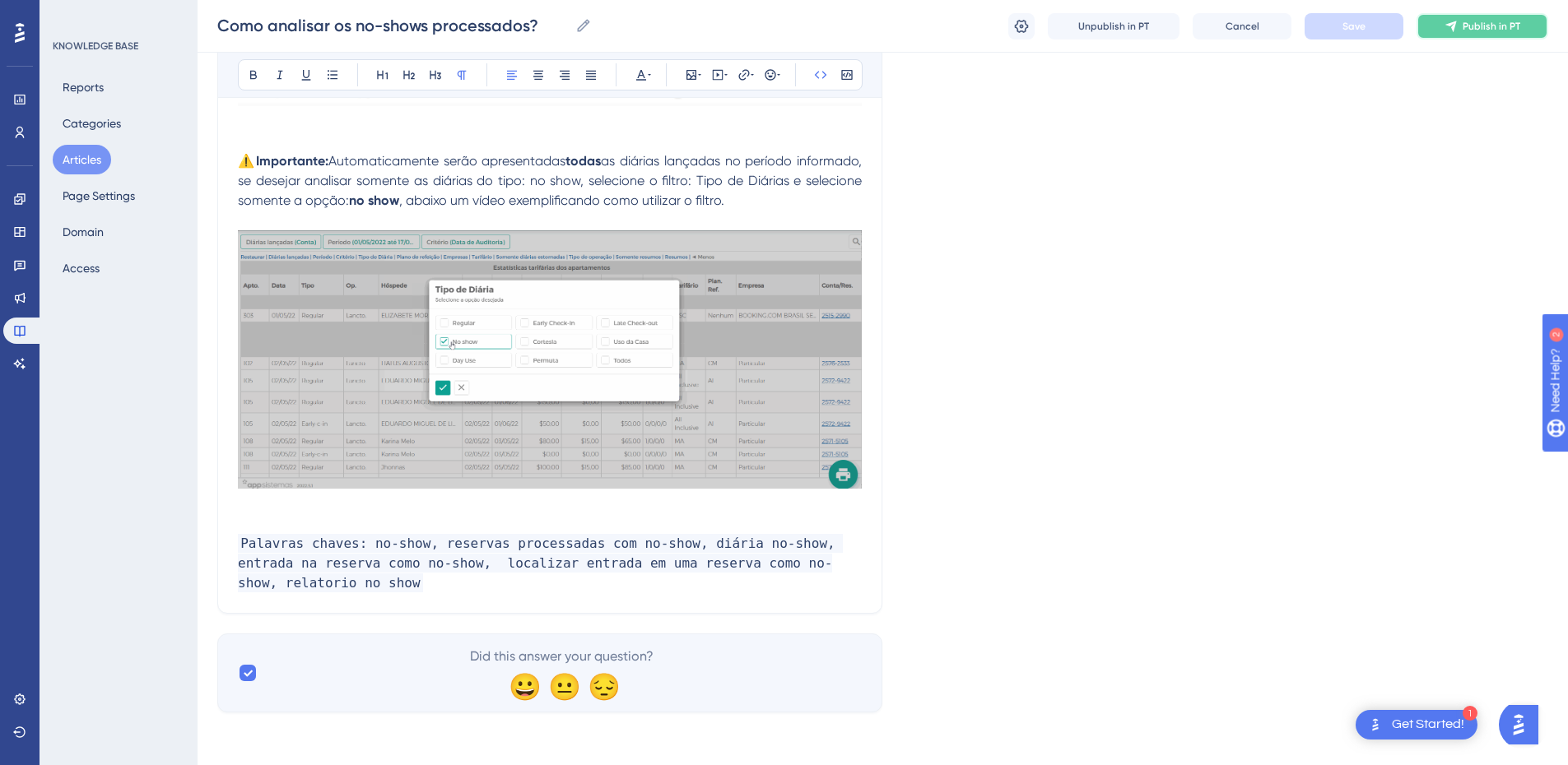
click at [1474, 28] on span "Publish in PT" at bounding box center [1491, 26] width 58 height 13
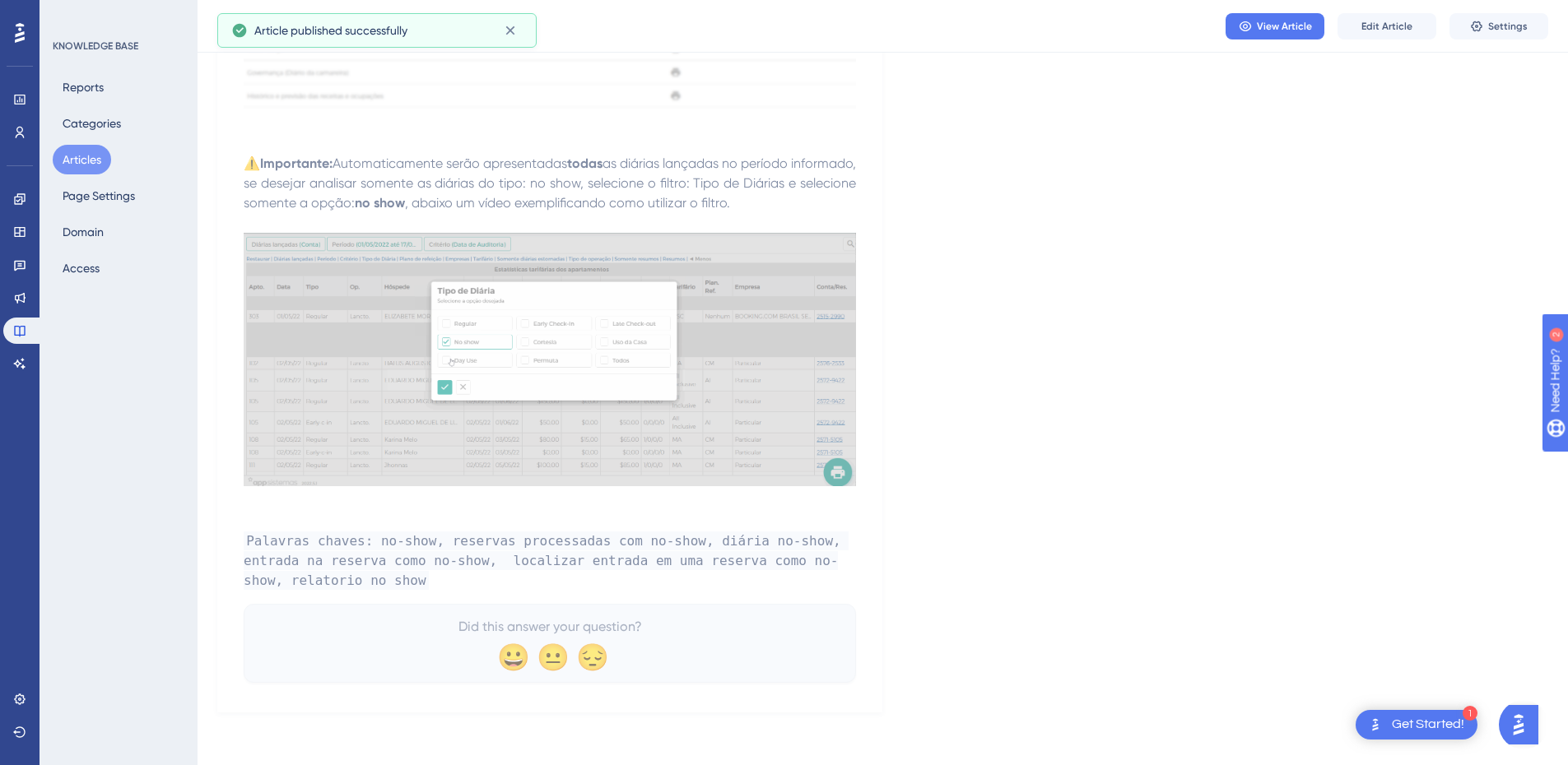
scroll to position [54, 0]
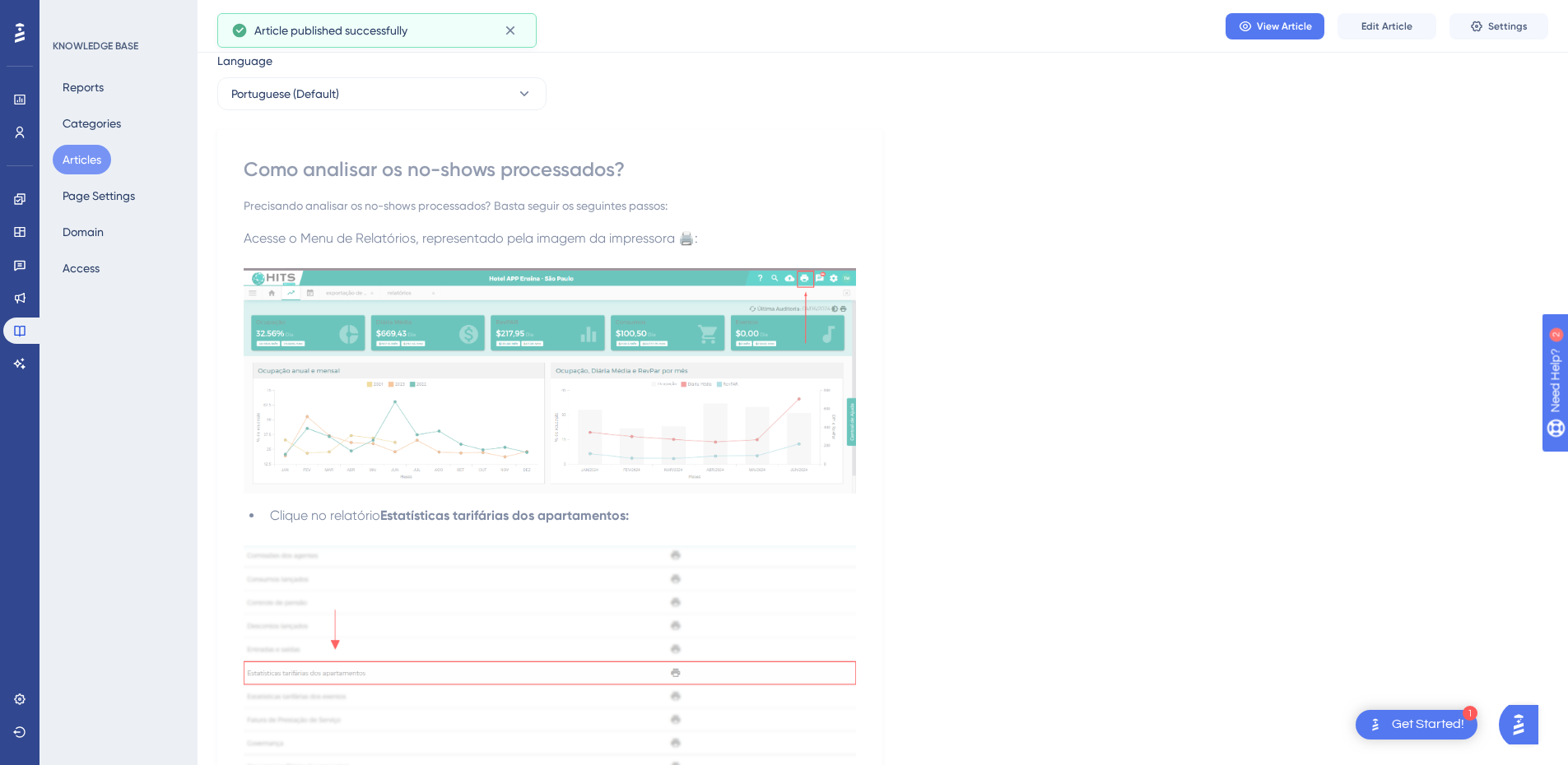
click at [85, 156] on button "Articles" at bounding box center [82, 160] width 59 height 29
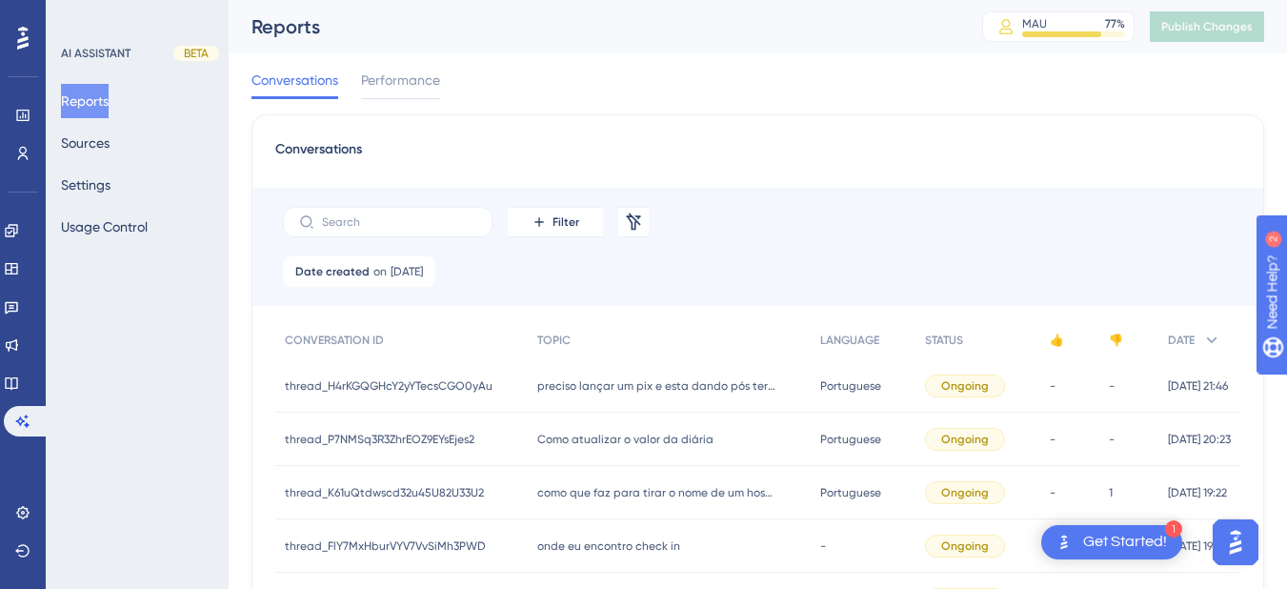
scroll to position [991, 0]
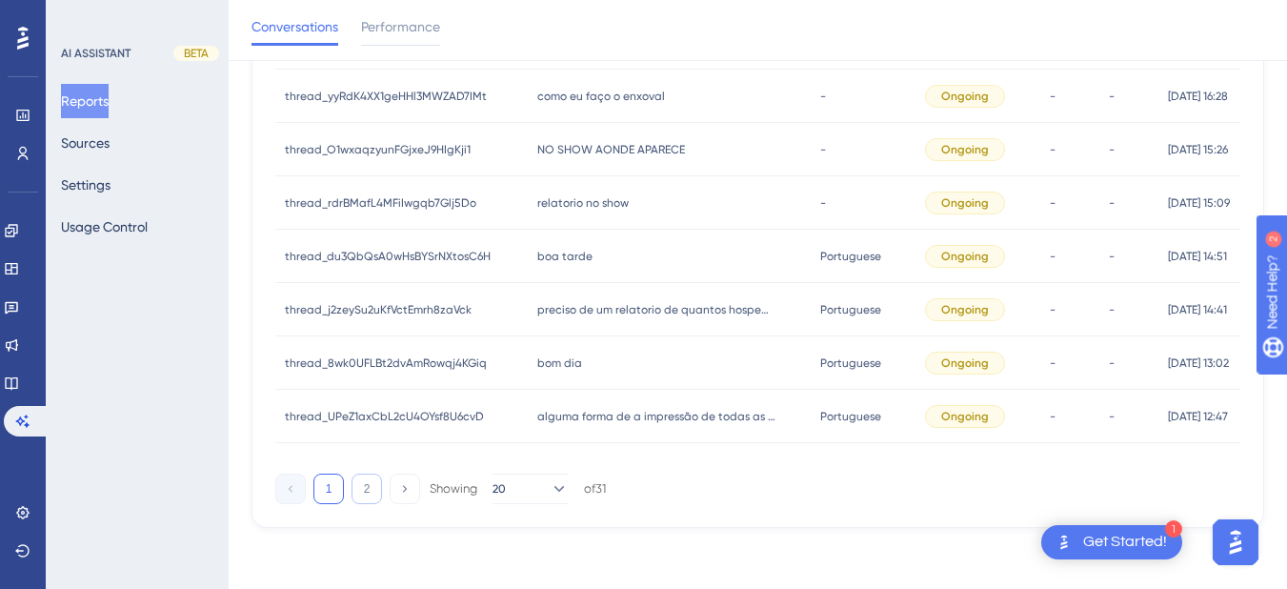
click at [364, 494] on button "2" at bounding box center [367, 488] width 30 height 30
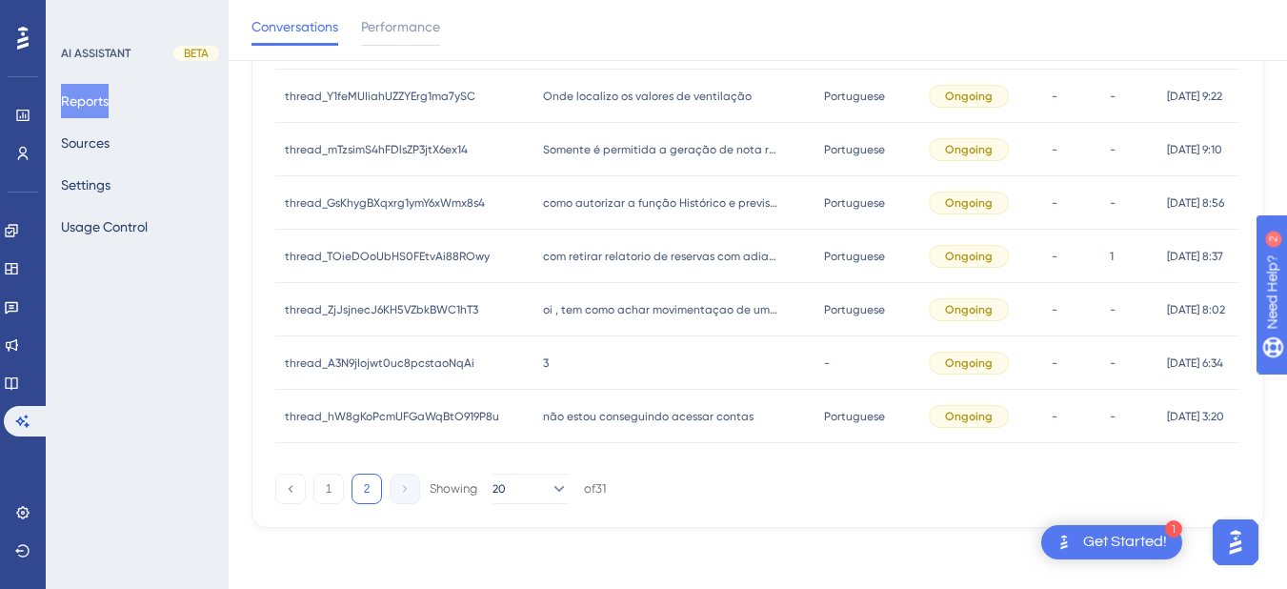
scroll to position [511, 0]
click at [533, 247] on div "com retirar relatorio de reservas com adiantamento num determinado periodo com …" at bounding box center [674, 256] width 282 height 53
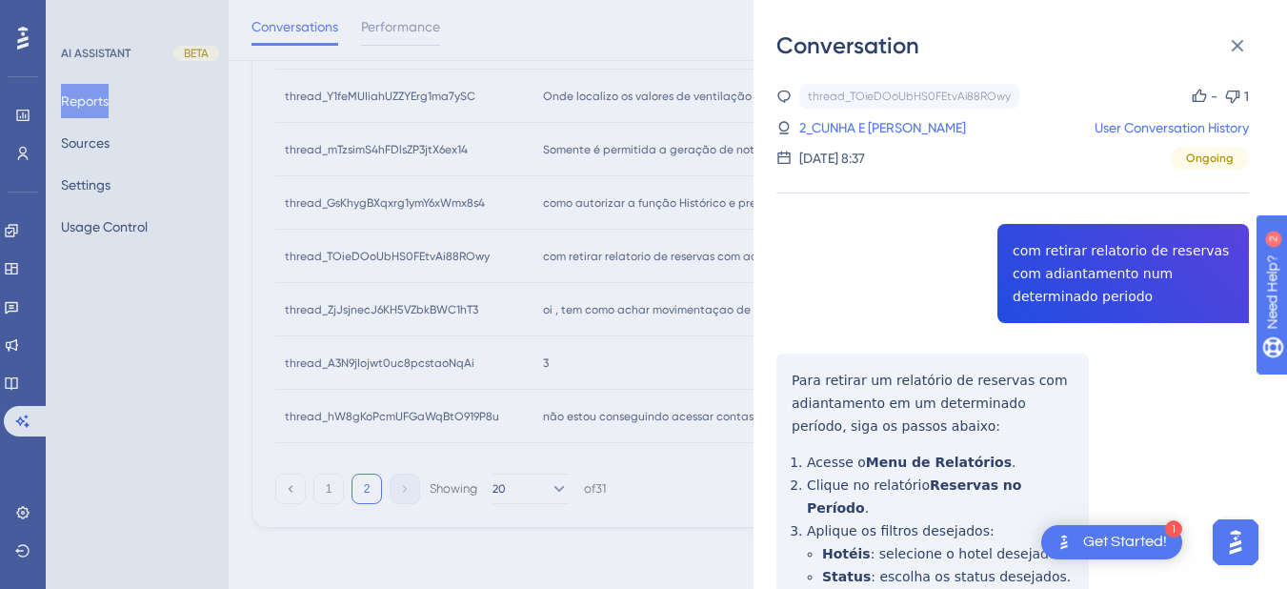
scroll to position [667, 0]
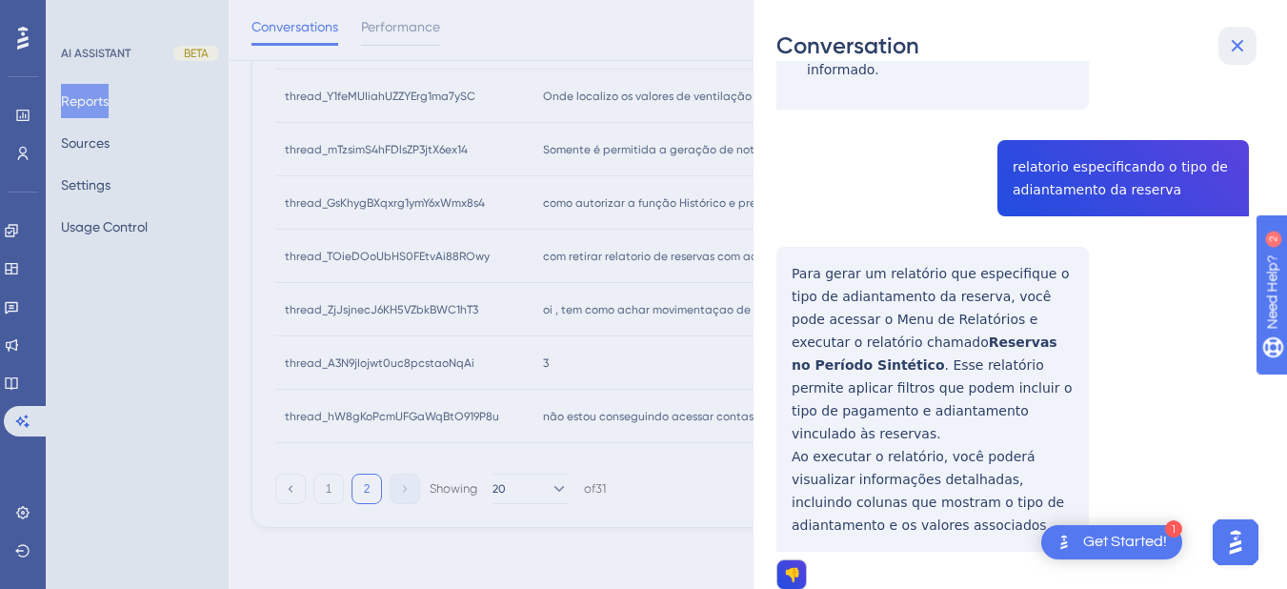
click at [1230, 42] on icon at bounding box center [1237, 45] width 23 height 23
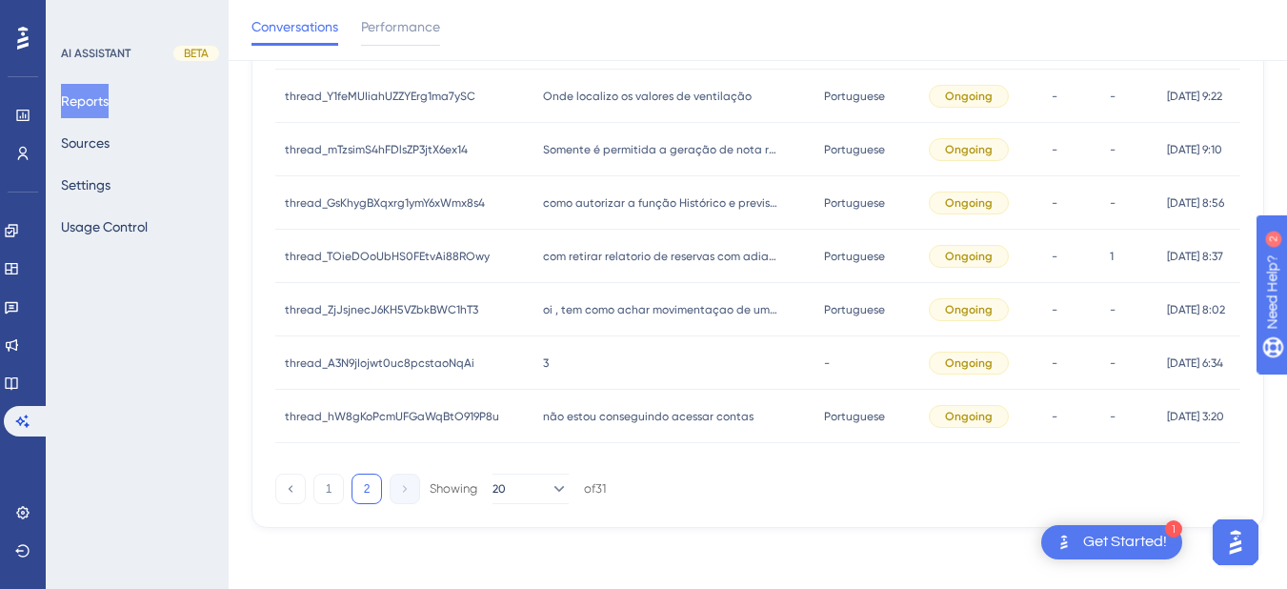
scroll to position [289, 0]
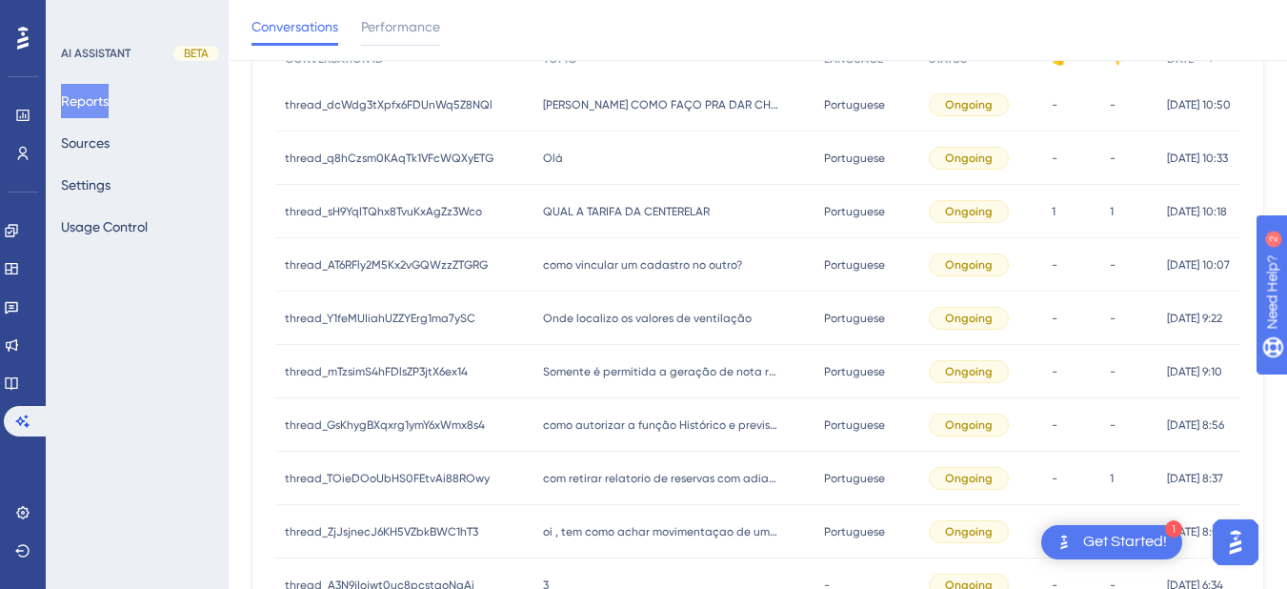
click at [659, 166] on div "Olá Olá" at bounding box center [674, 157] width 282 height 53
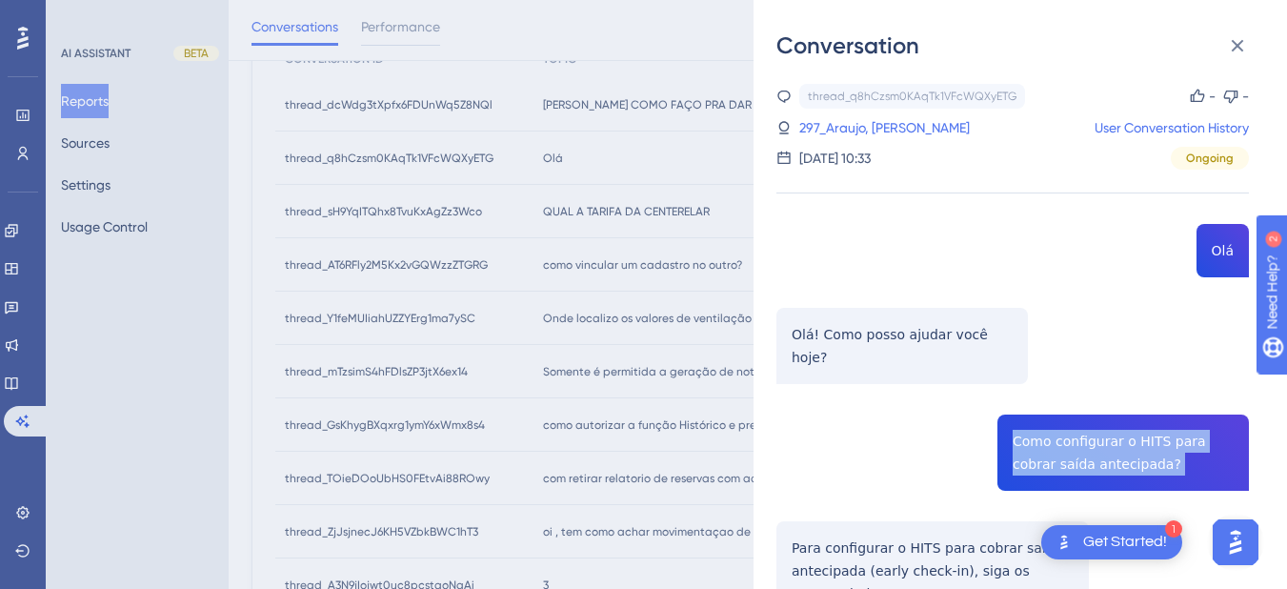
copy span "Como configurar o HITS para cobrar saída antecipada?"
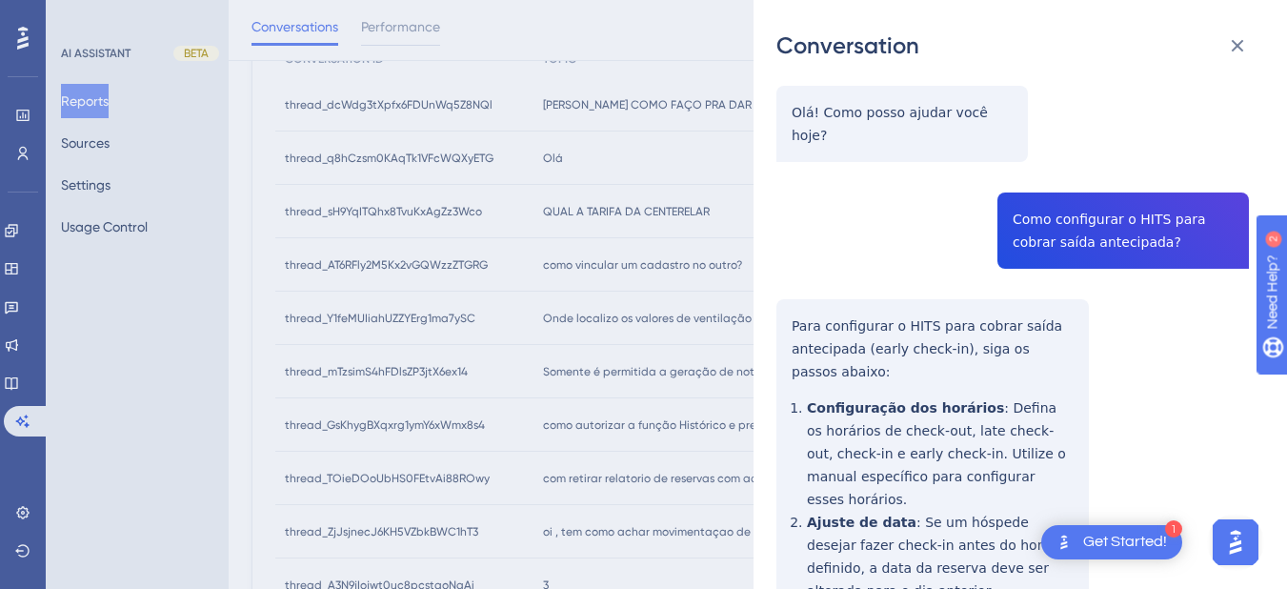
drag, startPoint x: 1032, startPoint y: 209, endPoint x: 1203, endPoint y: 292, distance: 190.9
click at [1203, 292] on div "thread_q8hCzsm0KAqTk1VFcWQXyETG Copy - - 297_Araujo, [PERSON_NAME] User Convers…" at bounding box center [1012, 455] width 472 height 1186
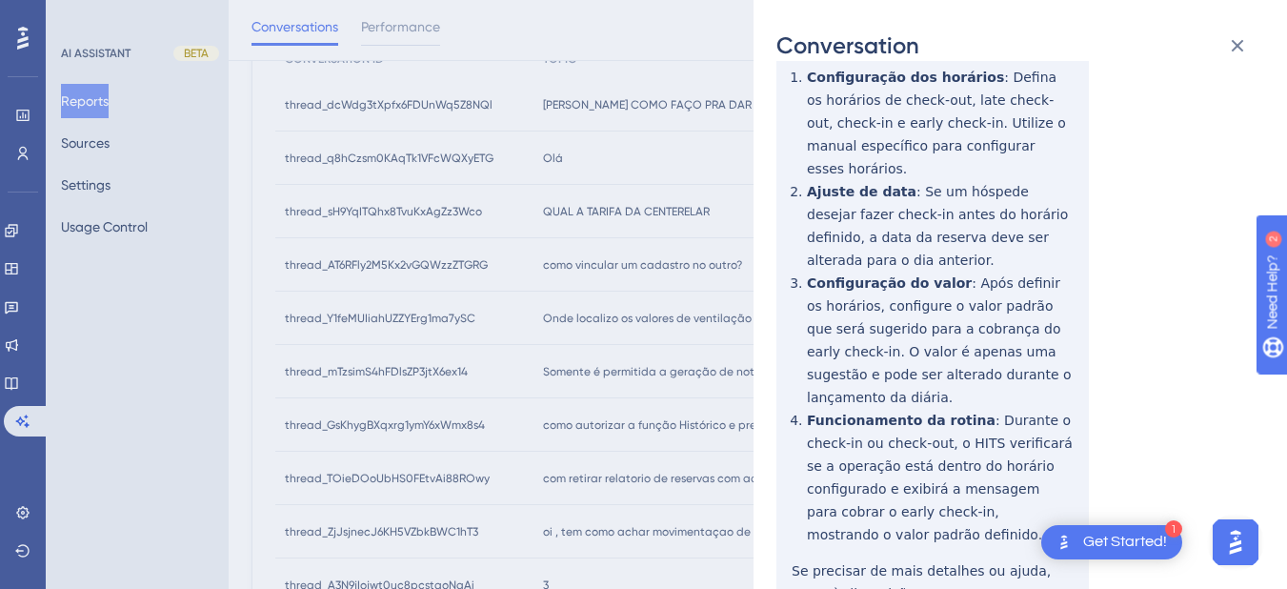
scroll to position [0, 0]
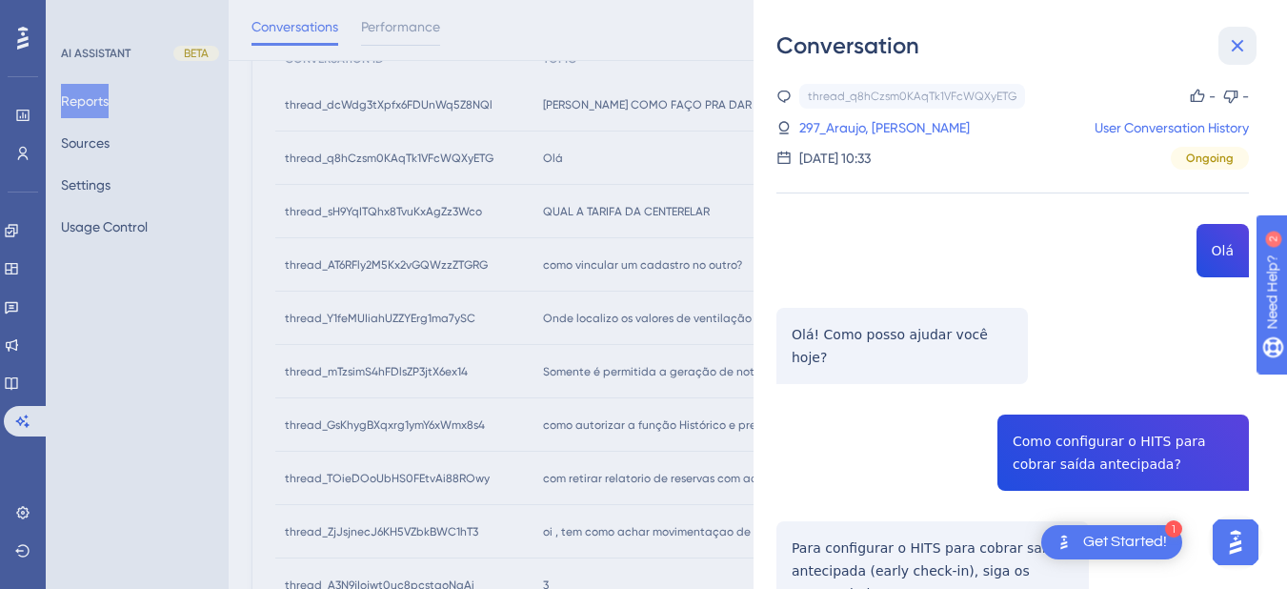
click at [1234, 46] on icon at bounding box center [1237, 45] width 23 height 23
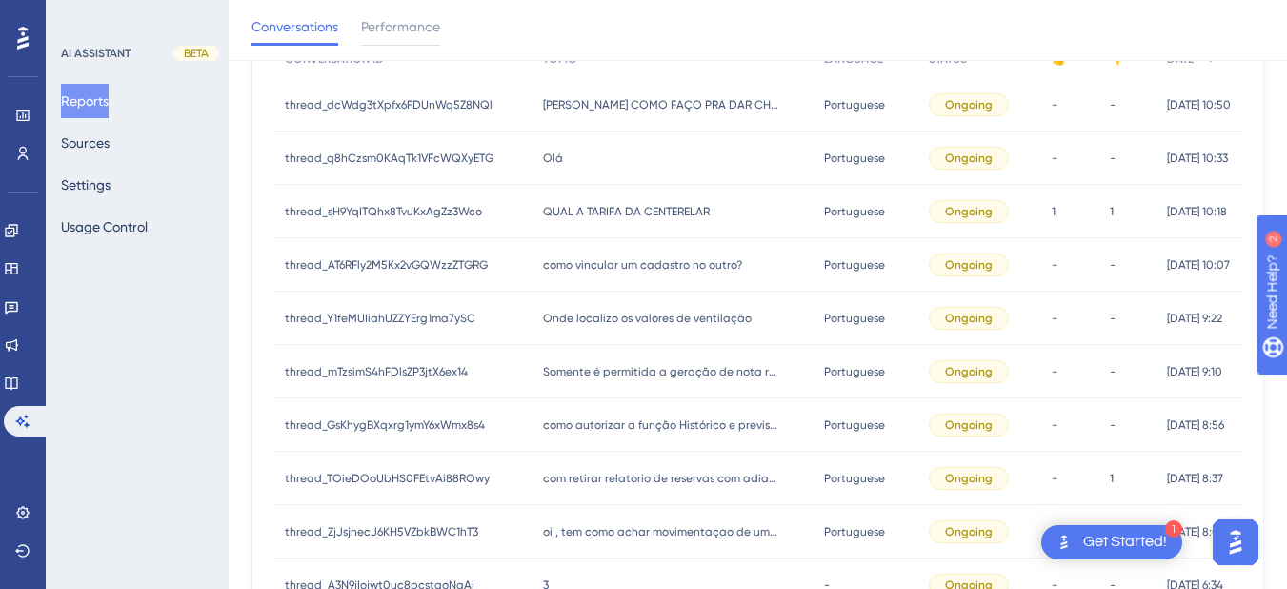
scroll to position [66, 0]
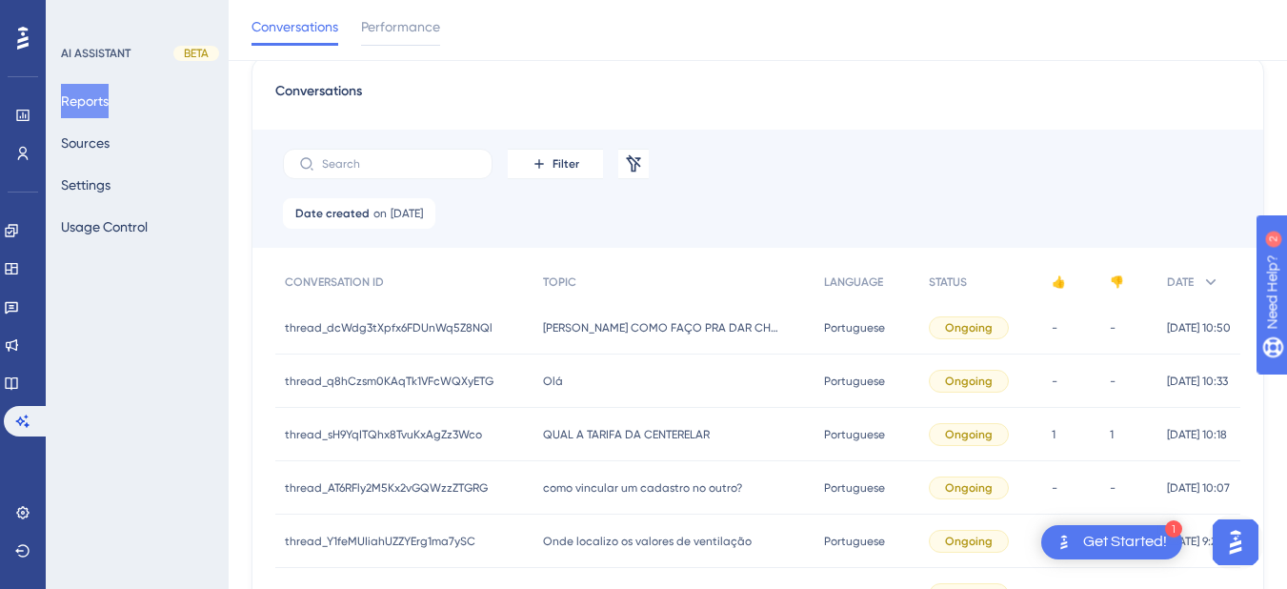
click at [591, 310] on div "[PERSON_NAME] COMO FAÇO PRA DAR CHECKOUT QUANDO ENDEREÇO DA INCORRETO [PERSON_N…" at bounding box center [674, 327] width 282 height 53
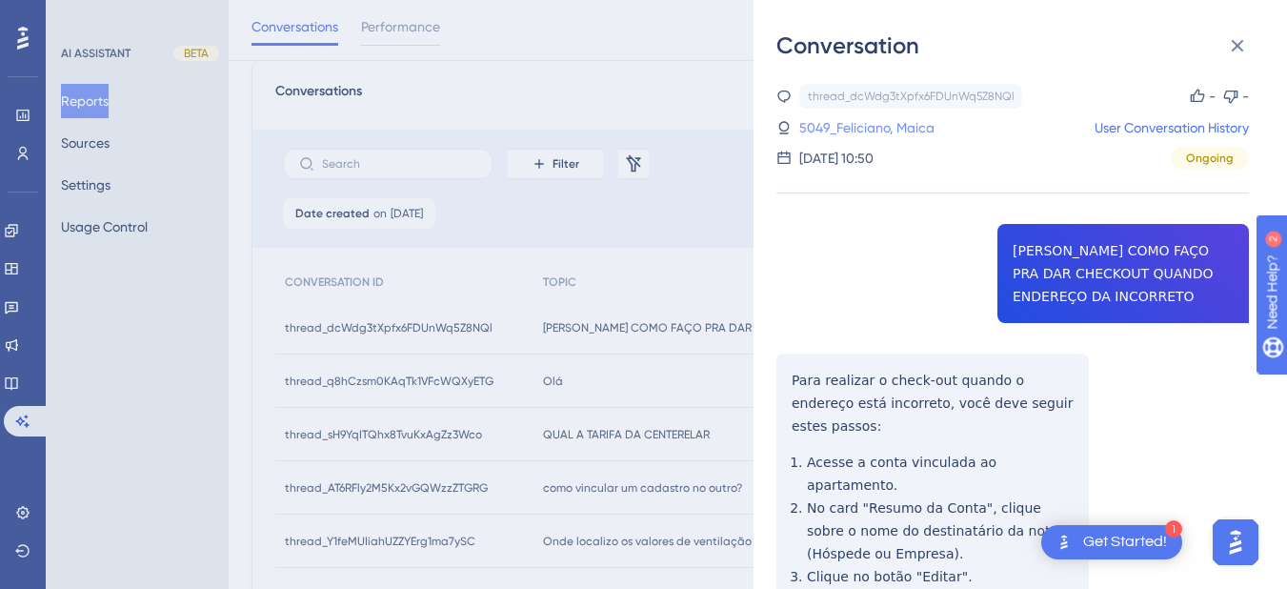
click at [878, 129] on link "5049_Feliciano, Maica" at bounding box center [866, 127] width 135 height 23
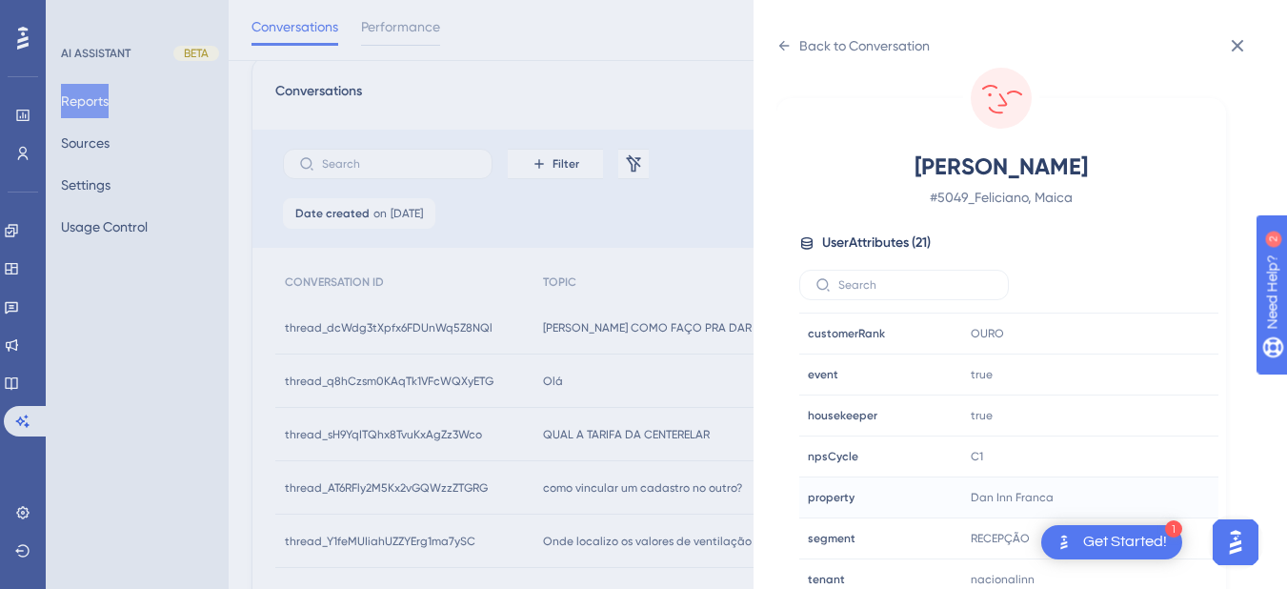
scroll to position [580, 0]
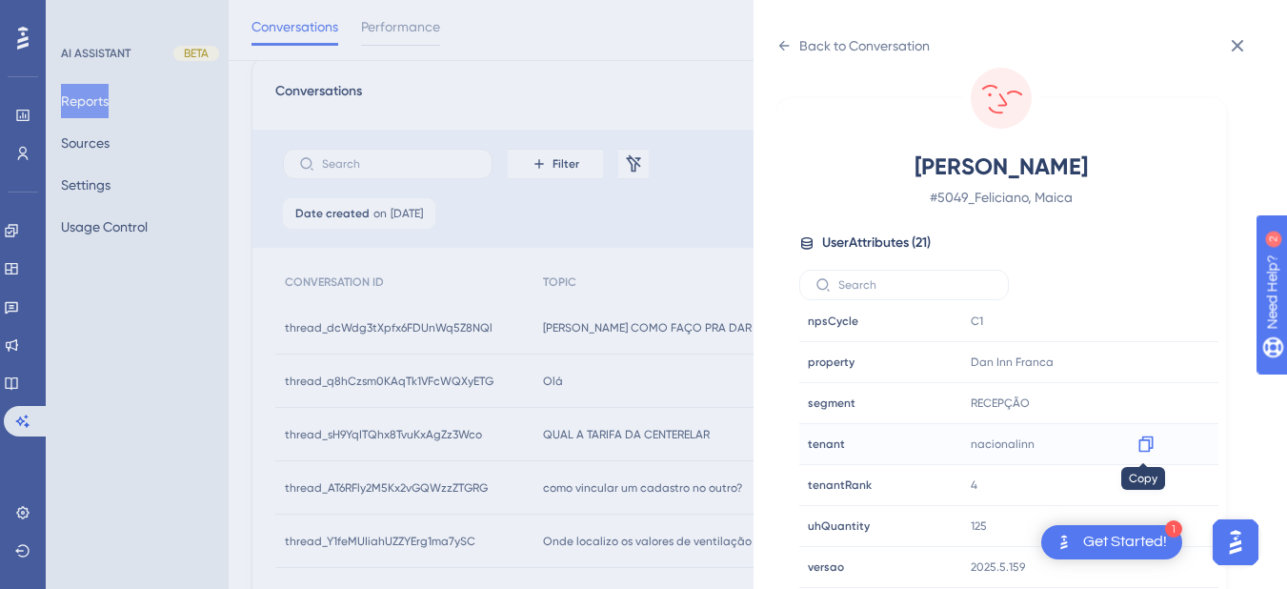
click at [1138, 447] on icon at bounding box center [1145, 444] width 14 height 16
click at [1143, 365] on icon at bounding box center [1145, 361] width 19 height 19
click at [790, 51] on icon at bounding box center [783, 45] width 15 height 15
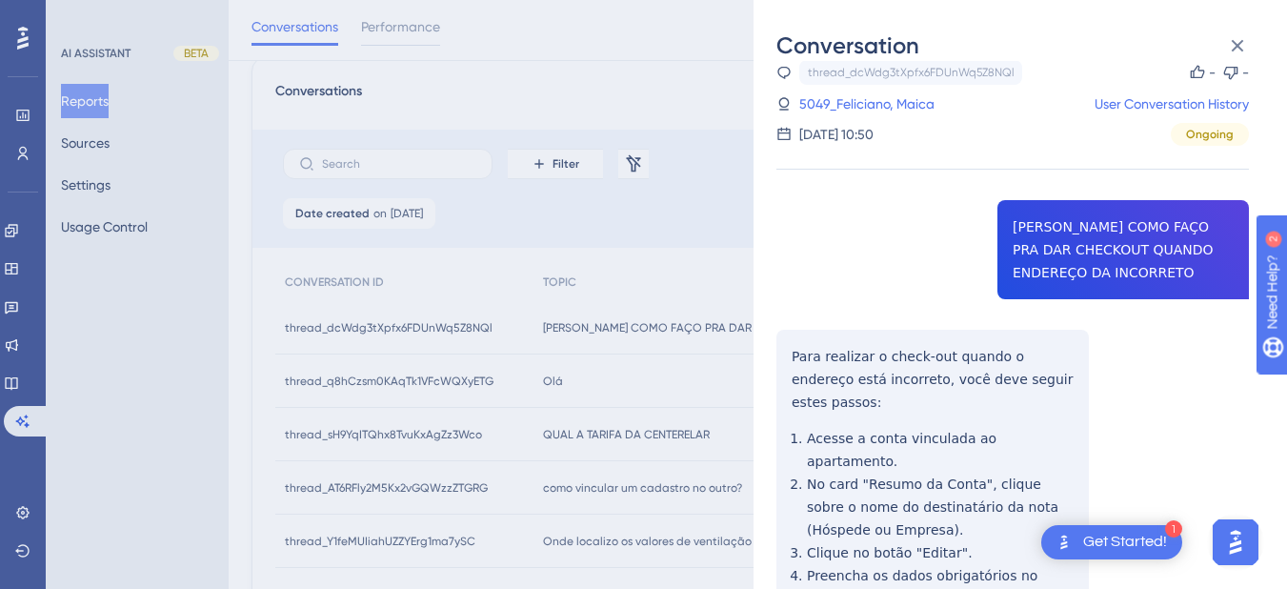
click at [1062, 239] on div "thread_dcWdg3tXpfx6FDUnWq5Z8NQl Copy - - 5049_Feliciano, Maica User Conversatio…" at bounding box center [1012, 489] width 472 height 858
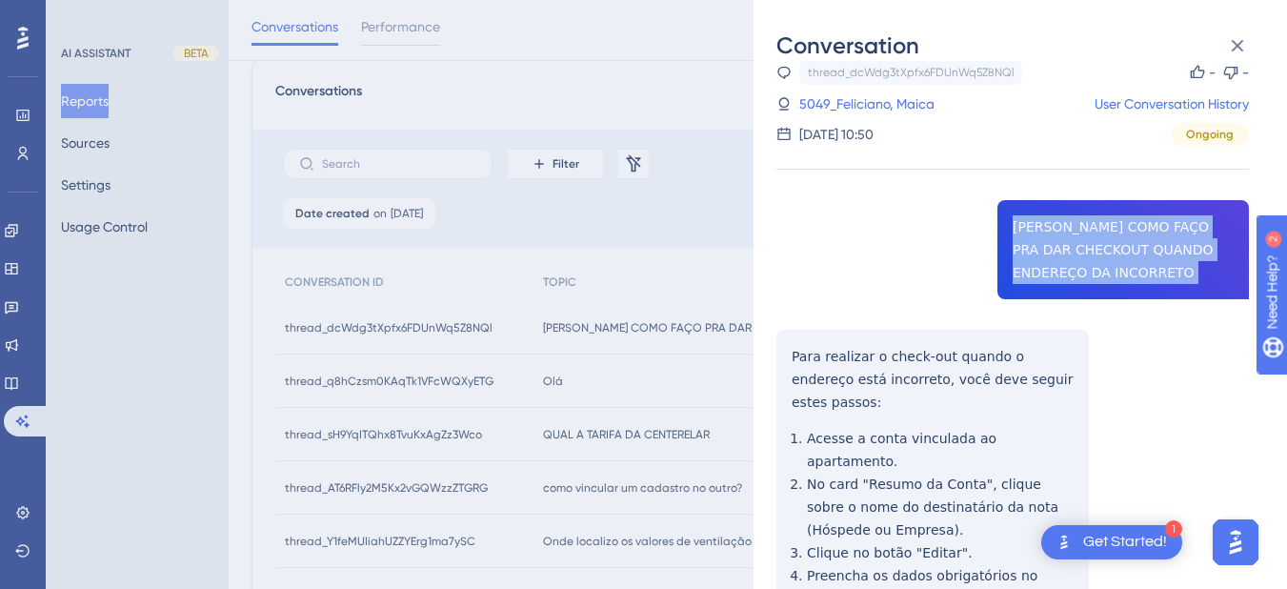
click at [1062, 239] on div "thread_dcWdg3tXpfx6FDUnWq5Z8NQl Copy - - 5049_Feliciano, Maica User Conversatio…" at bounding box center [1012, 489] width 472 height 858
copy span "[PERSON_NAME] COMO FAÇO PRA DAR CHECKOUT QUANDO ENDEREÇO DA INCORRETO"
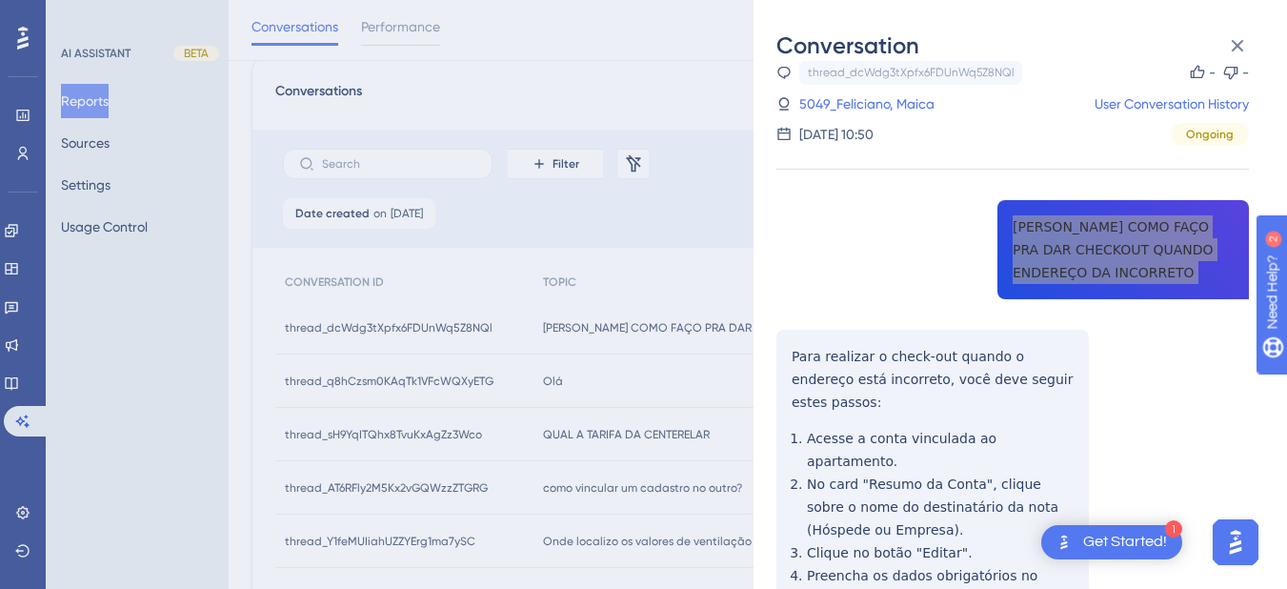
scroll to position [246, 0]
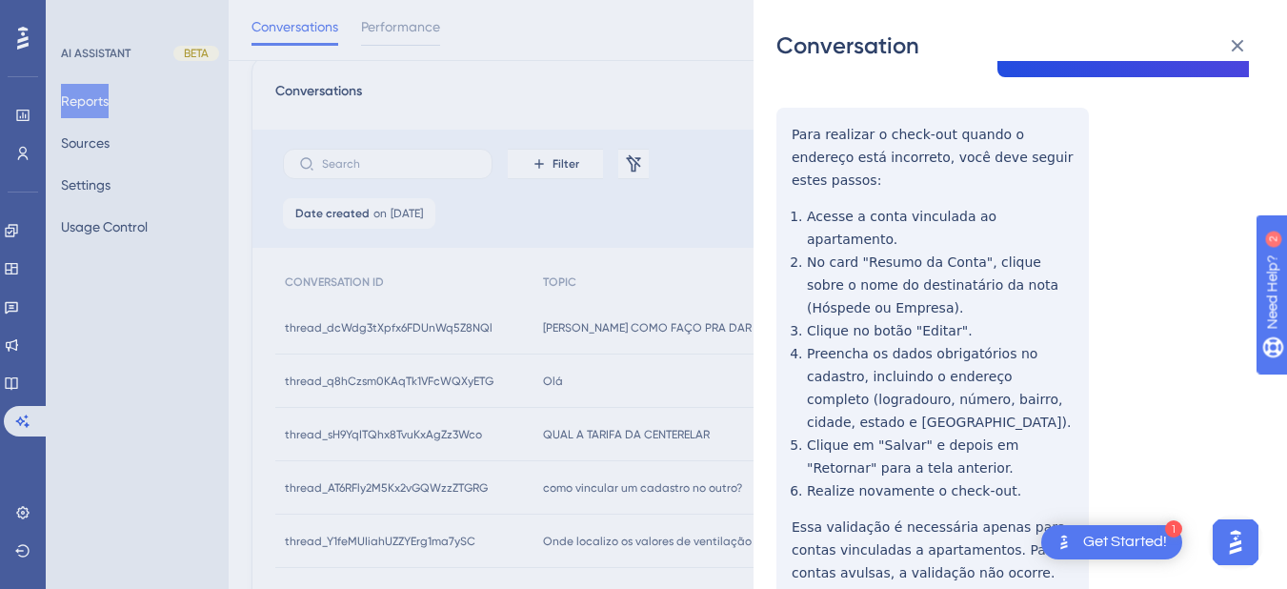
click at [809, 145] on div "thread_dcWdg3tXpfx6FDUnWq5Z8NQl Copy - - 5049_Feliciano, Maica User Conversatio…" at bounding box center [1012, 267] width 472 height 858
click at [794, 130] on div "thread_dcWdg3tXpfx6FDUnWq5Z8NQl Copy - - 5049_Feliciano, Maica User Conversatio…" at bounding box center [1012, 267] width 472 height 858
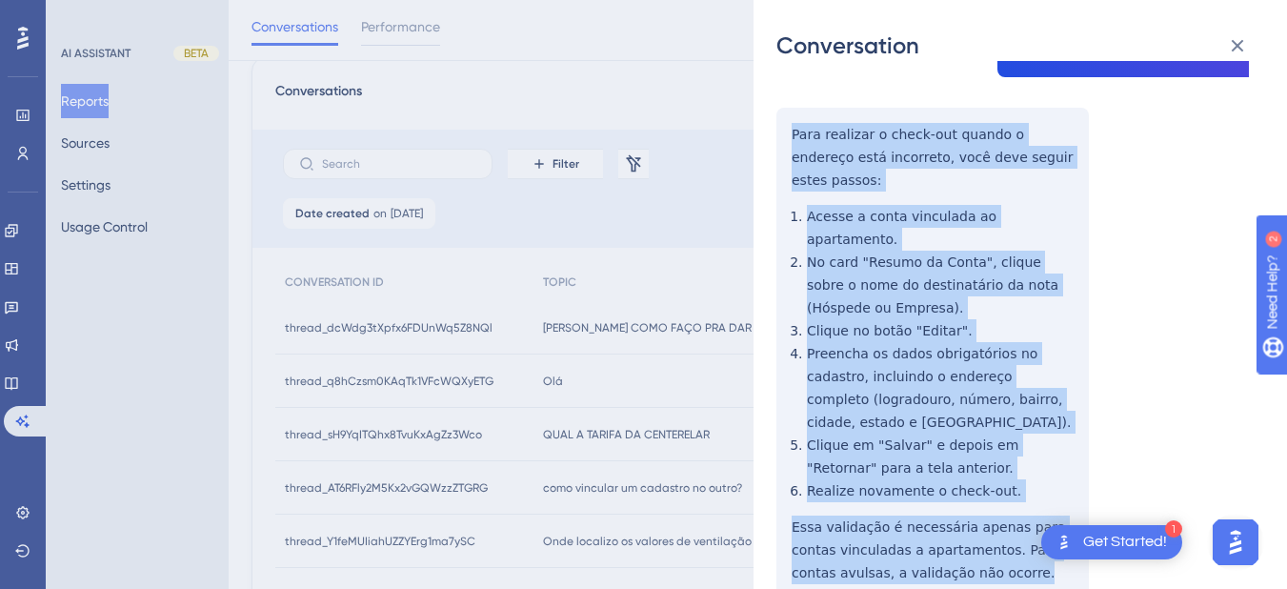
drag, startPoint x: 794, startPoint y: 130, endPoint x: 935, endPoint y: 512, distance: 406.9
click at [935, 512] on div "thread_dcWdg3tXpfx6FDUnWq5Z8NQl Copy - - 5049_Feliciano, Maica User Conversatio…" at bounding box center [1012, 267] width 472 height 858
copy div "Para realizar o check-out quando o endereço está incorreto, você deve seguir es…"
click at [1134, 204] on div "thread_dcWdg3tXpfx6FDUnWq5Z8NQl Copy - - 5049_Feliciano, Maica User Conversatio…" at bounding box center [1012, 267] width 472 height 858
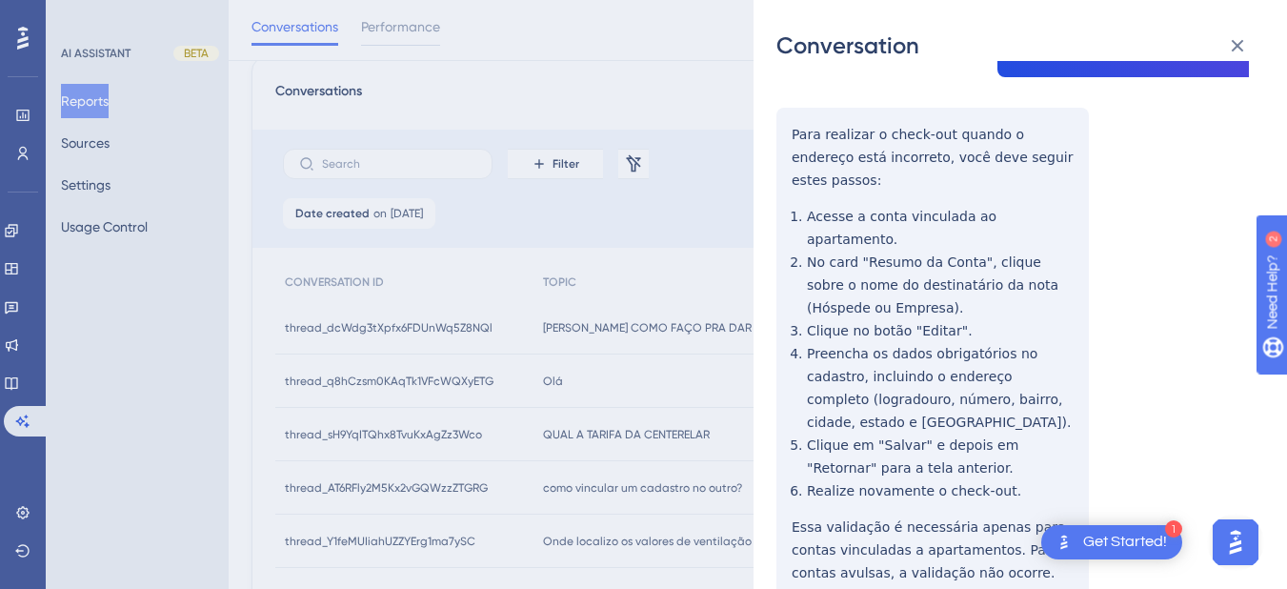
scroll to position [24, 0]
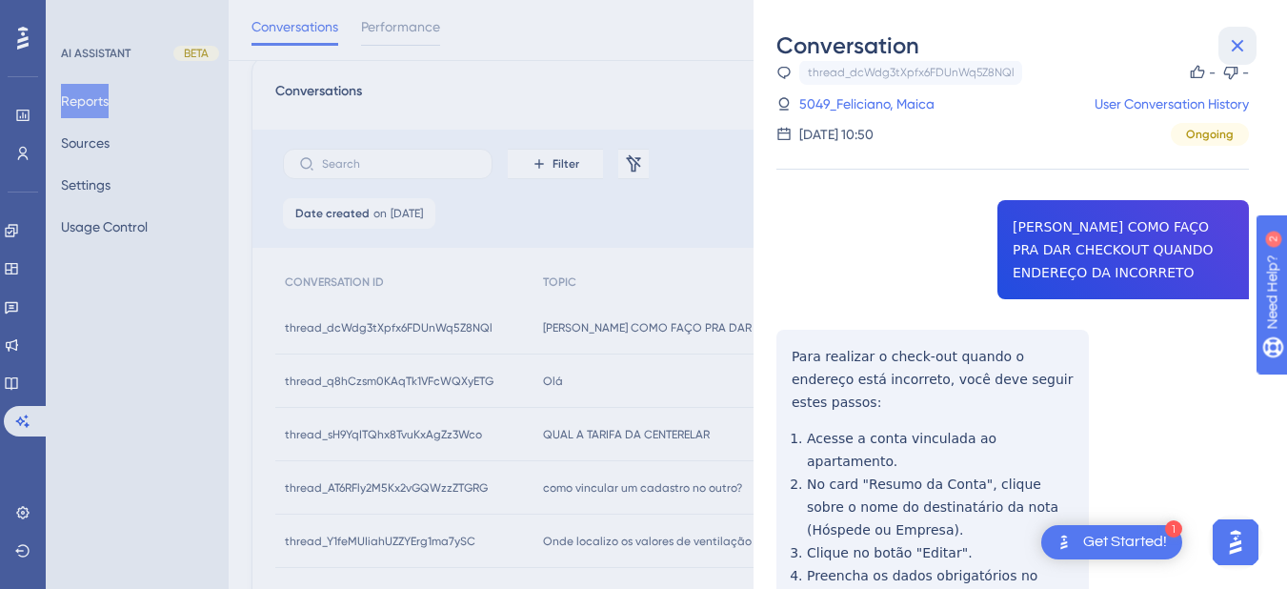
drag, startPoint x: 1227, startPoint y: 60, endPoint x: 583, endPoint y: 300, distance: 687.3
click at [1227, 60] on button at bounding box center [1237, 46] width 38 height 38
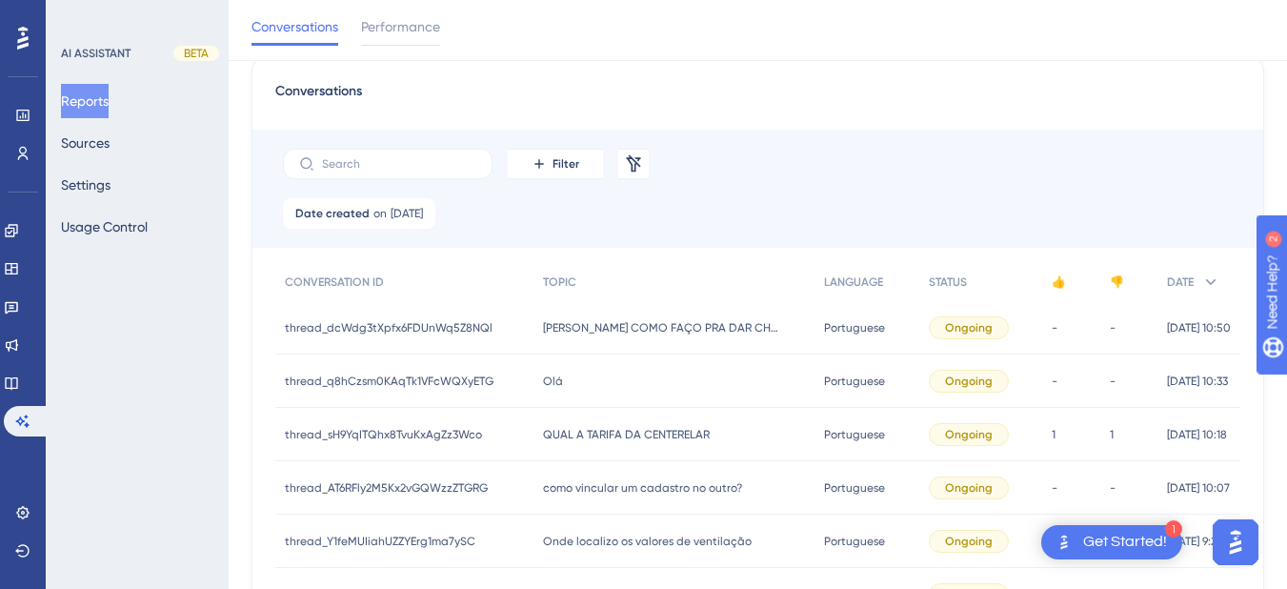
scroll to position [511, 0]
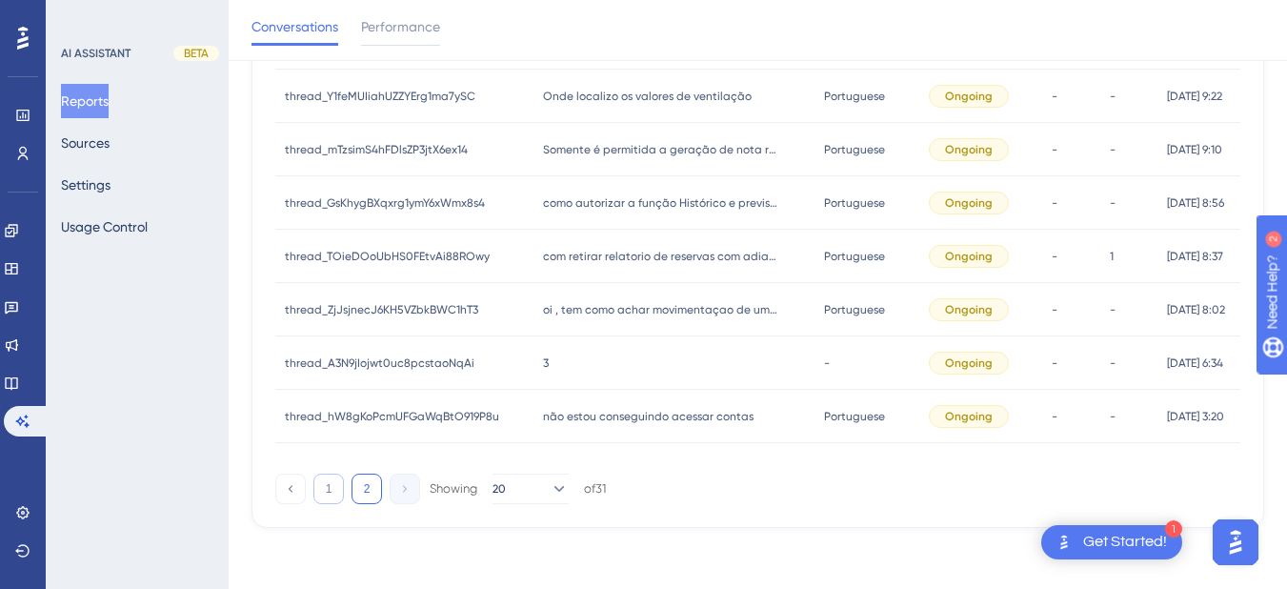
click at [330, 488] on button "1" at bounding box center [328, 488] width 30 height 30
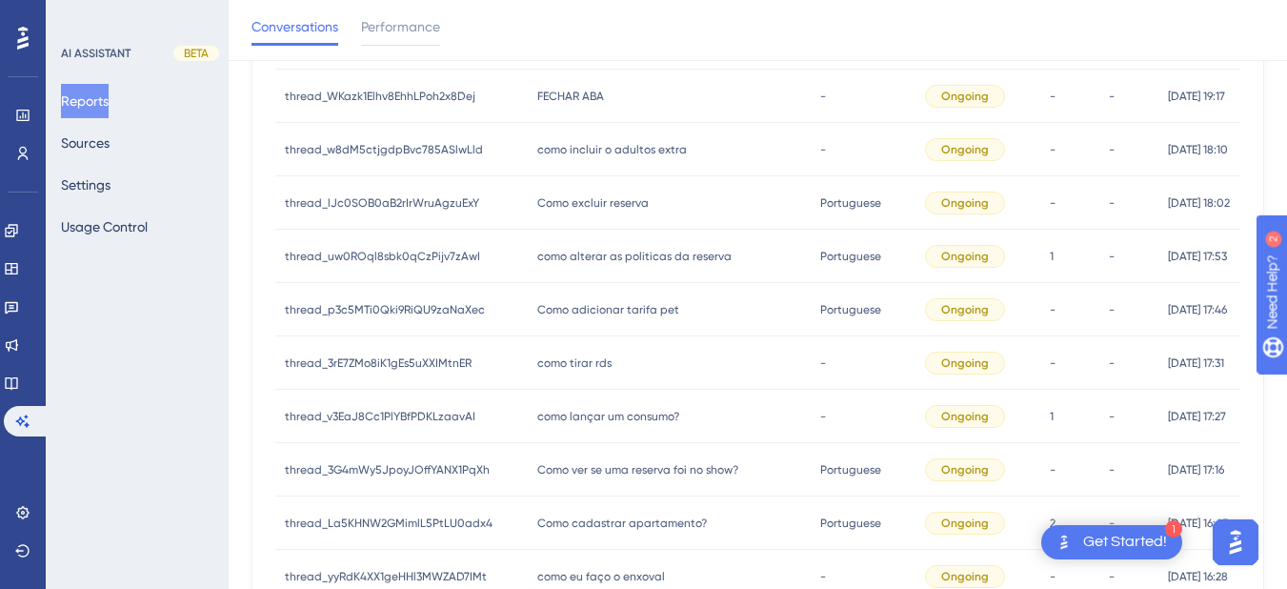
scroll to position [991, 0]
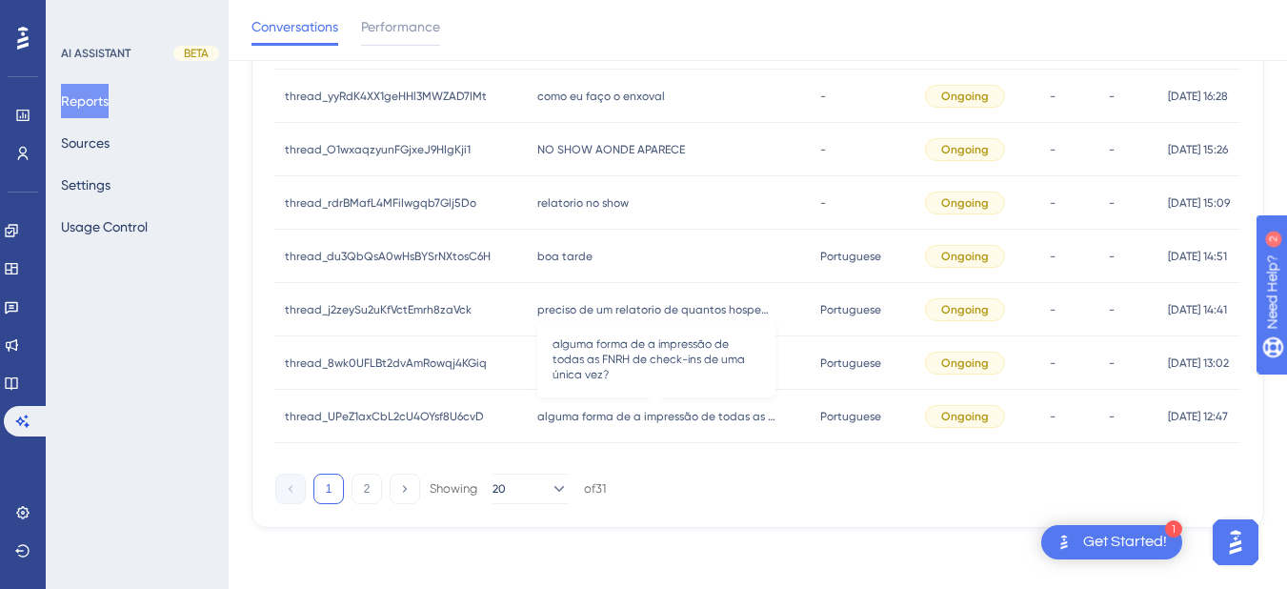
click at [552, 413] on span "alguma forma de a impressão de todas as FNRH de check-ins de uma única vez?" at bounding box center [656, 416] width 238 height 15
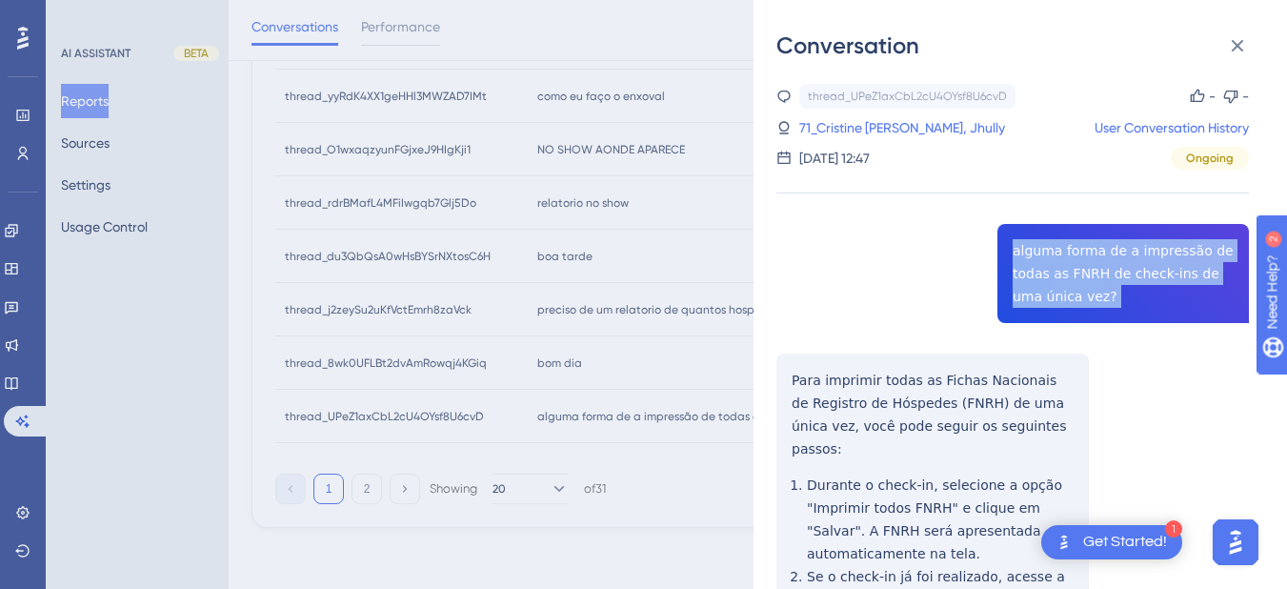
copy span "alguma forma de a impressão de todas as FNRH de check-ins de uma única vez?"
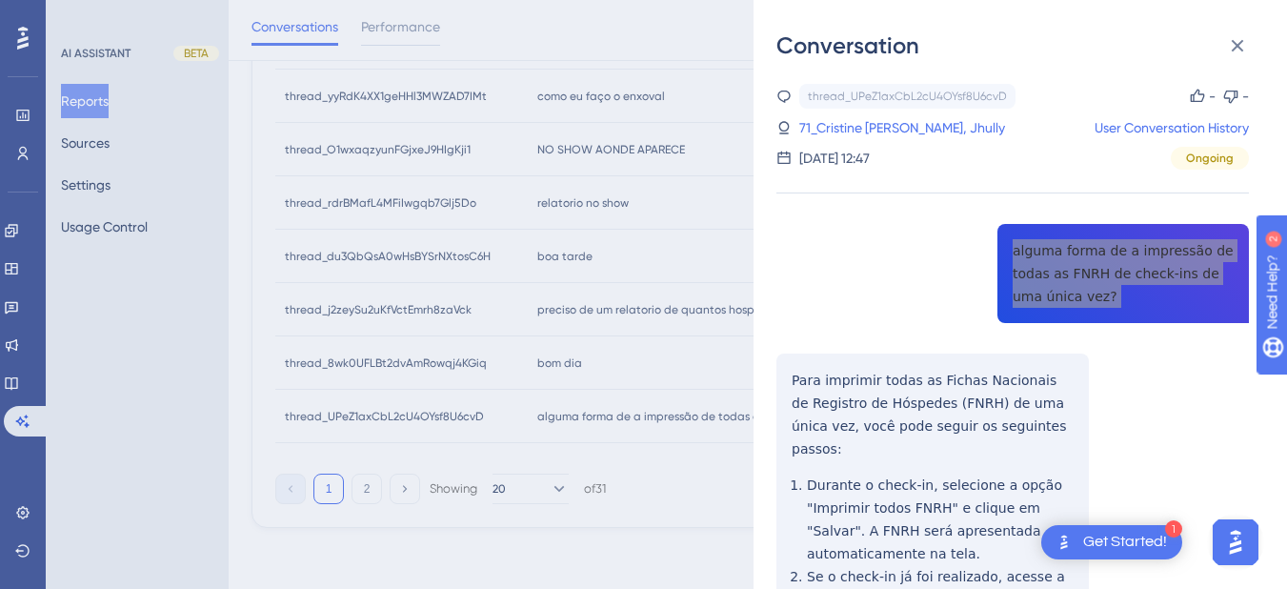
scroll to position [222, 0]
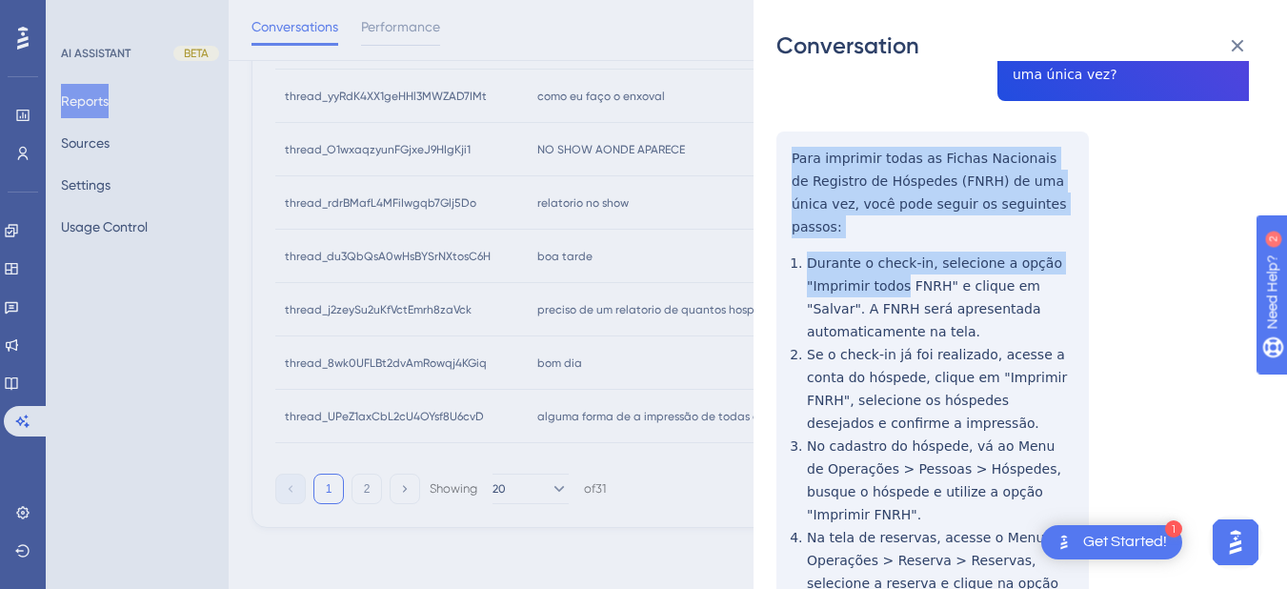
scroll to position [445, 0]
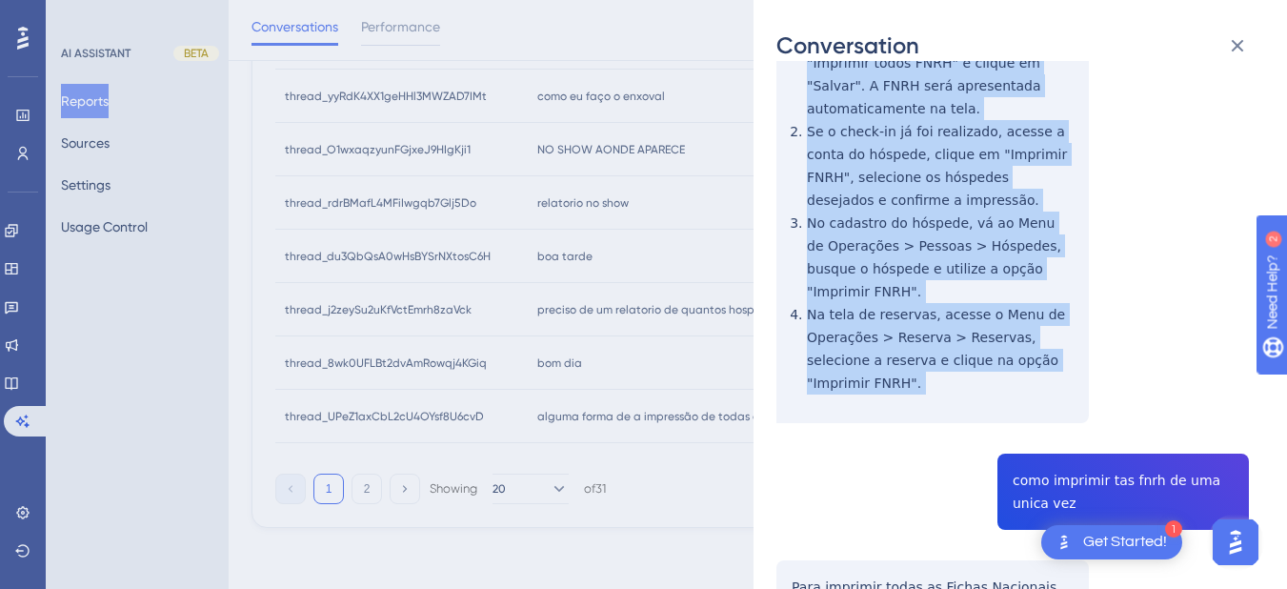
drag, startPoint x: 787, startPoint y: 149, endPoint x: 1069, endPoint y: 309, distance: 324.2
click at [1069, 309] on div "thread_UPeZ1axCbL2cU4OYsf8U6cvD Copy - - 71_Cristine [PERSON_NAME], Jhully User…" at bounding box center [1012, 394] width 472 height 1510
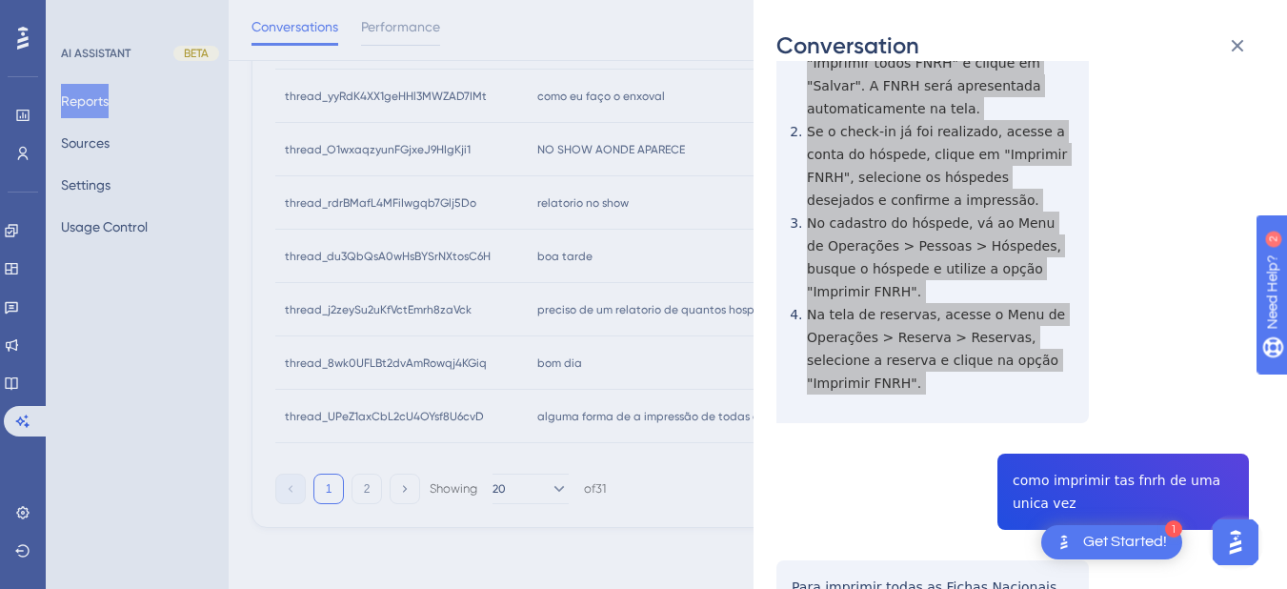
scroll to position [0, 0]
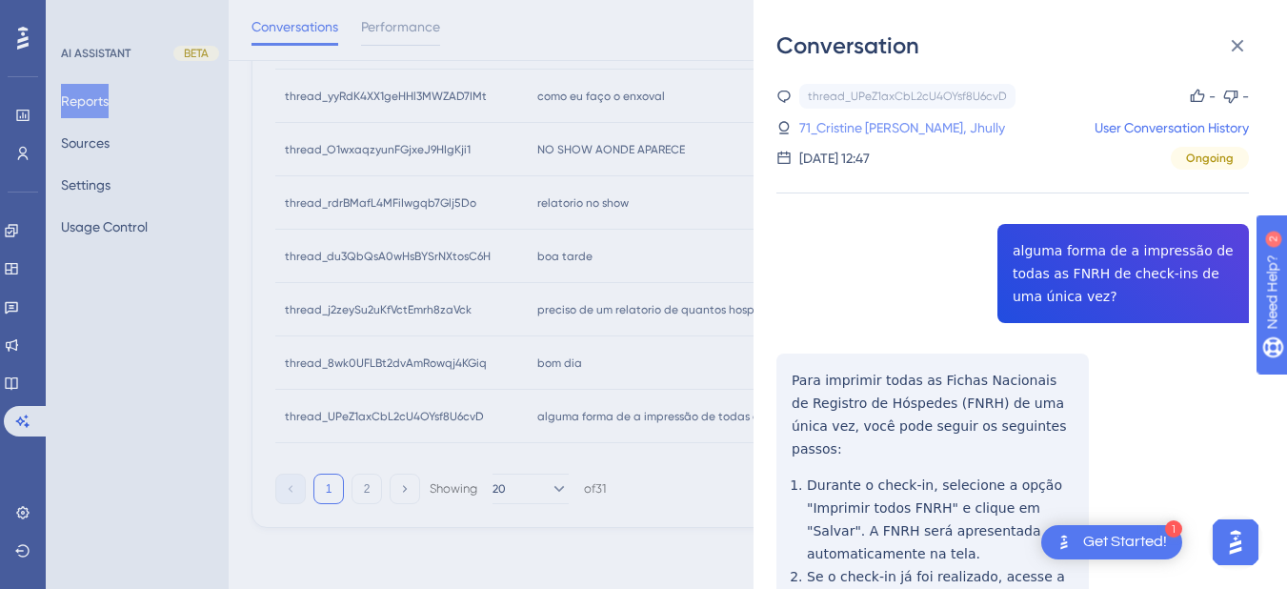
click at [908, 137] on link "71_Cristine [PERSON_NAME], Jhully" at bounding box center [902, 127] width 206 height 23
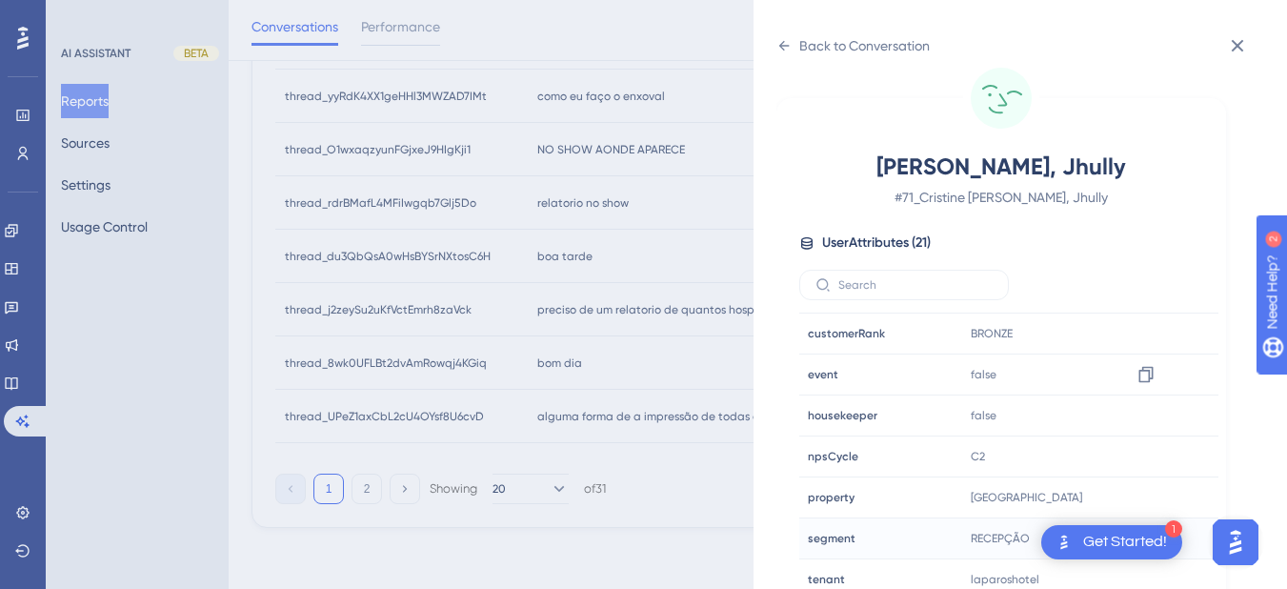
scroll to position [580, 0]
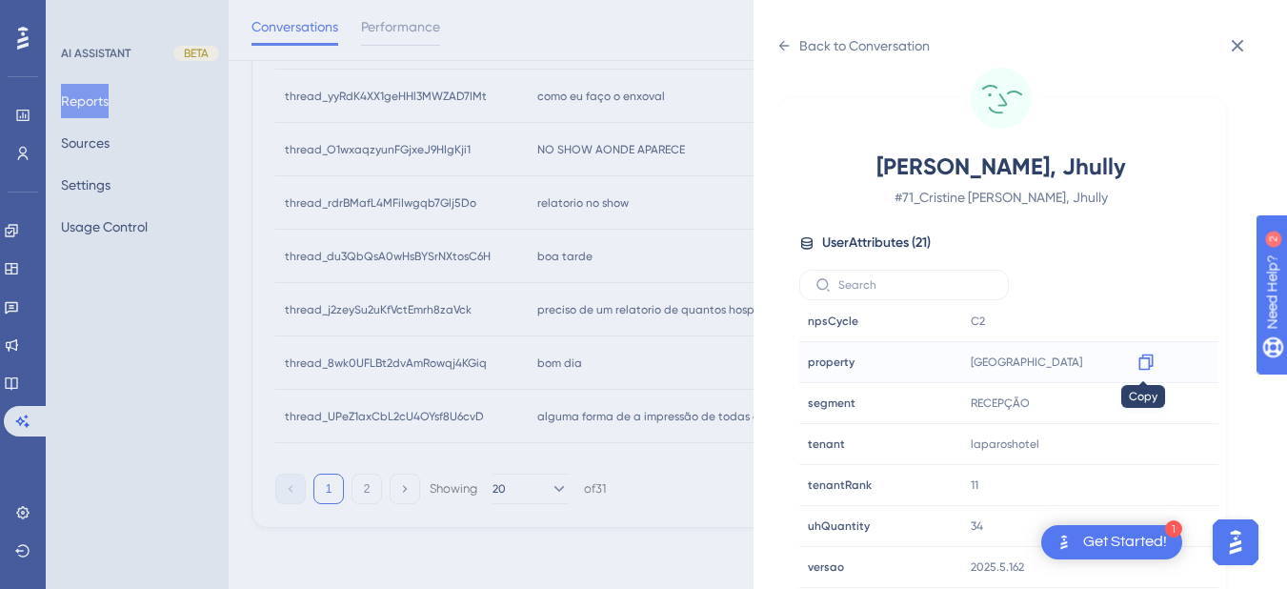
click at [1138, 365] on icon at bounding box center [1145, 361] width 19 height 19
click at [1138, 446] on icon at bounding box center [1145, 444] width 14 height 16
click at [1144, 438] on icon at bounding box center [1145, 443] width 19 height 19
click at [791, 50] on icon at bounding box center [783, 45] width 15 height 15
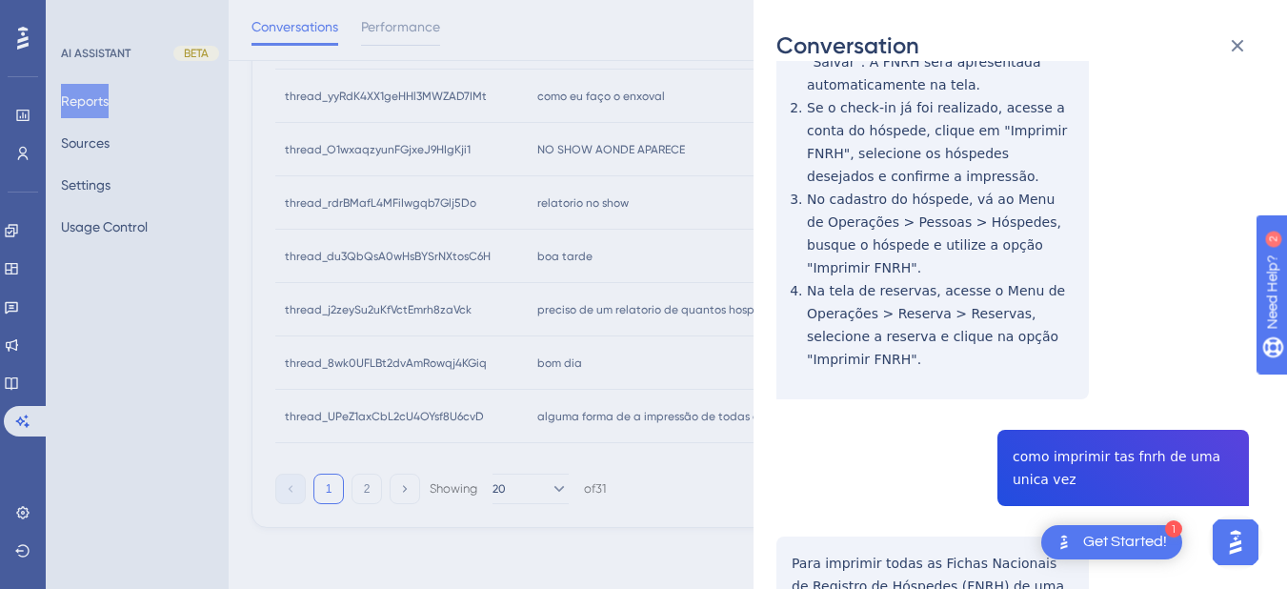
scroll to position [691, 0]
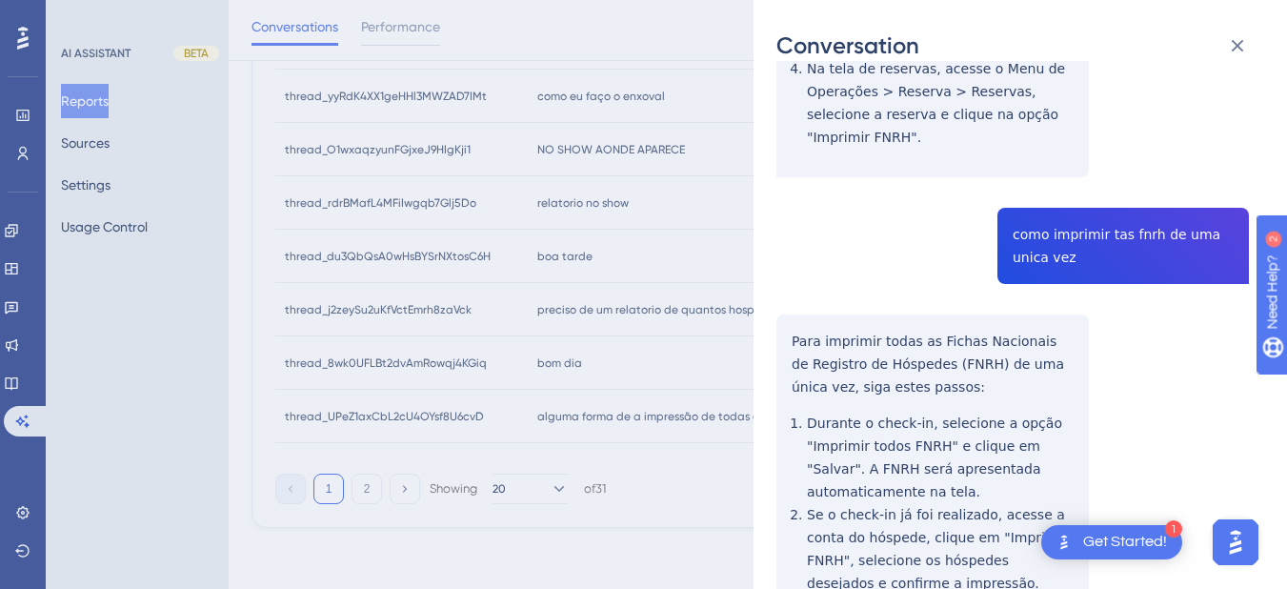
click at [1088, 165] on div "thread_UPeZ1axCbL2cU4OYsf8U6cvD Copy - - 71_Cristine [PERSON_NAME], Jhully User…" at bounding box center [1012, 148] width 472 height 1510
copy span "como imprimir tas fnrh de uma unica vez"
click at [950, 286] on div "thread_UPeZ1axCbL2cU4OYsf8U6cvD Copy - - 71_Cristine [PERSON_NAME], Jhully User…" at bounding box center [1012, 148] width 472 height 1510
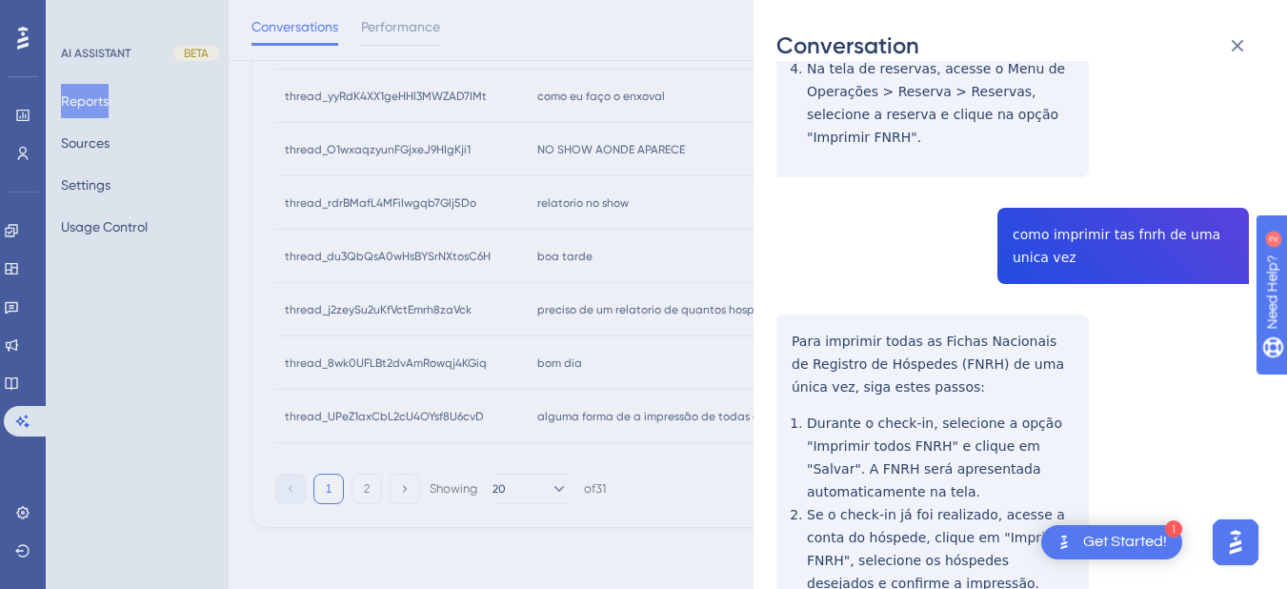
scroll to position [876, 0]
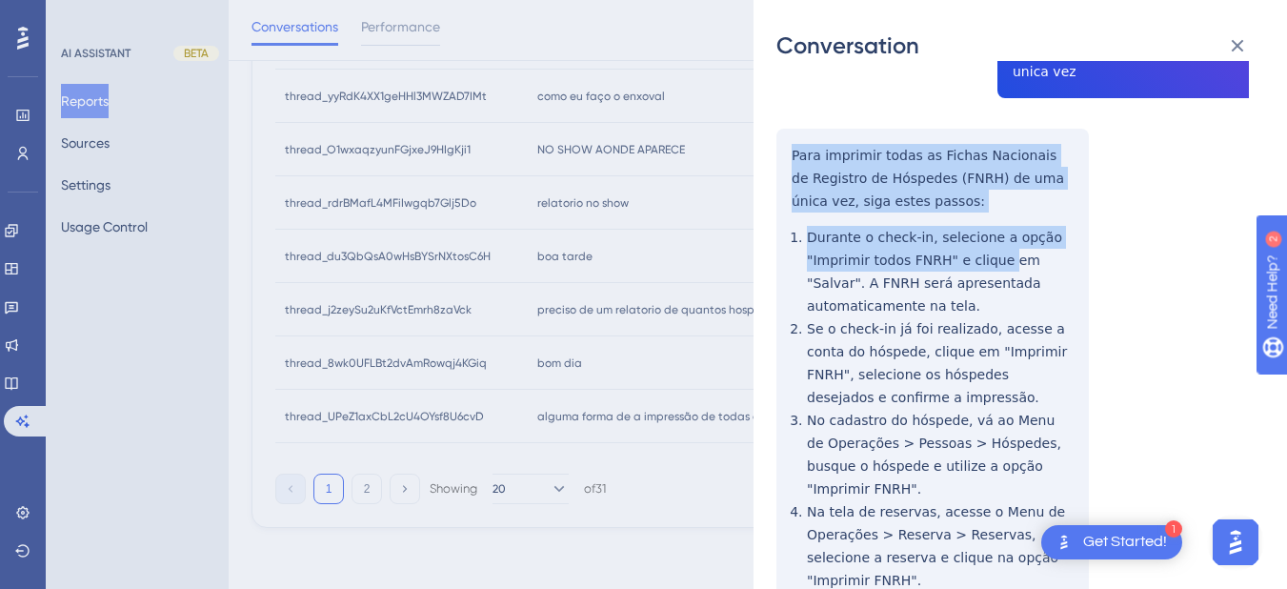
drag, startPoint x: 794, startPoint y: 90, endPoint x: 994, endPoint y: 196, distance: 226.7
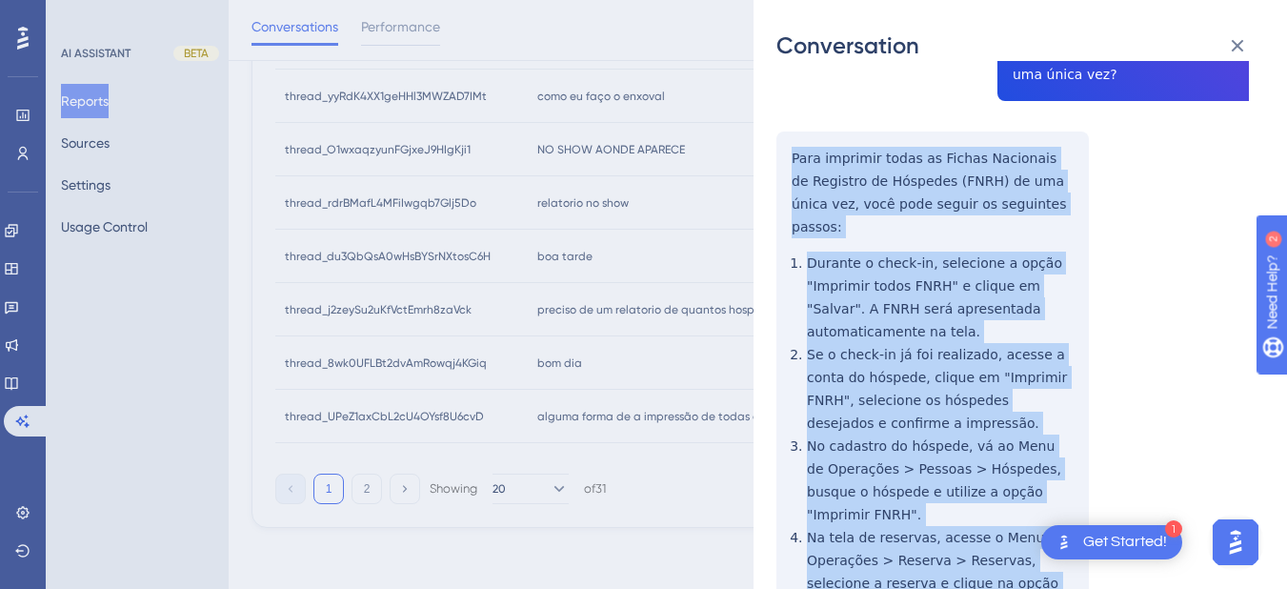
scroll to position [445, 0]
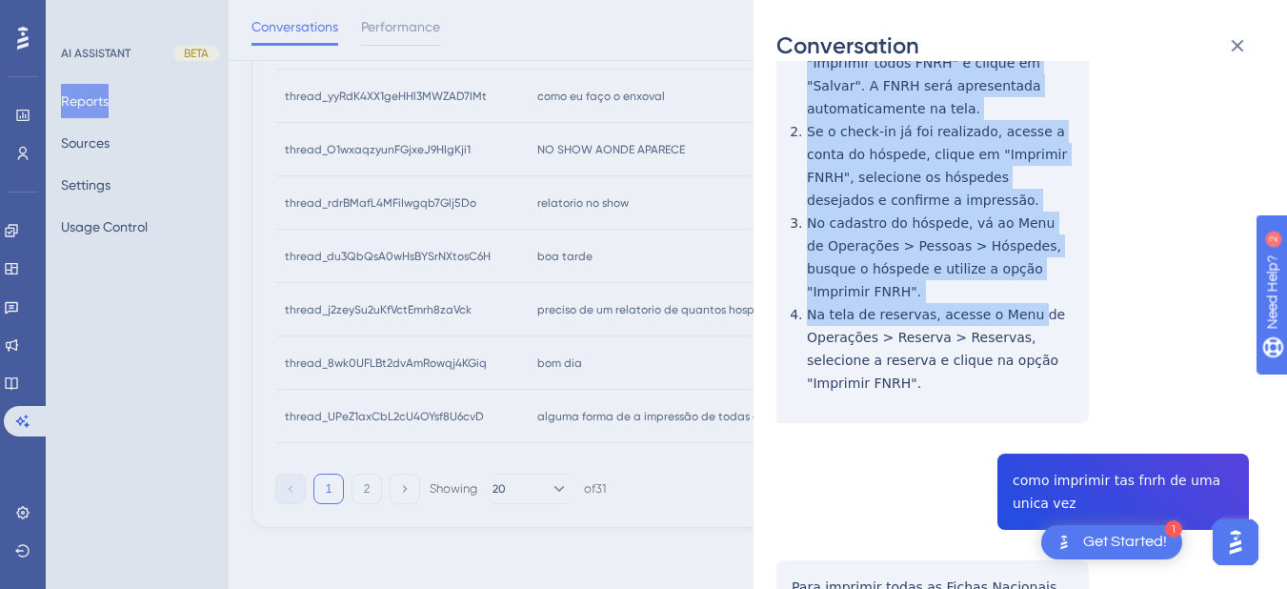
drag, startPoint x: 785, startPoint y: 159, endPoint x: 1017, endPoint y: 278, distance: 261.2
click at [1017, 278] on div "thread_UPeZ1axCbL2cU4OYsf8U6cvD Copy - - 71_Cristine [PERSON_NAME], Jhully User…" at bounding box center [1012, 394] width 472 height 1510
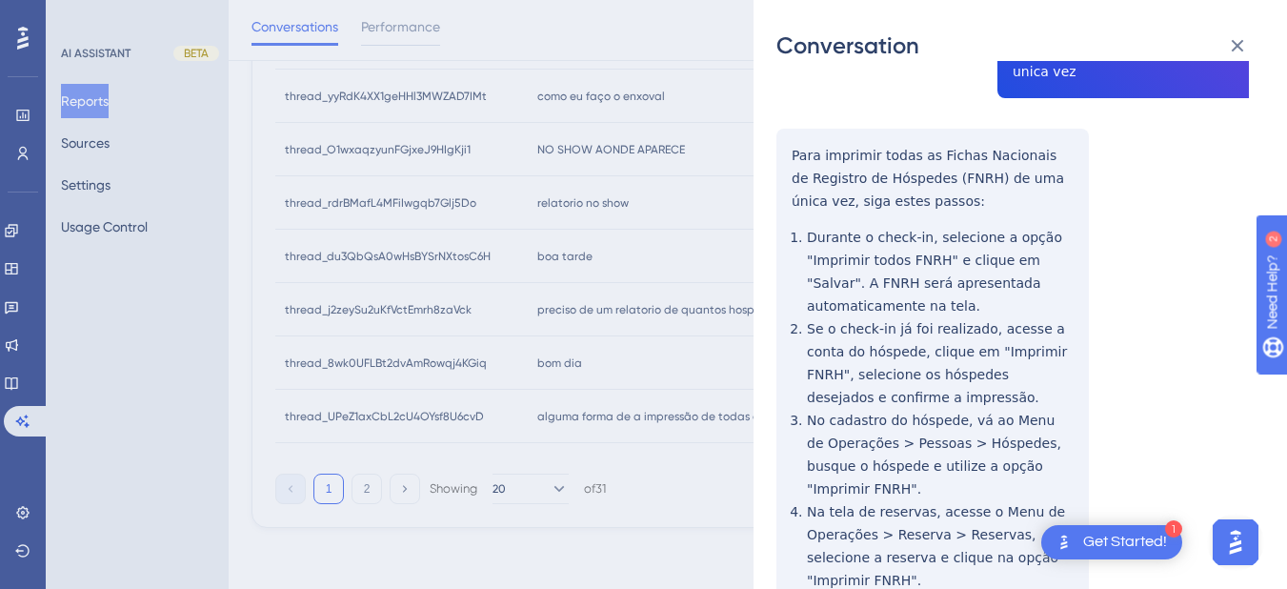
scroll to position [654, 0]
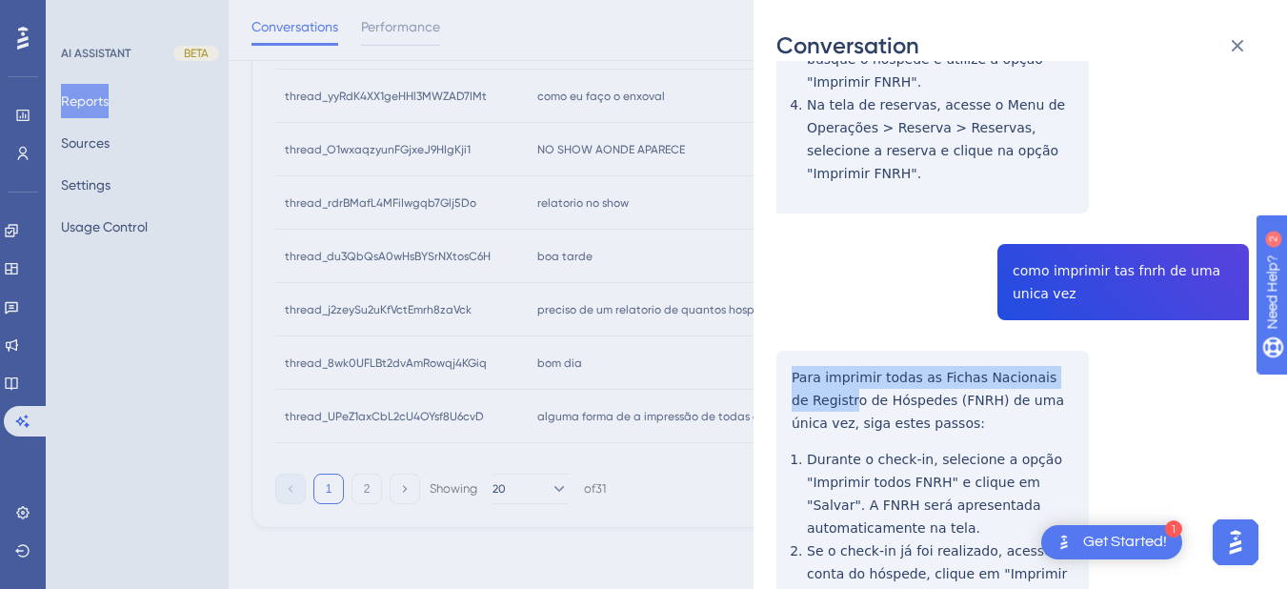
drag, startPoint x: 788, startPoint y: 315, endPoint x: 834, endPoint y: 331, distance: 49.1
click at [834, 331] on div "thread_UPeZ1axCbL2cU4OYsf8U6cvD Copy - - 71_Cristine [PERSON_NAME], Jhully User…" at bounding box center [1012, 184] width 472 height 1510
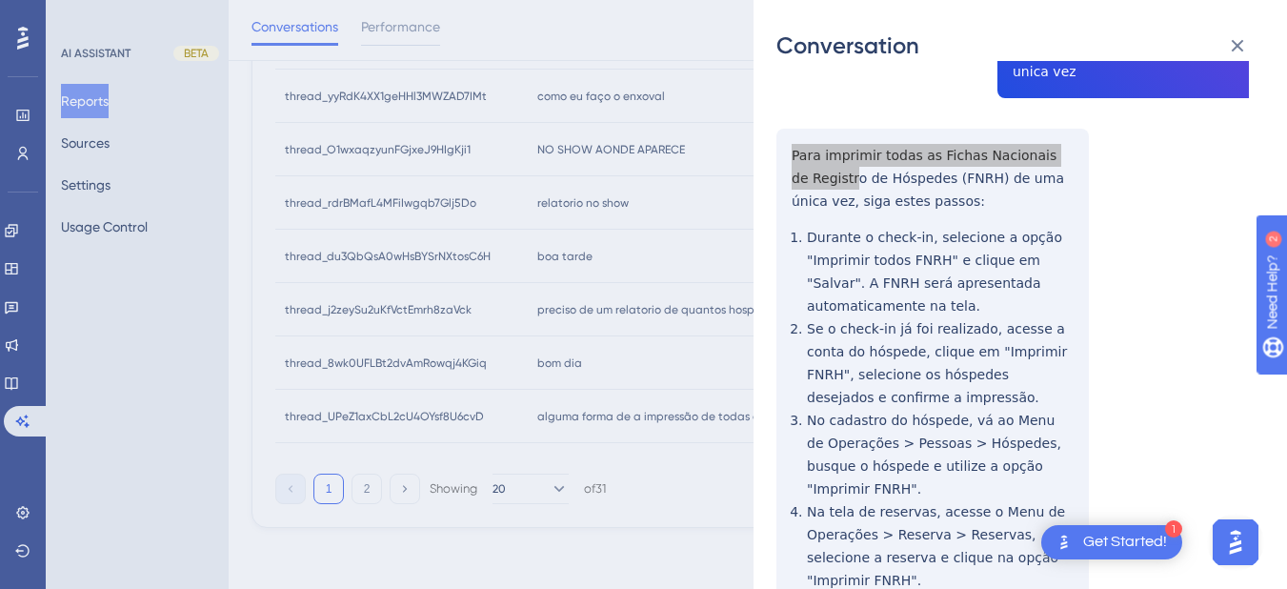
scroll to position [432, 0]
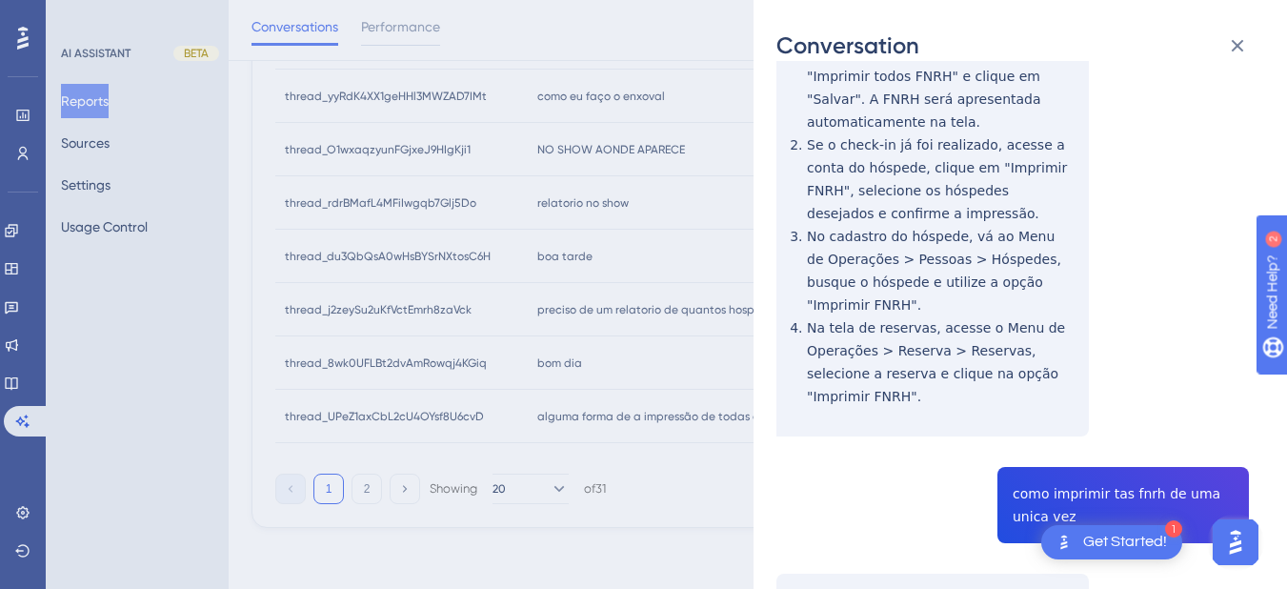
click at [1088, 412] on div "thread_UPeZ1axCbL2cU4OYsf8U6cvD Copy - - 71_Cristine [PERSON_NAME], Jhully User…" at bounding box center [1012, 407] width 472 height 1510
copy span "como imprimir tas fnrh de uma unica vez"
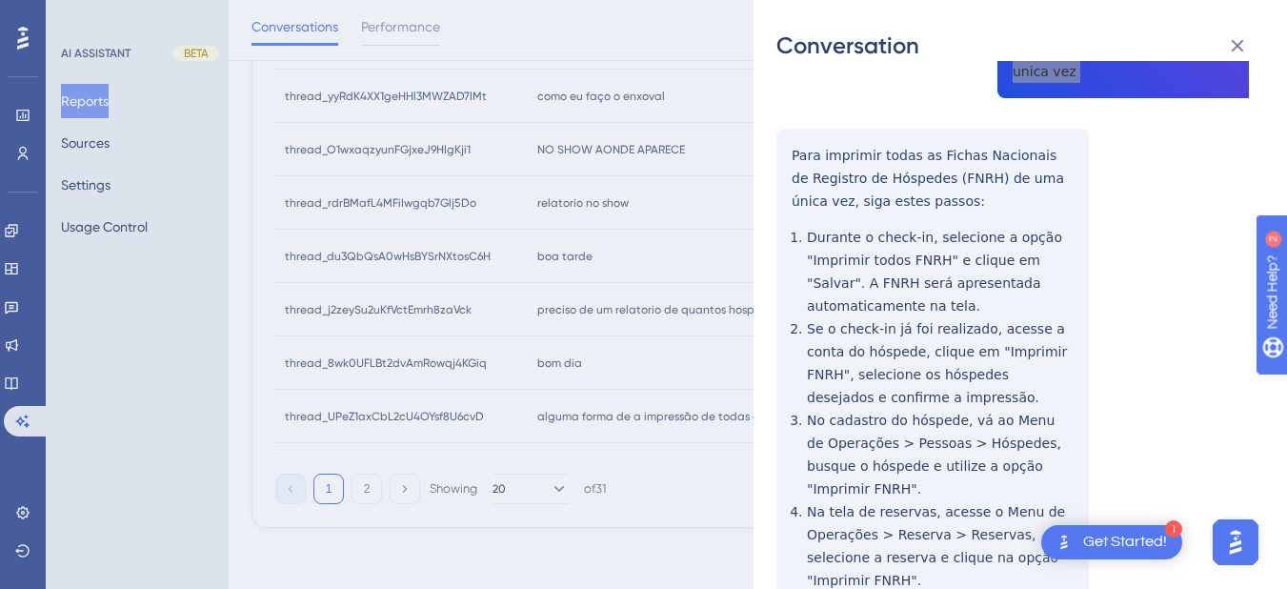
scroll to position [654, 0]
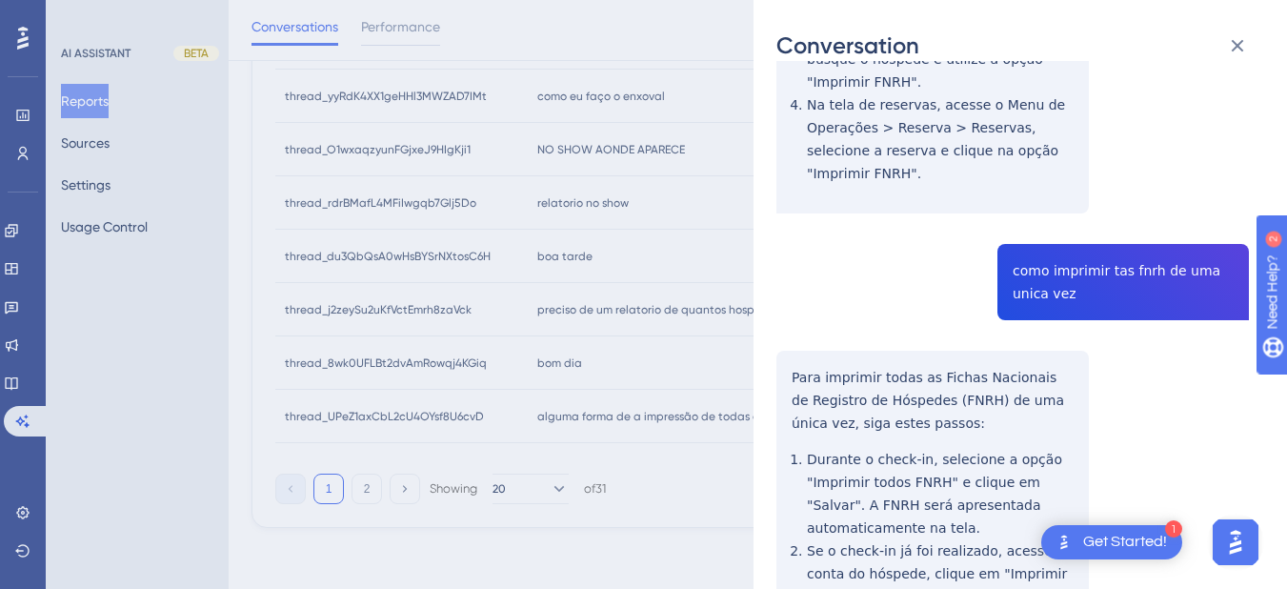
click at [796, 300] on div "thread_UPeZ1axCbL2cU4OYsf8U6cvD Copy - - 71_Cristine [PERSON_NAME], Jhully User…" at bounding box center [1012, 184] width 472 height 1510
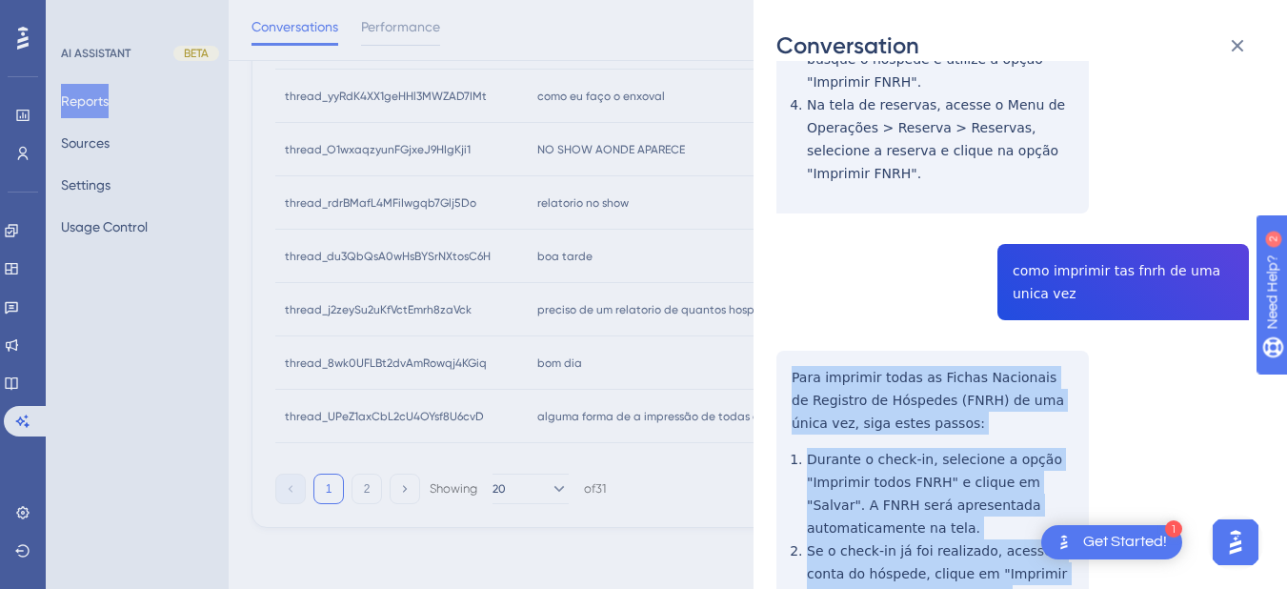
scroll to position [876, 0]
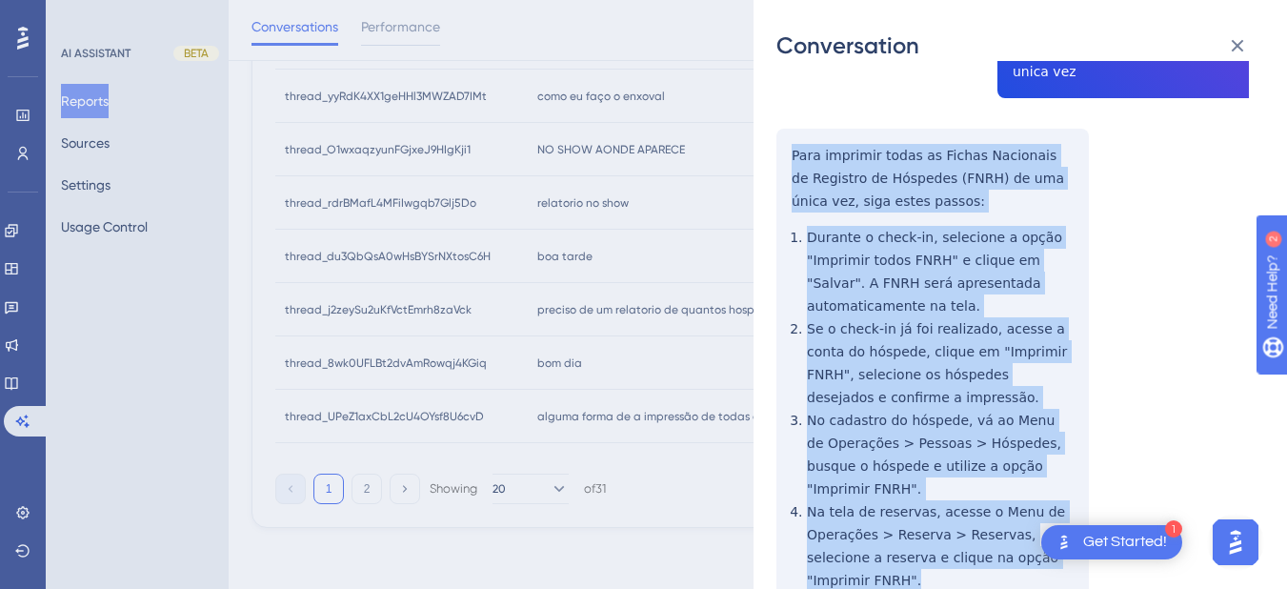
drag, startPoint x: 789, startPoint y: 308, endPoint x: 1066, endPoint y: 463, distance: 317.7
copy div "Para imprimir todas as Fichas Nacionais de Registro de Hóspedes (FNRH) de uma ú…"
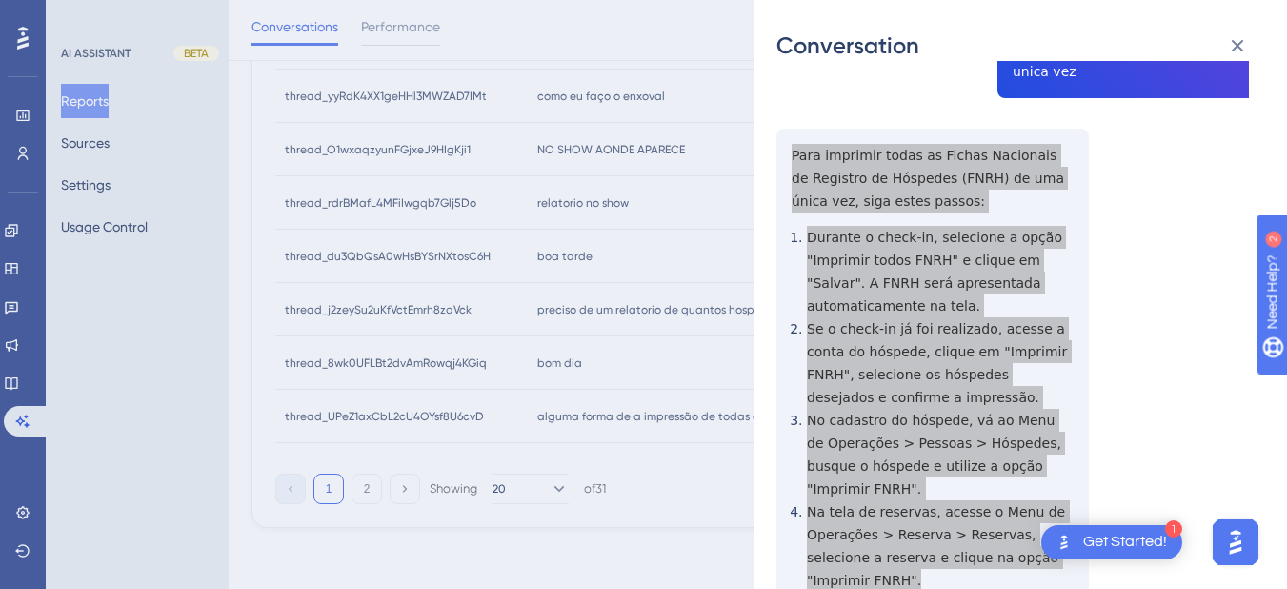
scroll to position [0, 0]
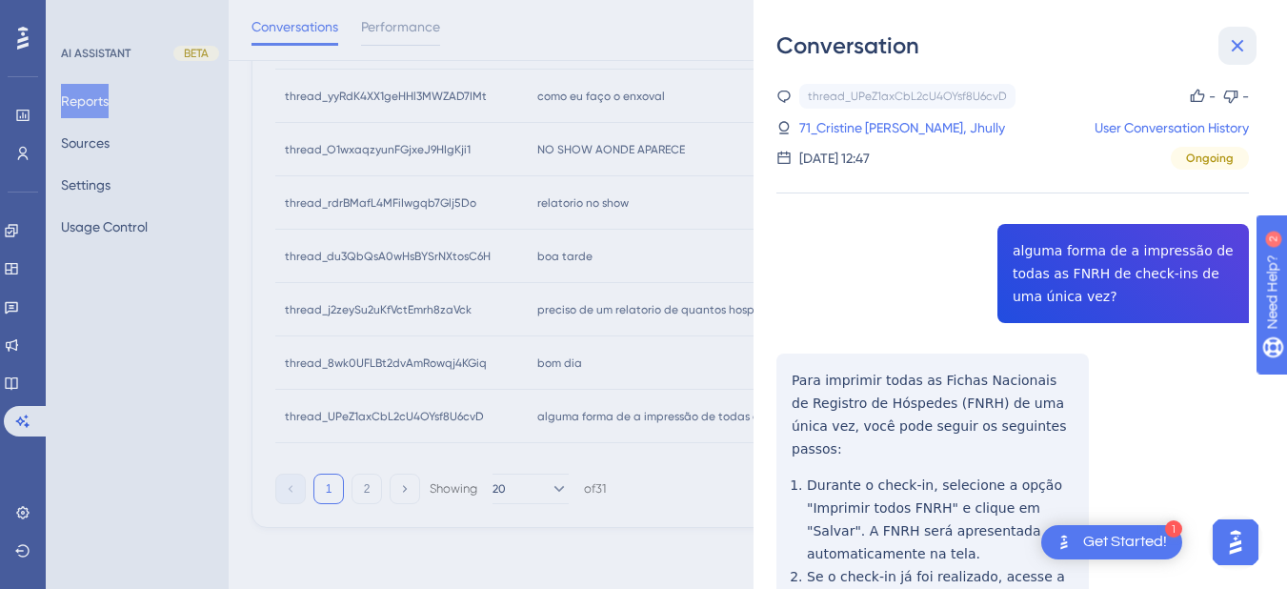
click at [1228, 43] on icon at bounding box center [1237, 45] width 23 height 23
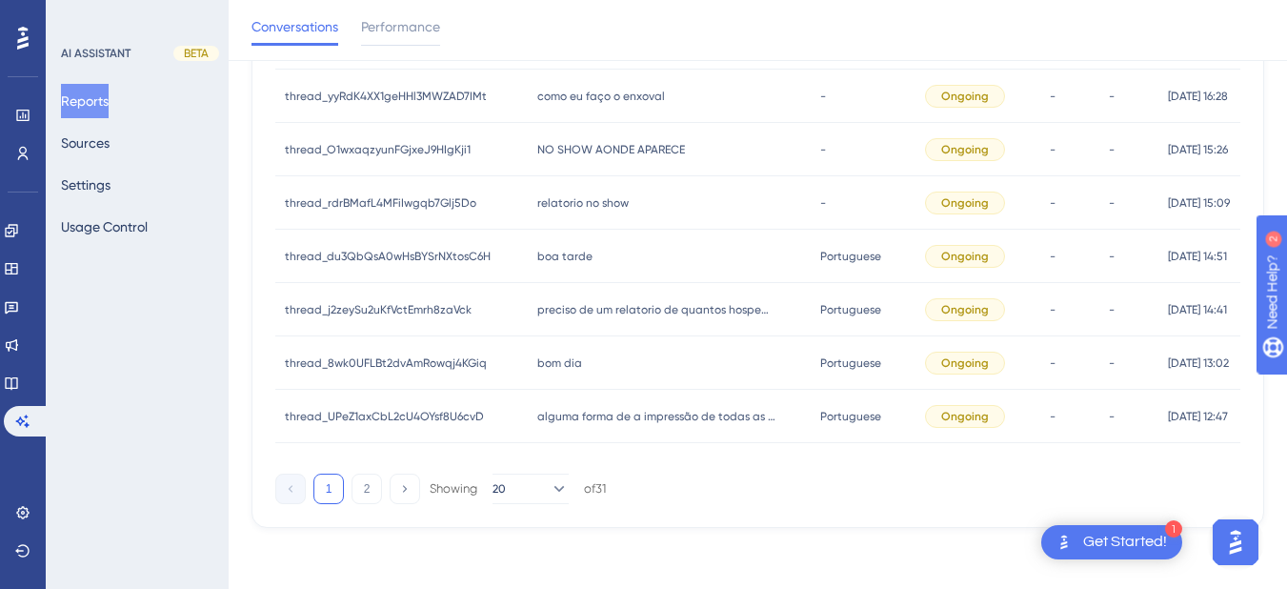
click at [650, 360] on div "bom dia bom dia" at bounding box center [669, 362] width 283 height 53
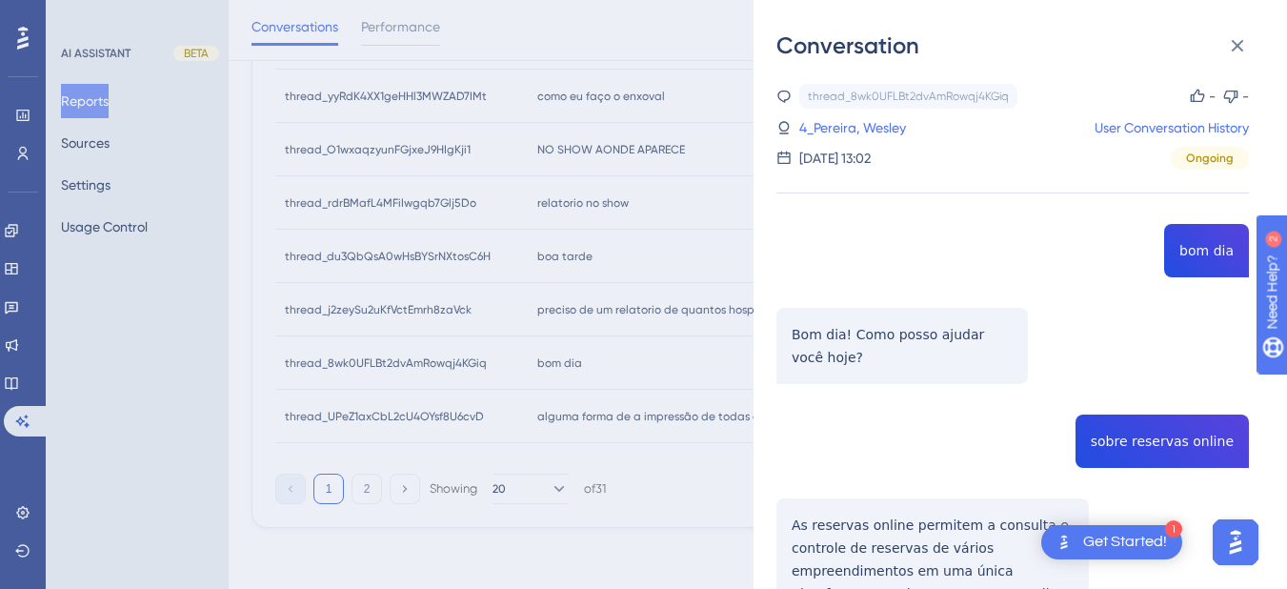
scroll to position [222, 0]
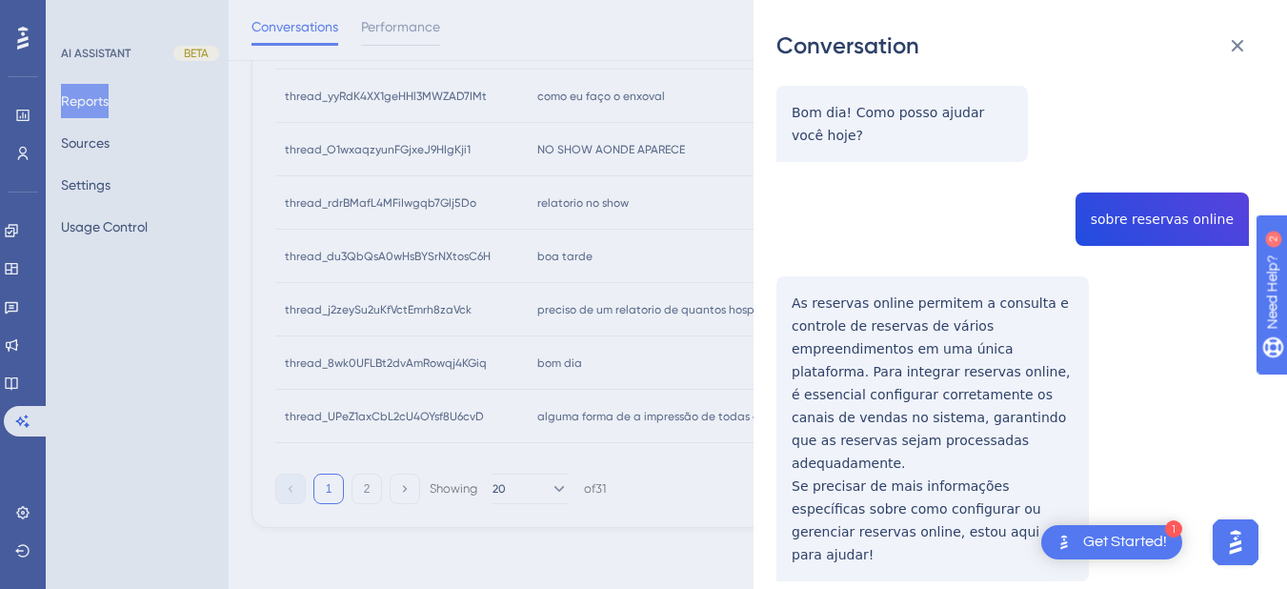
copy span "sobre reservas online"
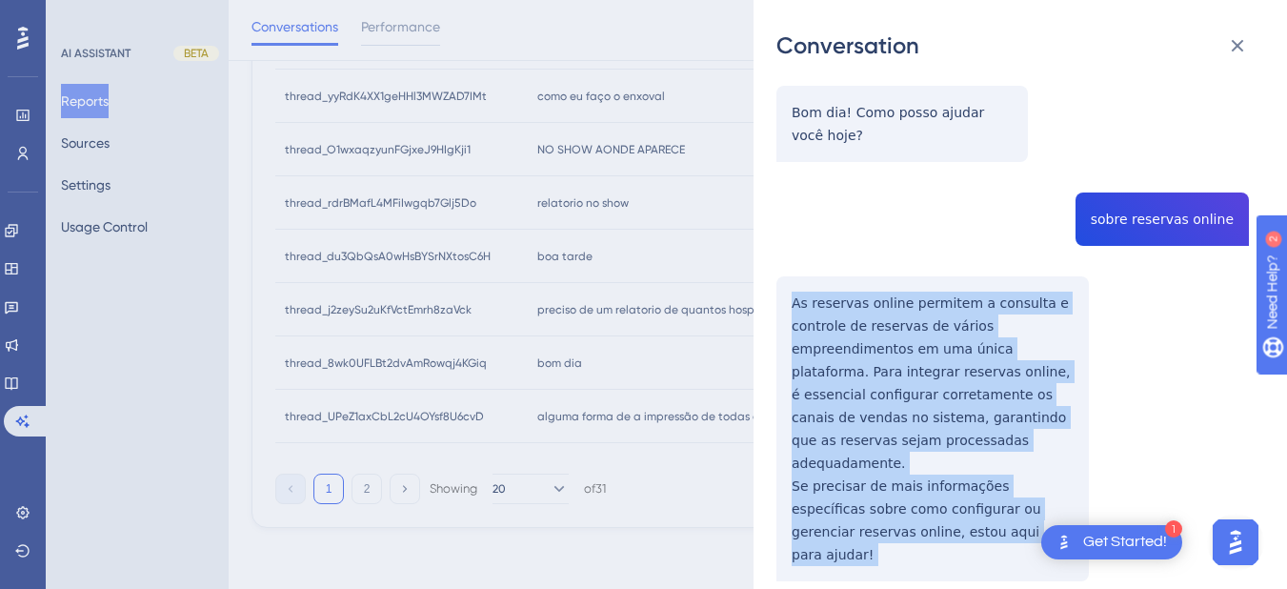
scroll to position [445, 0]
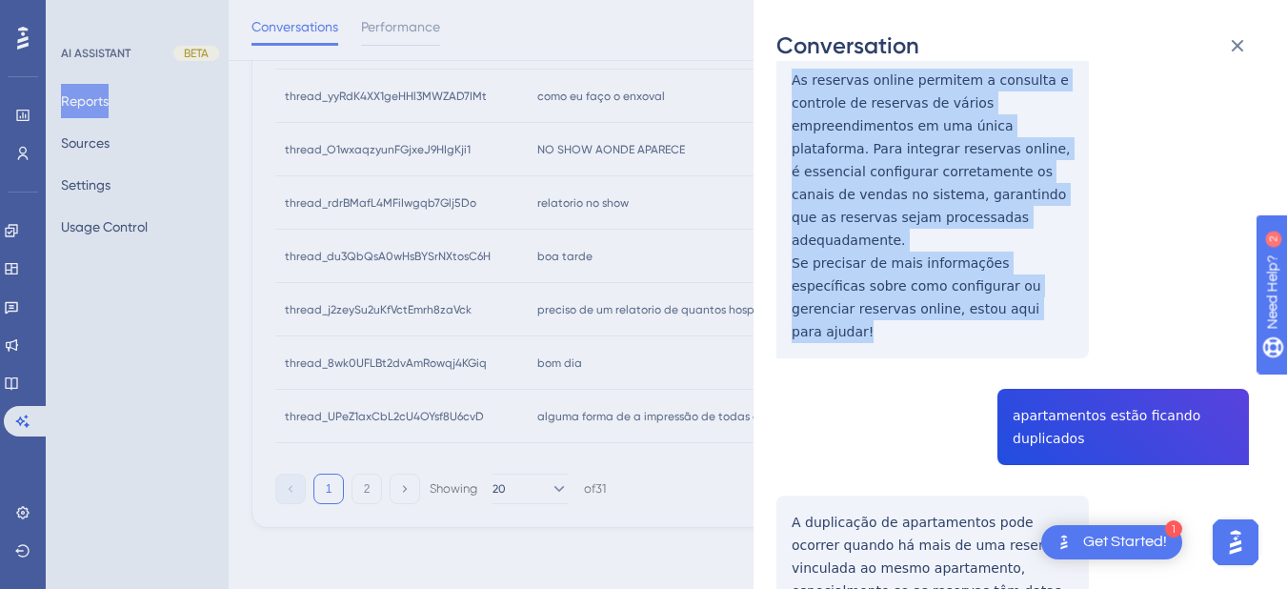
drag, startPoint x: 791, startPoint y: 299, endPoint x: 999, endPoint y: 292, distance: 208.7
copy div "As reservas online permitem a consulta e controle de reservas de vários empreen…"
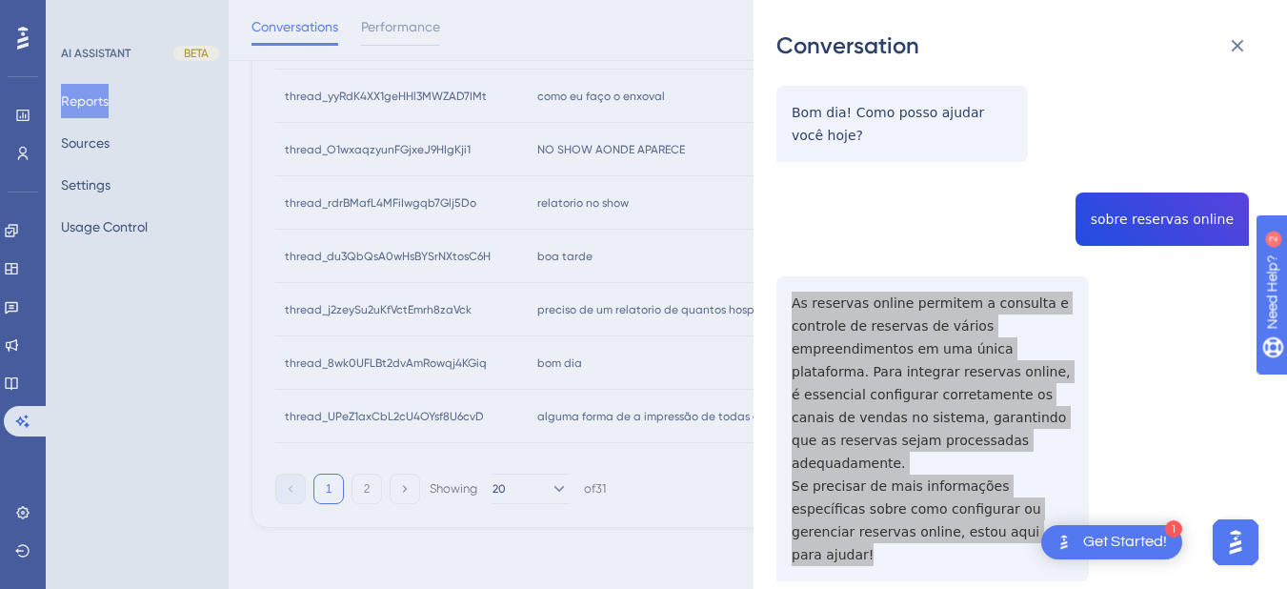
scroll to position [667, 0]
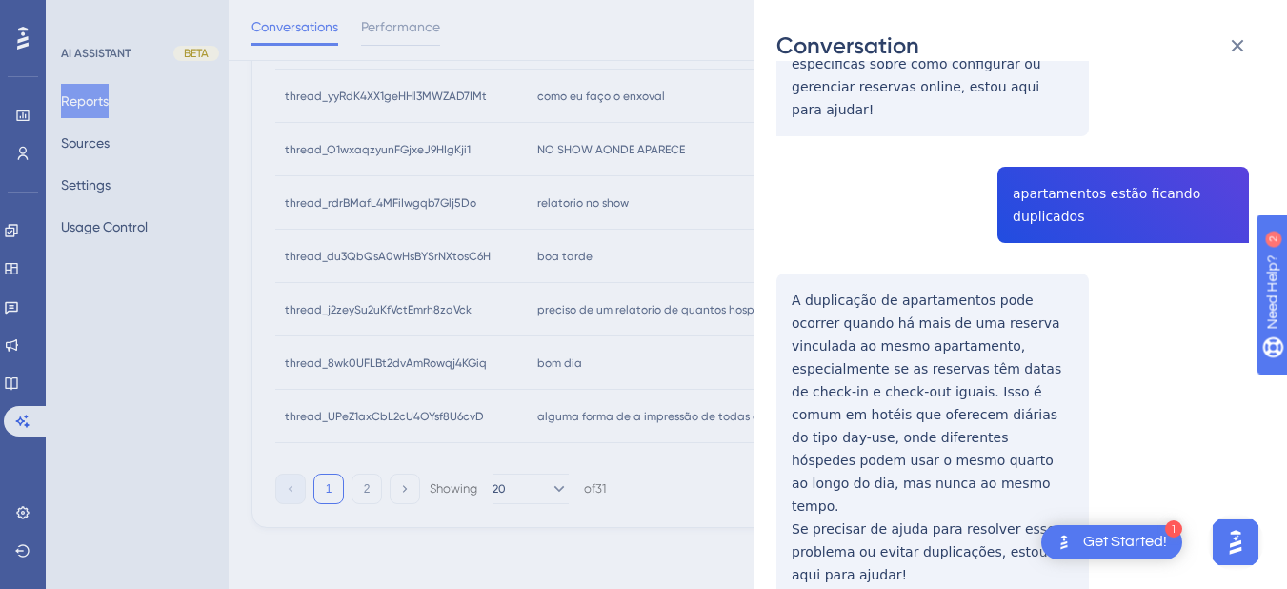
click at [1068, 150] on div "thread_8wk0UFLBt2dvAmRowqj4KGiq Copy - - 4_Pereira, [PERSON_NAME] User Conversa…" at bounding box center [1012, 557] width 472 height 2280
click at [866, 276] on div "thread_8wk0UFLBt2dvAmRowqj4KGiq Copy - - 4_Pereira, [PERSON_NAME] User Conversa…" at bounding box center [1012, 557] width 472 height 2280
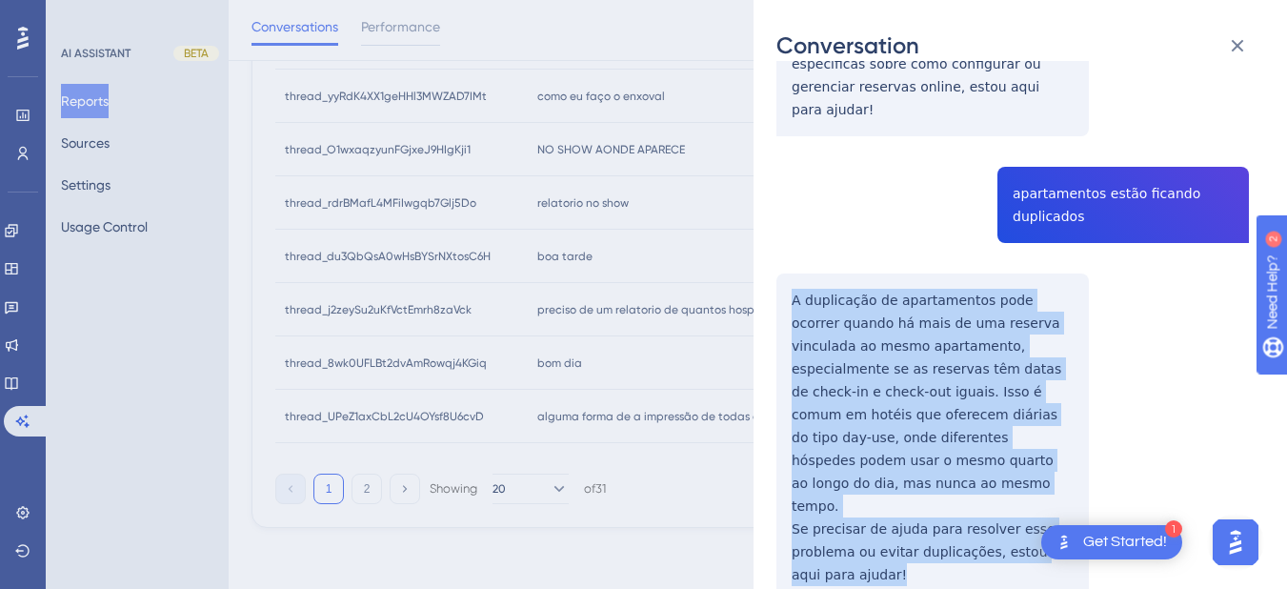
drag, startPoint x: 794, startPoint y: 249, endPoint x: 885, endPoint y: 513, distance: 279.3
click at [885, 513] on div "thread_8wk0UFLBt2dvAmRowqj4KGiq Copy - - 4_Pereira, [PERSON_NAME] User Conversa…" at bounding box center [1012, 557] width 472 height 2280
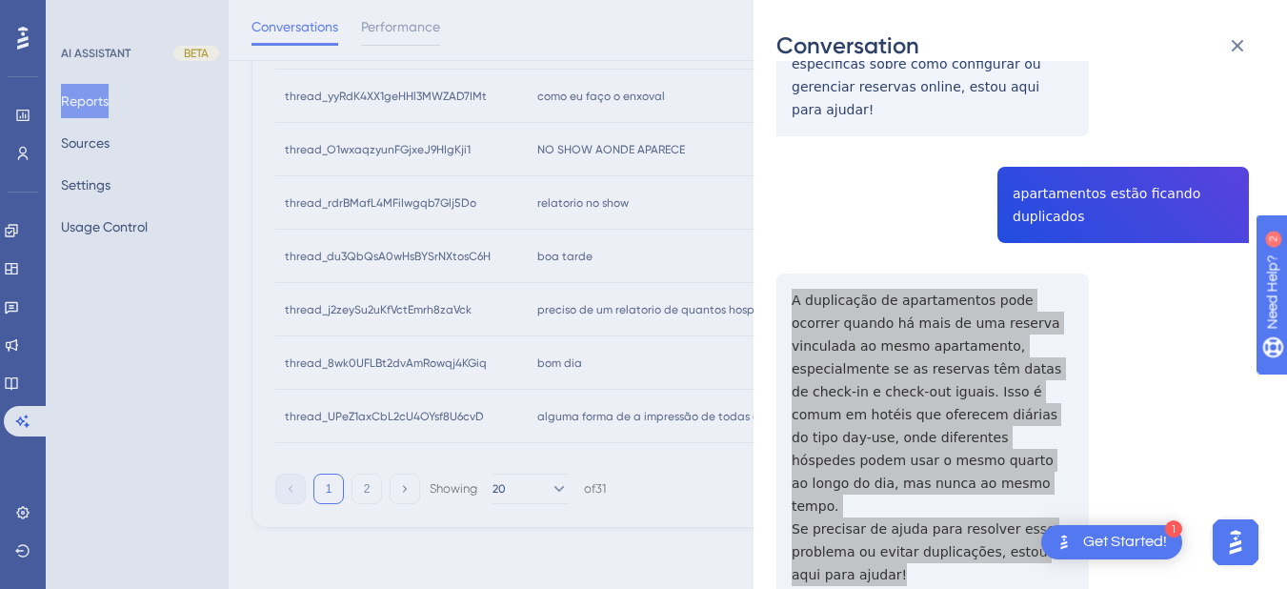
scroll to position [1112, 0]
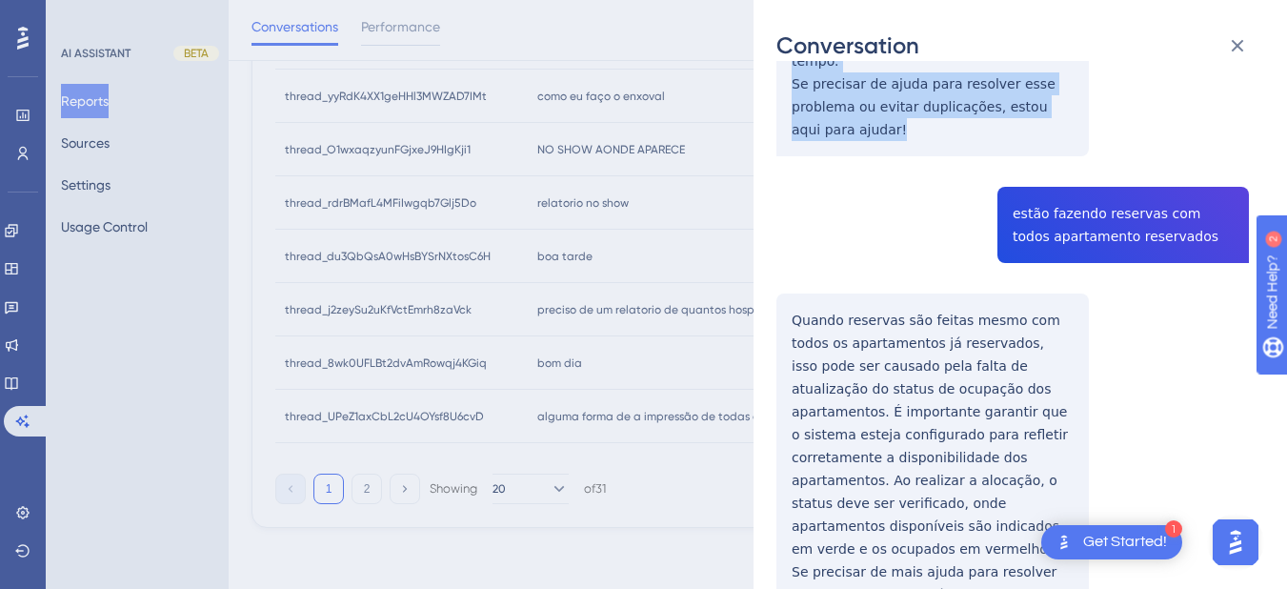
click at [1101, 129] on div "thread_8wk0UFLBt2dvAmRowqj4KGiq Copy - - 4_Pereira, [PERSON_NAME] User Conversa…" at bounding box center [1012, 112] width 472 height 2280
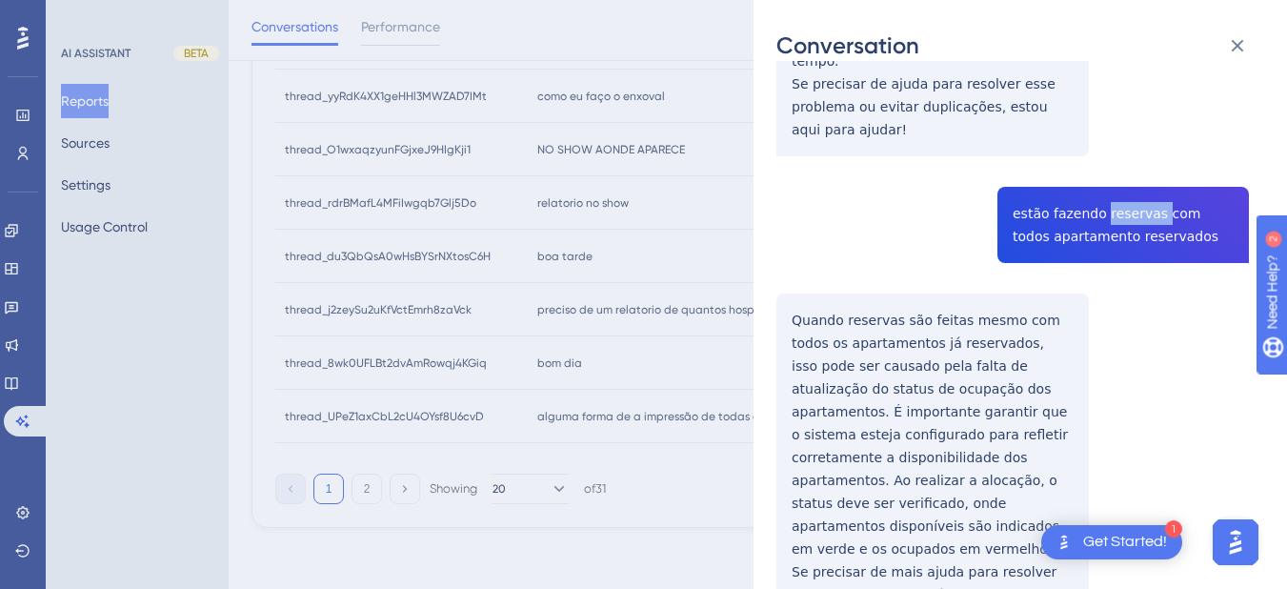
click at [1101, 129] on div "thread_8wk0UFLBt2dvAmRowqj4KGiq Copy - - 4_Pereira, [PERSON_NAME] User Conversa…" at bounding box center [1012, 112] width 472 height 2280
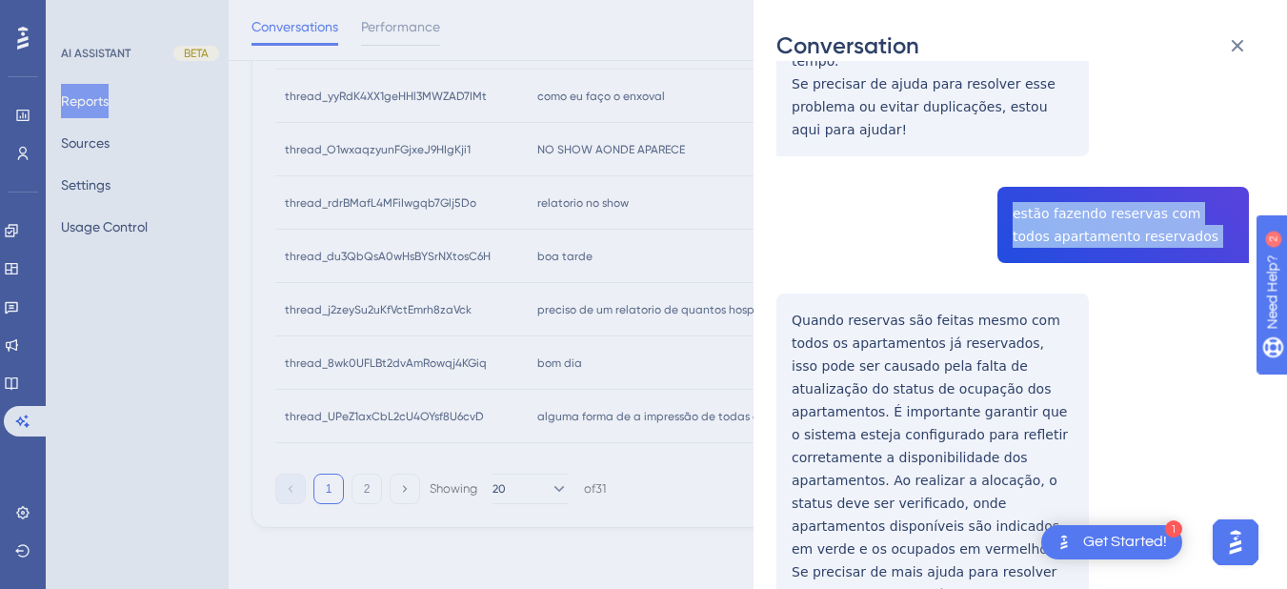
click at [1101, 129] on div "thread_8wk0UFLBt2dvAmRowqj4KGiq Copy - - 4_Pereira, [PERSON_NAME] User Conversa…" at bounding box center [1012, 112] width 472 height 2280
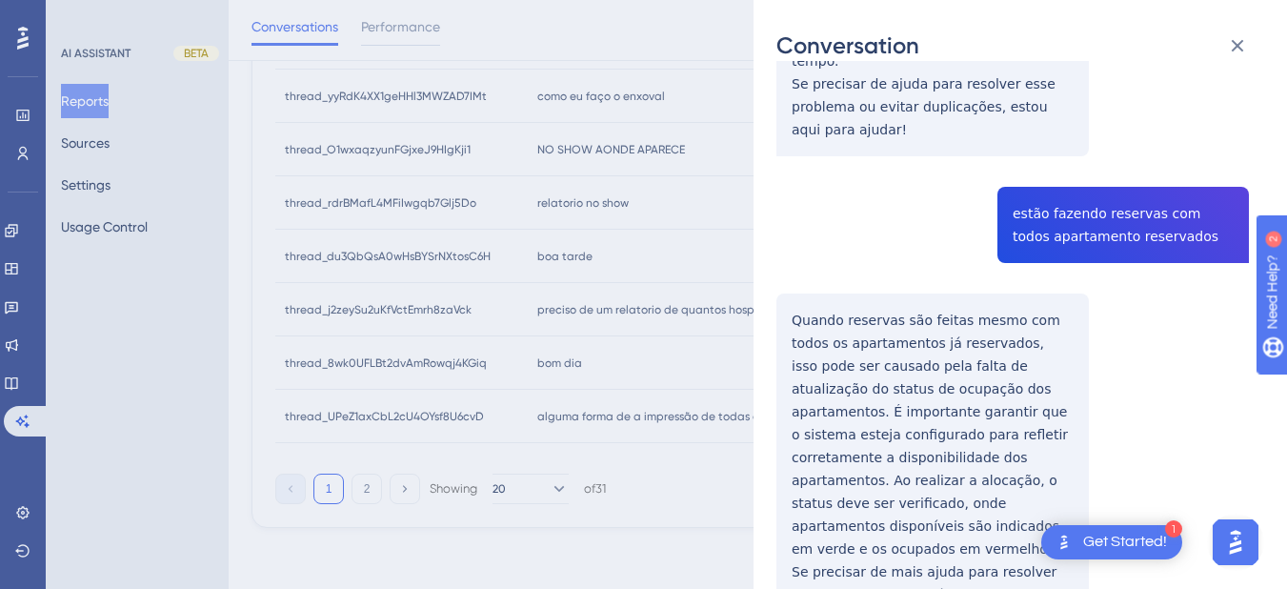
click at [801, 243] on div "thread_8wk0UFLBt2dvAmRowqj4KGiq Copy - - 4_Pereira, [PERSON_NAME] User Conversa…" at bounding box center [1012, 112] width 472 height 2280
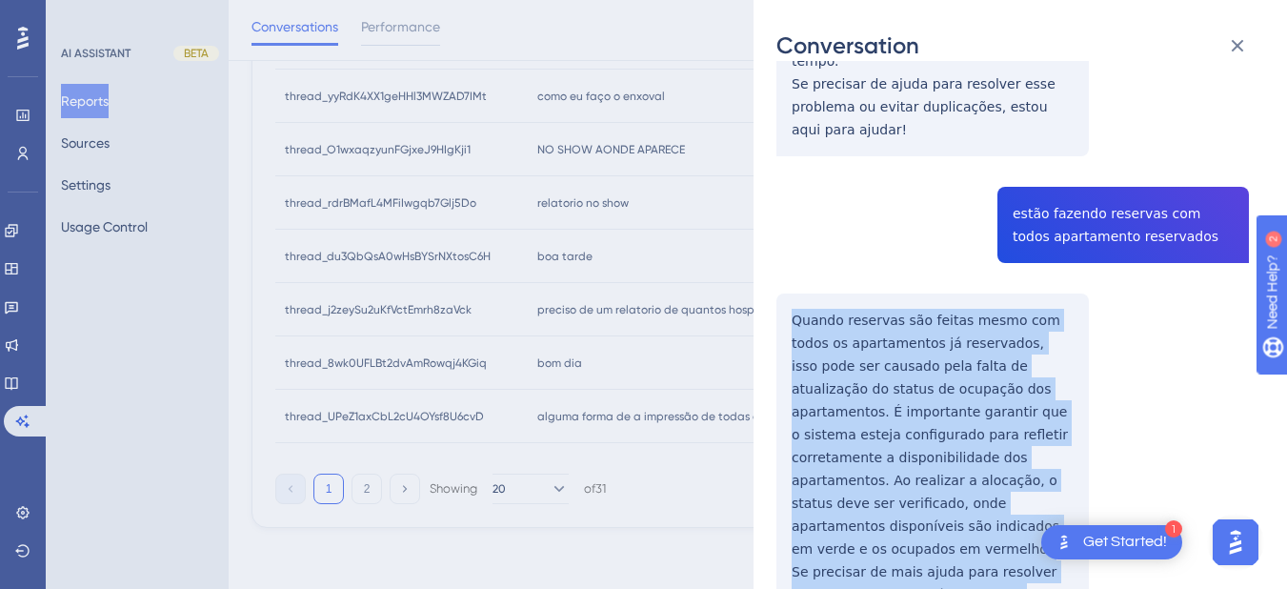
drag, startPoint x: 790, startPoint y: 220, endPoint x: 976, endPoint y: 482, distance: 321.7
click at [976, 482] on div "thread_8wk0UFLBt2dvAmRowqj4KGiq Copy - - 4_Pereira, [PERSON_NAME] User Conversa…" at bounding box center [1012, 112] width 472 height 2280
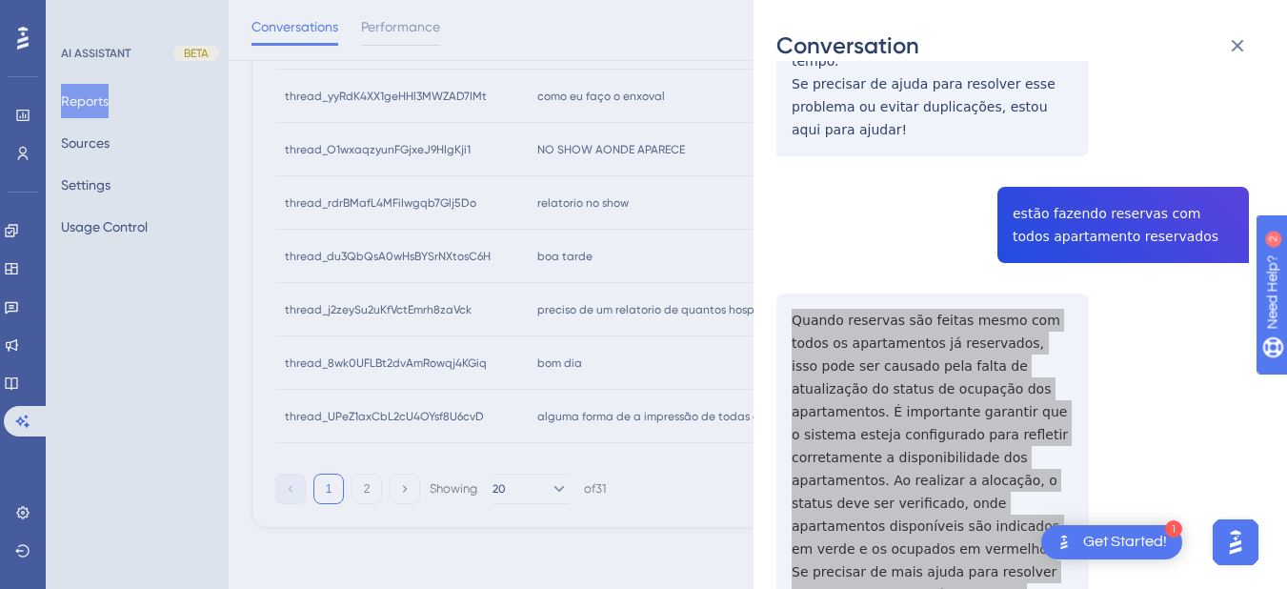
scroll to position [1334, 0]
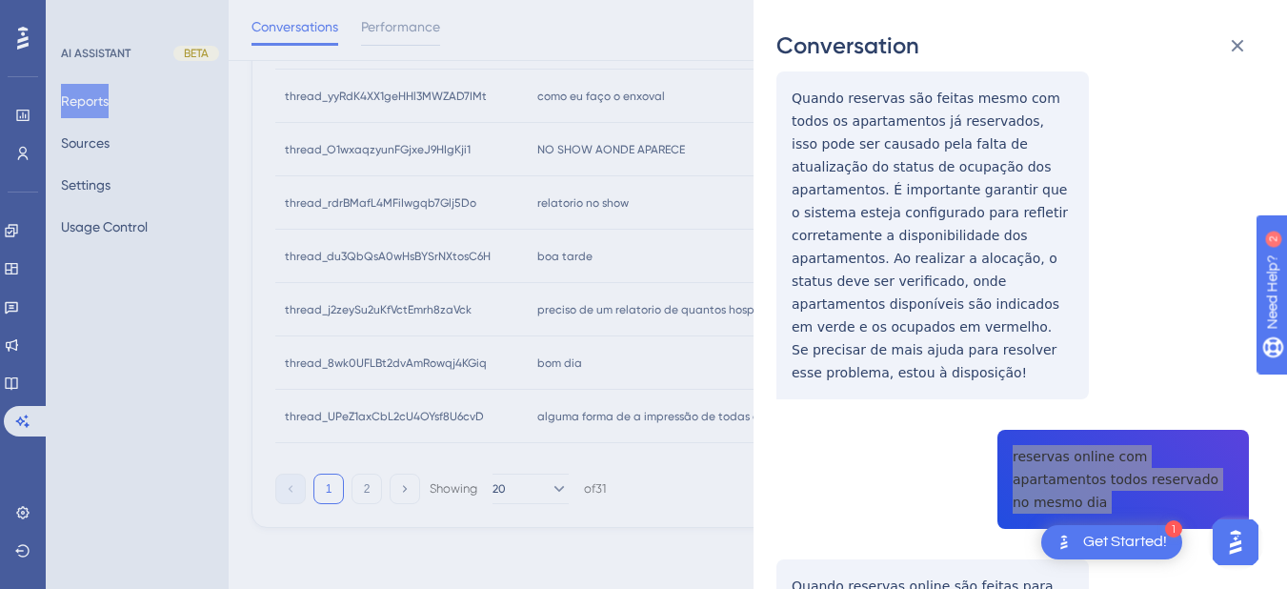
scroll to position [1556, 0]
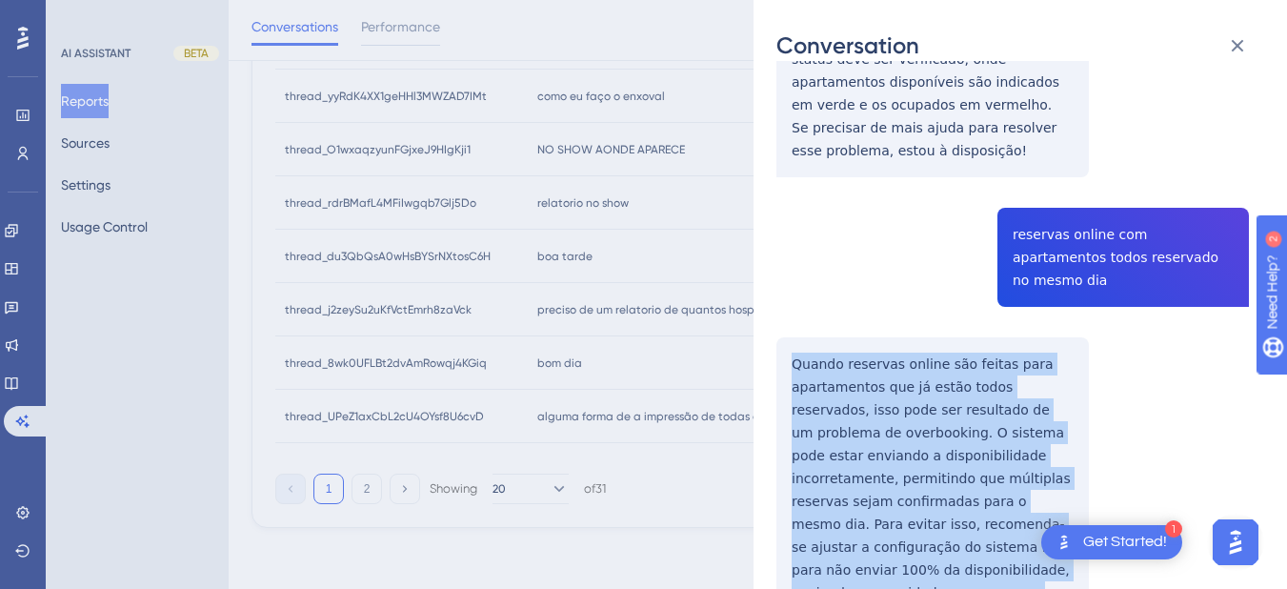
drag, startPoint x: 793, startPoint y: 222, endPoint x: 1032, endPoint y: 500, distance: 366.8
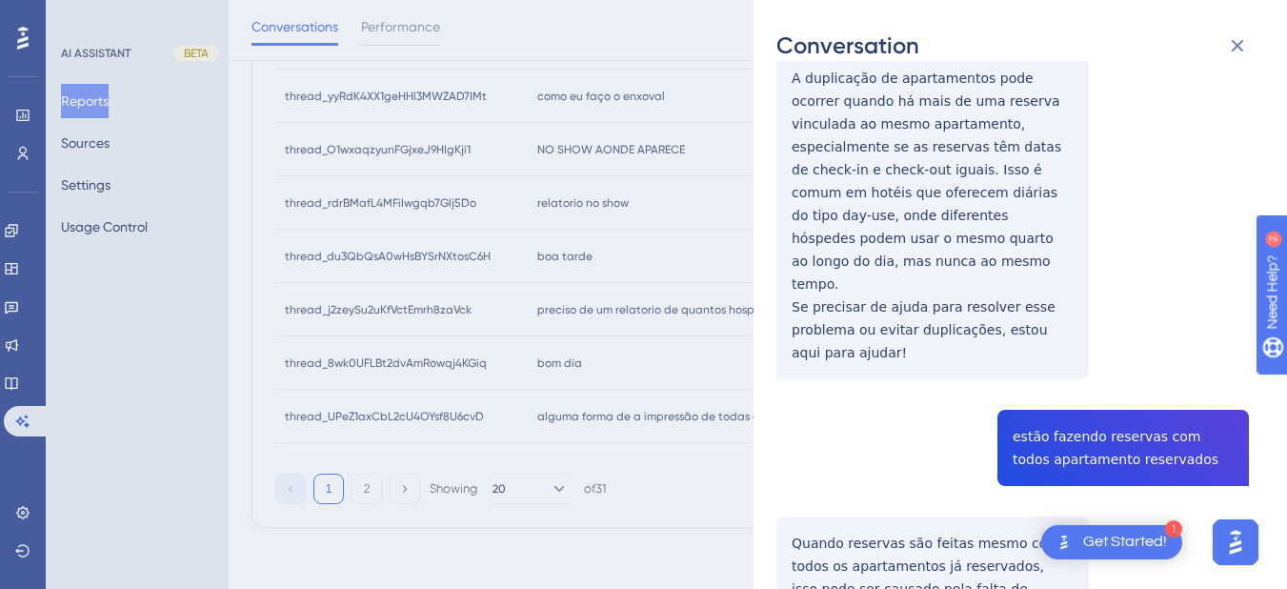
scroll to position [0, 0]
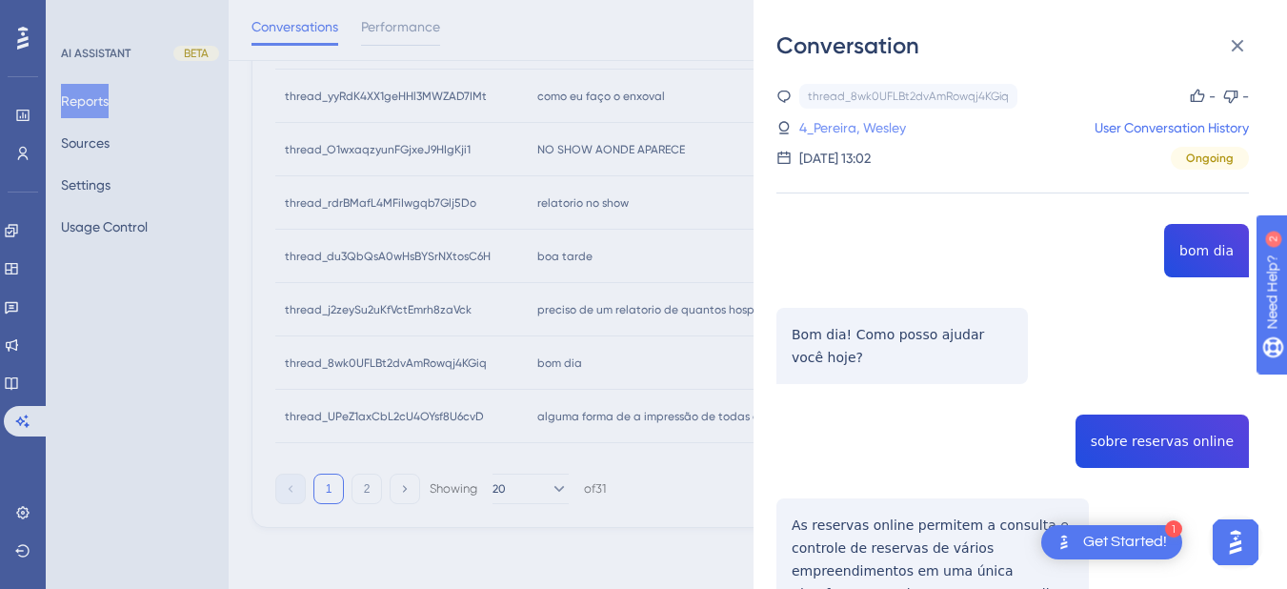
click at [863, 121] on link "4_Pereira, Wesley" at bounding box center [852, 127] width 107 height 23
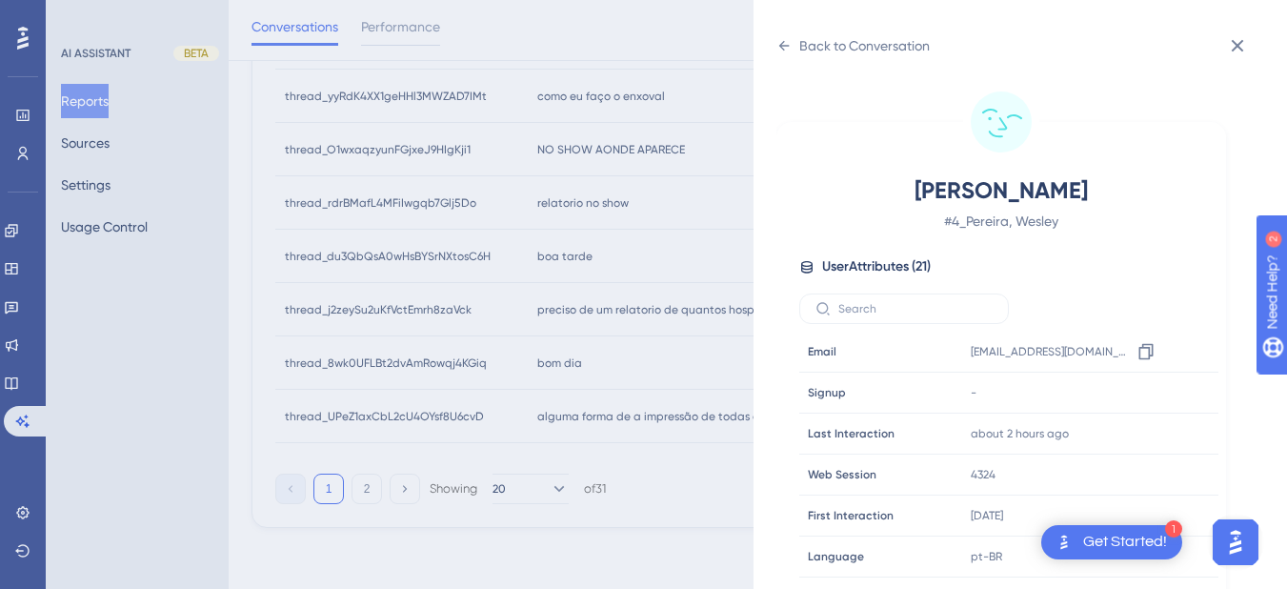
scroll to position [580, 0]
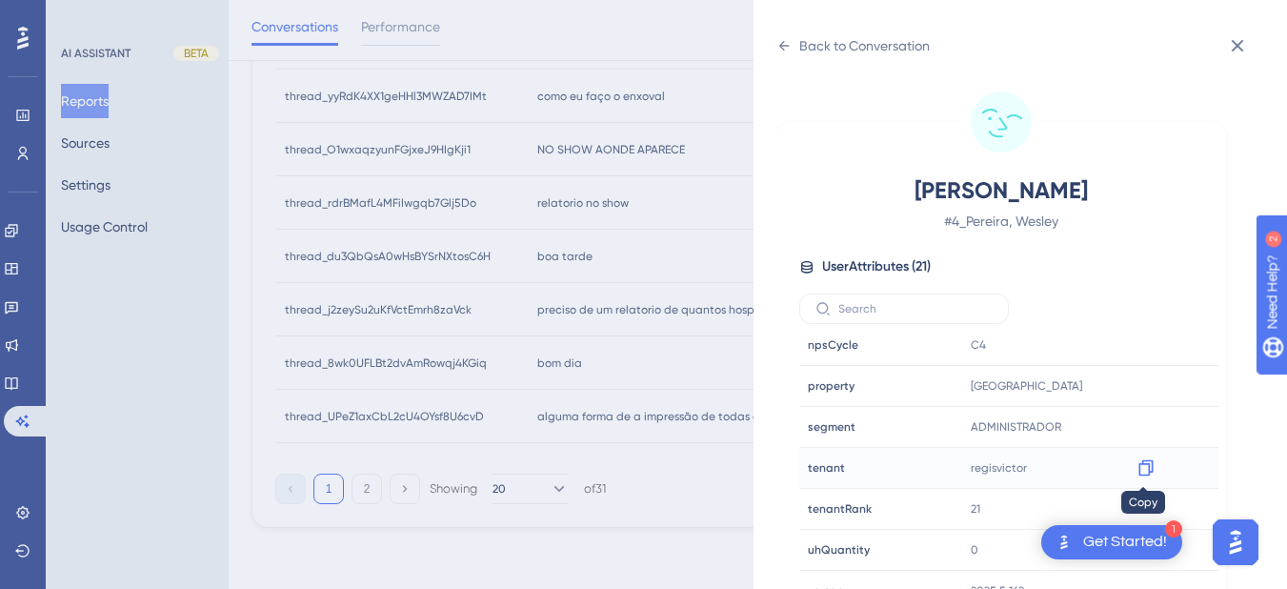
click at [1146, 471] on icon at bounding box center [1145, 468] width 14 height 16
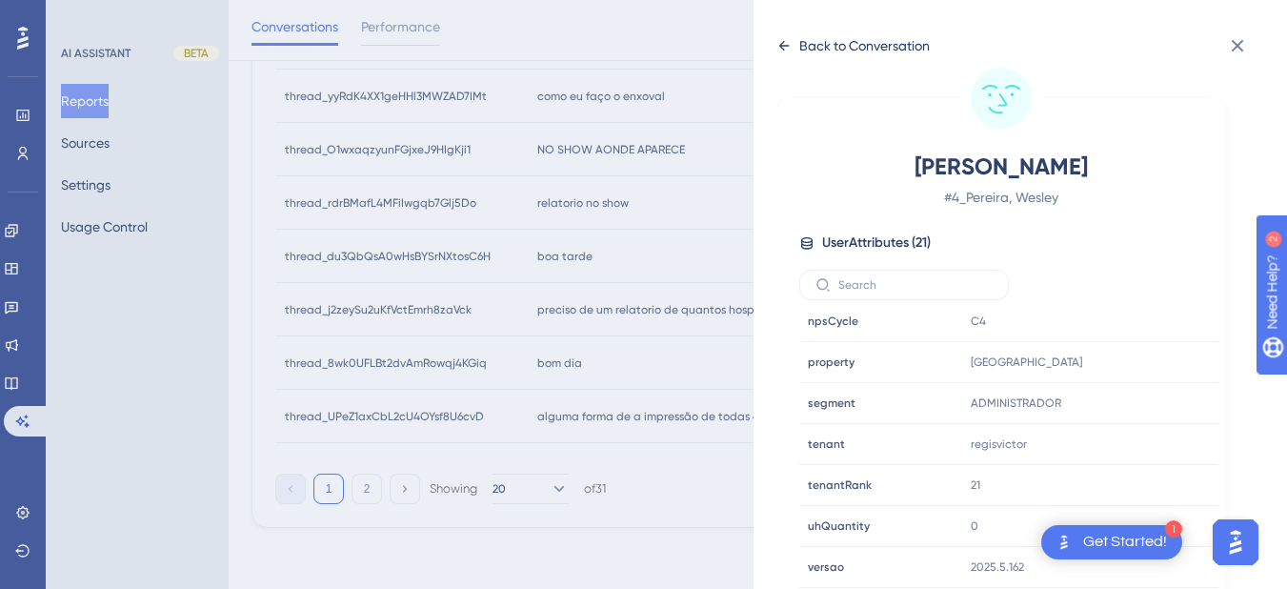
click at [780, 52] on icon at bounding box center [783, 45] width 15 height 15
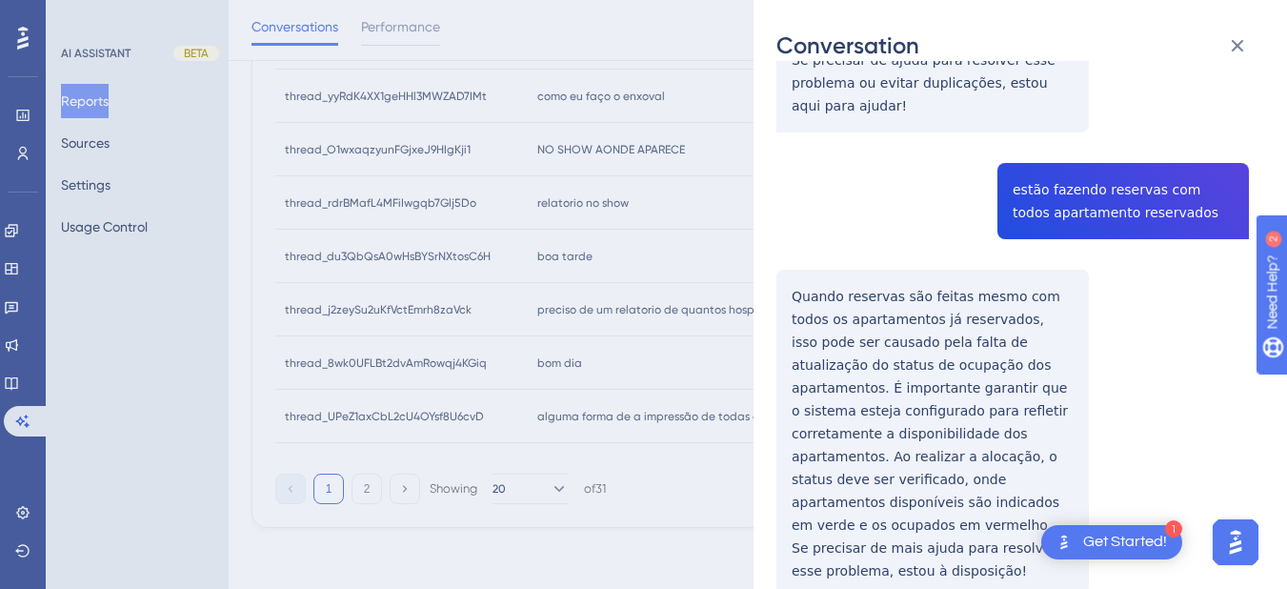
scroll to position [1578, 0]
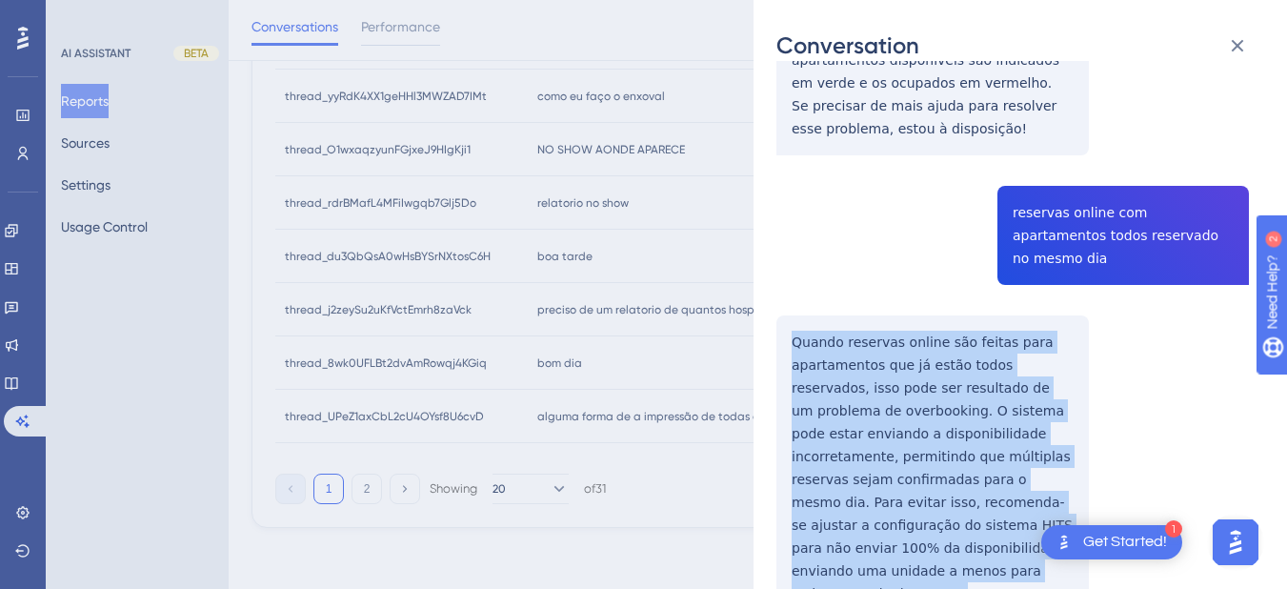
drag, startPoint x: 784, startPoint y: 201, endPoint x: 1015, endPoint y: 480, distance: 362.6
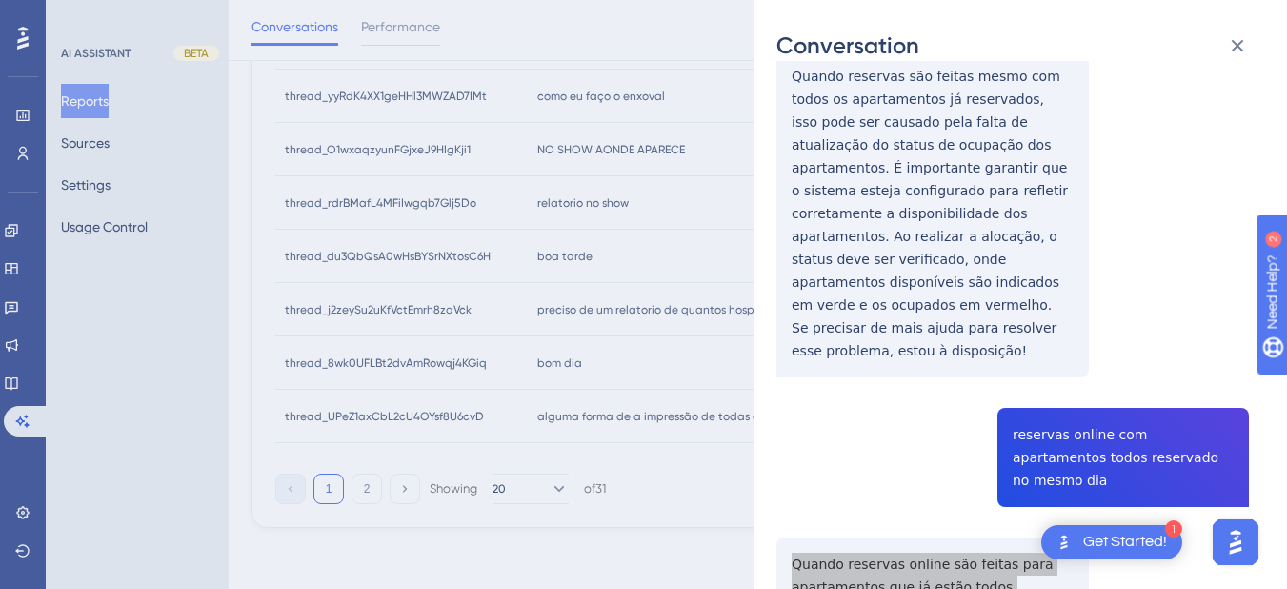
scroll to position [1133, 0]
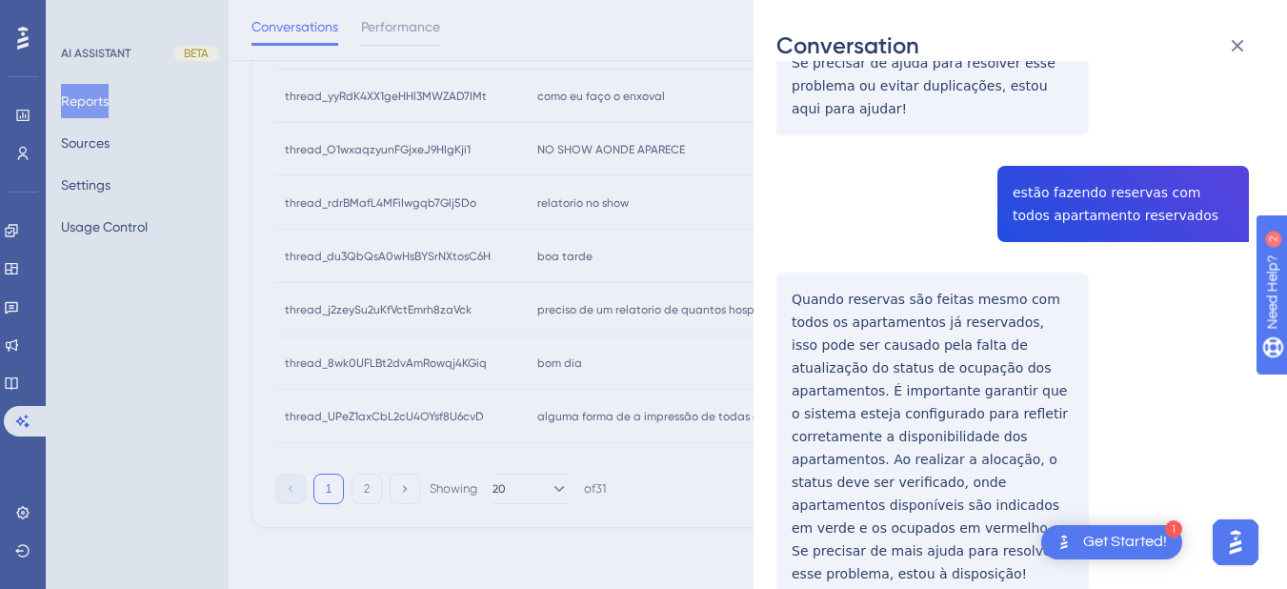
click at [792, 212] on div "thread_8wk0UFLBt2dvAmRowqj4KGiq Copy - - 4_Pereira, [PERSON_NAME] User Conversa…" at bounding box center [1012, 91] width 472 height 2280
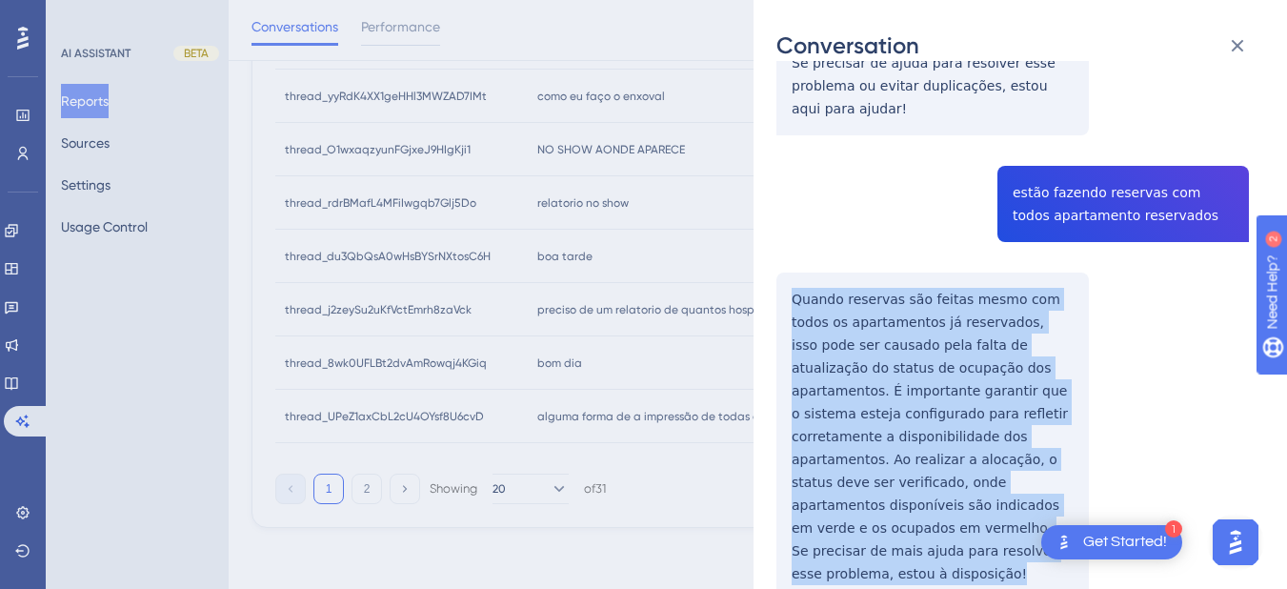
drag, startPoint x: 792, startPoint y: 212, endPoint x: 994, endPoint y: 454, distance: 315.2
click at [994, 454] on div "thread_8wk0UFLBt2dvAmRowqj4KGiq Copy - - 4_Pereira, [PERSON_NAME] User Conversa…" at bounding box center [1012, 91] width 472 height 2280
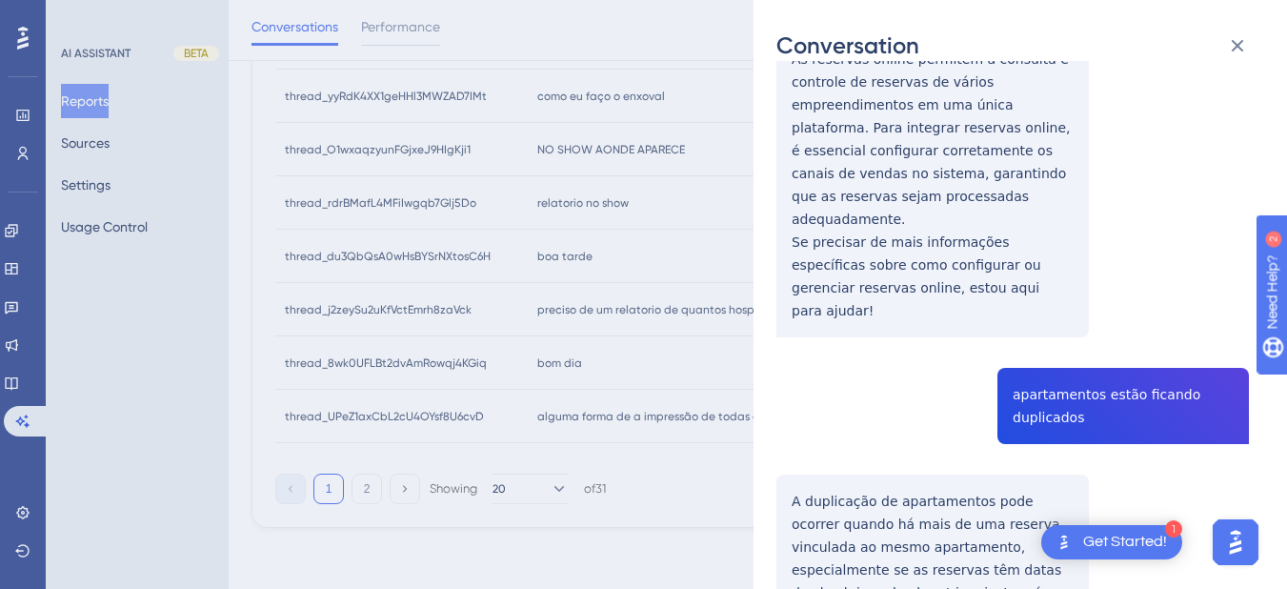
scroll to position [0, 0]
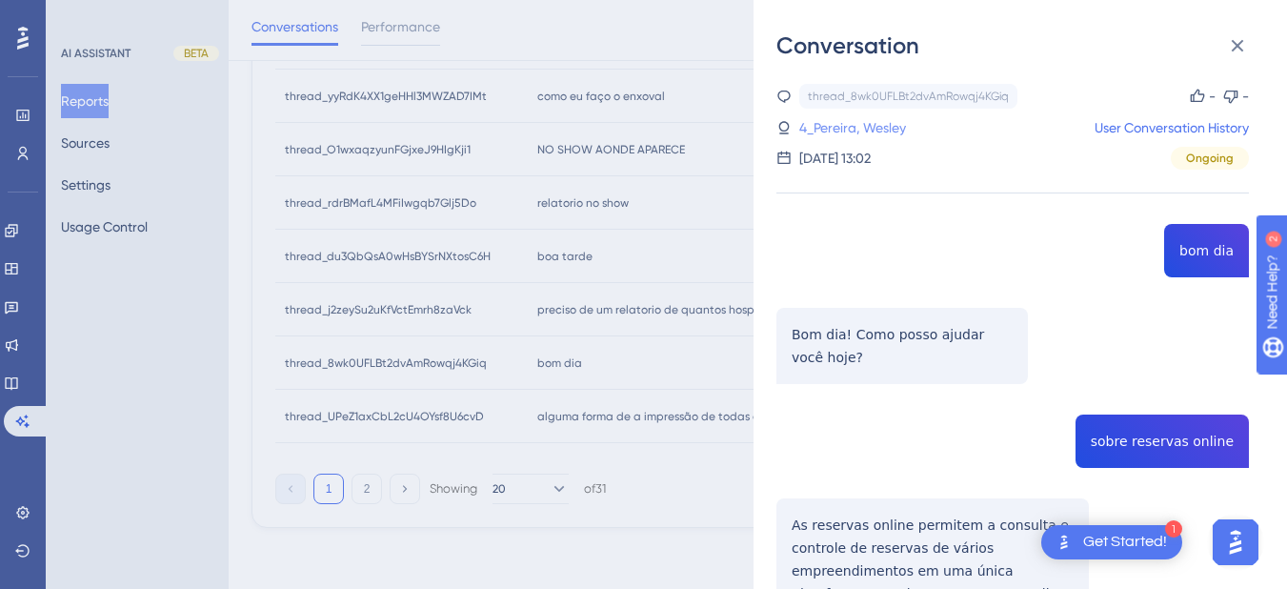
click at [857, 116] on link "4_Pereira, Wesley" at bounding box center [852, 127] width 107 height 23
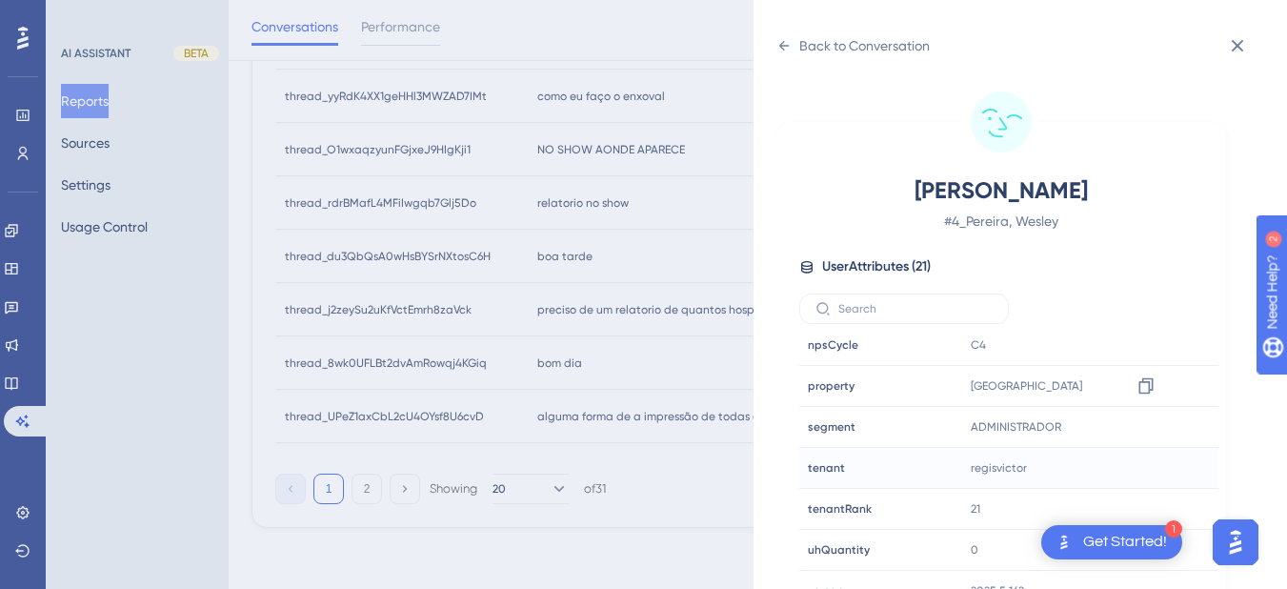
scroll to position [24, 0]
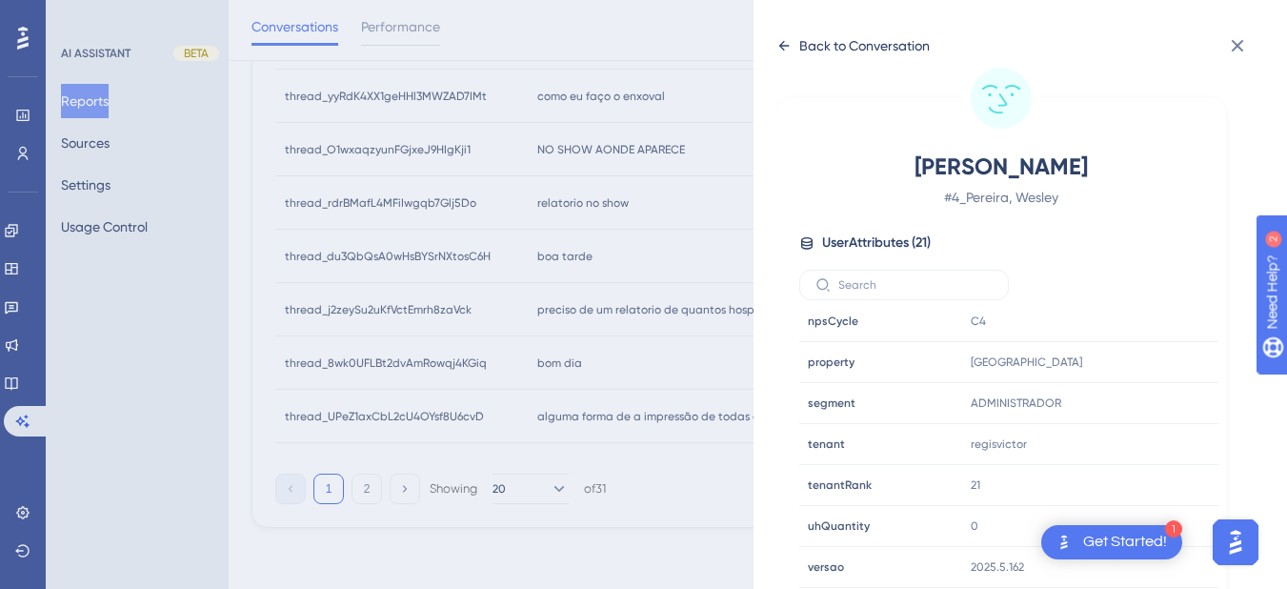
click at [776, 42] on icon at bounding box center [783, 45] width 15 height 15
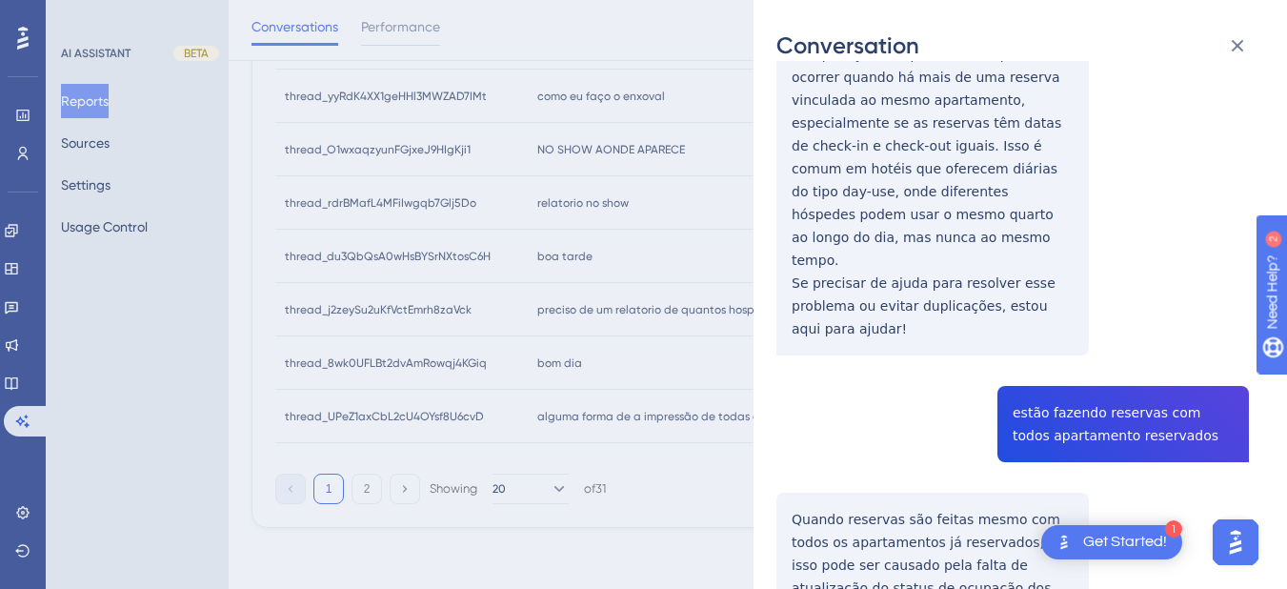
scroll to position [691, 0]
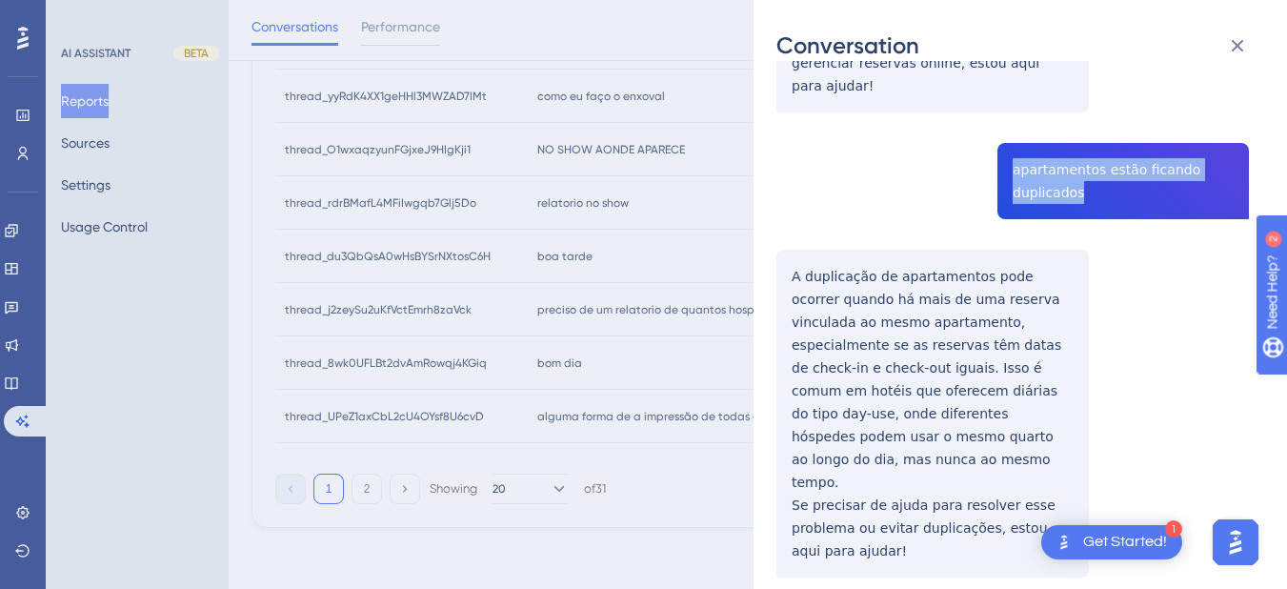
drag, startPoint x: 1072, startPoint y: 148, endPoint x: 1003, endPoint y: 127, distance: 71.7
click at [1003, 127] on div "thread_8wk0UFLBt2dvAmRowqj4KGiq Copy - - 4_Pereira, [PERSON_NAME] User Conversa…" at bounding box center [1012, 533] width 472 height 2280
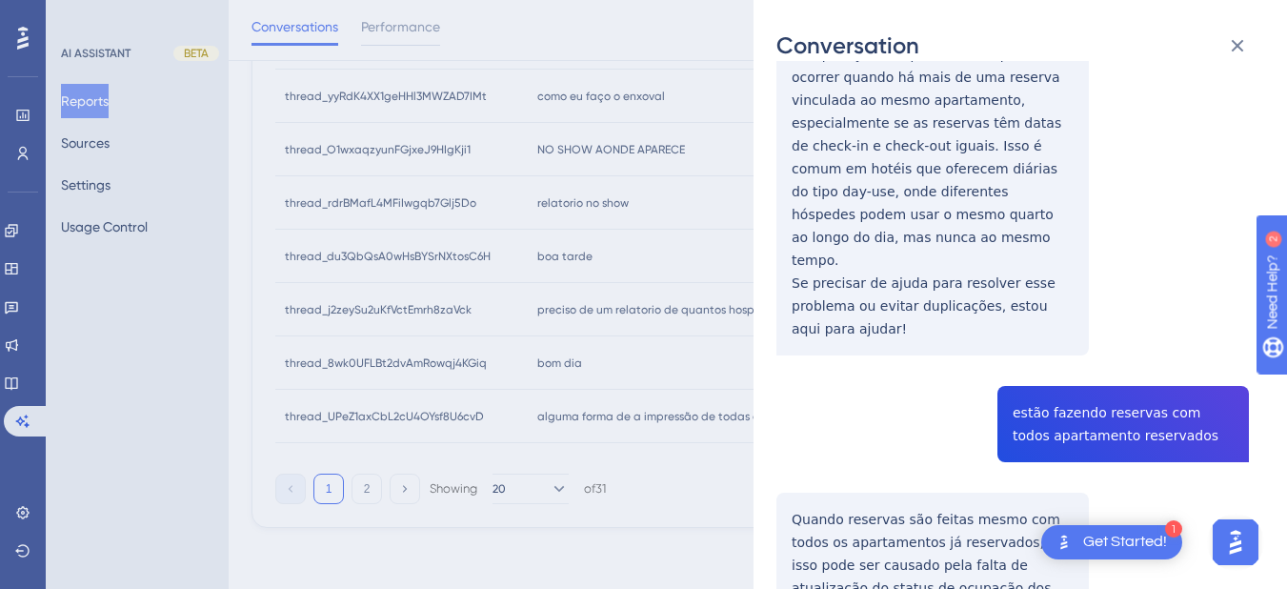
scroll to position [1357, 0]
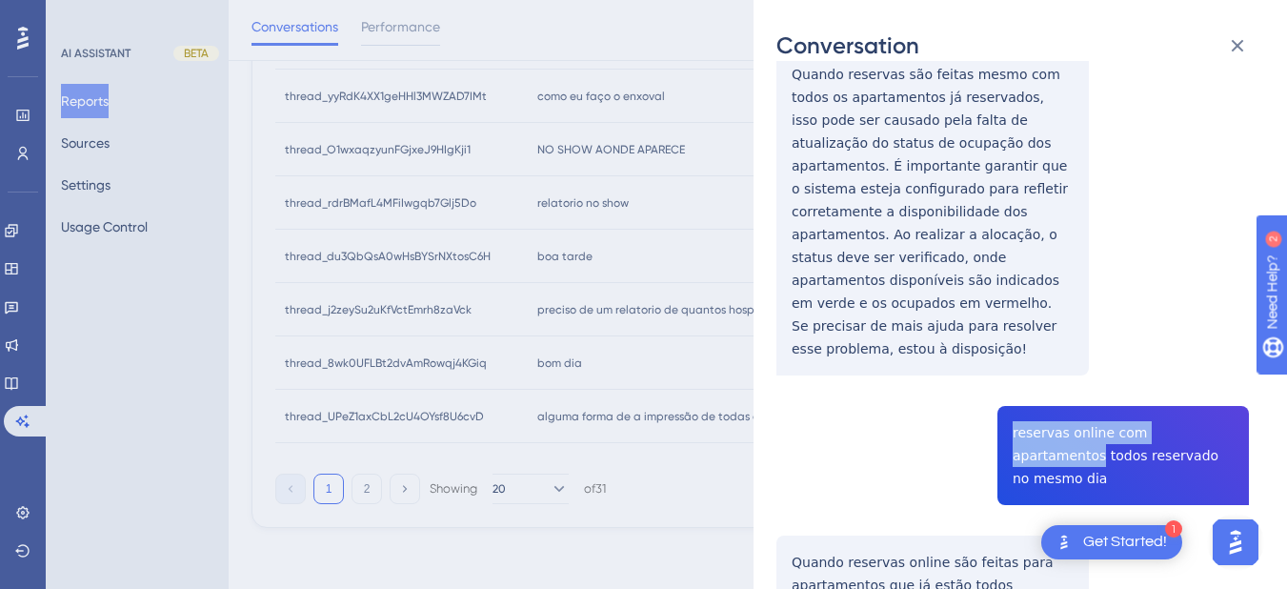
drag, startPoint x: 1006, startPoint y: 318, endPoint x: 1220, endPoint y: 312, distance: 214.4
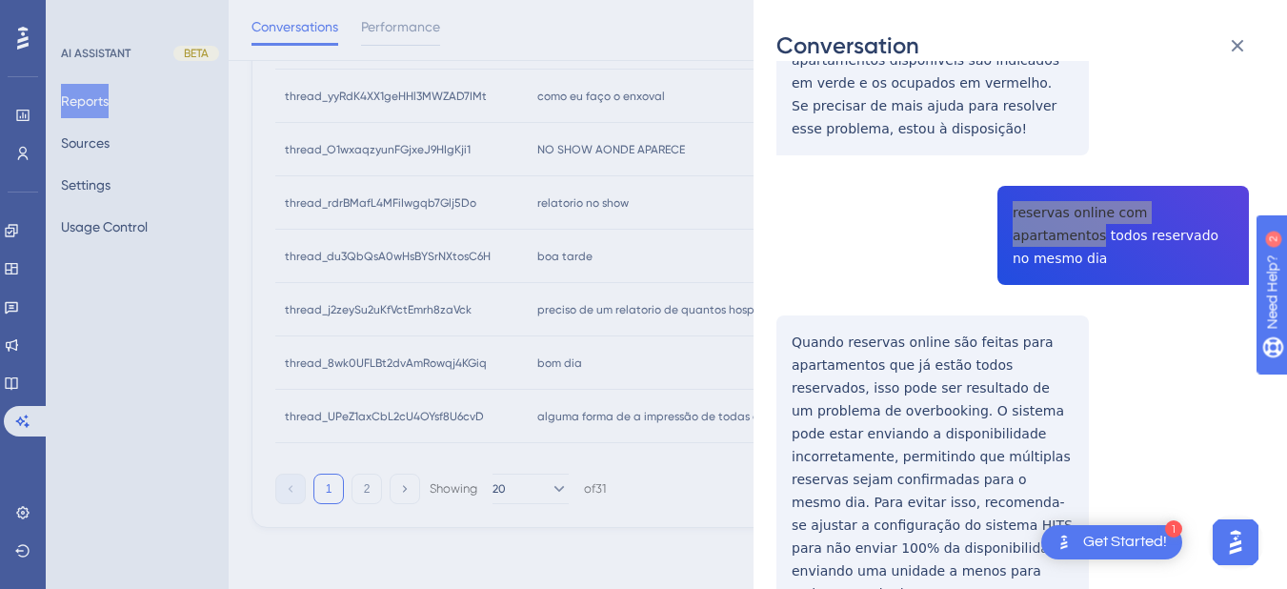
scroll to position [0, 0]
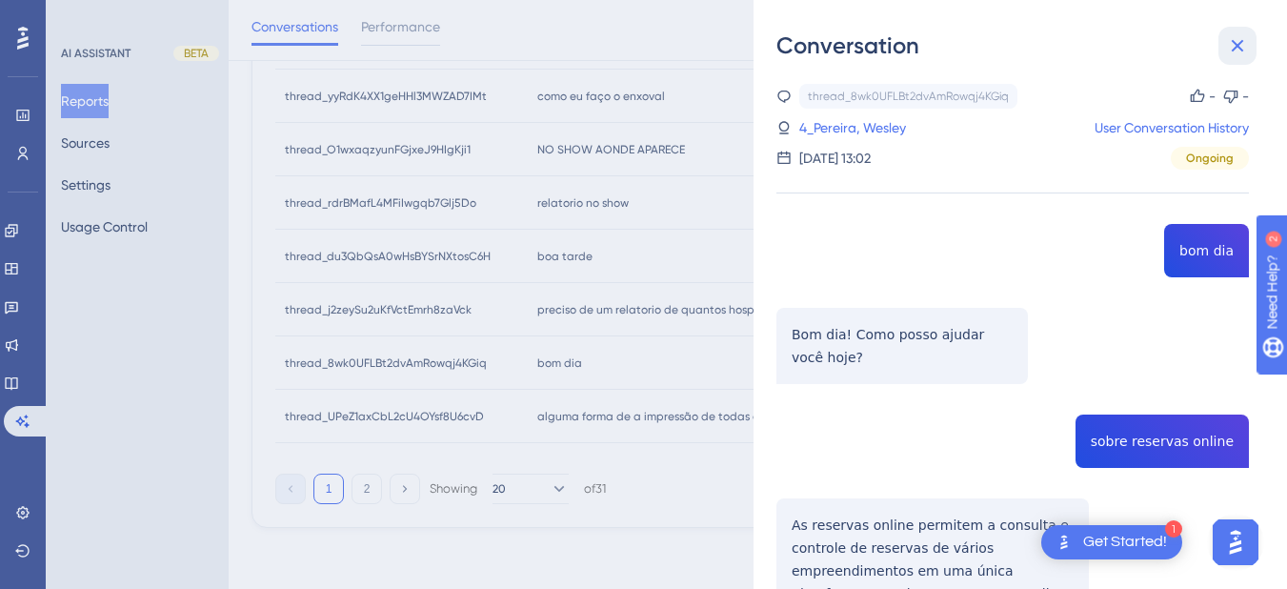
drag, startPoint x: 1234, startPoint y: 34, endPoint x: 1240, endPoint y: 54, distance: 21.1
click at [1234, 34] on icon at bounding box center [1237, 45] width 23 height 23
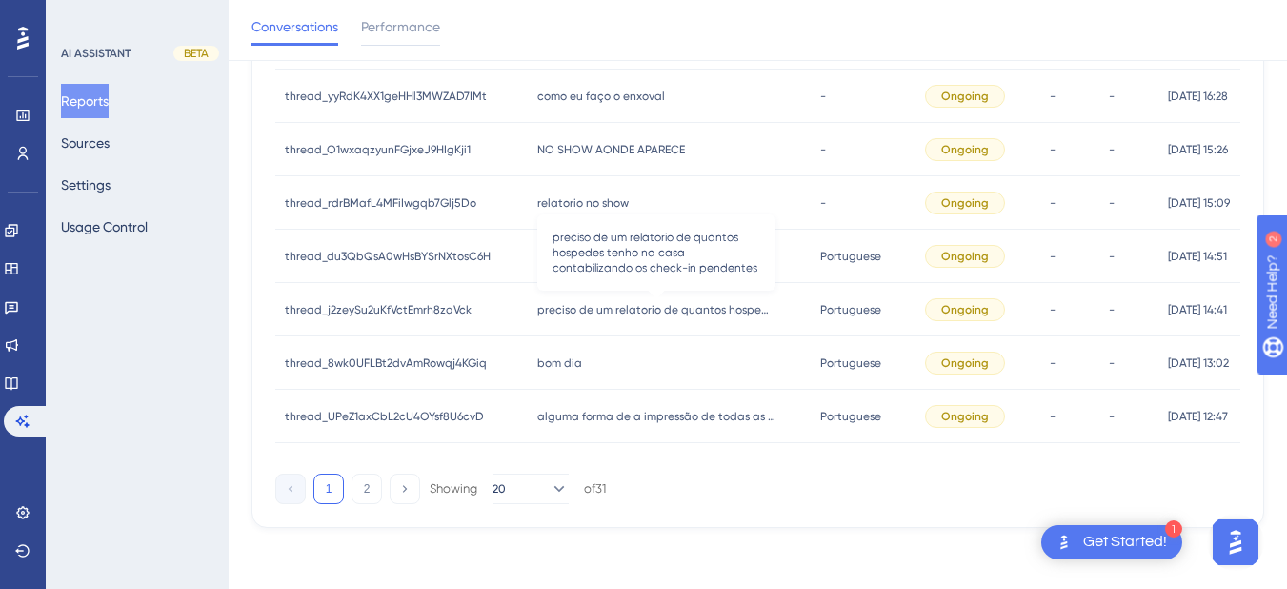
click at [619, 311] on span "preciso de um relatorio de quantos hospedes tenho na casa contabilizando os che…" at bounding box center [656, 309] width 238 height 15
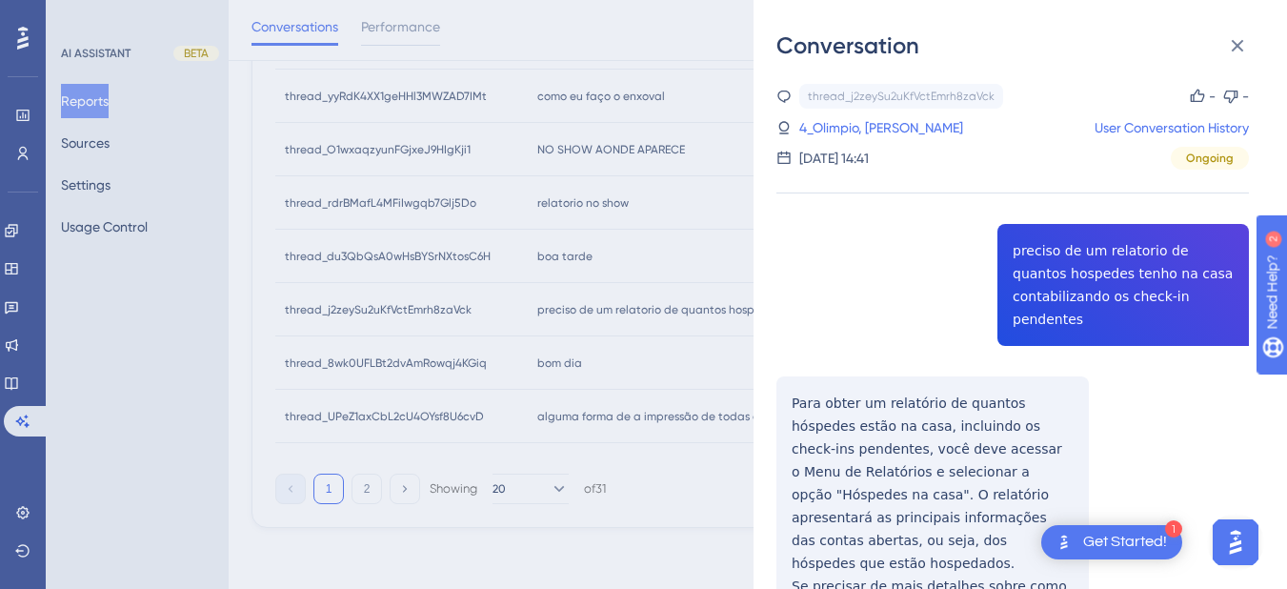
click at [1035, 265] on div "thread_j2zeySu2uKfVctEmrh8zaVck Copy - - 4_Olimpio, [PERSON_NAME] User Conversa…" at bounding box center [1012, 420] width 472 height 672
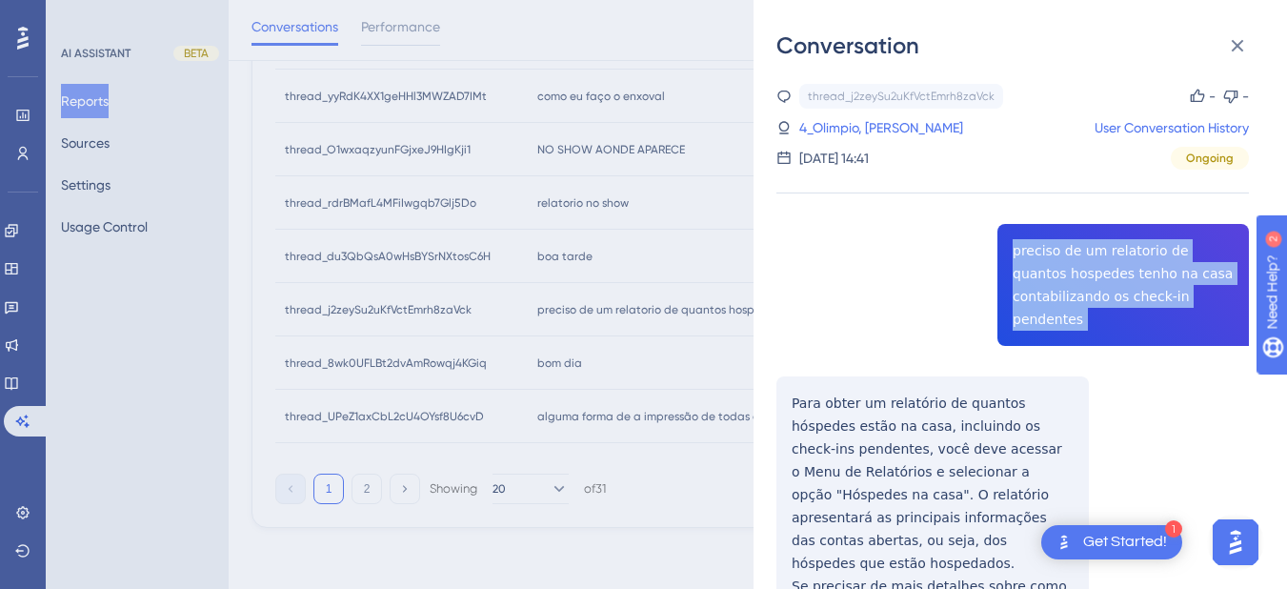
click at [1035, 265] on div "thread_j2zeySu2uKfVctEmrh8zaVck Copy - - 4_Olimpio, [PERSON_NAME] User Conversa…" at bounding box center [1012, 420] width 472 height 672
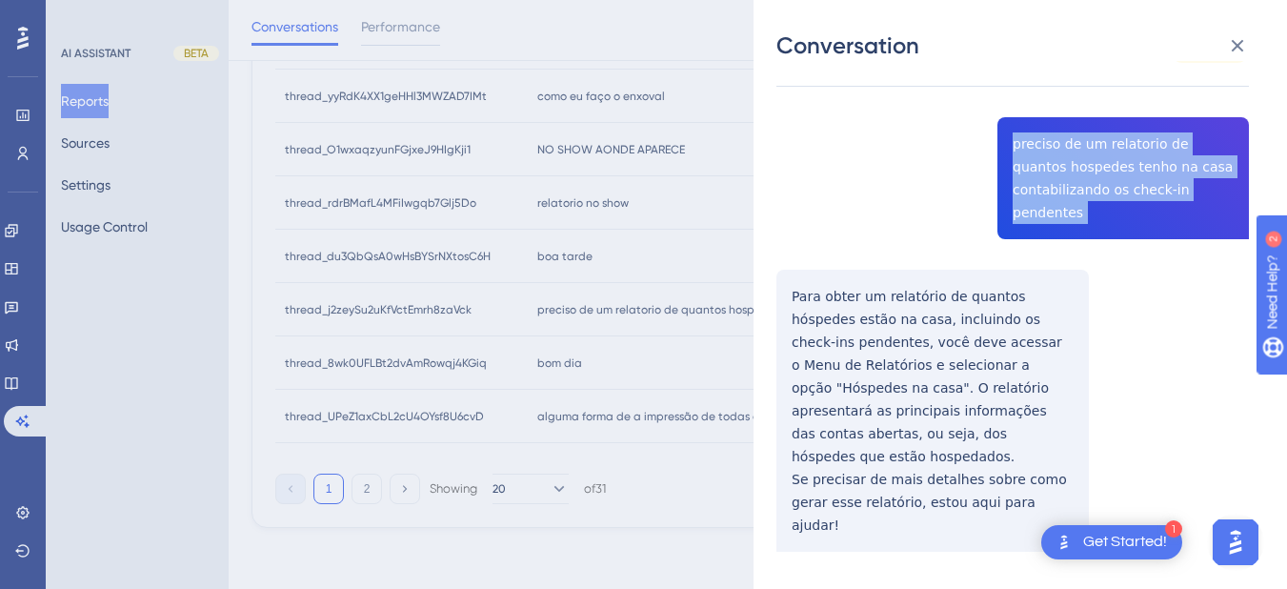
click at [781, 305] on div "thread_j2zeySu2uKfVctEmrh8zaVck Copy - - 4_Olimpio, [PERSON_NAME] User Conversa…" at bounding box center [1012, 313] width 472 height 672
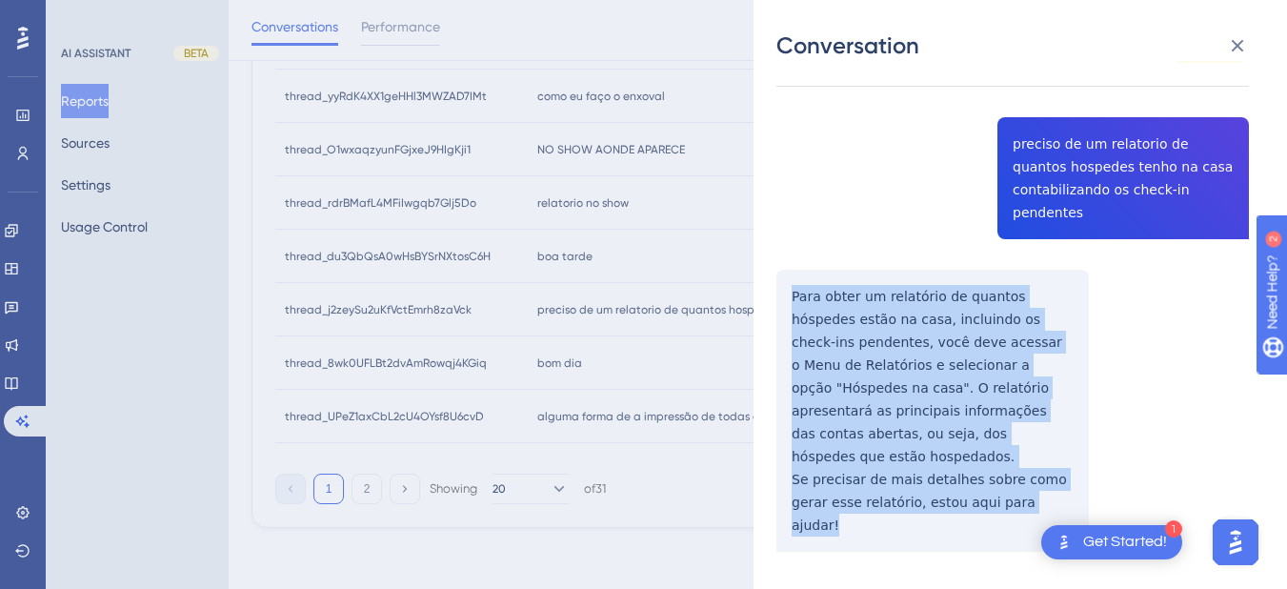
drag, startPoint x: 788, startPoint y: 291, endPoint x: 1015, endPoint y: 506, distance: 313.3
click at [1015, 506] on div "thread_j2zeySu2uKfVctEmrh8zaVck Copy - - 4_Olimpio, [PERSON_NAME] User Conversa…" at bounding box center [1012, 313] width 472 height 672
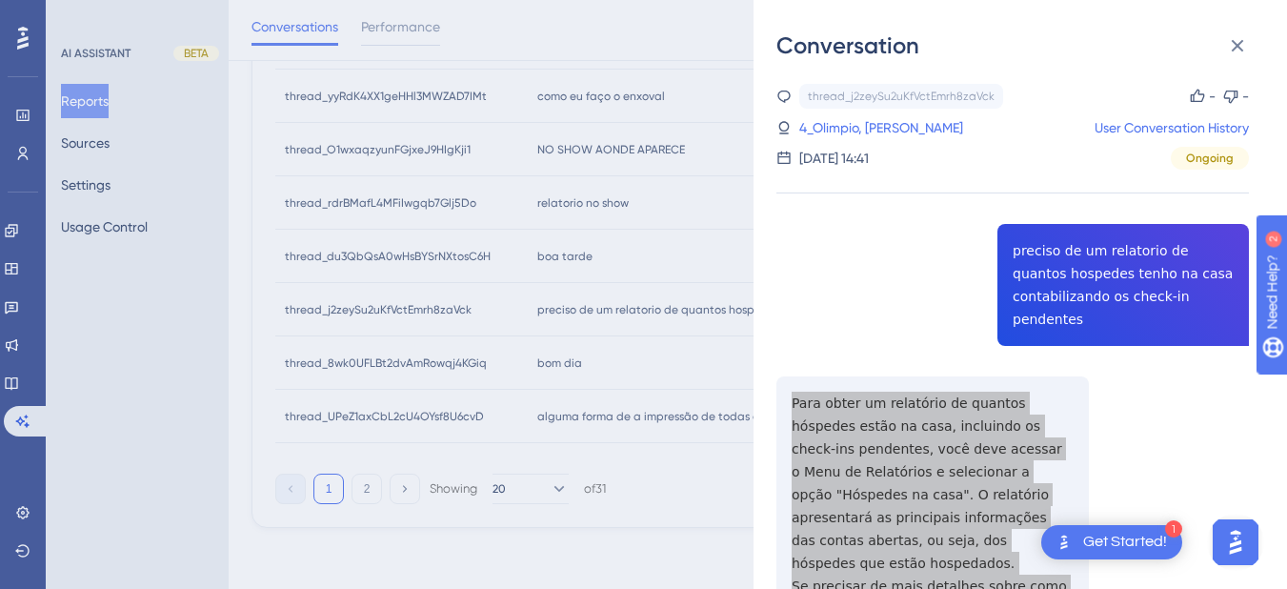
scroll to position [546, 0]
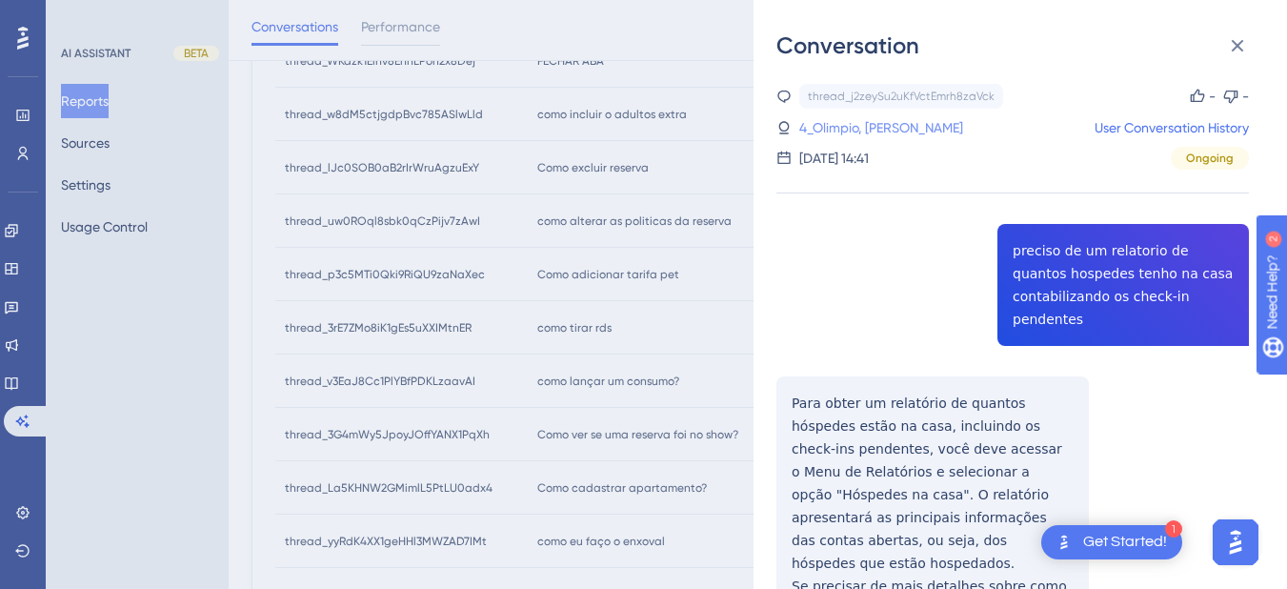
click at [835, 127] on link "4_Olimpio, [PERSON_NAME]" at bounding box center [881, 127] width 164 height 23
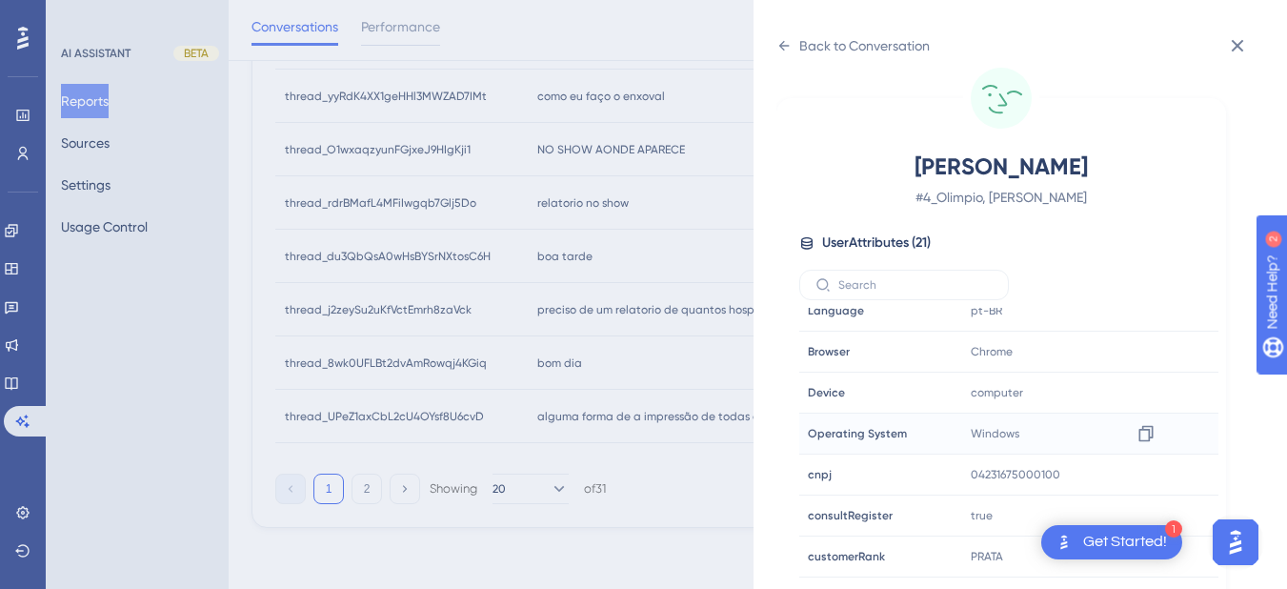
scroll to position [580, 0]
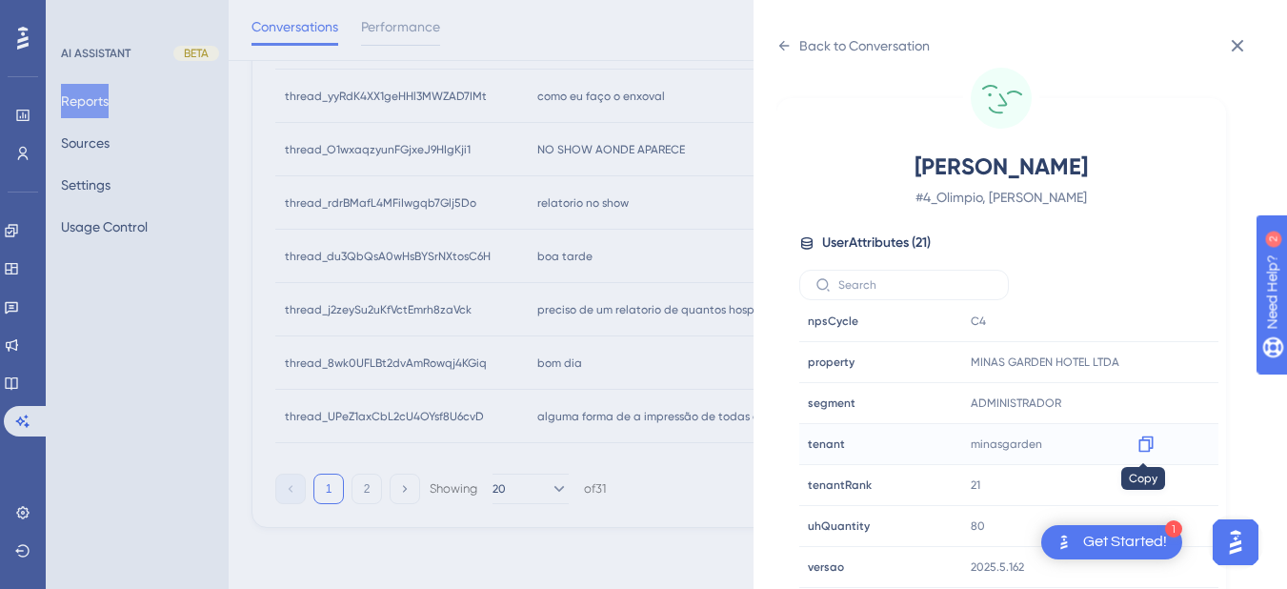
click at [1145, 452] on icon at bounding box center [1145, 443] width 19 height 19
click at [772, 41] on div "Back to Conversation Olimpio, [PERSON_NAME] # 4_Olimpio, [PERSON_NAME] User Att…" at bounding box center [1020, 294] width 533 height 589
click at [782, 45] on icon at bounding box center [783, 45] width 15 height 15
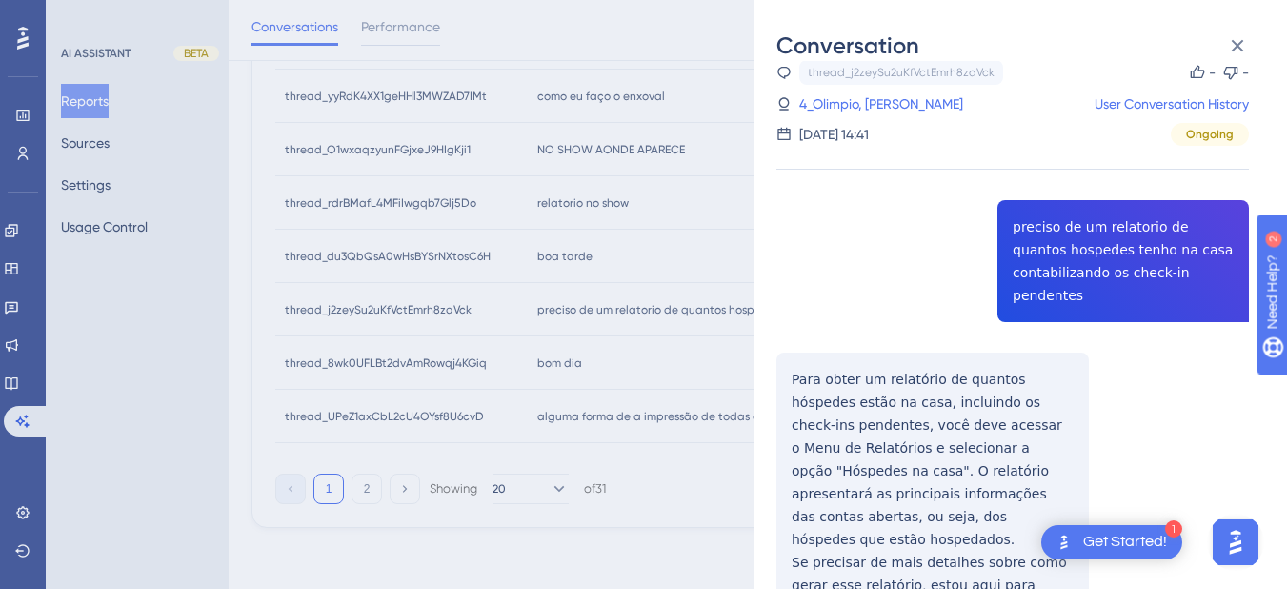
scroll to position [107, 0]
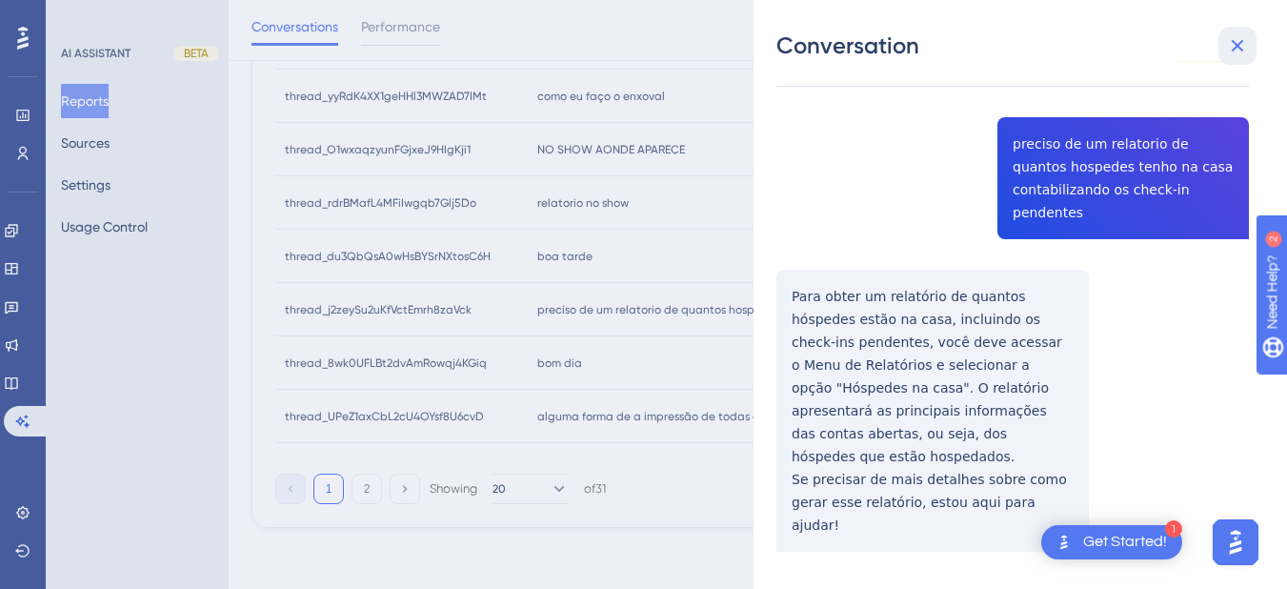
click at [1230, 40] on icon at bounding box center [1237, 45] width 23 height 23
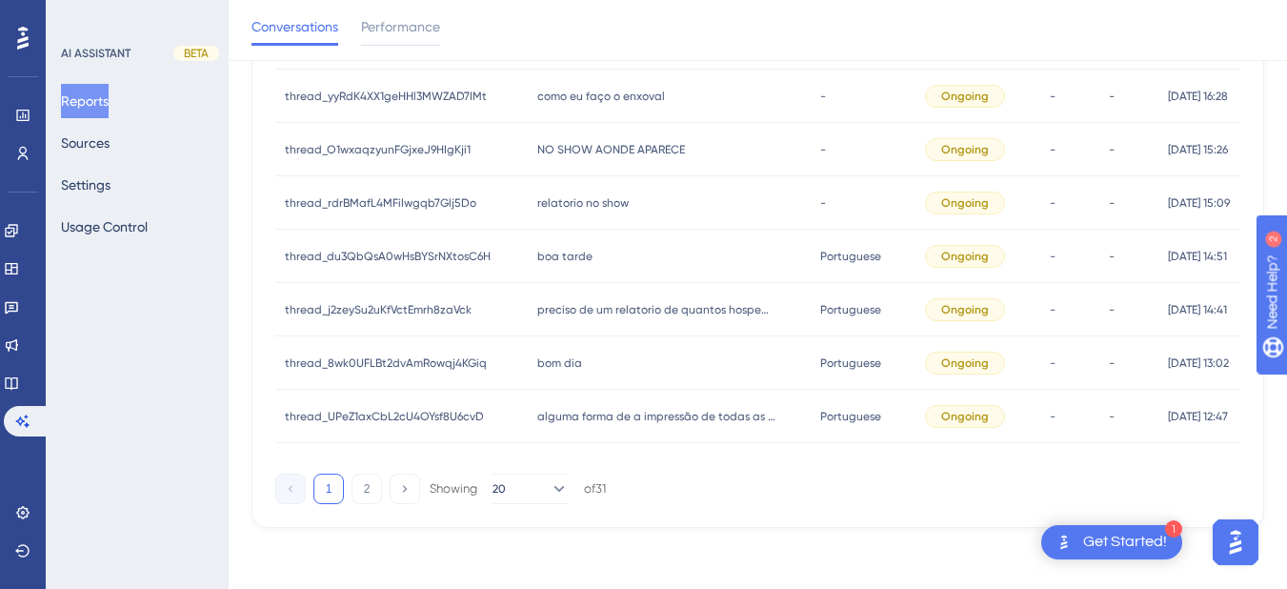
click at [552, 254] on span "boa tarde" at bounding box center [564, 256] width 55 height 15
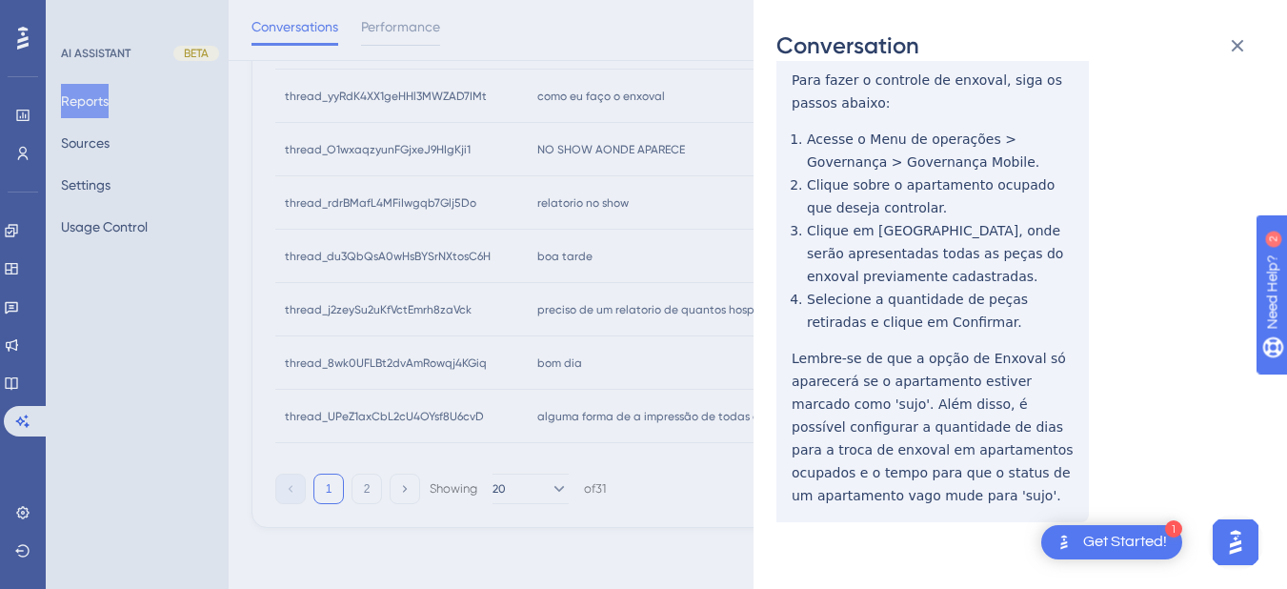
scroll to position [461, 0]
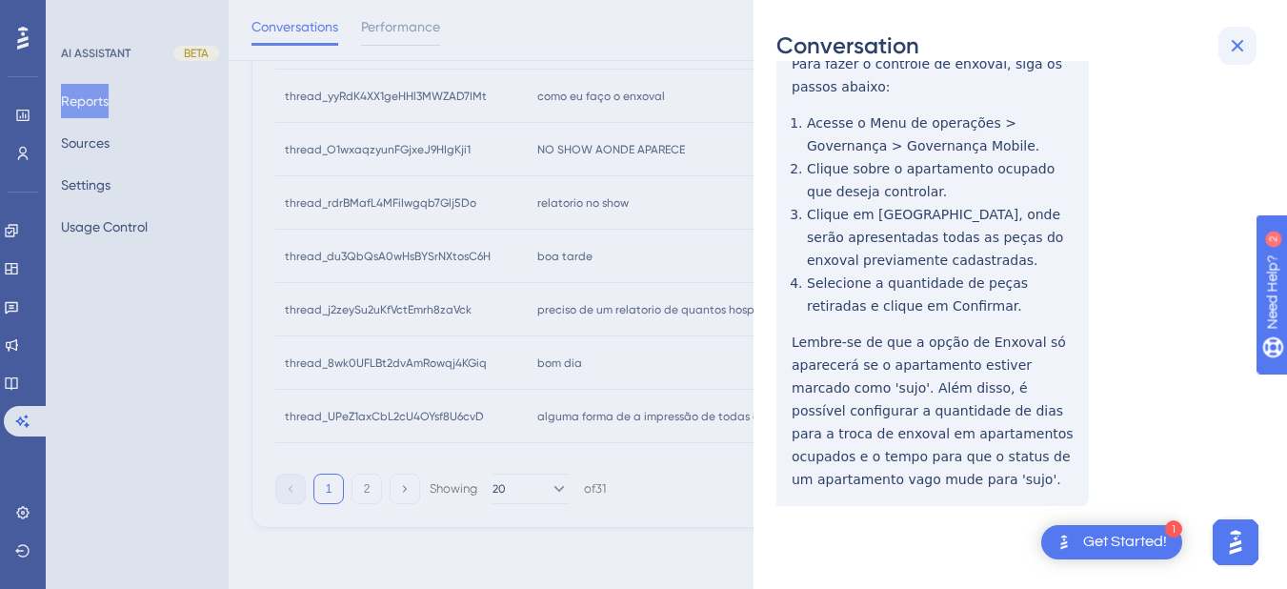
click at [1242, 56] on icon at bounding box center [1237, 45] width 23 height 23
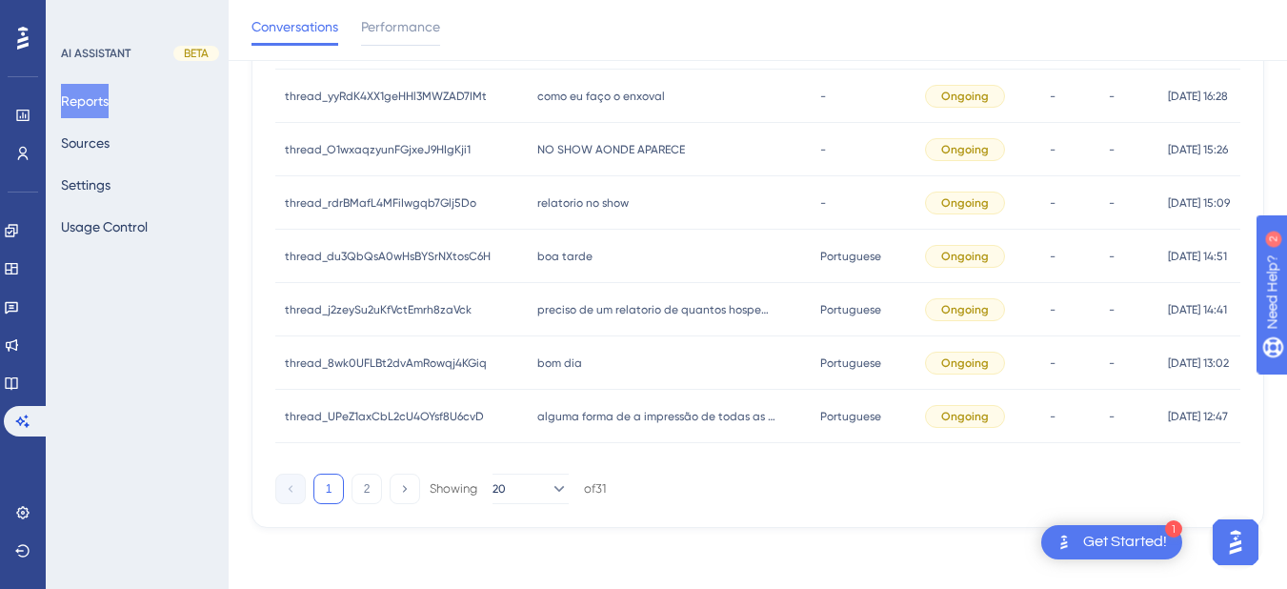
click at [570, 200] on span "relatorio no show" at bounding box center [582, 202] width 91 height 15
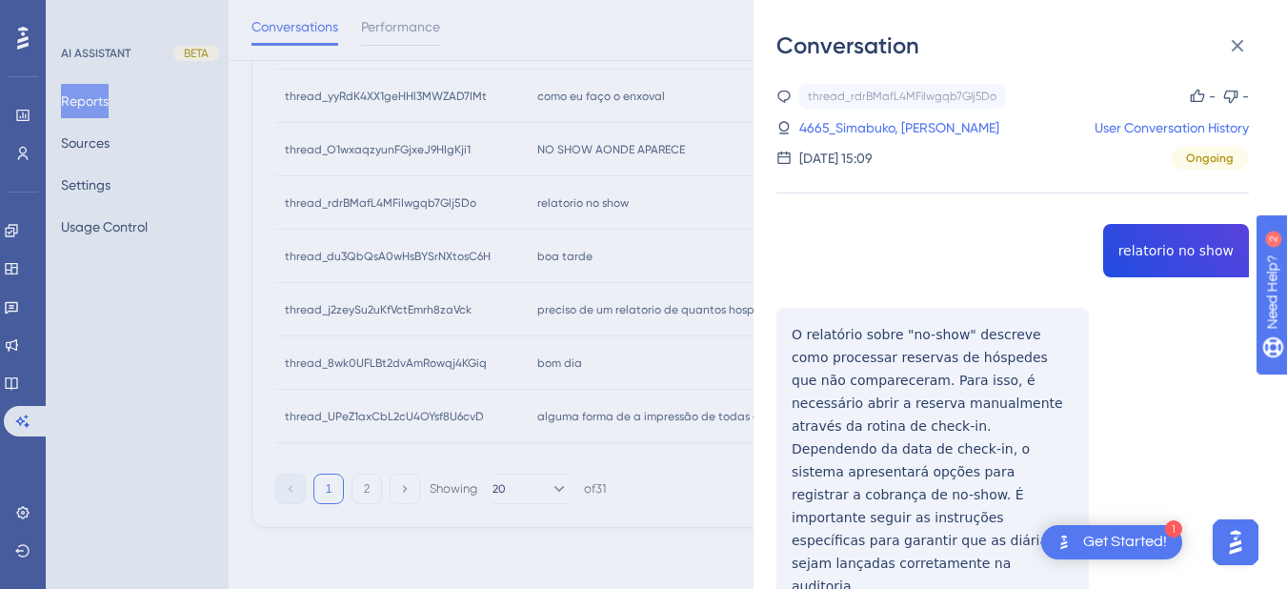
click at [1149, 247] on div "thread_rdrBMafL4MFiIwgqb7Glj5Do Copy - - 4665_Simabuko, [PERSON_NAME] User Conv…" at bounding box center [1012, 420] width 472 height 672
click at [786, 327] on div "thread_rdrBMafL4MFiIwgqb7Glj5Do Copy - - 4665_Simabuko, [PERSON_NAME] User Conv…" at bounding box center [1012, 420] width 472 height 672
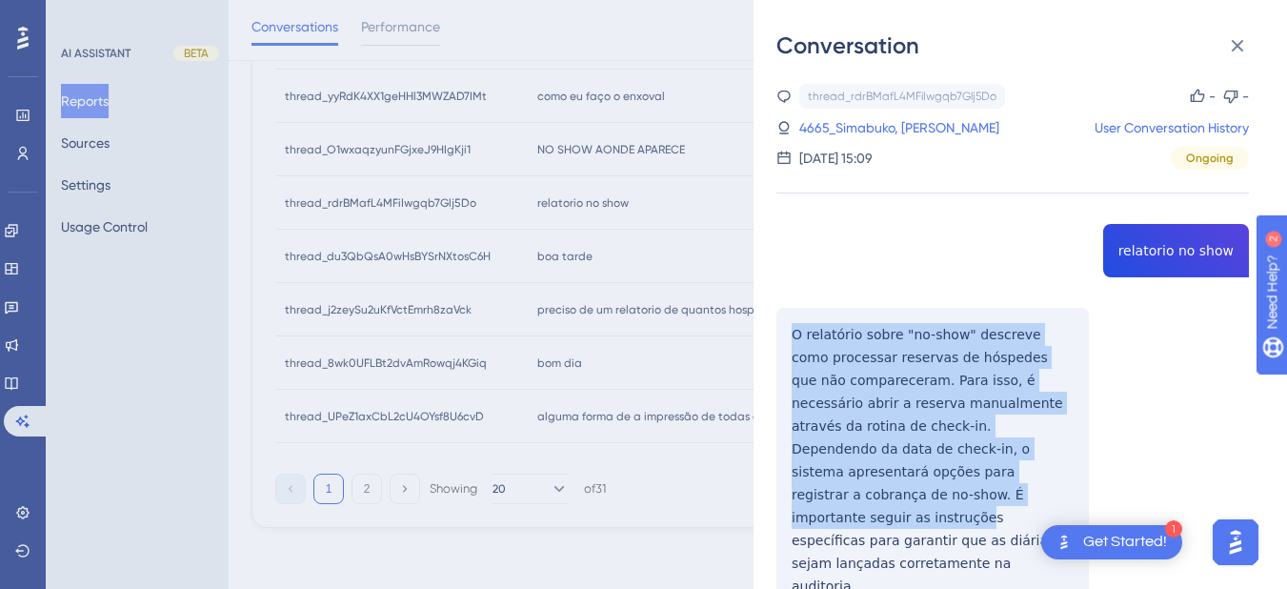
scroll to position [107, 0]
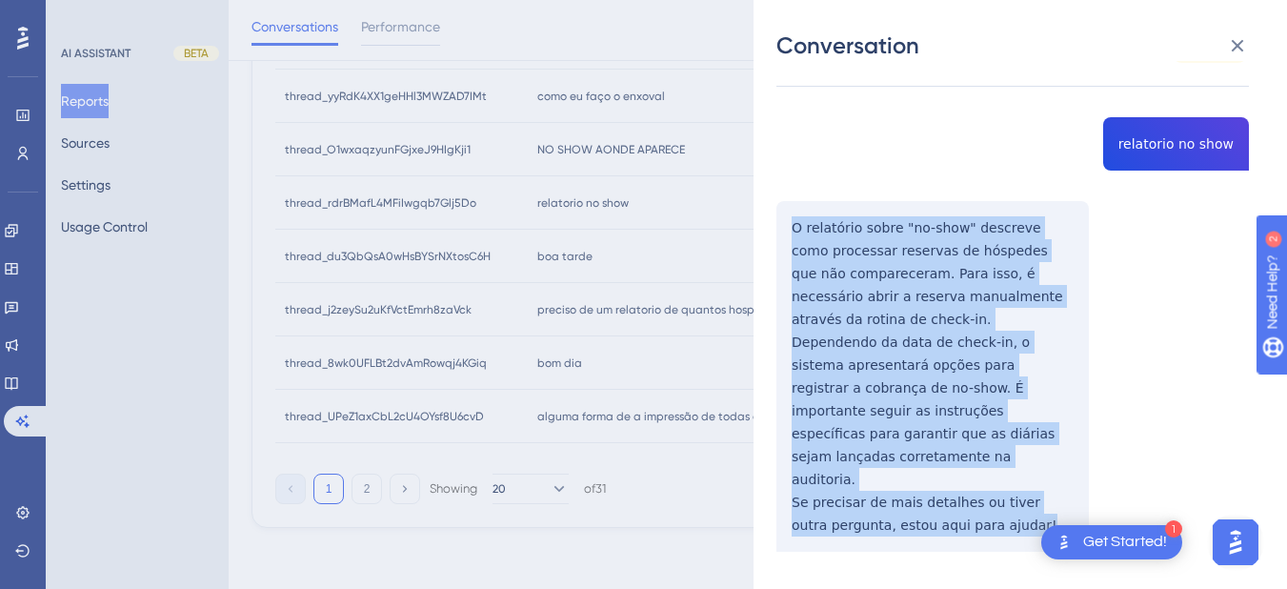
drag, startPoint x: 798, startPoint y: 333, endPoint x: 997, endPoint y: 508, distance: 264.6
click at [997, 508] on div "thread_rdrBMafL4MFiIwgqb7Glj5Do Copy - - 4665_Simabuko, [PERSON_NAME] User Conv…" at bounding box center [1012, 313] width 472 height 672
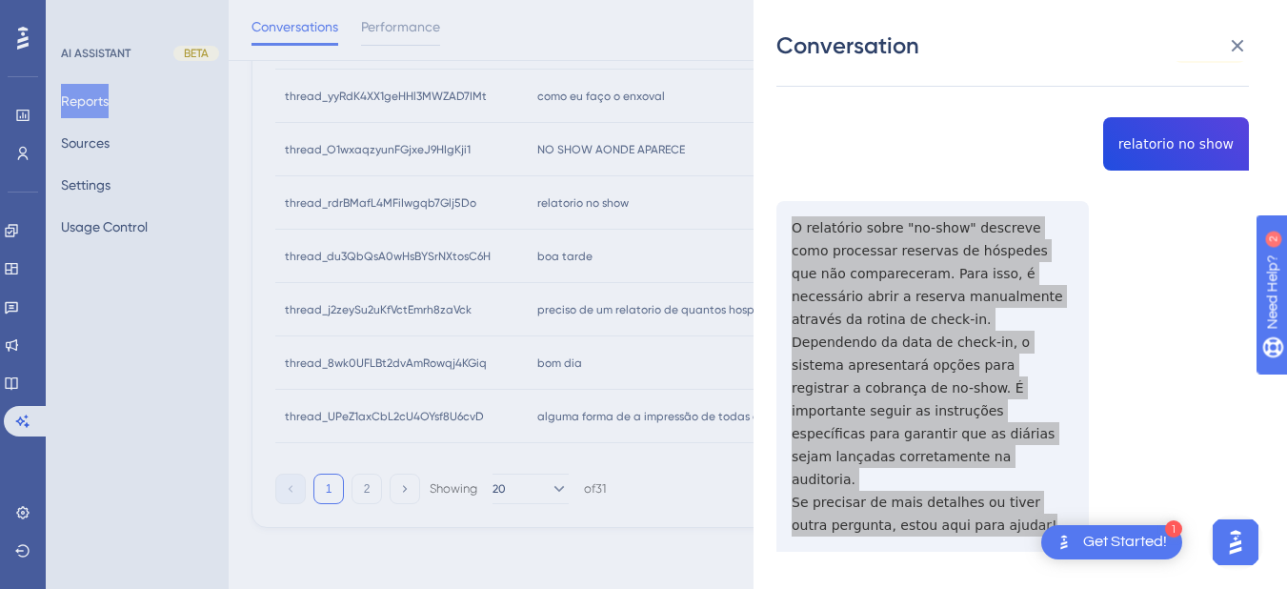
scroll to position [0, 0]
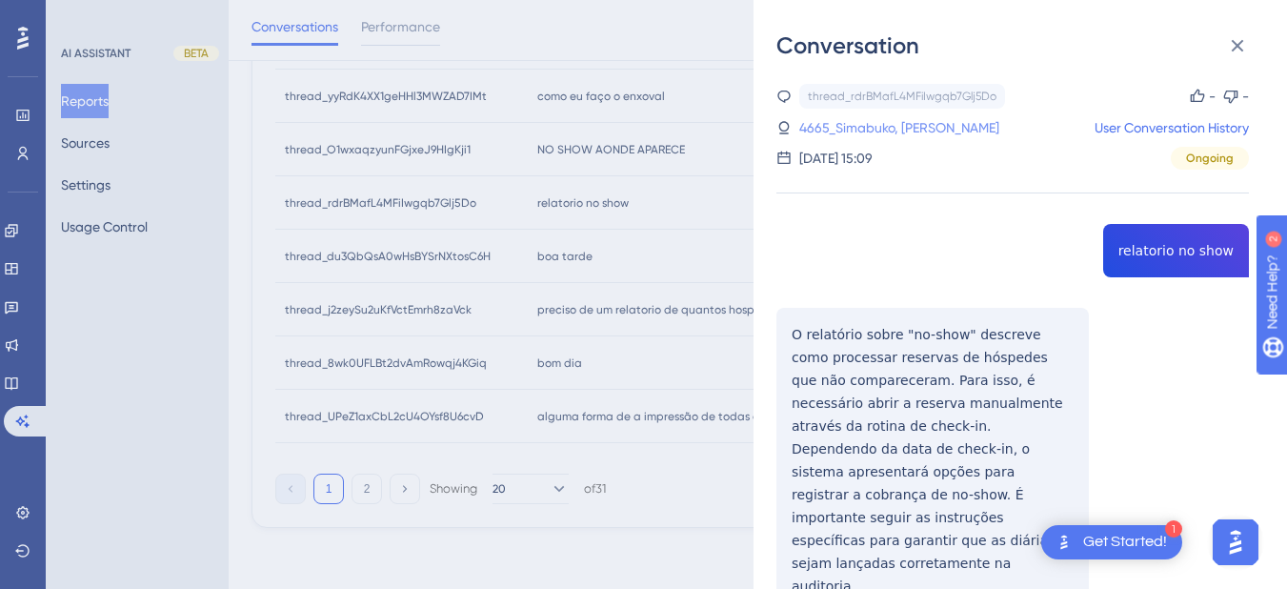
click at [893, 134] on link "4665_Simabuko, [PERSON_NAME]" at bounding box center [899, 127] width 200 height 23
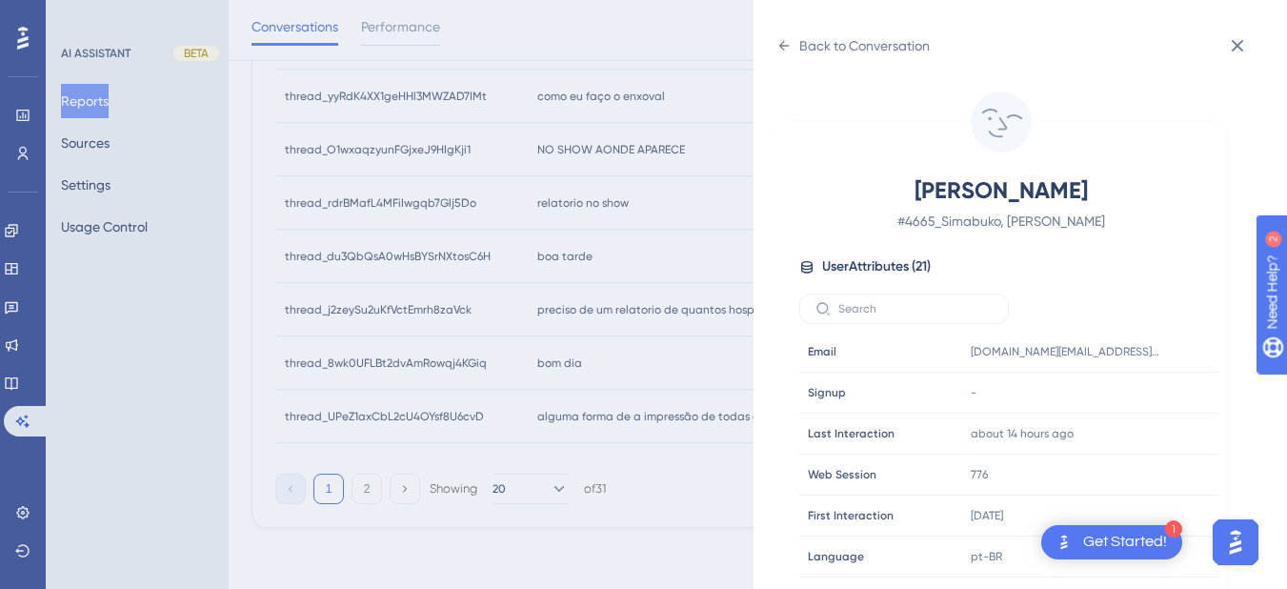
scroll to position [580, 0]
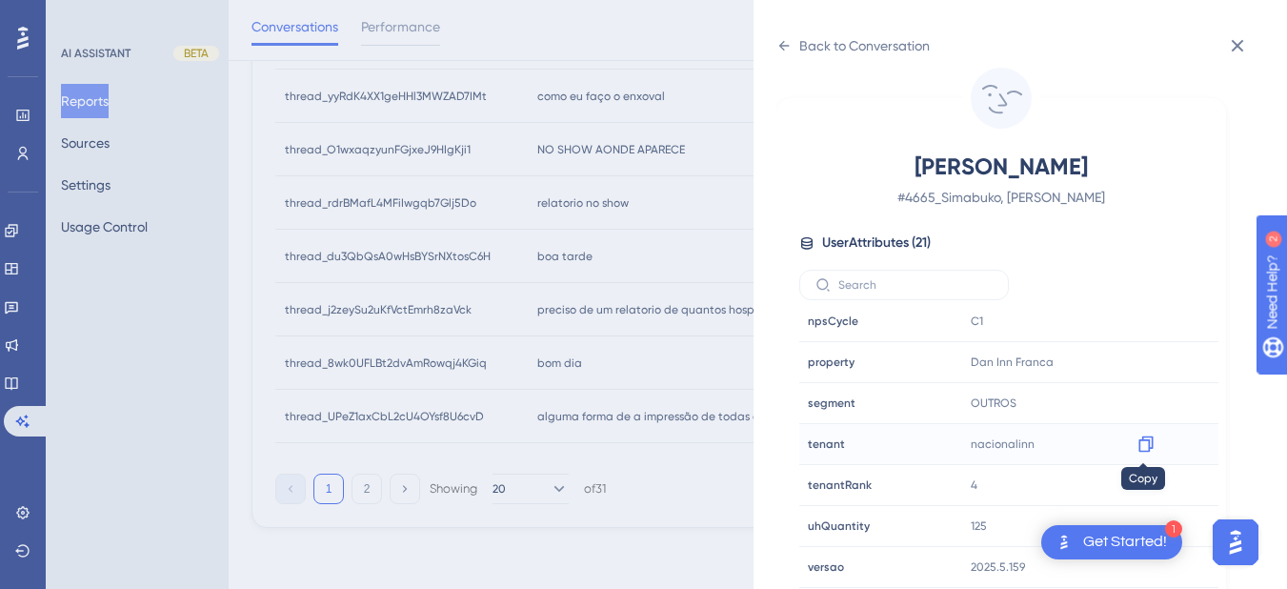
click at [1147, 445] on icon at bounding box center [1145, 444] width 14 height 16
click at [782, 51] on icon at bounding box center [783, 45] width 15 height 15
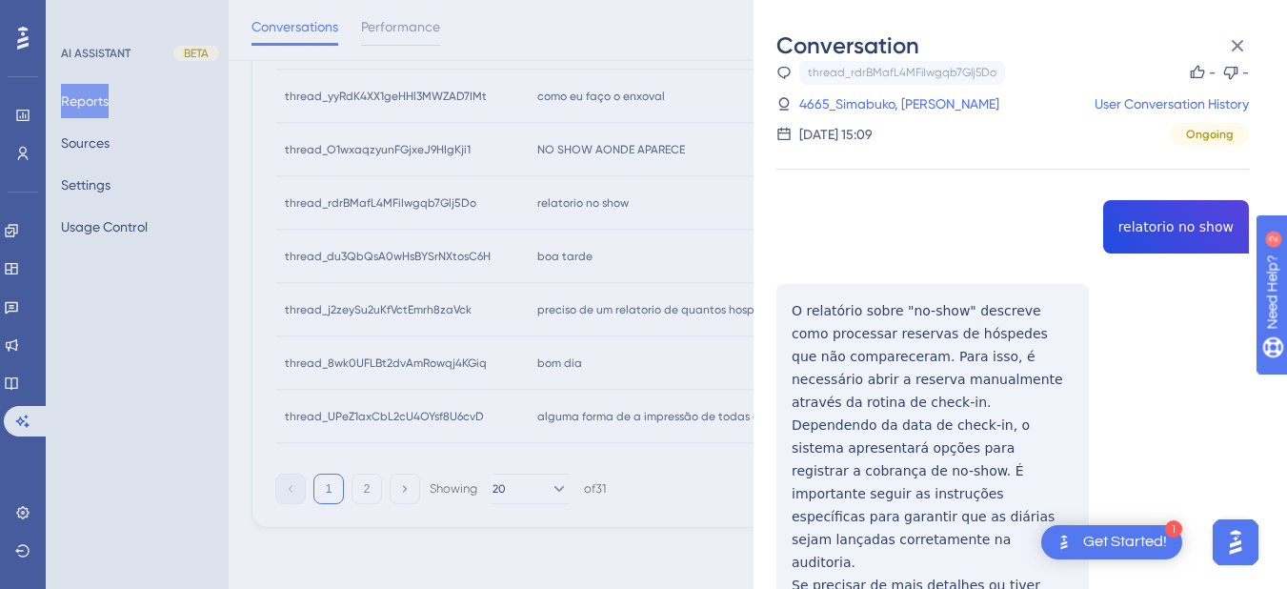
scroll to position [107, 0]
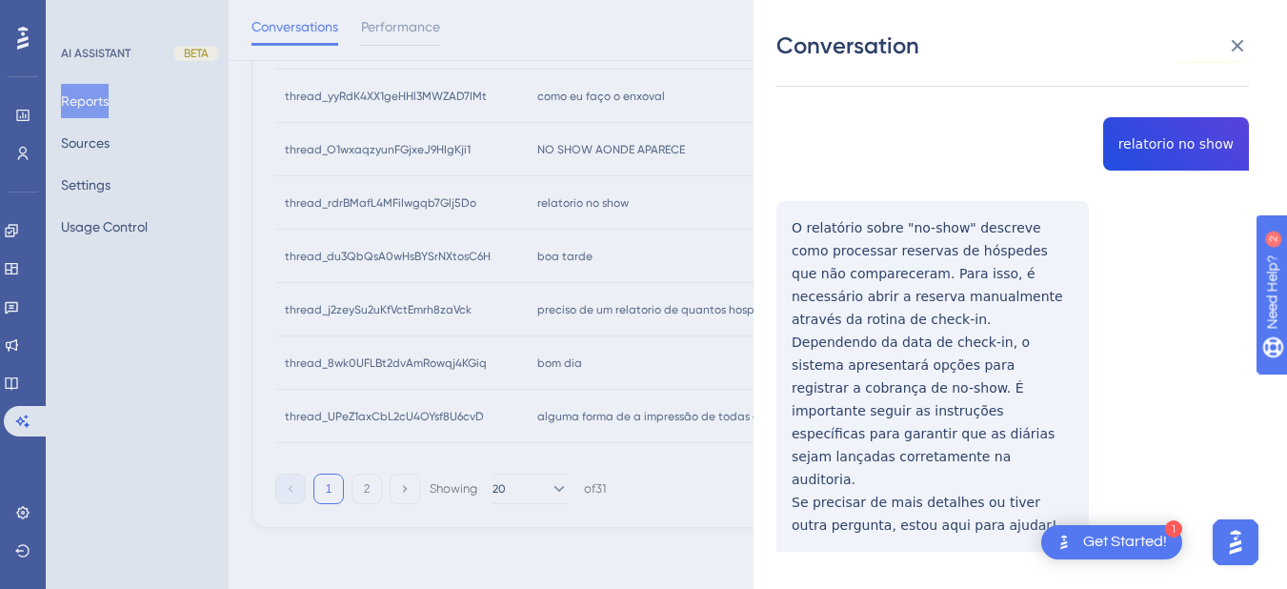
click at [1159, 151] on div "thread_rdrBMafL4MFiIwgqb7Glj5Do Copy - - 4665_Simabuko, [PERSON_NAME] User Conv…" at bounding box center [1012, 313] width 472 height 672
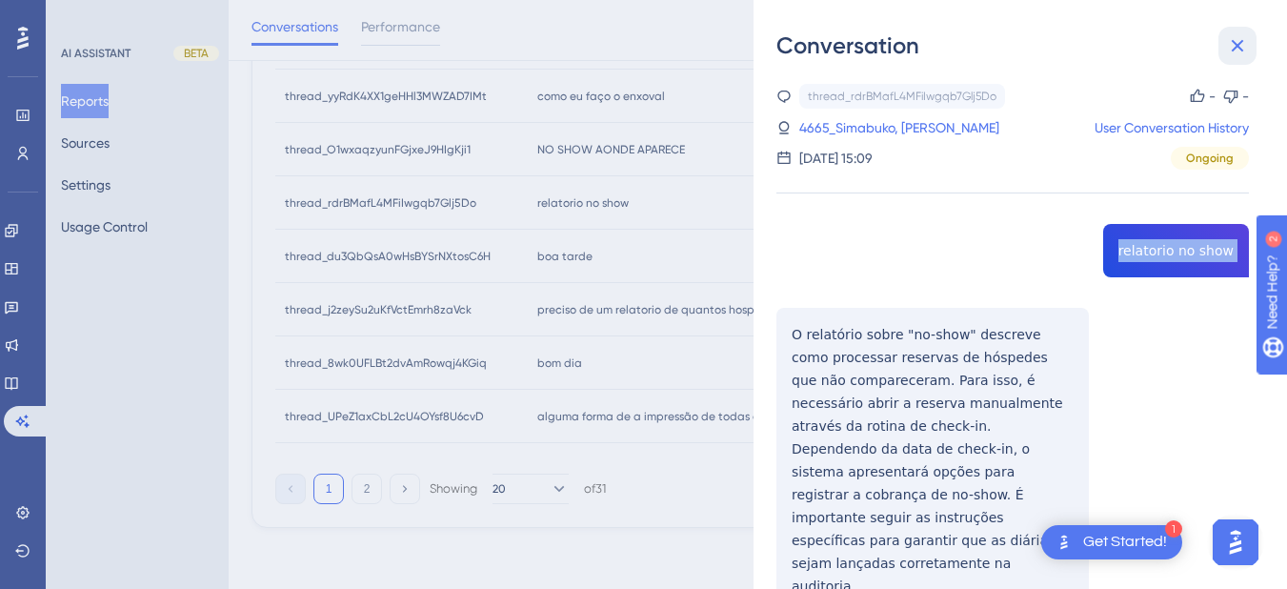
click at [1246, 34] on icon at bounding box center [1237, 45] width 23 height 23
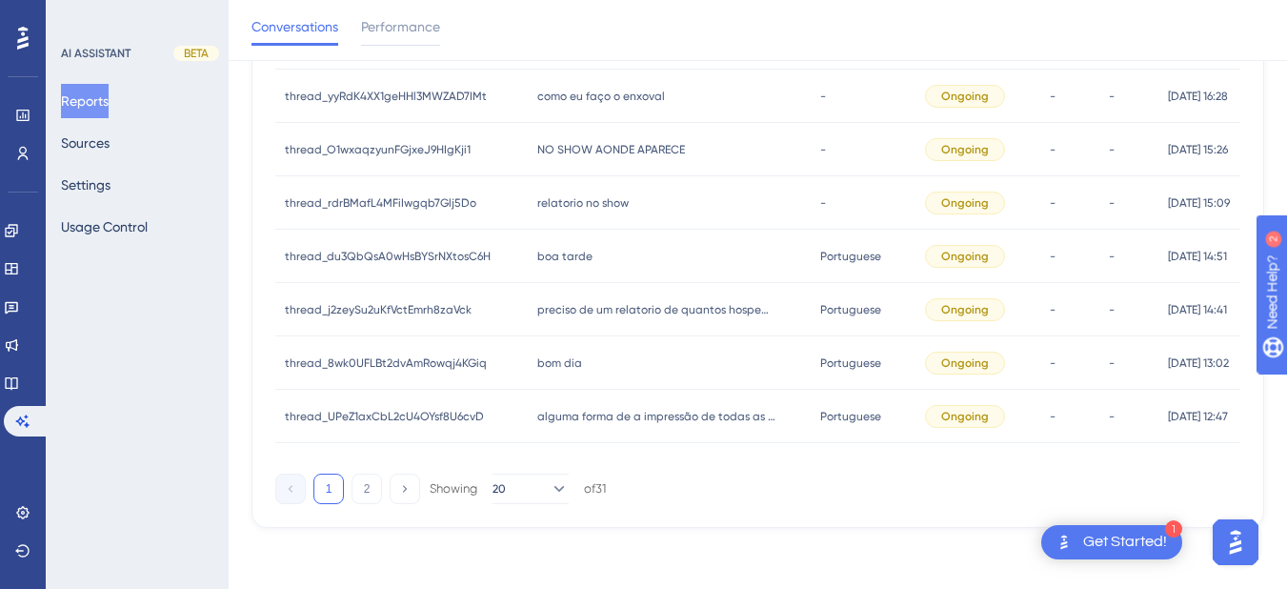
click at [613, 153] on span "NO SHOW AONDE APARECE" at bounding box center [611, 149] width 148 height 15
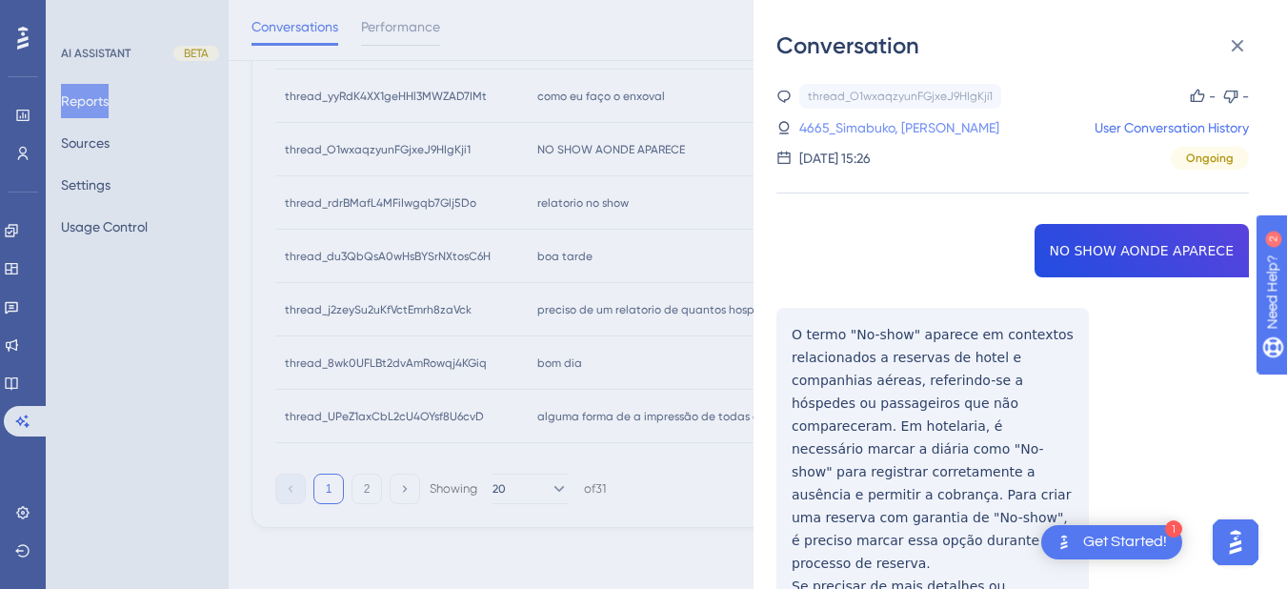
click at [923, 128] on link "4665_Simabuko, [PERSON_NAME]" at bounding box center [899, 127] width 200 height 23
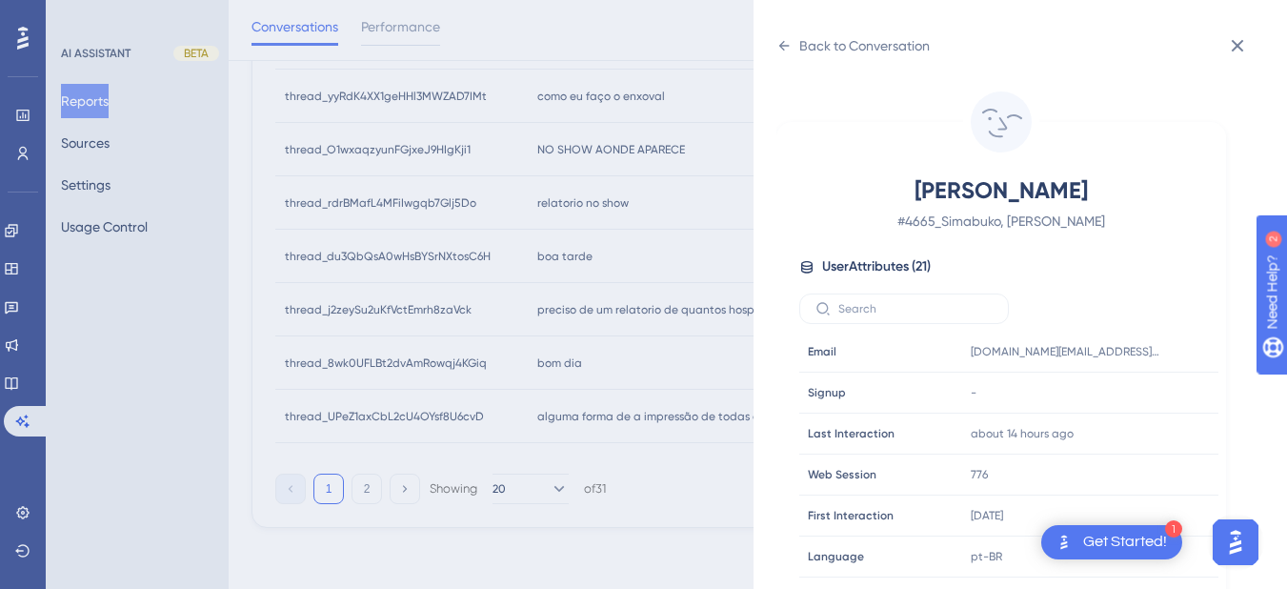
scroll to position [580, 0]
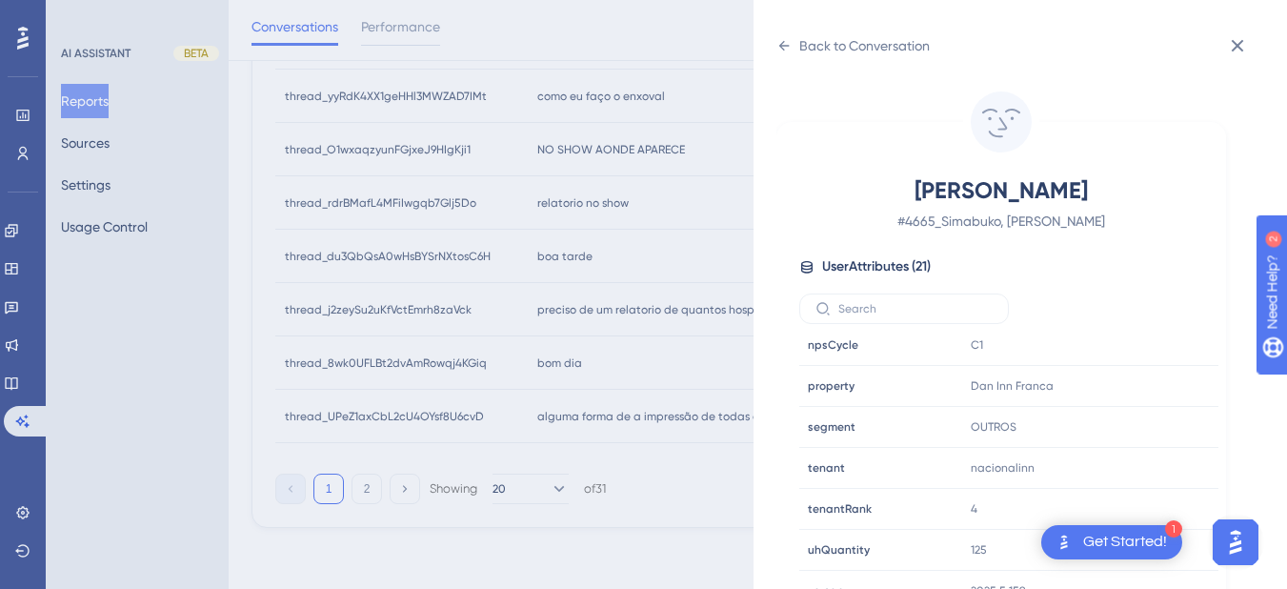
click at [775, 51] on div "Back to Conversation Simabuko, [PERSON_NAME] # 4665_Simabuko, [PERSON_NAME] Use…" at bounding box center [1020, 294] width 533 height 589
click at [788, 49] on icon at bounding box center [783, 45] width 15 height 15
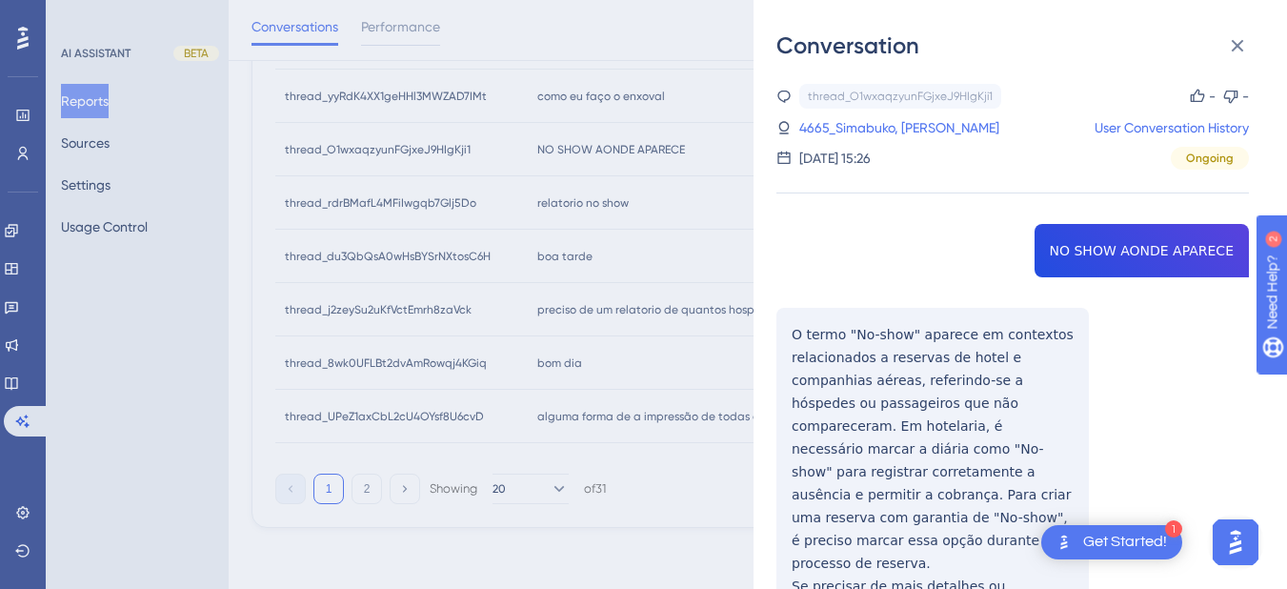
click at [1123, 245] on div "thread_O1wxaqzyunFGjxeJ9HIgKji1 Copy - - 4665_Simabuko, [PERSON_NAME] User Conv…" at bounding box center [1012, 420] width 472 height 672
click at [805, 332] on div "thread_O1wxaqzyunFGjxeJ9HIgKji1 Copy - - 4665_Simabuko, [PERSON_NAME] User Conv…" at bounding box center [1012, 420] width 472 height 672
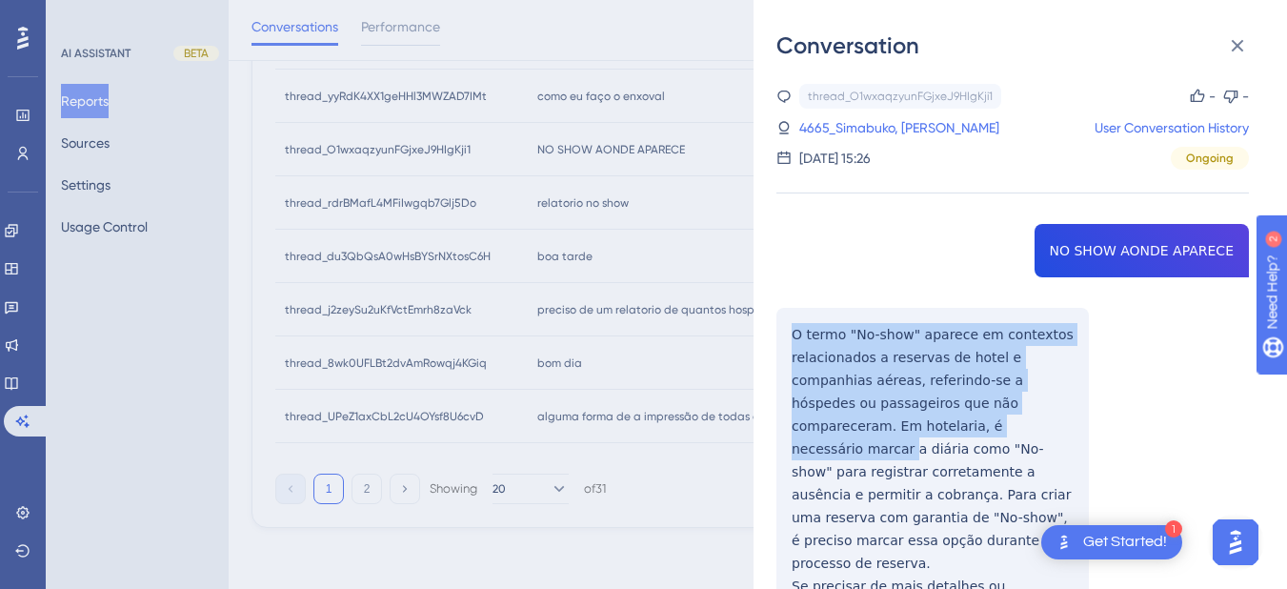
scroll to position [84, 0]
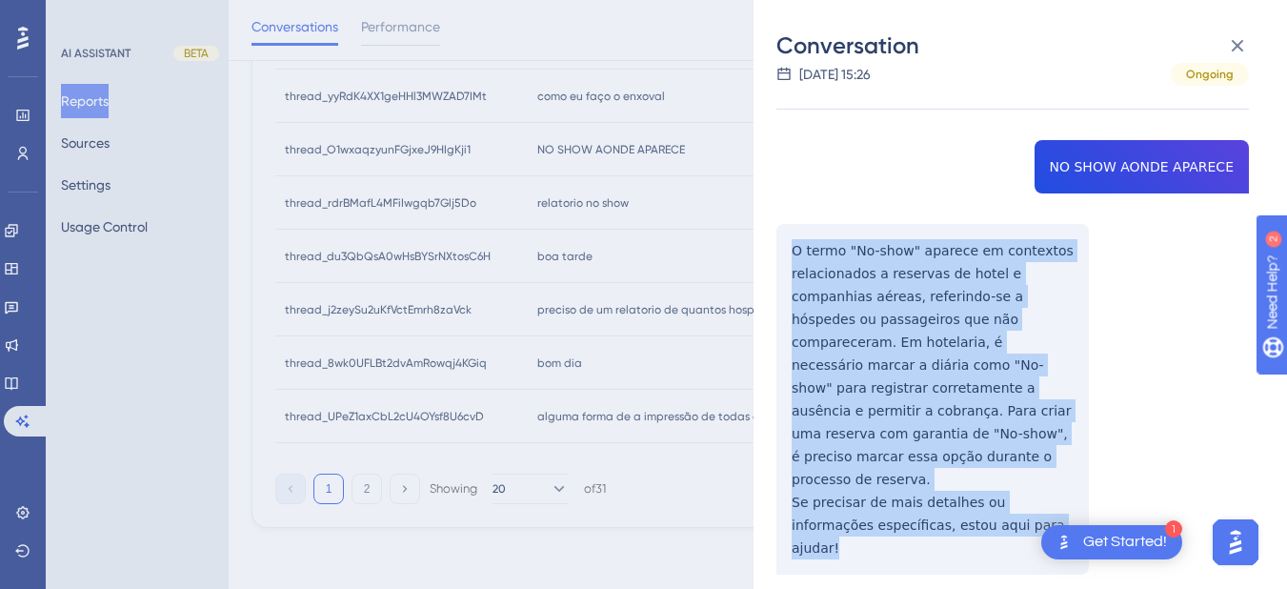
drag, startPoint x: 791, startPoint y: 332, endPoint x: 1018, endPoint y: 482, distance: 272.9
click at [1018, 482] on div "thread_O1wxaqzyunFGjxeJ9HIgKji1 Copy - - 4665_Simabuko, [PERSON_NAME] User Conv…" at bounding box center [1012, 336] width 472 height 672
click at [1240, 41] on icon at bounding box center [1237, 45] width 23 height 23
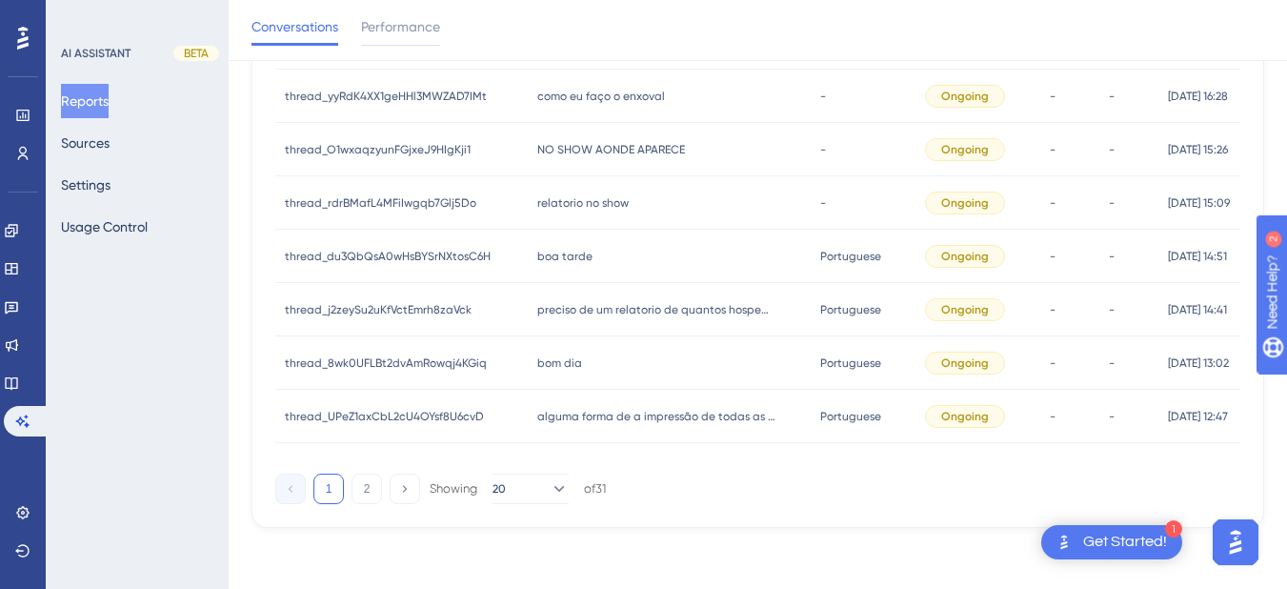
scroll to position [769, 0]
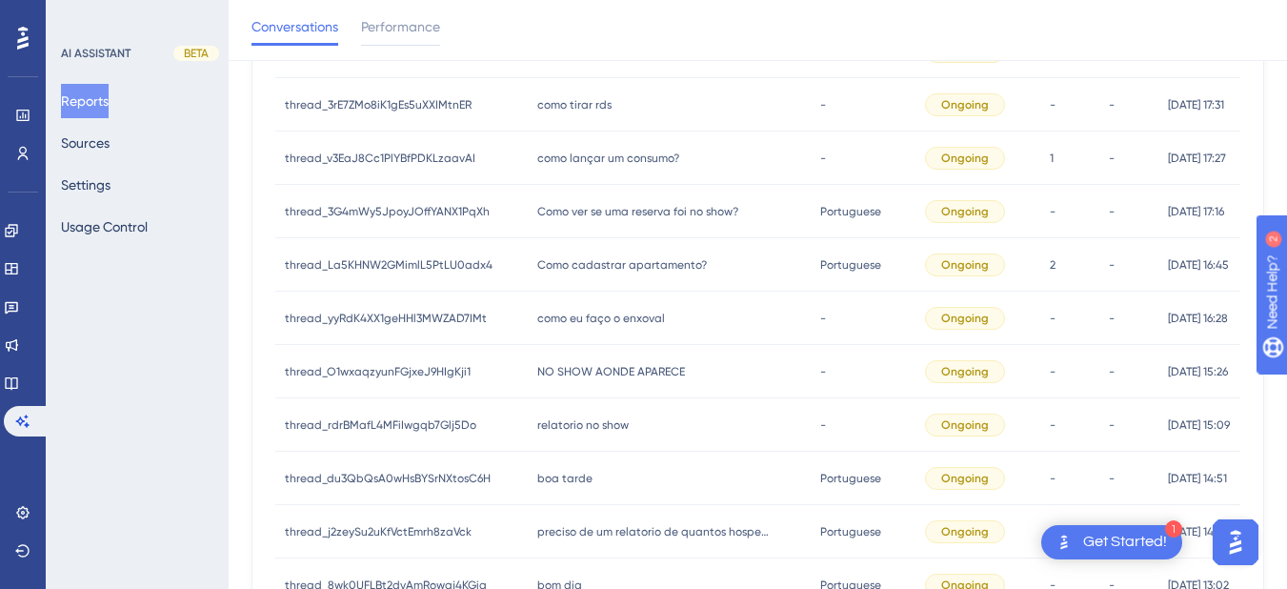
click at [582, 321] on span "como eu faço o enxoval" at bounding box center [601, 318] width 128 height 15
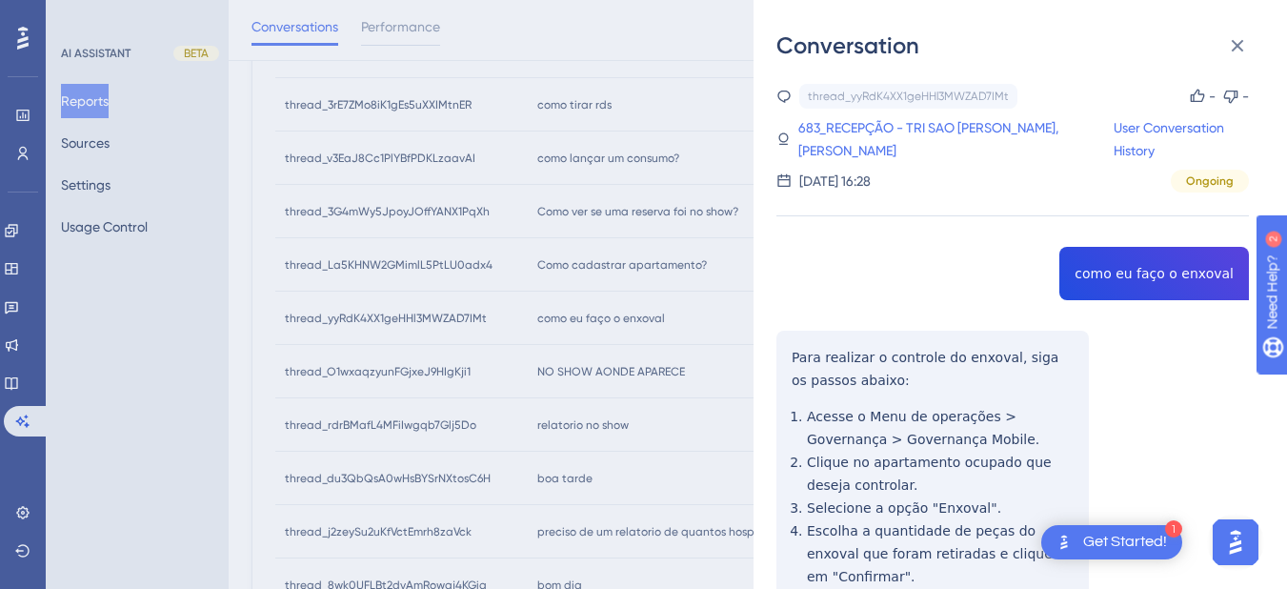
click at [1156, 275] on div "thread_yyRdK4XX1geHHl3MWZAD7IMt Copy - - 683_RECEPÇÃO - TRI SAO [PERSON_NAME], …" at bounding box center [1012, 456] width 472 height 744
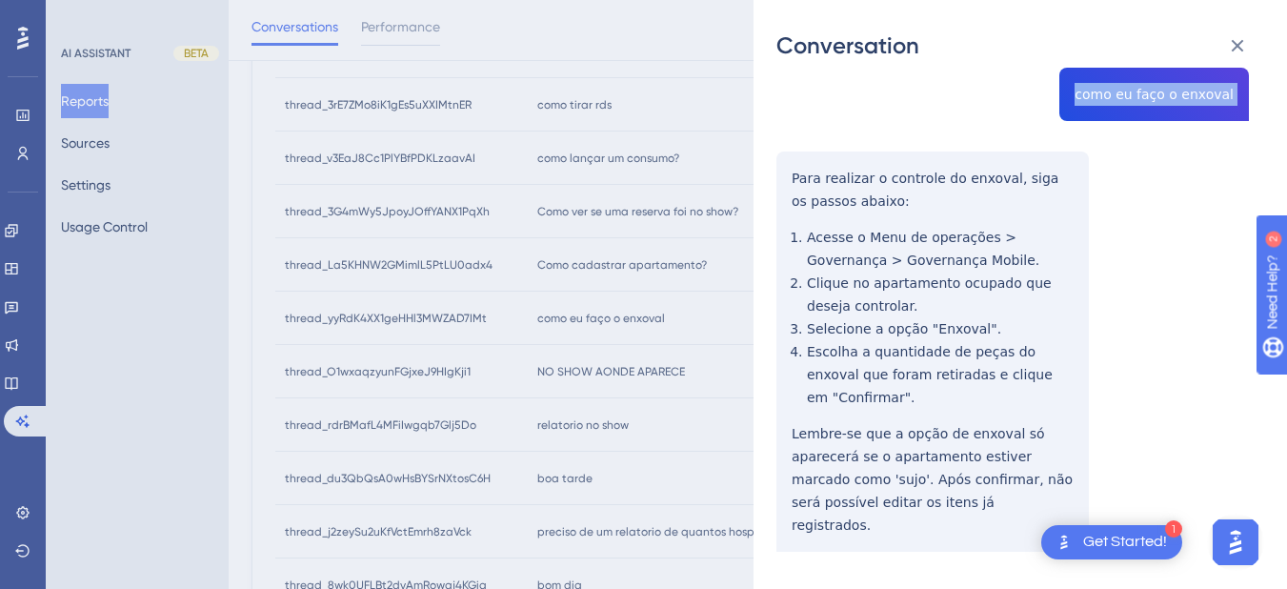
click at [794, 176] on div "thread_yyRdK4XX1geHHl3MWZAD7IMt Copy - - 683_RECEPÇÃO - TRI SAO [PERSON_NAME], …" at bounding box center [1012, 277] width 472 height 744
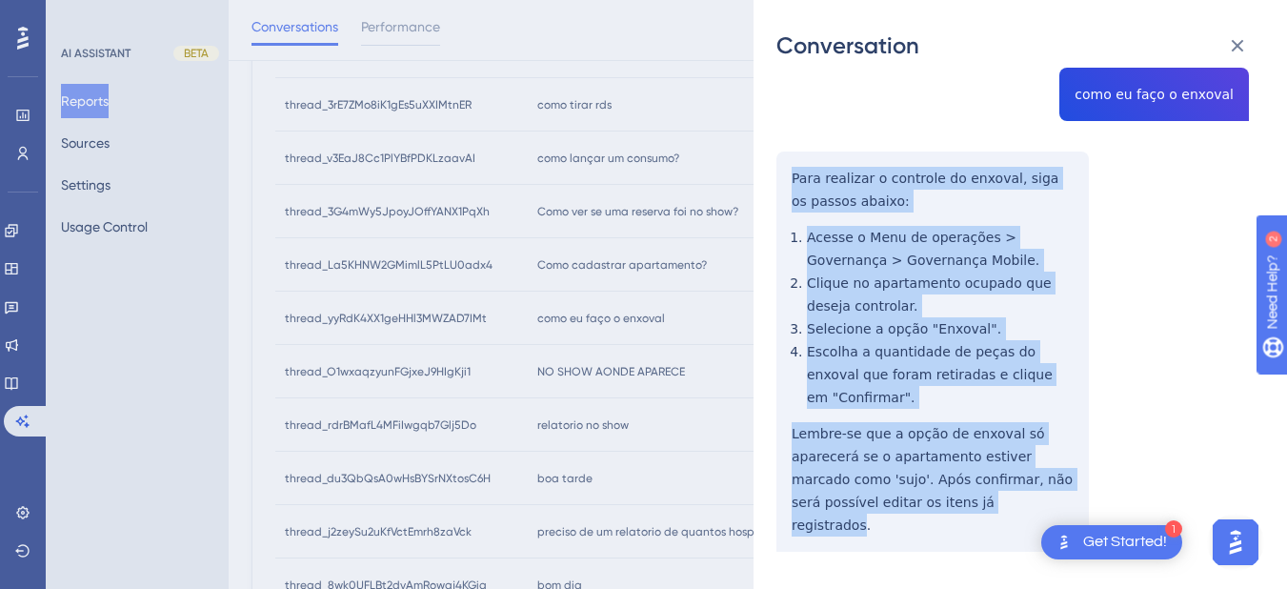
drag, startPoint x: 794, startPoint y: 176, endPoint x: 958, endPoint y: 478, distance: 343.6
click at [958, 478] on div "thread_yyRdK4XX1geHHl3MWZAD7IMt Copy - - 683_RECEPÇÃO - TRI SAO [PERSON_NAME], …" at bounding box center [1012, 277] width 472 height 744
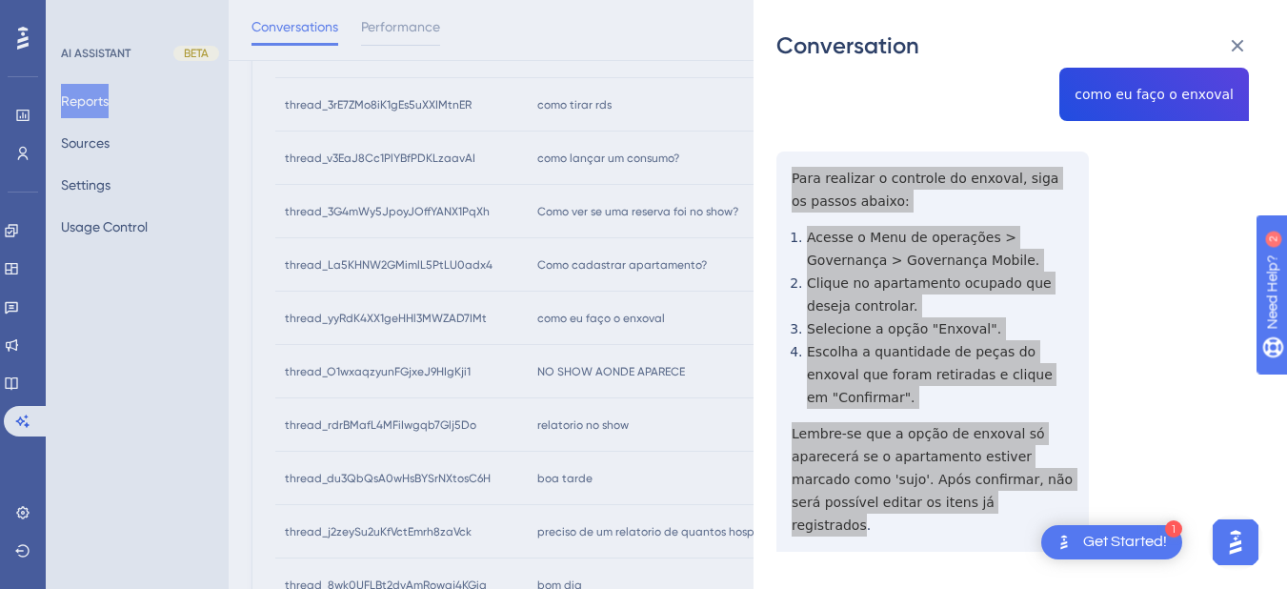
scroll to position [0, 0]
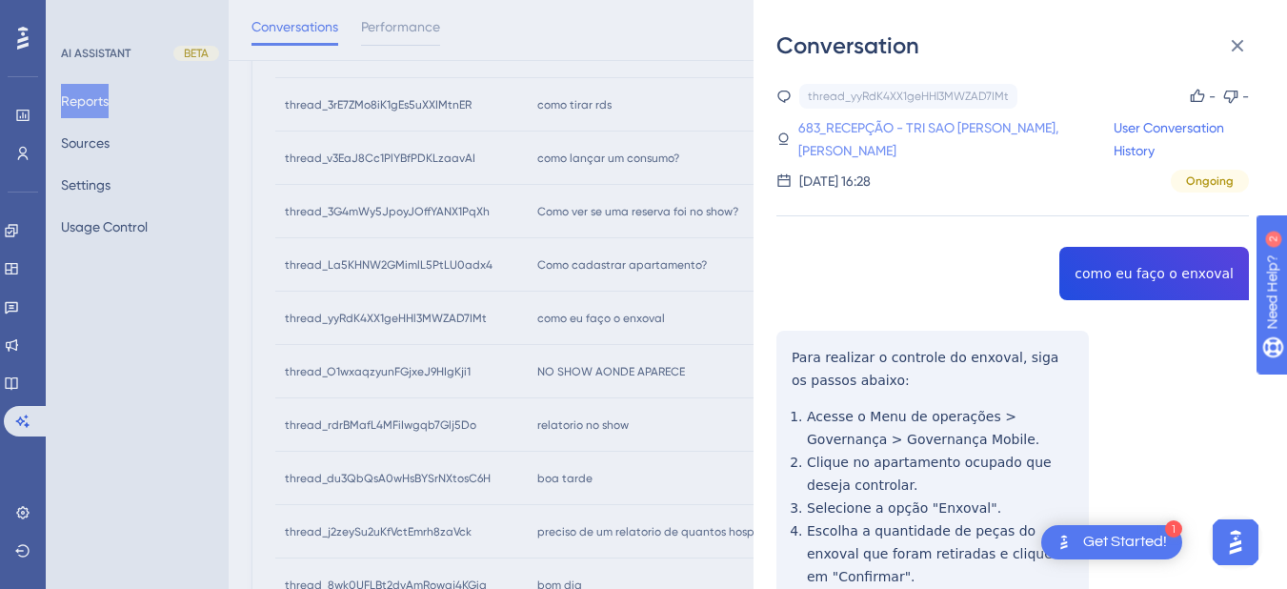
click at [852, 126] on link "683_RECEPÇÃO - TRI SAO [PERSON_NAME], [PERSON_NAME]" at bounding box center [955, 139] width 315 height 46
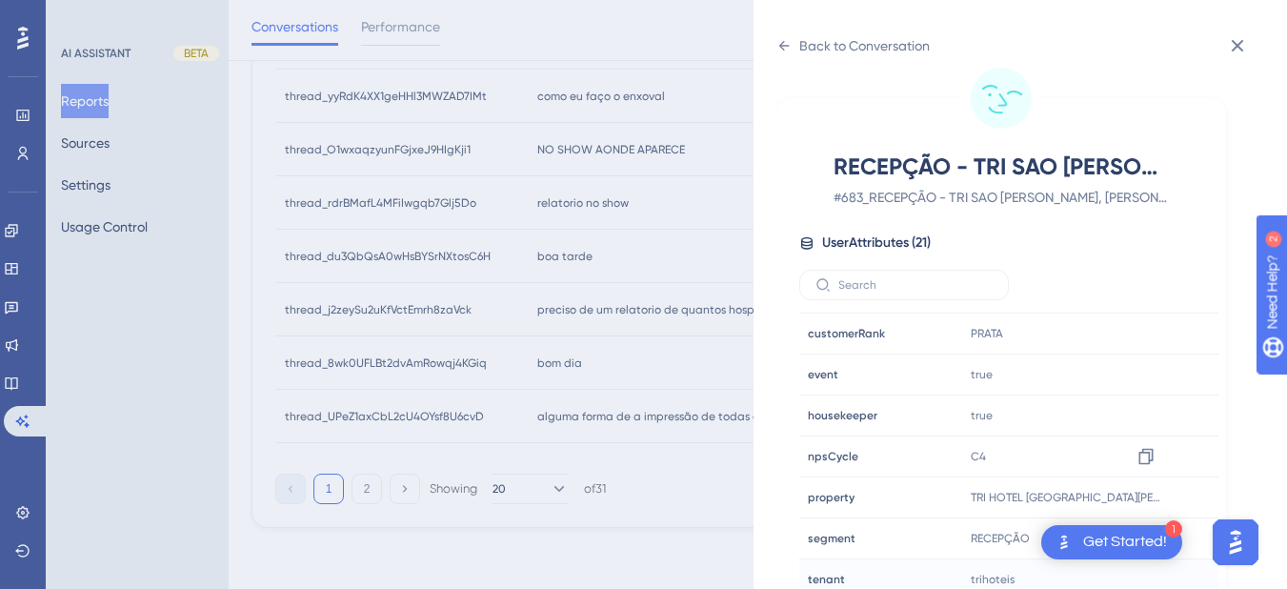
scroll to position [580, 0]
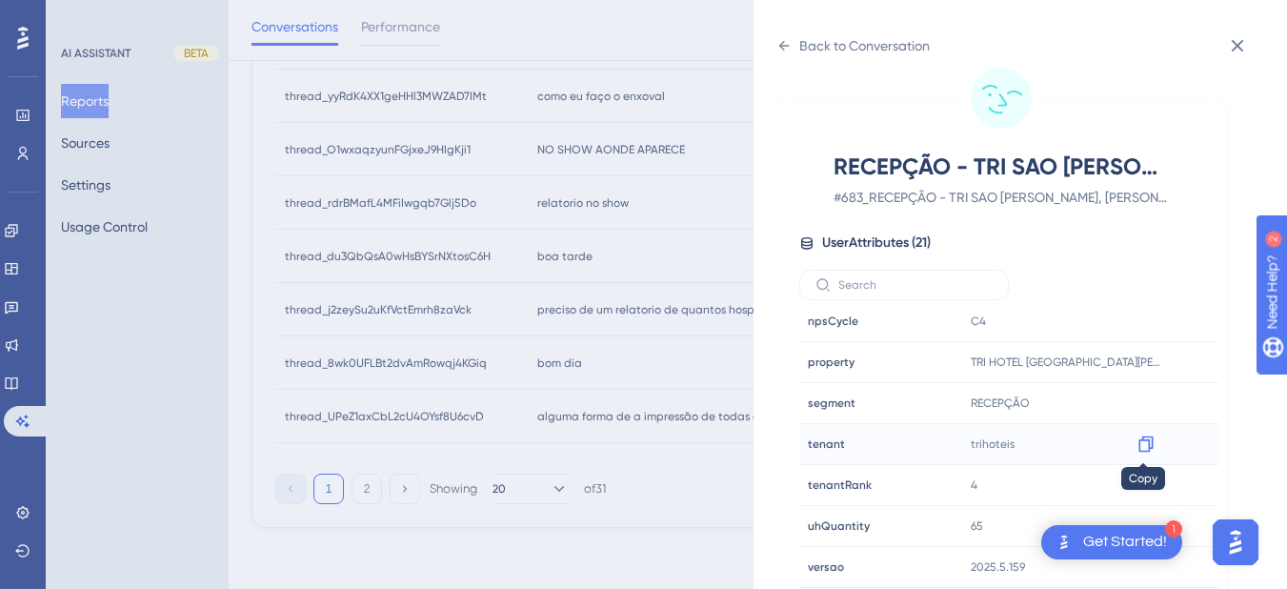
click at [1141, 448] on icon at bounding box center [1145, 443] width 19 height 19
click at [781, 49] on icon at bounding box center [783, 45] width 15 height 15
